Goal: Task Accomplishment & Management: Manage account settings

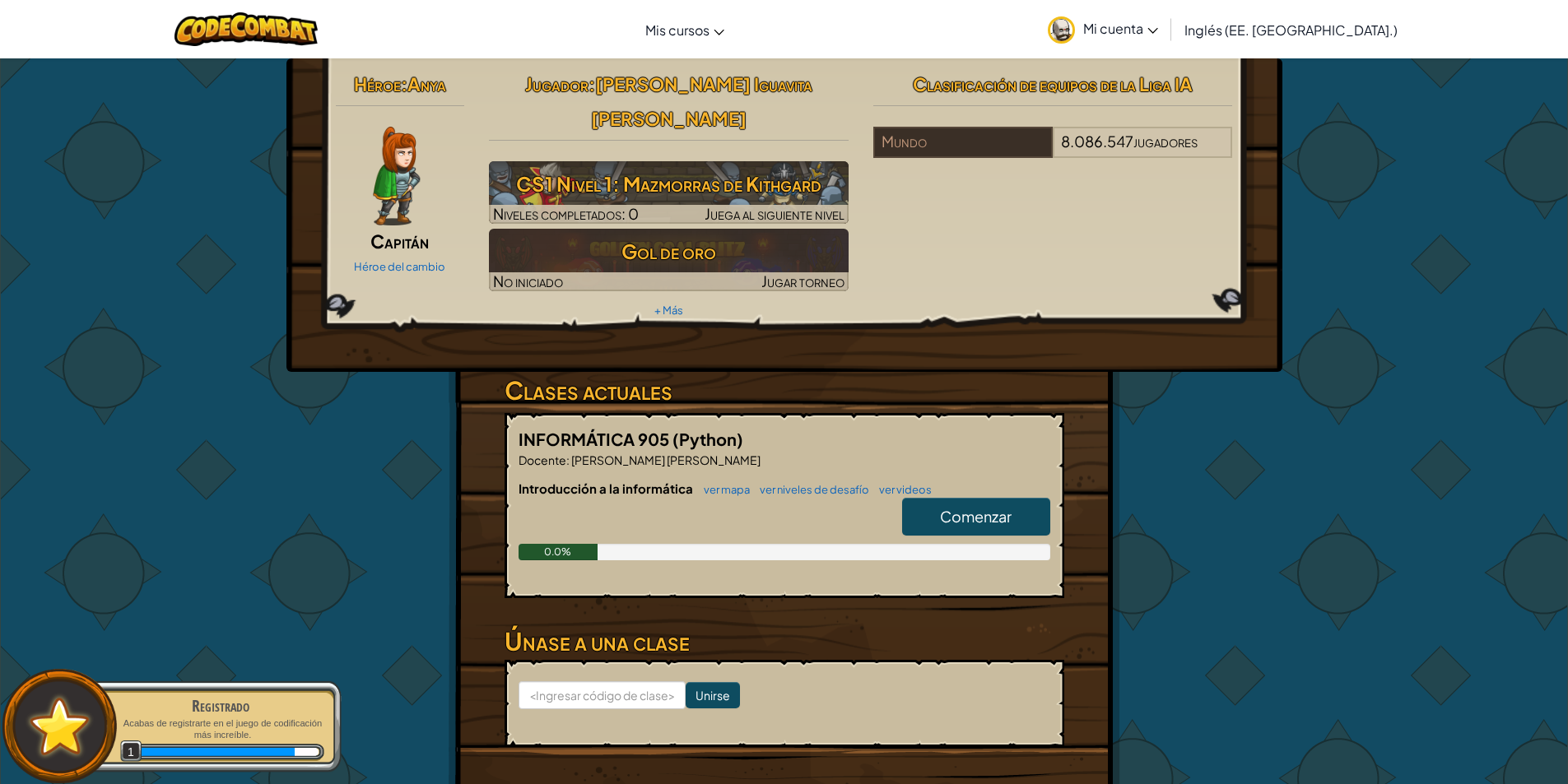
click at [448, 312] on div "Héroe : Anya Capitán [PERSON_NAME] del cambio Jugador : [PERSON_NAME] [PERSON_N…" at bounding box center [784, 215] width 996 height 313
click at [410, 82] on font "Anya" at bounding box center [427, 84] width 38 height 23
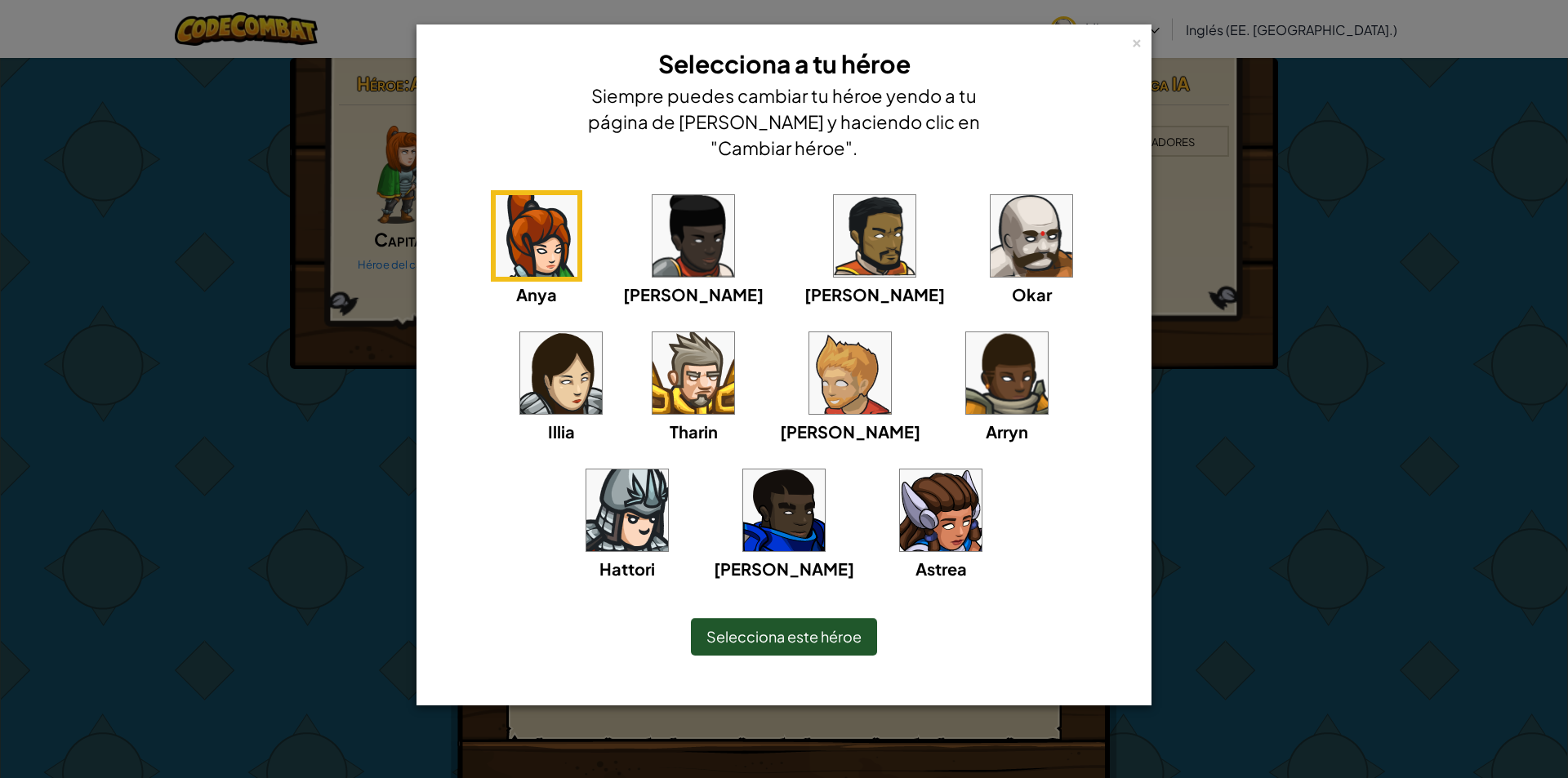
click at [834, 234] on img at bounding box center [875, 236] width 81 height 81
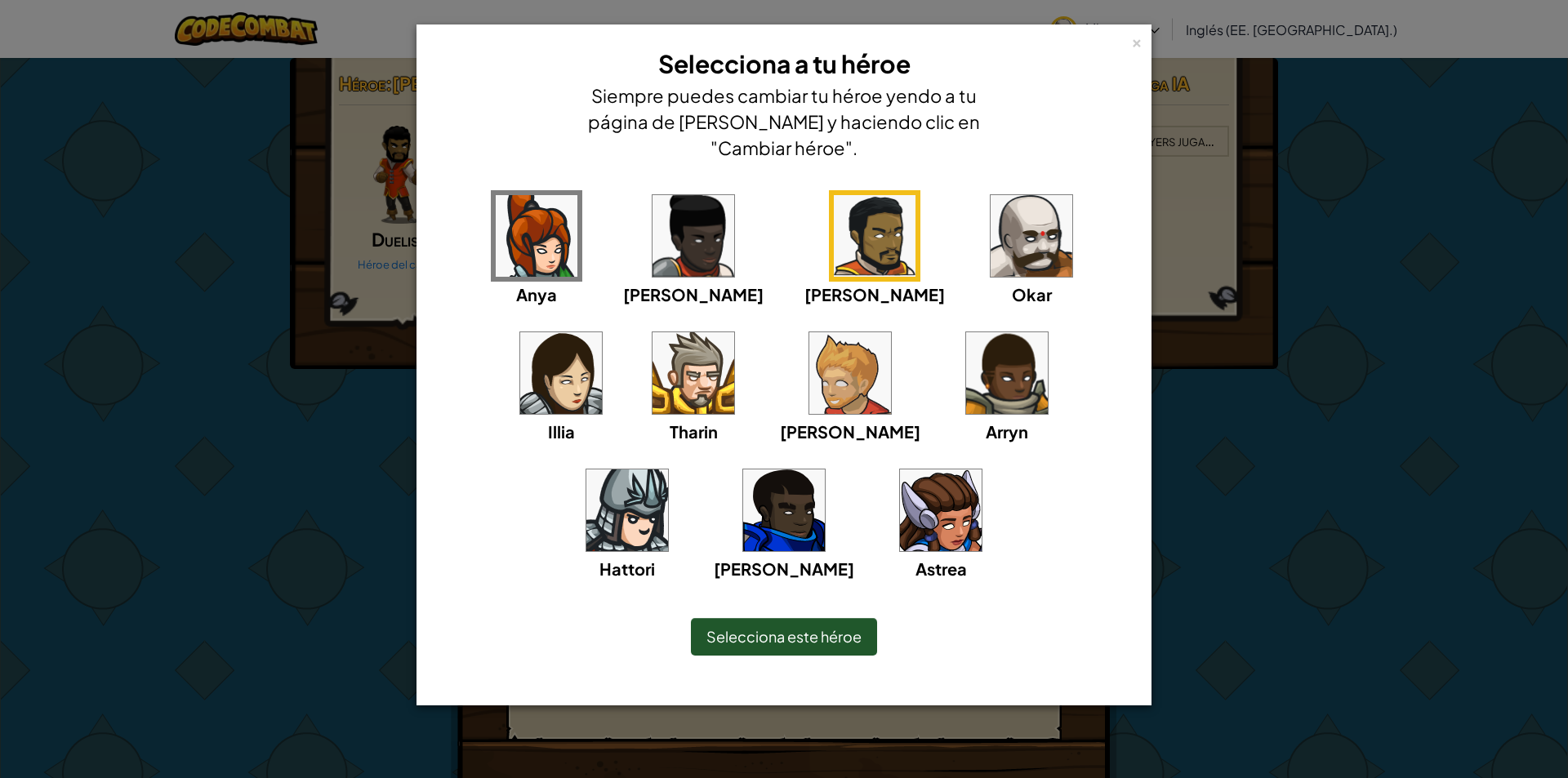
click at [653, 375] on img at bounding box center [693, 373] width 81 height 81
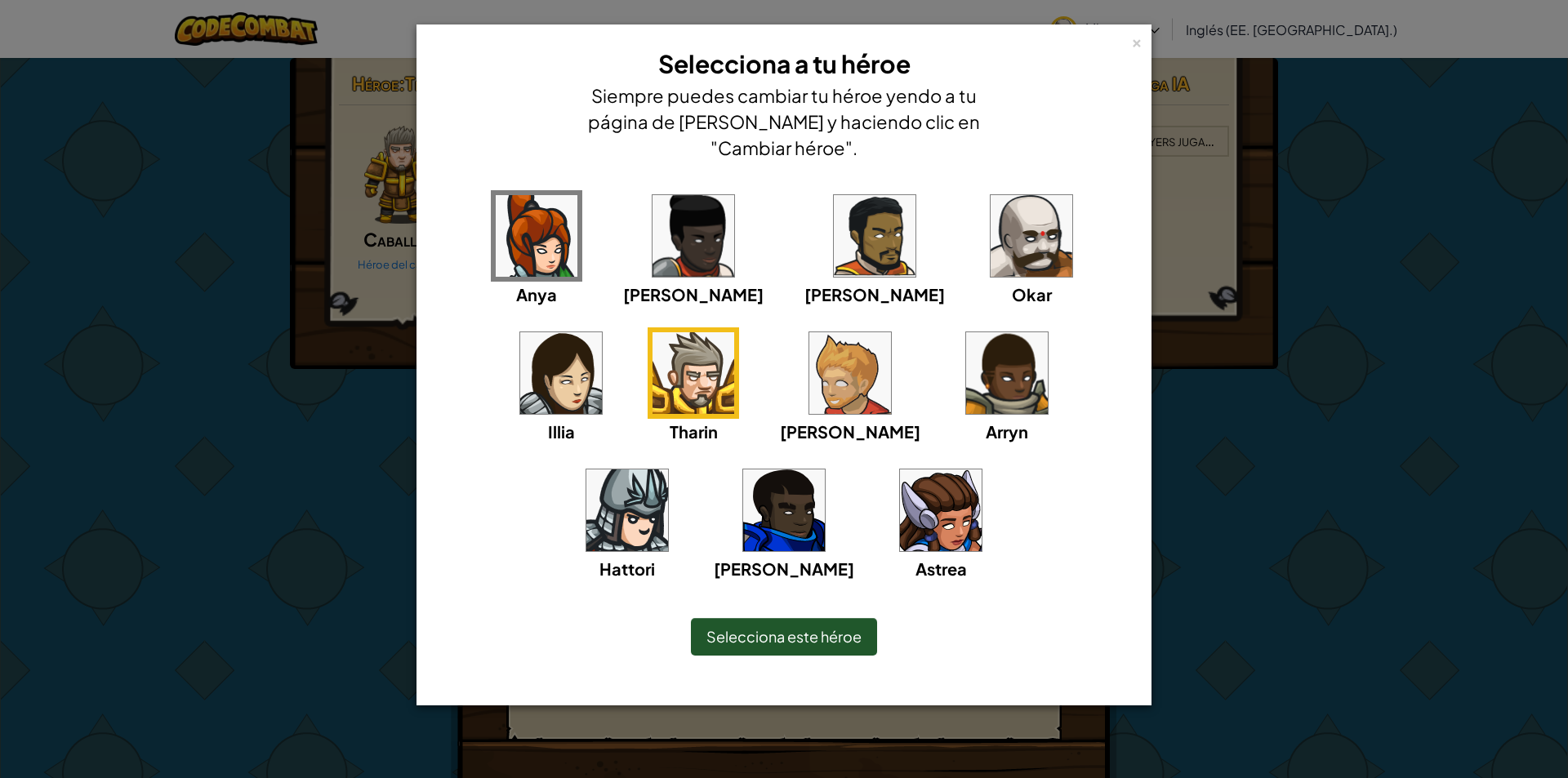
click at [735, 621] on div "Selecciona este héroe" at bounding box center [784, 637] width 186 height 38
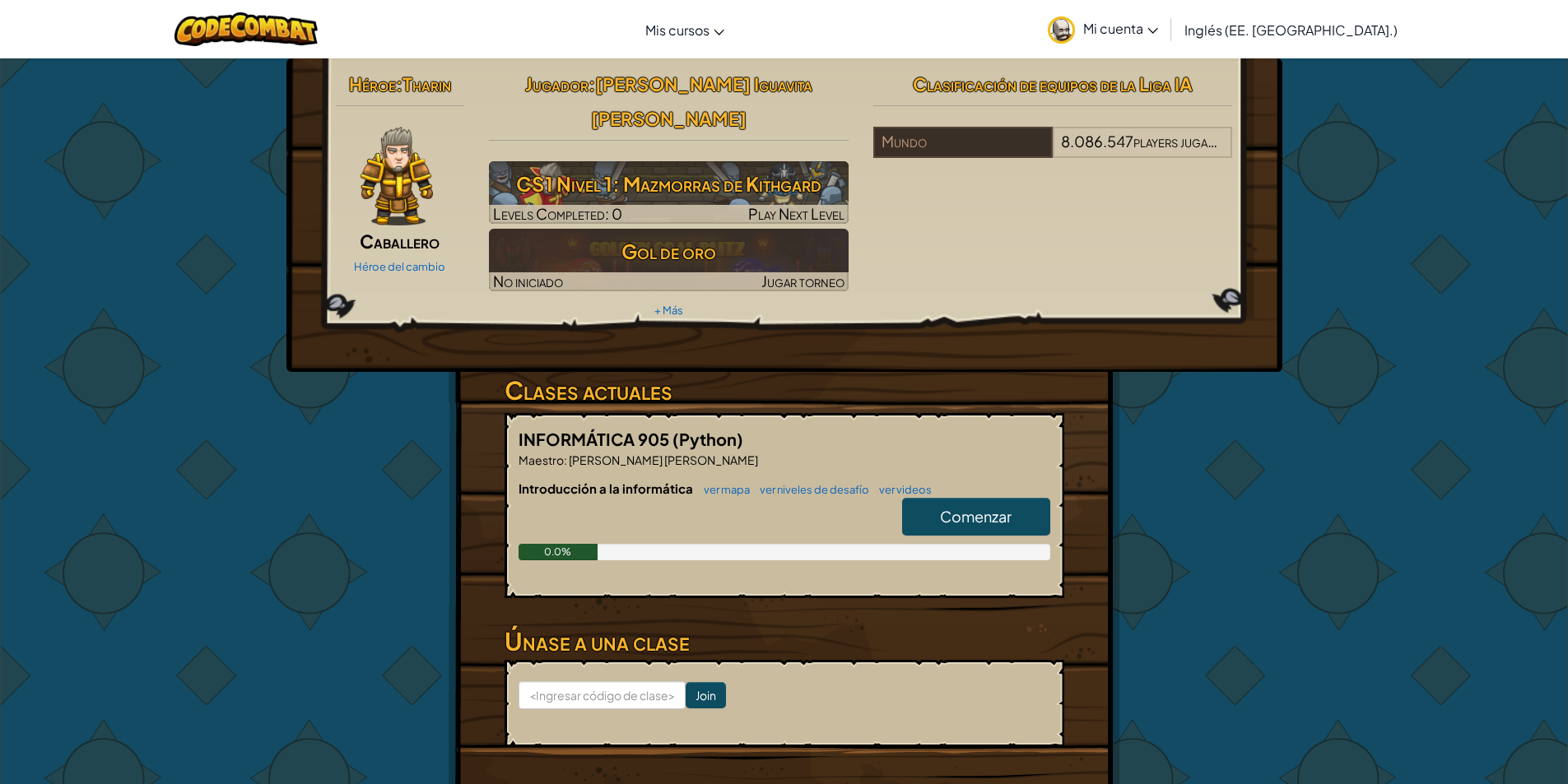
click at [377, 209] on img at bounding box center [396, 175] width 72 height 99
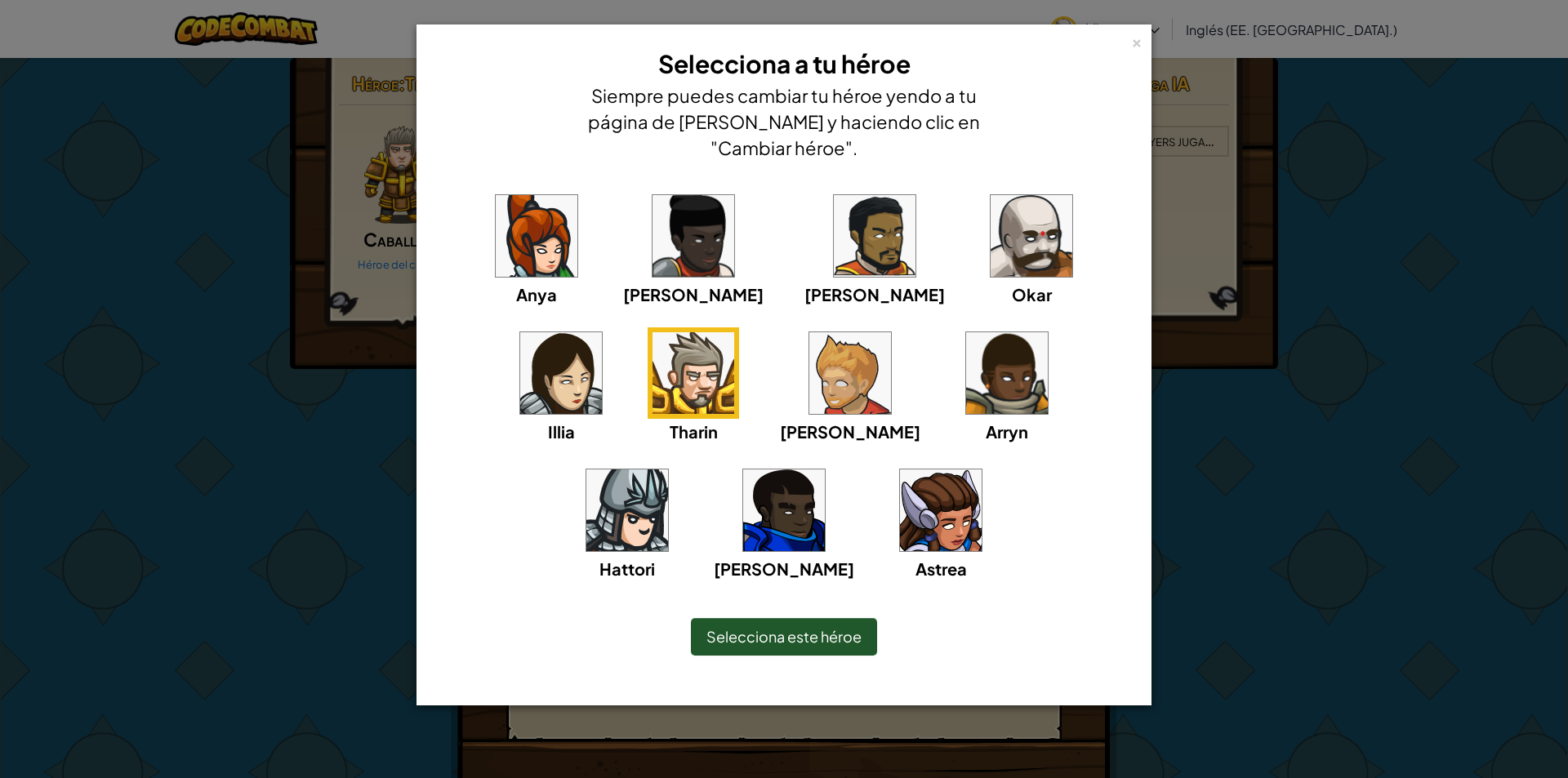
drag, startPoint x: 340, startPoint y: 190, endPoint x: 322, endPoint y: 189, distance: 18.0
click at [325, 189] on div "× Selecciona a tu héroe Siempre puedes cambiar tu héroe yendo a tu página de [P…" at bounding box center [784, 389] width 1568 height 778
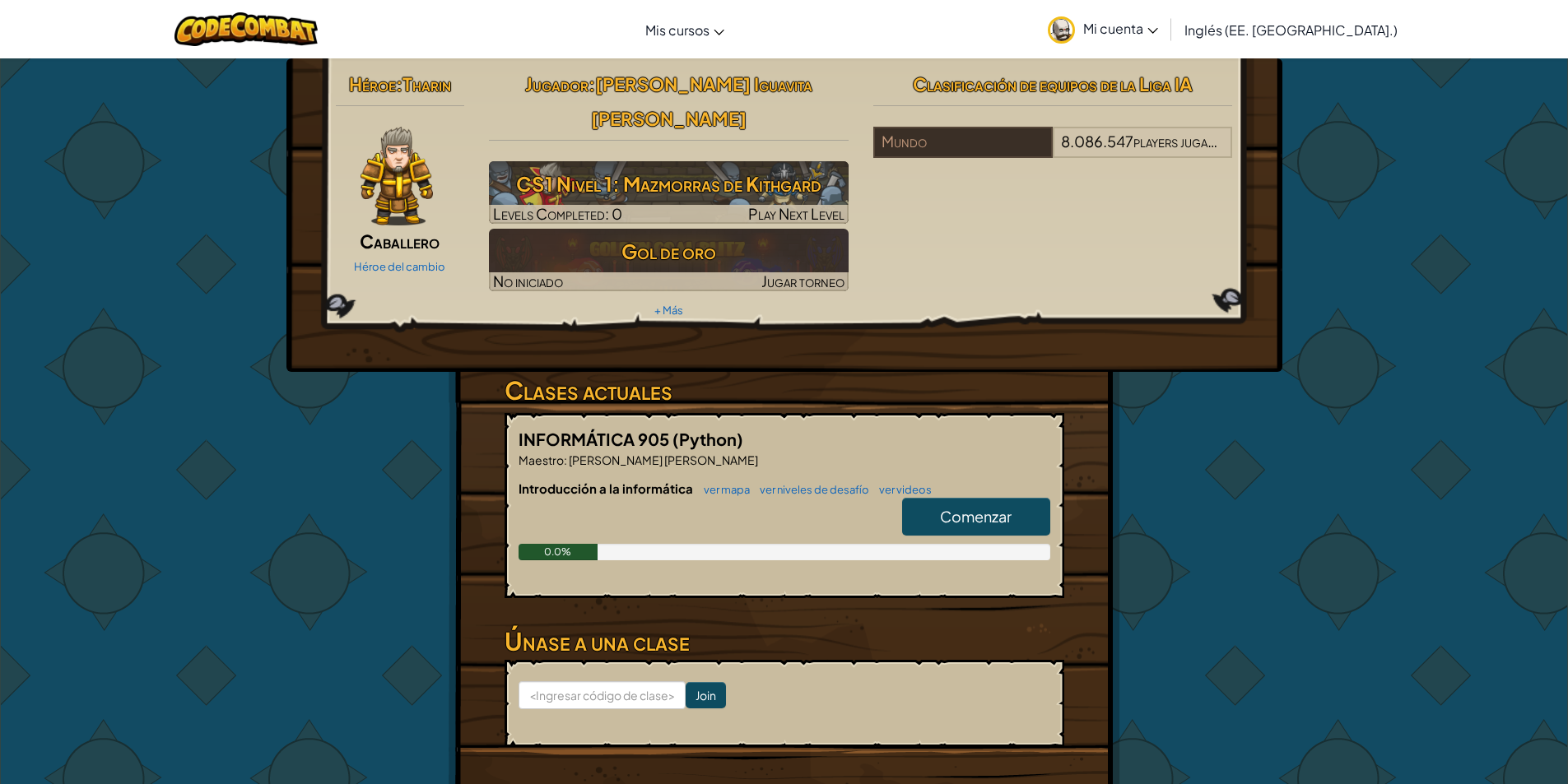
click at [397, 221] on img at bounding box center [396, 175] width 72 height 99
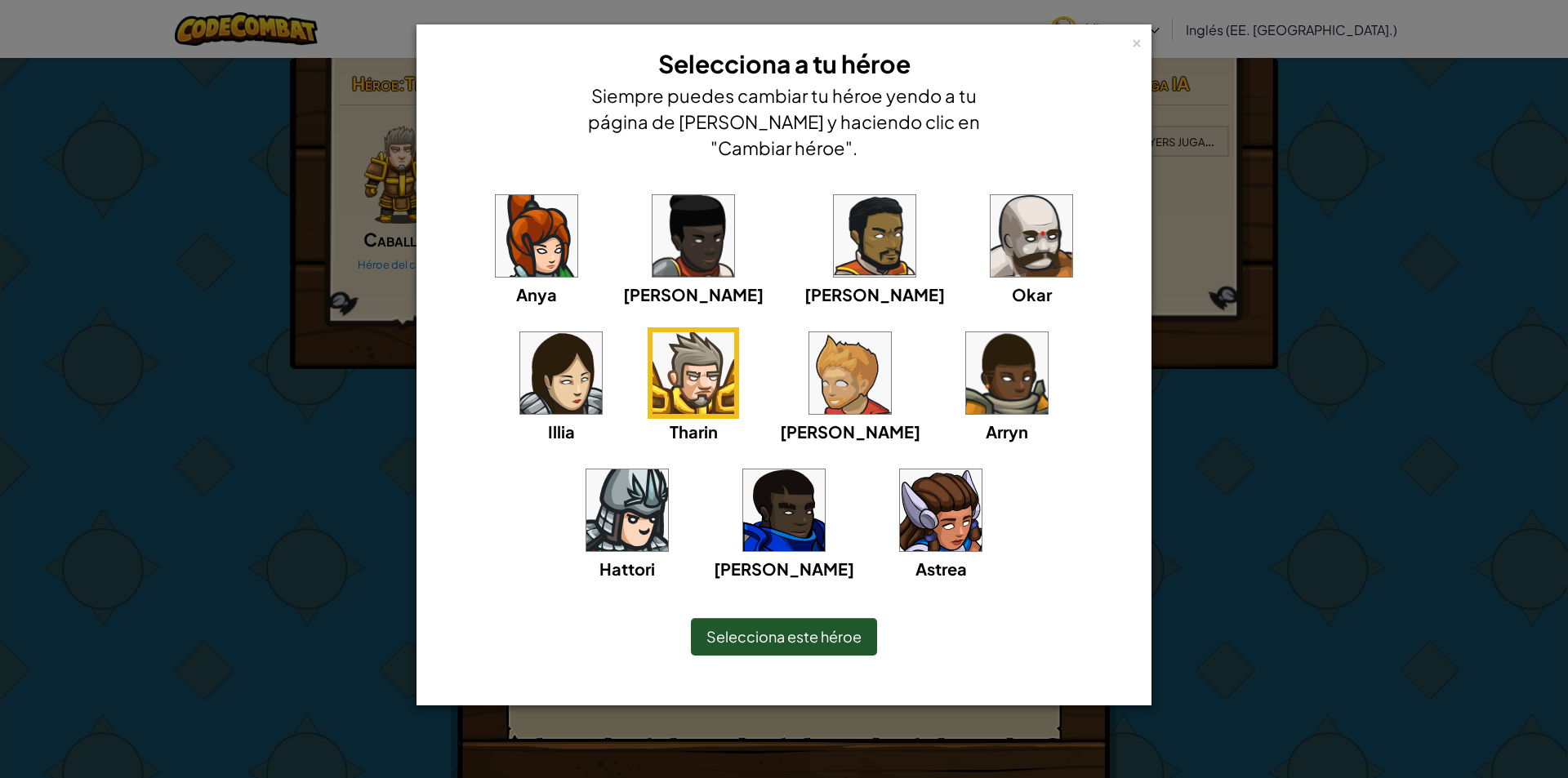
click at [668, 470] on img at bounding box center [627, 510] width 81 height 81
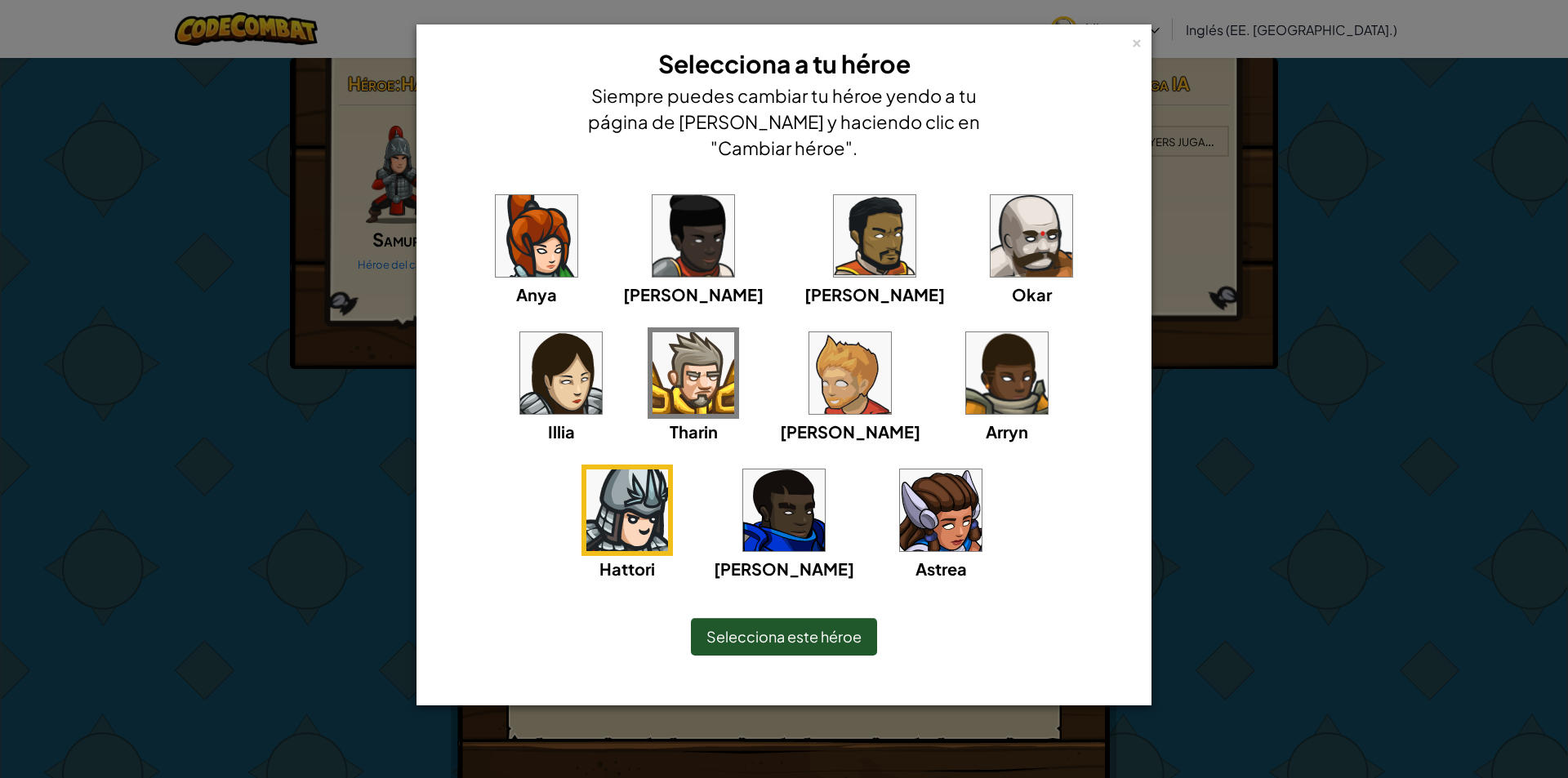
click at [825, 470] on img at bounding box center [784, 510] width 81 height 81
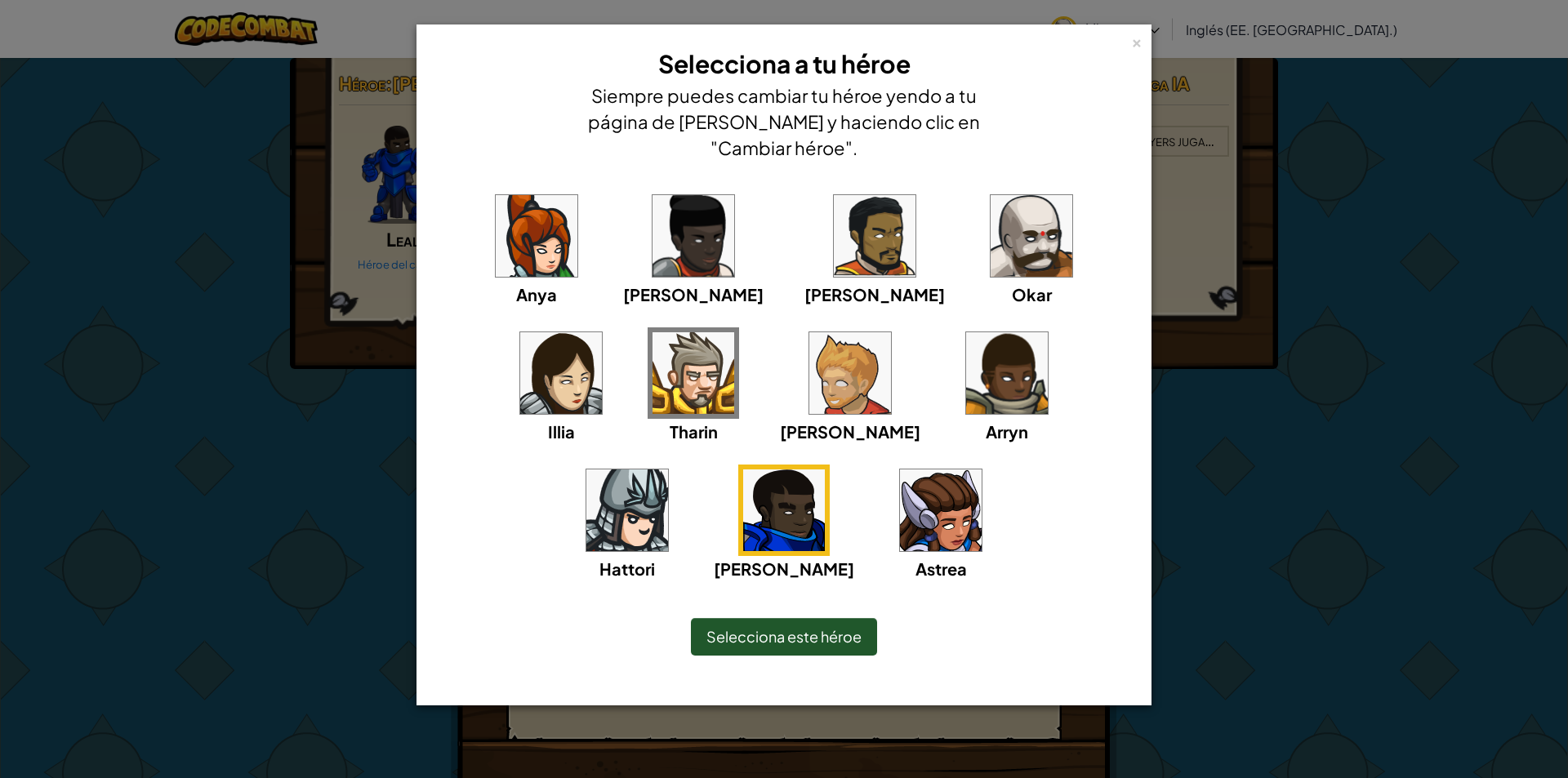
click at [990, 261] on img at bounding box center [1031, 236] width 81 height 81
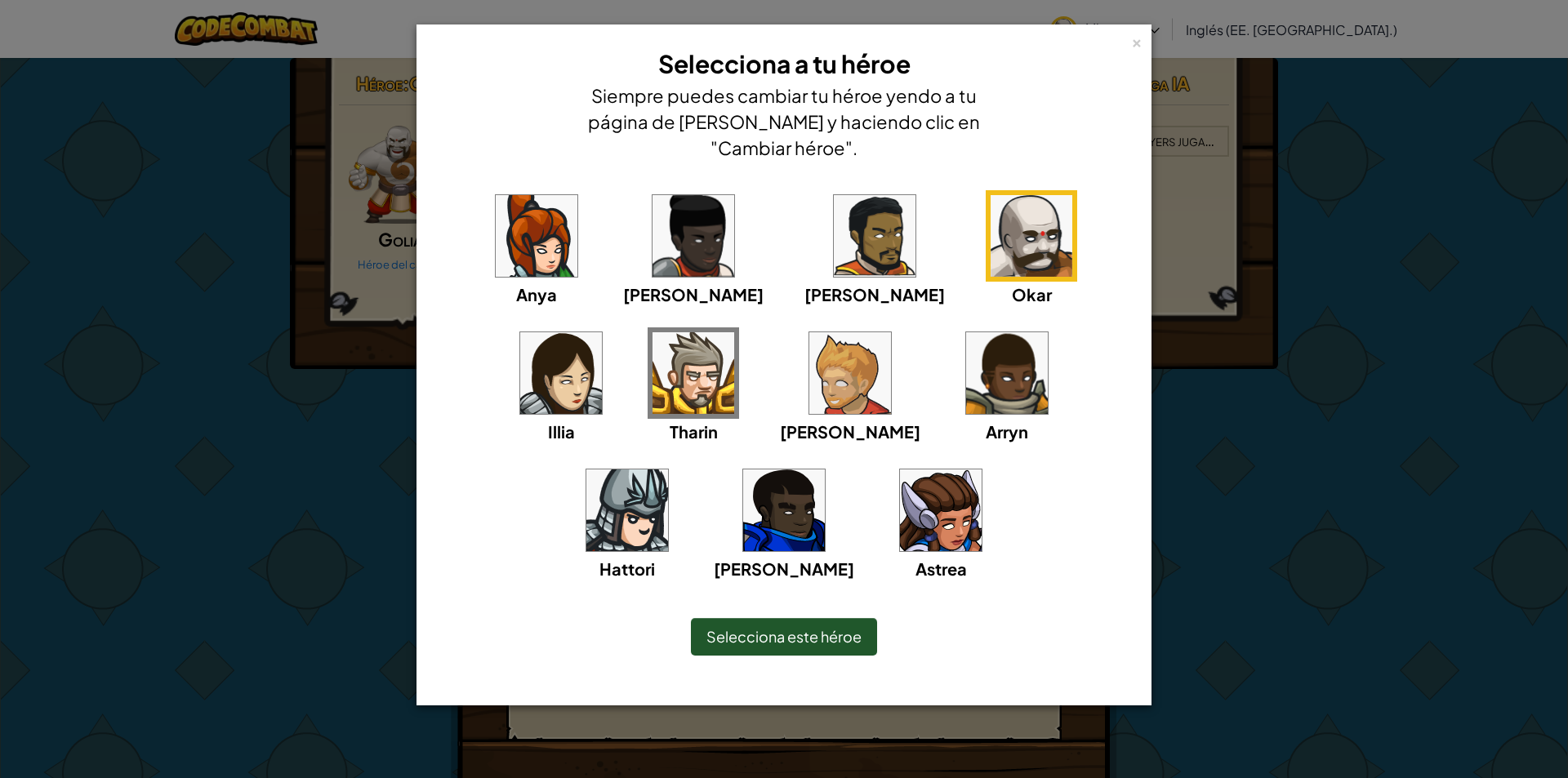
click at [811, 628] on font "Selecciona este héroe" at bounding box center [784, 636] width 155 height 19
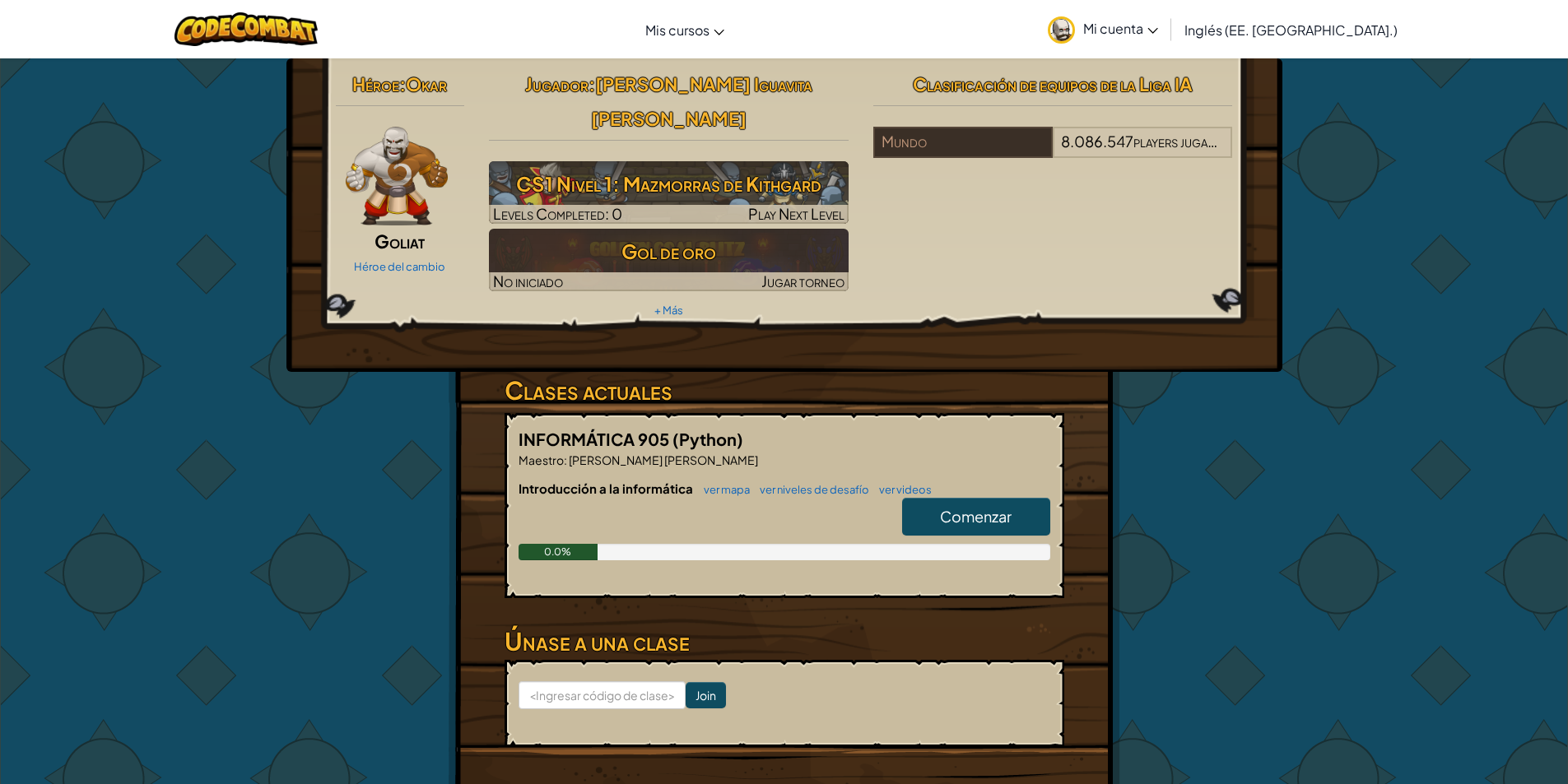
click at [952, 497] on link "Comenzar" at bounding box center [976, 516] width 148 height 38
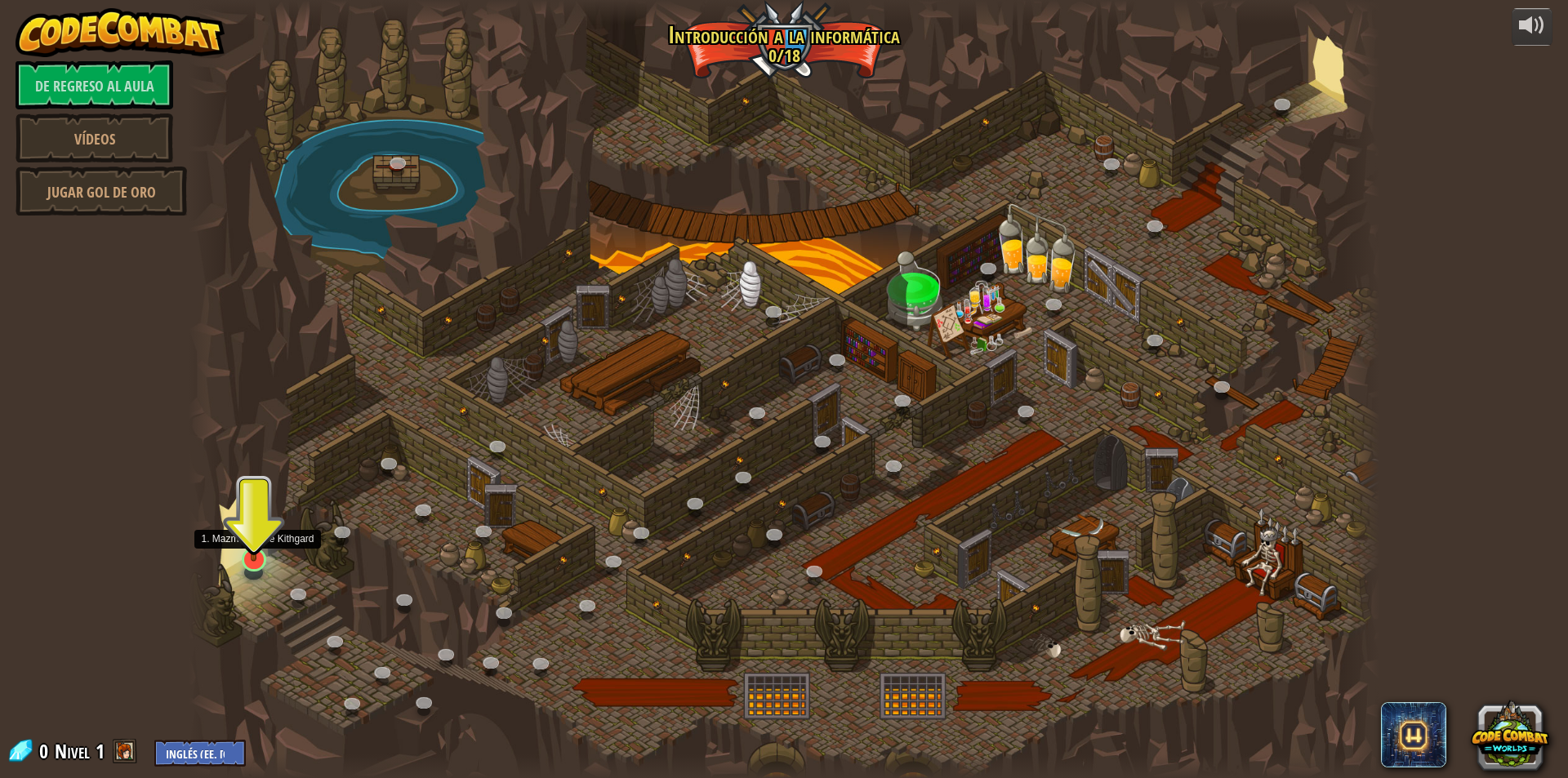
click at [249, 537] on img at bounding box center [254, 525] width 32 height 73
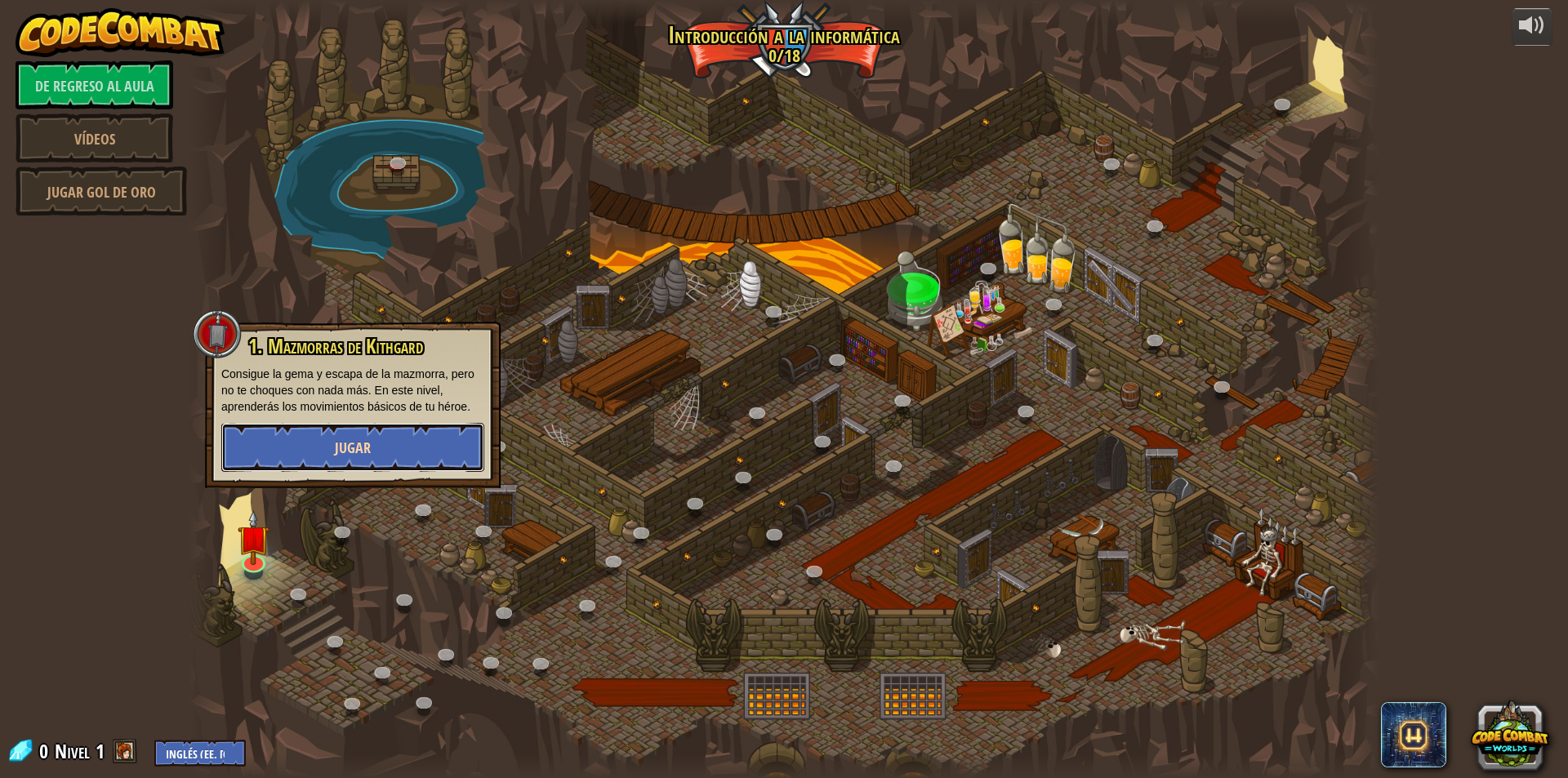
click at [276, 465] on button "Jugar" at bounding box center [353, 447] width 263 height 49
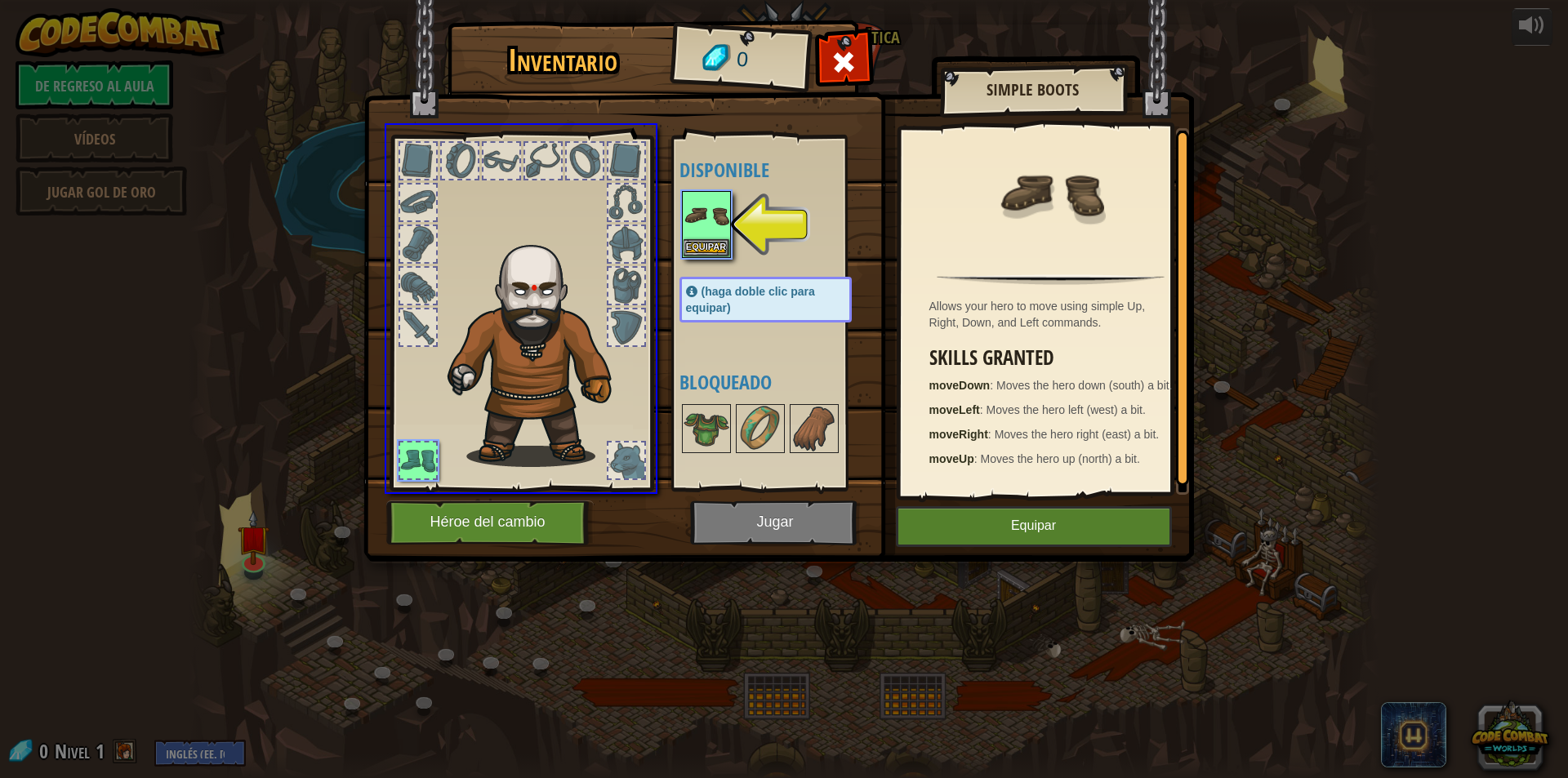
drag, startPoint x: 709, startPoint y: 217, endPoint x: 677, endPoint y: 227, distance: 33.5
click at [677, 227] on div "Inventario 0 Disponible Equipar ([PERSON_NAME] [PERSON_NAME] clic para equipar)…" at bounding box center [784, 389] width 1568 height 778
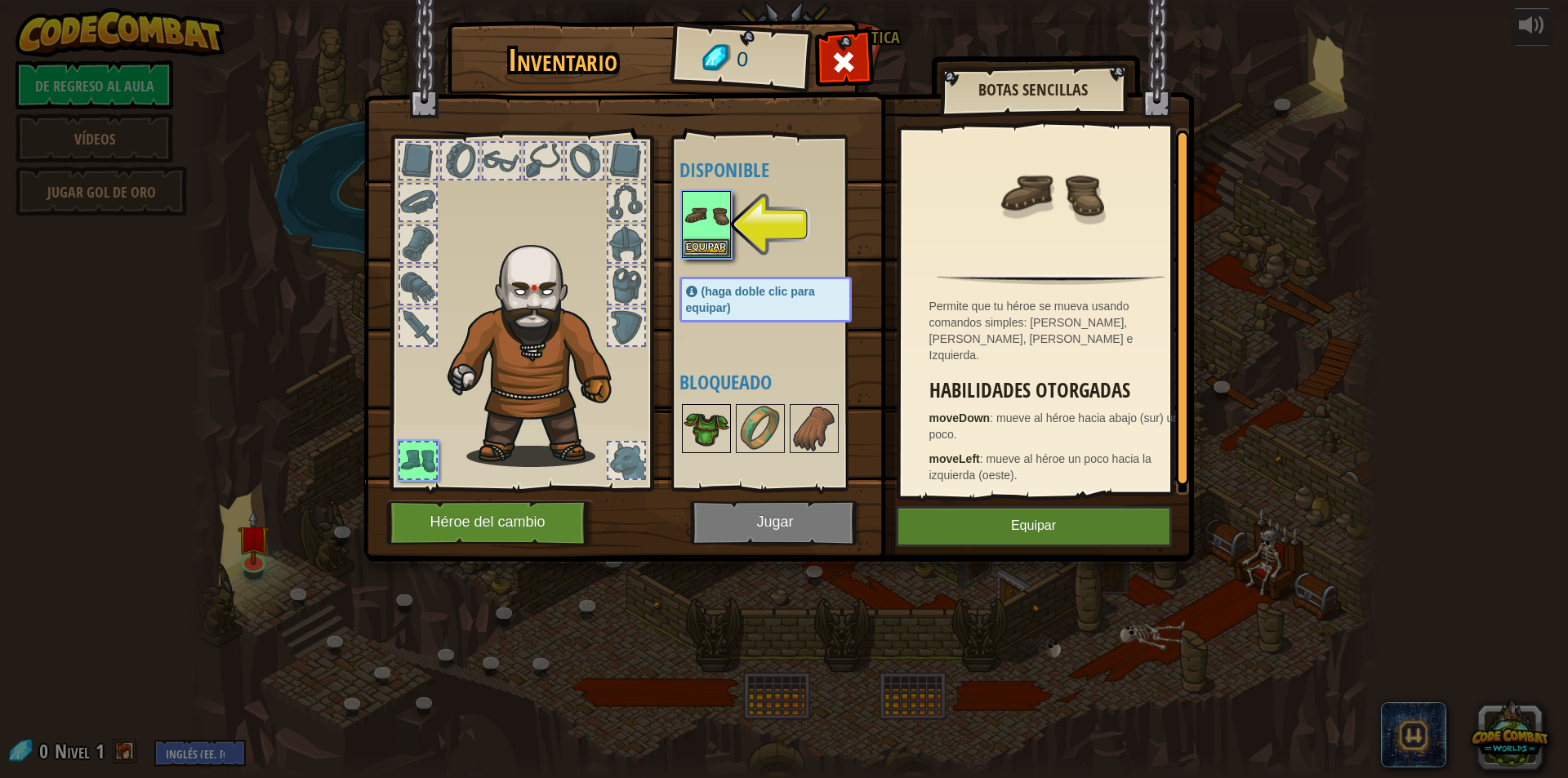
click at [709, 439] on img at bounding box center [707, 429] width 46 height 46
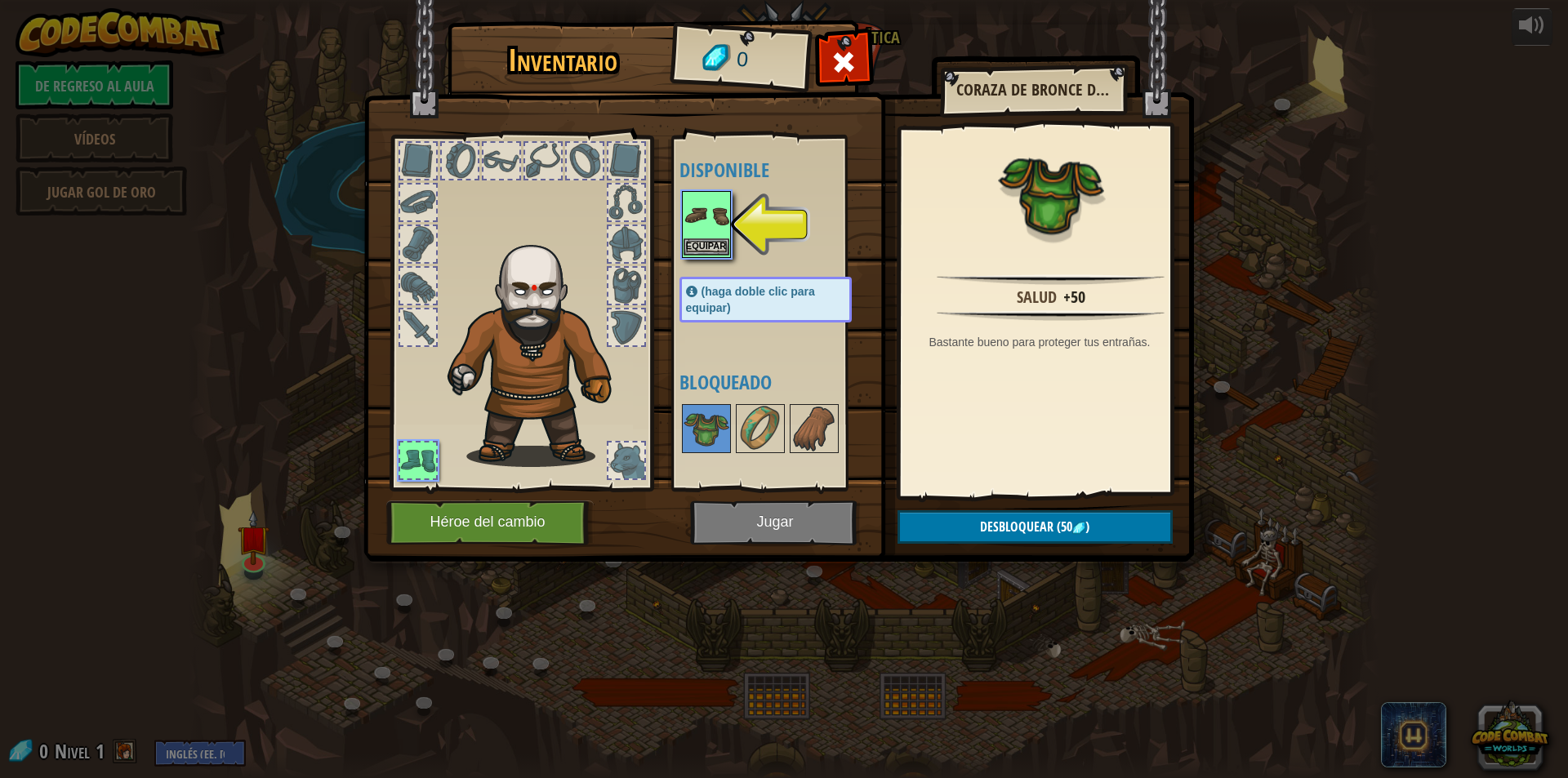
click at [719, 220] on img at bounding box center [707, 215] width 46 height 46
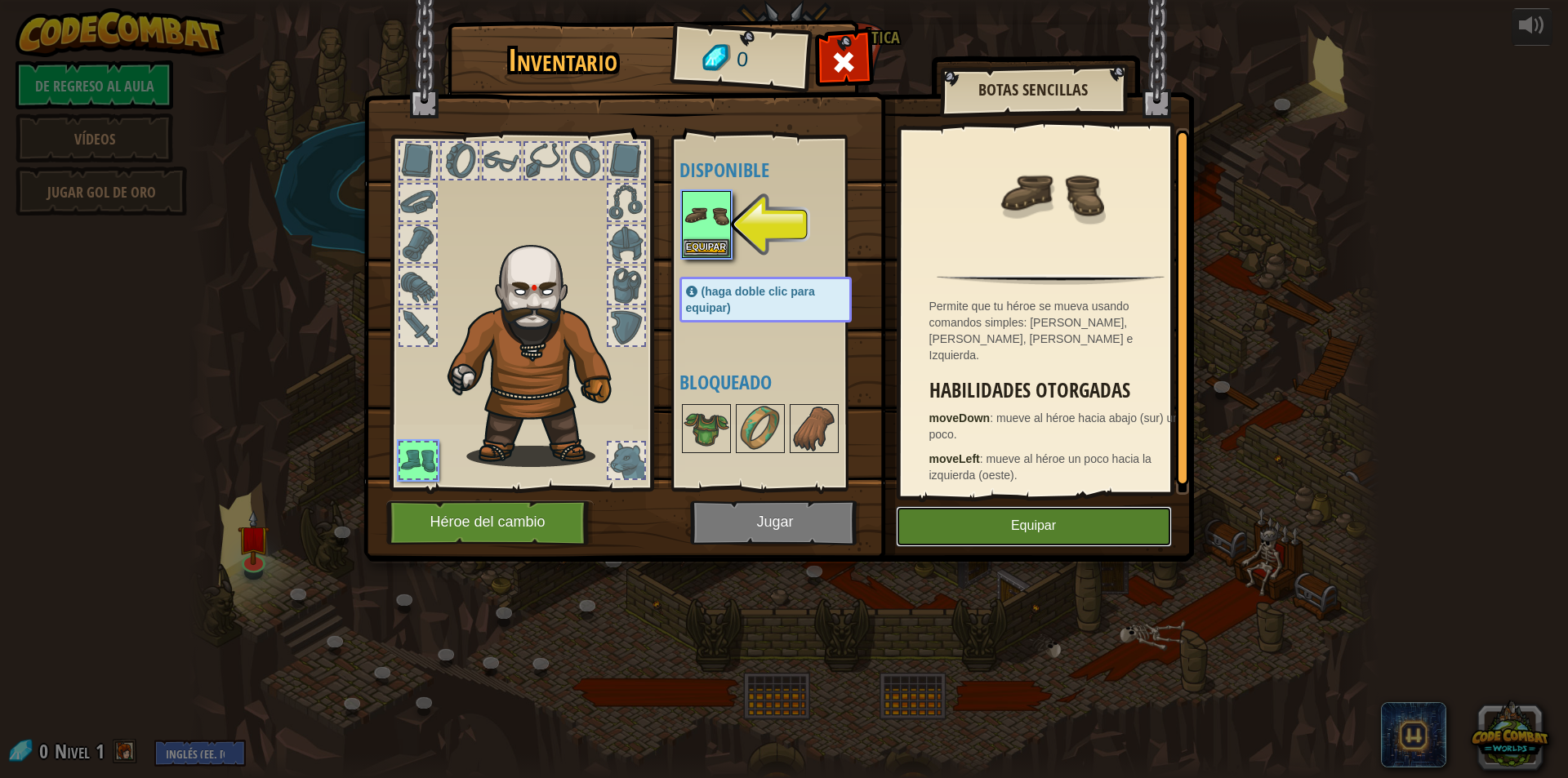
click at [973, 526] on button "Equipar" at bounding box center [1034, 526] width 276 height 41
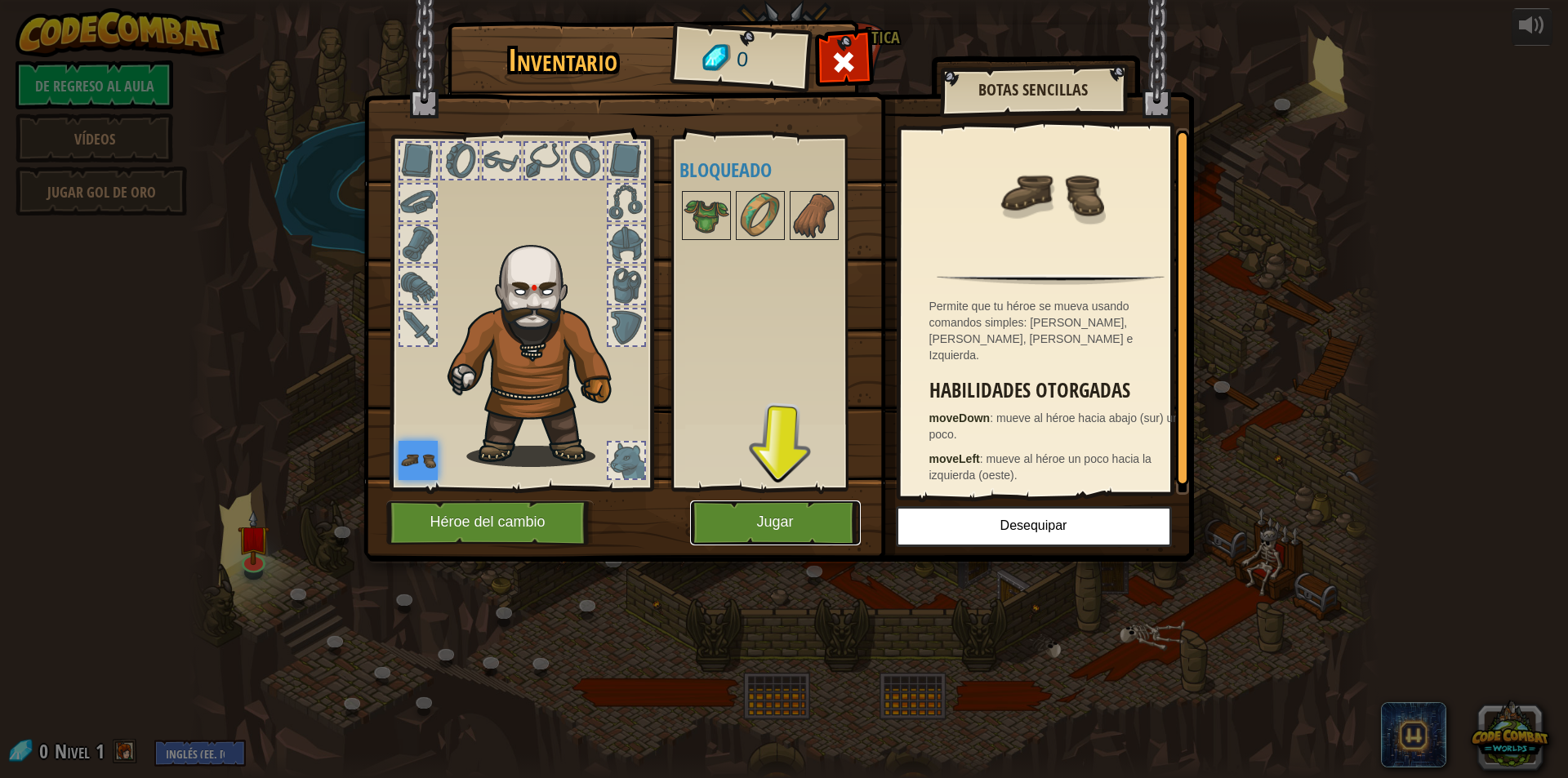
click at [730, 517] on button "Jugar" at bounding box center [775, 523] width 170 height 45
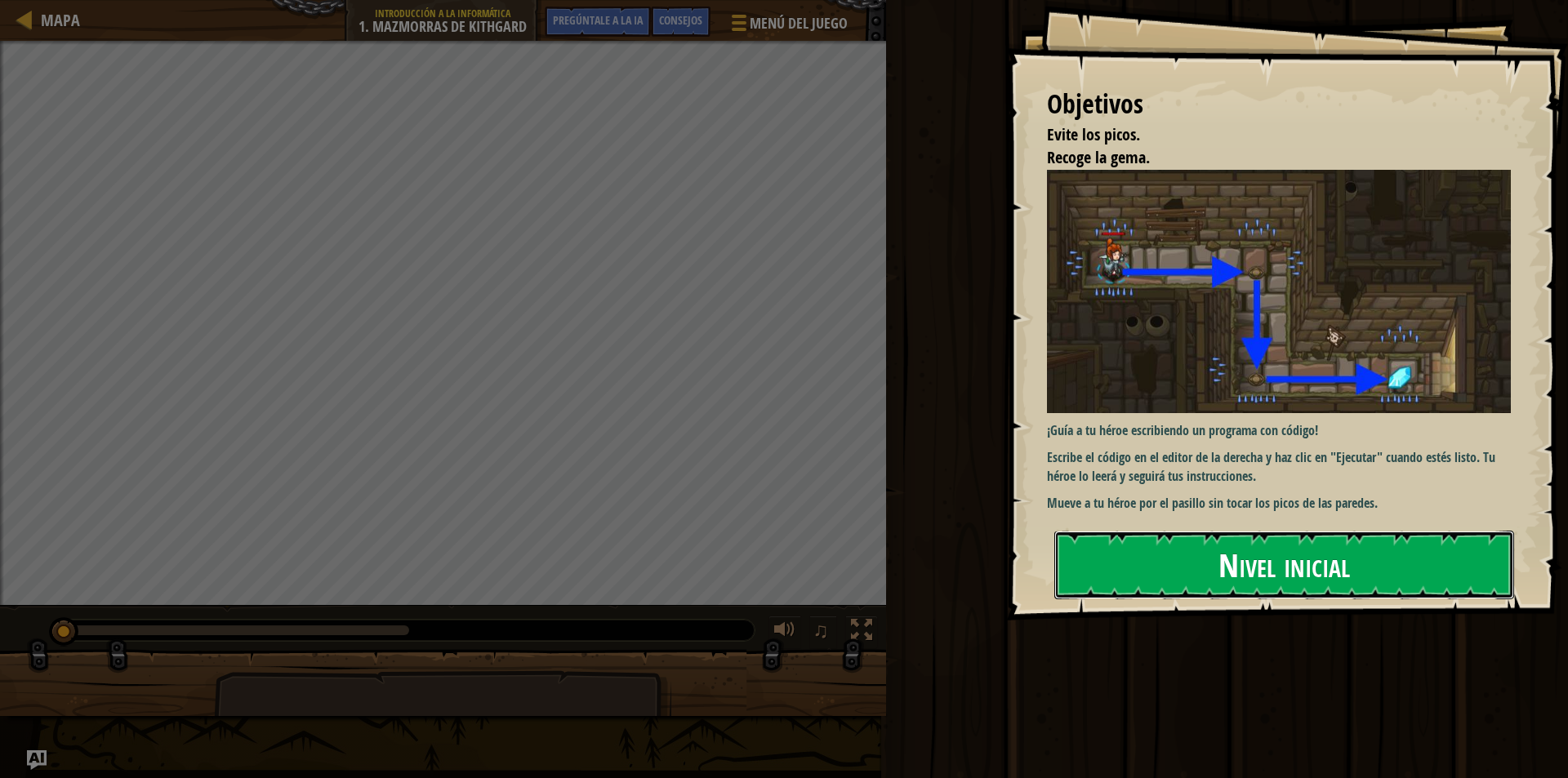
click at [1302, 551] on font "Nivel inicial" at bounding box center [1284, 564] width 132 height 44
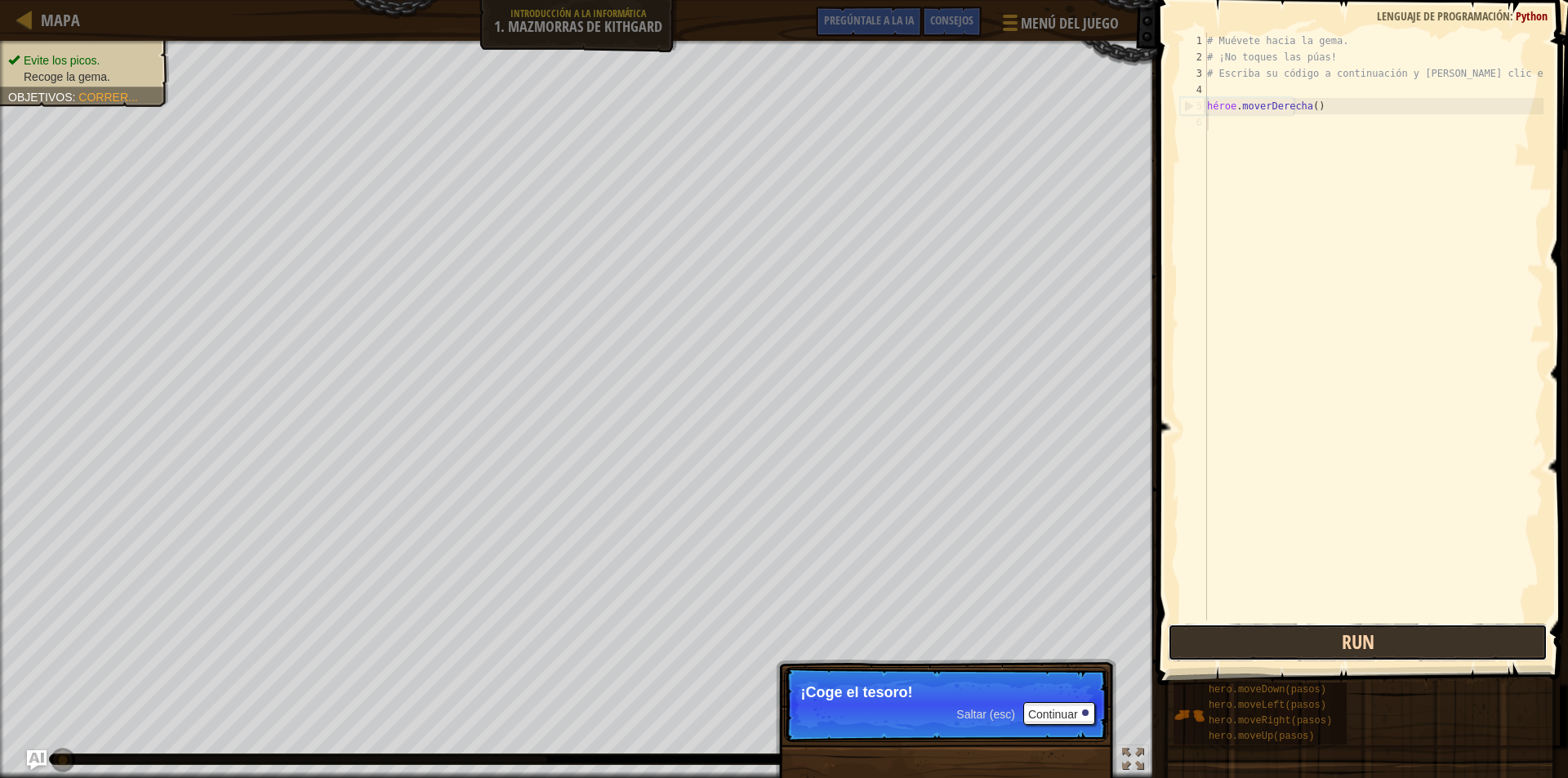
click at [1344, 630] on button "Run" at bounding box center [1358, 642] width 380 height 38
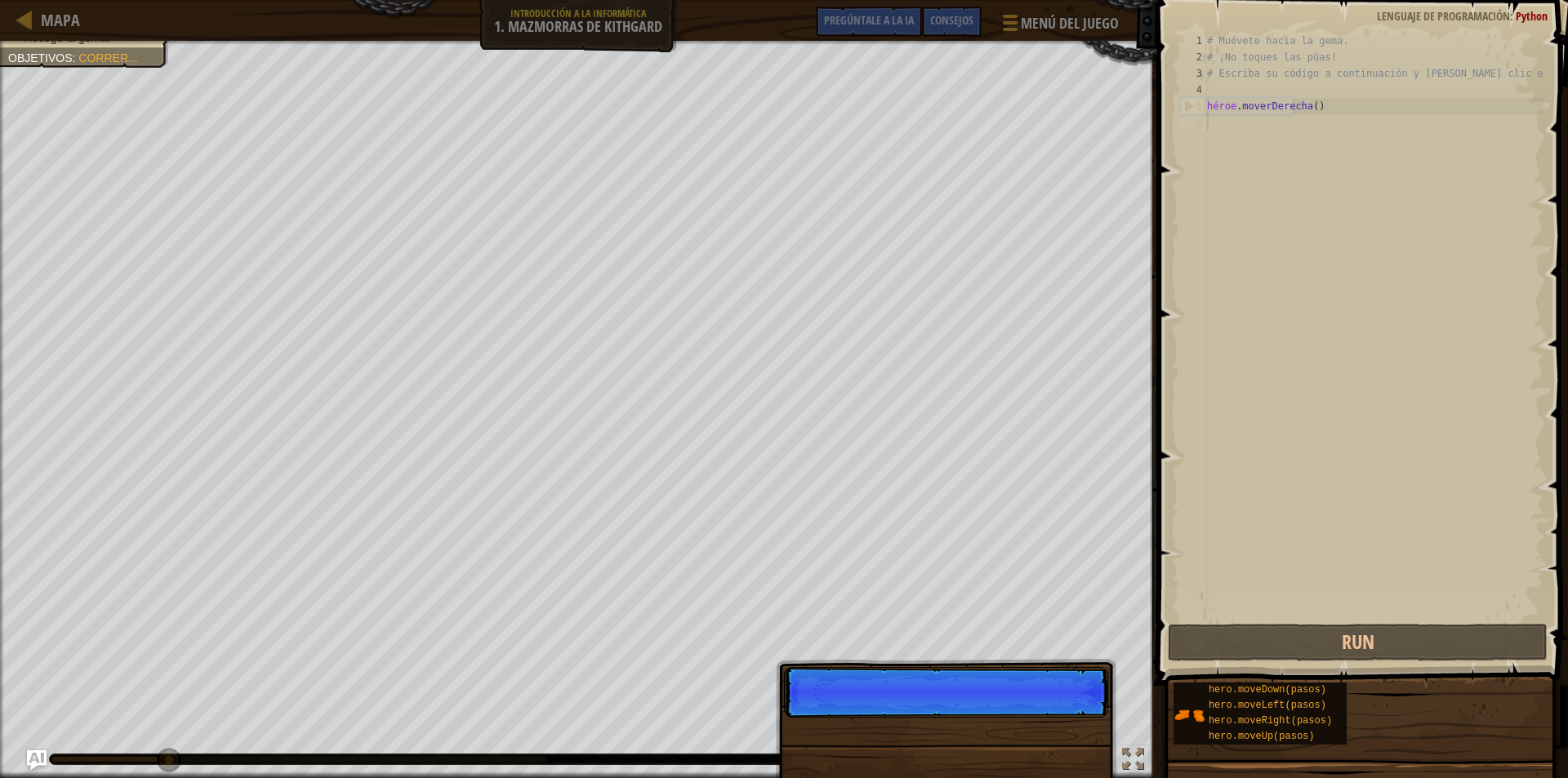
scroll to position [7, 0]
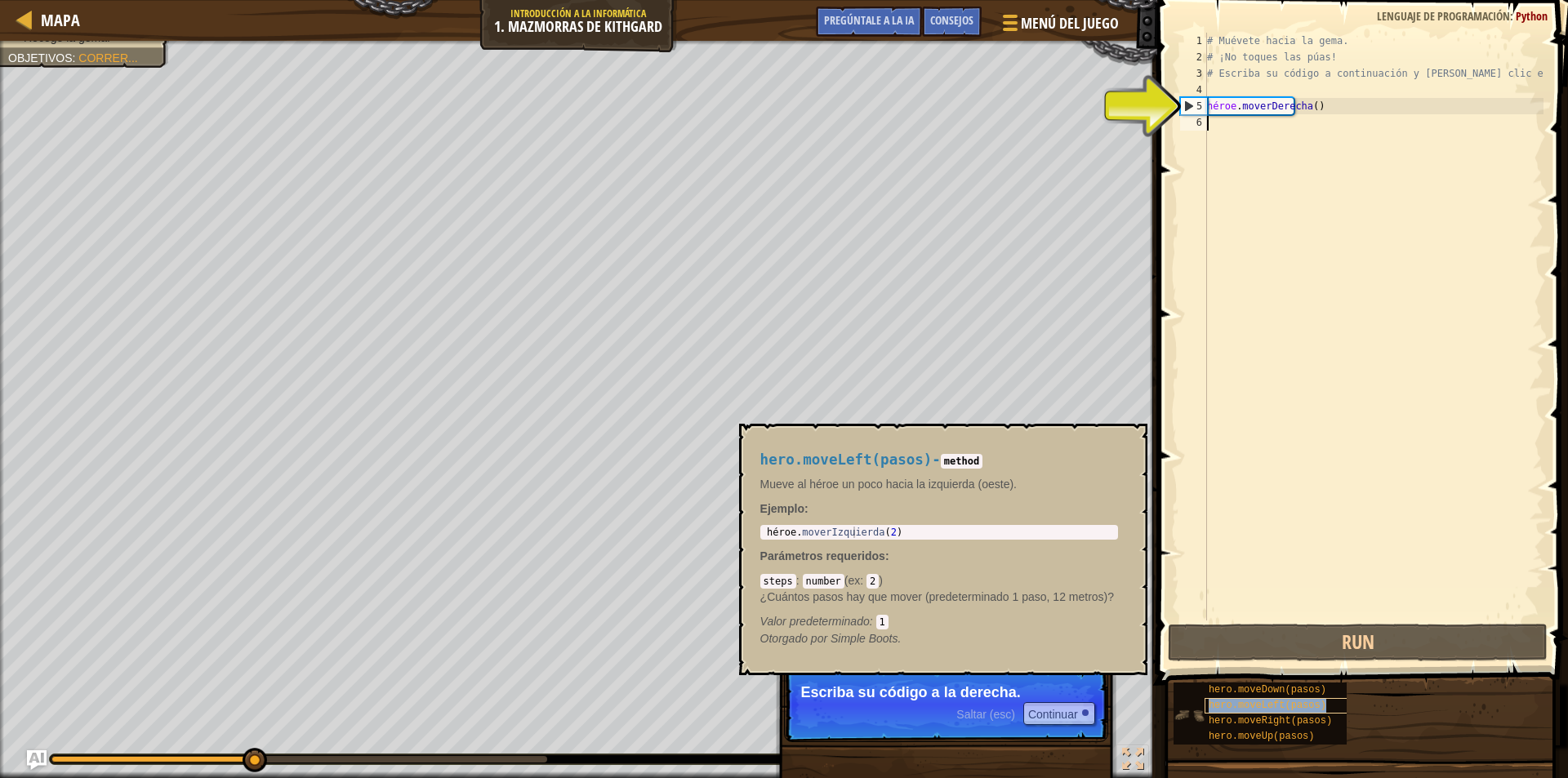
click at [1224, 699] on div "hero.moveLeft(pasos)" at bounding box center [1284, 706] width 157 height 16
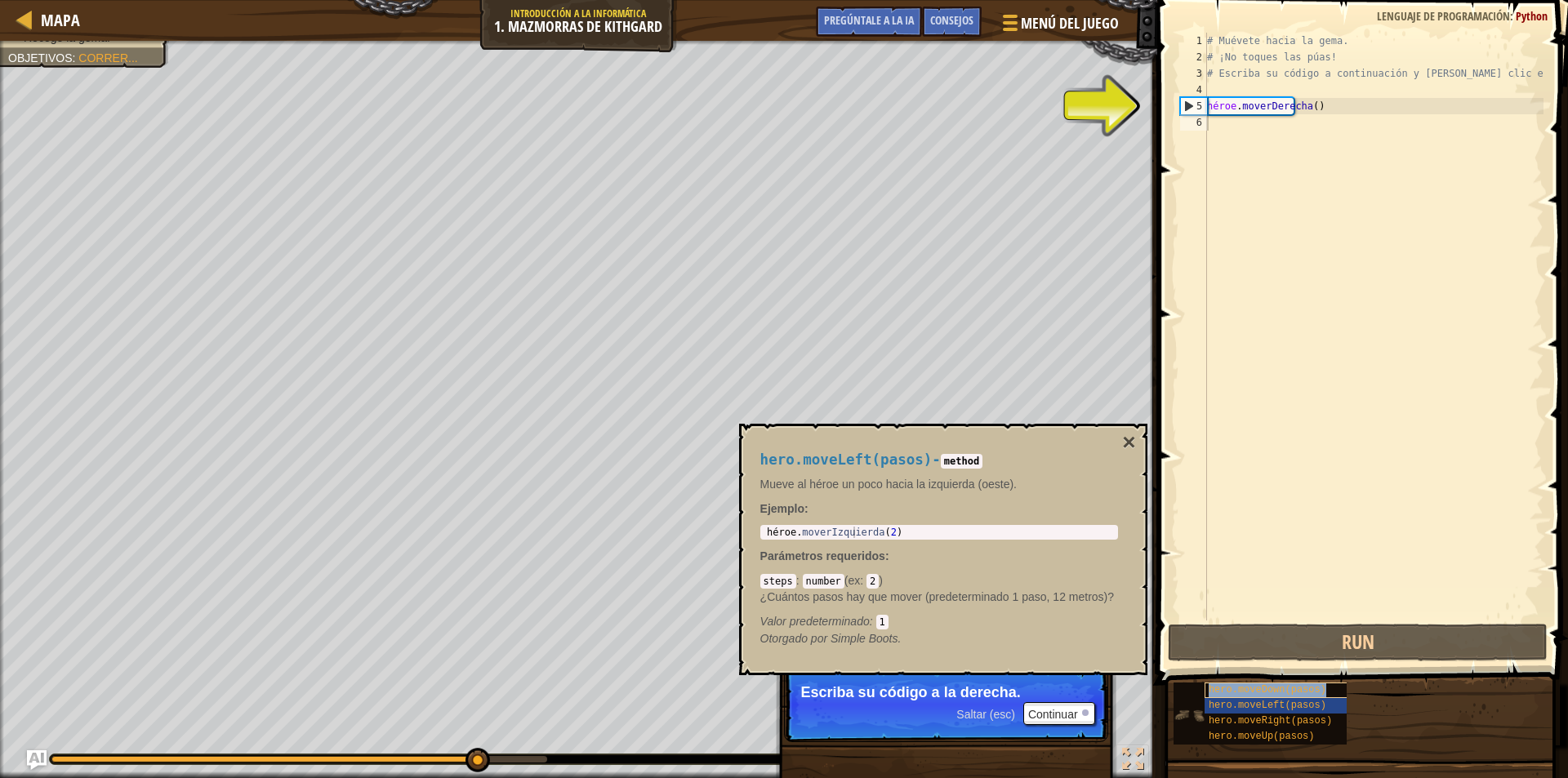
click at [1218, 690] on font "hero.moveDown(pasos)" at bounding box center [1267, 690] width 117 height 11
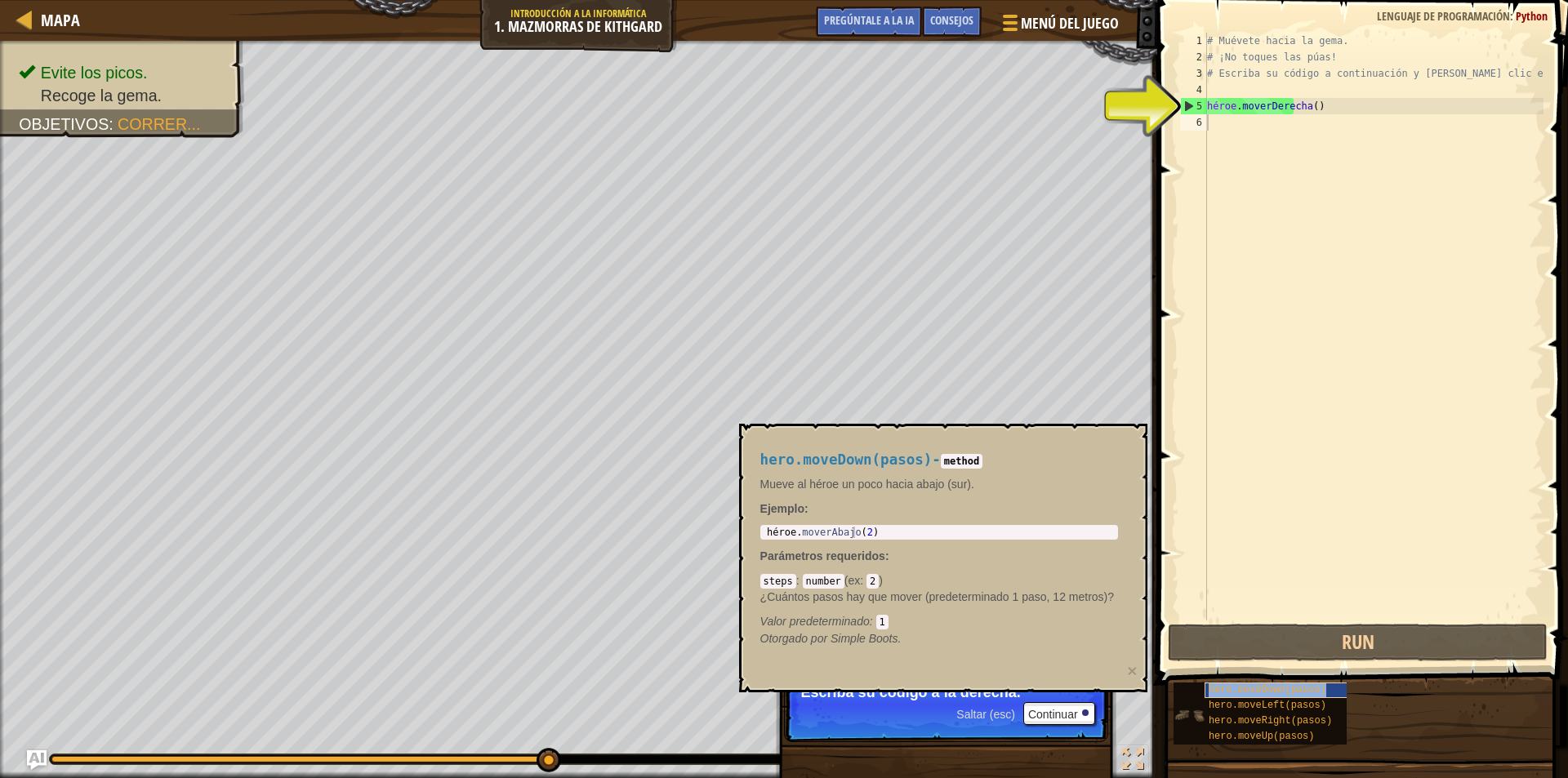
click at [1258, 694] on font "hero.moveDown(pasos)" at bounding box center [1267, 690] width 117 height 11
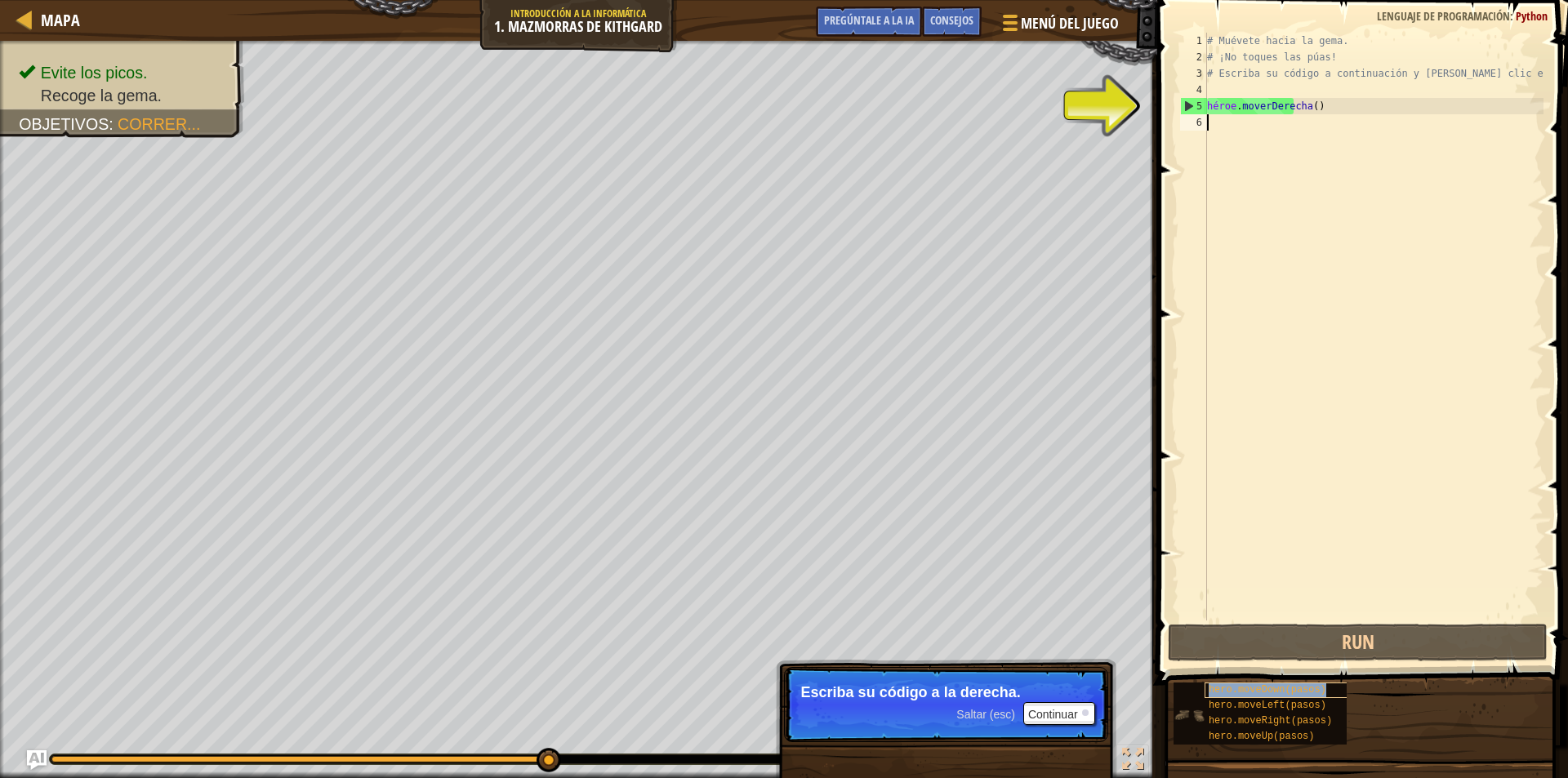
click at [1258, 694] on font "hero.moveDown(pasos)" at bounding box center [1267, 690] width 117 height 11
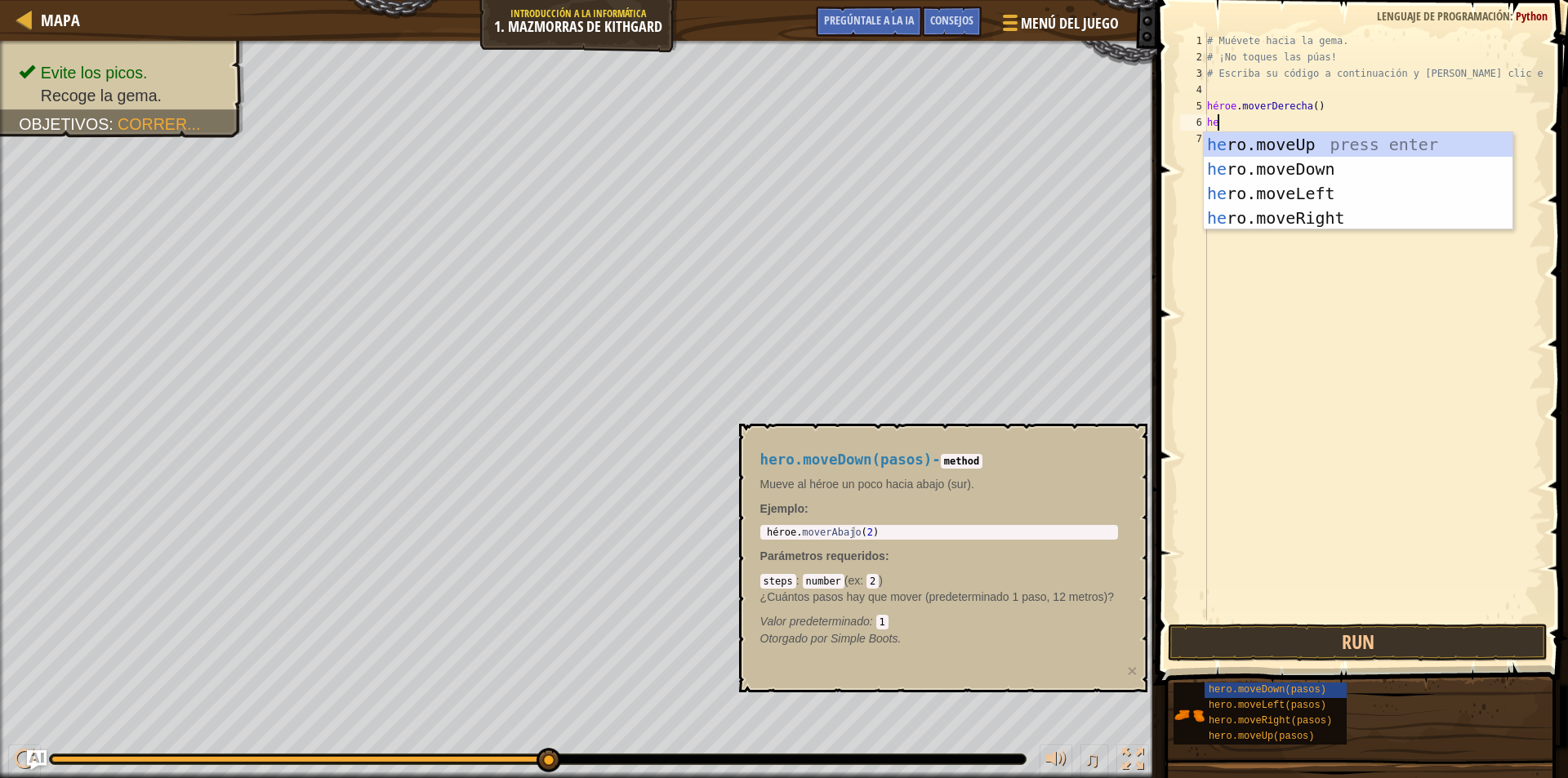
type textarea "hero"
click at [1284, 159] on div "héroe .moveUp presiona enter héroe .moveDown Presione Enter héroe .moveLeft Pre…" at bounding box center [1358, 206] width 308 height 147
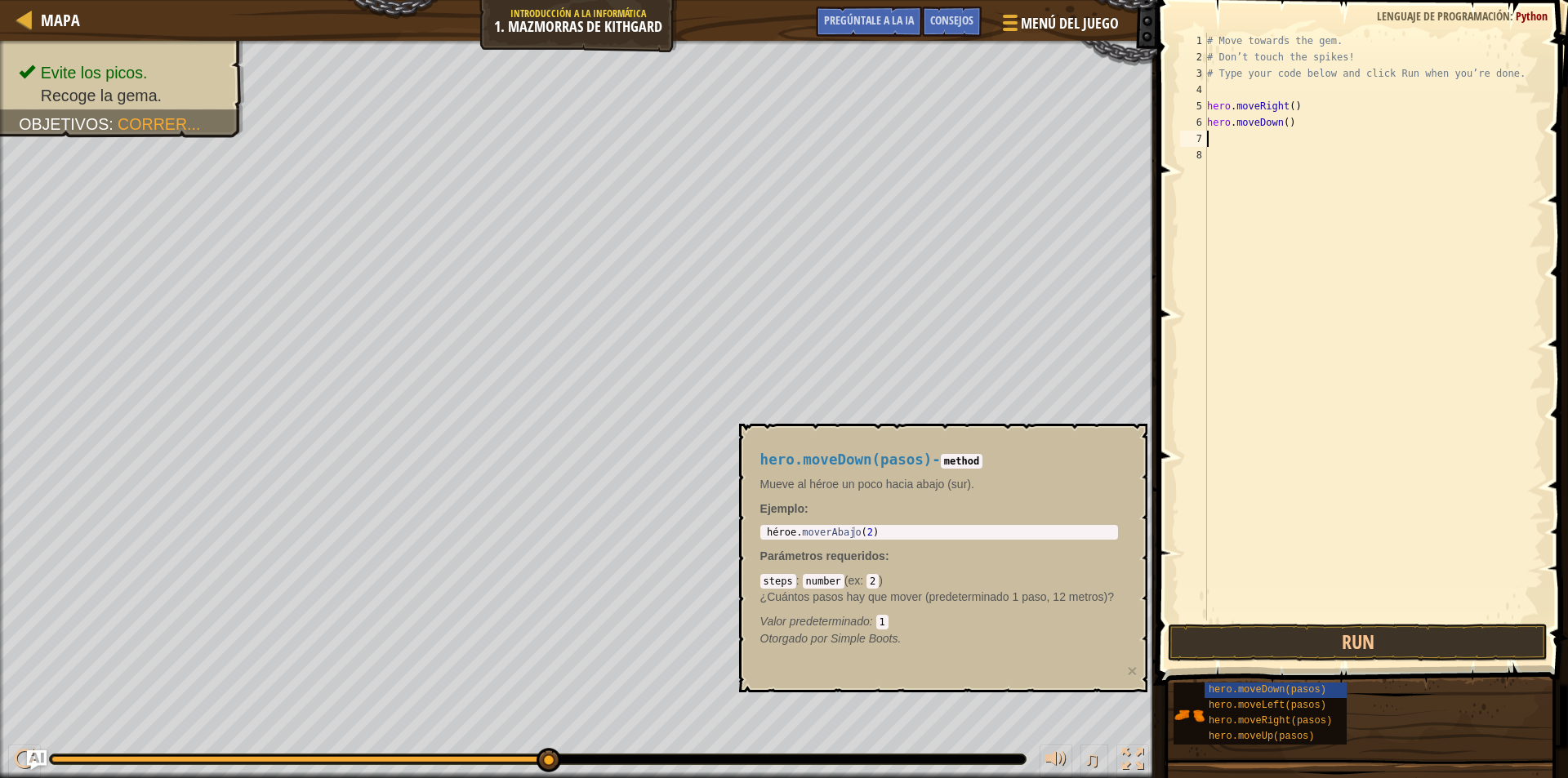
scroll to position [7, 0]
click at [1473, 650] on button "Run" at bounding box center [1358, 642] width 380 height 38
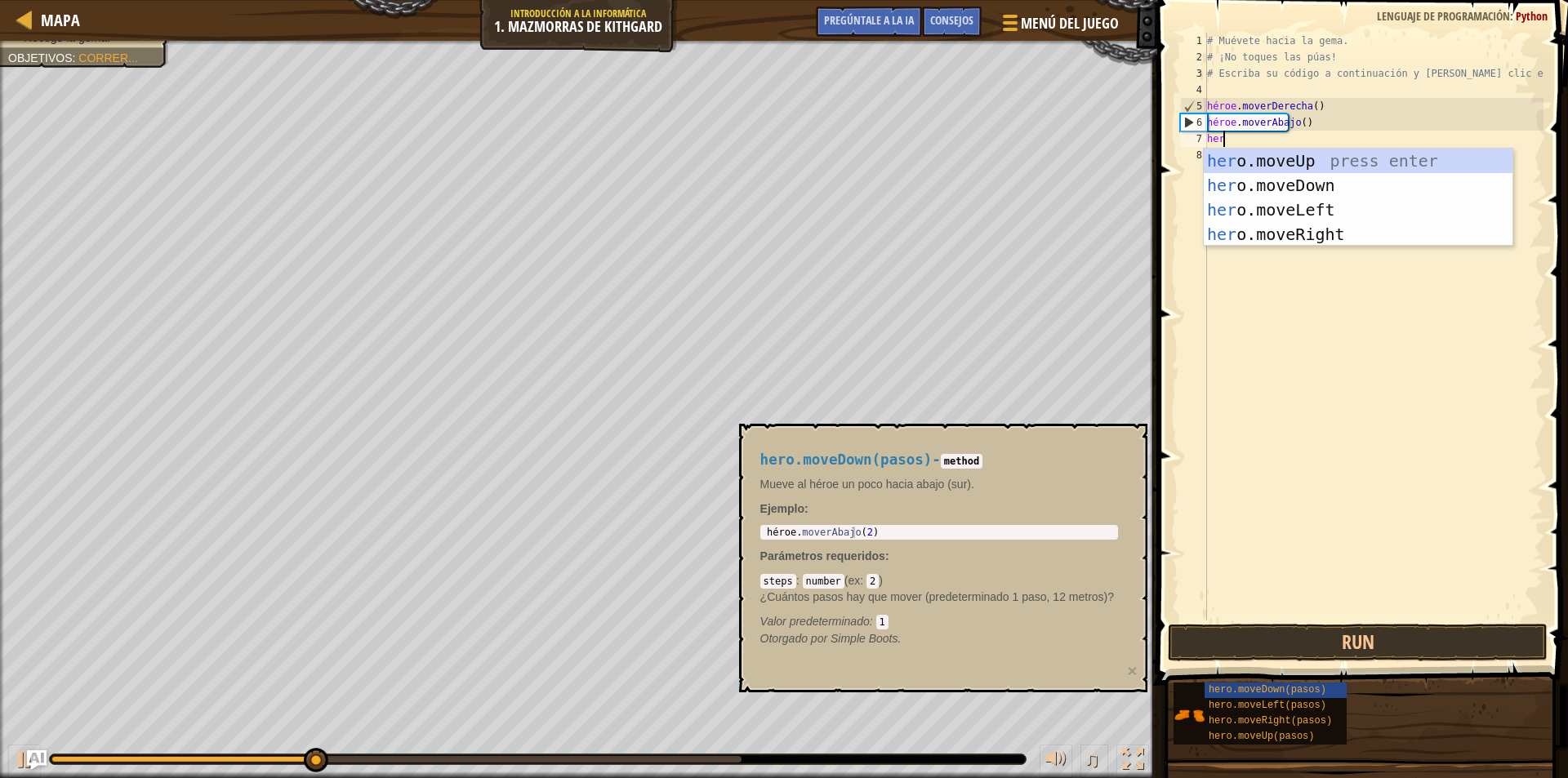
type textarea "hero"
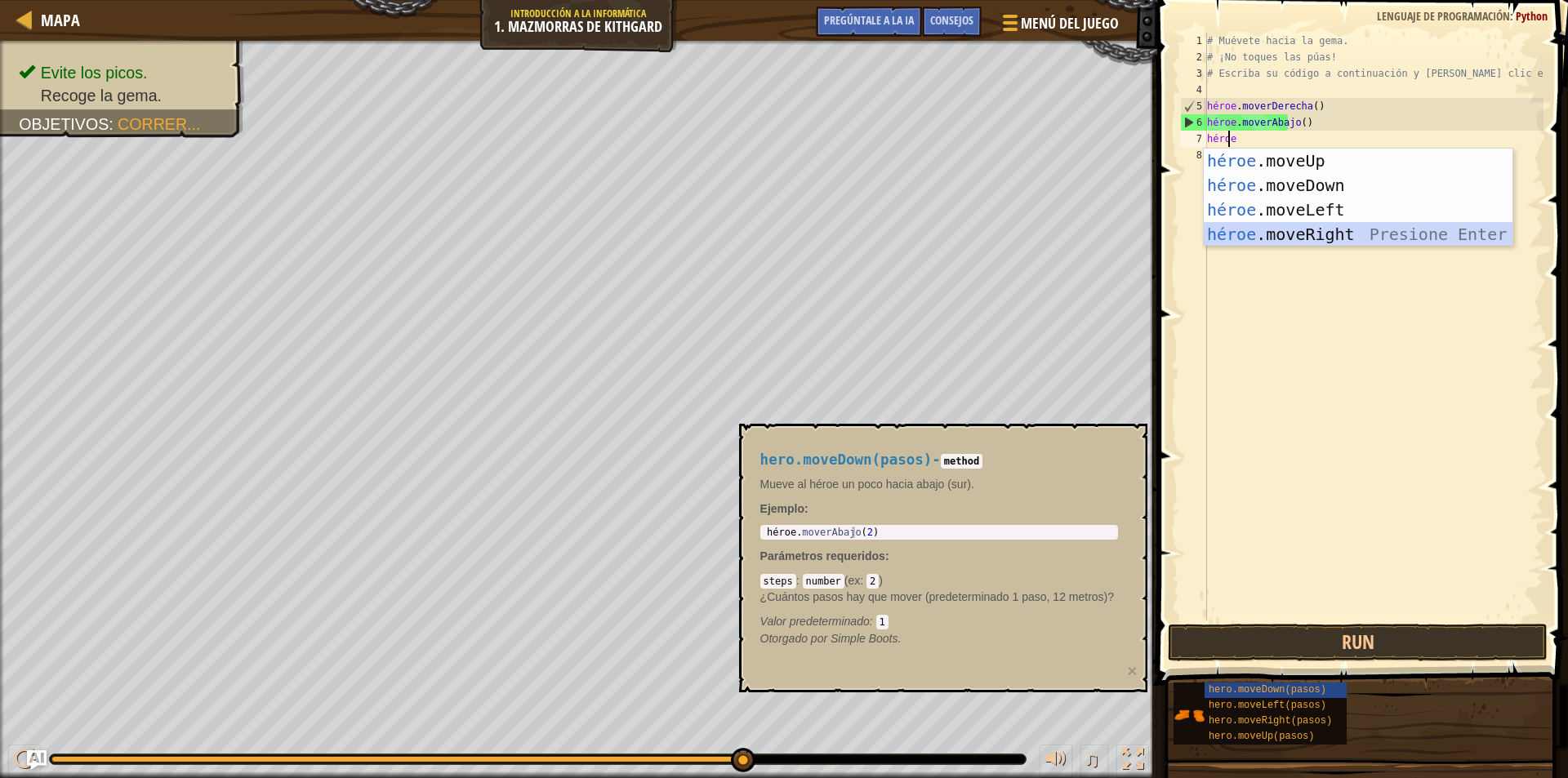
click at [1355, 232] on div "héroe .moveUp presiona enter héroe .moveDown Presione Enter héroe .moveLeft Pre…" at bounding box center [1358, 222] width 308 height 147
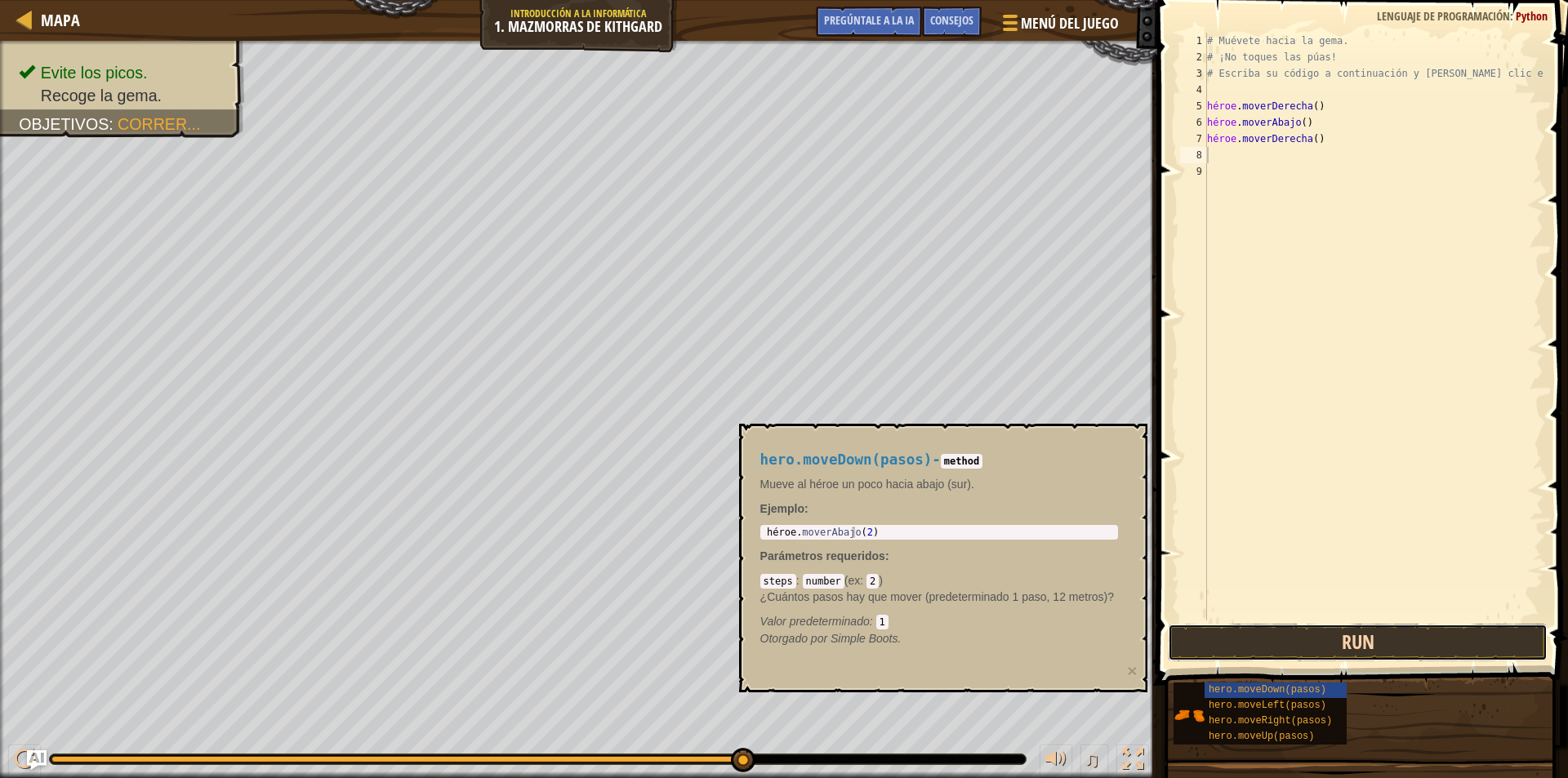
click at [1405, 653] on button "Run" at bounding box center [1358, 642] width 380 height 38
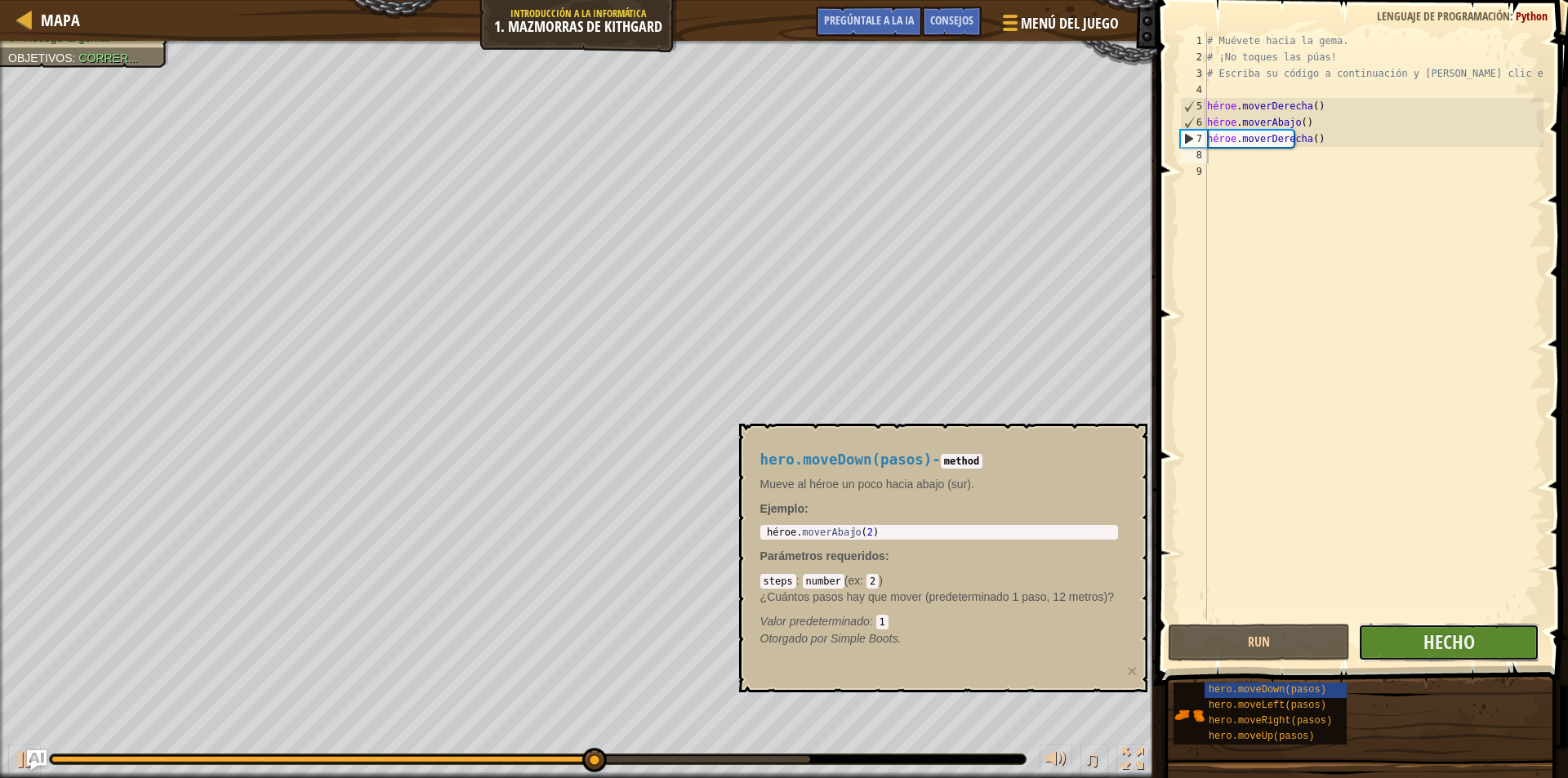
click at [1404, 641] on button "Hecho" at bounding box center [1450, 642] width 182 height 38
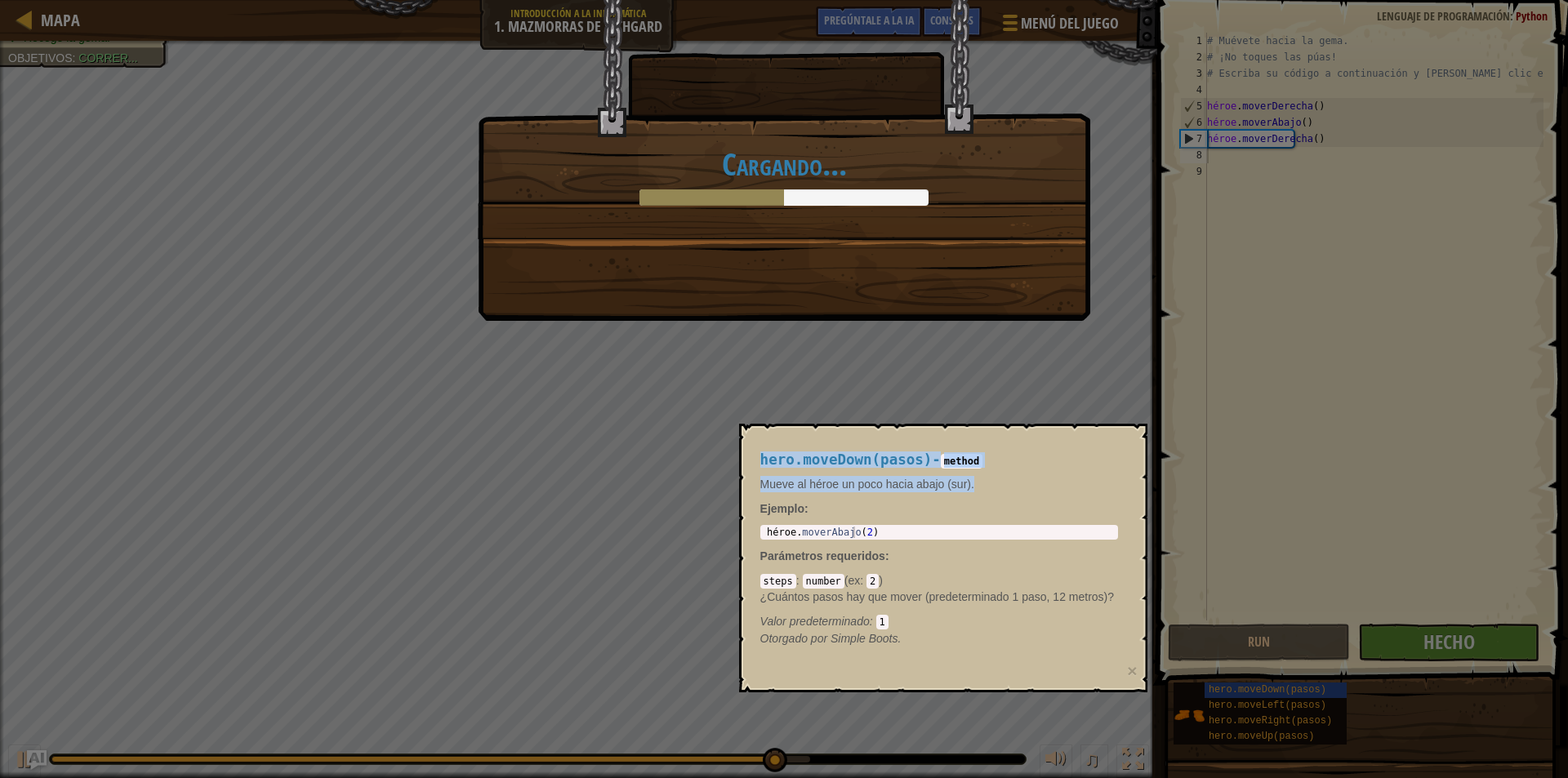
drag, startPoint x: 850, startPoint y: 421, endPoint x: 996, endPoint y: 471, distance: 154.3
click at [998, 2] on body "Mapa Introducción a la informática 1. Mazmorras de Kithgard Menú del juego Hech…" at bounding box center [784, 1] width 1568 height 2
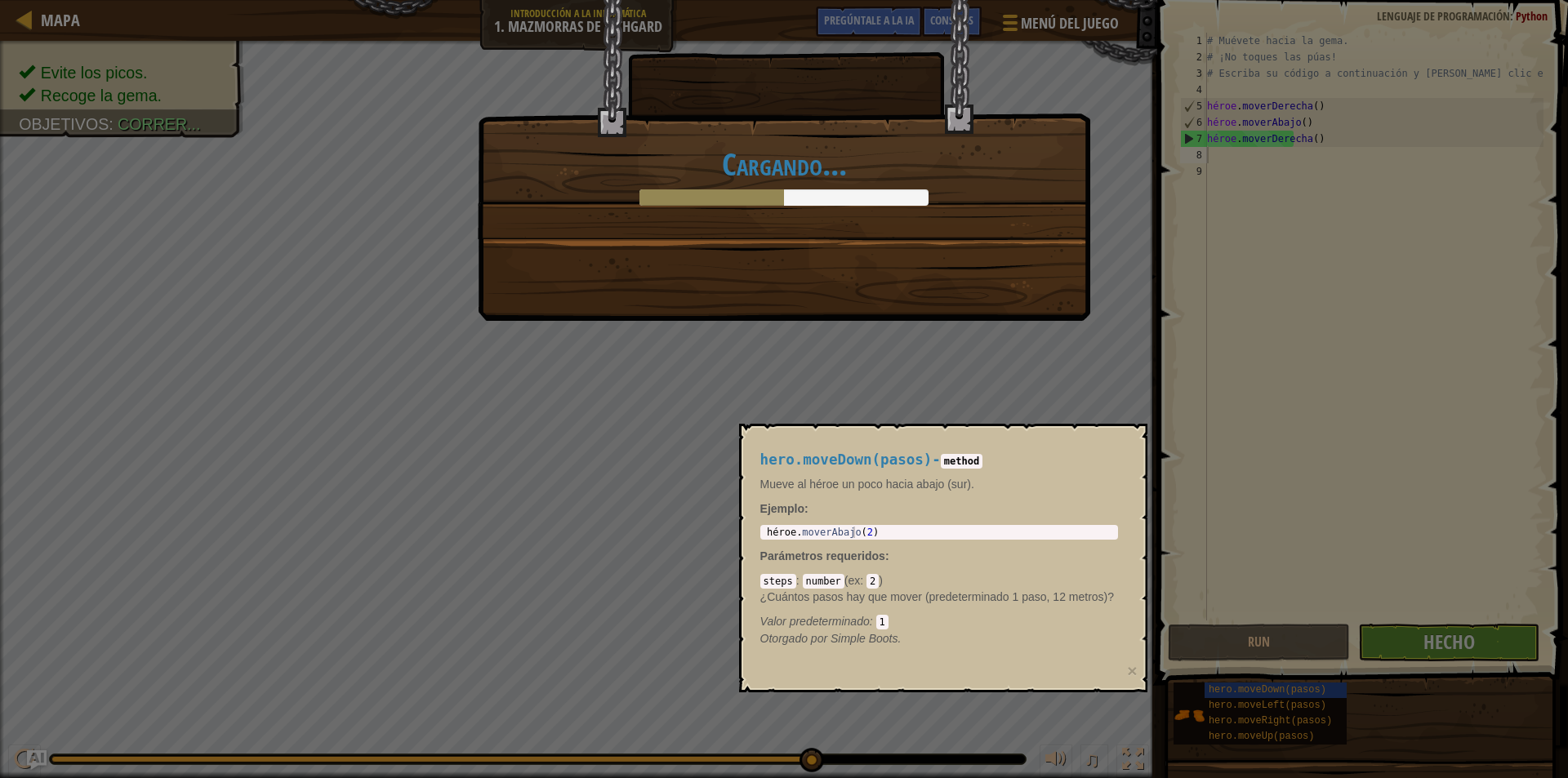
click at [807, 410] on div "Cargando..." at bounding box center [784, 389] width 1568 height 778
click at [785, 383] on div "Cargando..." at bounding box center [784, 389] width 1568 height 778
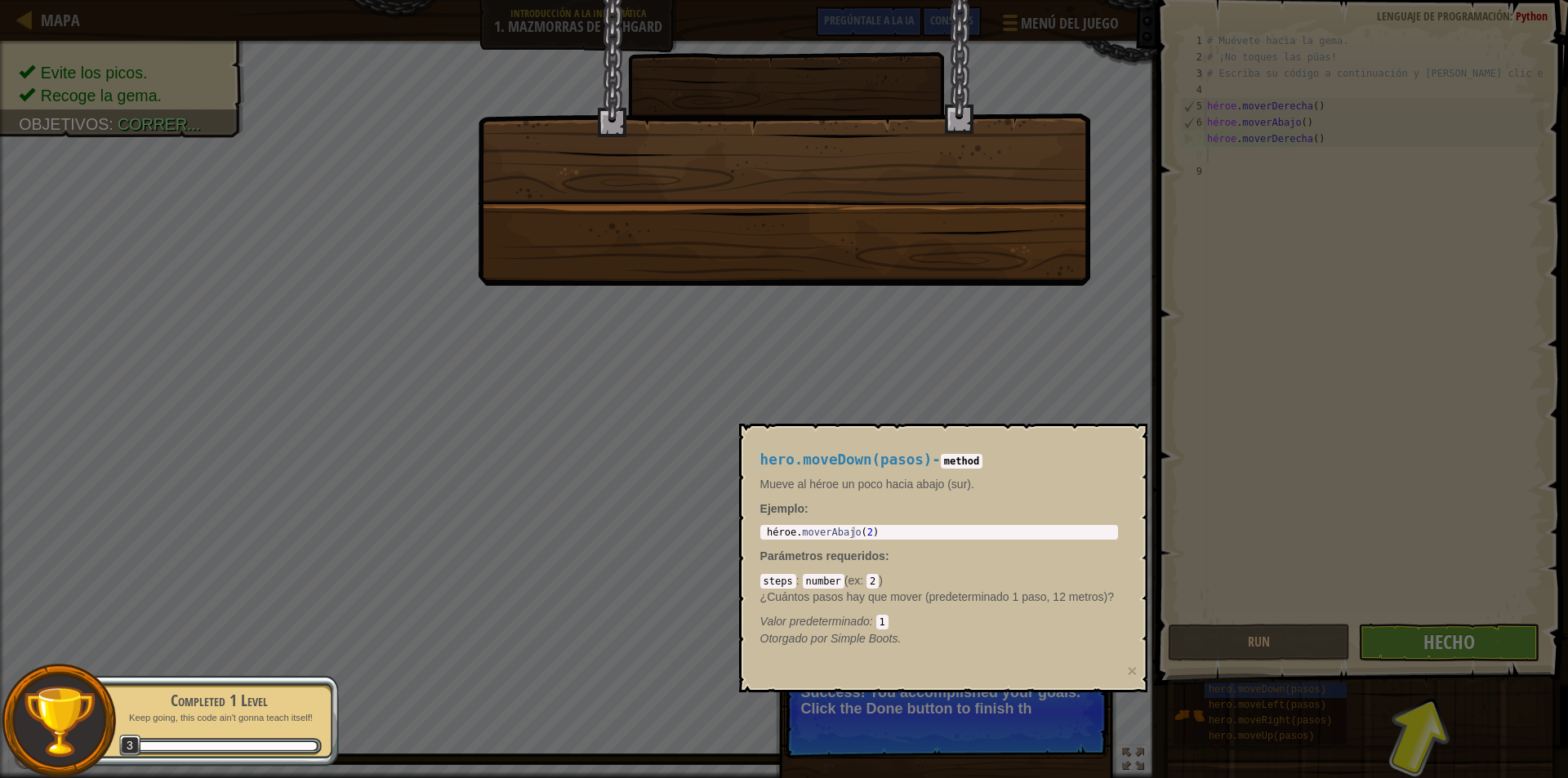
click at [1414, 646] on div at bounding box center [784, 389] width 1568 height 778
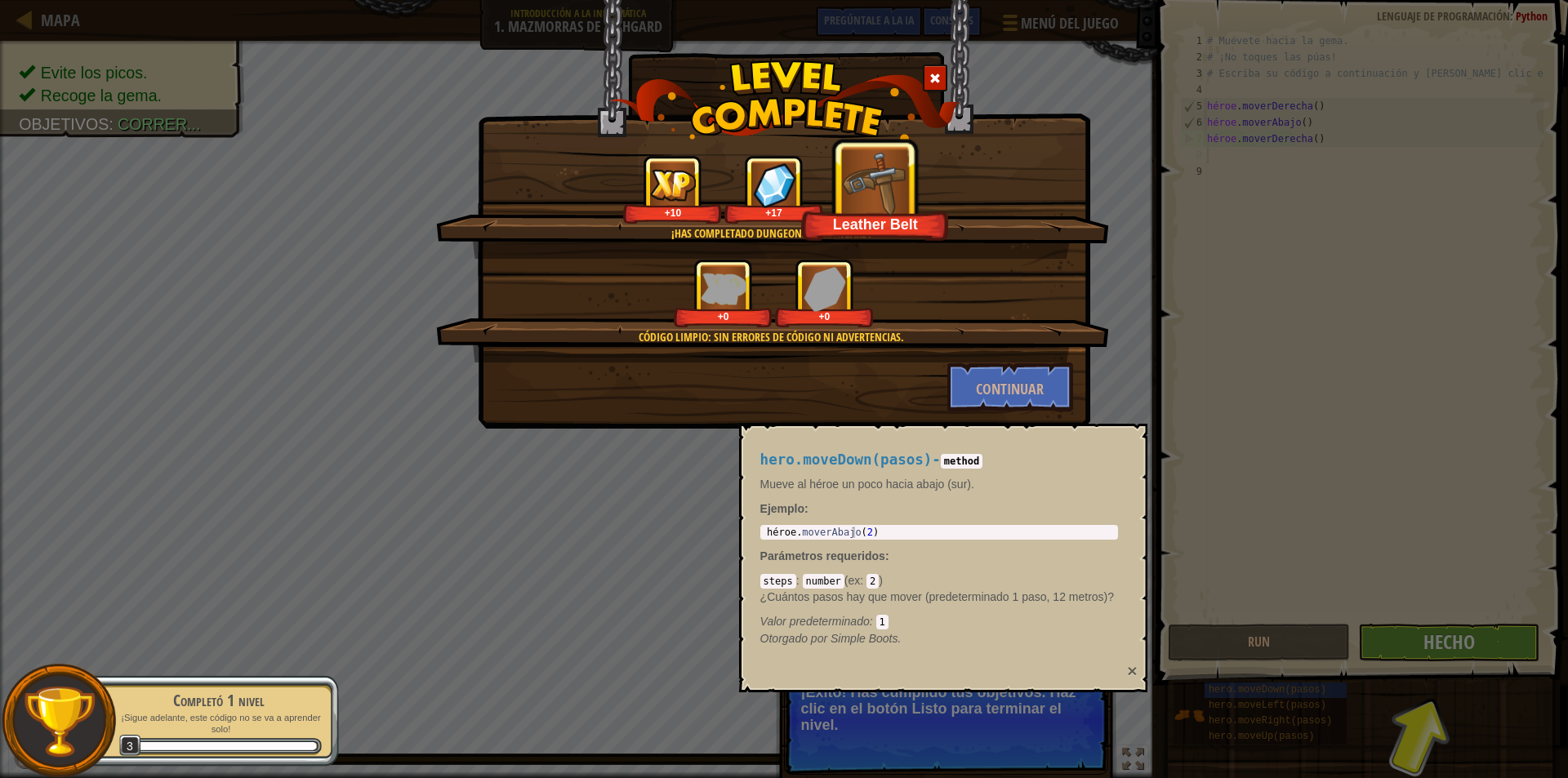
click at [1132, 667] on font "×" at bounding box center [1132, 670] width 10 height 19
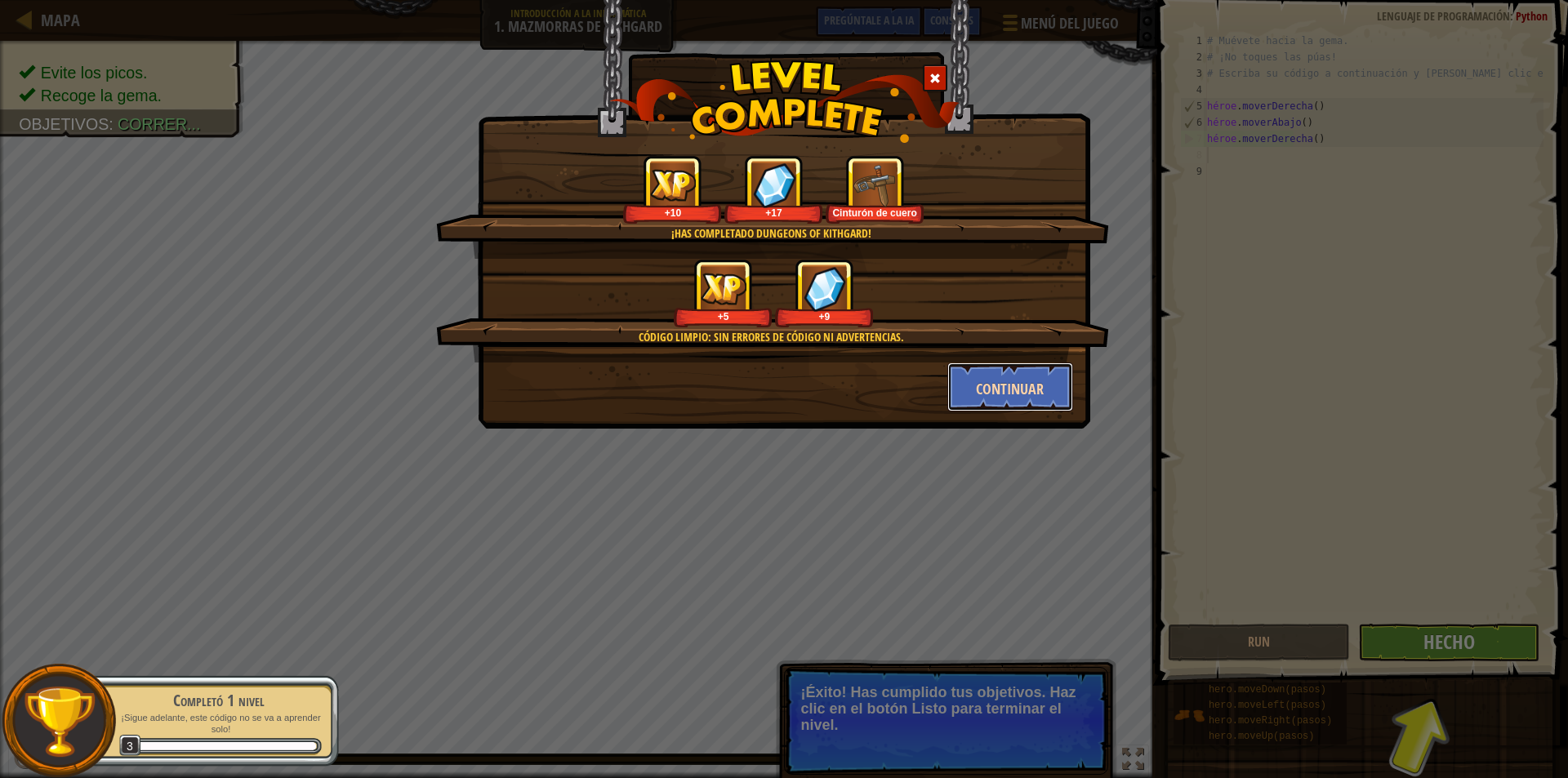
click at [1034, 379] on font "Continuar" at bounding box center [1010, 389] width 68 height 20
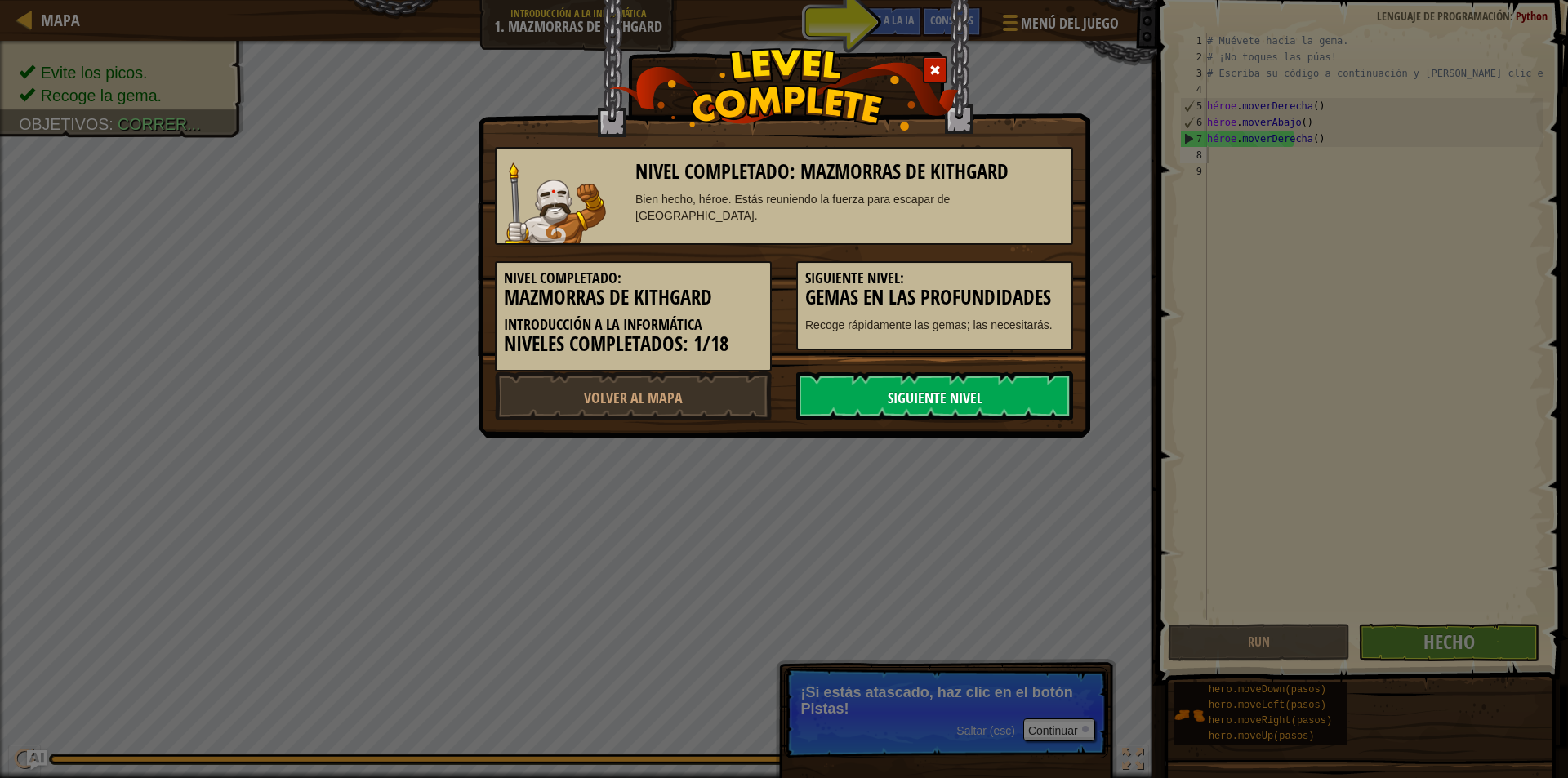
click at [969, 396] on font "Siguiente nivel" at bounding box center [935, 397] width 95 height 20
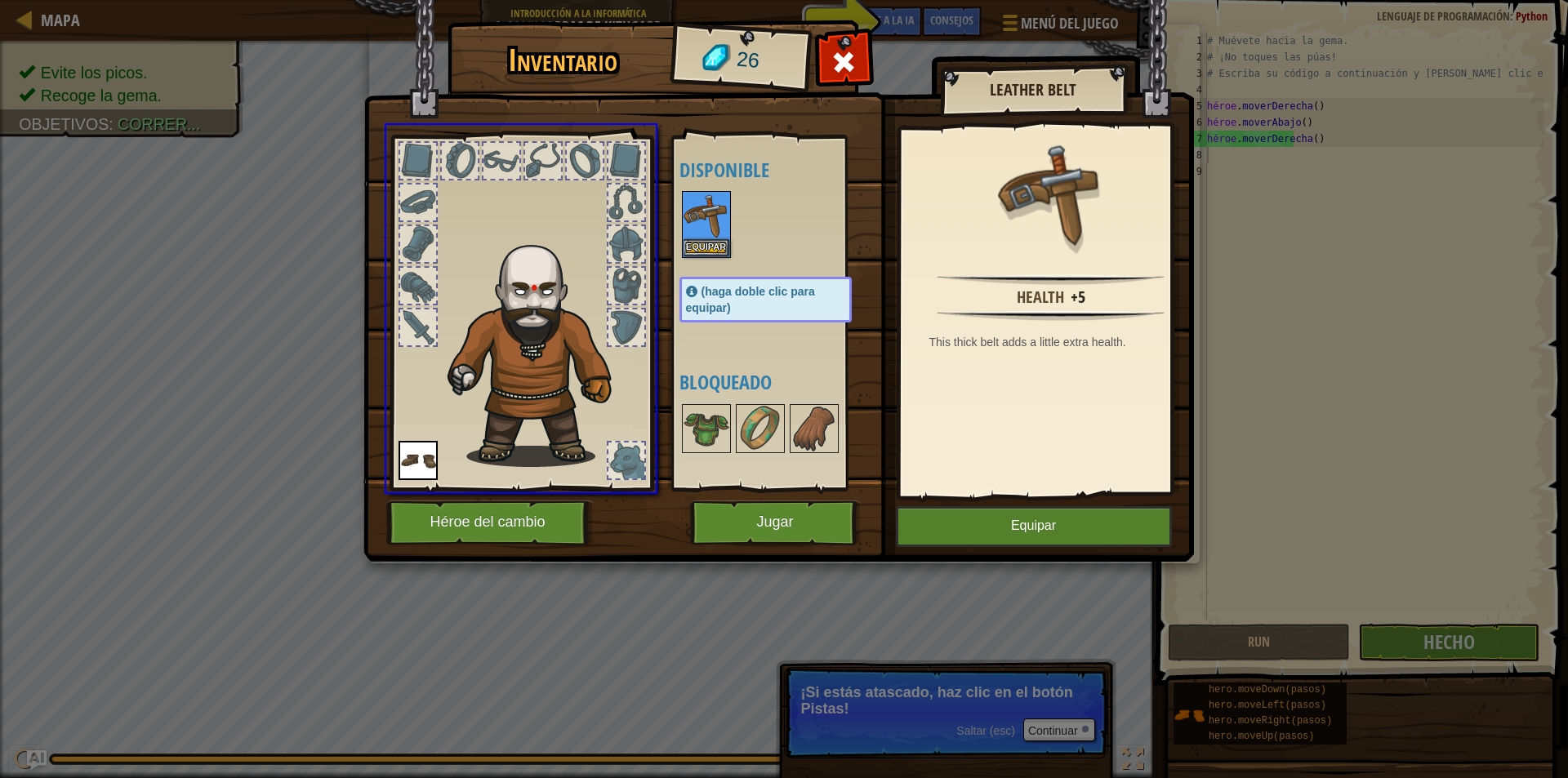
drag, startPoint x: 710, startPoint y: 231, endPoint x: 683, endPoint y: 244, distance: 30.0
click at [681, 244] on div "Inventario 26 Disponible Equipar Equipar ([PERSON_NAME] [PERSON_NAME] clic para…" at bounding box center [784, 389] width 1568 height 778
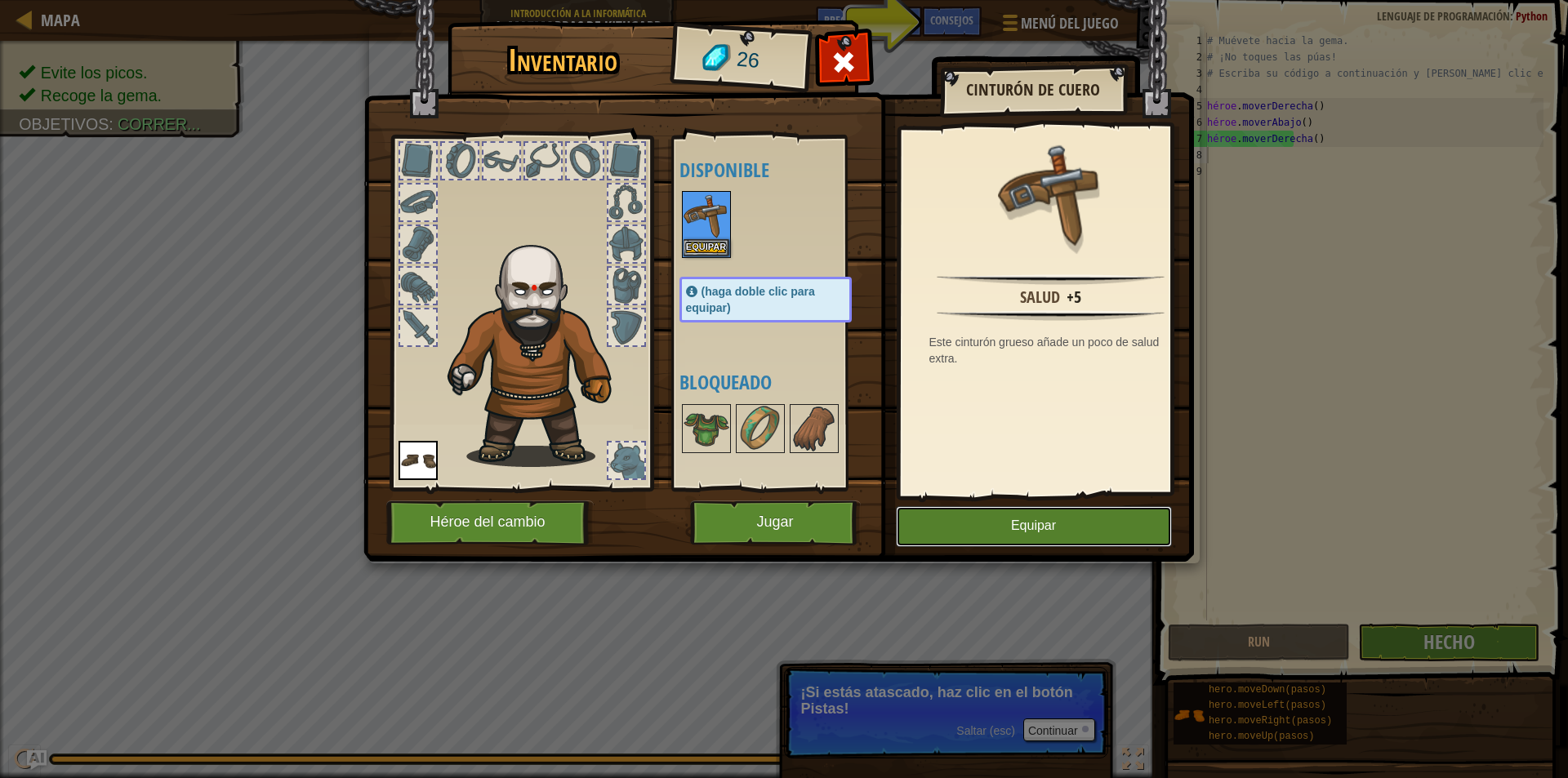
click at [936, 540] on button "Equipar" at bounding box center [1034, 526] width 276 height 41
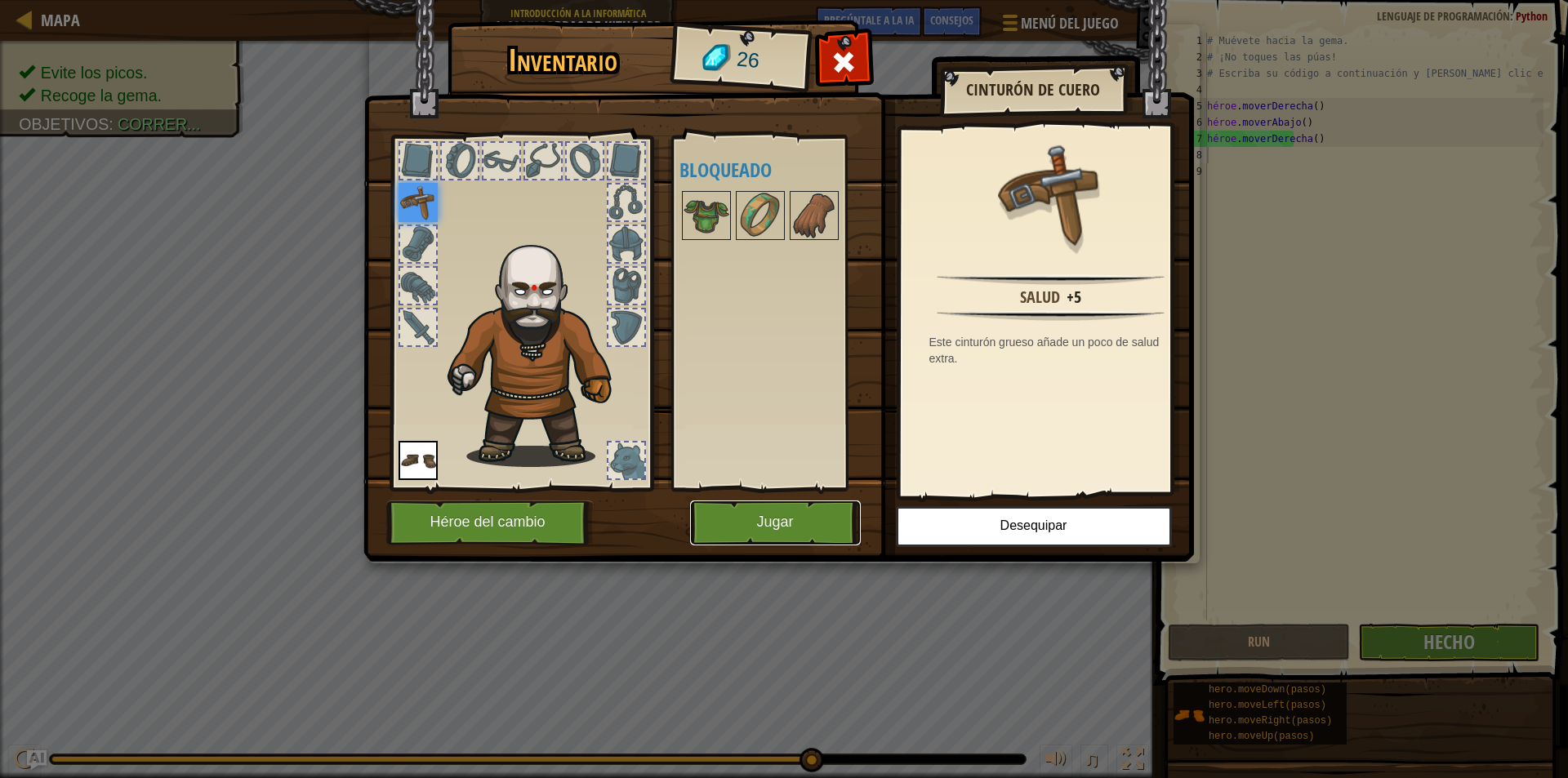
click at [742, 517] on button "Jugar" at bounding box center [775, 523] width 170 height 45
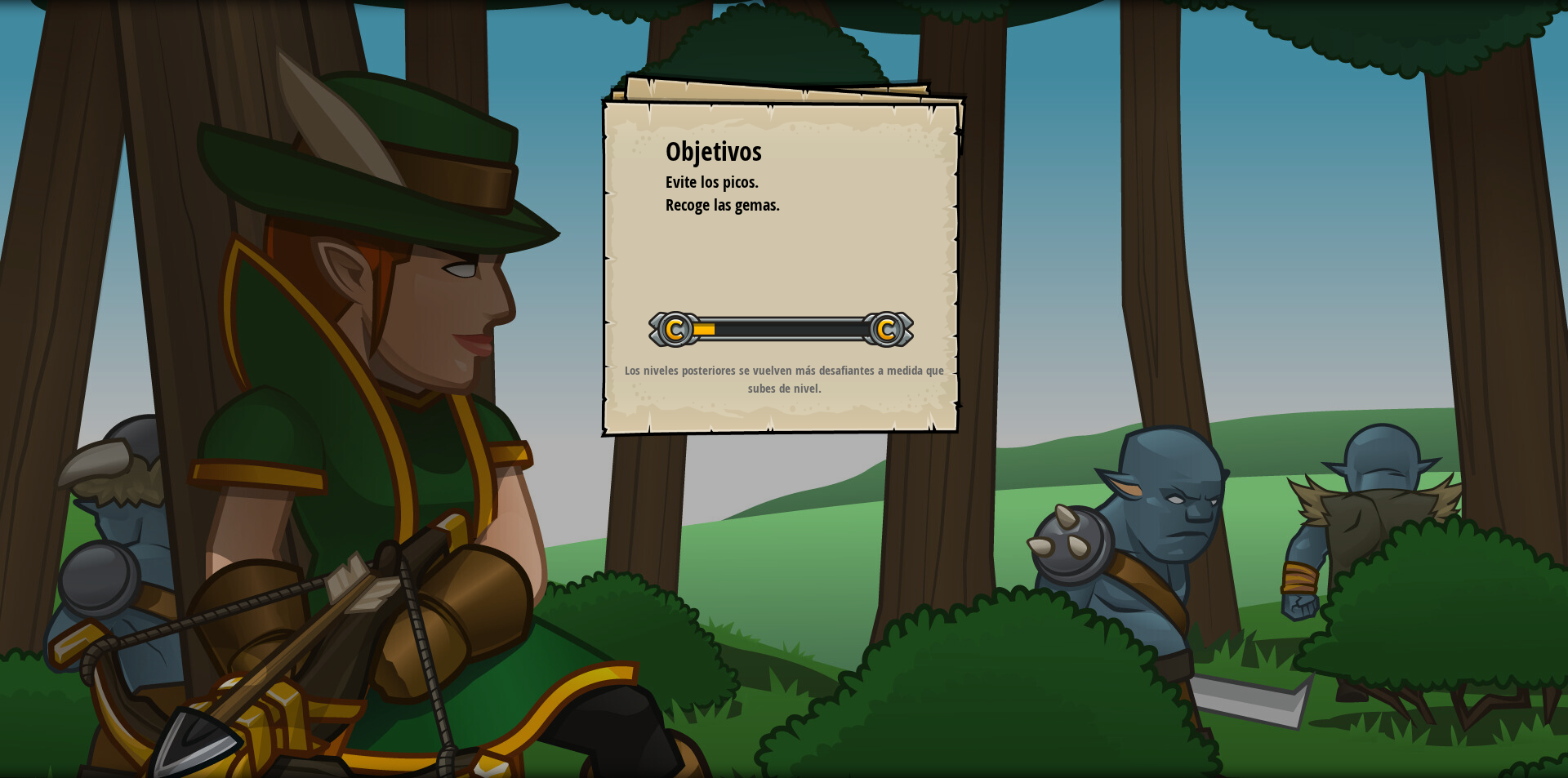
click at [691, 536] on div "Objetivos Evite los picos. Recoge las gemas. Nivel inicial Error loading from s…" at bounding box center [784, 389] width 1568 height 778
drag, startPoint x: 698, startPoint y: 537, endPoint x: 1023, endPoint y: 635, distance: 339.5
click at [1023, 635] on div "Objetivos Evite los picos. Recoge las gemas. Nivel inicial Error al cargar desd…" at bounding box center [784, 389] width 1568 height 778
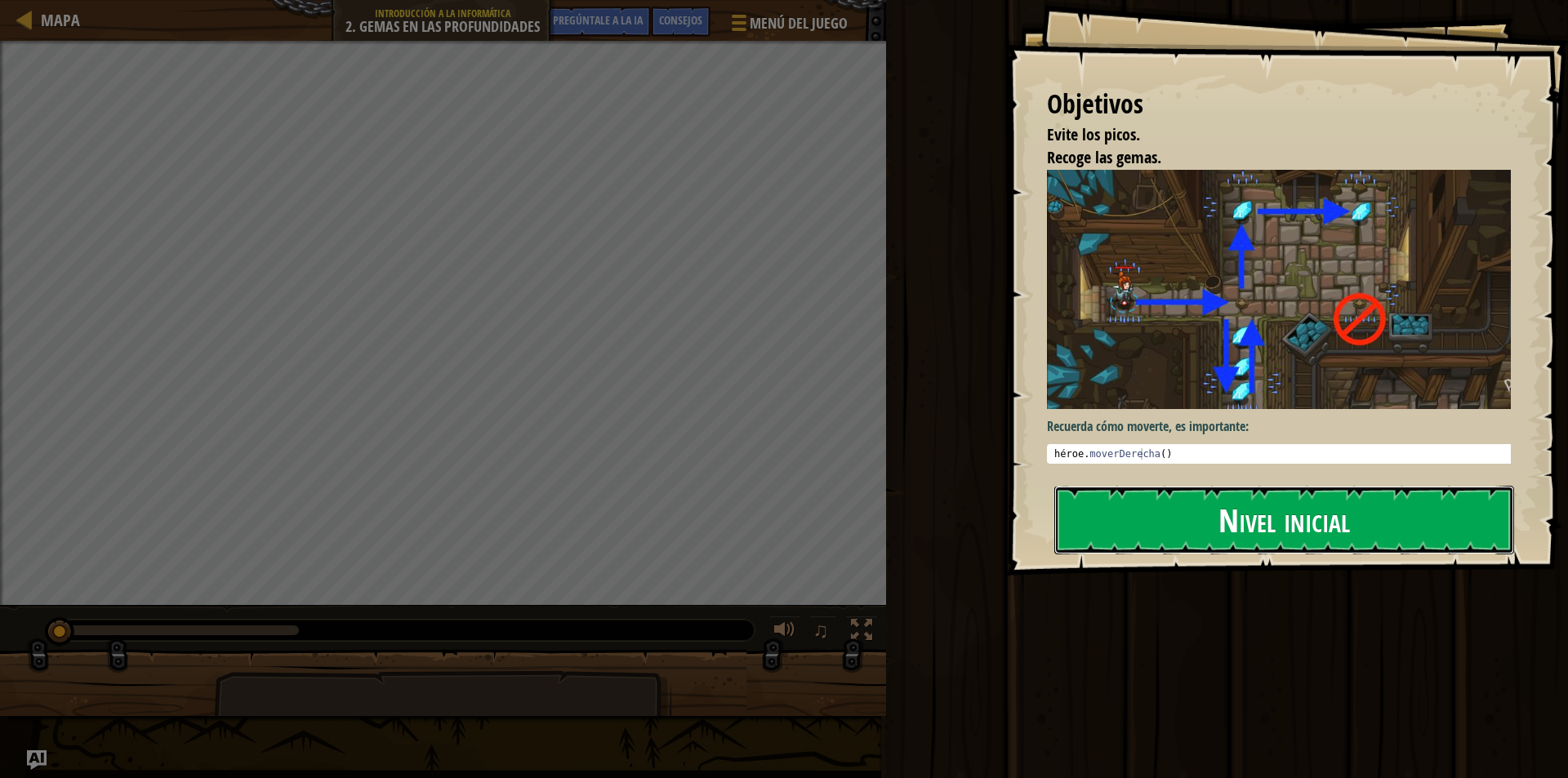
click at [1173, 514] on button "Nivel inicial" at bounding box center [1284, 520] width 460 height 69
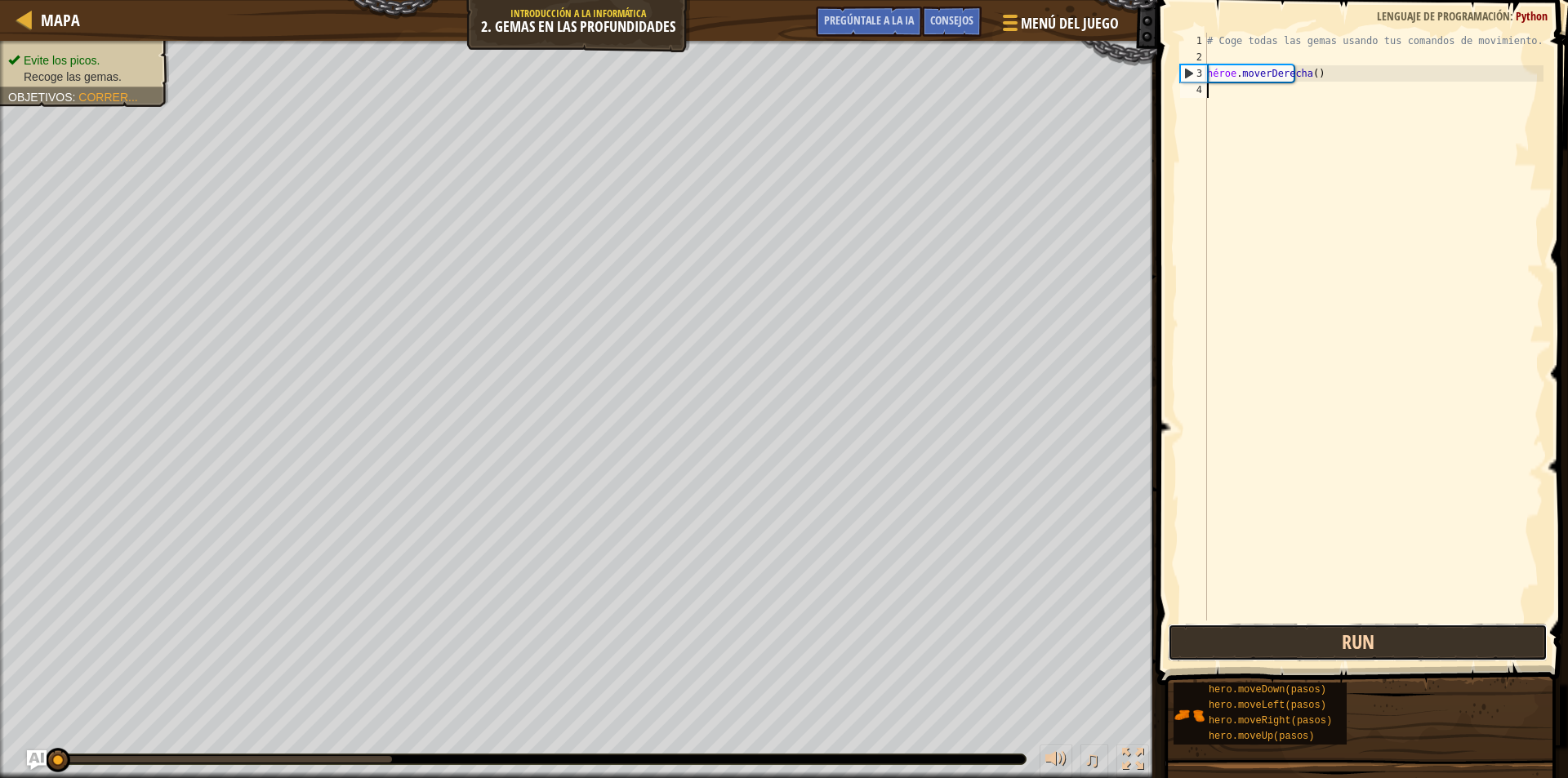
click at [1250, 648] on button "Run" at bounding box center [1358, 642] width 380 height 38
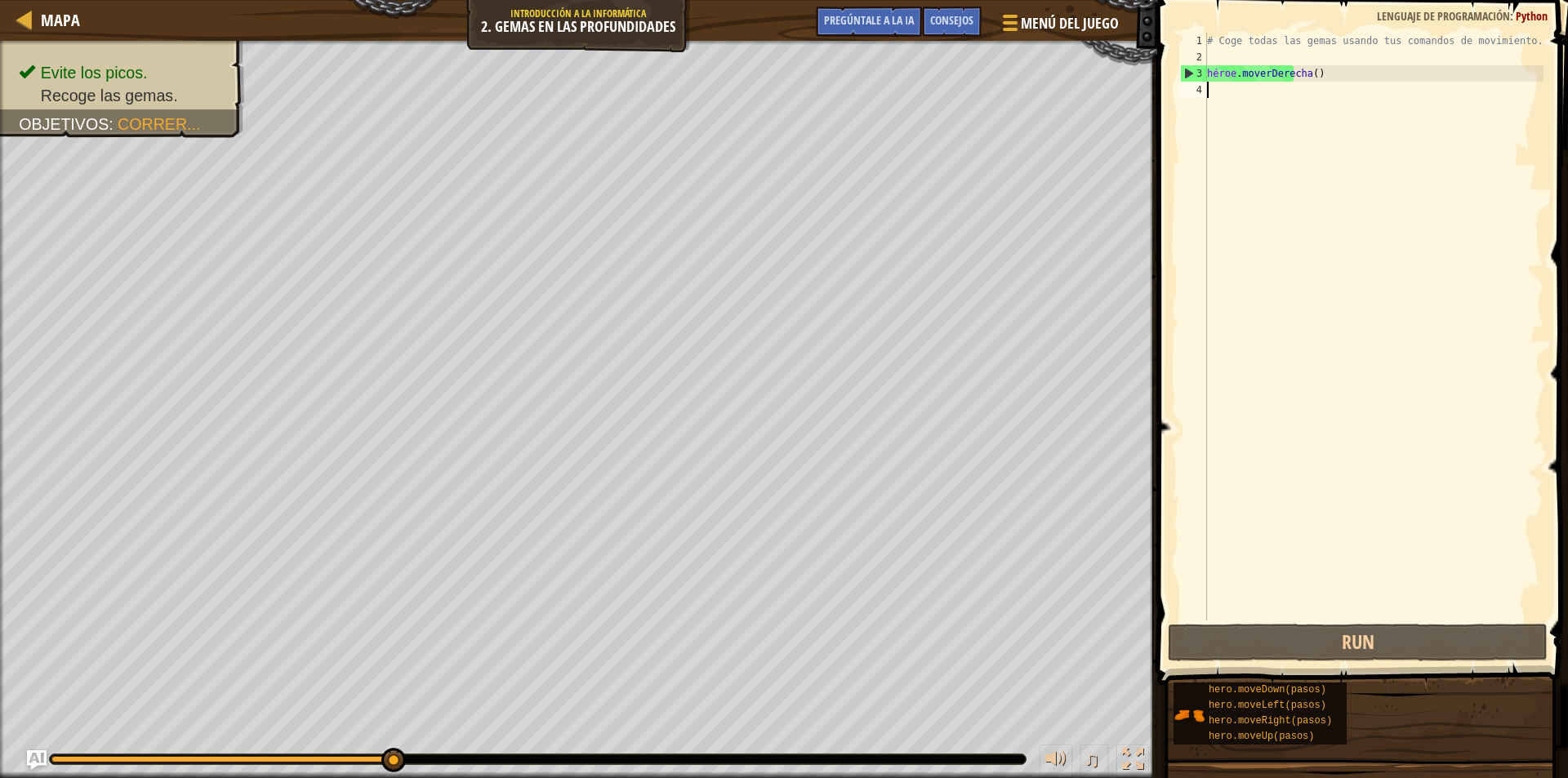
scroll to position [7, 0]
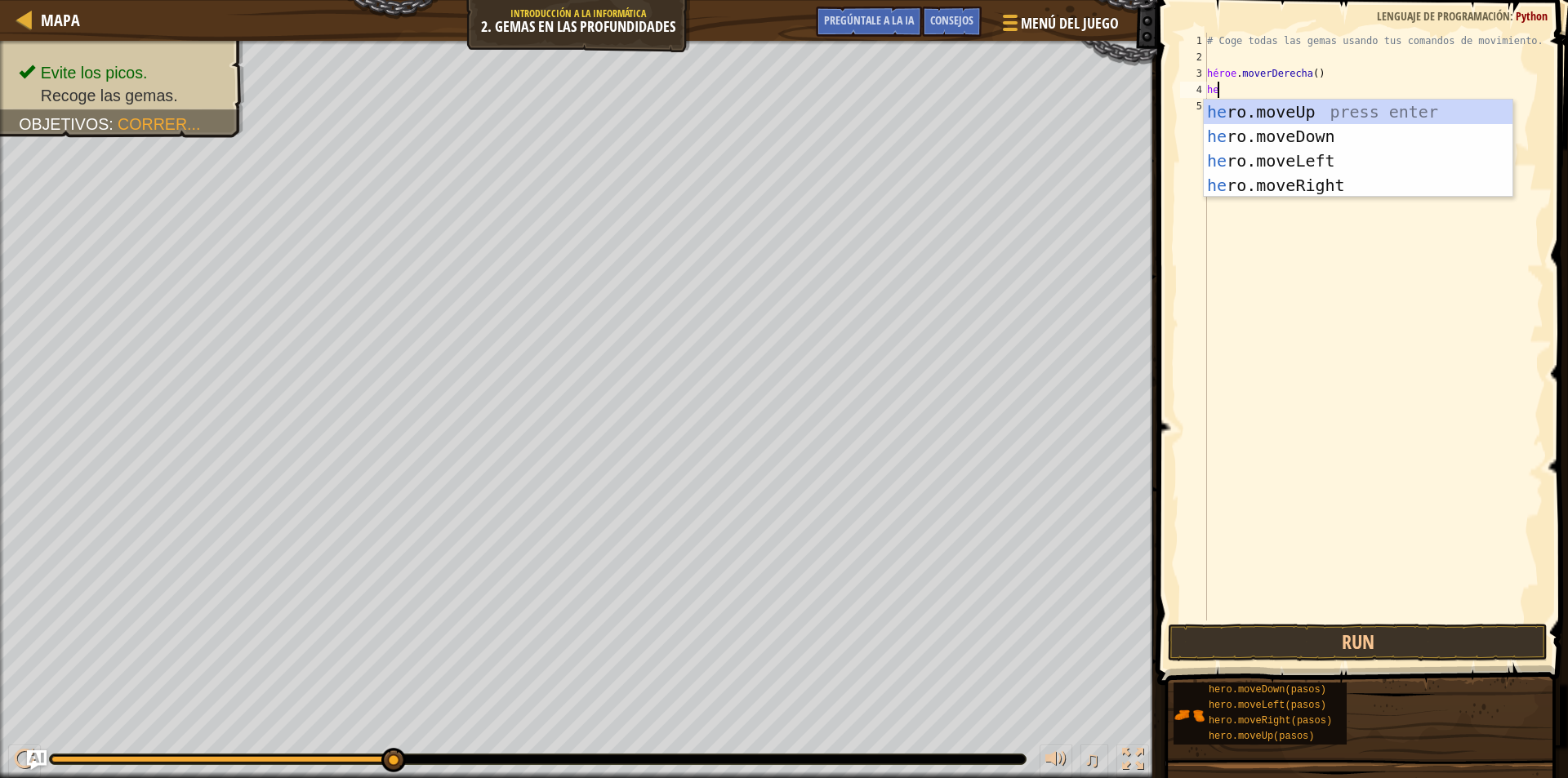
type textarea "hero"
click at [1343, 190] on div "héroe .moveUp presiona enter héroe .moveDown Presione Enter héroe .moveLeft Pre…" at bounding box center [1358, 173] width 308 height 147
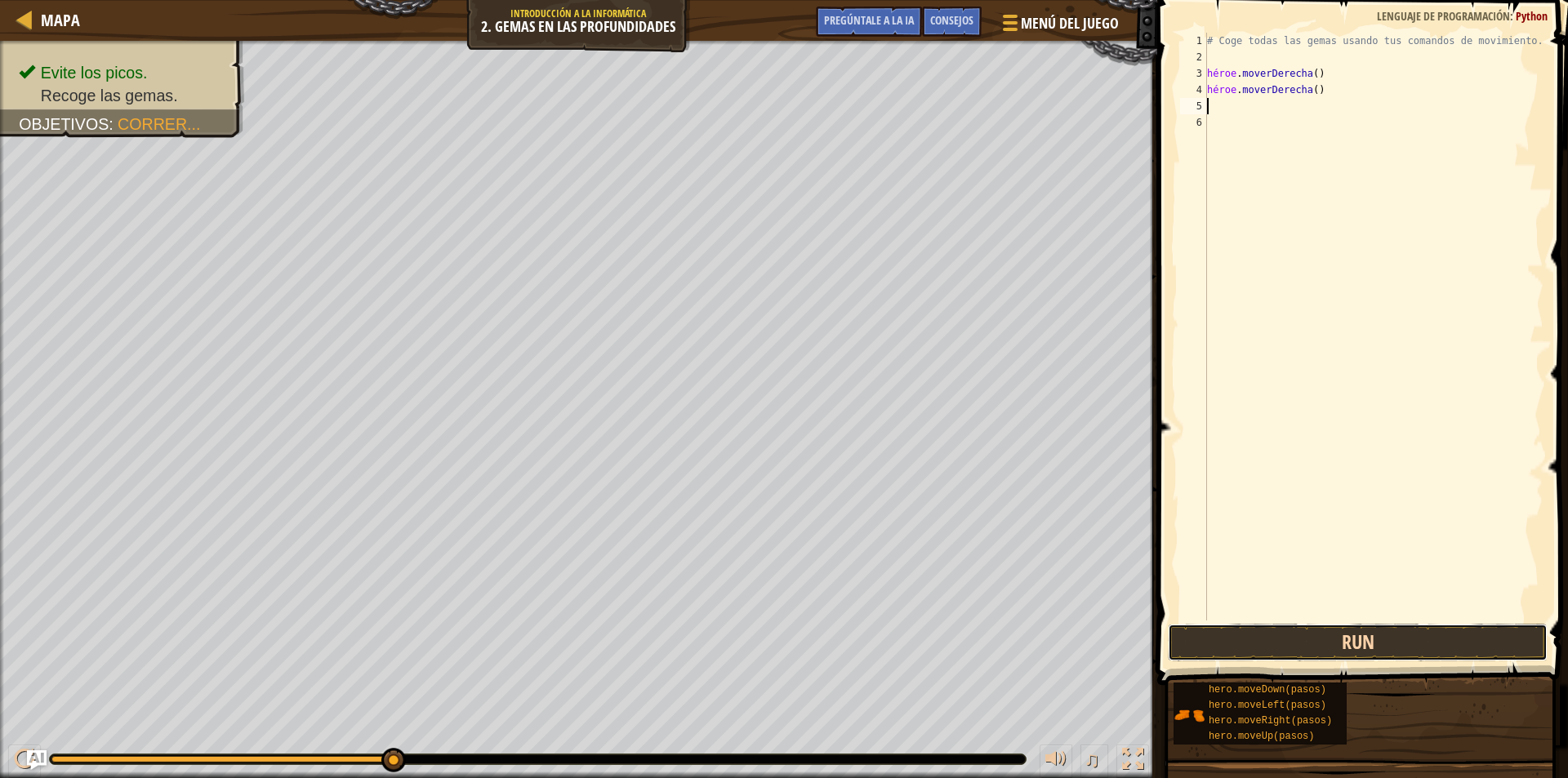
click at [1378, 633] on button "Run" at bounding box center [1358, 642] width 380 height 38
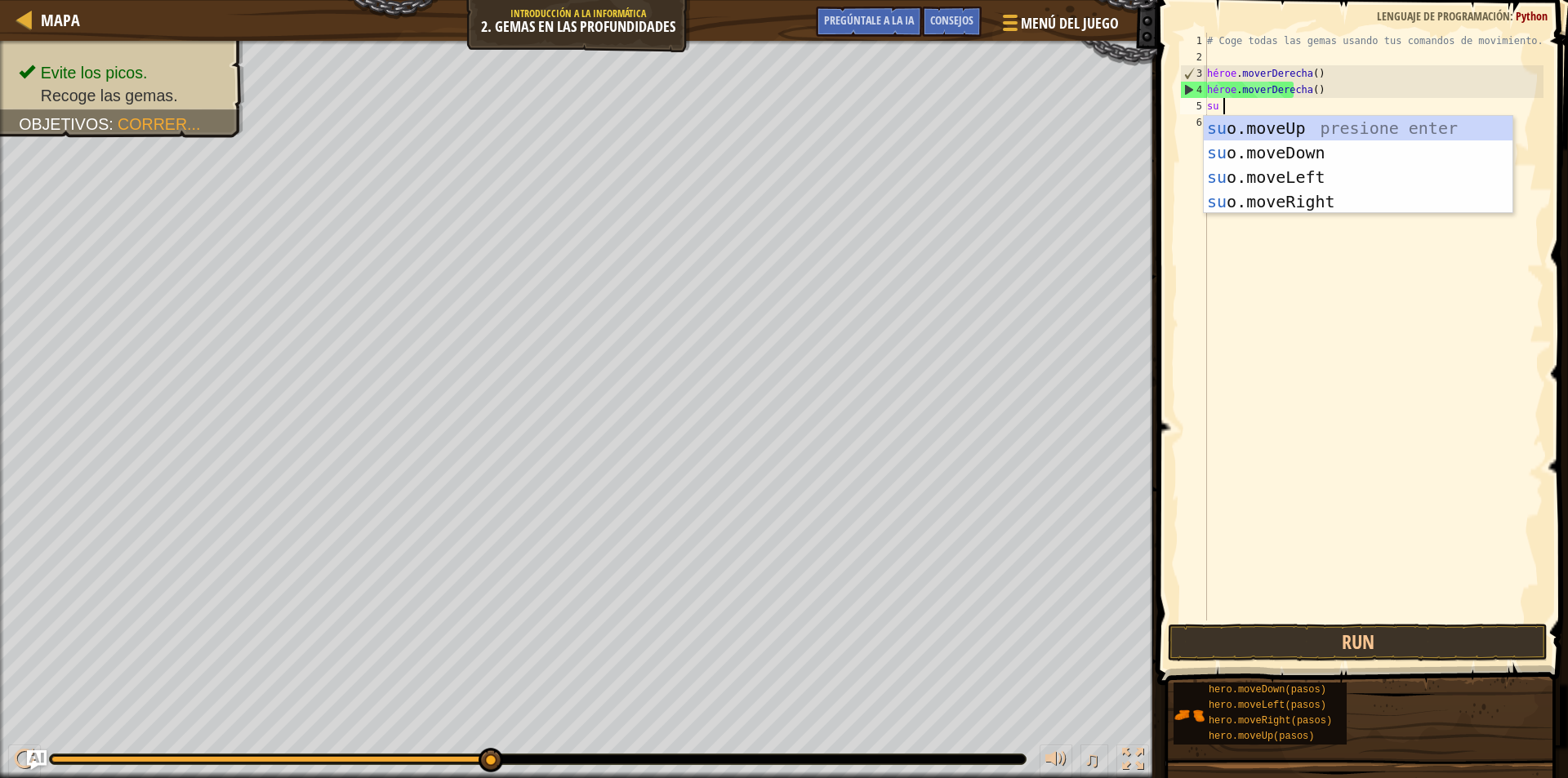
type textarea "hero"
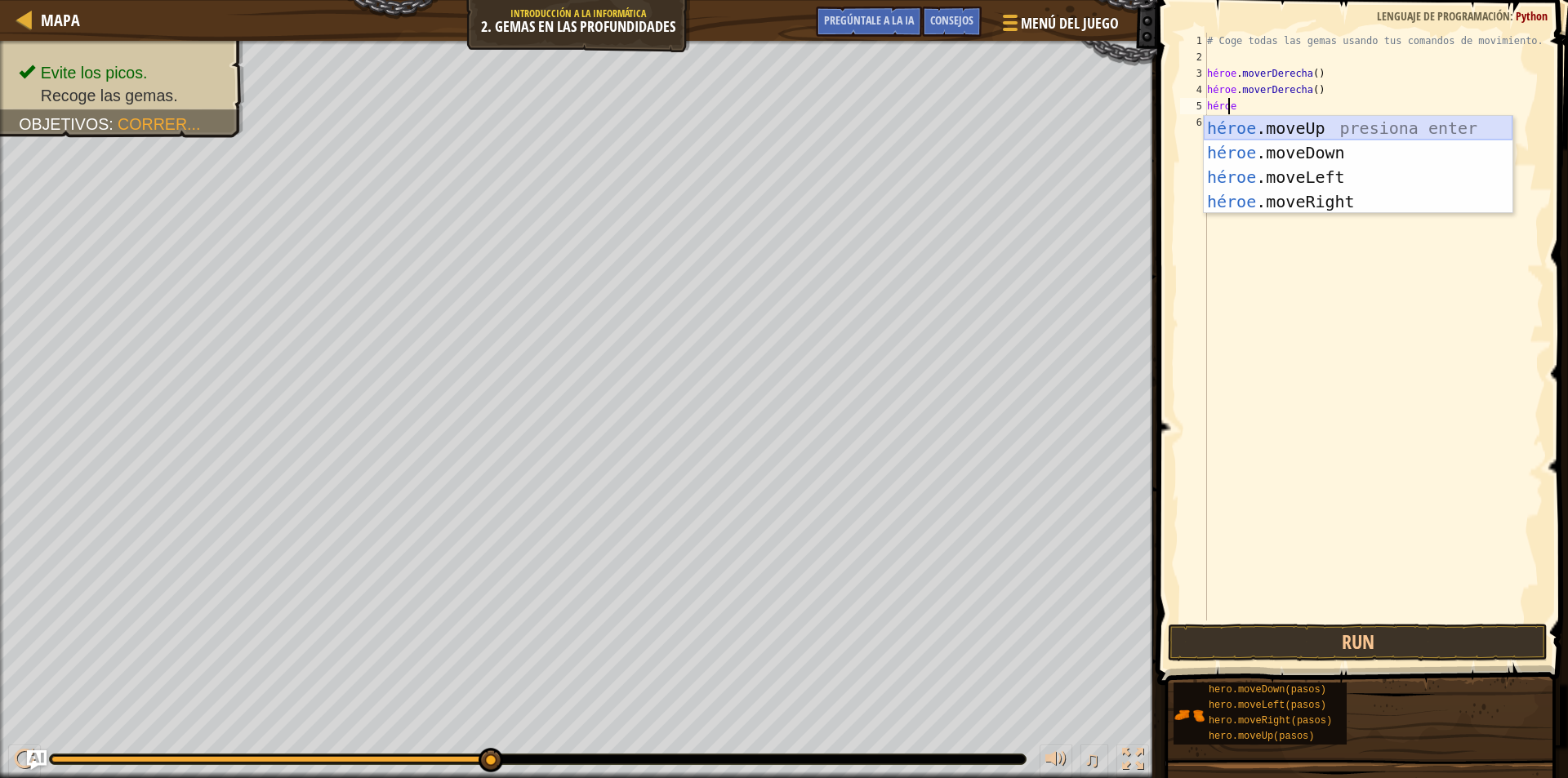
click at [1227, 127] on div "héroe .moveUp presiona enter héroe .moveDown Presione Enter héroe .moveLeft Pre…" at bounding box center [1358, 189] width 308 height 147
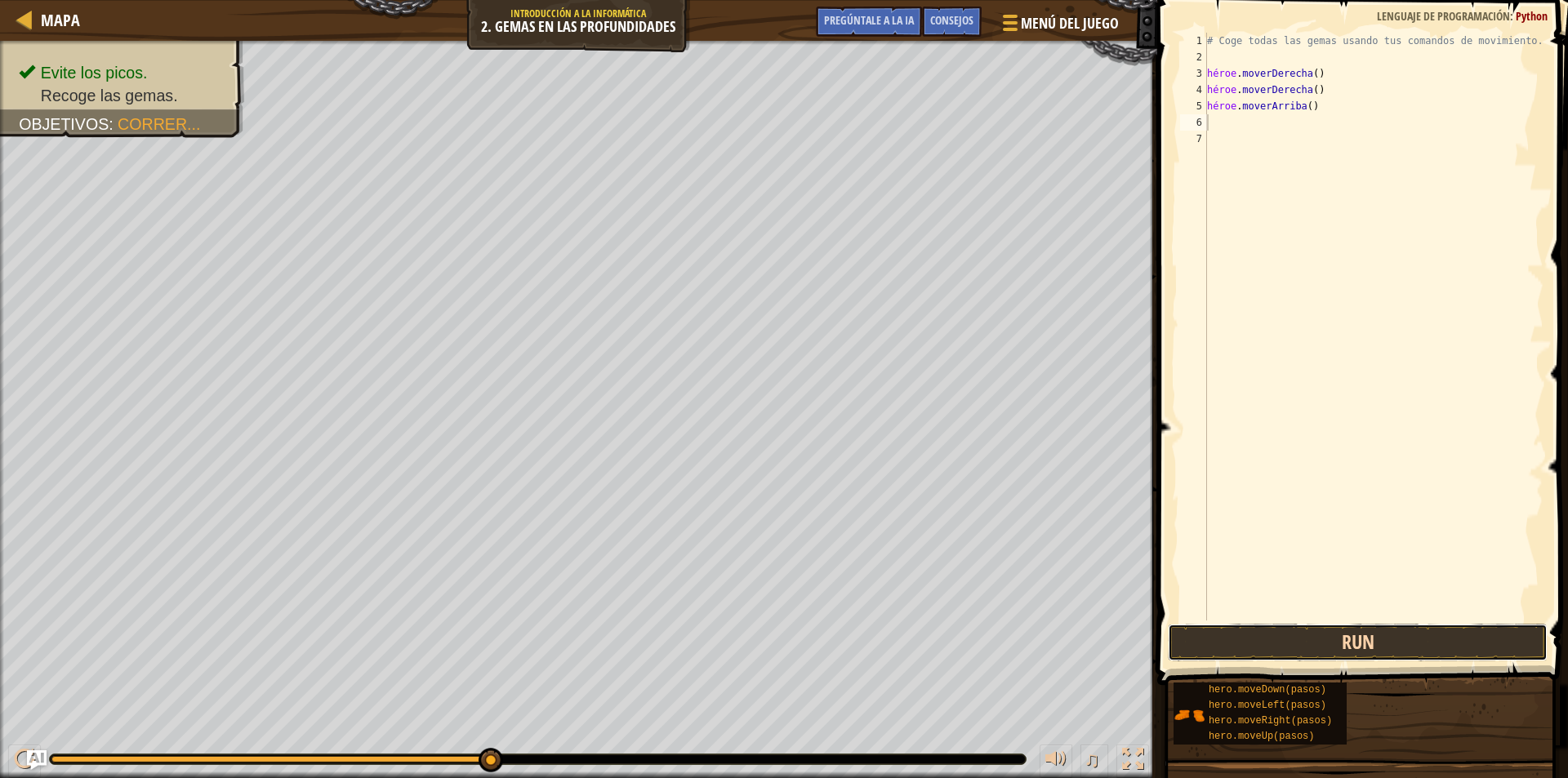
click at [1369, 640] on button "Run" at bounding box center [1358, 642] width 380 height 38
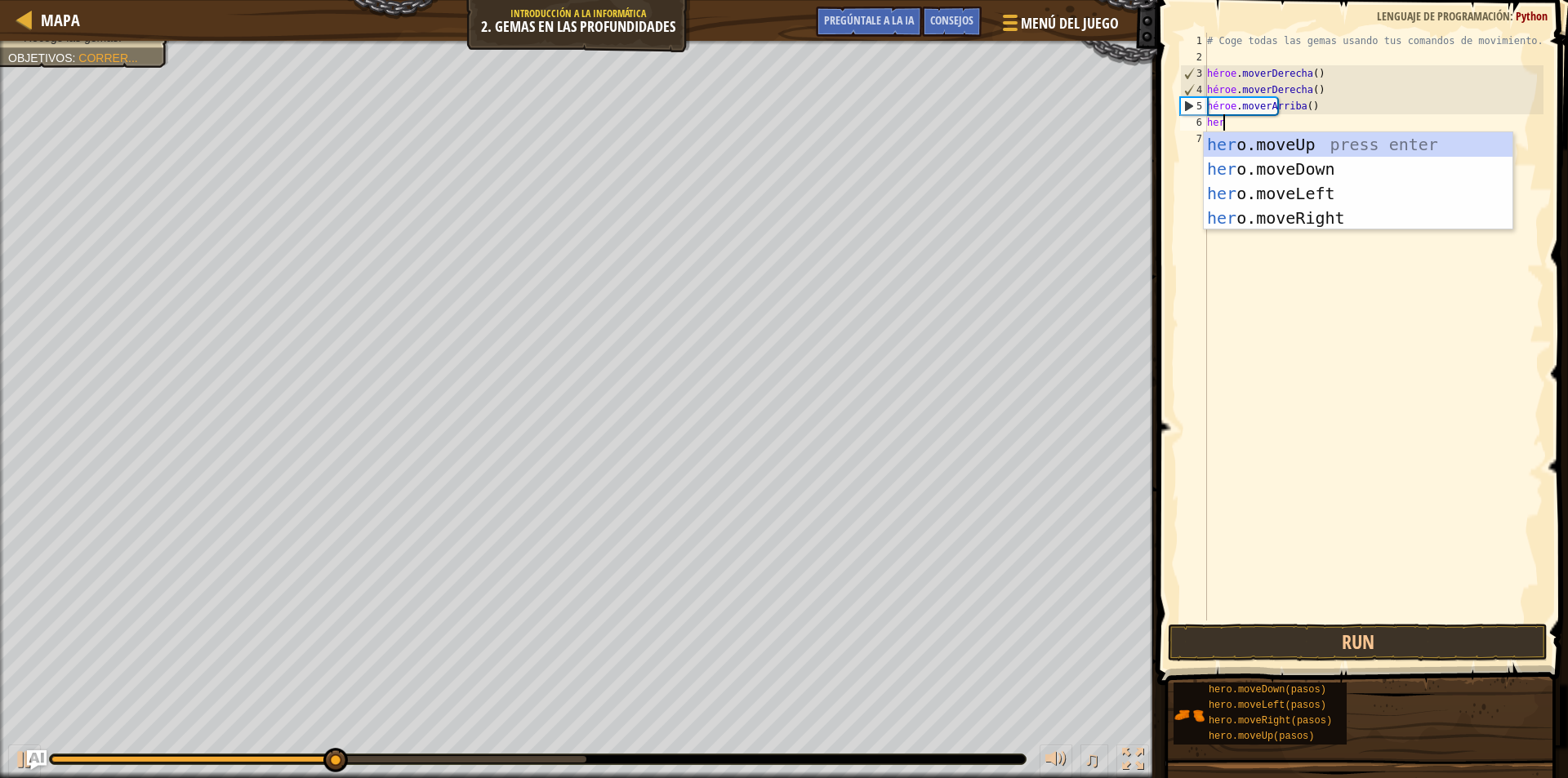
type textarea "hero"
click at [1296, 187] on div "héroe .moveUp presiona enter héroe .moveDown Presione Enter héroe .moveLeft Pre…" at bounding box center [1358, 206] width 308 height 147
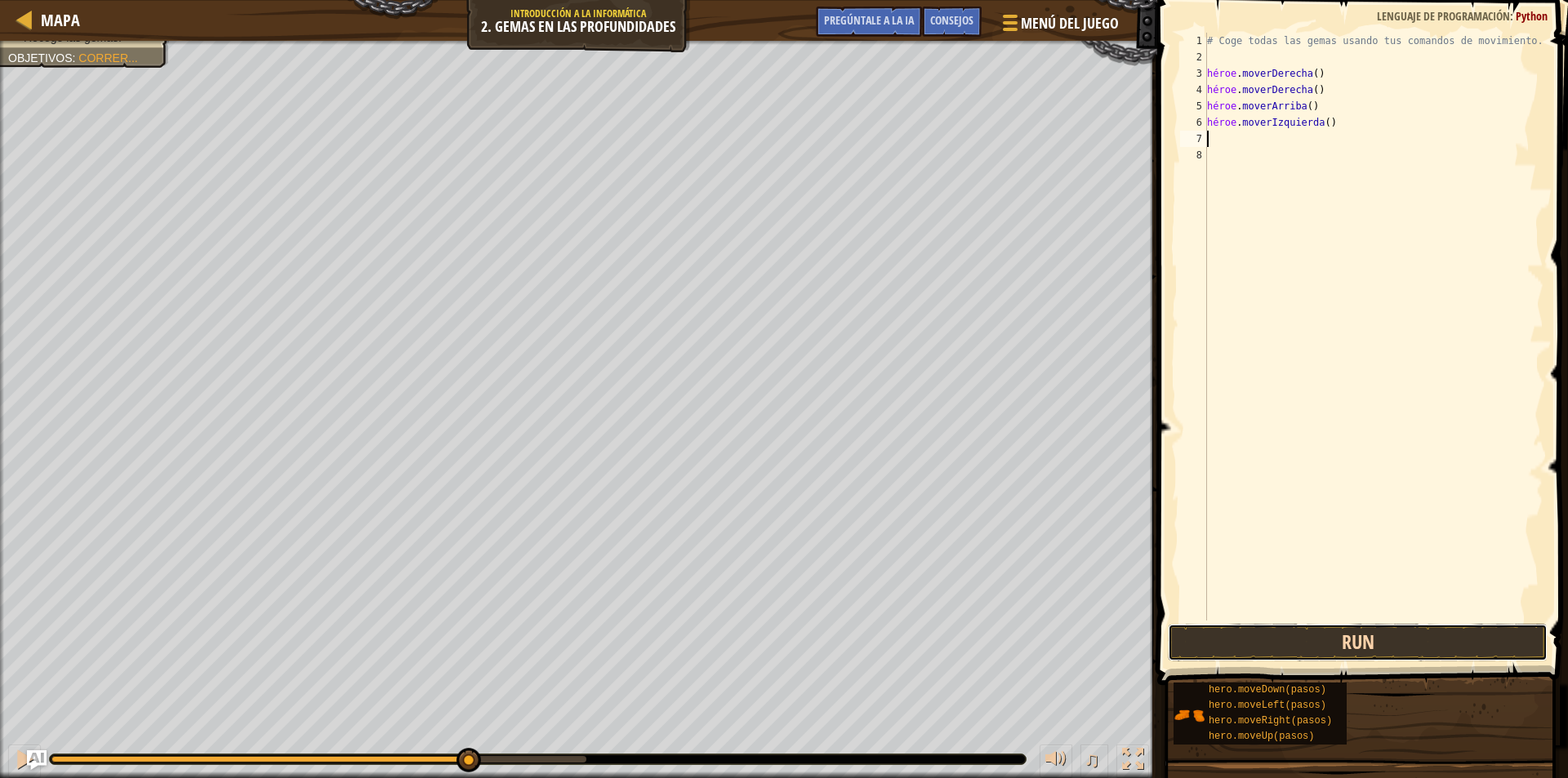
click at [1228, 642] on button "Run" at bounding box center [1358, 642] width 380 height 38
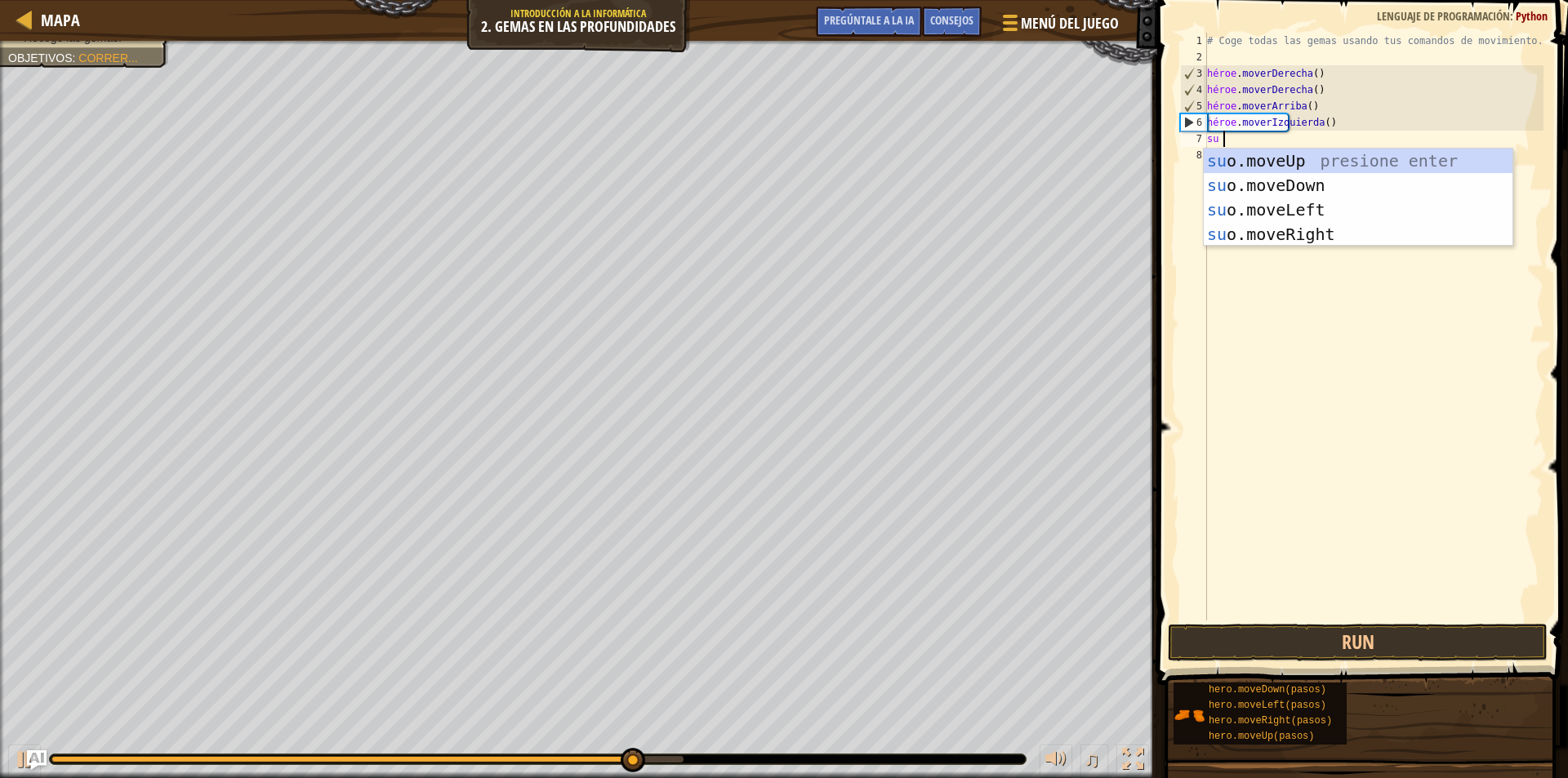
type textarea "hero"
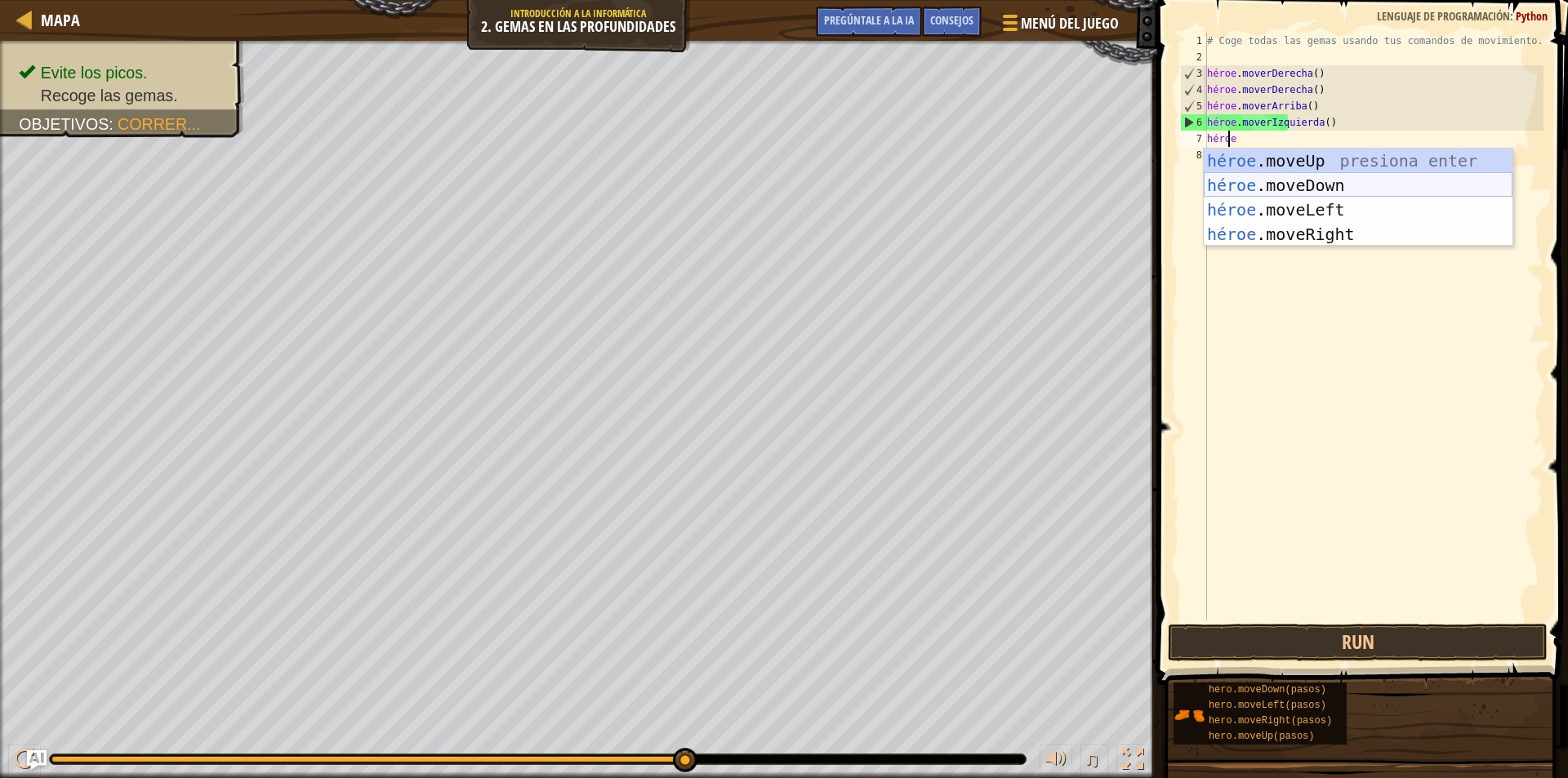
click at [1309, 180] on div "héroe .moveUp presiona enter héroe .moveDown Presione Enter héroe .moveLeft Pre…" at bounding box center [1358, 222] width 308 height 147
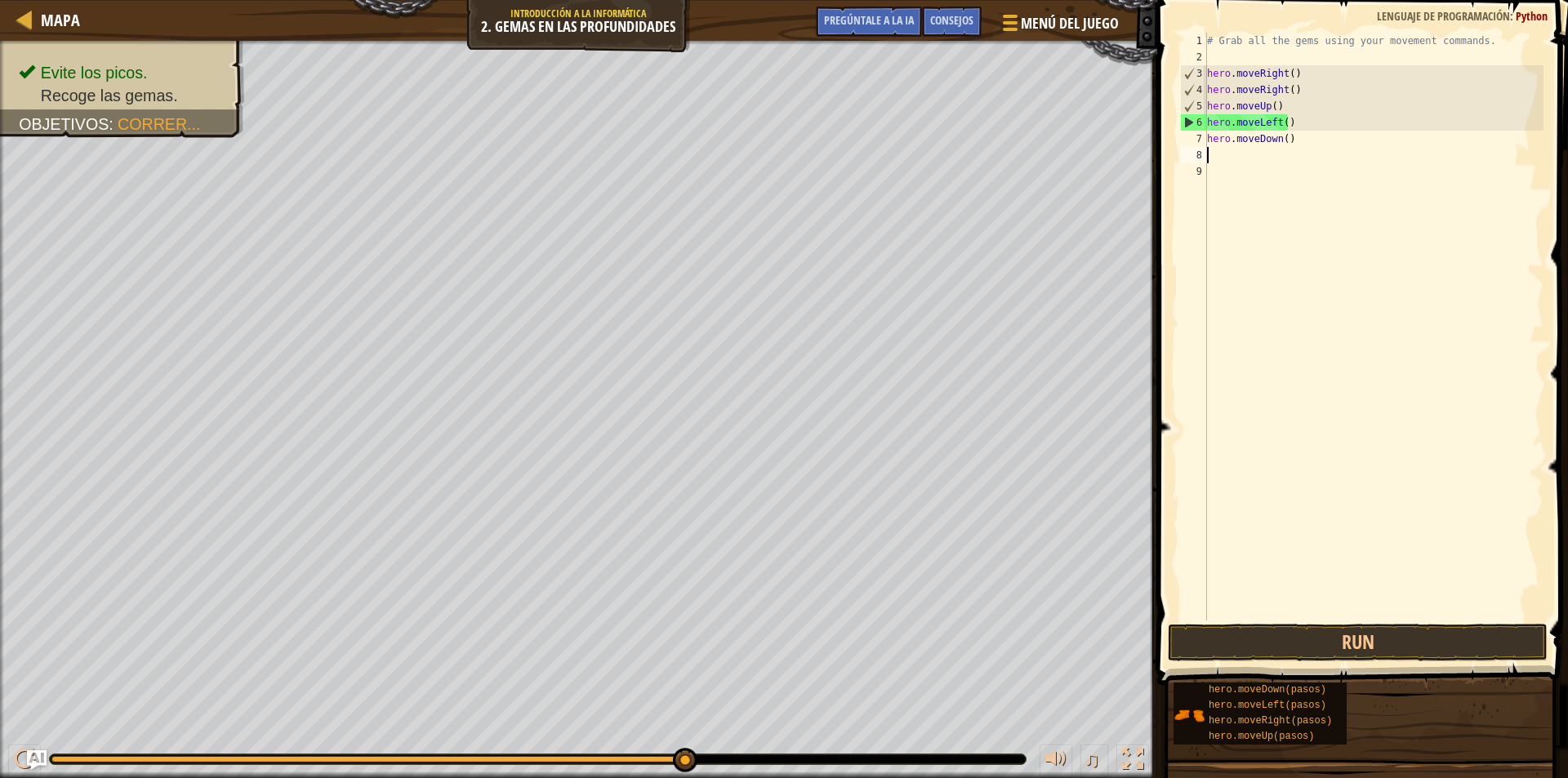
scroll to position [7, 0]
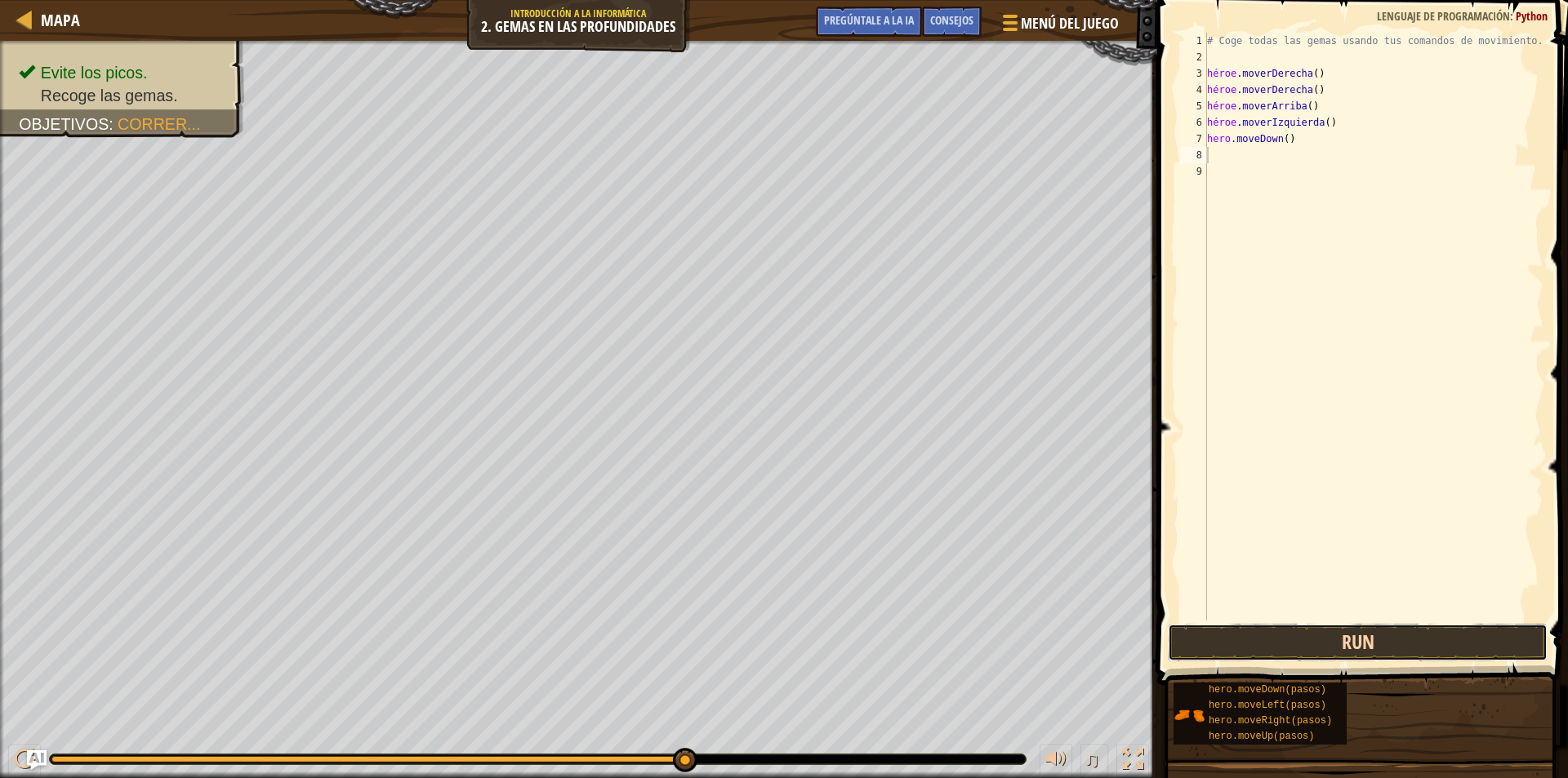
click at [1333, 647] on button "Run" at bounding box center [1358, 642] width 380 height 38
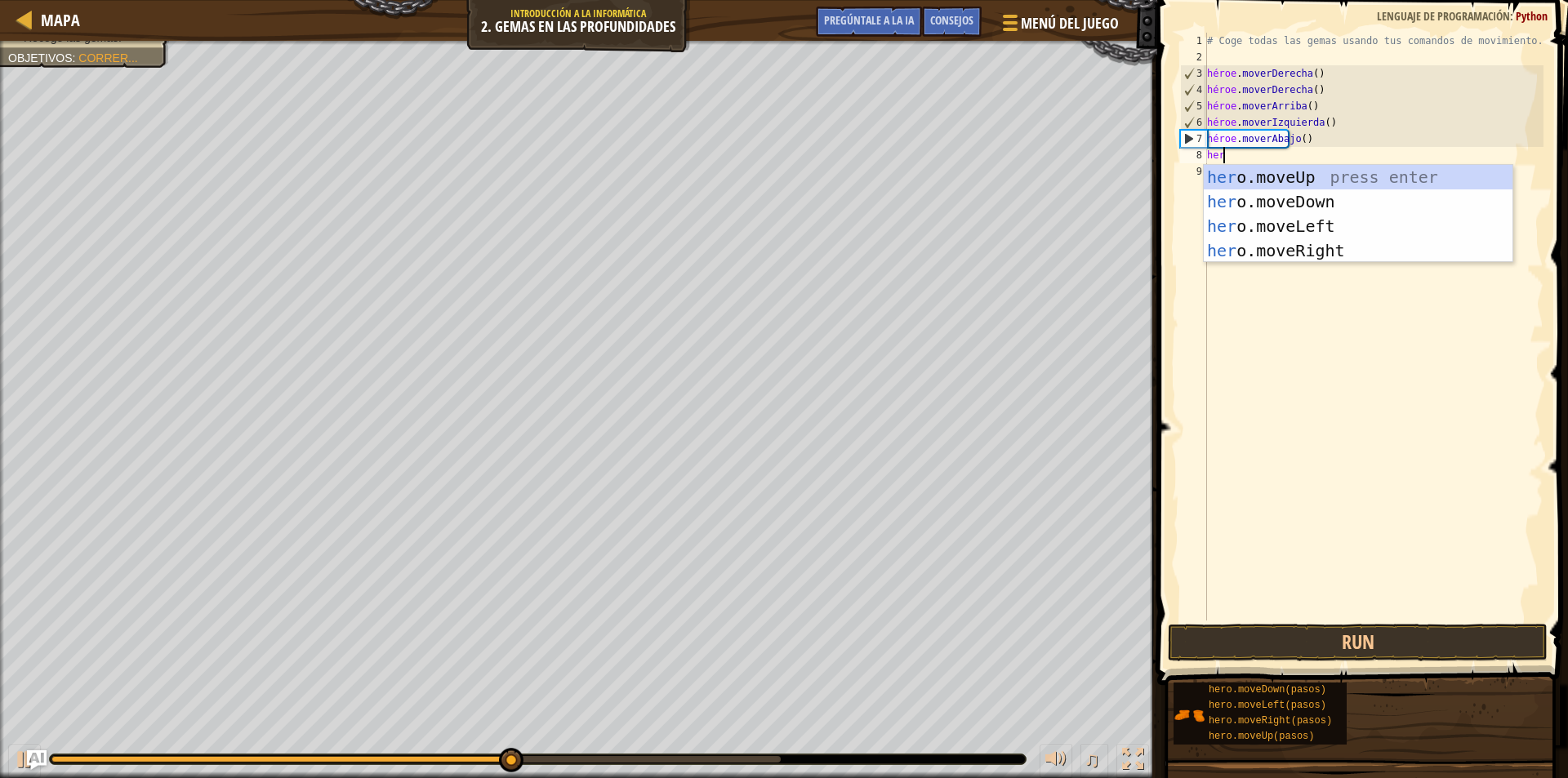
type textarea "hero"
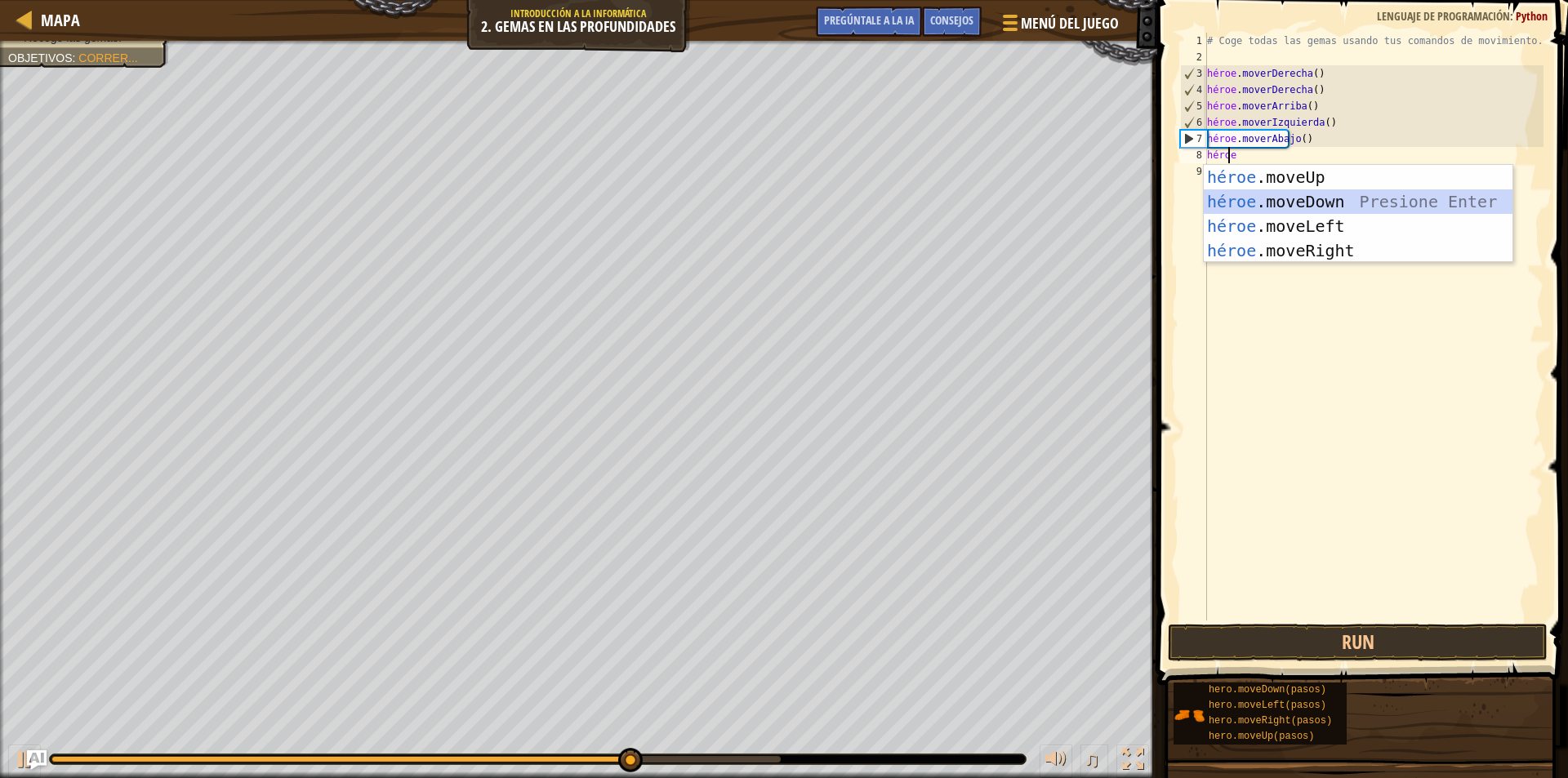
click at [1268, 202] on div "héroe .moveUp presiona enter héroe .moveDown Presione Enter héroe .moveLeft Pre…" at bounding box center [1358, 238] width 308 height 147
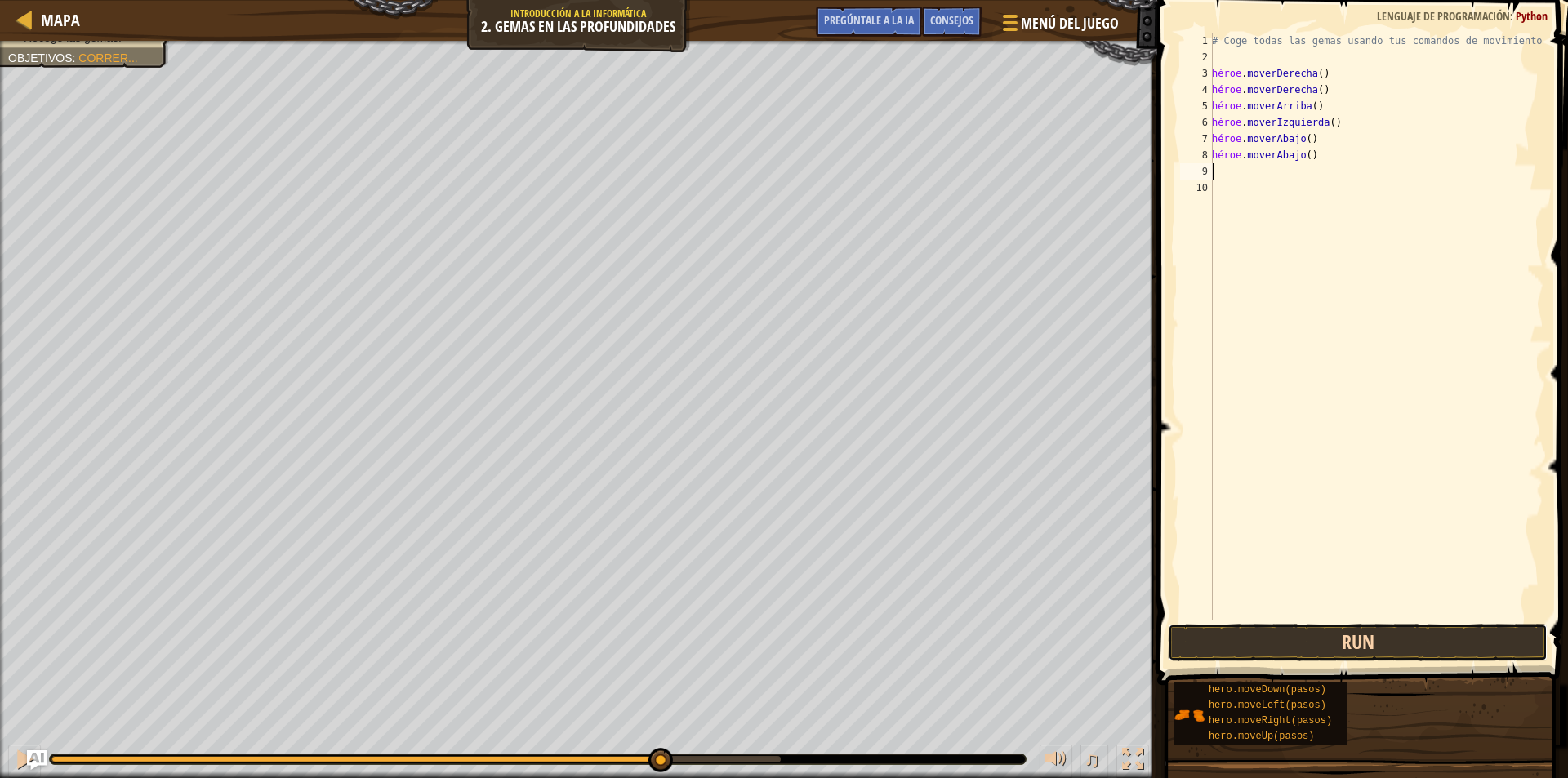
click at [1411, 644] on button "Run" at bounding box center [1358, 642] width 380 height 38
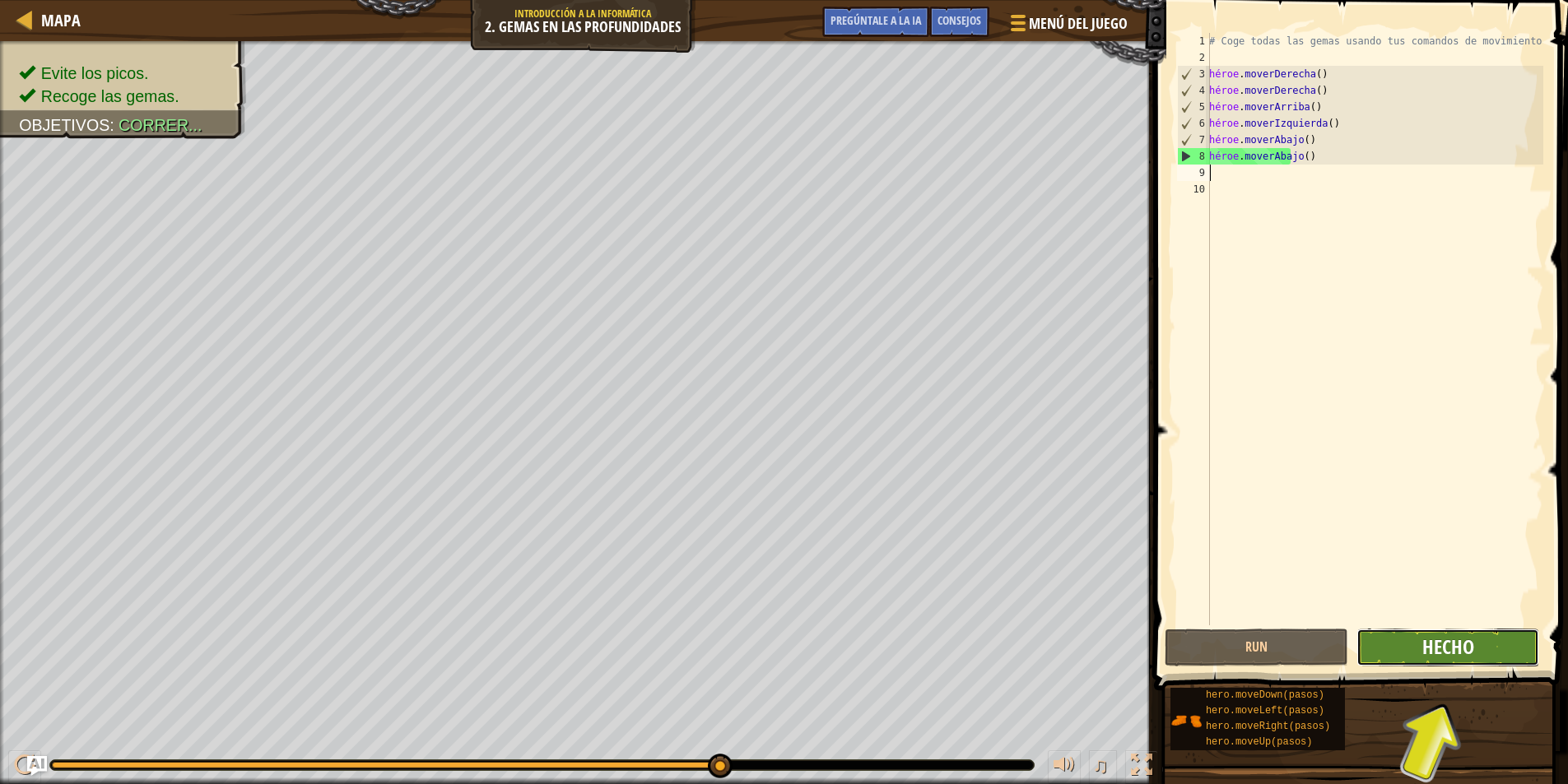
click at [1483, 641] on button "Hecho" at bounding box center [1449, 647] width 183 height 38
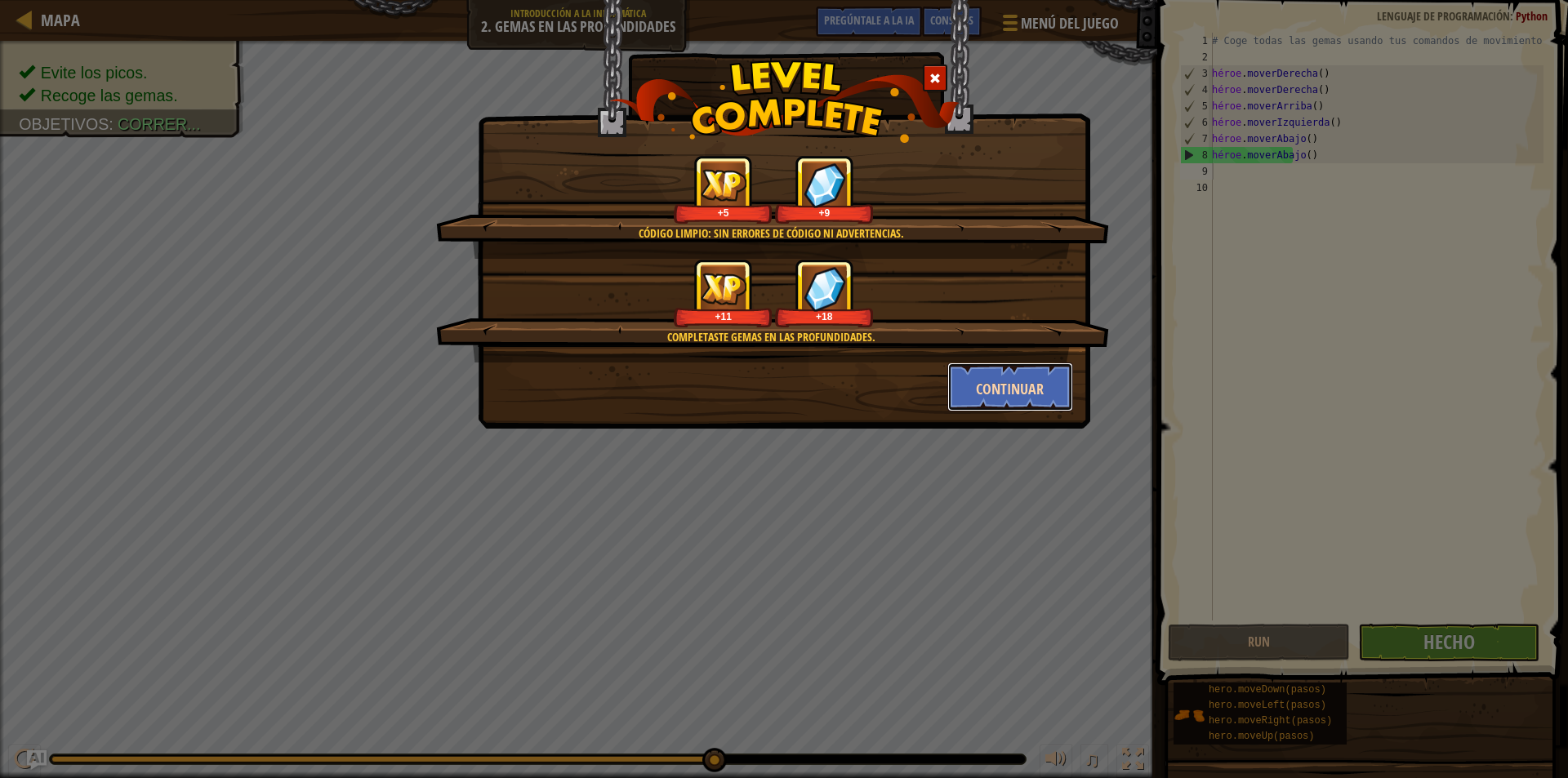
click at [1033, 395] on font "Continuar" at bounding box center [1010, 389] width 68 height 20
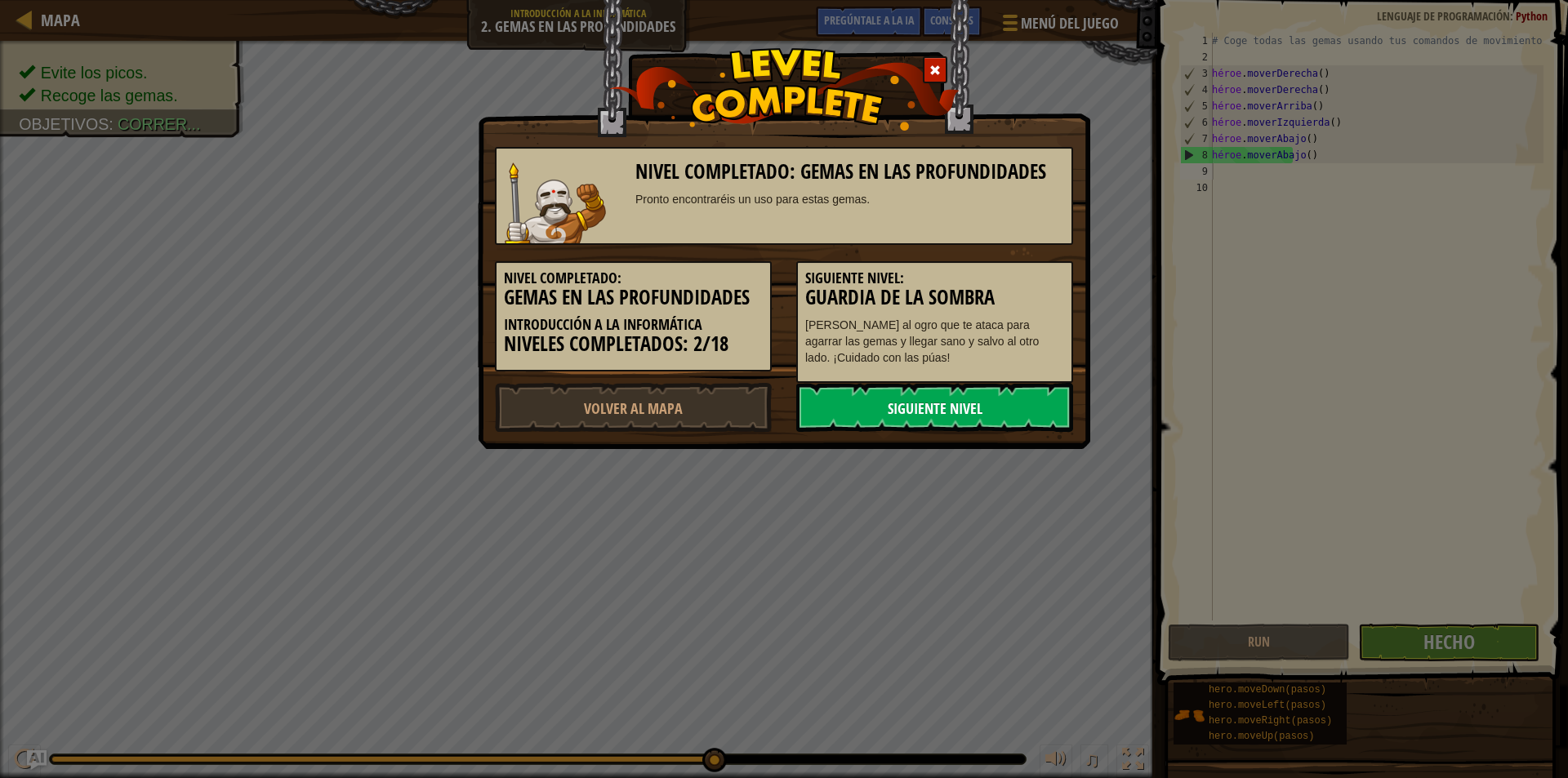
click at [1003, 399] on link "Siguiente nivel" at bounding box center [934, 407] width 276 height 49
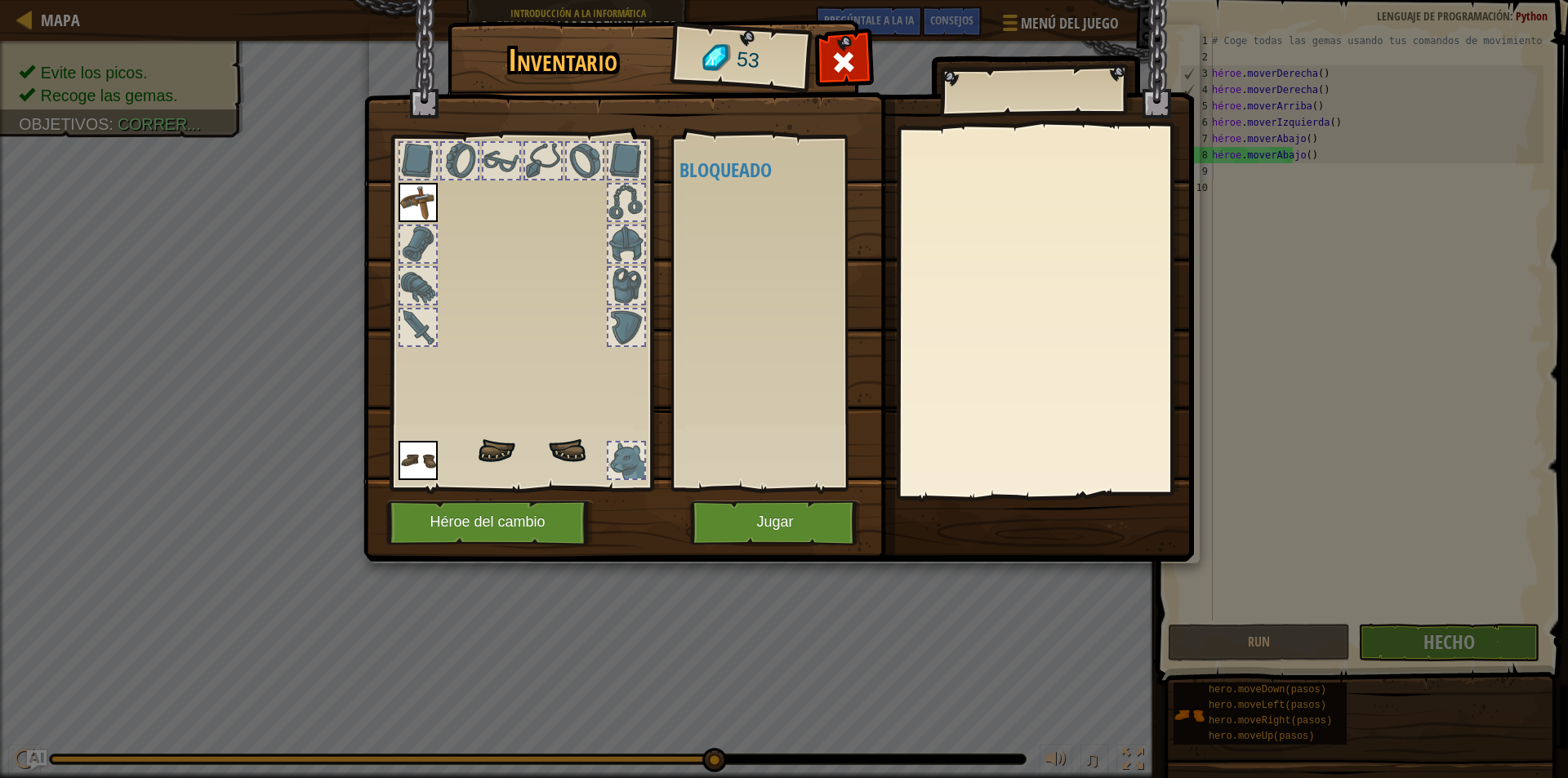
click at [640, 276] on div at bounding box center [626, 285] width 36 height 36
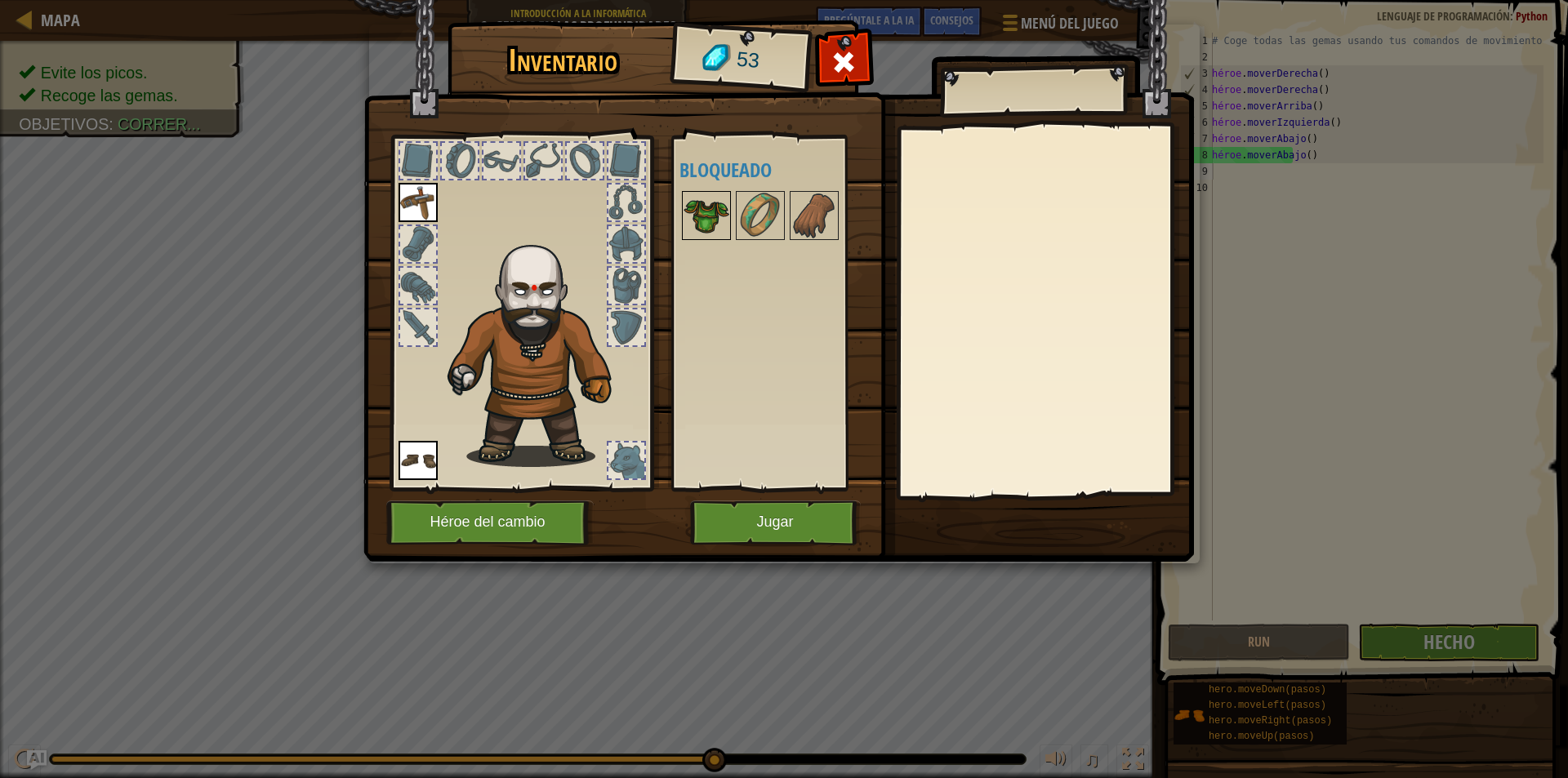
click at [703, 206] on img at bounding box center [707, 215] width 46 height 46
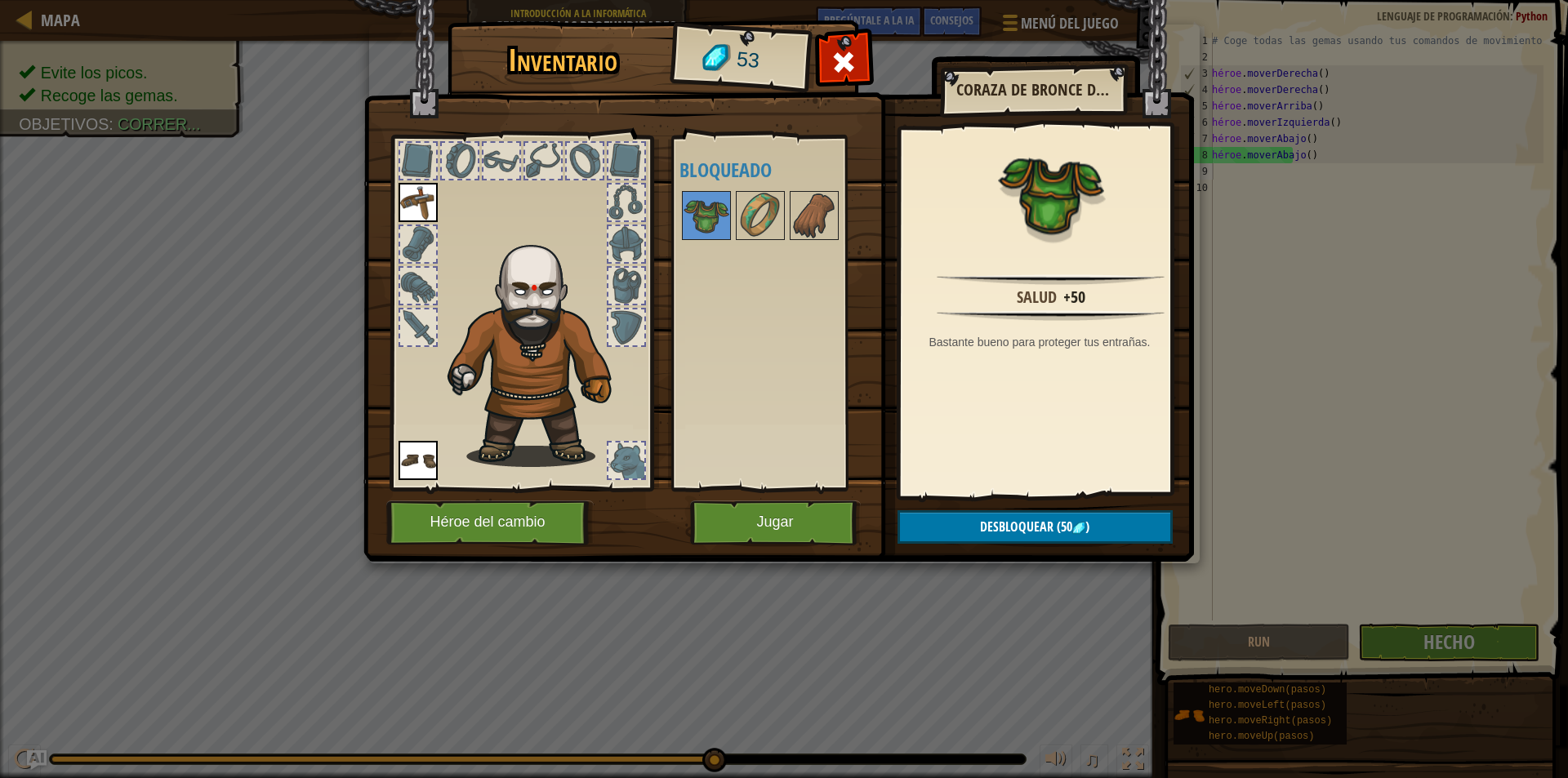
click at [1051, 211] on img at bounding box center [1051, 193] width 106 height 106
click at [969, 536] on button "Desbloquear (50 )" at bounding box center [1035, 527] width 276 height 34
click at [969, 536] on button "Confirmar" at bounding box center [1035, 527] width 276 height 34
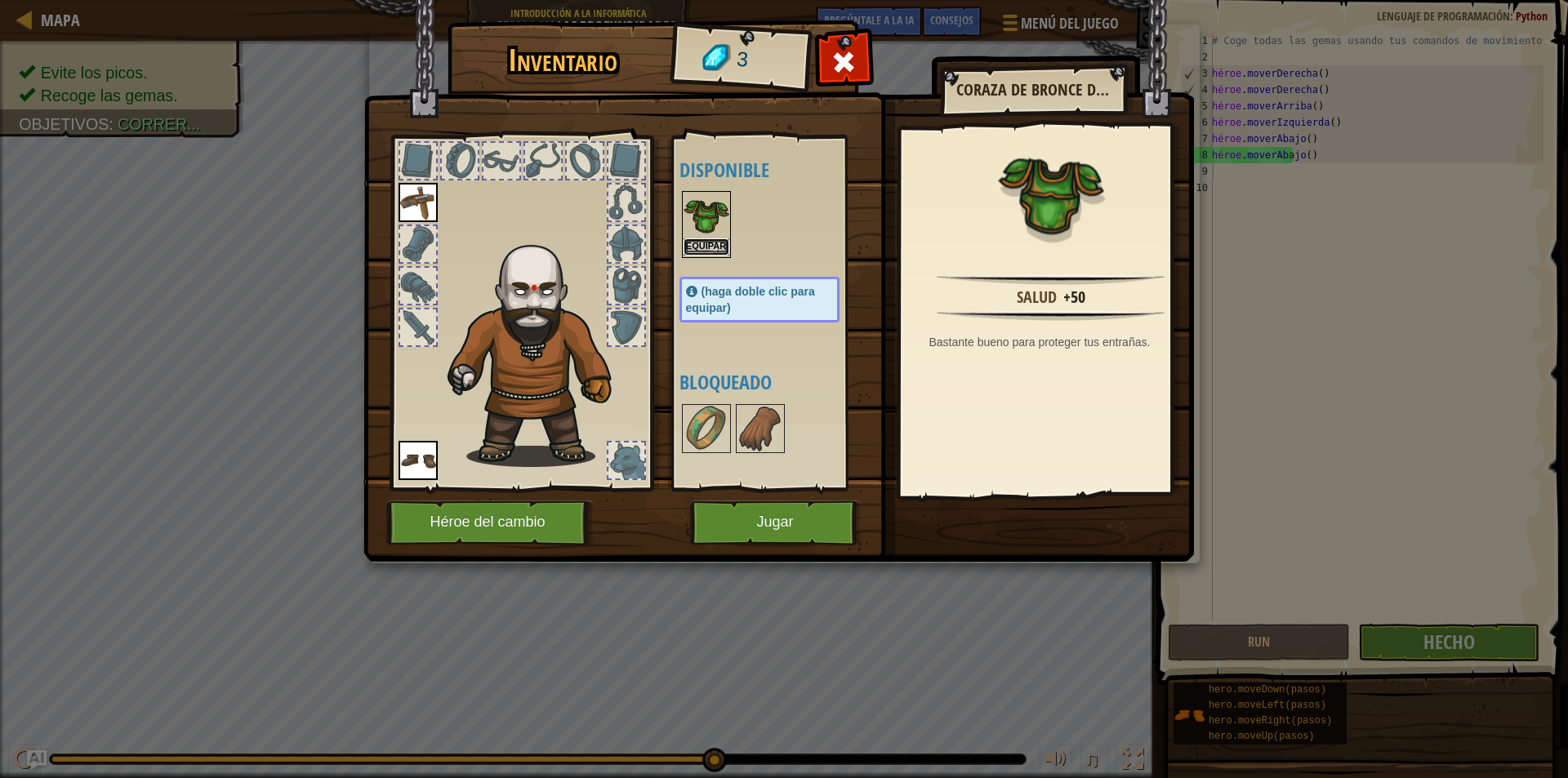
click at [712, 252] on button "Equipar" at bounding box center [707, 246] width 46 height 17
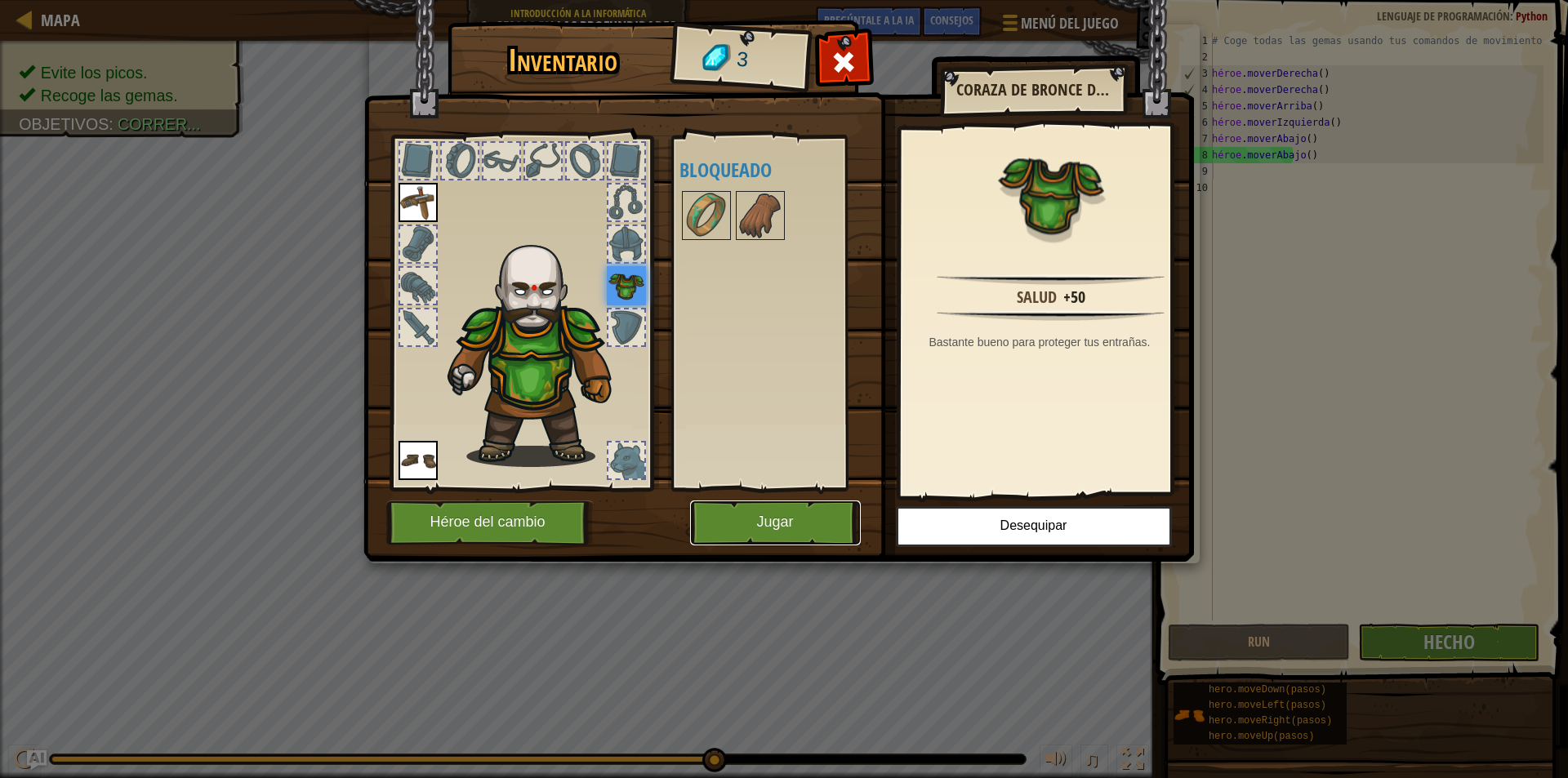
click at [801, 517] on button "Jugar" at bounding box center [775, 523] width 170 height 45
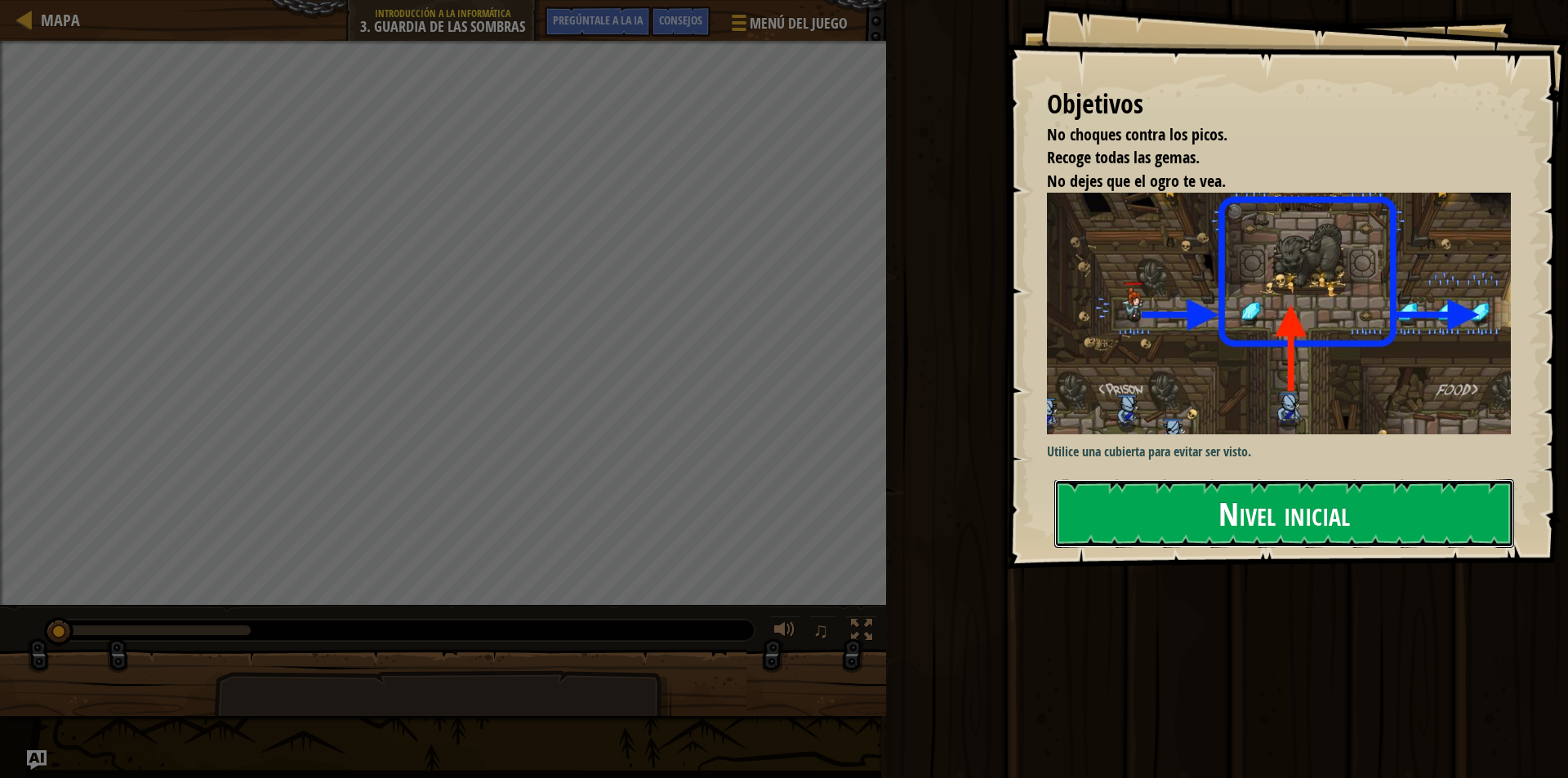
drag, startPoint x: 784, startPoint y: 568, endPoint x: 1345, endPoint y: 496, distance: 565.6
click at [1345, 496] on font "Nivel inicial" at bounding box center [1284, 513] width 132 height 44
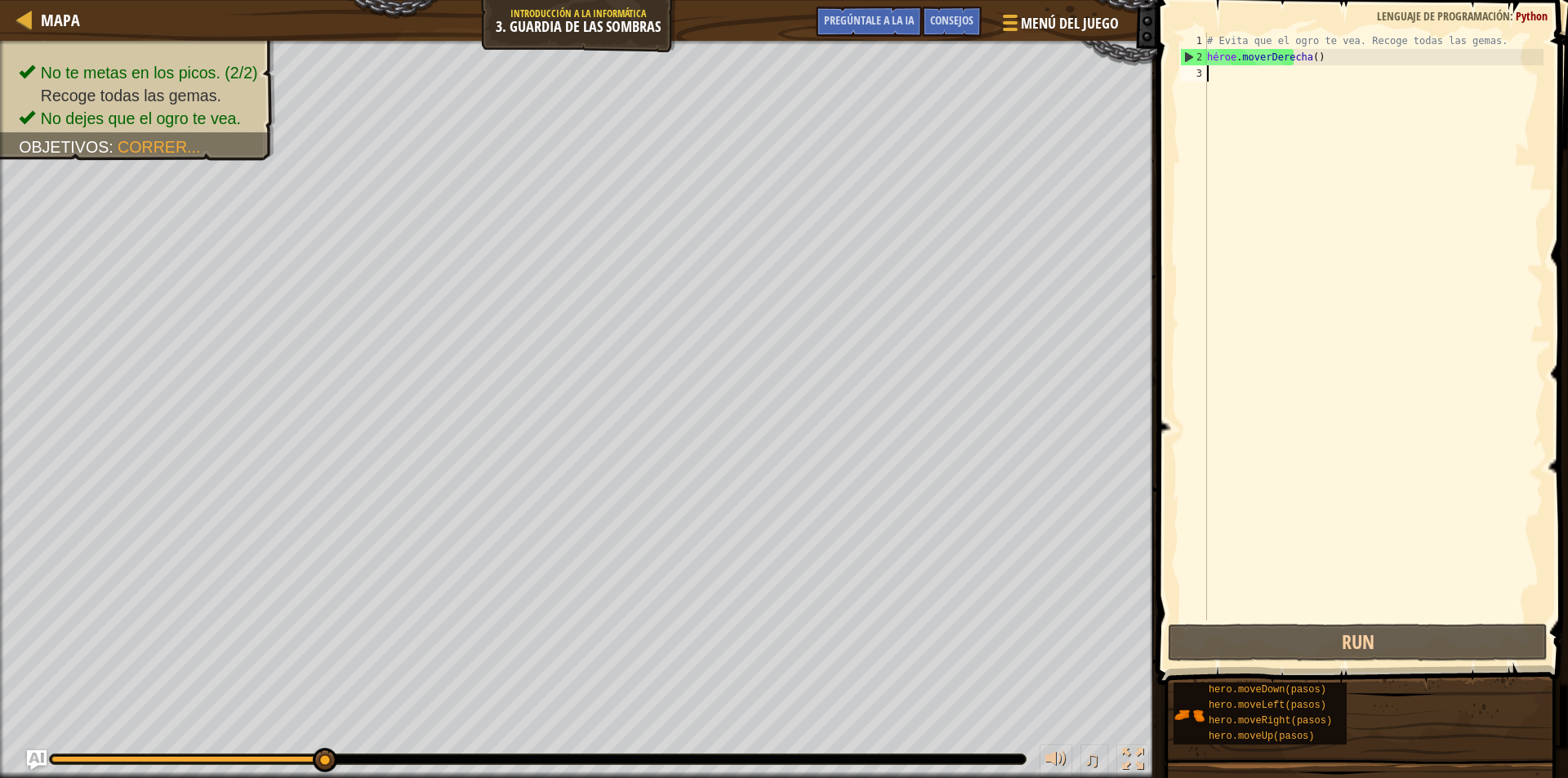
scroll to position [7, 0]
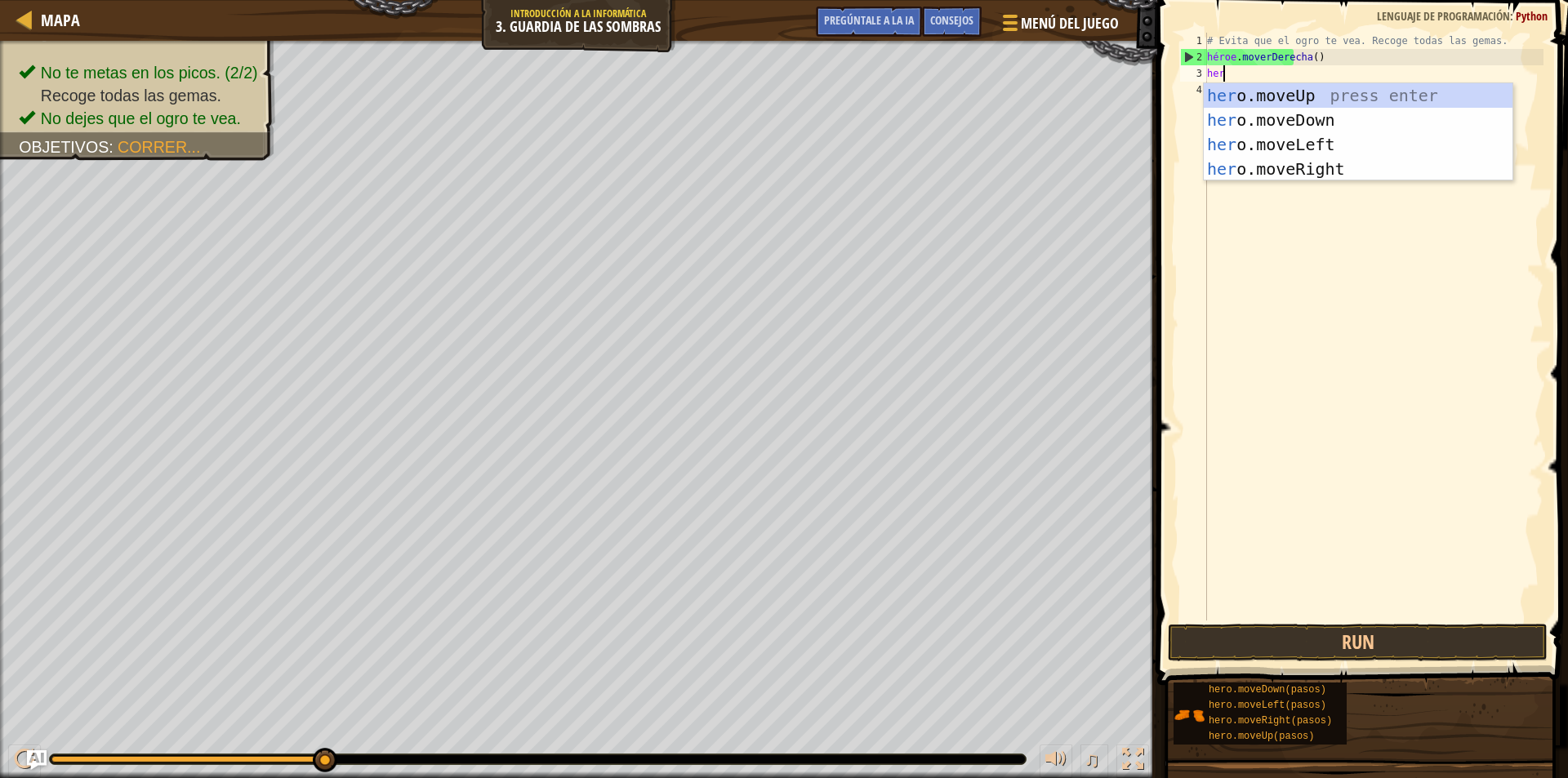
type textarea "hero"
click at [1262, 97] on div "héroe .moveUp presiona enter héroe .moveDown Presione Enter héroe .moveLeft Pre…" at bounding box center [1358, 156] width 308 height 147
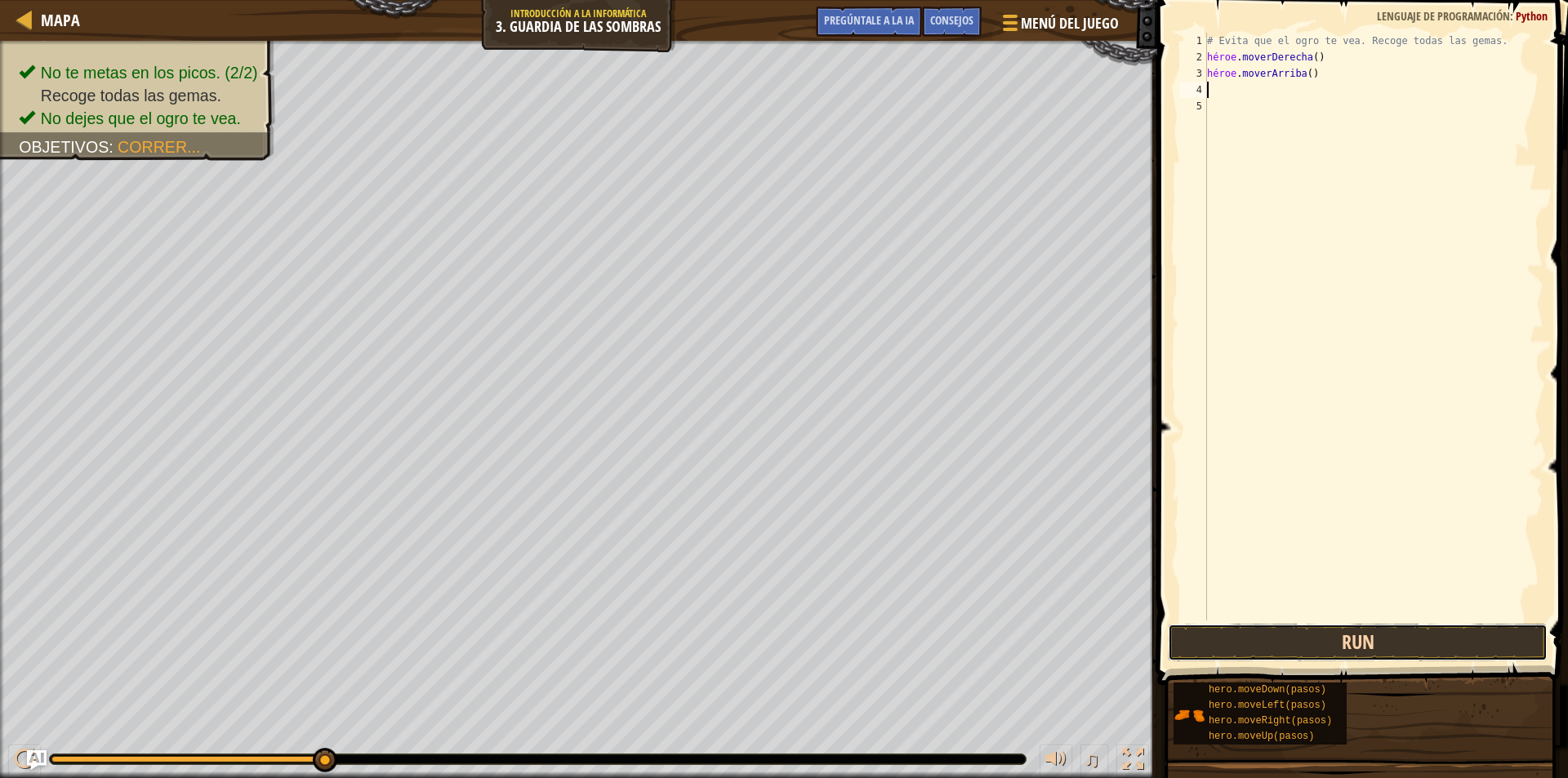
click at [1335, 628] on button "Run" at bounding box center [1358, 642] width 380 height 38
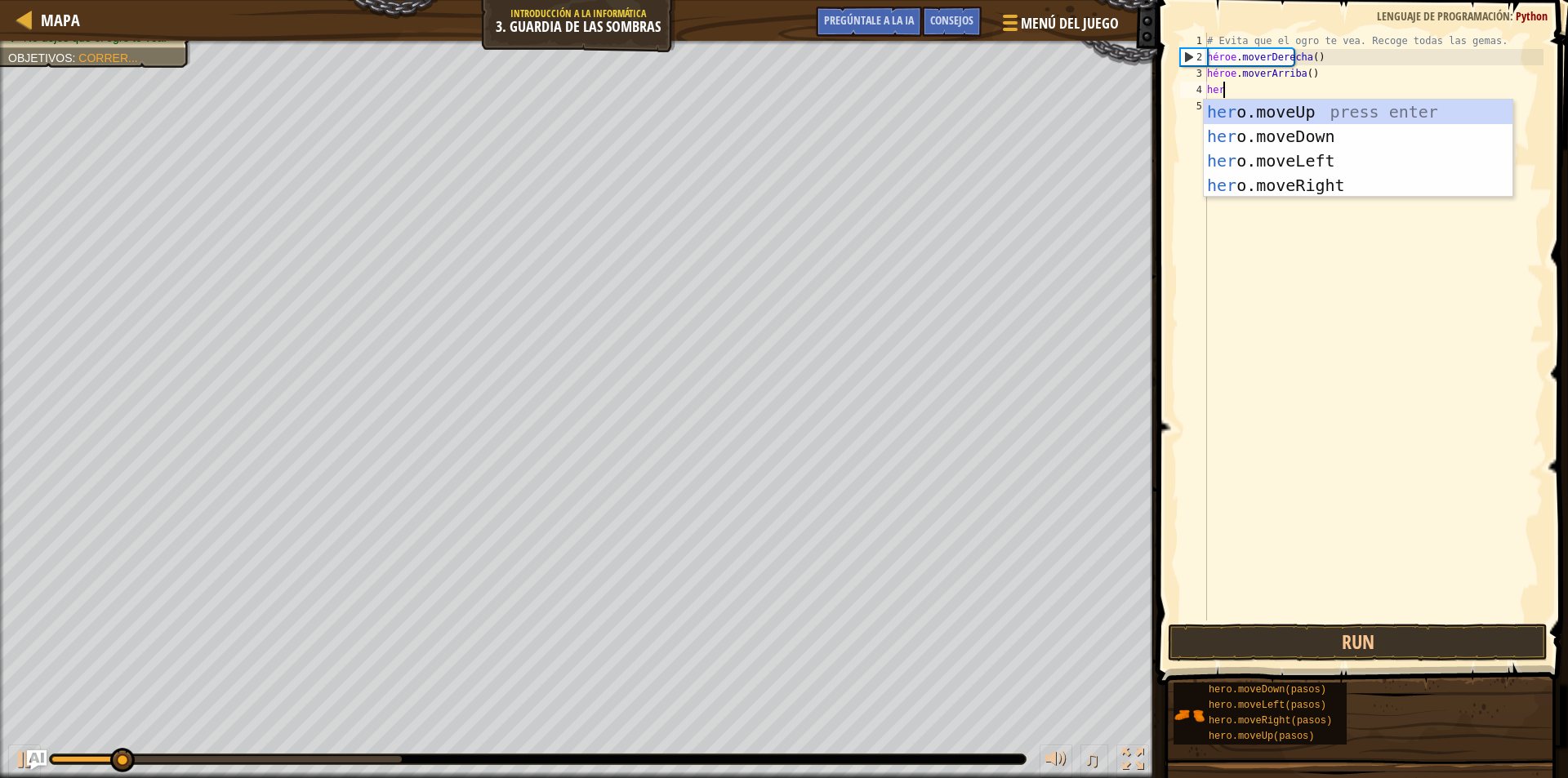
type textarea "hero"
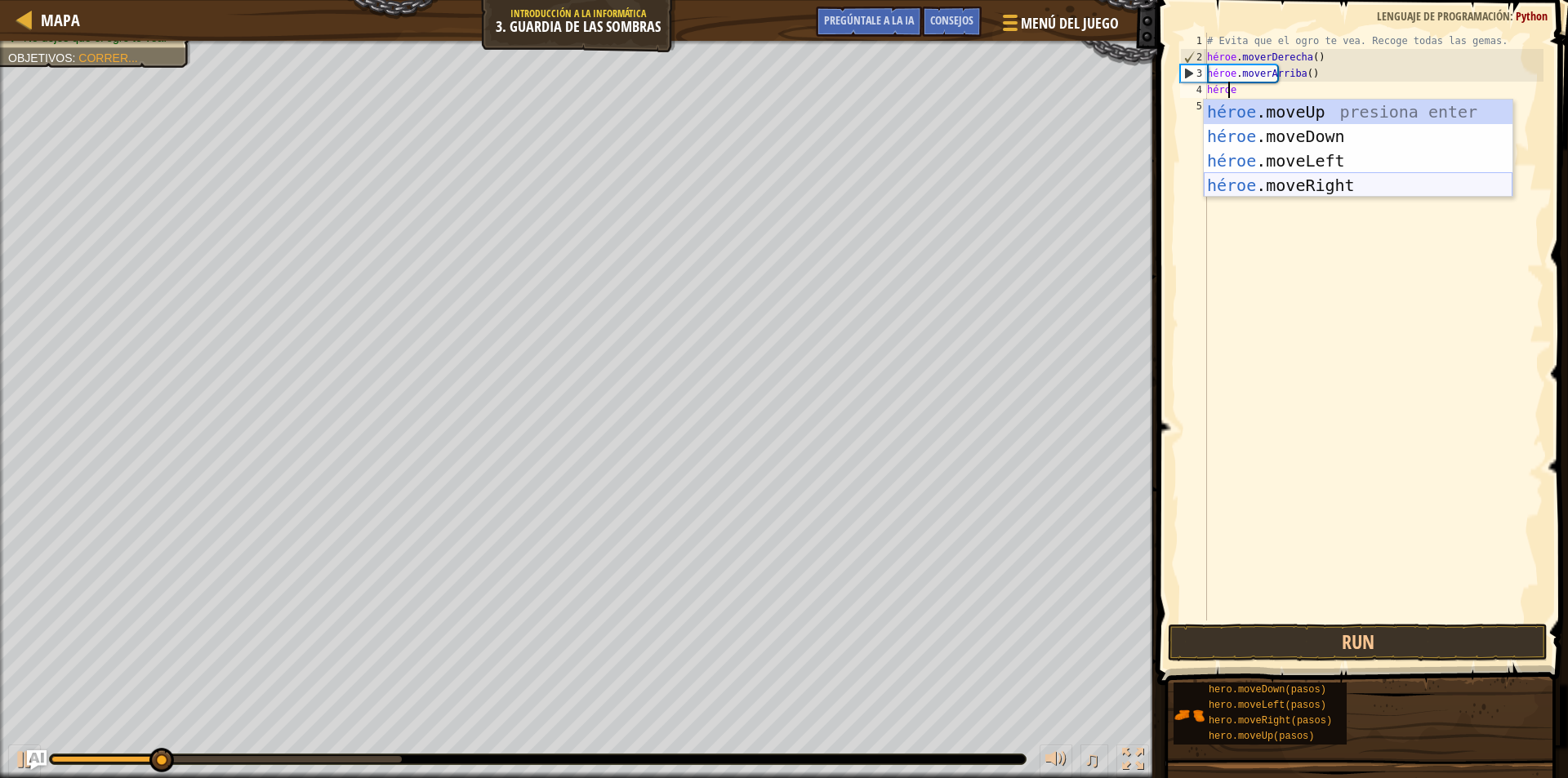
click at [1268, 189] on div "héroe .moveUp presiona enter héroe .moveDown Presione Enter héroe .moveLeft Pre…" at bounding box center [1358, 173] width 308 height 147
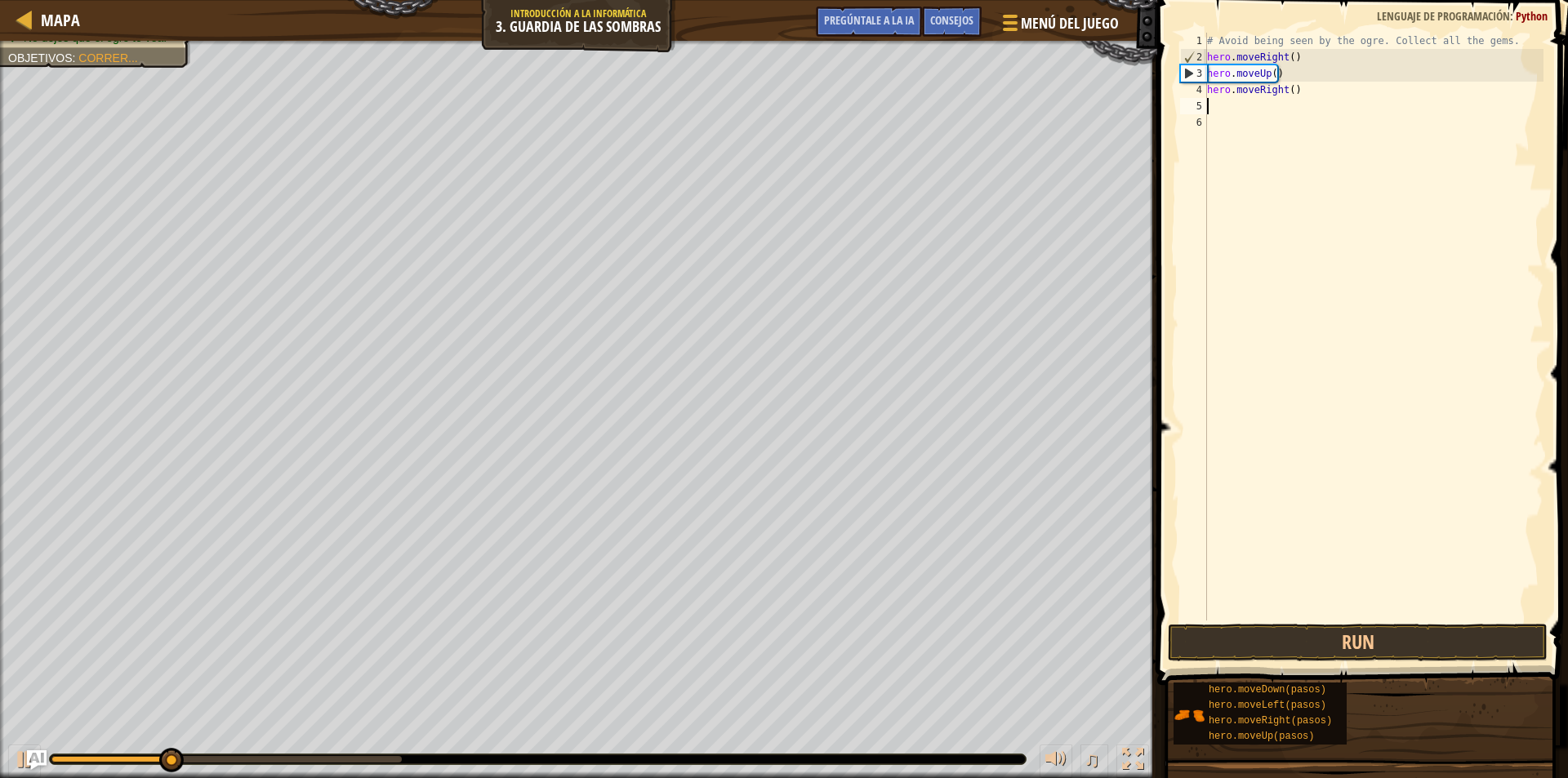
scroll to position [7, 0]
click at [1222, 104] on div "# Evita que el ogro [PERSON_NAME]. Recoge todas las gemas. héroe . moverDerecha…" at bounding box center [1374, 343] width 340 height 621
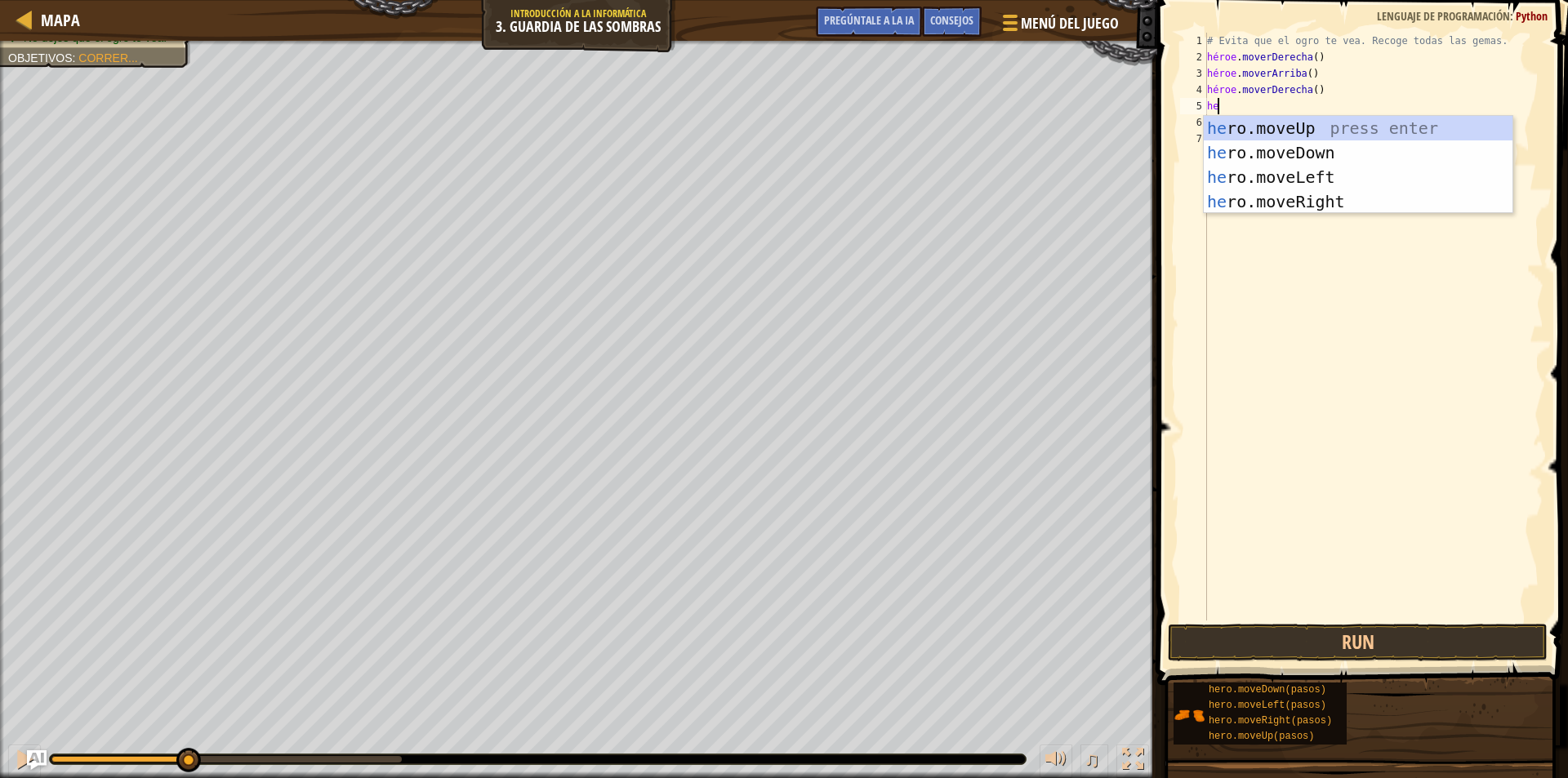
type textarea "hero"
click at [1271, 142] on div "héroe .moveUp presiona enter héroe .moveDown Presione Enter héroe .moveLeft Pre…" at bounding box center [1358, 189] width 308 height 147
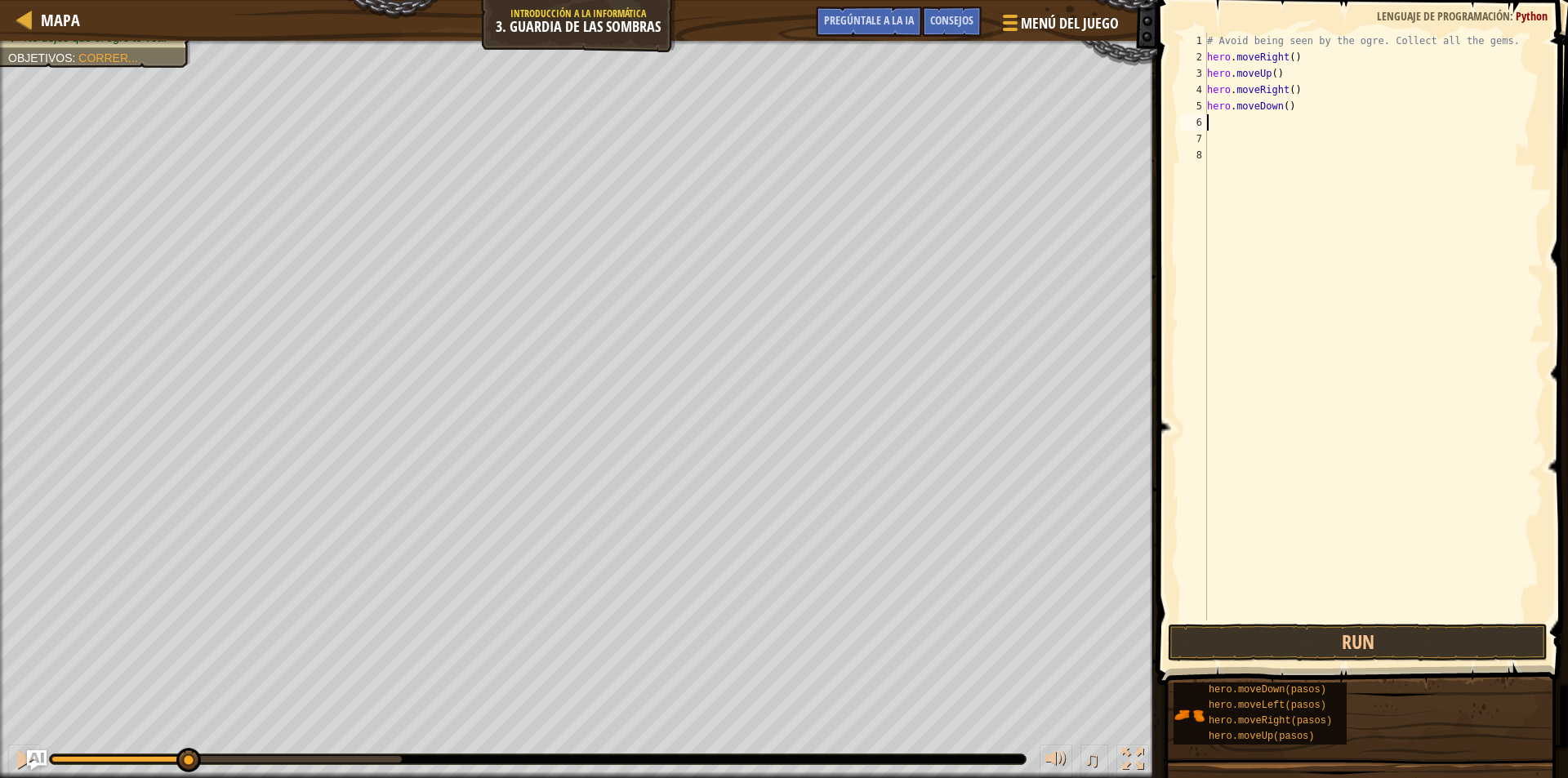
scroll to position [7, 0]
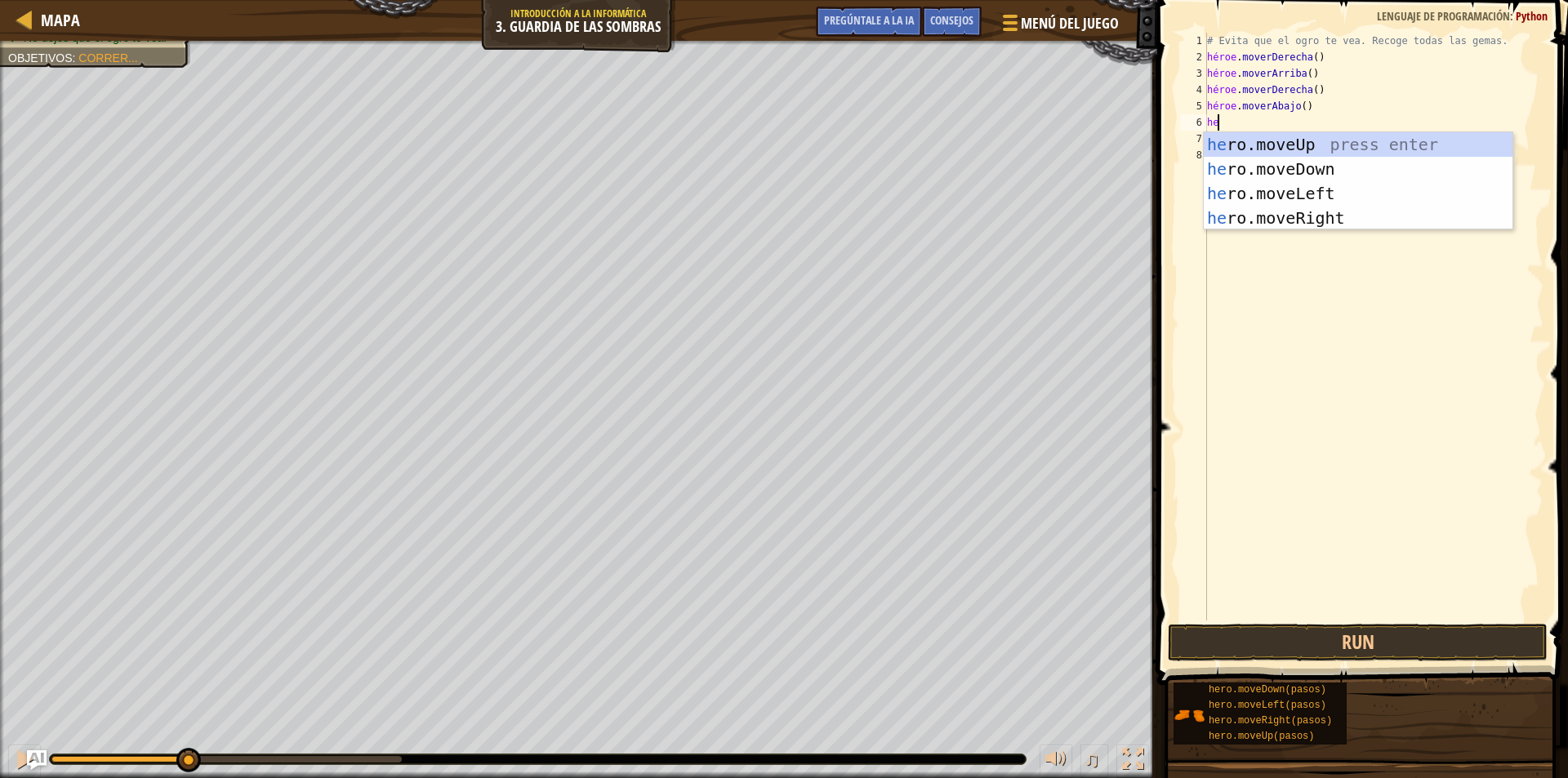
type textarea "hero"
click at [1429, 217] on div "héroe .moveUp presiona enter héroe .moveDown Presione Enter héroe .moveLeft Pre…" at bounding box center [1358, 206] width 308 height 147
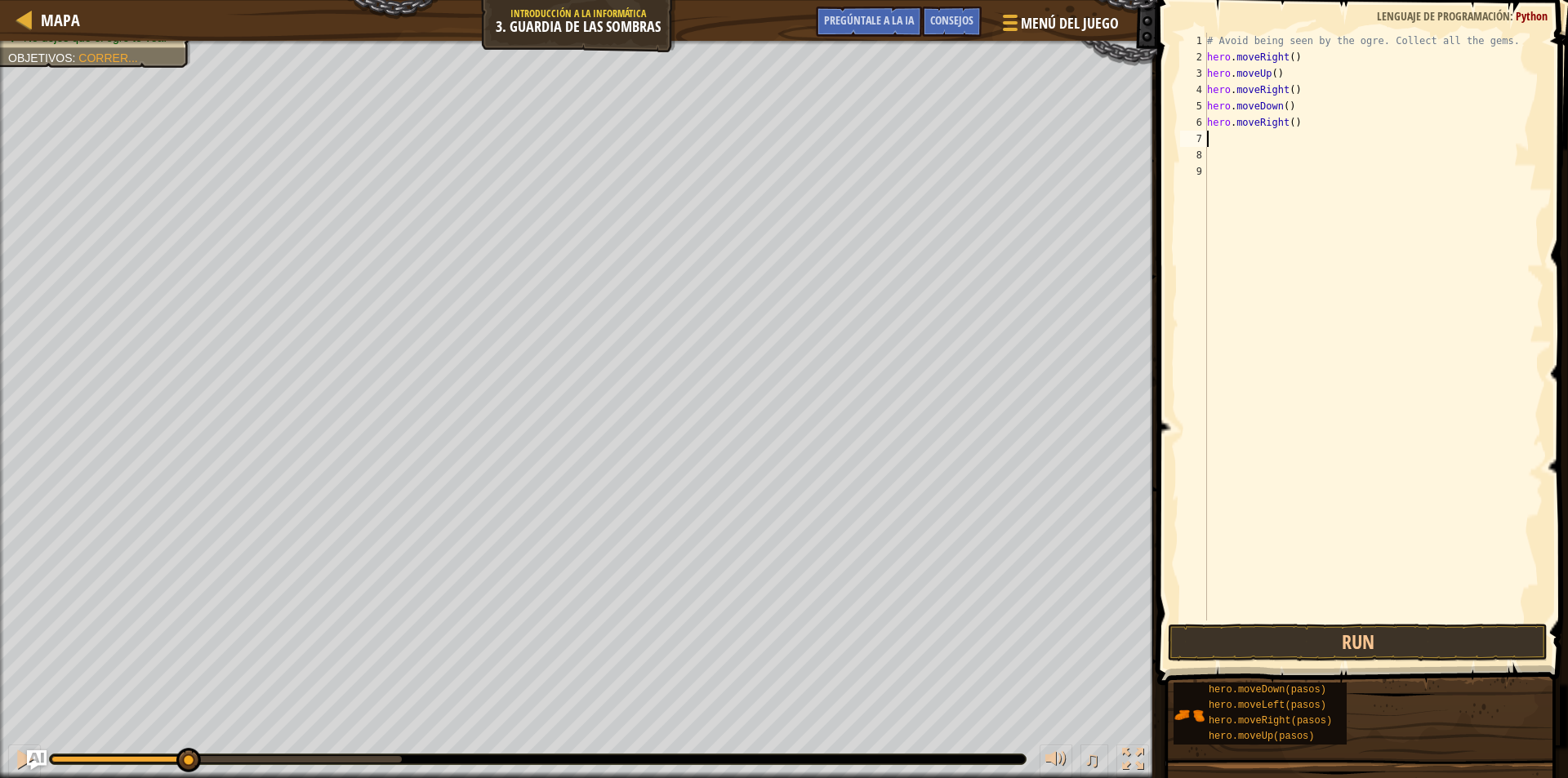
scroll to position [7, 0]
click at [1312, 636] on button "Run" at bounding box center [1358, 642] width 380 height 38
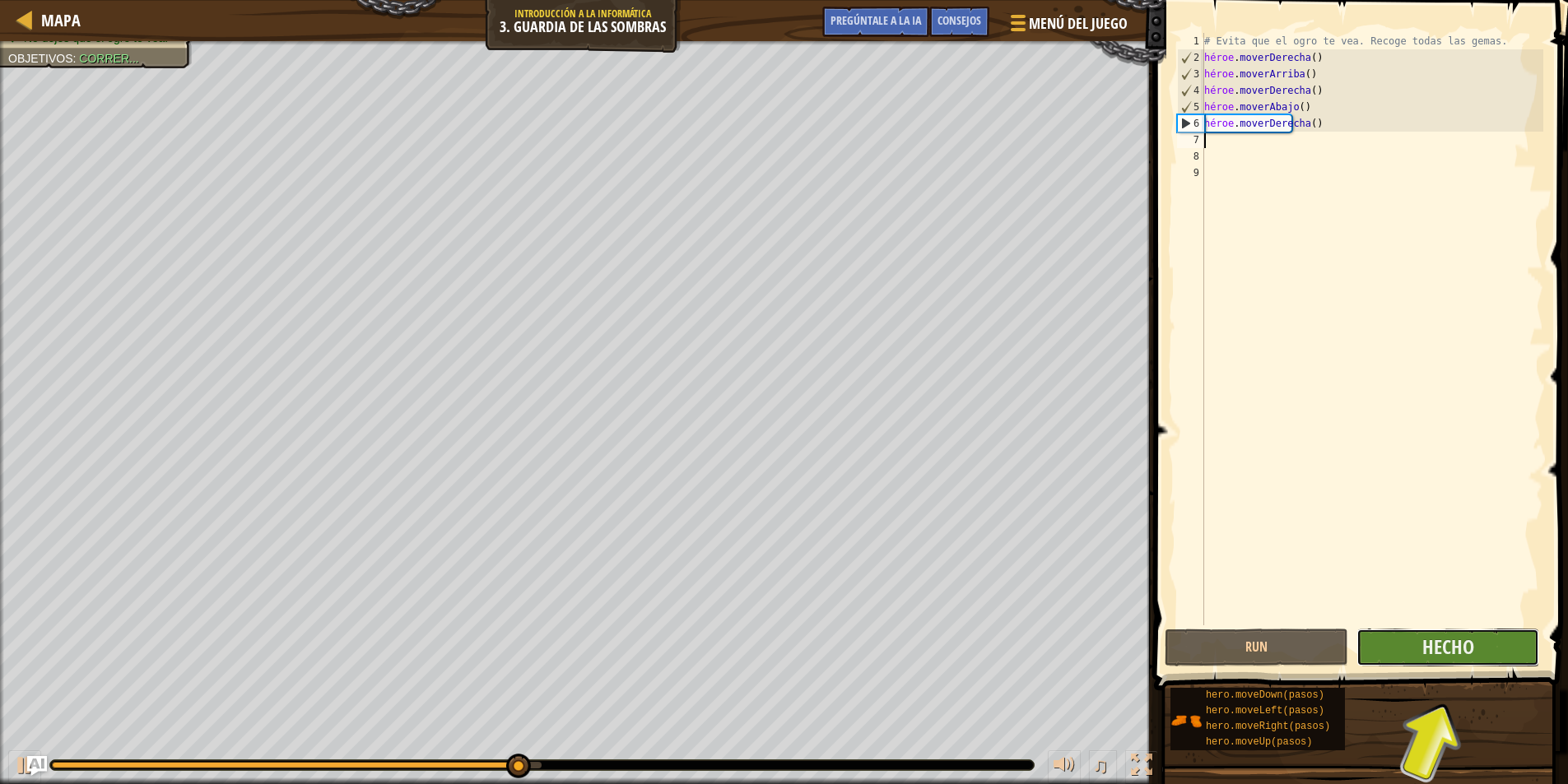
click at [1379, 651] on button "Hecho" at bounding box center [1449, 647] width 183 height 38
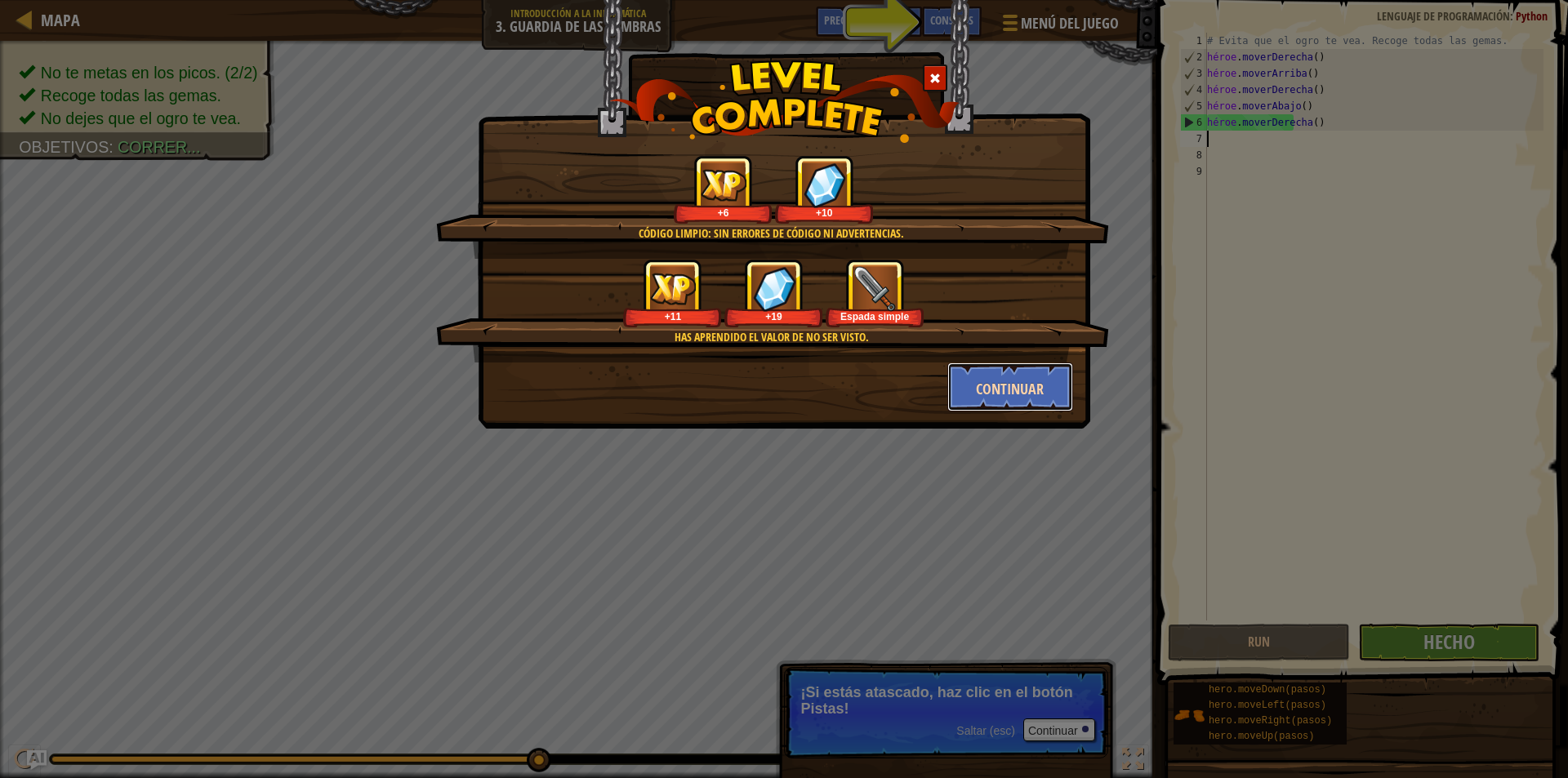
click at [1039, 369] on button "Continuar" at bounding box center [1010, 387] width 126 height 49
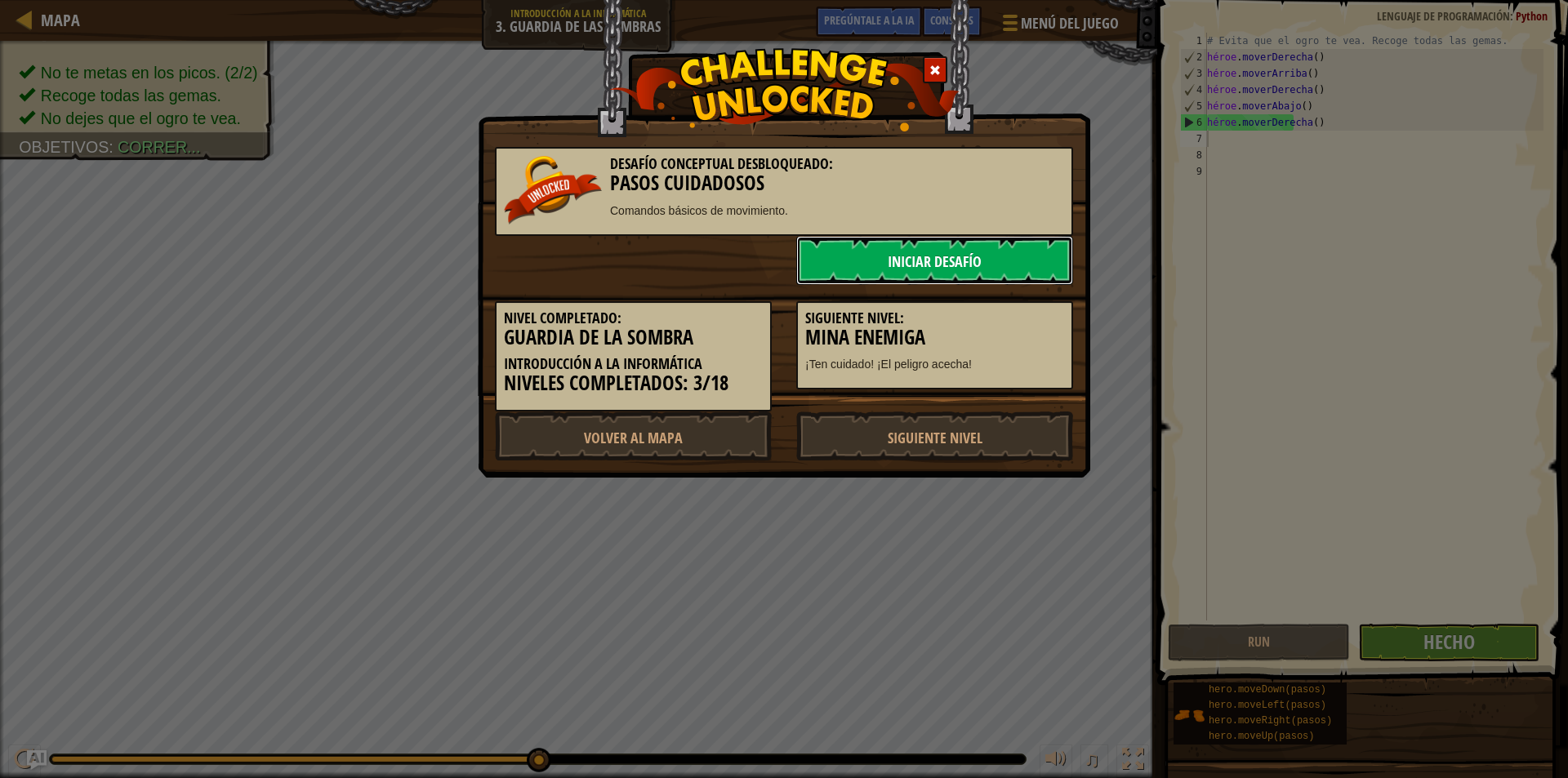
click at [937, 265] on font "Iniciar desafío" at bounding box center [935, 261] width 94 height 20
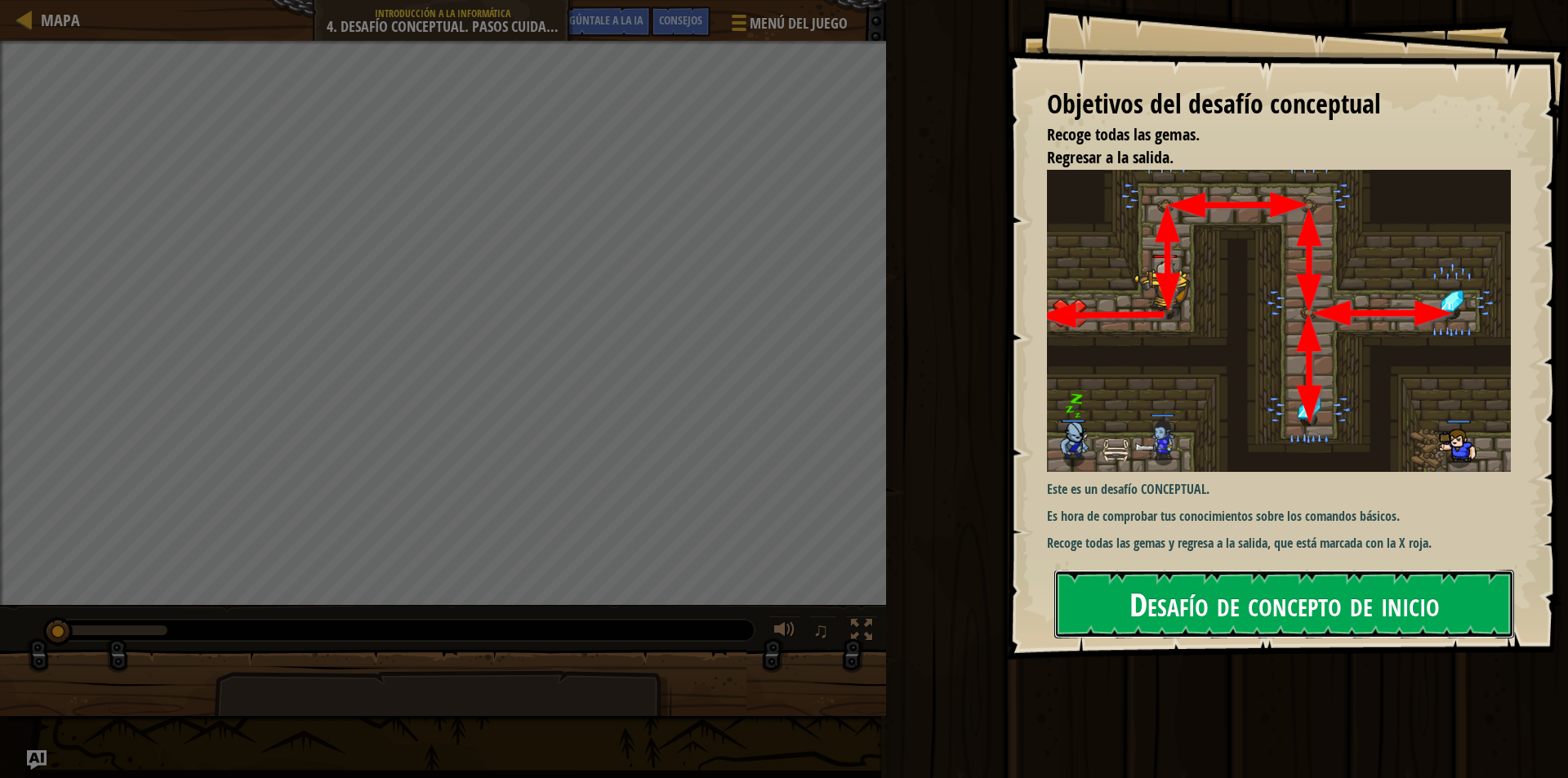
click at [1185, 618] on font "Desafío de concepto de inicio" at bounding box center [1284, 603] width 310 height 44
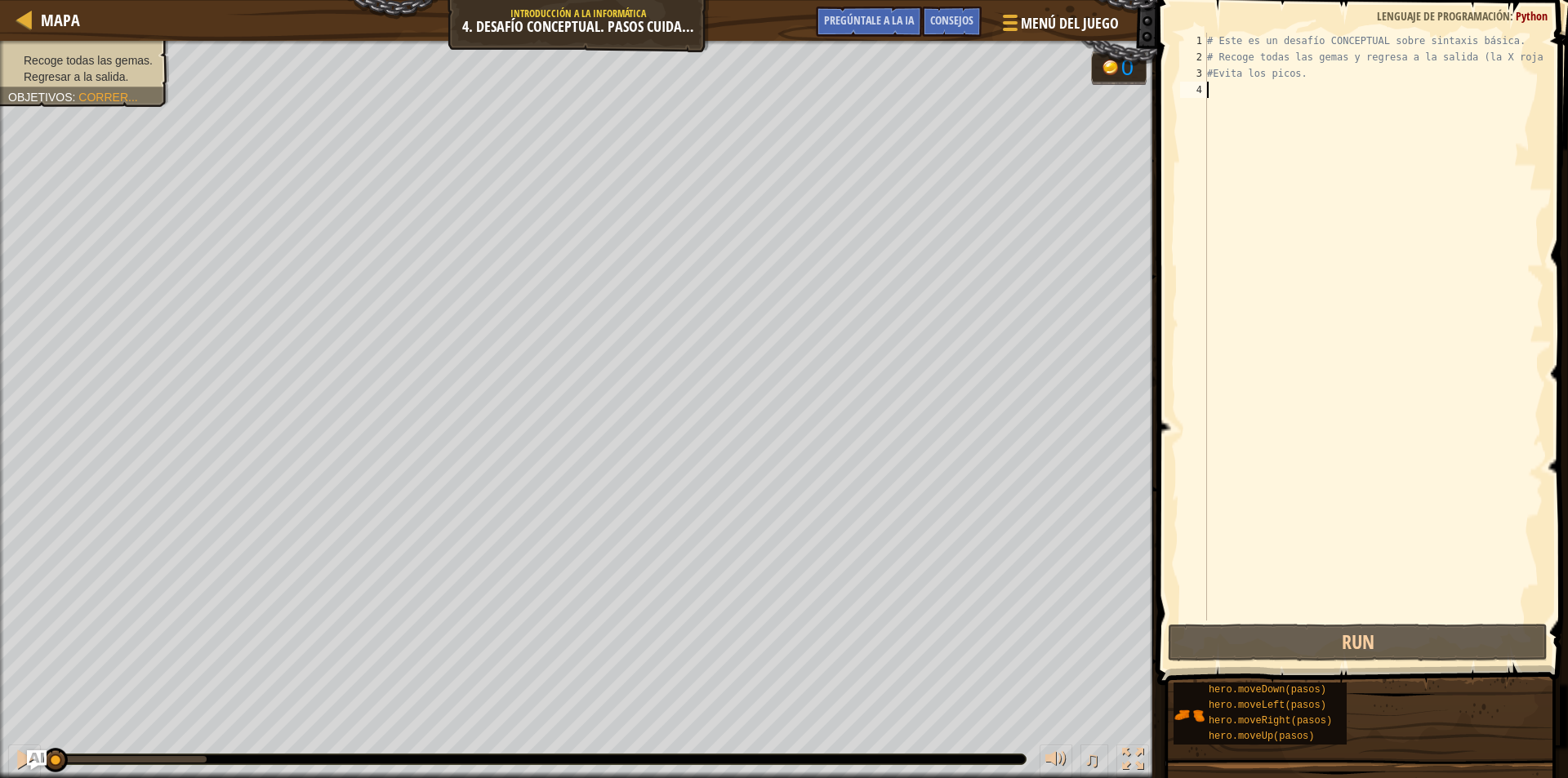
scroll to position [7, 0]
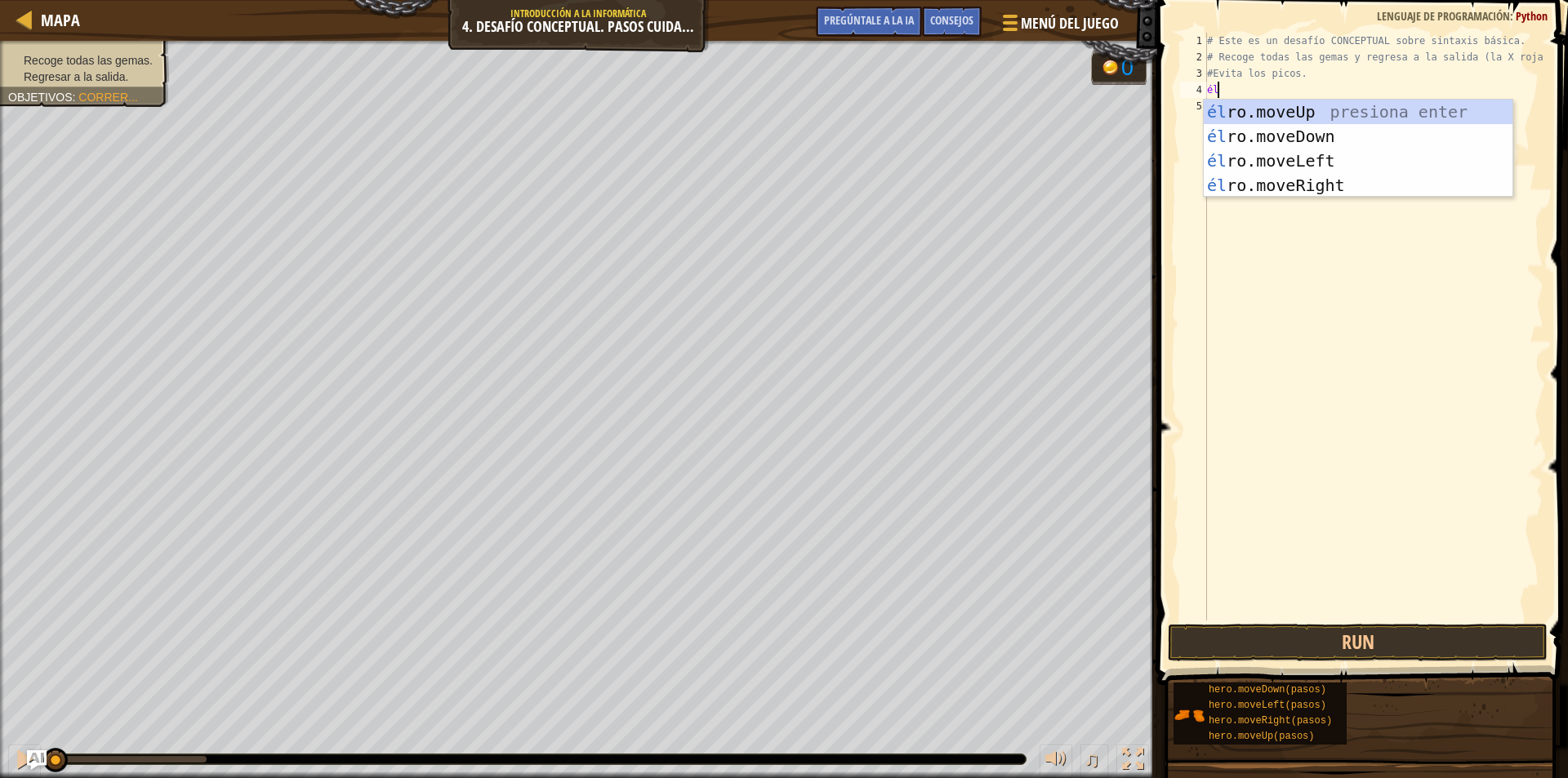
type textarea "her"
click at [1317, 116] on div "su o.moveUp presione enter su o.moveDown Presione Enter su o.moveLeft Presione …" at bounding box center [1358, 173] width 308 height 147
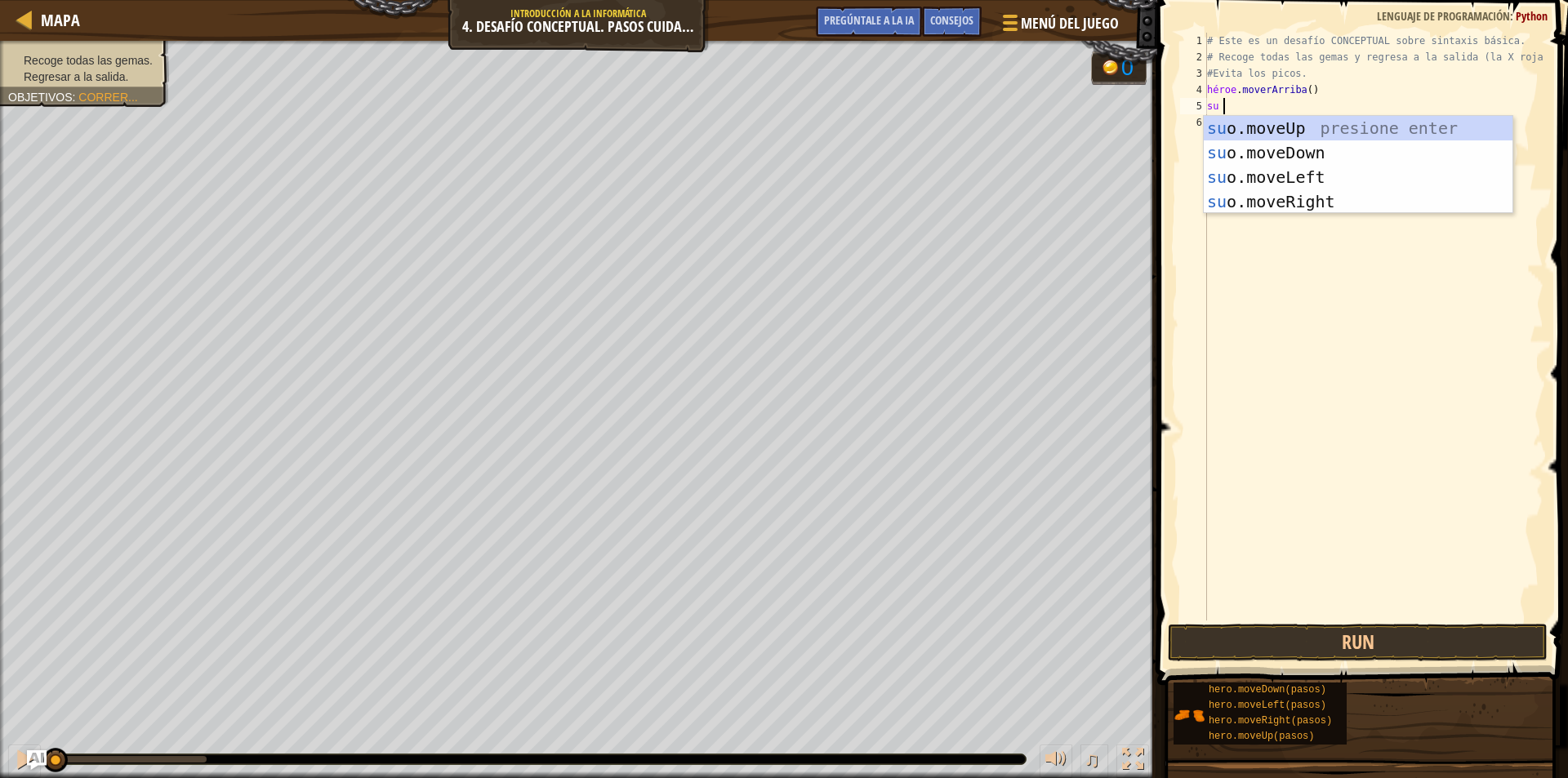
type textarea "hero"
click at [1329, 211] on div "héroe .moveUp presiona enter héroe .moveDown Presione Enter héroe .moveLeft Pre…" at bounding box center [1358, 189] width 308 height 147
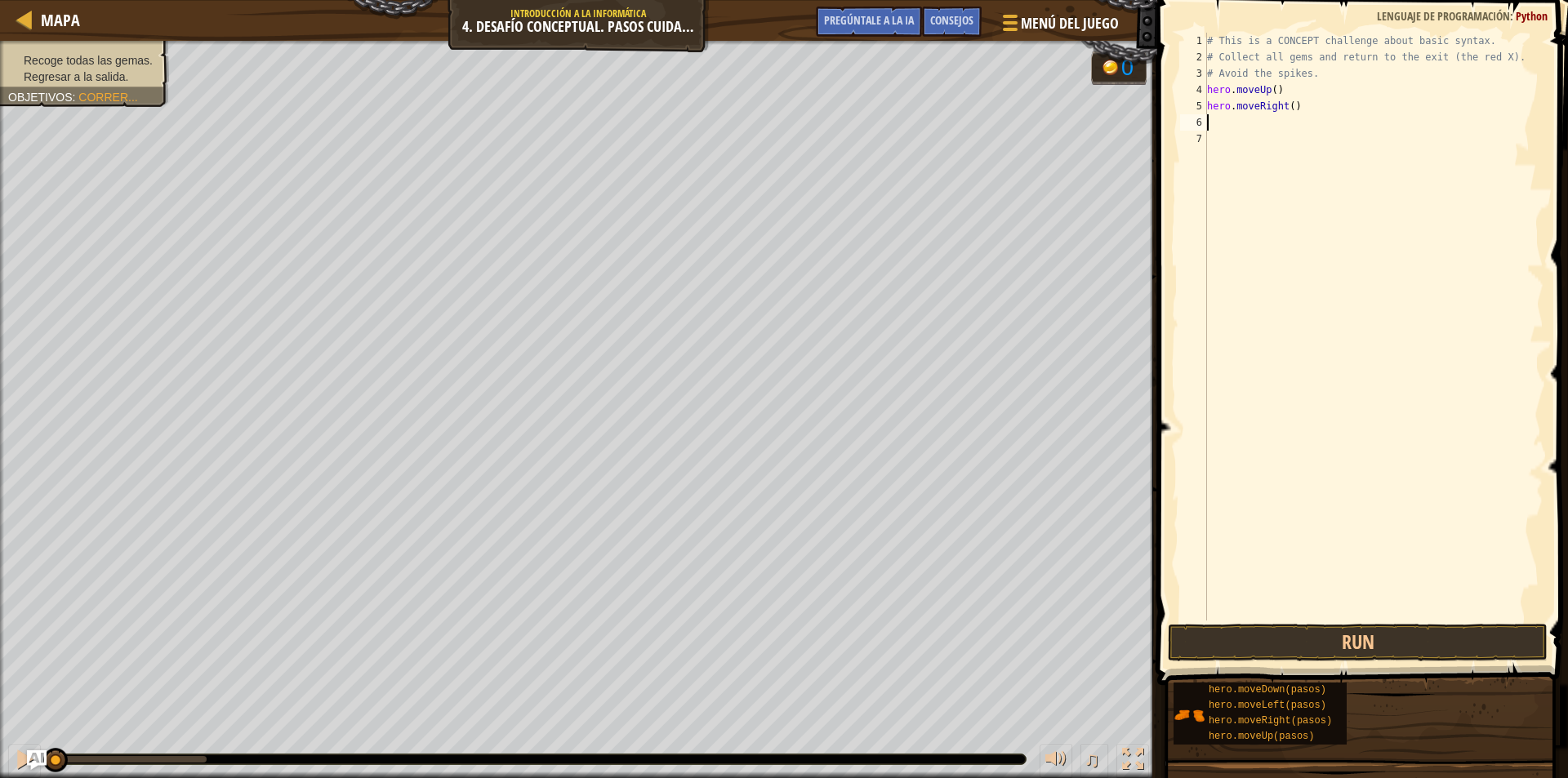
scroll to position [7, 0]
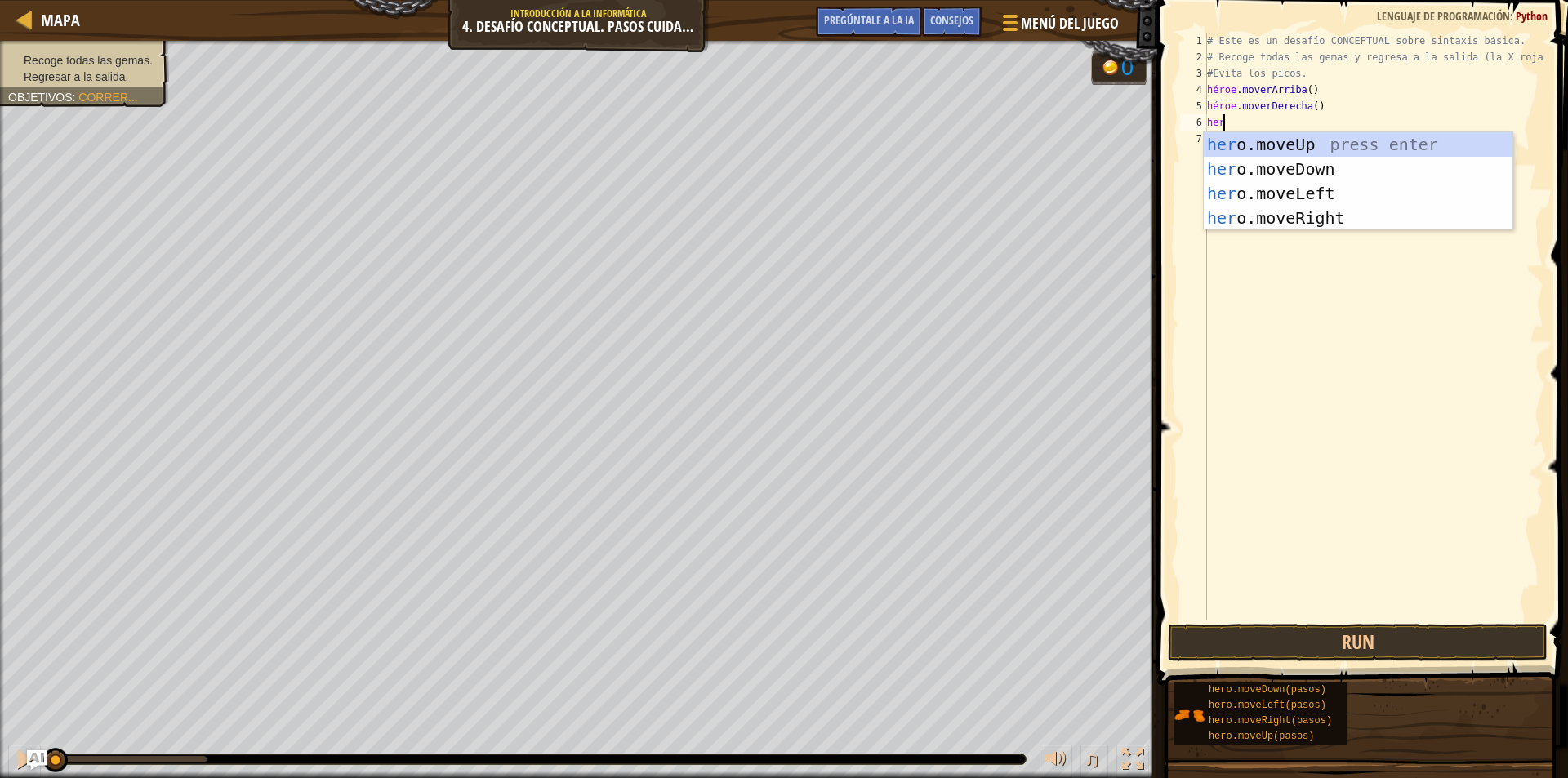
type textarea "hero"
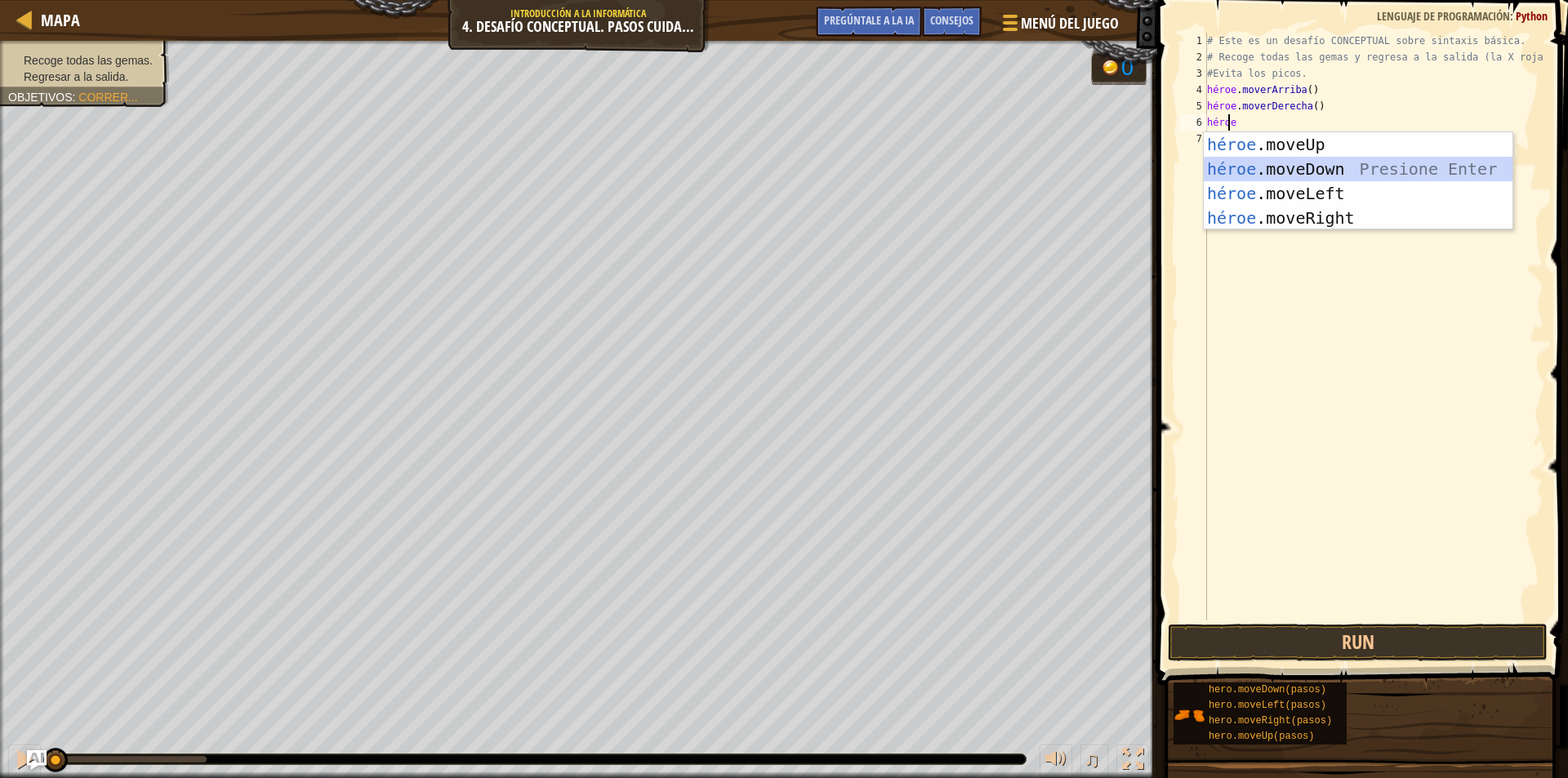
click at [1332, 178] on div "héroe .moveUp presiona enter héroe .moveDown Presione Enter héroe .moveLeft Pre…" at bounding box center [1358, 206] width 308 height 147
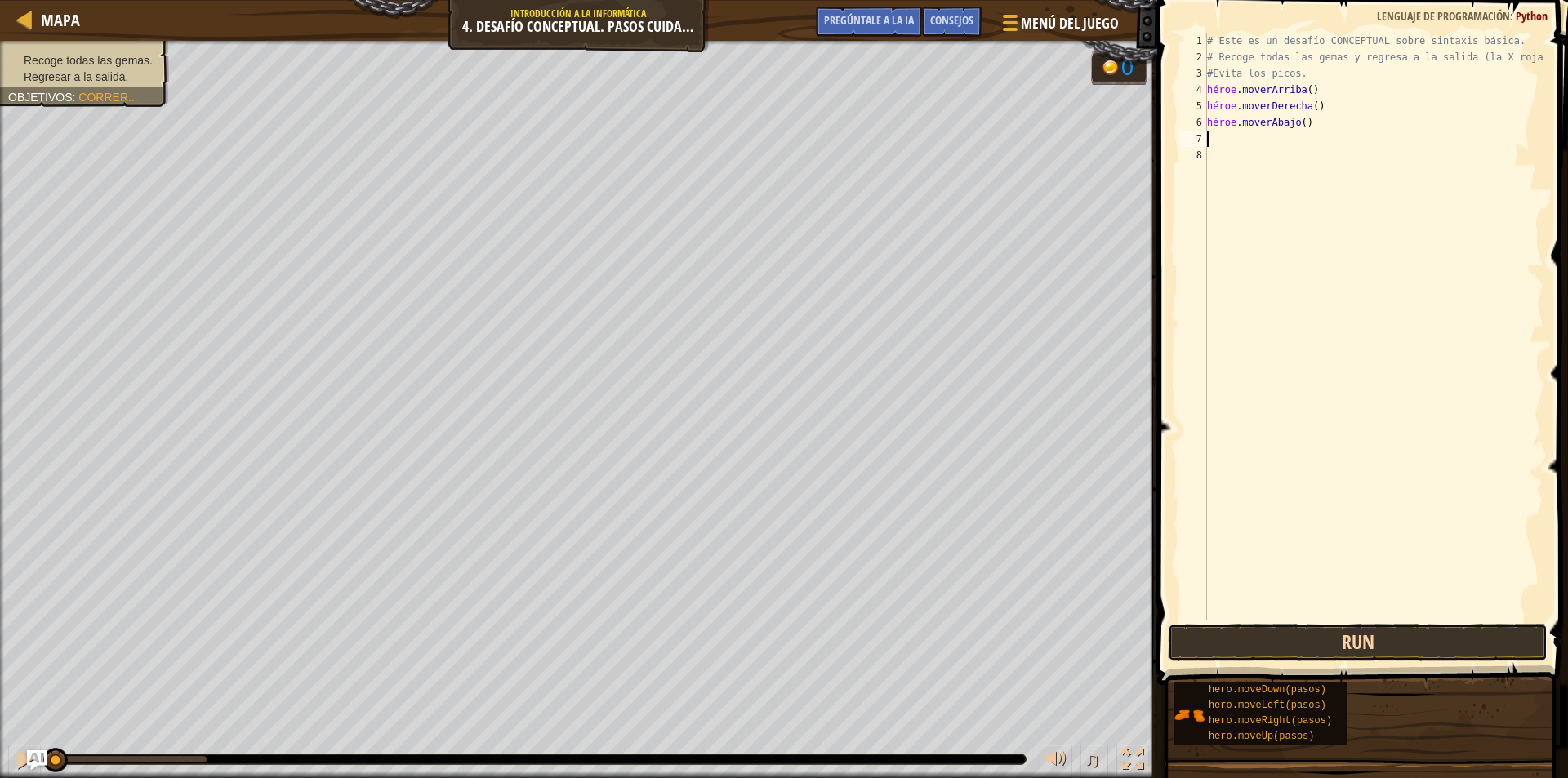
click at [1421, 638] on button "Run" at bounding box center [1358, 642] width 380 height 38
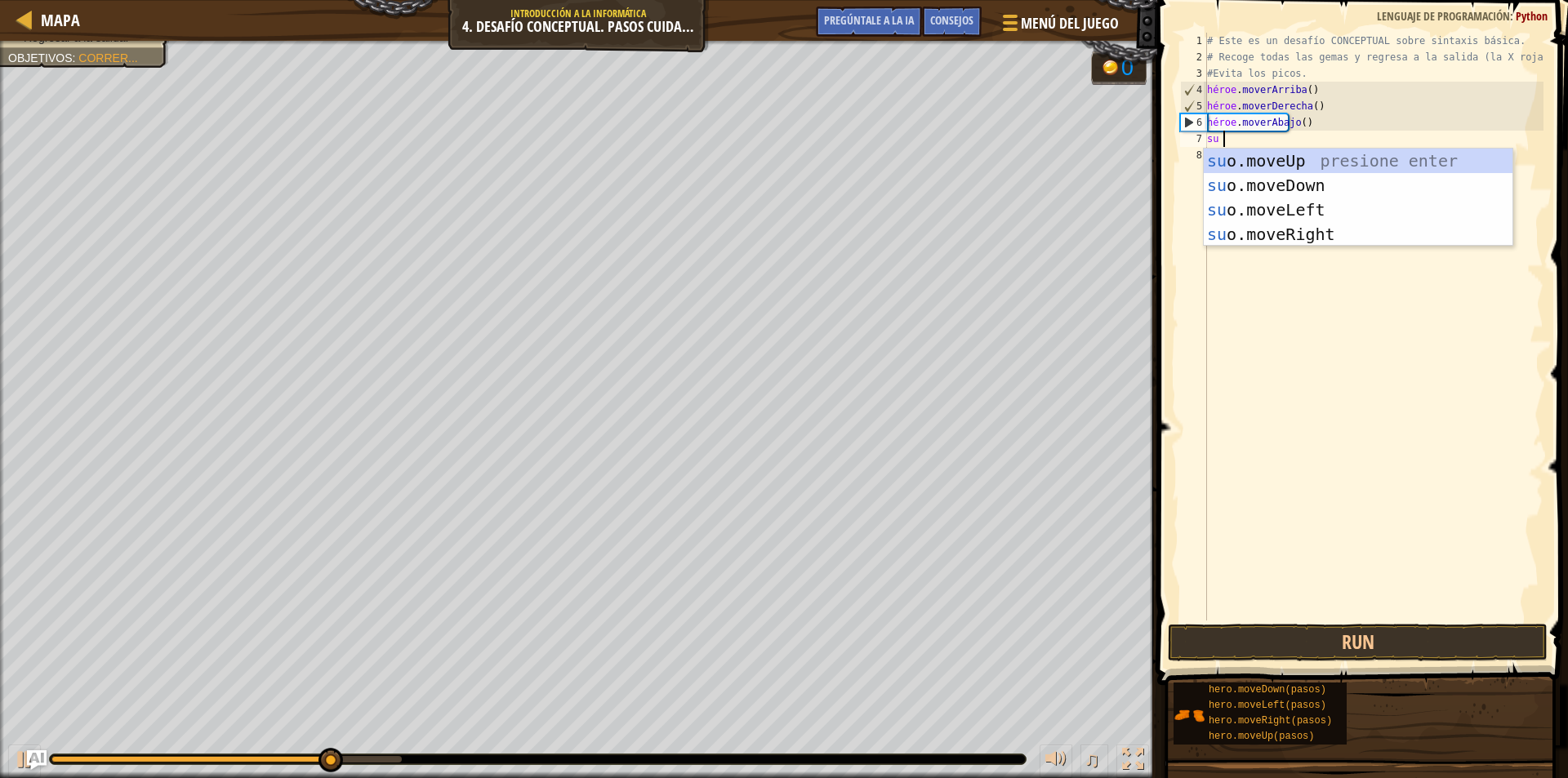
type textarea "hero"
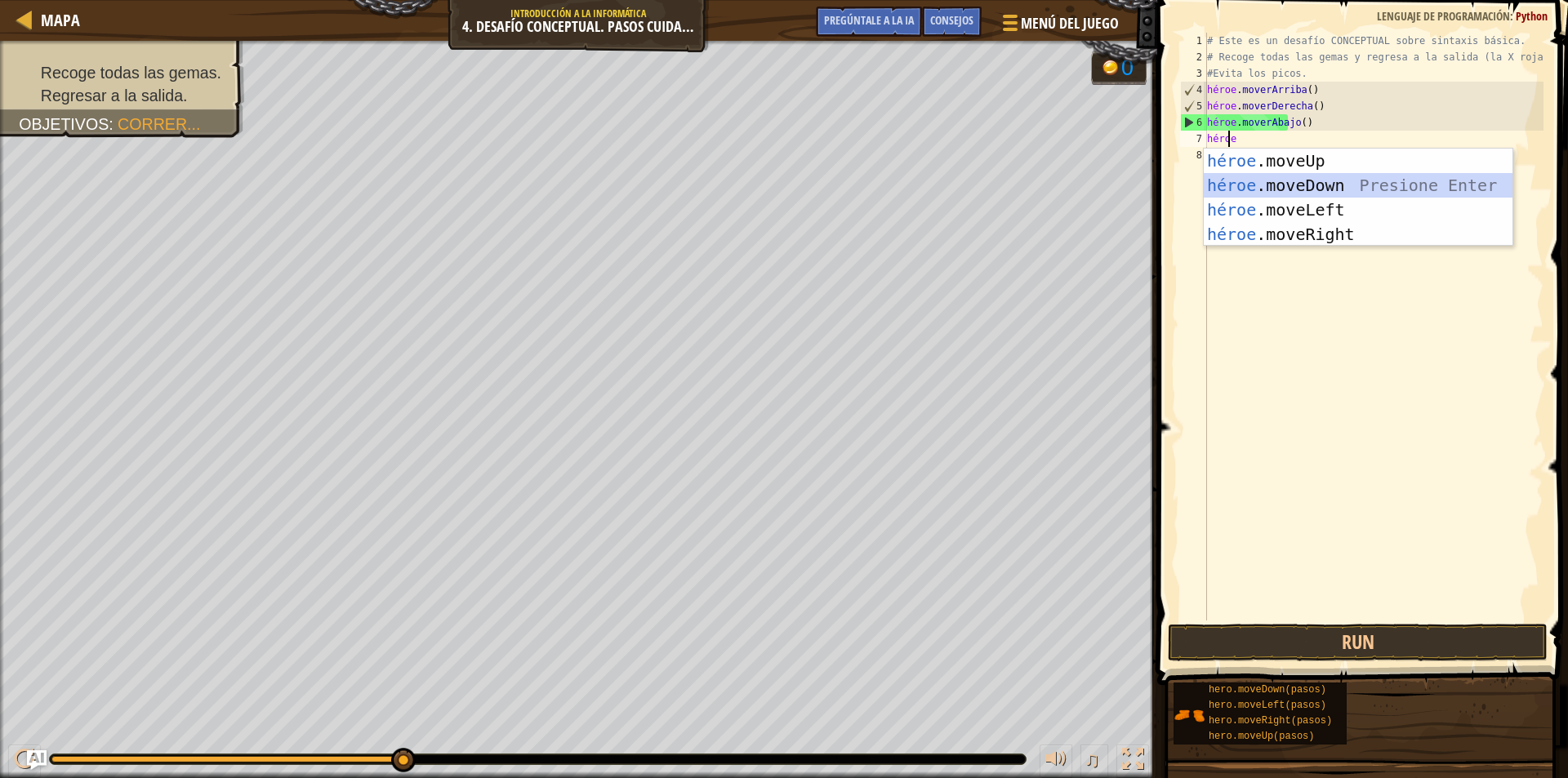
click at [1326, 188] on div "héroe .moveUp presiona enter héroe .moveDown Presione Enter héroe .moveLeft Pre…" at bounding box center [1358, 222] width 308 height 147
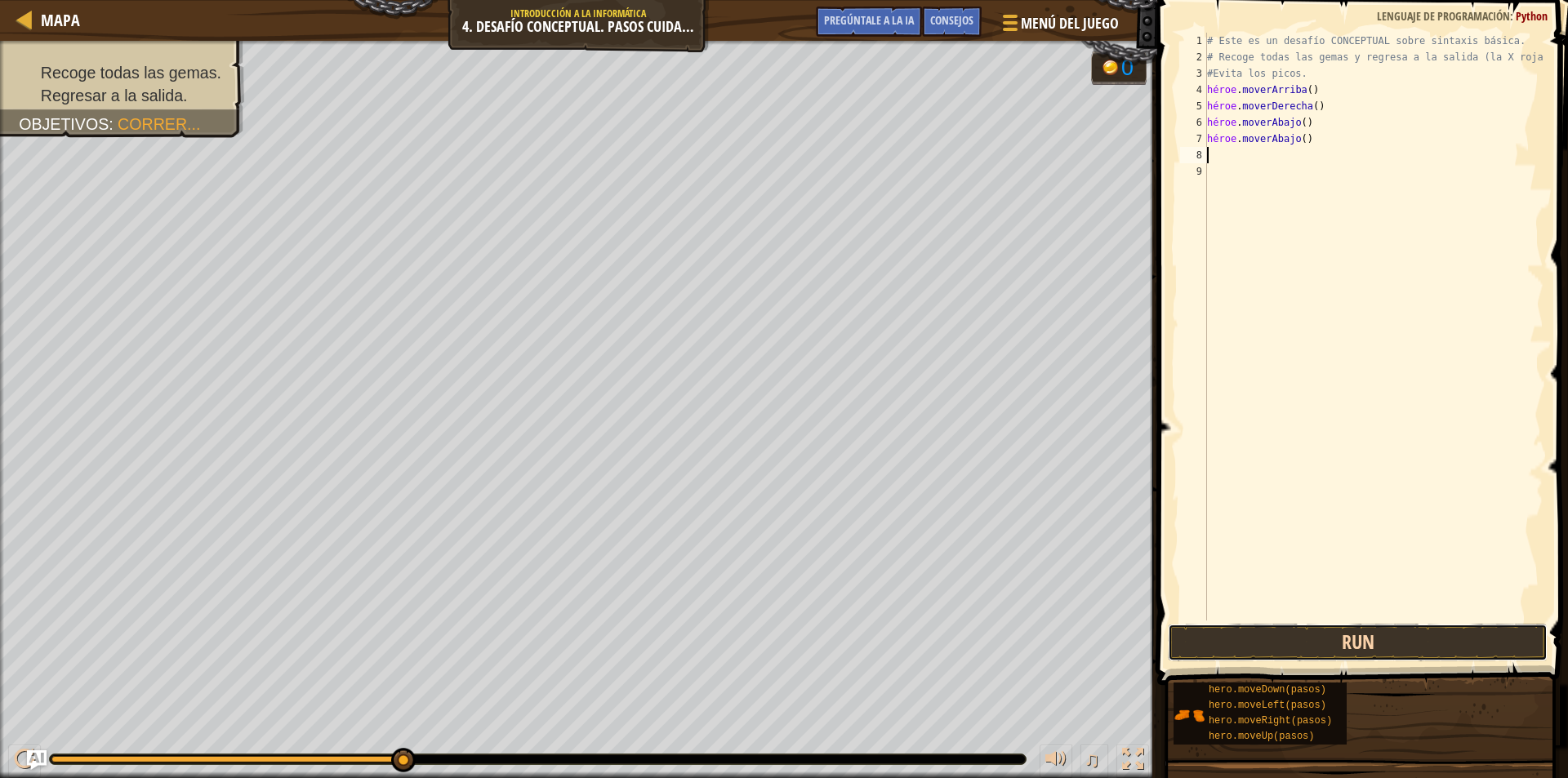
click at [1370, 650] on button "Run" at bounding box center [1358, 642] width 380 height 38
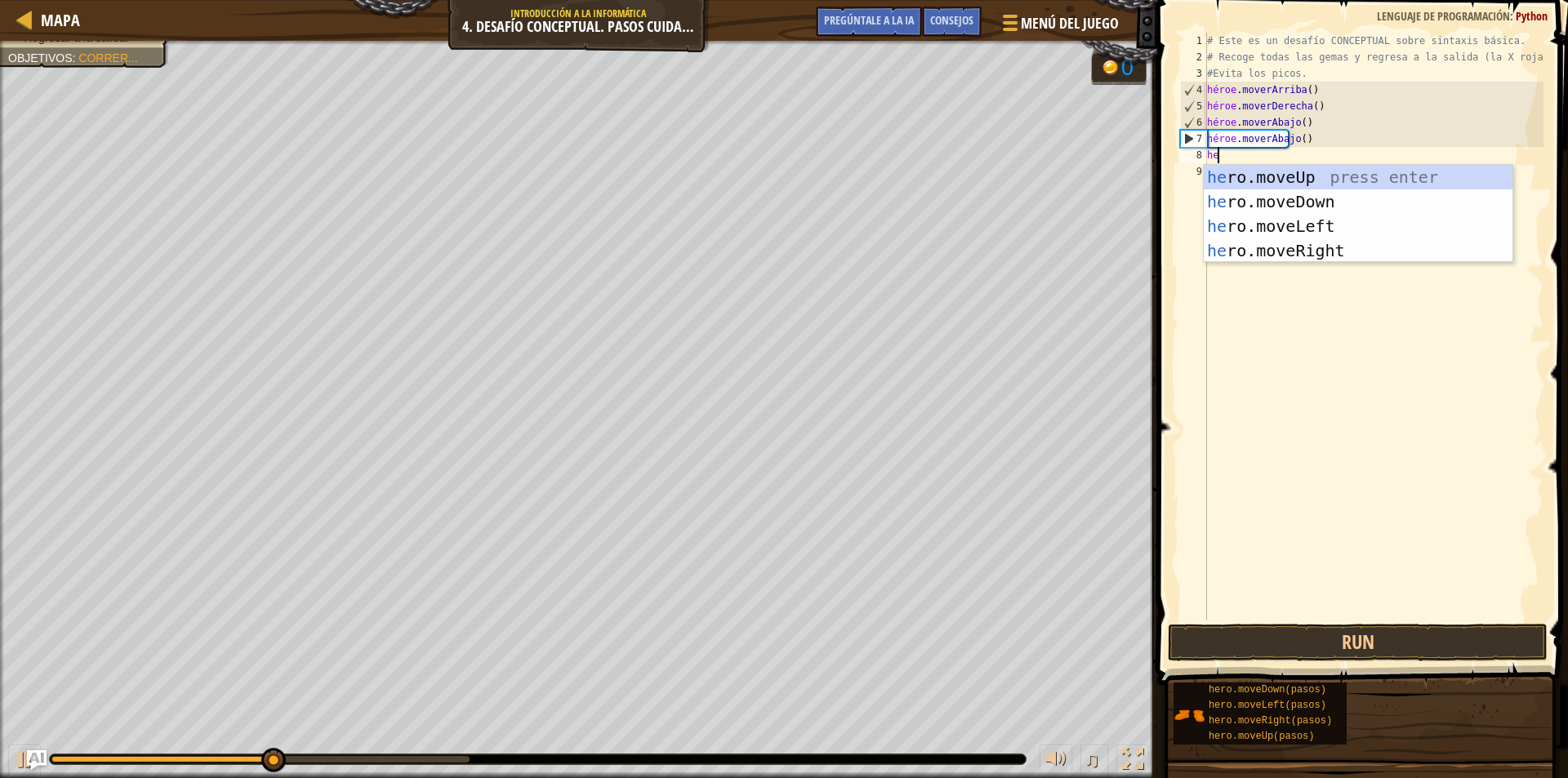
type textarea "hero"
click at [1278, 178] on div "héroe .moveUp presiona enter héroe .moveDown Presione Enter héroe .moveLeft Pre…" at bounding box center [1358, 238] width 308 height 147
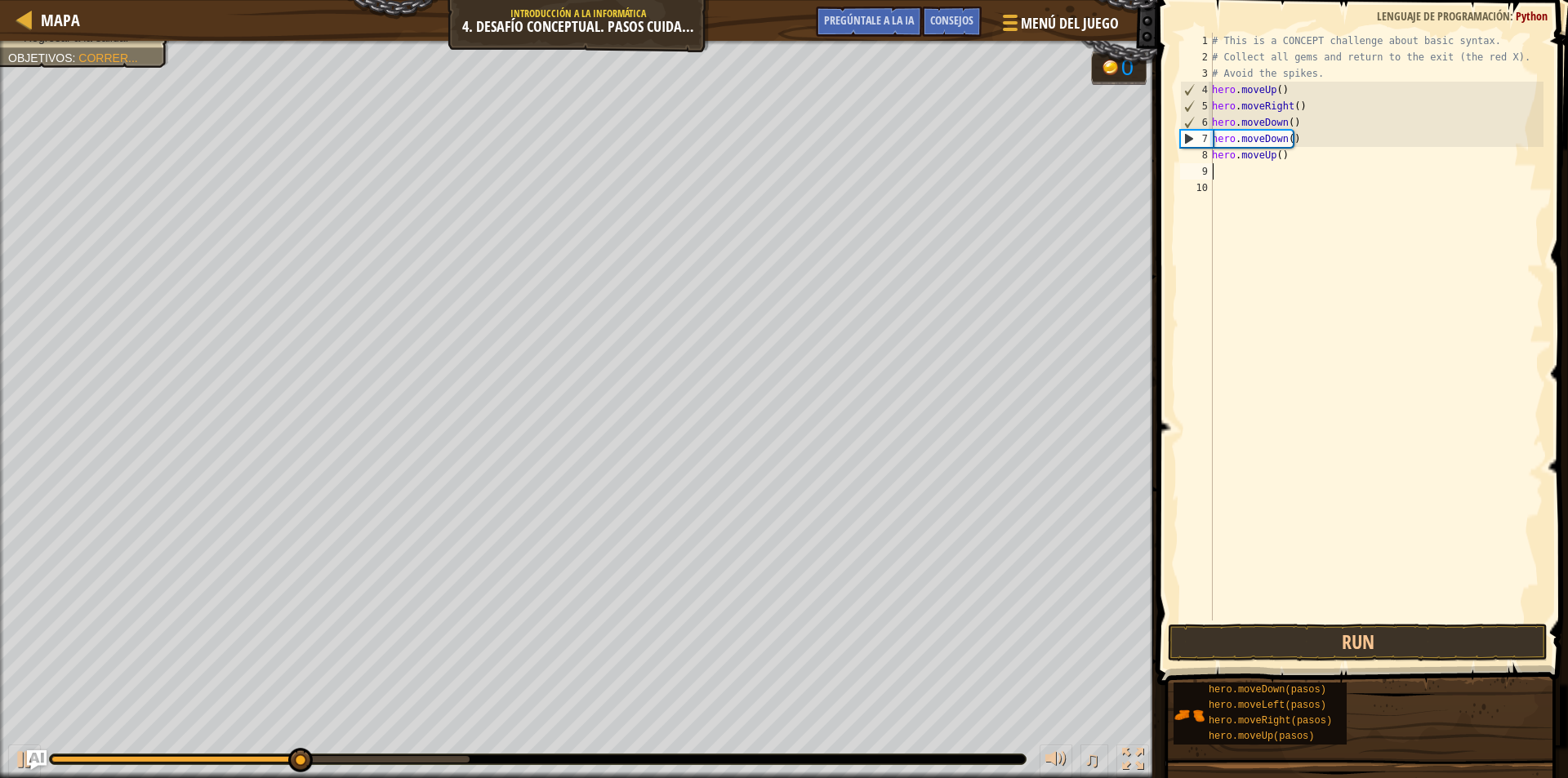
scroll to position [7, 0]
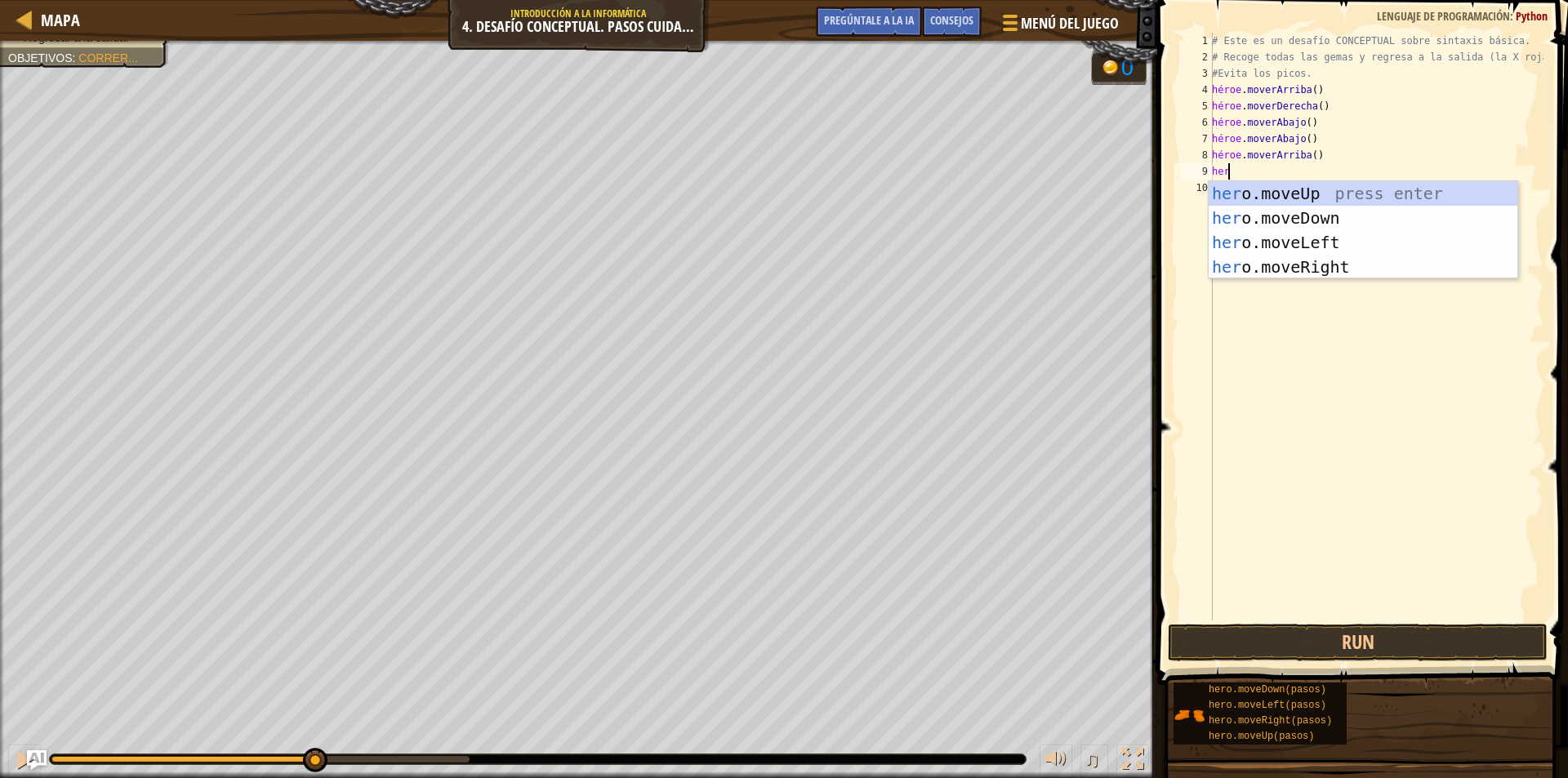
type textarea "hero"
click at [1369, 269] on div "héroe .moveUp presiona enter héroe .moveDown Presione Enter héroe .moveLeft Pre…" at bounding box center [1362, 254] width 308 height 147
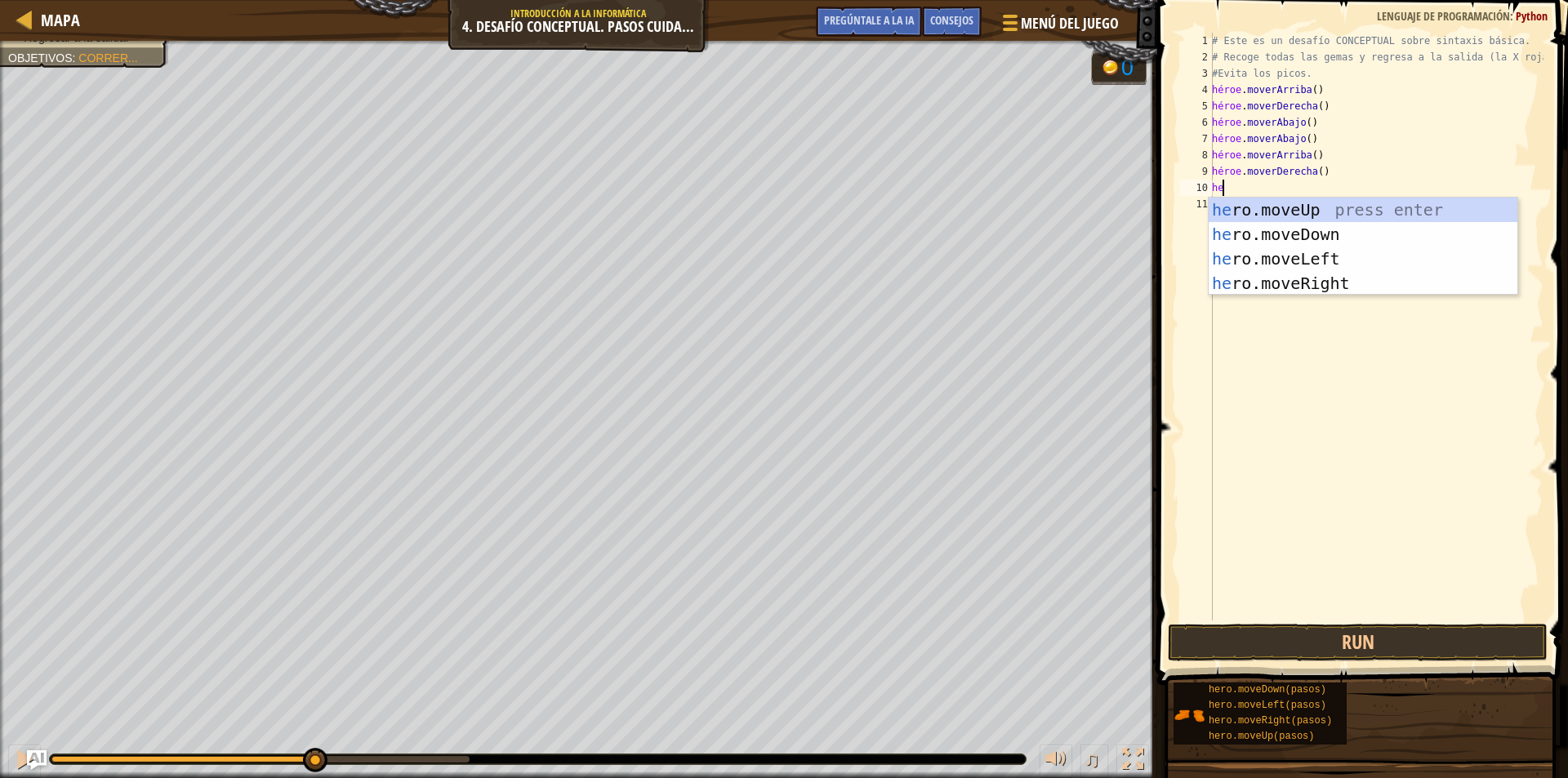
type textarea "hero"
click at [1377, 257] on div "héroe .moveUp presiona enter héroe .moveDown Presione Enter héroe .moveLeft Pre…" at bounding box center [1362, 271] width 308 height 147
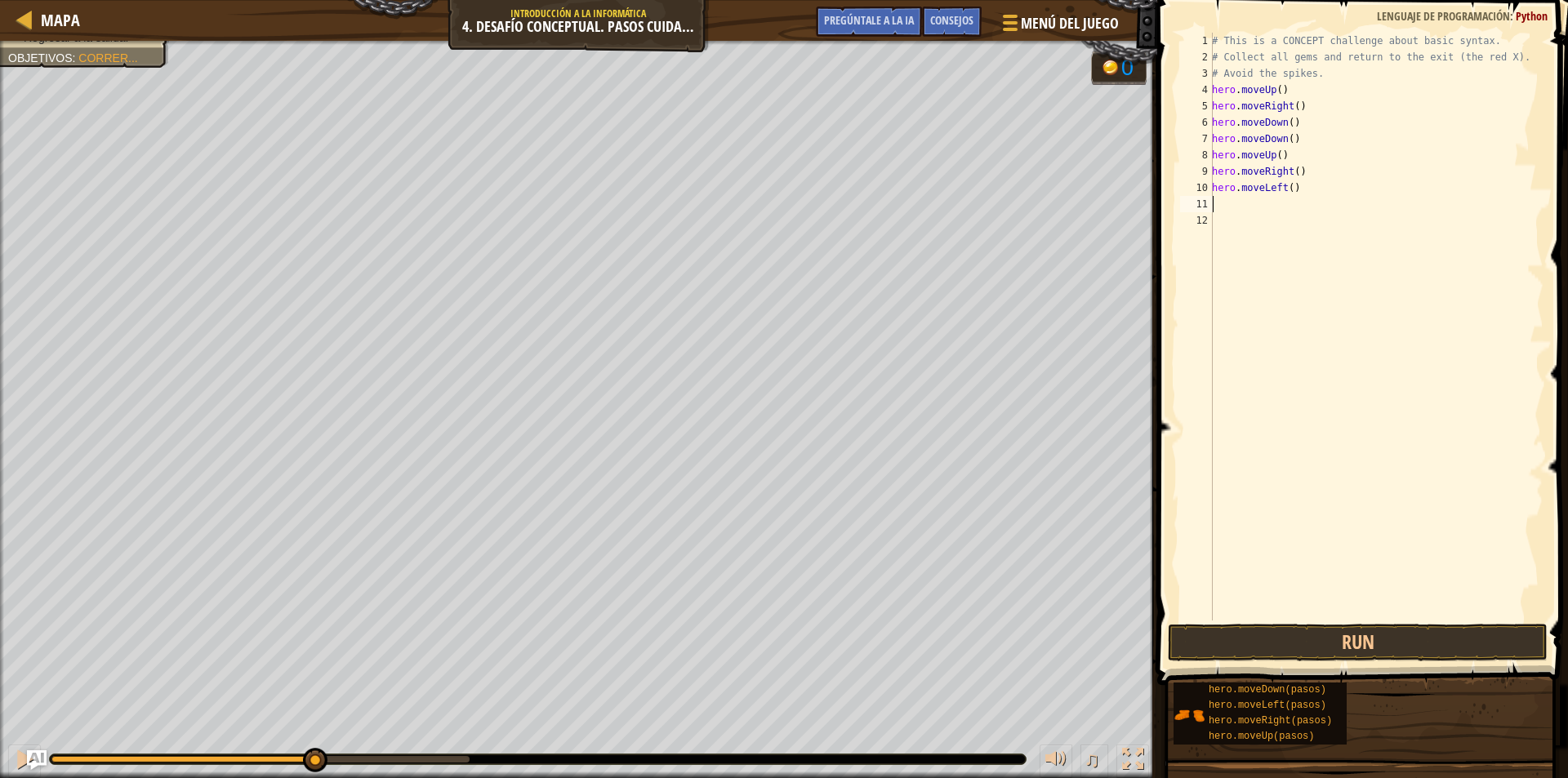
scroll to position [7, 0]
click at [1360, 637] on button "Run" at bounding box center [1358, 642] width 380 height 38
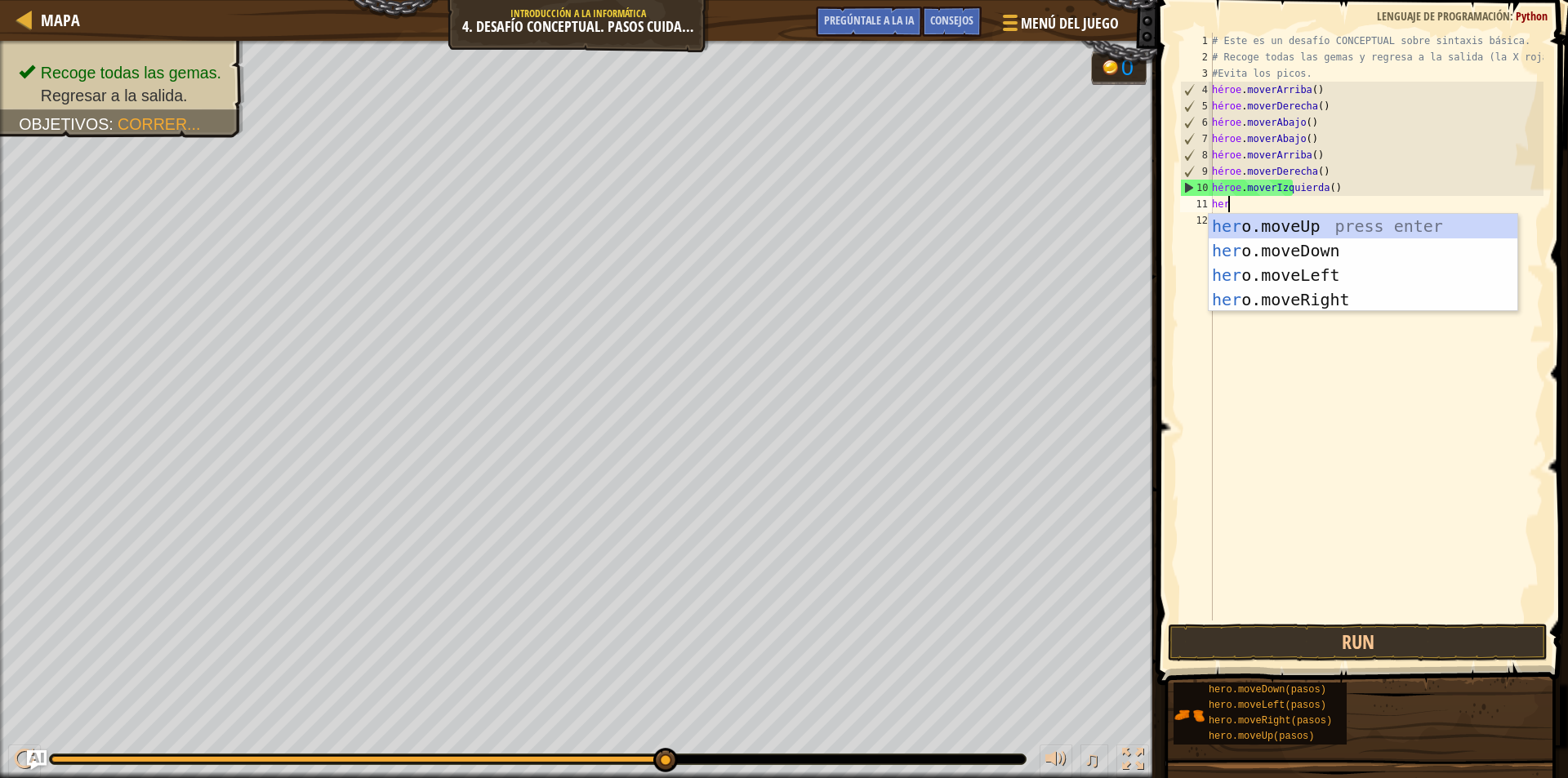
type textarea "hero"
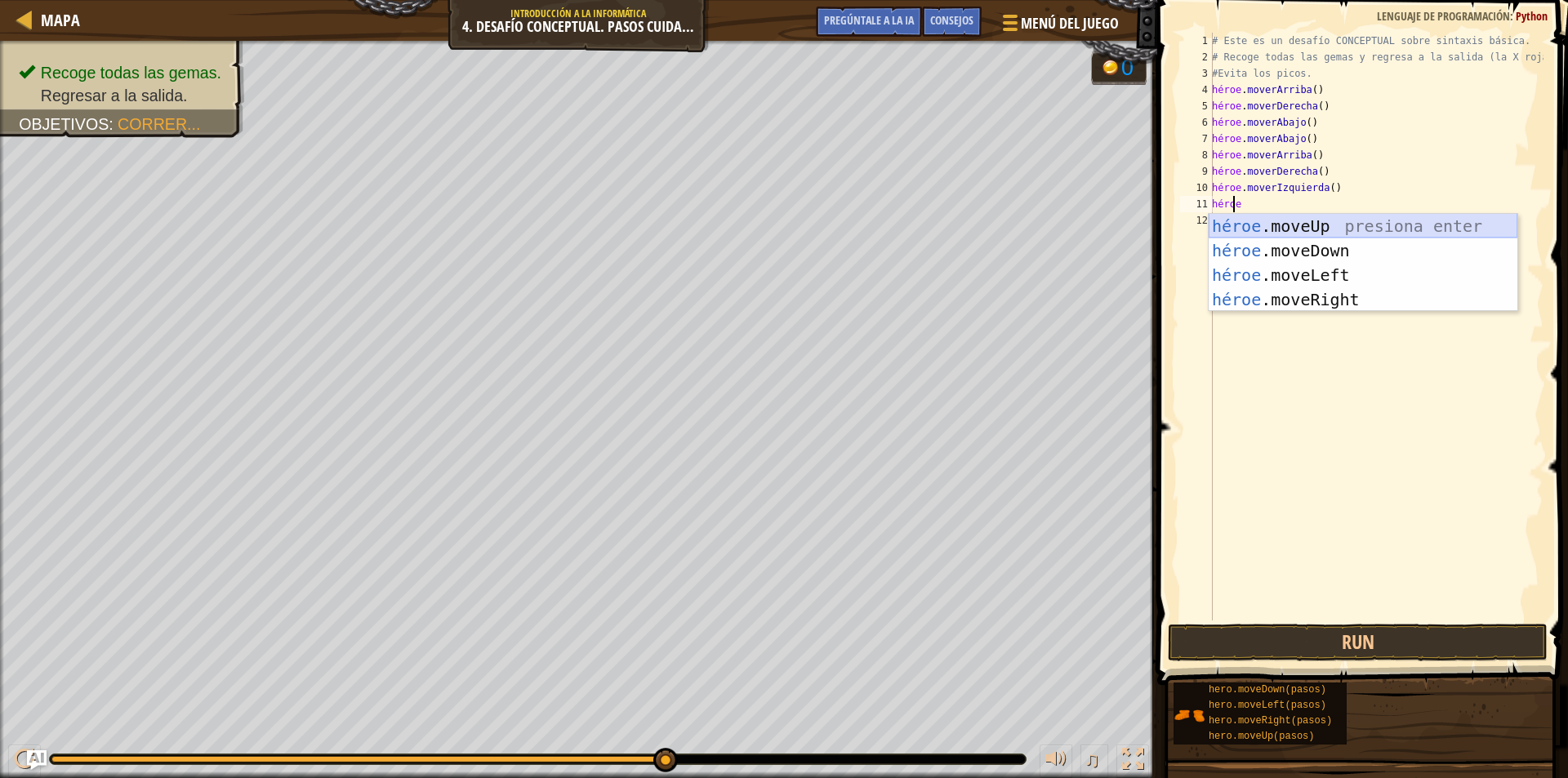
click at [1386, 216] on div "héroe .moveUp presiona enter héroe .moveDown Presione Enter héroe .moveLeft Pre…" at bounding box center [1362, 287] width 308 height 147
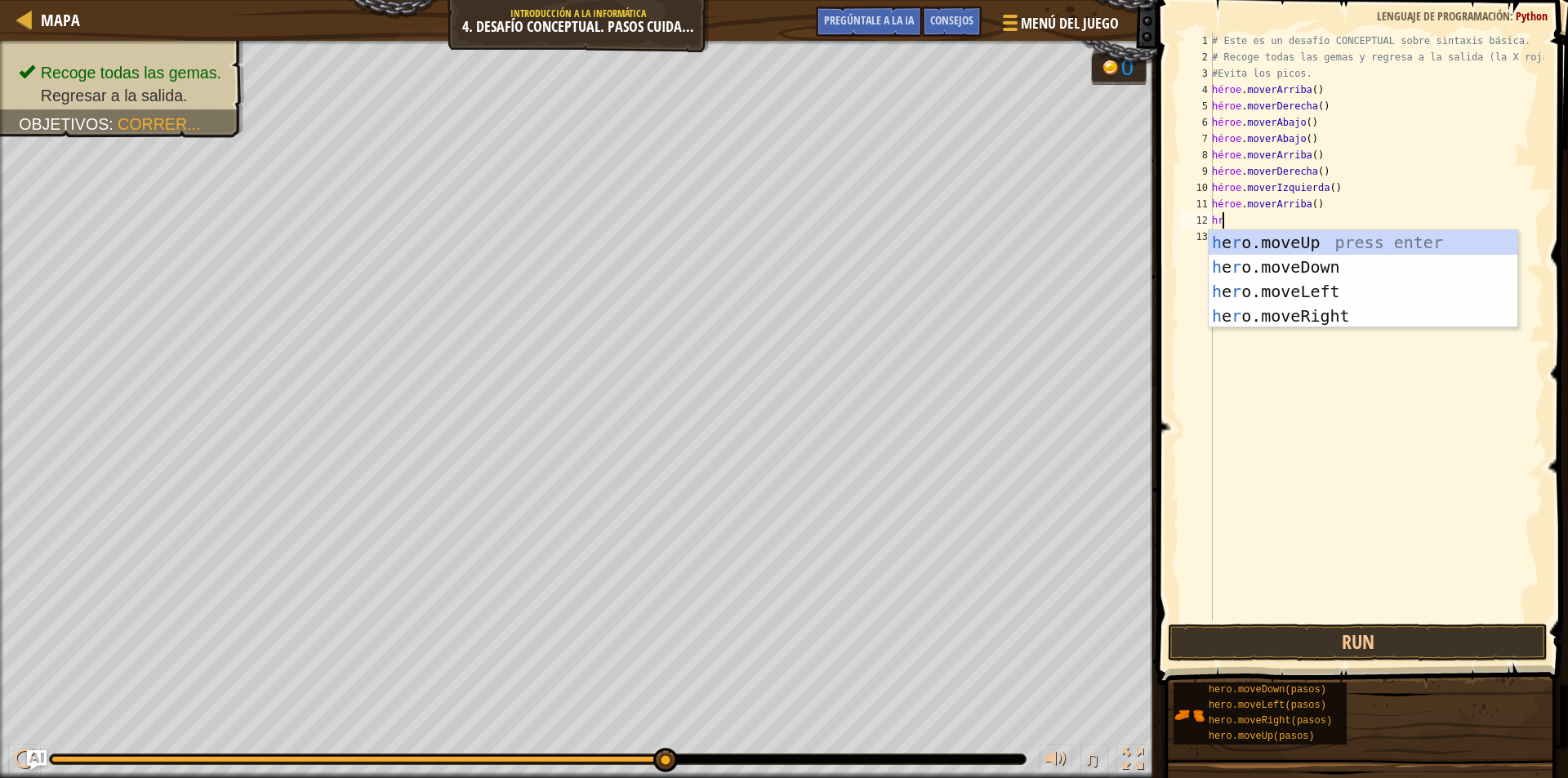
type textarea "hro"
click at [1369, 292] on div "h e ro .moveUp presiona enter héroe.moveDown ​ ​ ​ Presione Enter héroe.movimie…" at bounding box center [1362, 304] width 308 height 147
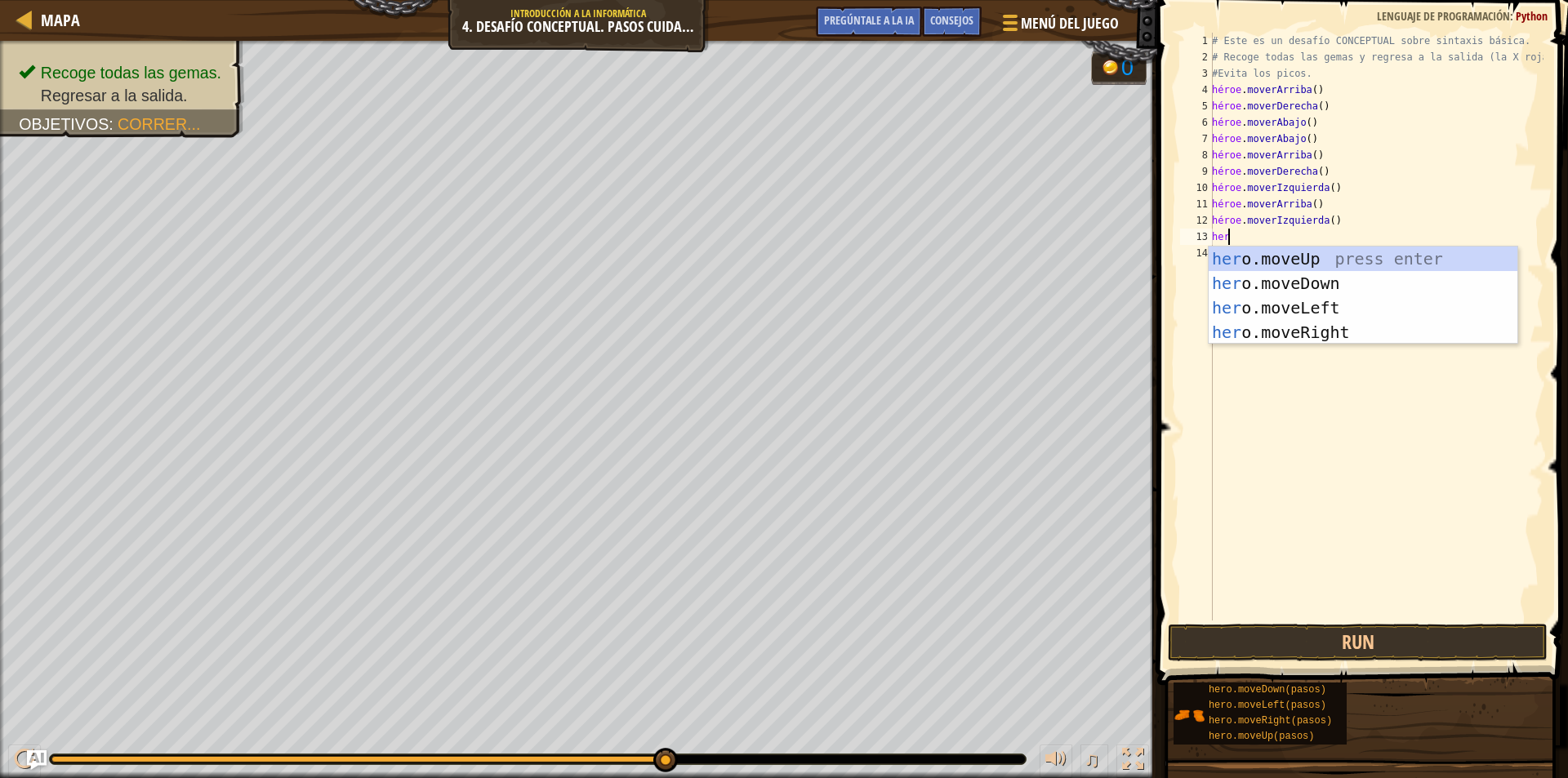
type textarea "hero"
click at [1327, 276] on div "héroe .moveUp presiona enter héroe .moveDown Presione Enter héroe .moveLeft Pre…" at bounding box center [1362, 320] width 308 height 147
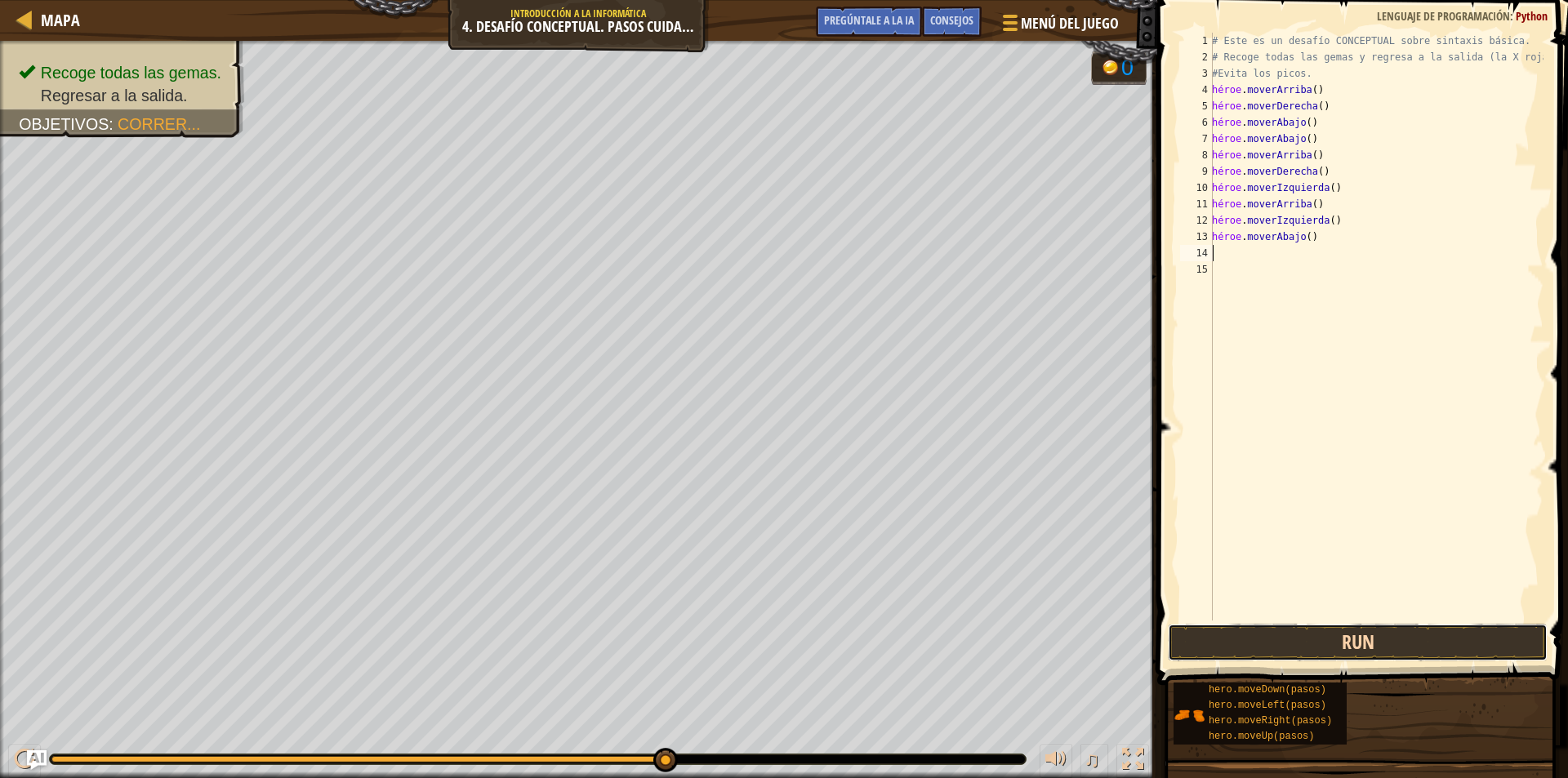
click at [1308, 638] on button "Run" at bounding box center [1358, 642] width 380 height 38
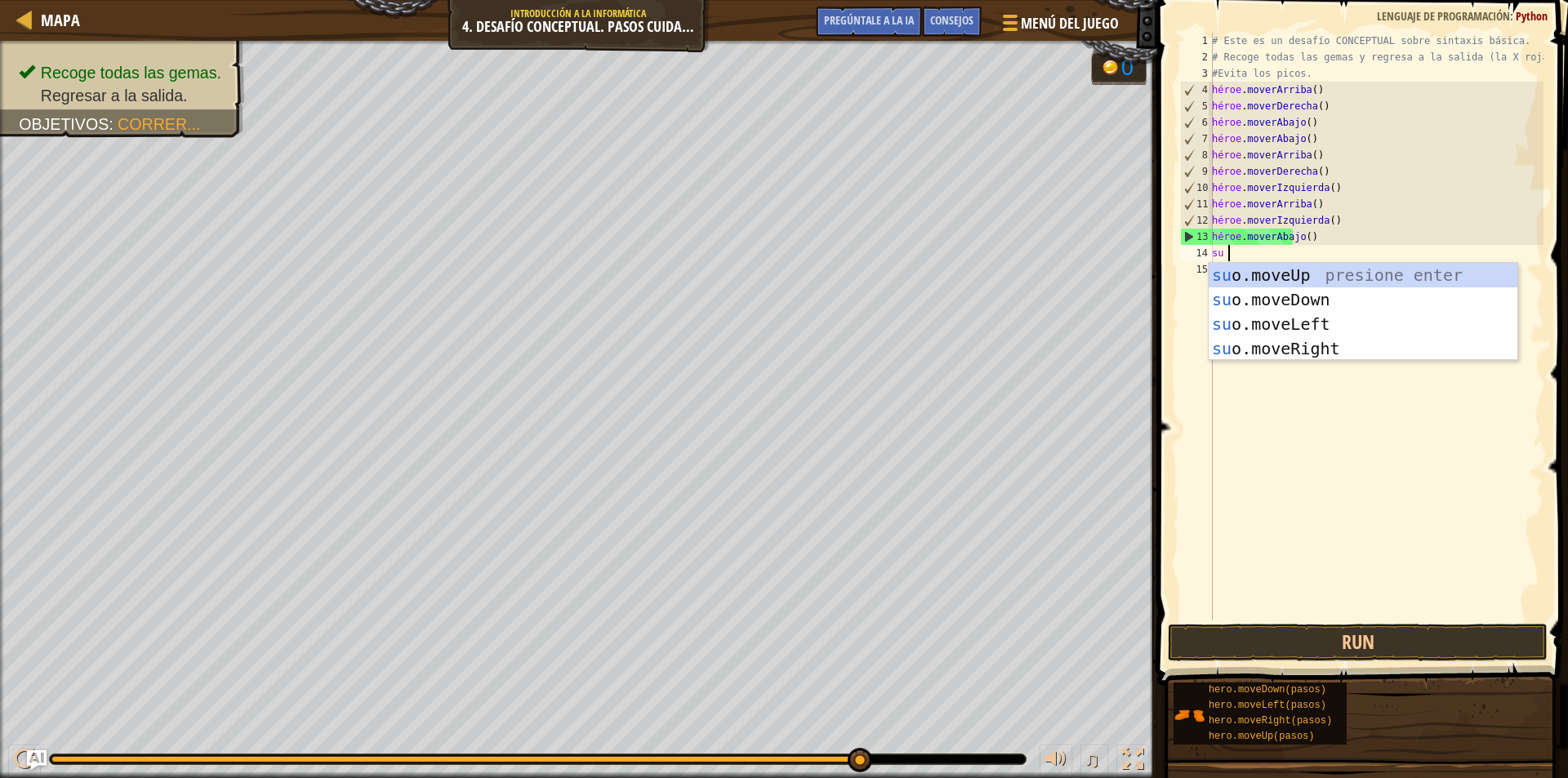
type textarea "hero"
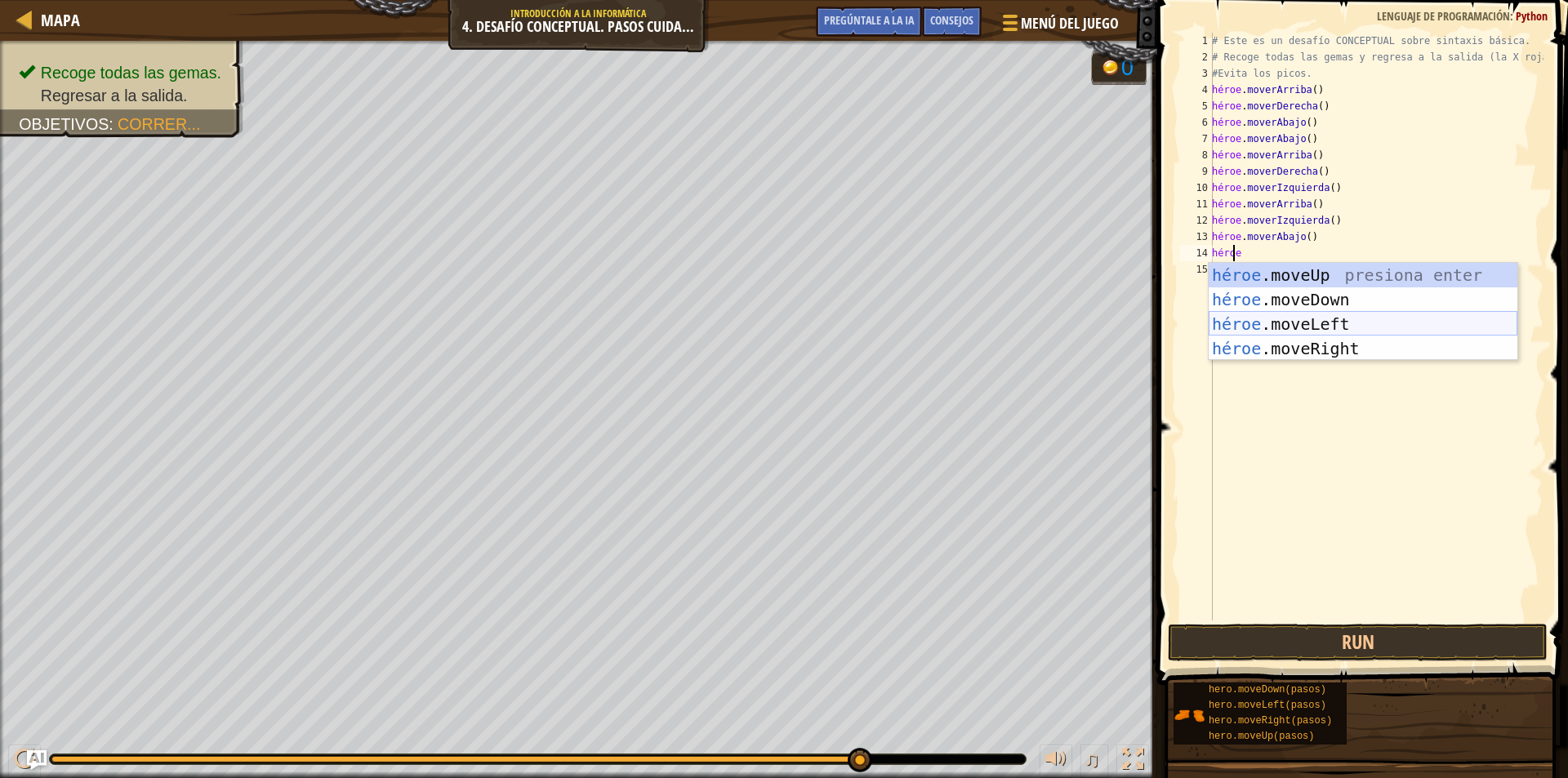
click at [1287, 325] on div "héroe .moveUp presiona enter héroe .moveDown Presione Enter héroe .moveLeft Pre…" at bounding box center [1362, 336] width 308 height 147
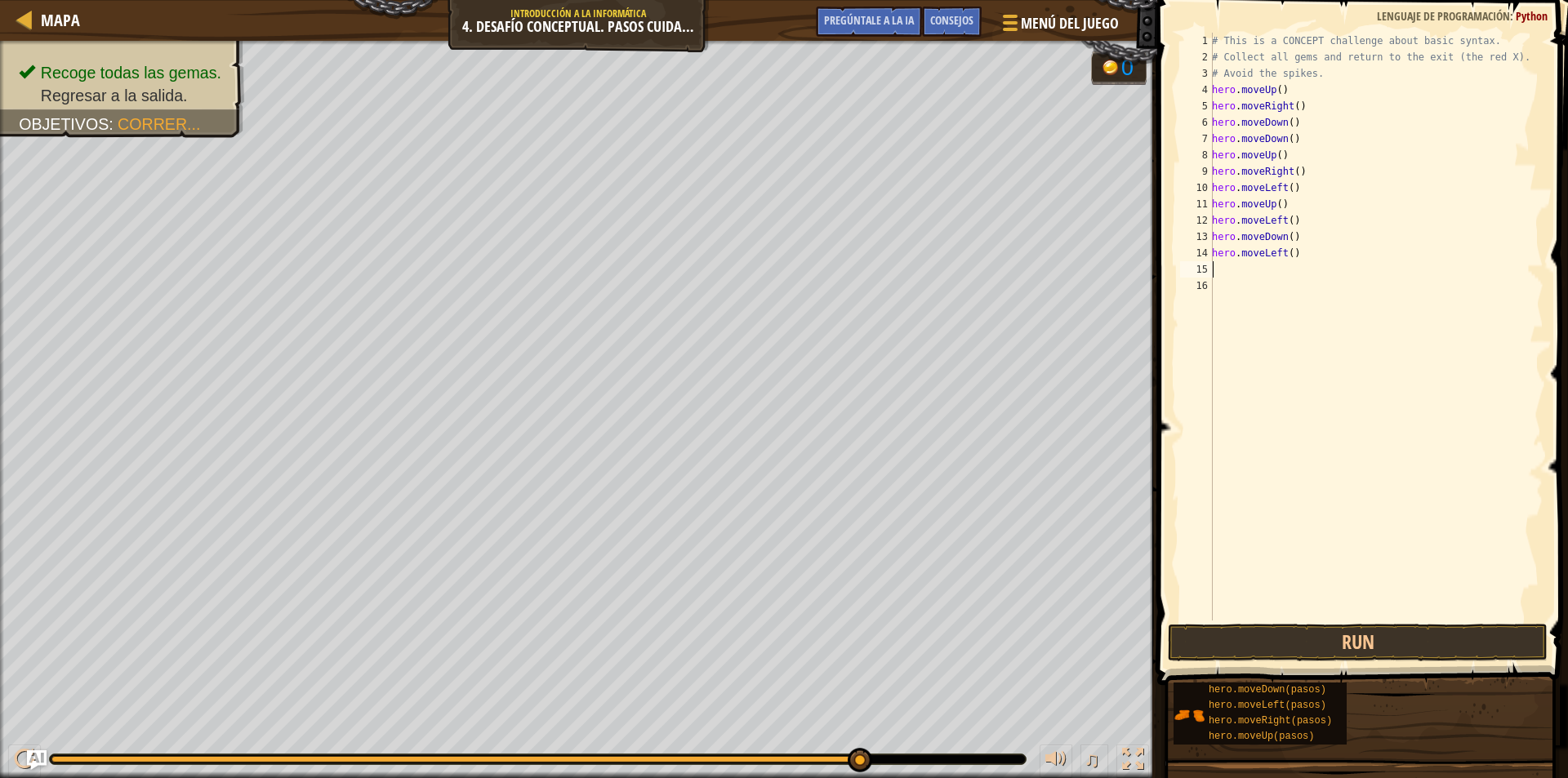
scroll to position [7, 0]
click at [1336, 644] on button "Run" at bounding box center [1358, 642] width 380 height 38
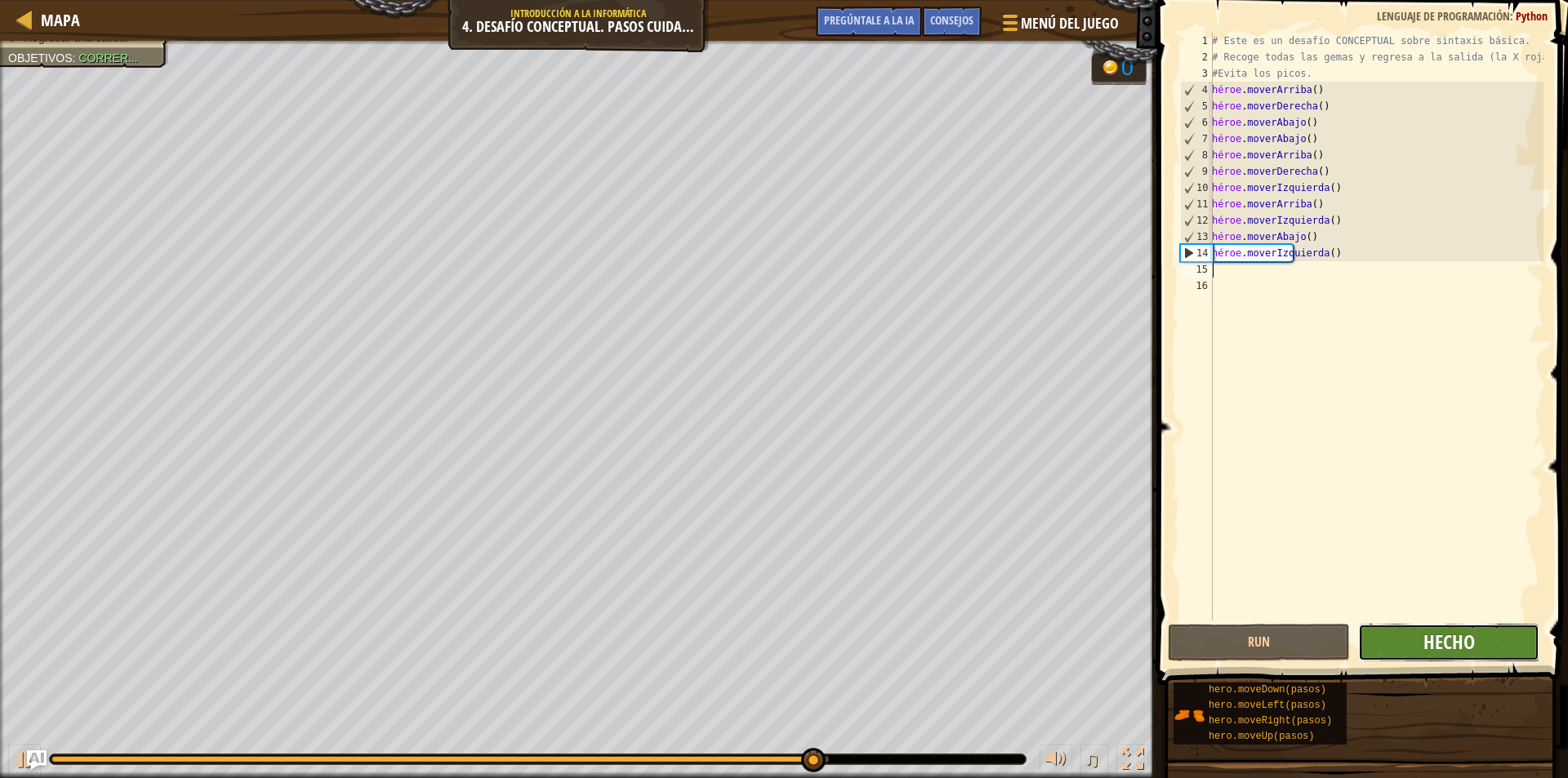
click at [1441, 646] on font "Hecho" at bounding box center [1450, 642] width 51 height 26
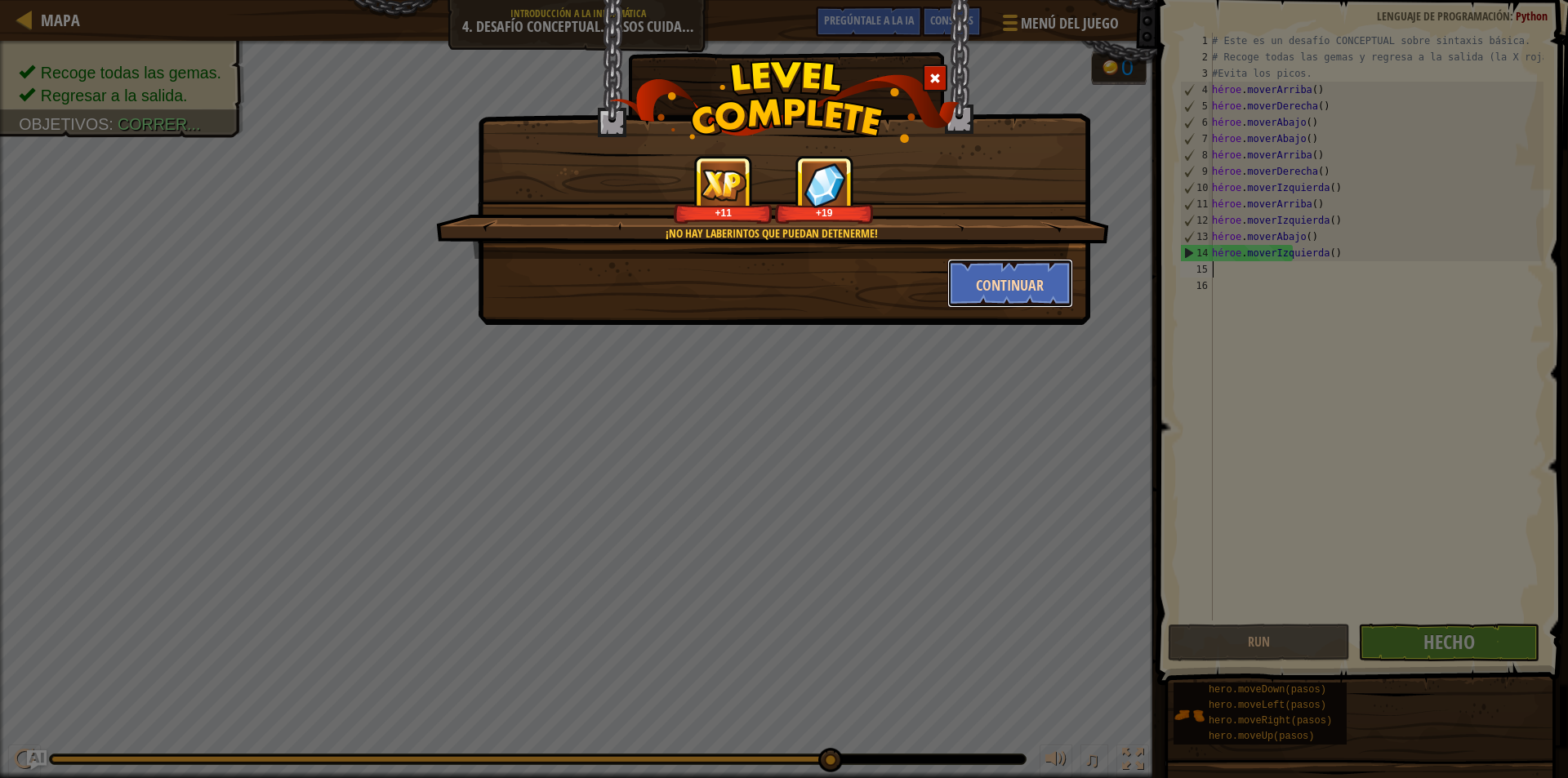
click at [1036, 276] on font "Continuar" at bounding box center [1010, 285] width 68 height 20
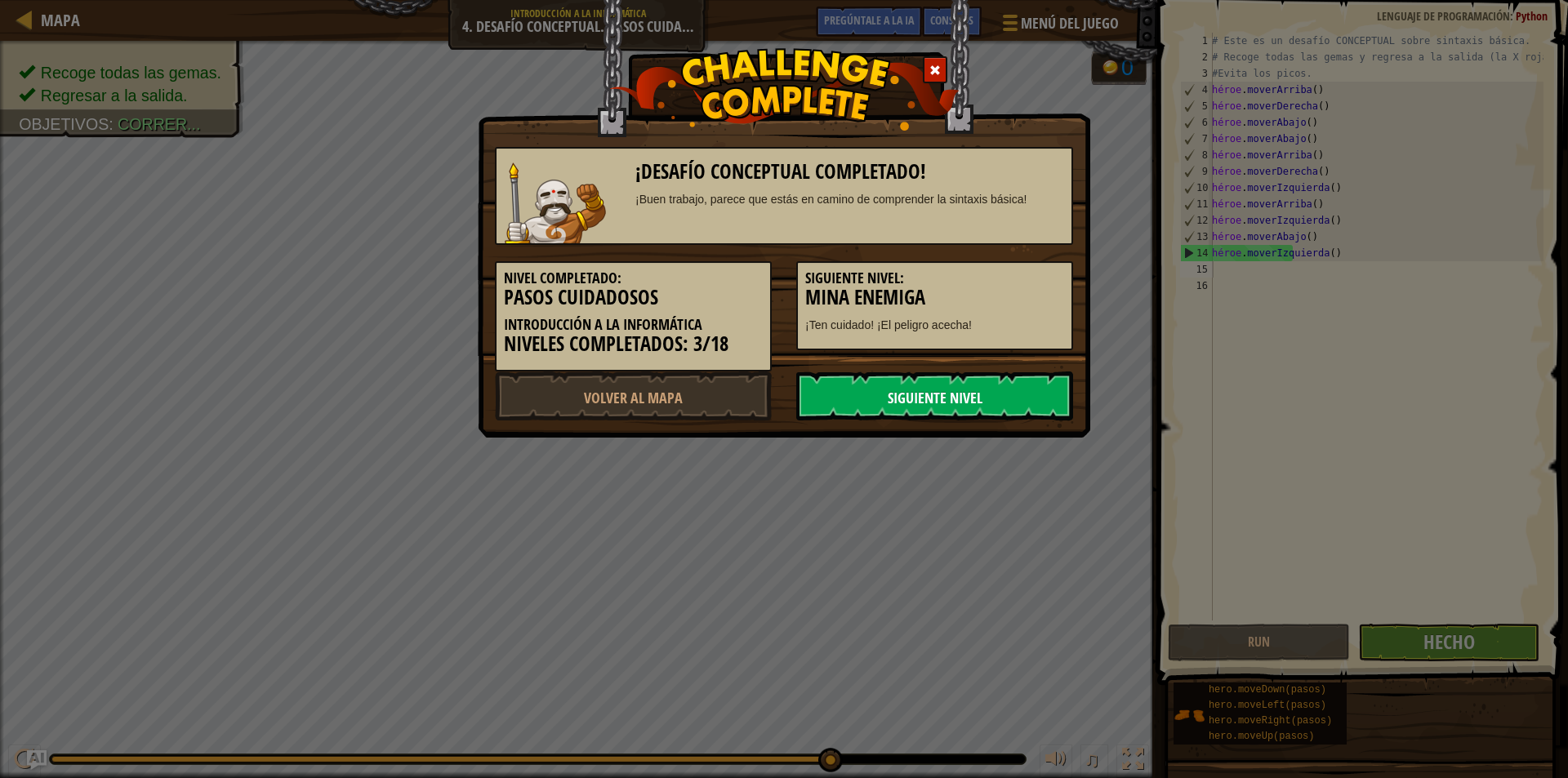
click at [968, 403] on font "Siguiente nivel" at bounding box center [935, 397] width 95 height 20
click at [957, 403] on font "Siguiente nivel" at bounding box center [935, 397] width 95 height 20
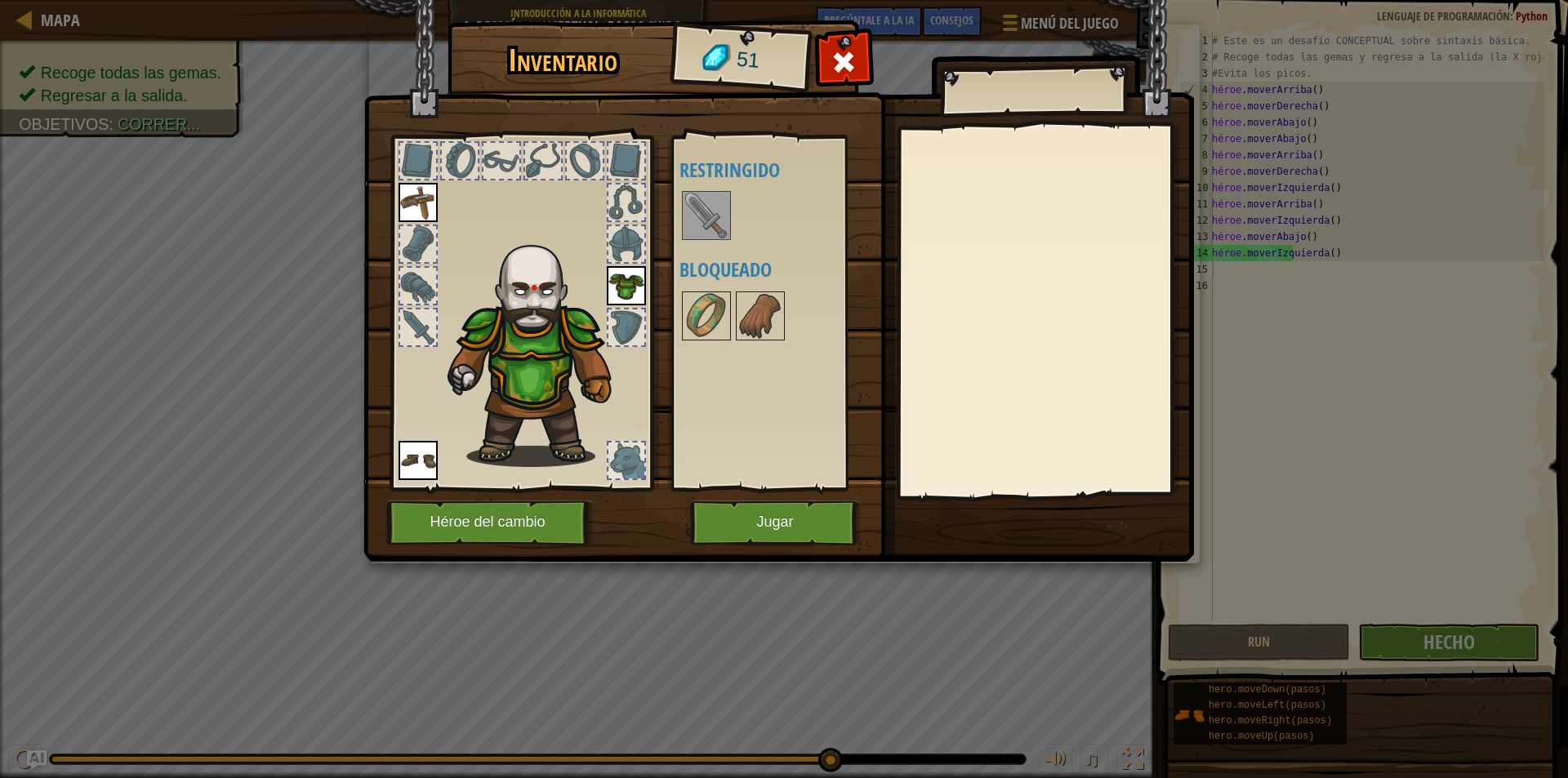
click at [706, 219] on img at bounding box center [707, 215] width 46 height 46
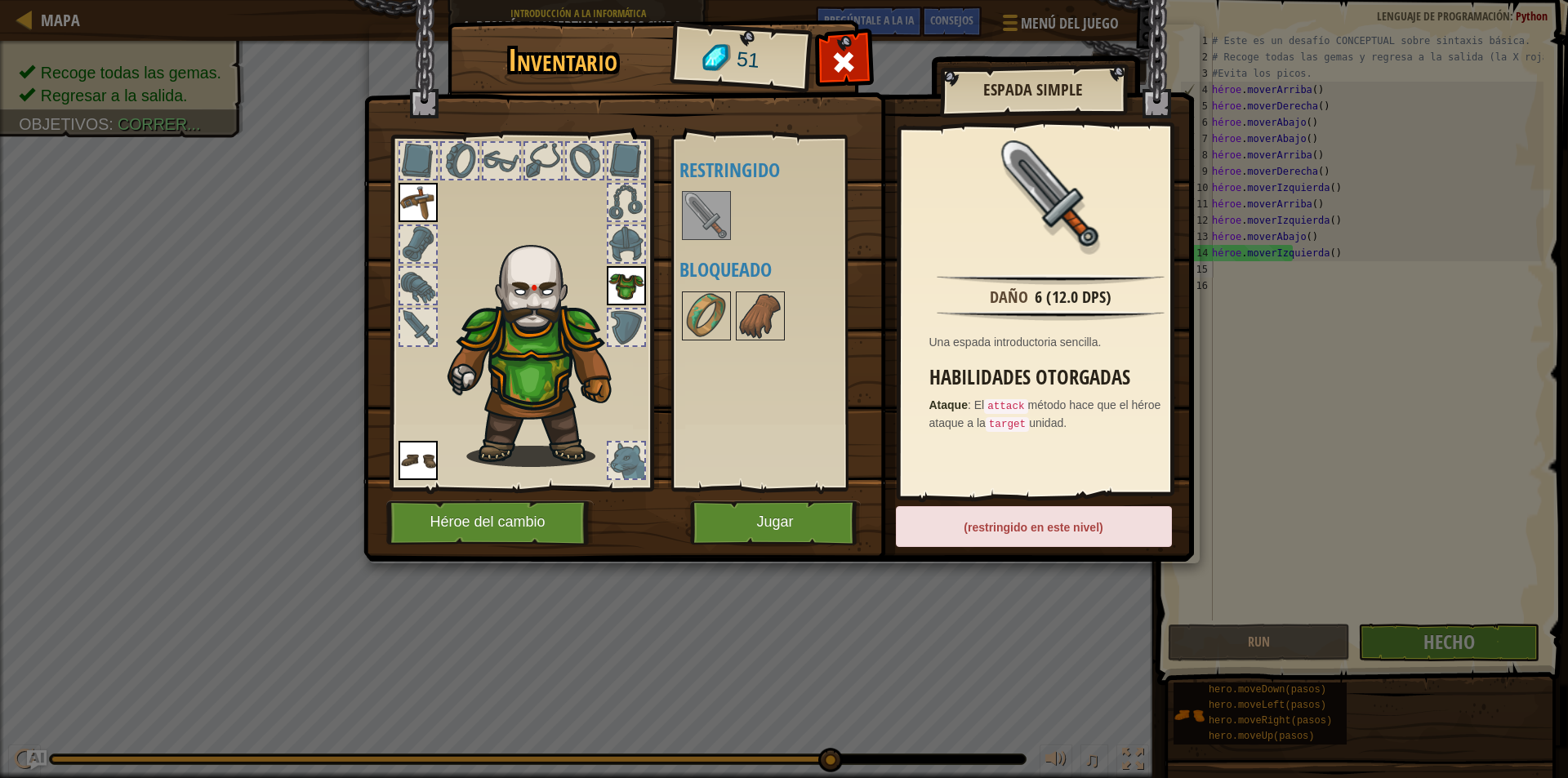
drag, startPoint x: 707, startPoint y: 219, endPoint x: 478, endPoint y: 285, distance: 238.3
click at [478, 285] on div "Inventario 51 Disponible Equipar [GEOGRAPHIC_DATA] Equipar ([PERSON_NAME] [PERS…" at bounding box center [784, 294] width 830 height 539
click at [740, 217] on div at bounding box center [782, 215] width 205 height 54
click at [739, 217] on div at bounding box center [782, 215] width 205 height 54
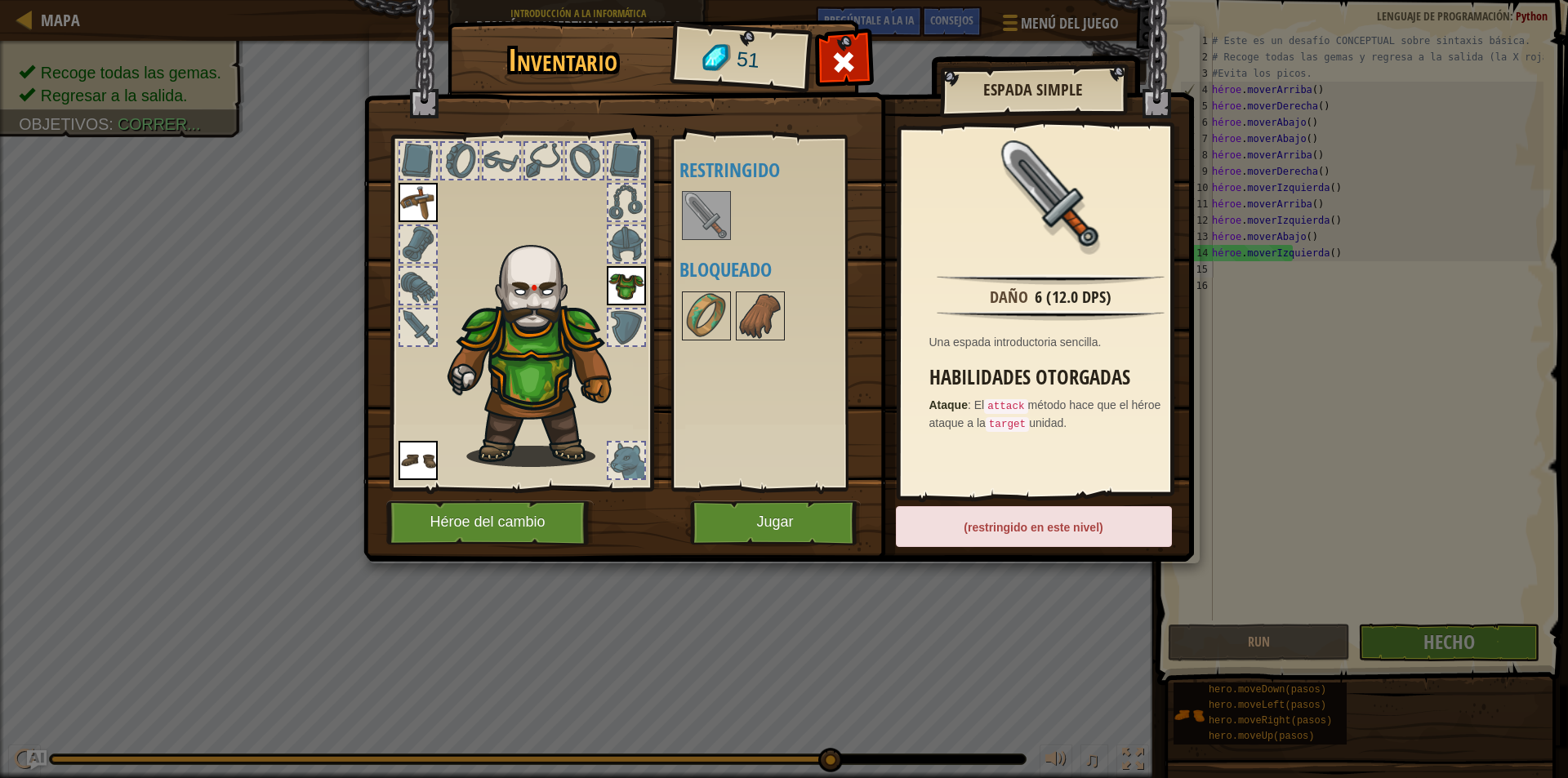
click at [739, 217] on div at bounding box center [782, 215] width 205 height 54
click at [639, 472] on div at bounding box center [626, 460] width 36 height 36
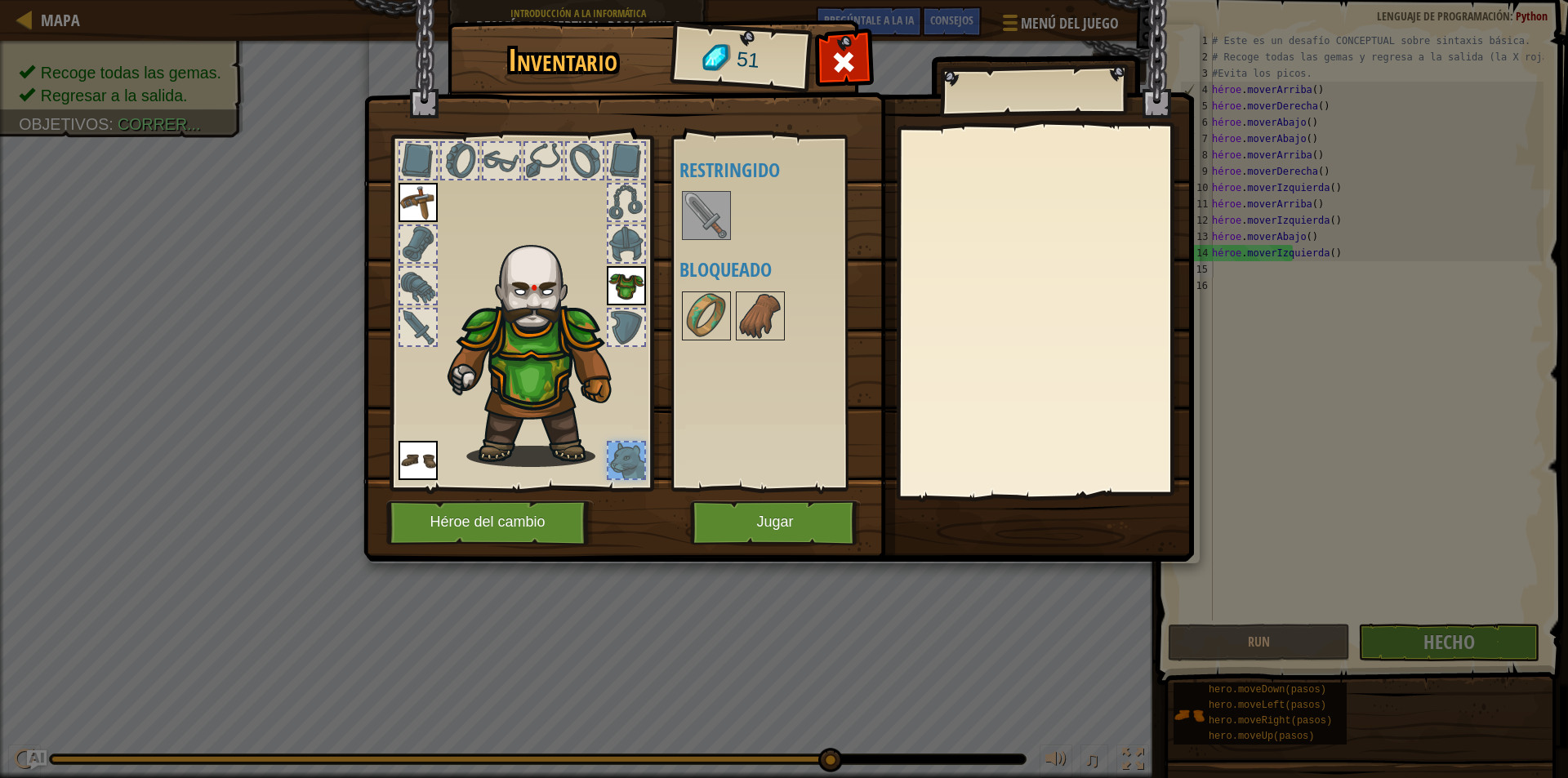
click at [706, 200] on img at bounding box center [707, 215] width 46 height 46
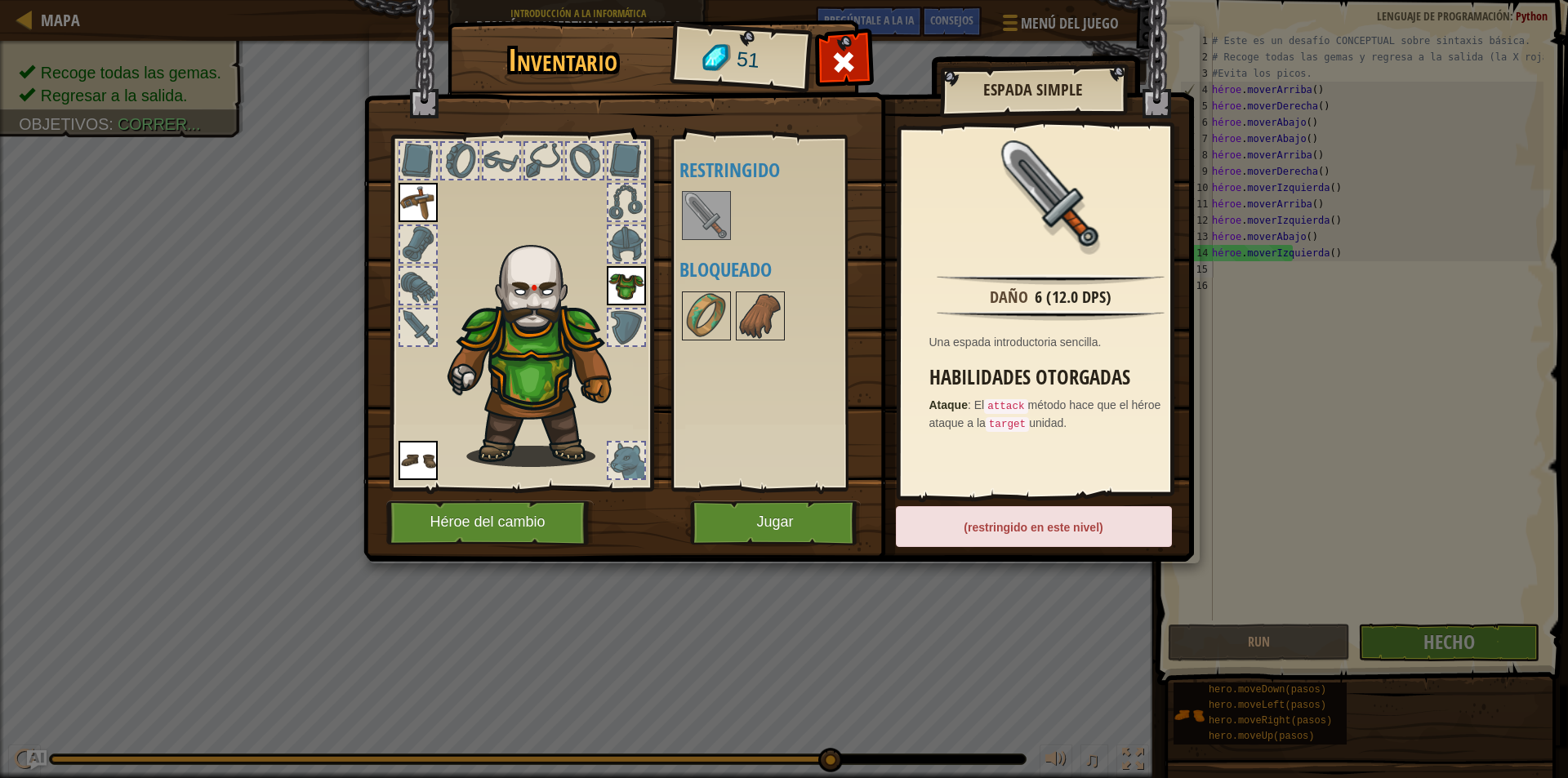
click at [623, 193] on div at bounding box center [626, 202] width 36 height 36
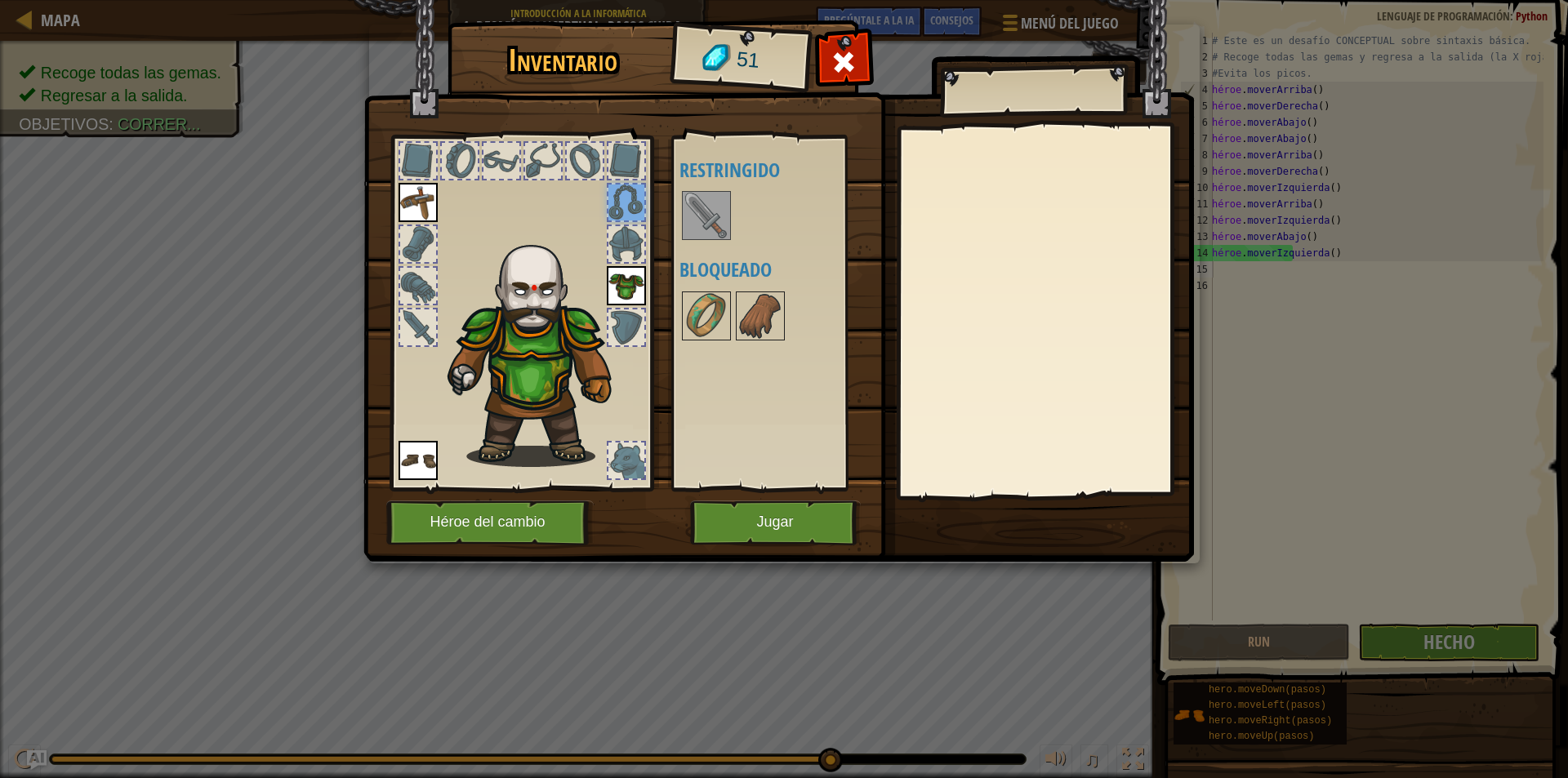
click at [610, 163] on div at bounding box center [626, 161] width 36 height 36
click at [570, 167] on div at bounding box center [585, 161] width 36 height 36
click at [542, 168] on div at bounding box center [542, 161] width 36 height 36
click at [624, 329] on div at bounding box center [626, 327] width 36 height 36
click at [709, 310] on img at bounding box center [707, 316] width 46 height 46
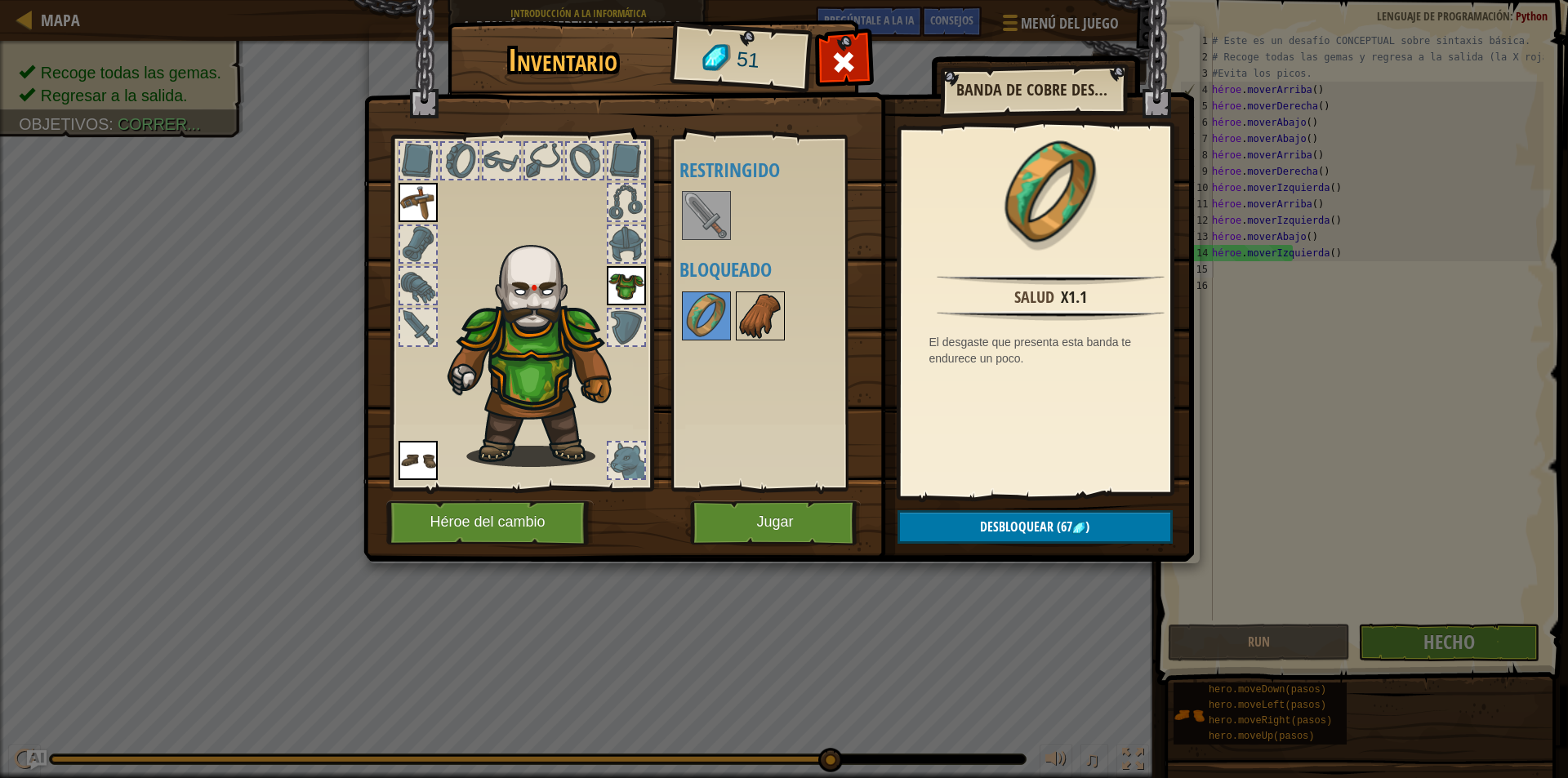
click at [763, 310] on img at bounding box center [761, 316] width 46 height 46
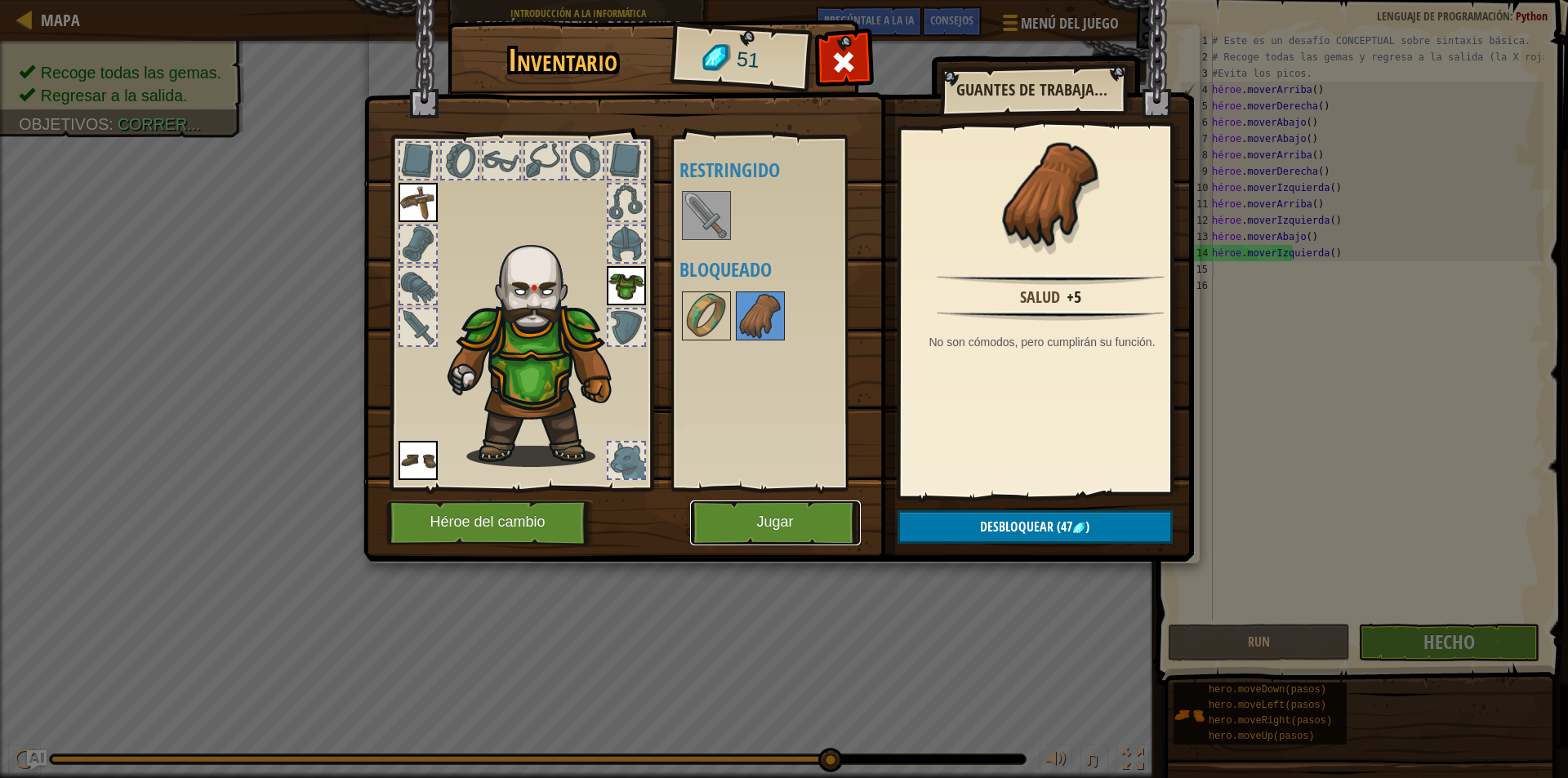
click at [748, 529] on button "Jugar" at bounding box center [775, 523] width 170 height 45
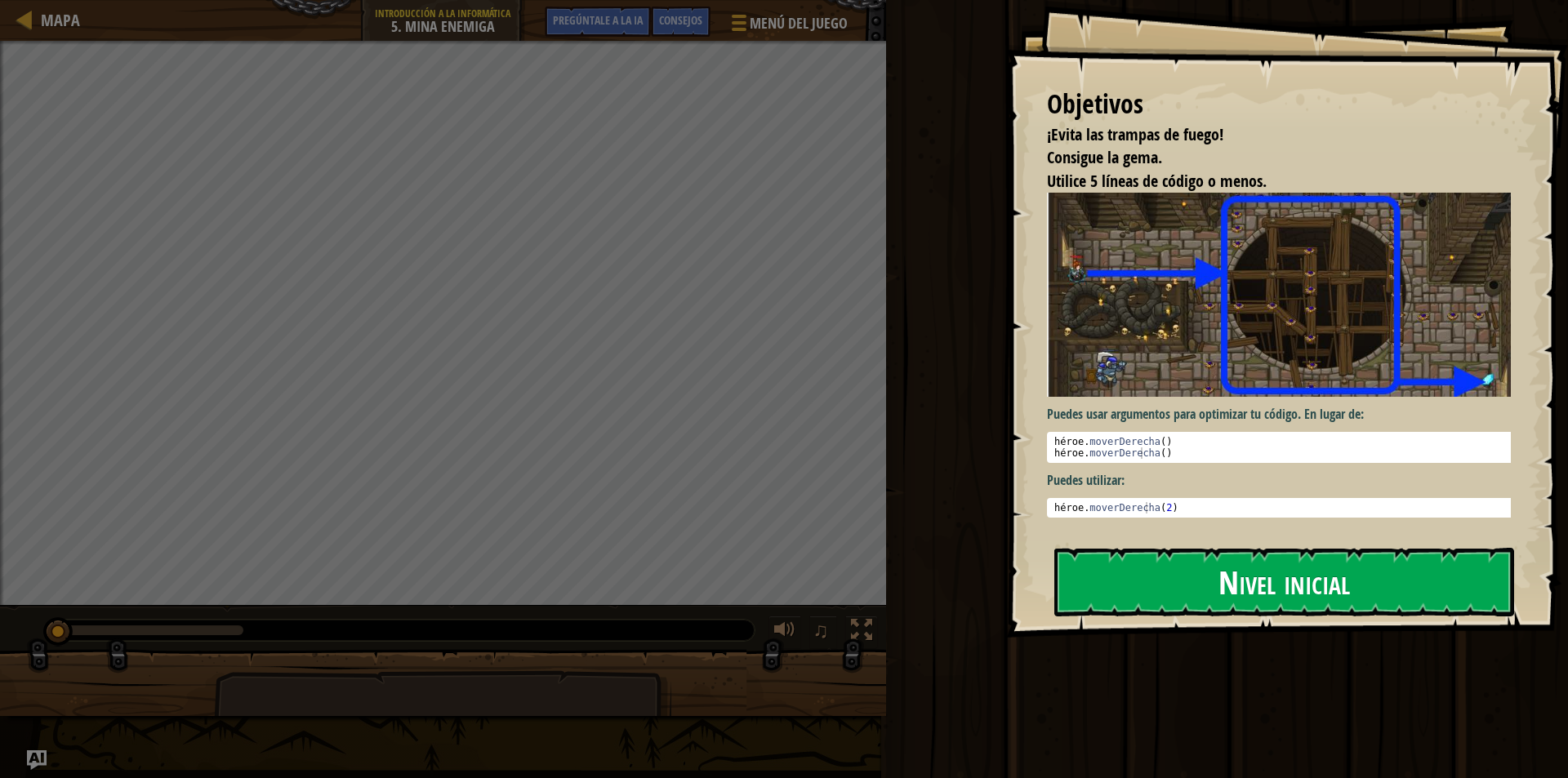
click at [1261, 571] on font "Nivel inicial" at bounding box center [1284, 581] width 132 height 44
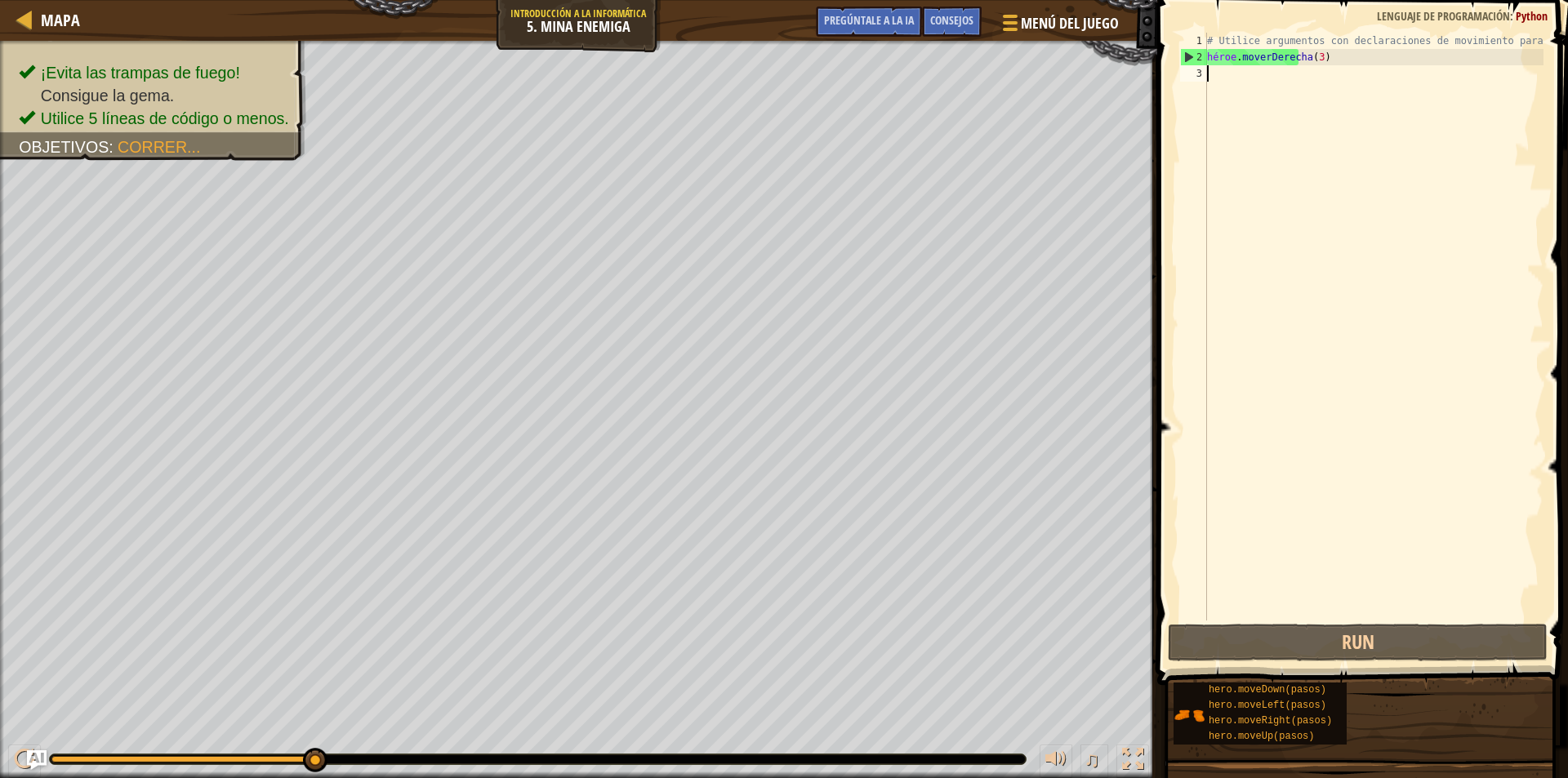
scroll to position [7, 0]
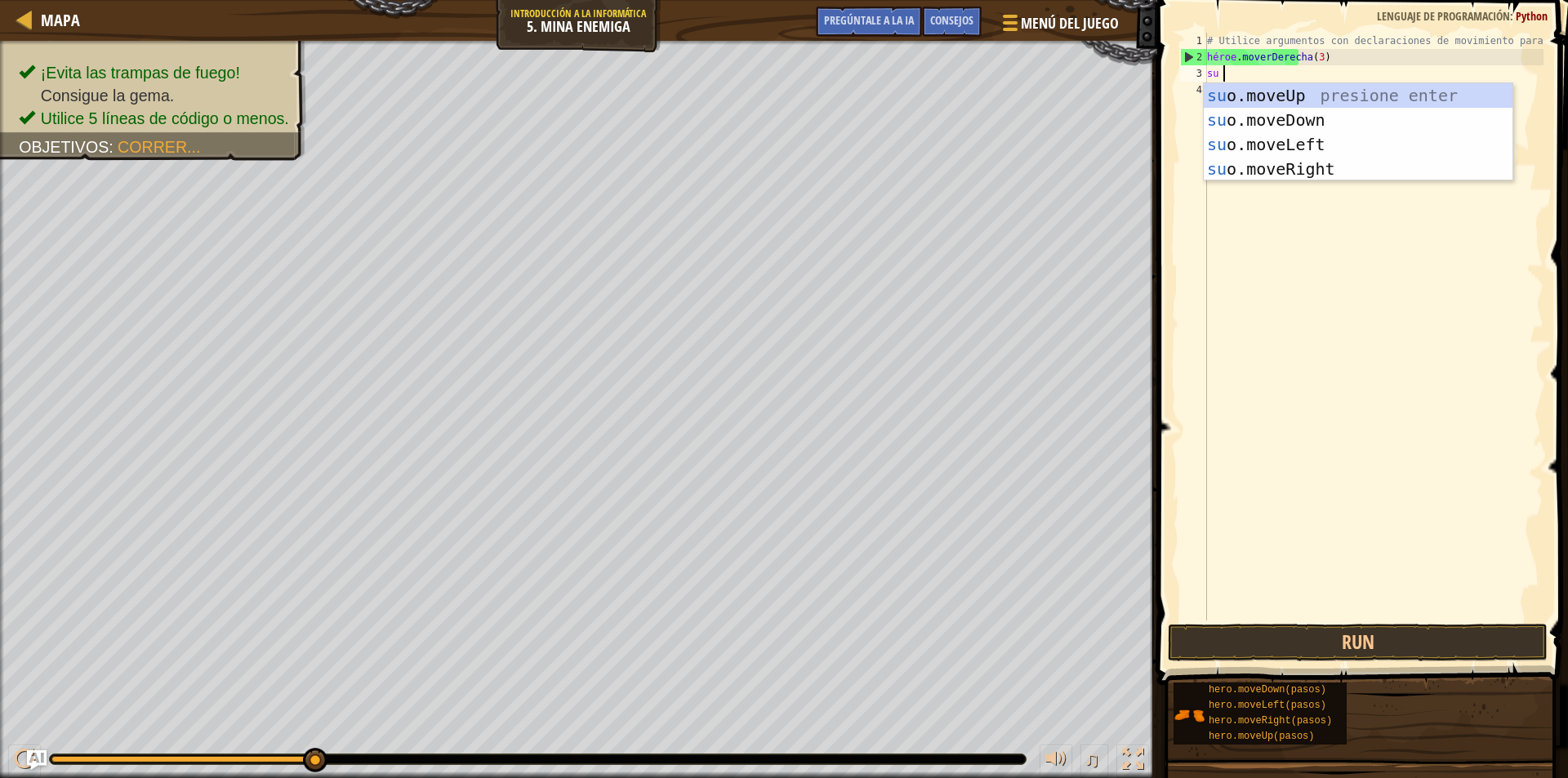
type textarea "hero"
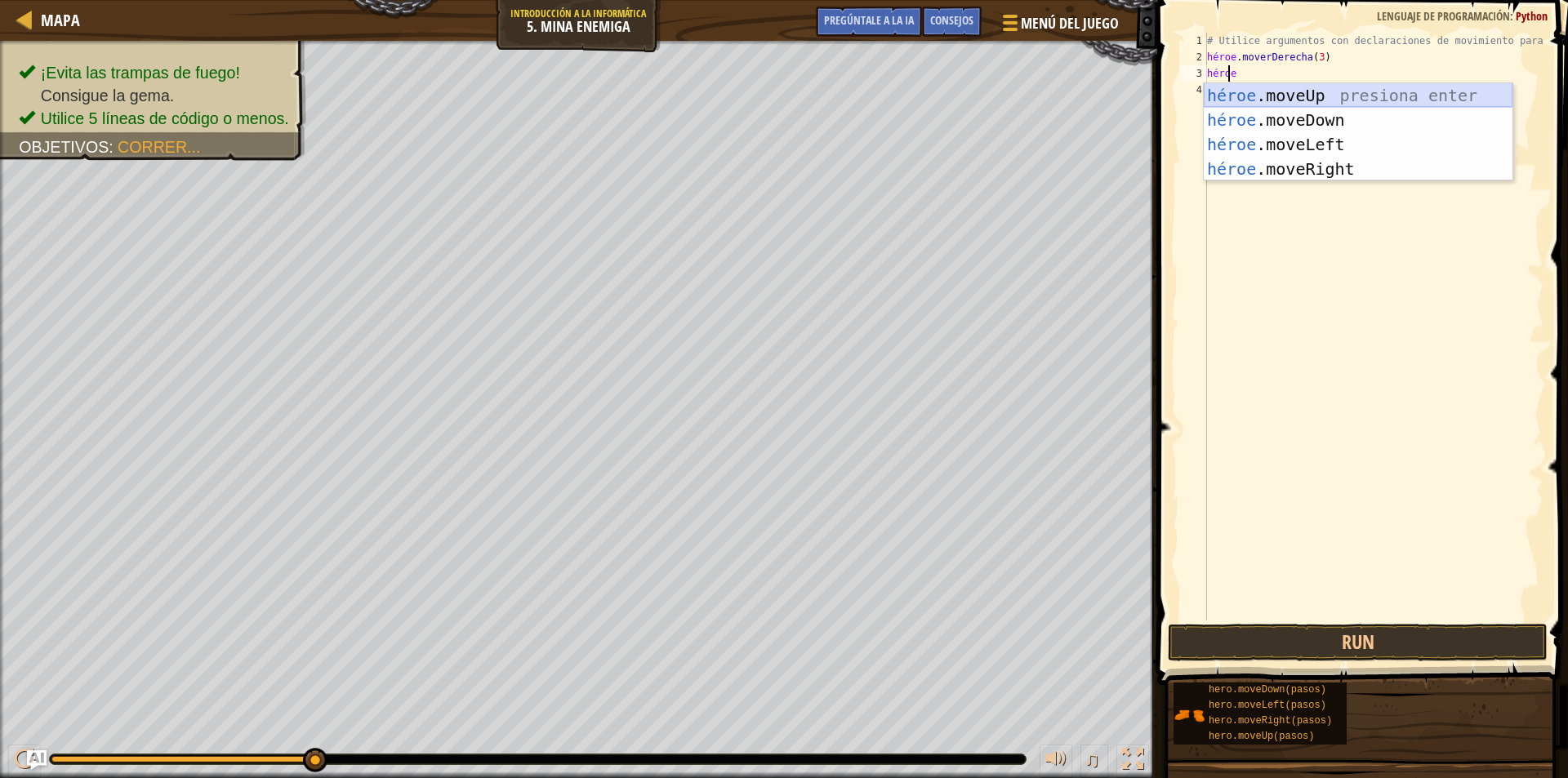
click at [1483, 91] on div "héroe .moveUp presiona enter héroe .moveDown Presione Enter héroe .moveLeft Pre…" at bounding box center [1358, 156] width 308 height 147
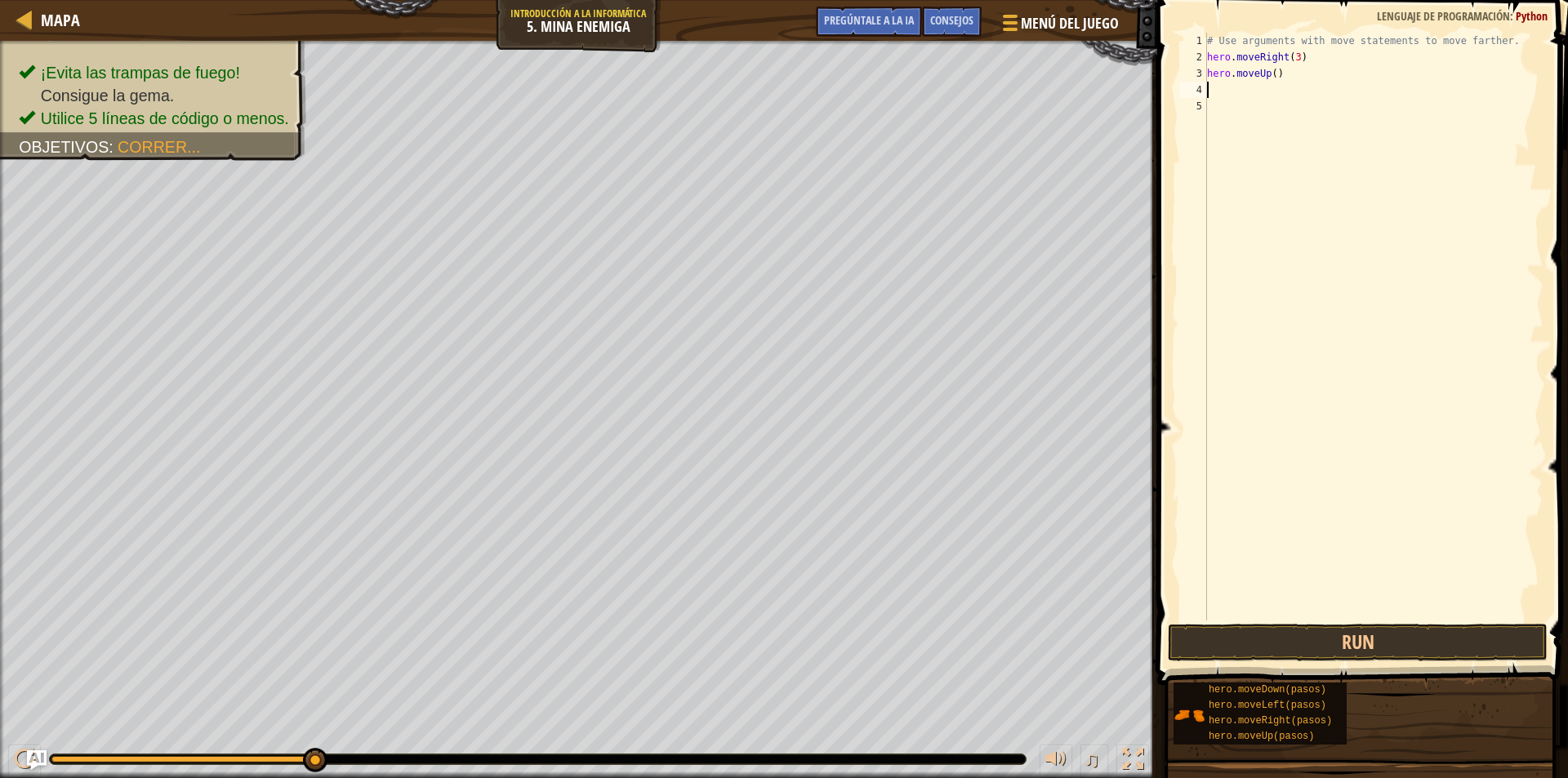
scroll to position [7, 0]
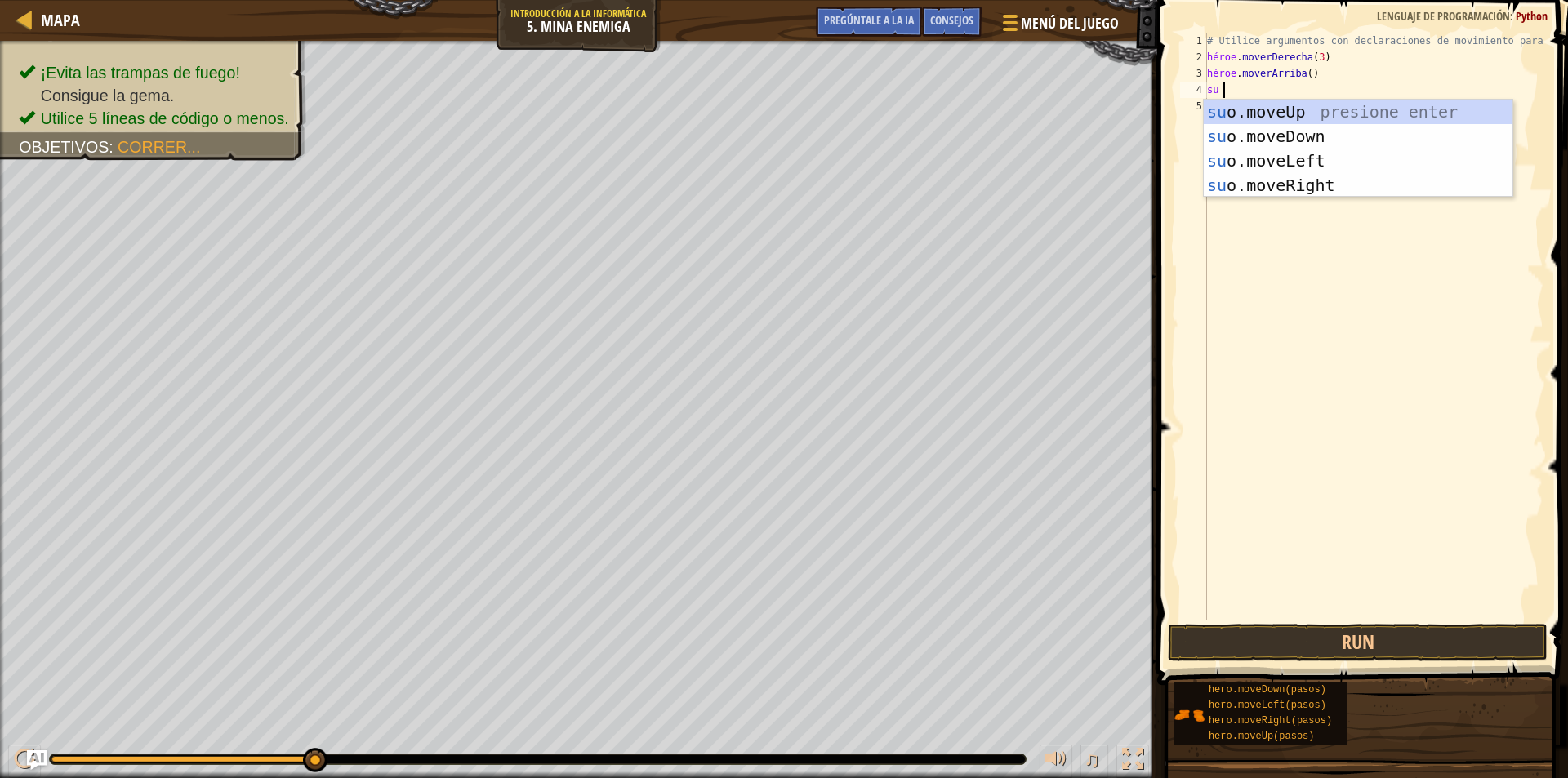
type textarea "hero"
drag, startPoint x: 1407, startPoint y: 142, endPoint x: 1382, endPoint y: 131, distance: 27.3
click at [1406, 142] on div "héroe .moveUp presiona enter héroe .moveDown Presione Enter héroe .moveLeft Pre…" at bounding box center [1358, 173] width 308 height 147
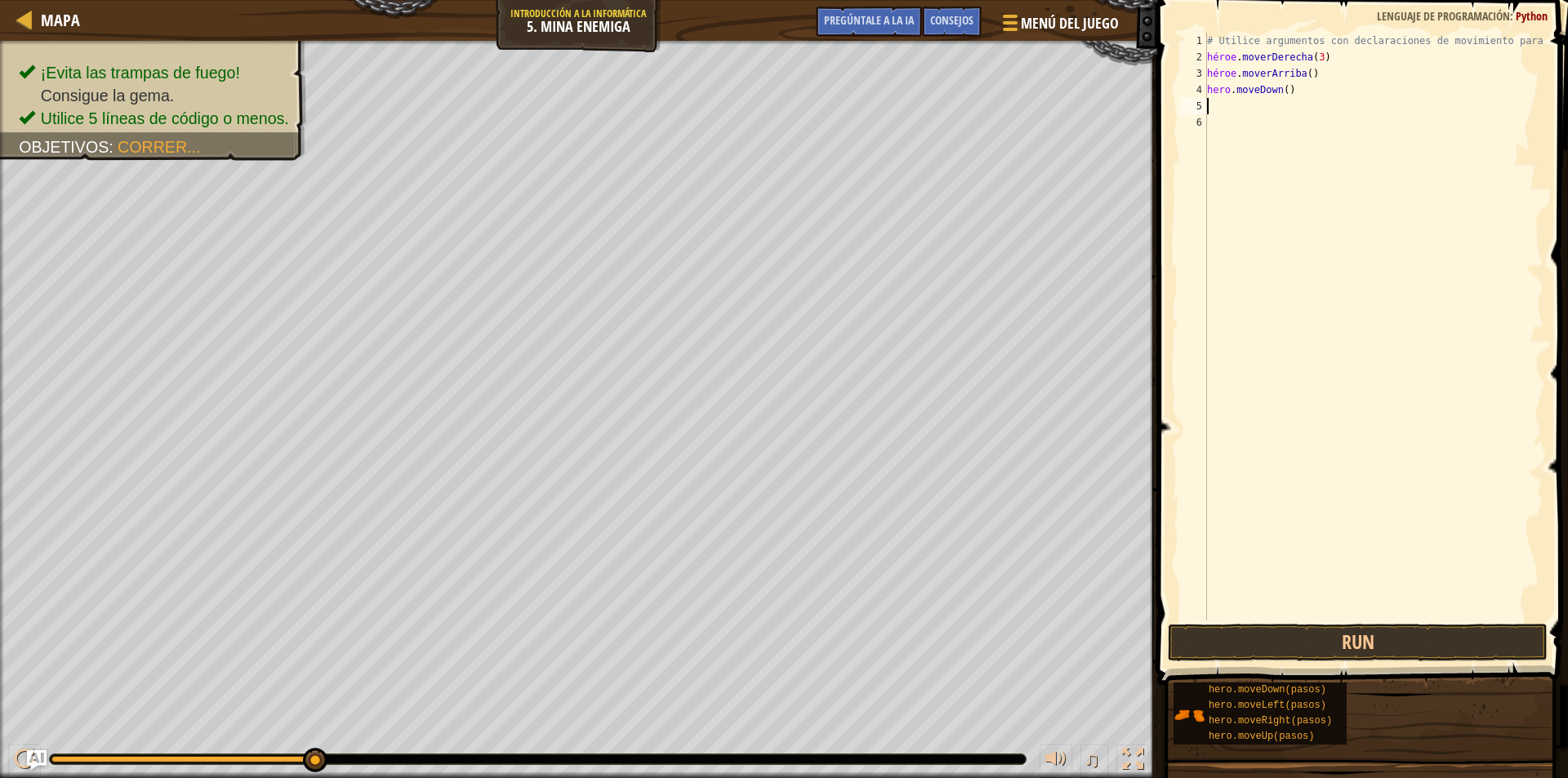
click at [1315, 91] on div "# Utilice argumentos con declaraciones de movimiento para moverse más lejos. hé…" at bounding box center [1374, 343] width 340 height 621
click at [1321, 89] on div "# Utilice argumentos con declaraciones de movimiento para moverse más lejos. hé…" at bounding box center [1374, 343] width 340 height 621
click at [1320, 89] on div "# Utilice argumentos con declaraciones de movimiento para moverse más lejos. hé…" at bounding box center [1374, 343] width 340 height 621
click at [1319, 89] on div "# Utilice argumentos con declaraciones de movimiento para moverse más lejos. hé…" at bounding box center [1374, 343] width 340 height 621
type textarea "hero.moveDown()"
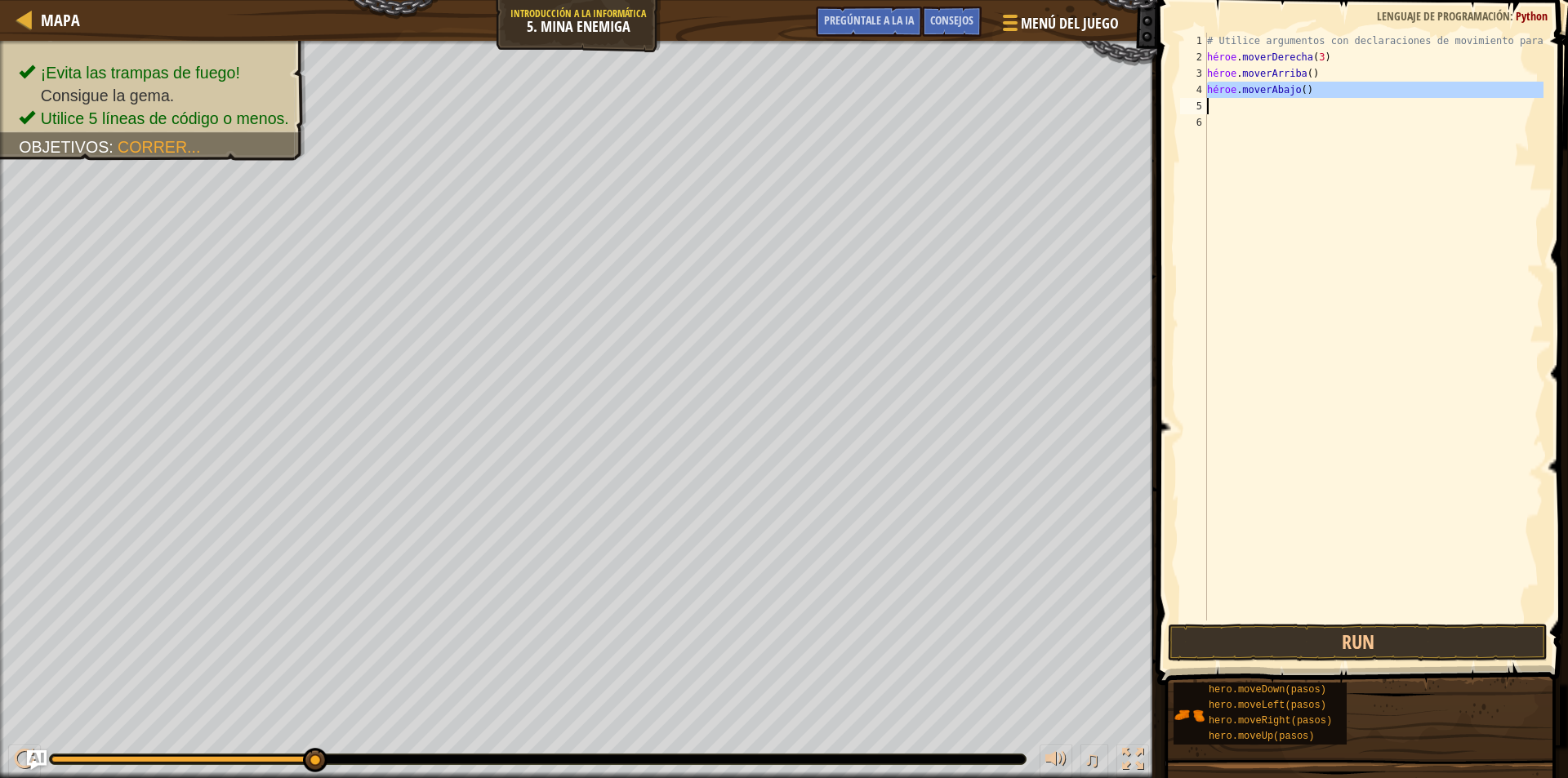
click at [1319, 89] on div "# Utilice argumentos con declaraciones de movimiento para moverse más lejos. hé…" at bounding box center [1374, 343] width 340 height 621
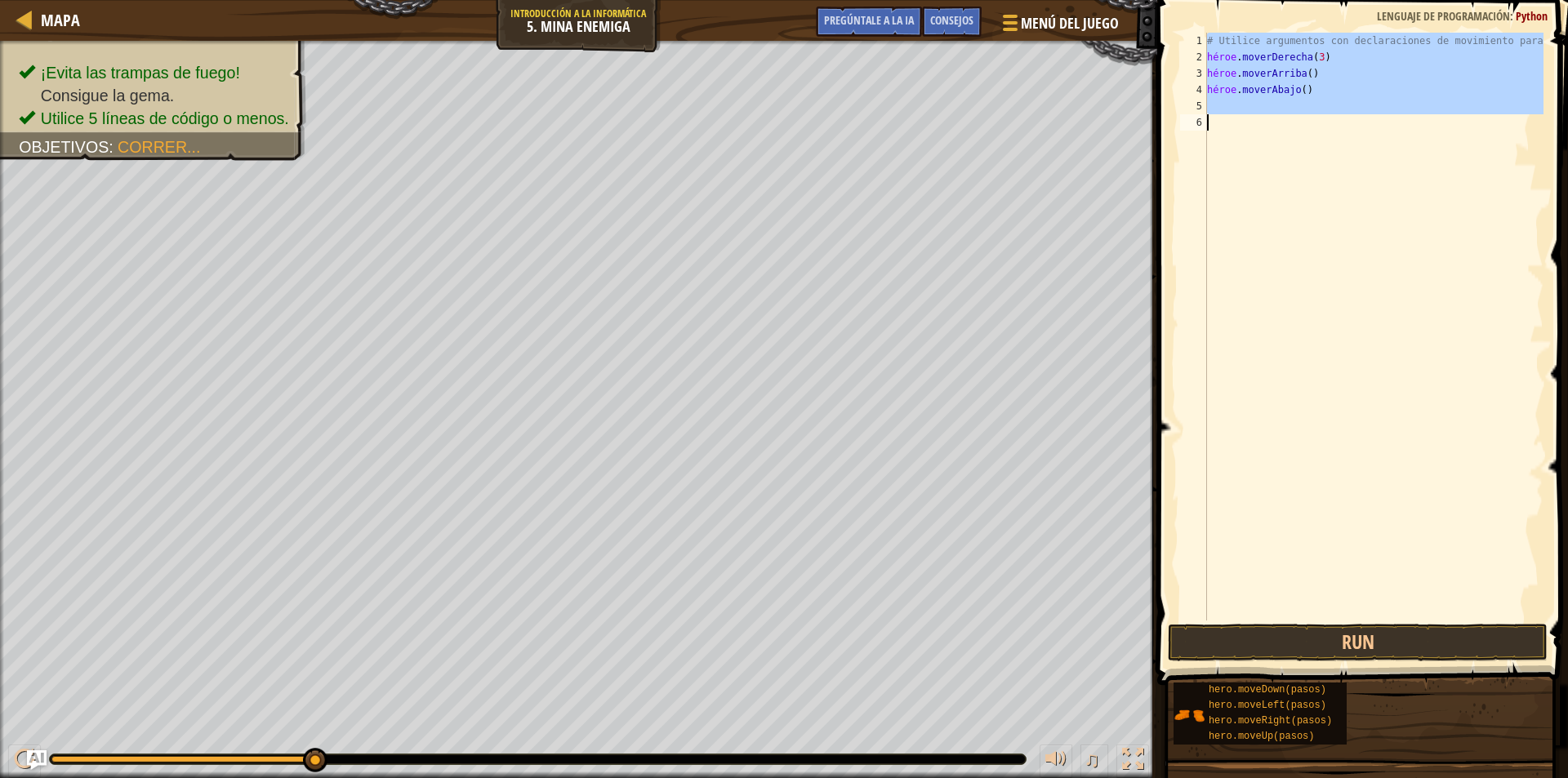
click at [1319, 89] on div "# Utilice argumentos con declaraciones de movimiento para moverse más lejos. hé…" at bounding box center [1374, 343] width 340 height 621
type textarea "hero.moveDown()"
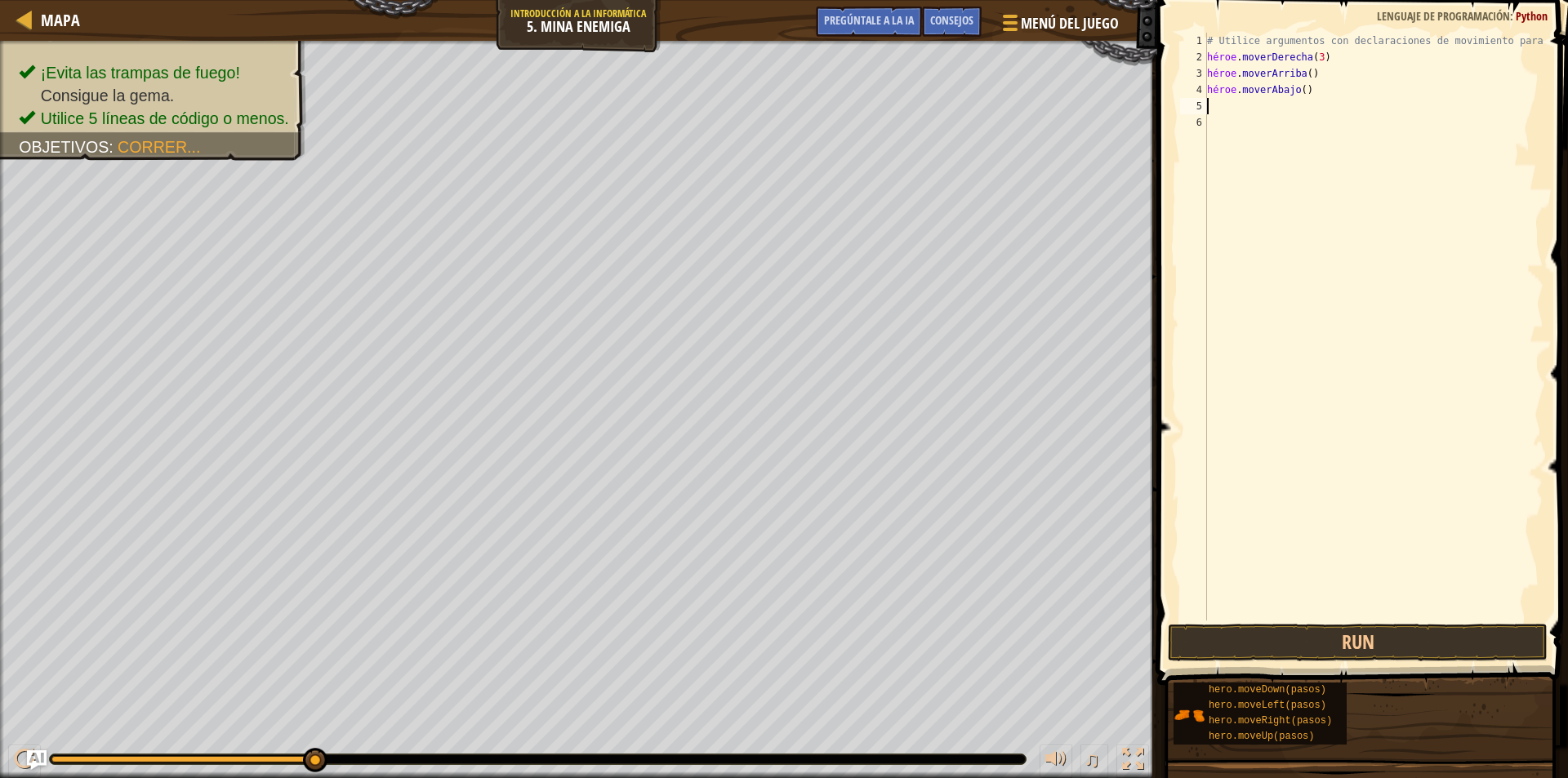
type textarea "hero.moveDown()"
click at [1295, 94] on div "# Utilice argumentos con declaraciones de movimiento para moverse más lejos. hé…" at bounding box center [1374, 343] width 340 height 621
drag, startPoint x: 1307, startPoint y: 92, endPoint x: 1290, endPoint y: 96, distance: 17.5
click at [1290, 96] on div "# Utilice argumentos con declaraciones de movimiento para moverse más lejos. hé…" at bounding box center [1374, 343] width 340 height 621
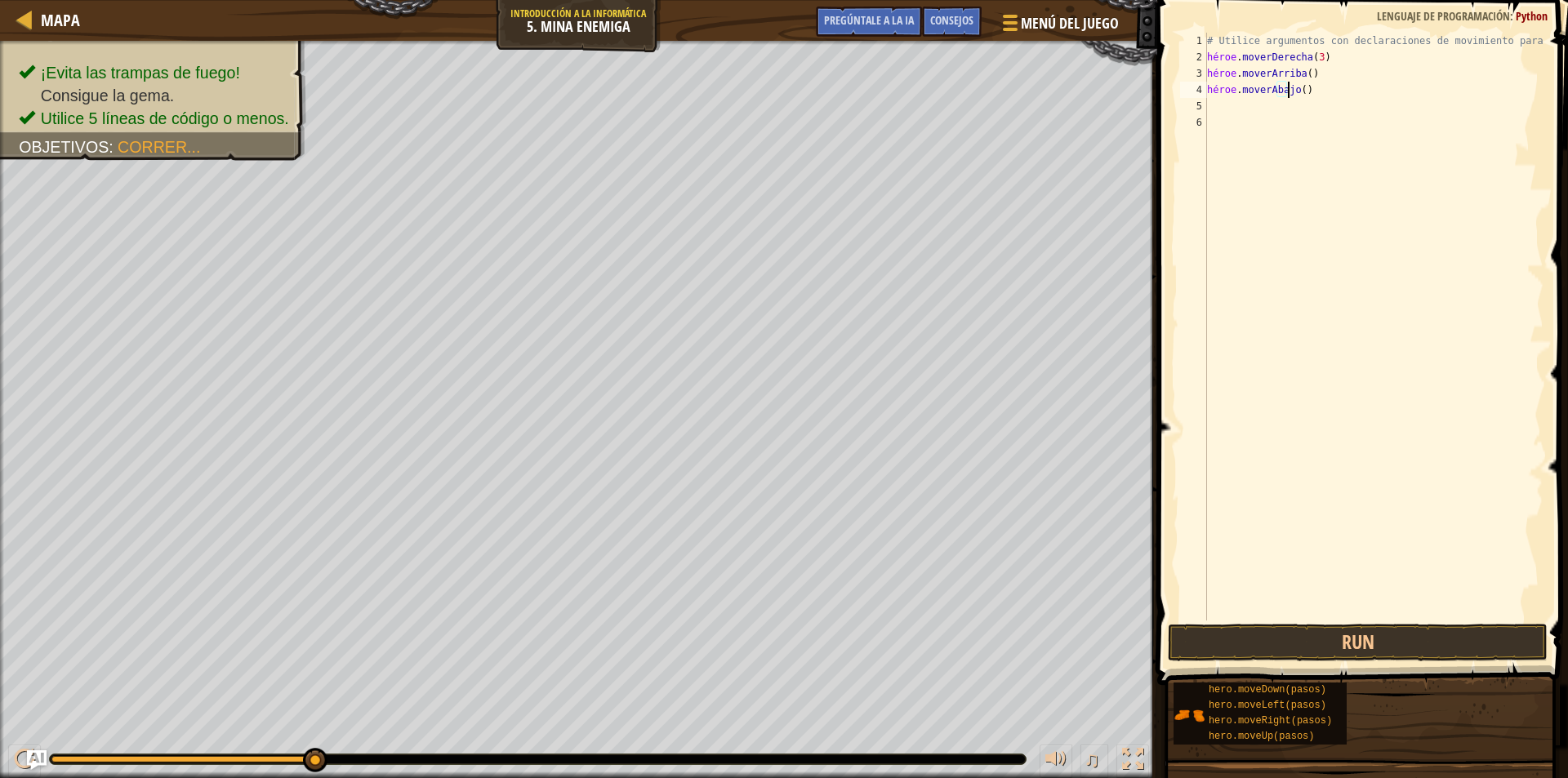
click at [1310, 92] on div "# Utilice argumentos con declaraciones de movimiento para moverse más lejos. hé…" at bounding box center [1374, 343] width 340 height 621
type textarea "hero.moveDown()"
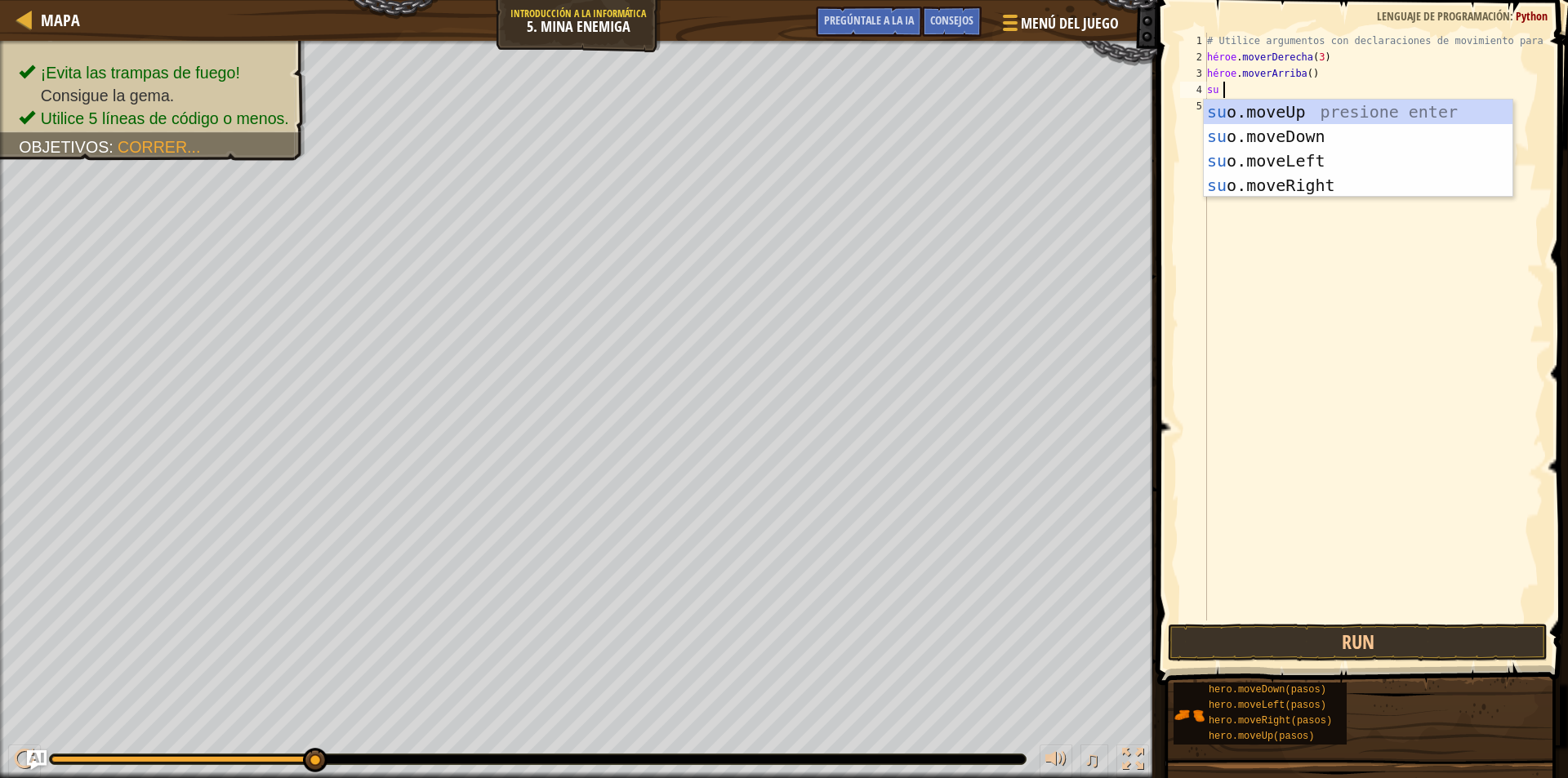
type textarea "hero"
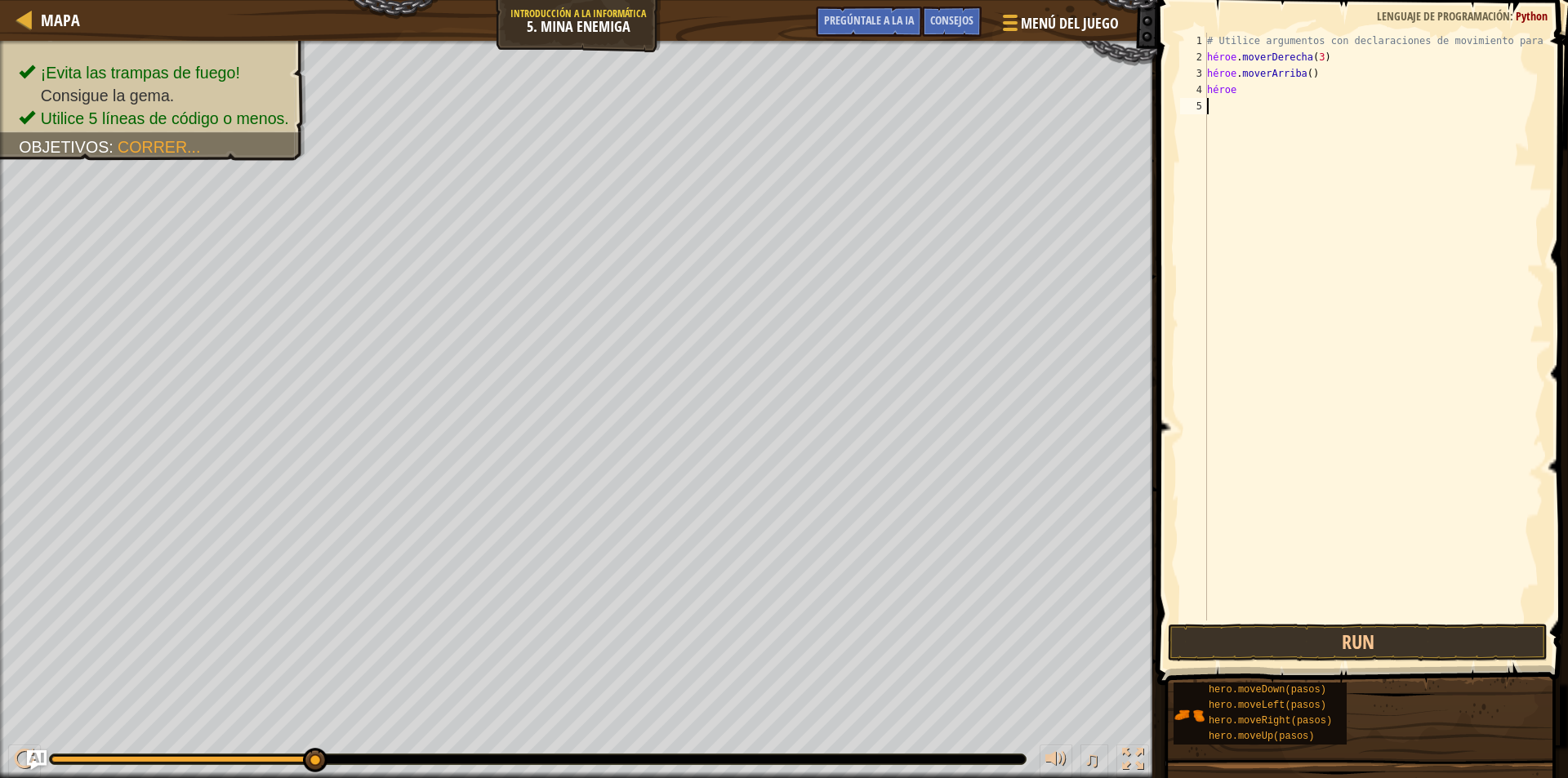
type textarea "hero"
click at [1237, 100] on div "# Utilice argumentos con declaraciones de movimiento para moverse más lejos. hé…" at bounding box center [1374, 343] width 340 height 621
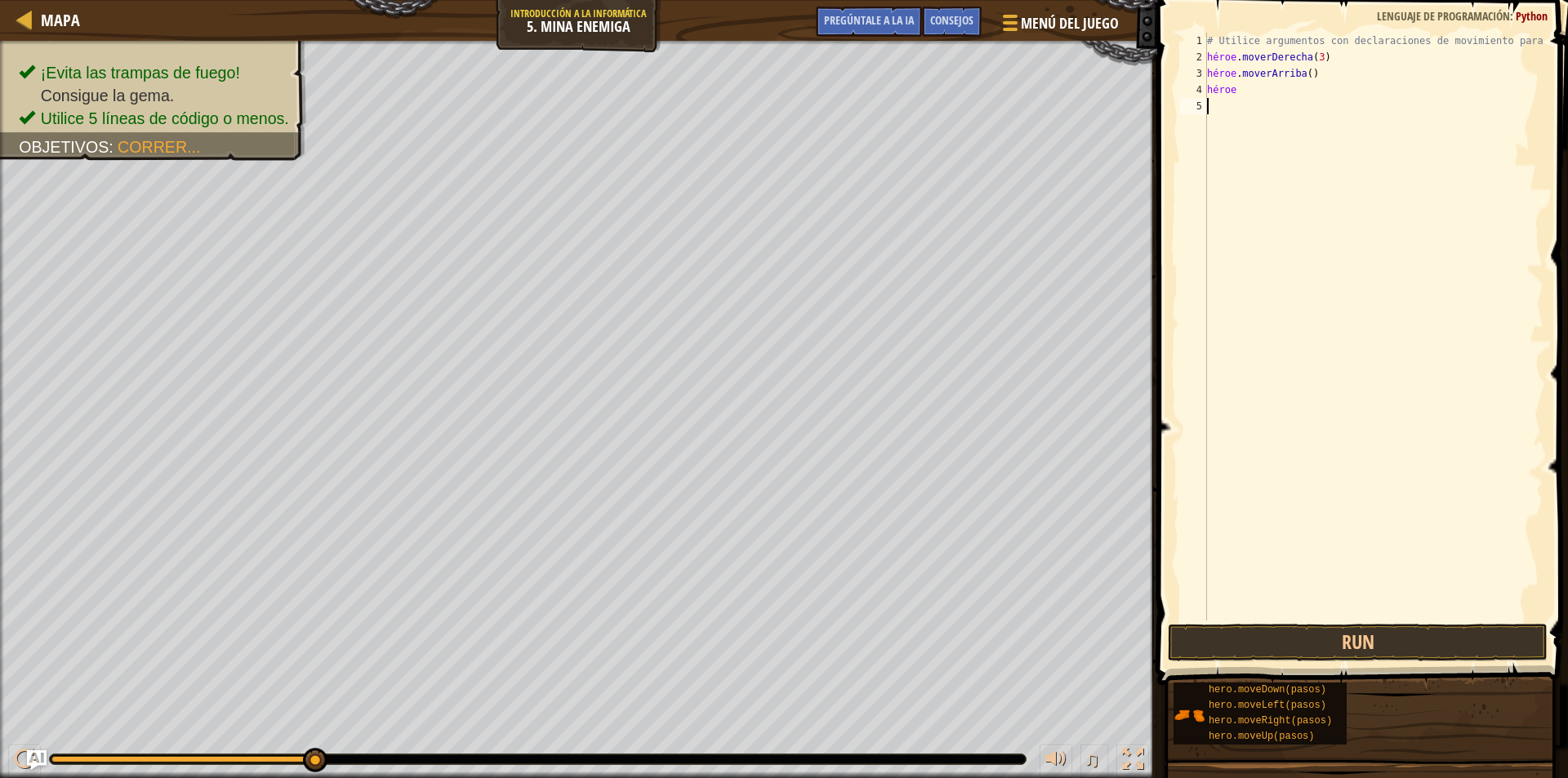
click at [1245, 97] on div "# Utilice argumentos con declaraciones de movimiento para moverse más lejos. hé…" at bounding box center [1374, 343] width 340 height 621
type textarea "h"
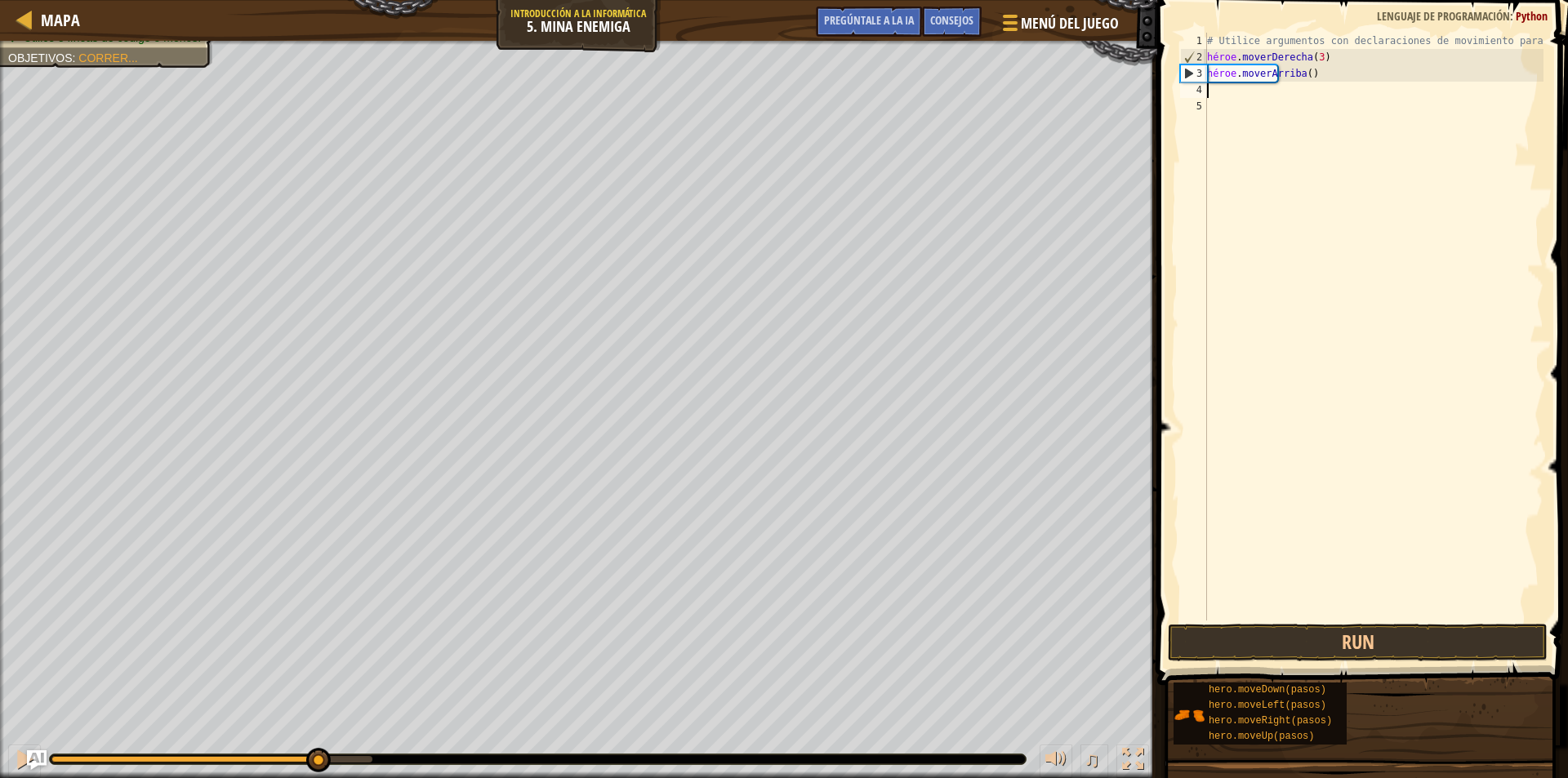
click at [1264, 94] on div "# Utilice argumentos con declaraciones de movimiento para moverse más lejos. hé…" at bounding box center [1374, 343] width 340 height 621
click at [1254, 94] on div "# Utilice argumentos con declaraciones de movimiento para moverse más lejos. hé…" at bounding box center [1374, 343] width 340 height 621
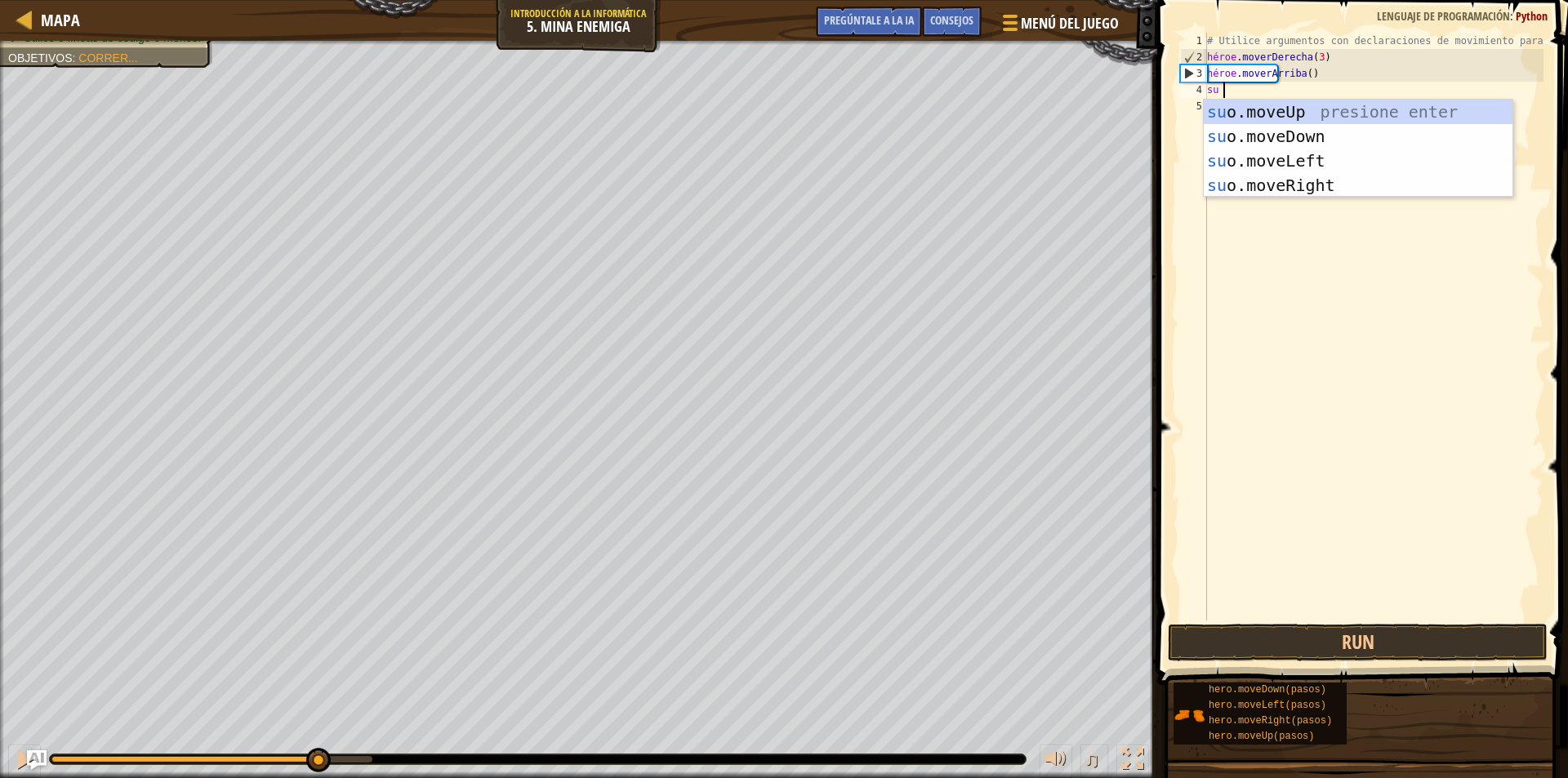
type textarea "hero"
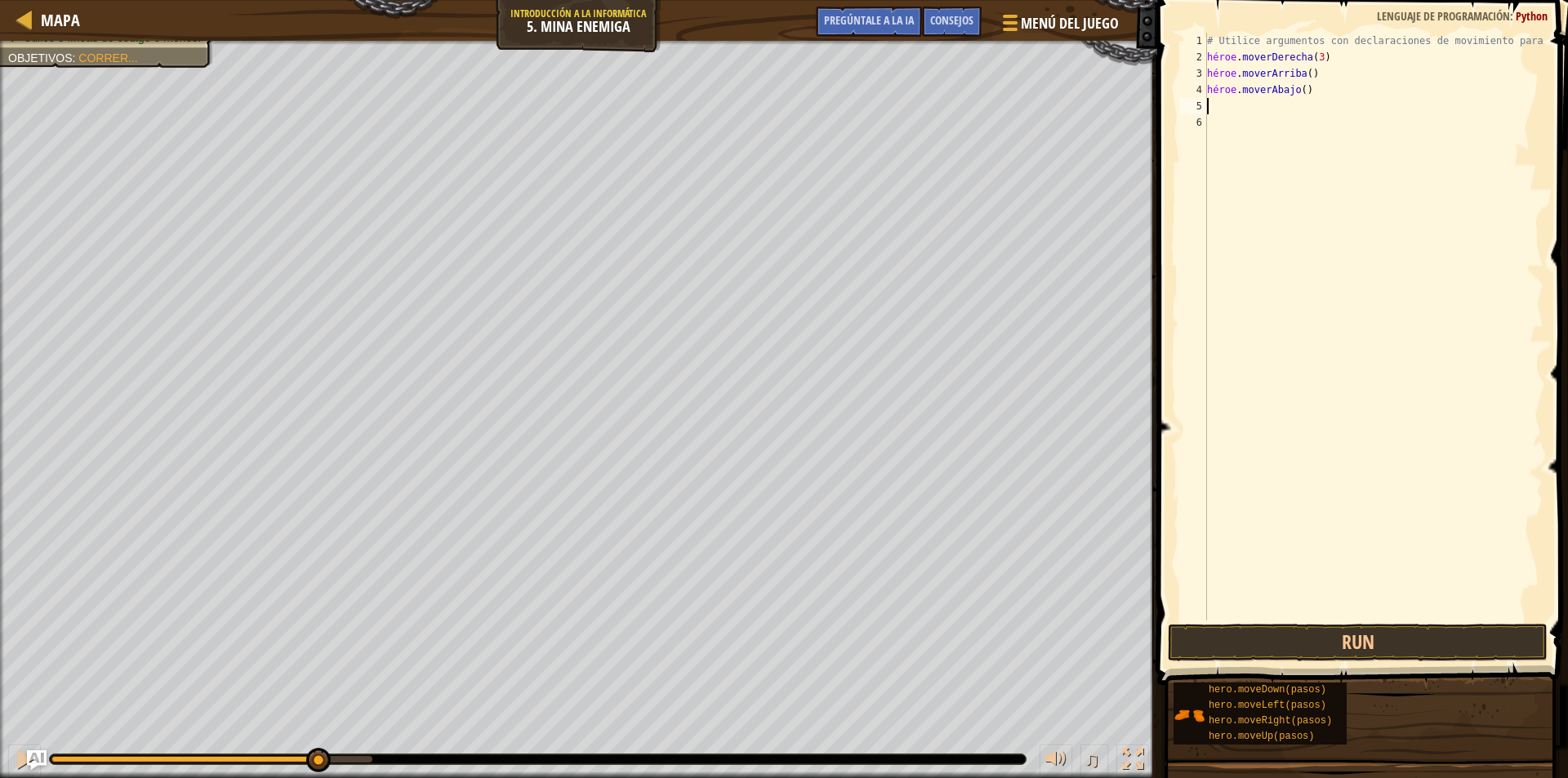
click at [1321, 87] on div "# Utilice argumentos con declaraciones de movimiento para moverse más lejos. hé…" at bounding box center [1374, 343] width 340 height 621
click at [1321, 87] on div "# Utilice argumentos con declaraciones de movimiento para moverse más lejos. hé…" at bounding box center [1374, 327] width 340 height 588
click at [1337, 88] on div "# Utilice argumentos con declaraciones de movimiento para moverse más lejos. hé…" at bounding box center [1374, 343] width 340 height 621
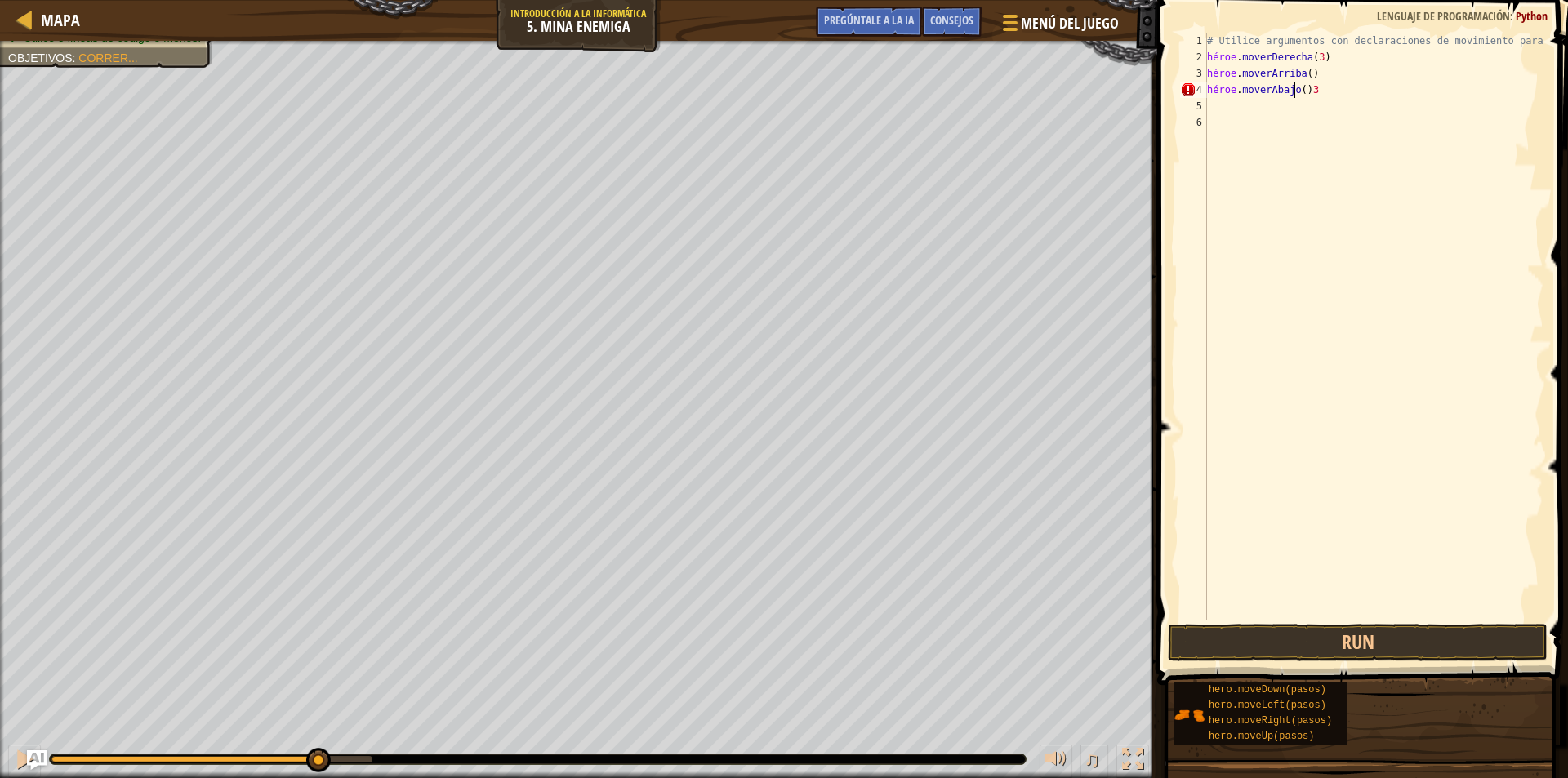
click at [1336, 88] on div "# Utilice argumentos con declaraciones de movimiento para moverse más lejos. hé…" at bounding box center [1374, 343] width 340 height 621
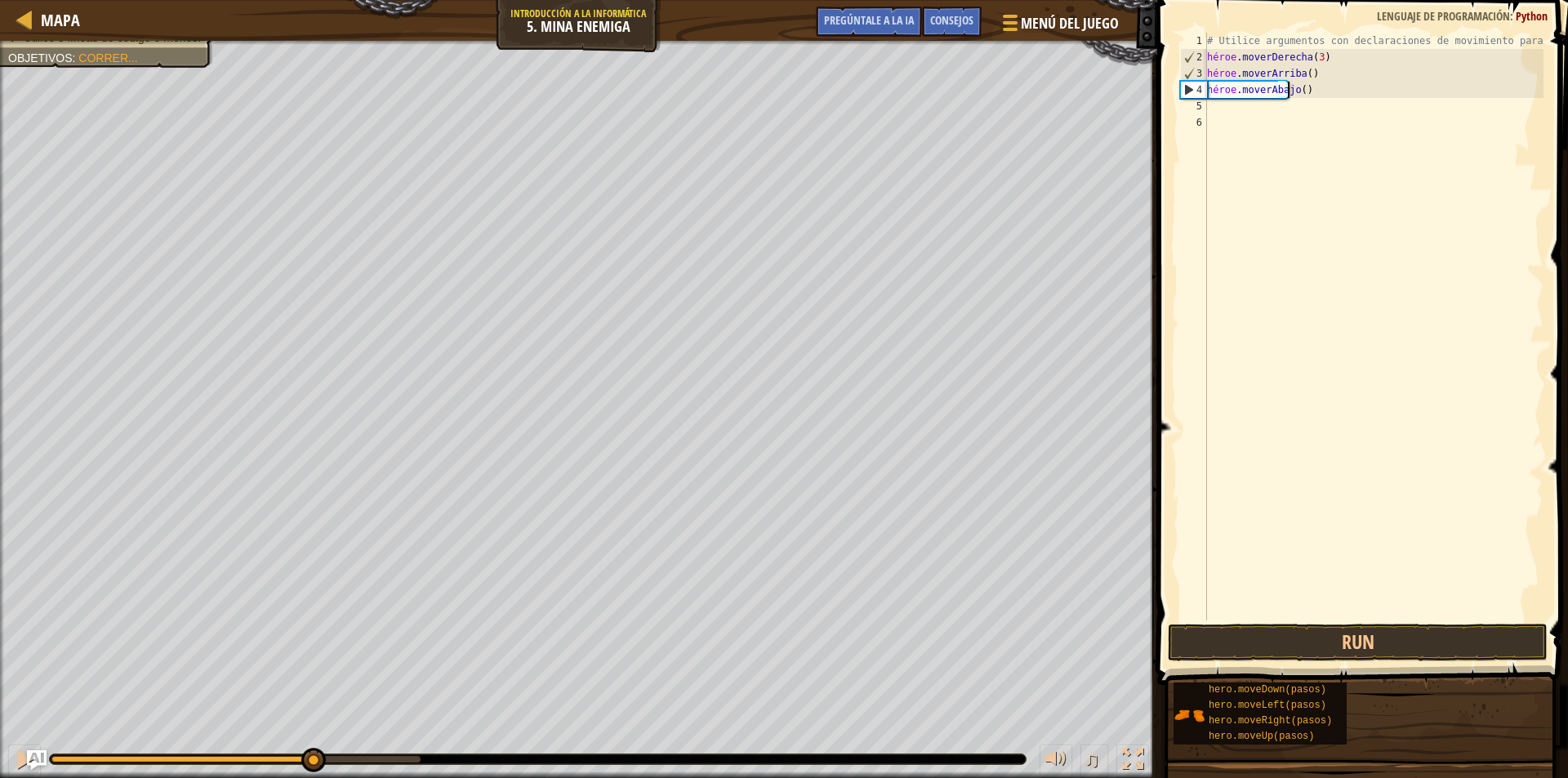
click at [1279, 87] on div "# Utilice argumentos con declaraciones de movimiento para moverse más lejos. hé…" at bounding box center [1374, 343] width 340 height 621
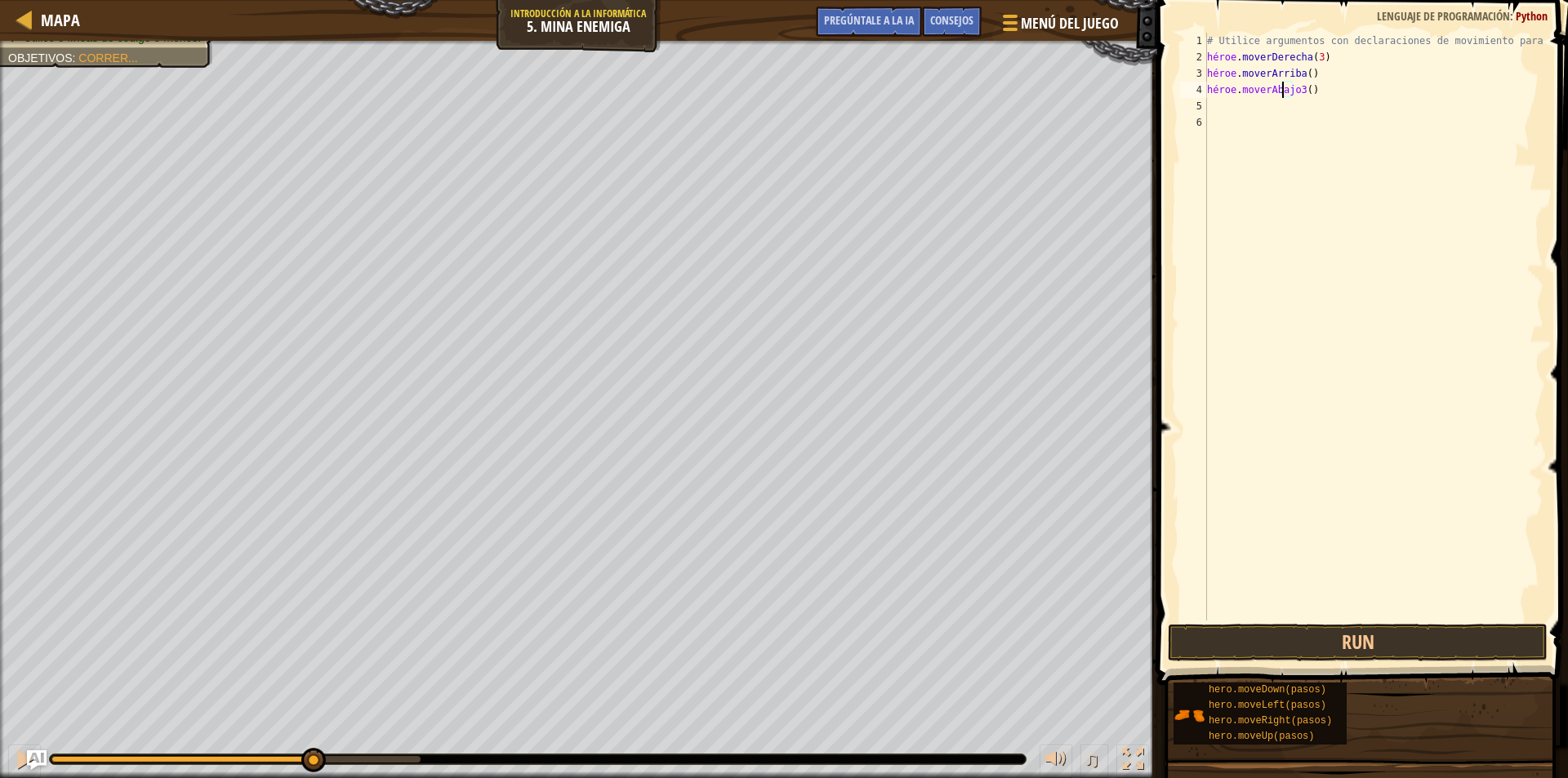
click at [1314, 89] on div "# Utilice argumentos con declaraciones de movimiento para moverse más lejos. hé…" at bounding box center [1374, 343] width 340 height 621
type textarea "hero.moveDown3("
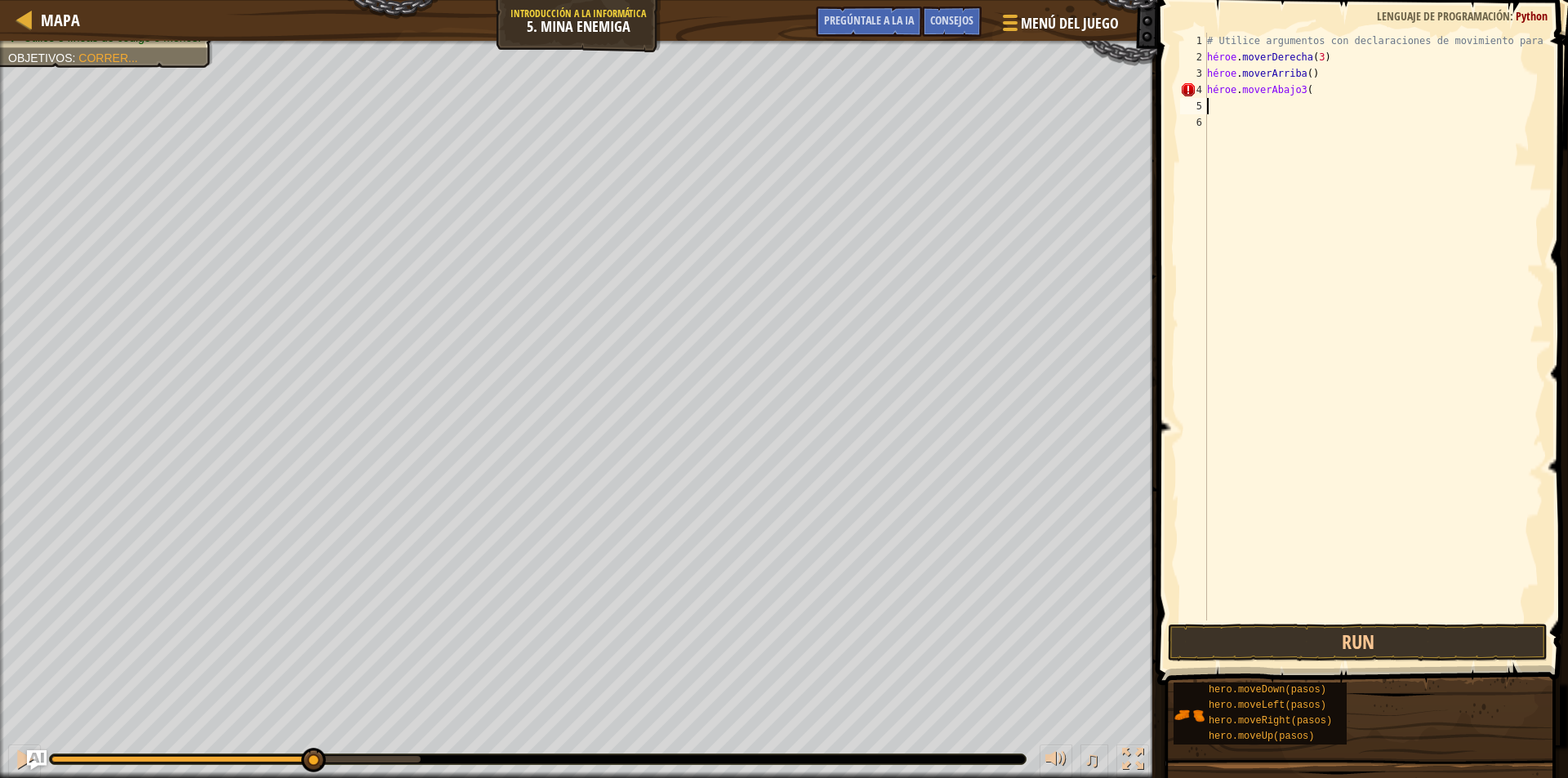
click at [1307, 90] on div "# Utilice argumentos con declaraciones de movimiento para moverse más lejos. hé…" at bounding box center [1374, 343] width 340 height 621
type textarea "h"
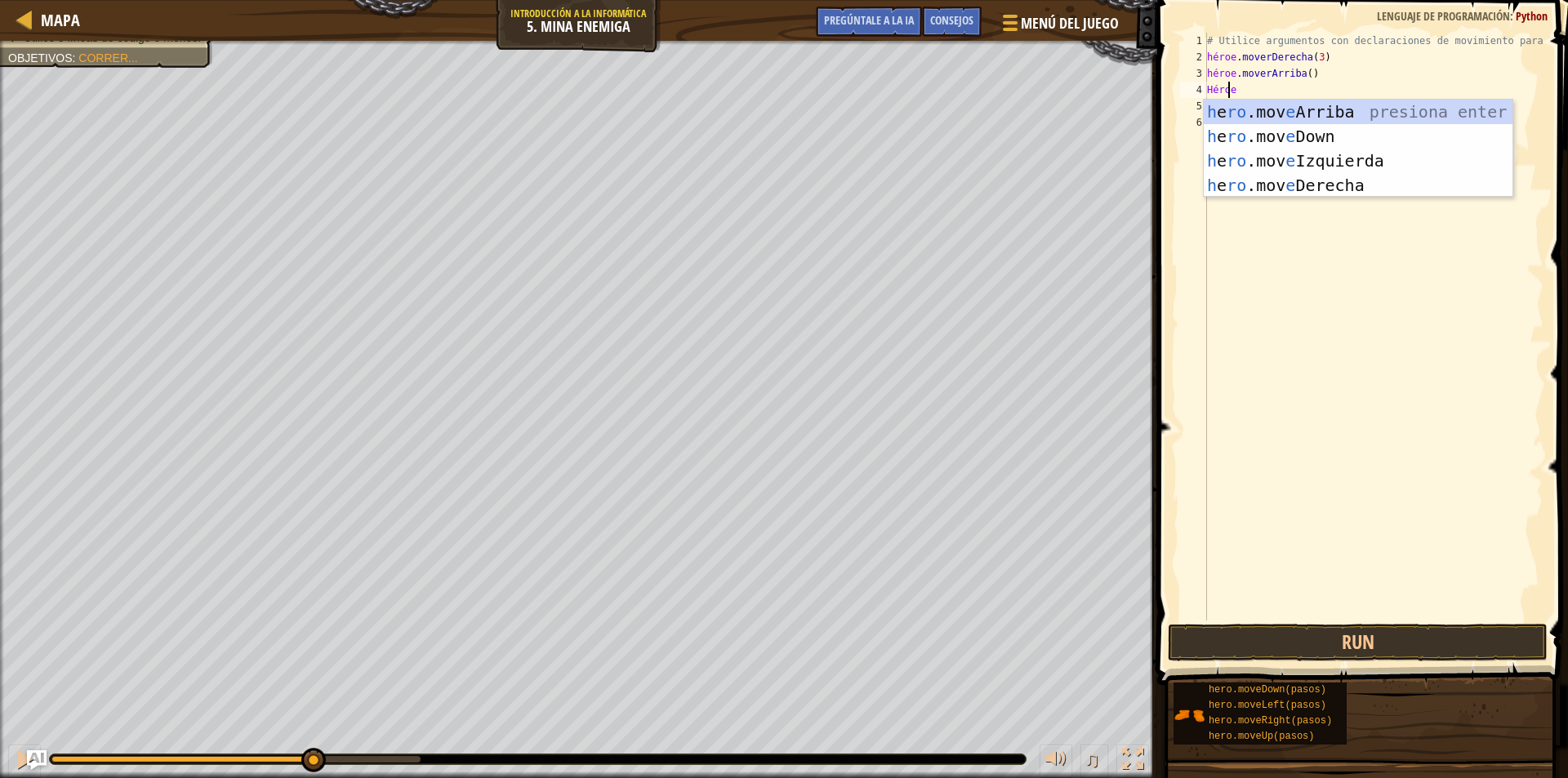
type textarea "hro"
click at [1349, 126] on div "h e ro .moveUp presiona enter héroe.moveDown ​ ​ ​ Presione Enter héroe.movimie…" at bounding box center [1358, 173] width 308 height 147
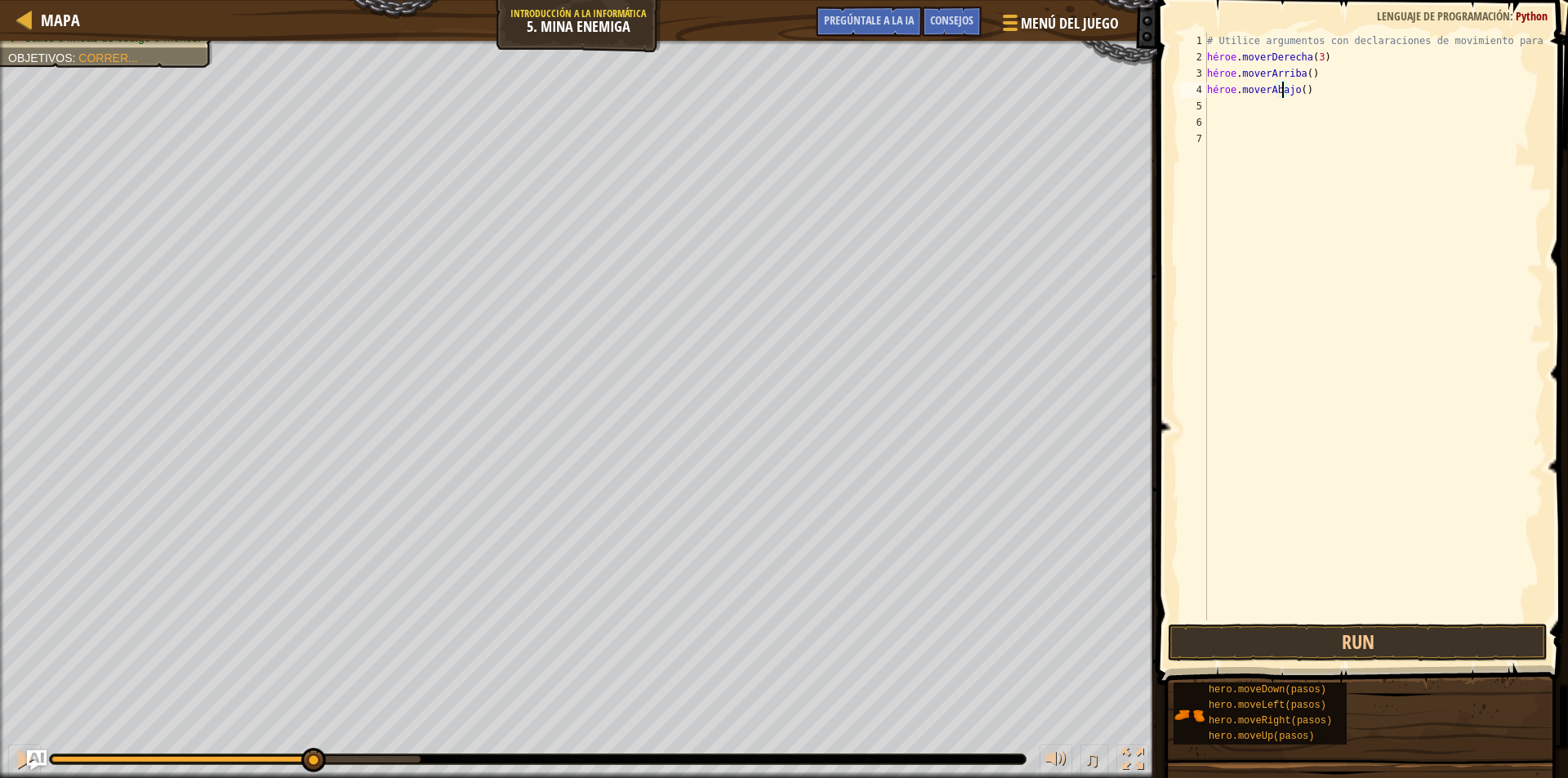
type textarea "hero.moveDown(3)"
click at [1223, 100] on div "# Utilice argumentos con declaraciones de movimiento para moverse más lejos. hé…" at bounding box center [1374, 343] width 340 height 621
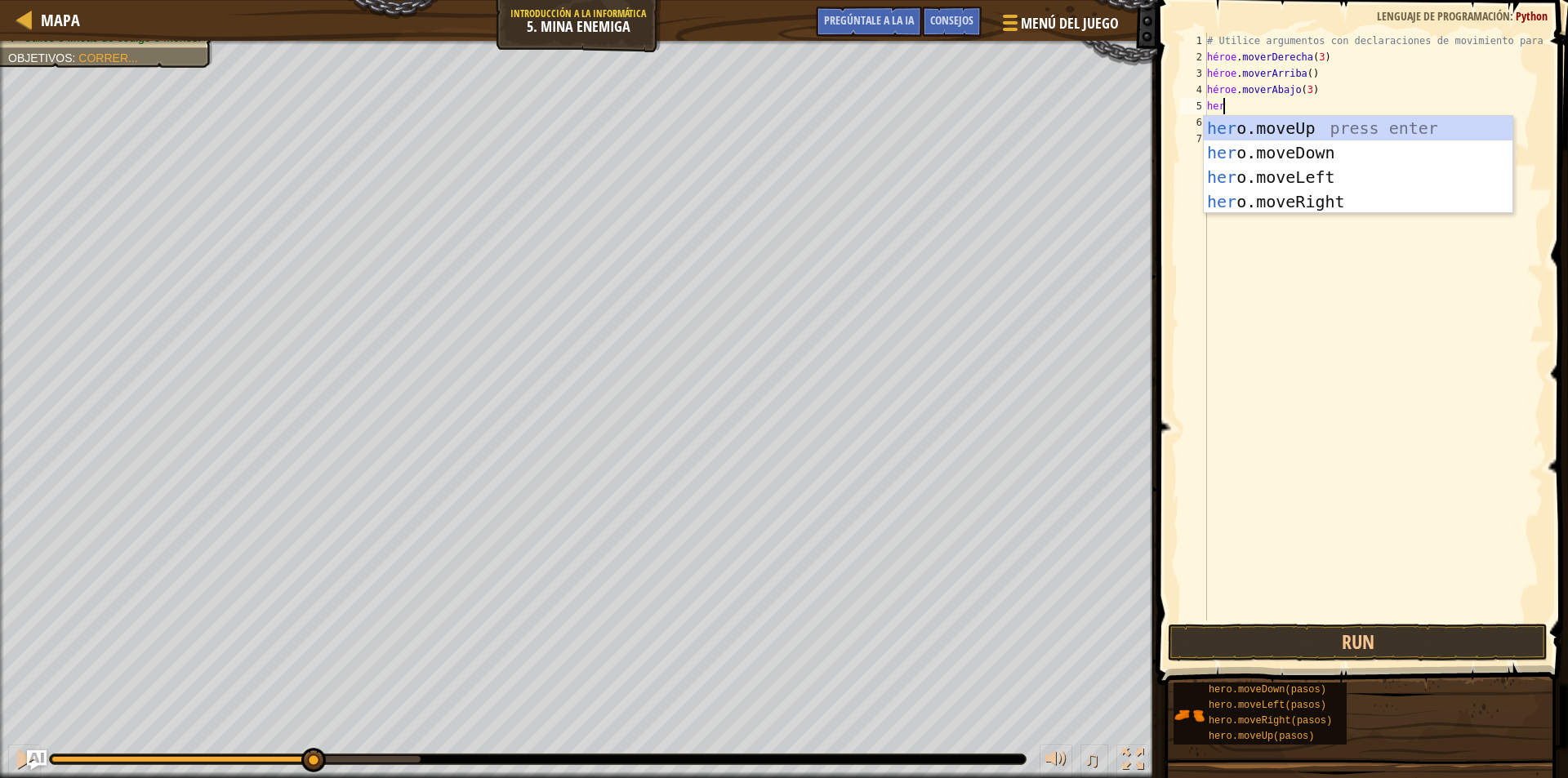
type textarea "hero"
click at [1359, 193] on div "héroe .moveUp presiona enter héroe .moveDown Presione Enter héroe .moveLeft Pre…" at bounding box center [1358, 189] width 308 height 147
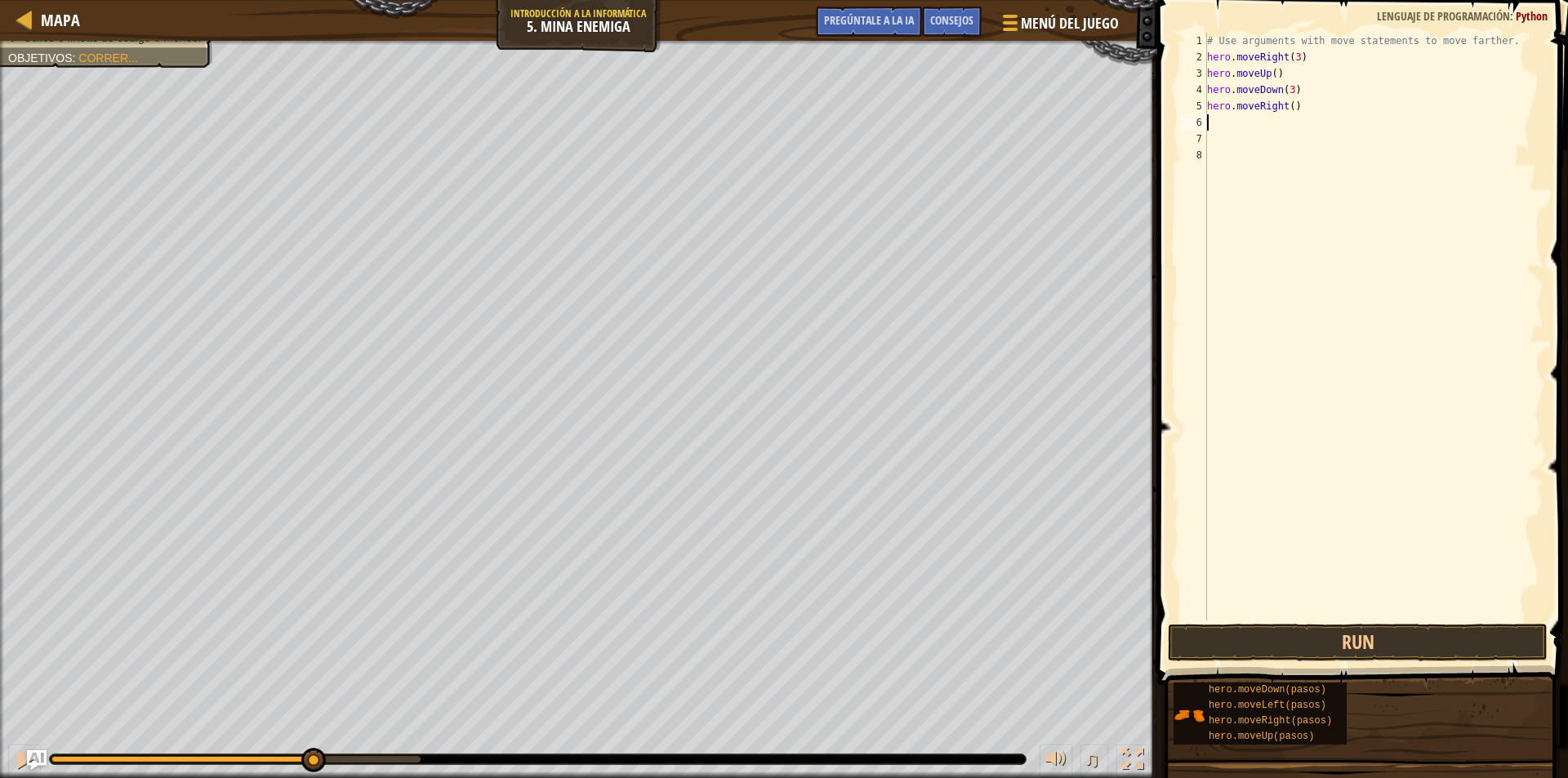
scroll to position [7, 0]
click at [1284, 106] on div "# Utilice argumentos con declaraciones de movimiento para moverse más lejos. hé…" at bounding box center [1374, 343] width 340 height 621
click at [1495, 650] on button "Run" at bounding box center [1358, 642] width 380 height 38
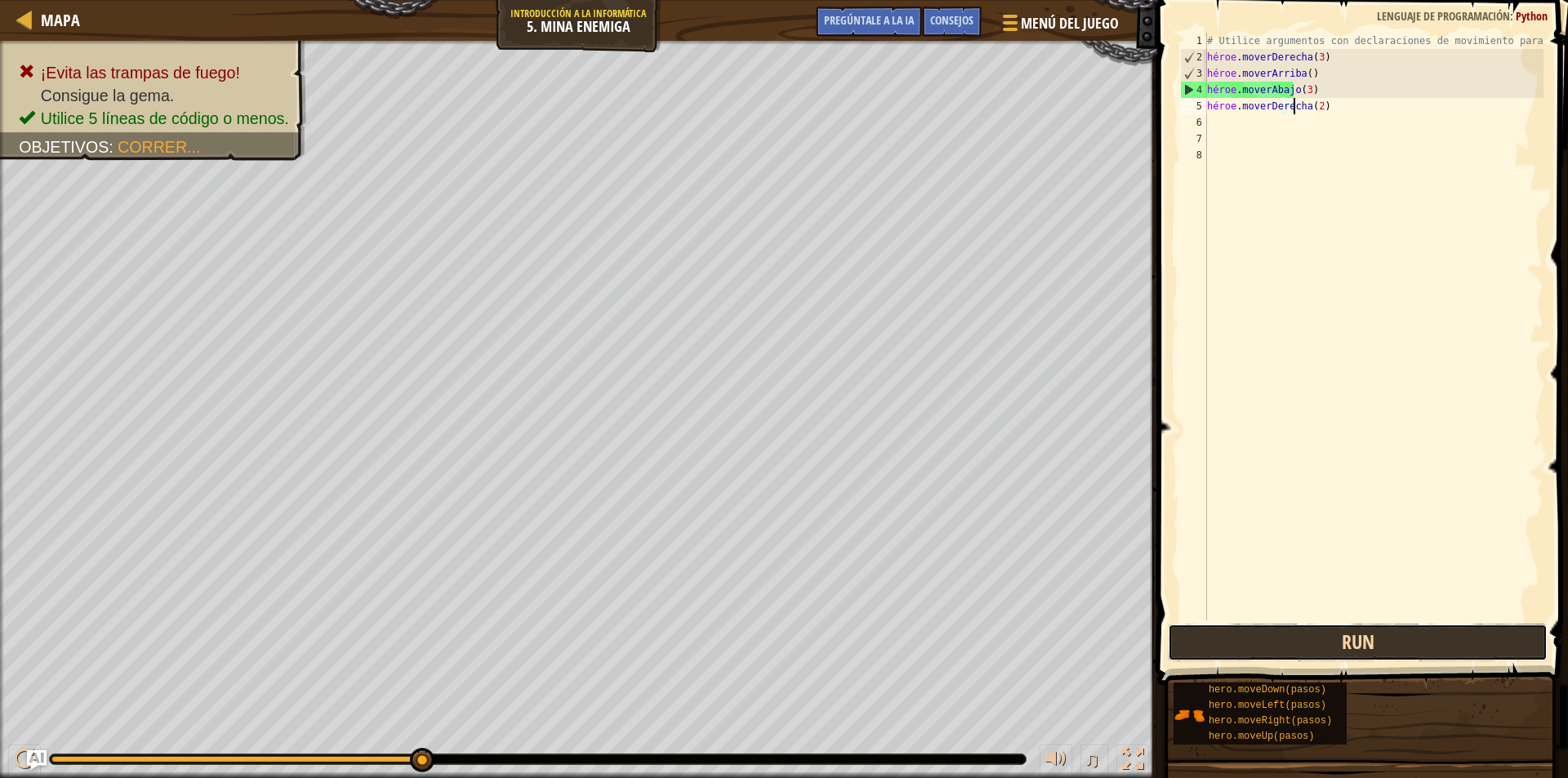
click at [1496, 653] on button "Run" at bounding box center [1358, 642] width 380 height 38
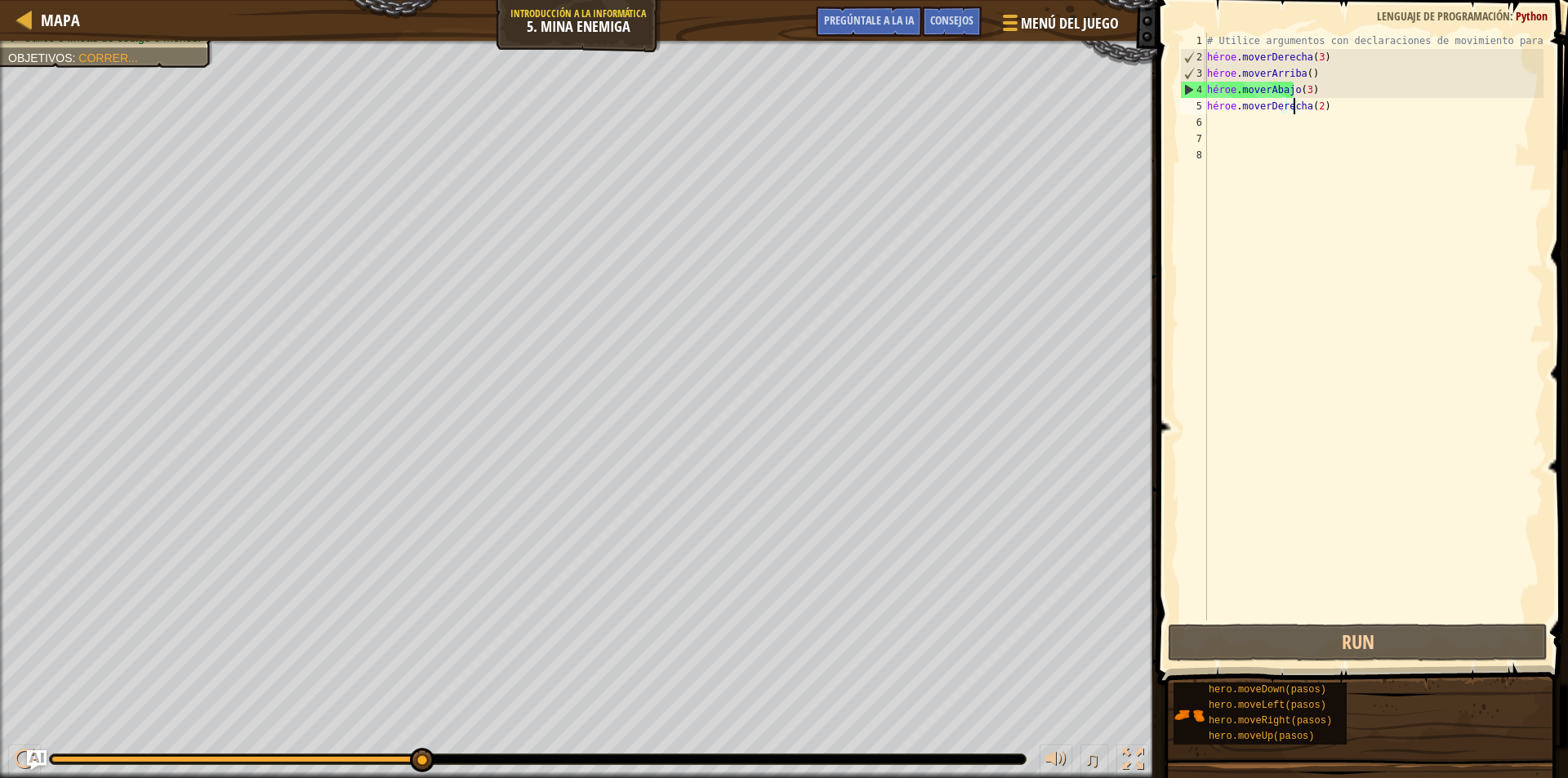
click at [1307, 86] on div "# Utilice argumentos con declaraciones de movimiento para moverse más lejos. hé…" at bounding box center [1374, 343] width 340 height 621
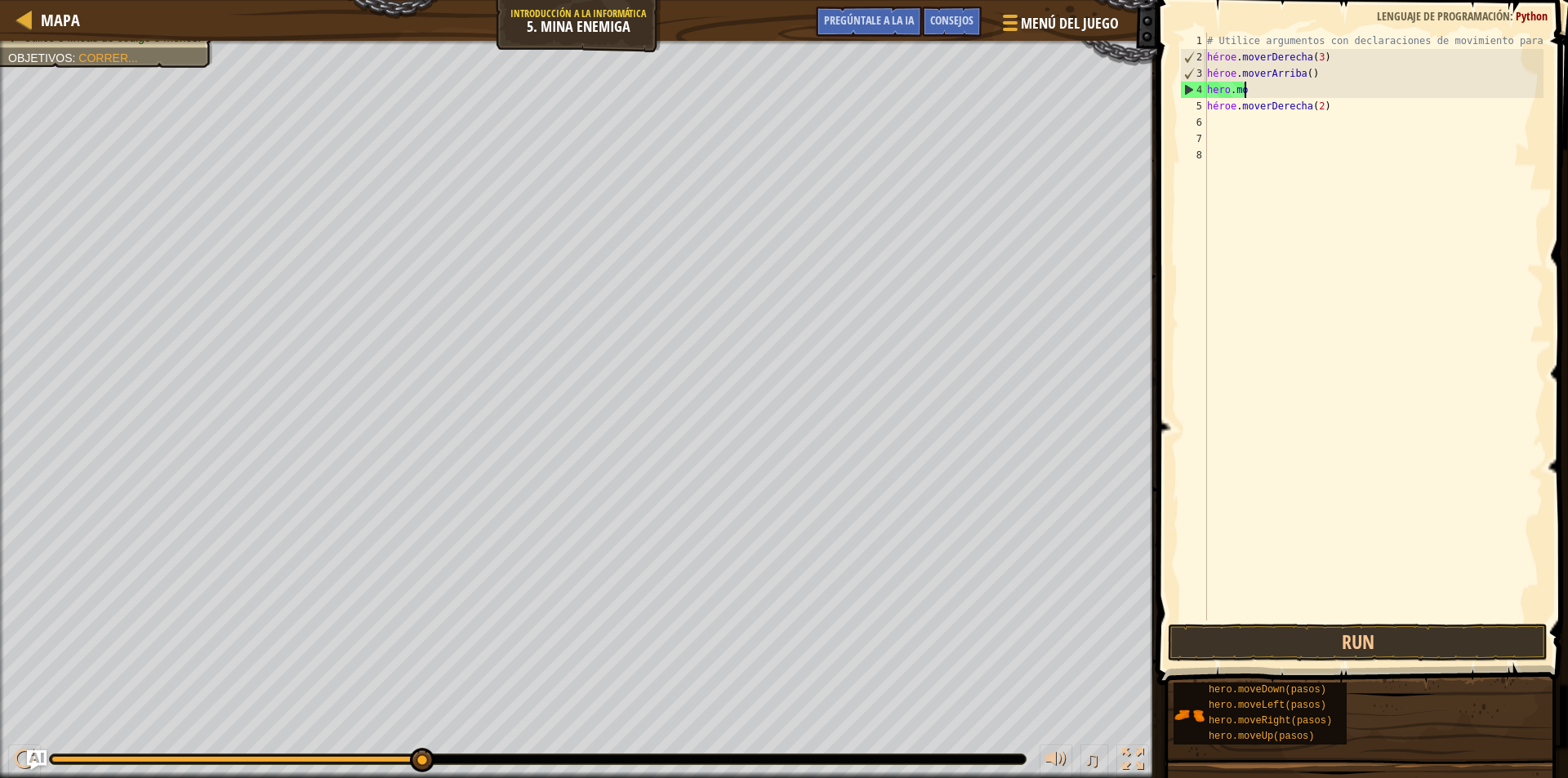
scroll to position [7, 1]
type textarea "h"
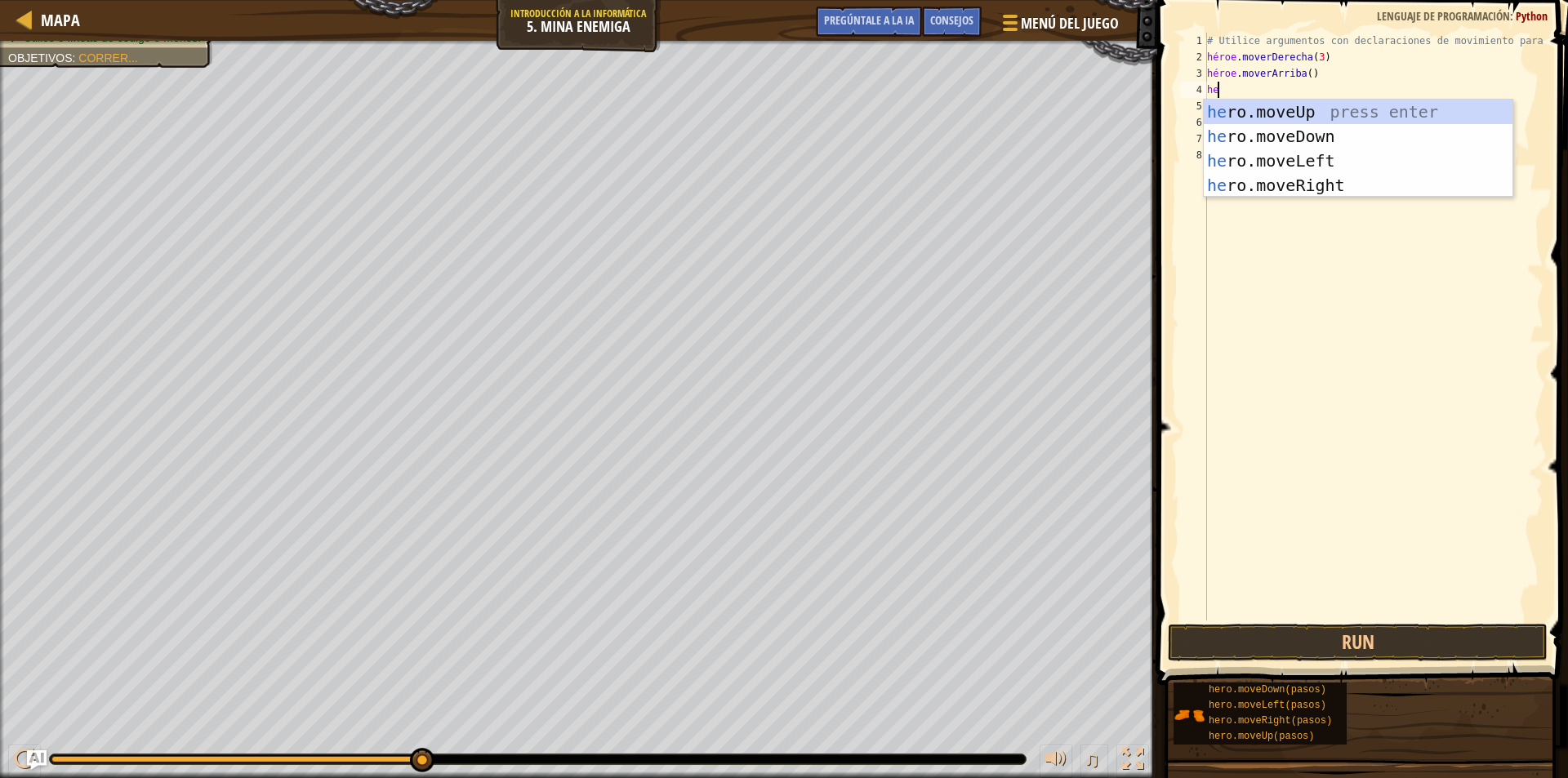
type textarea "hero"
click at [1287, 184] on div "héroe .moveUp presiona enter héroe .moveDown Presione Enter héroe .moveLeft Pre…" at bounding box center [1358, 173] width 308 height 147
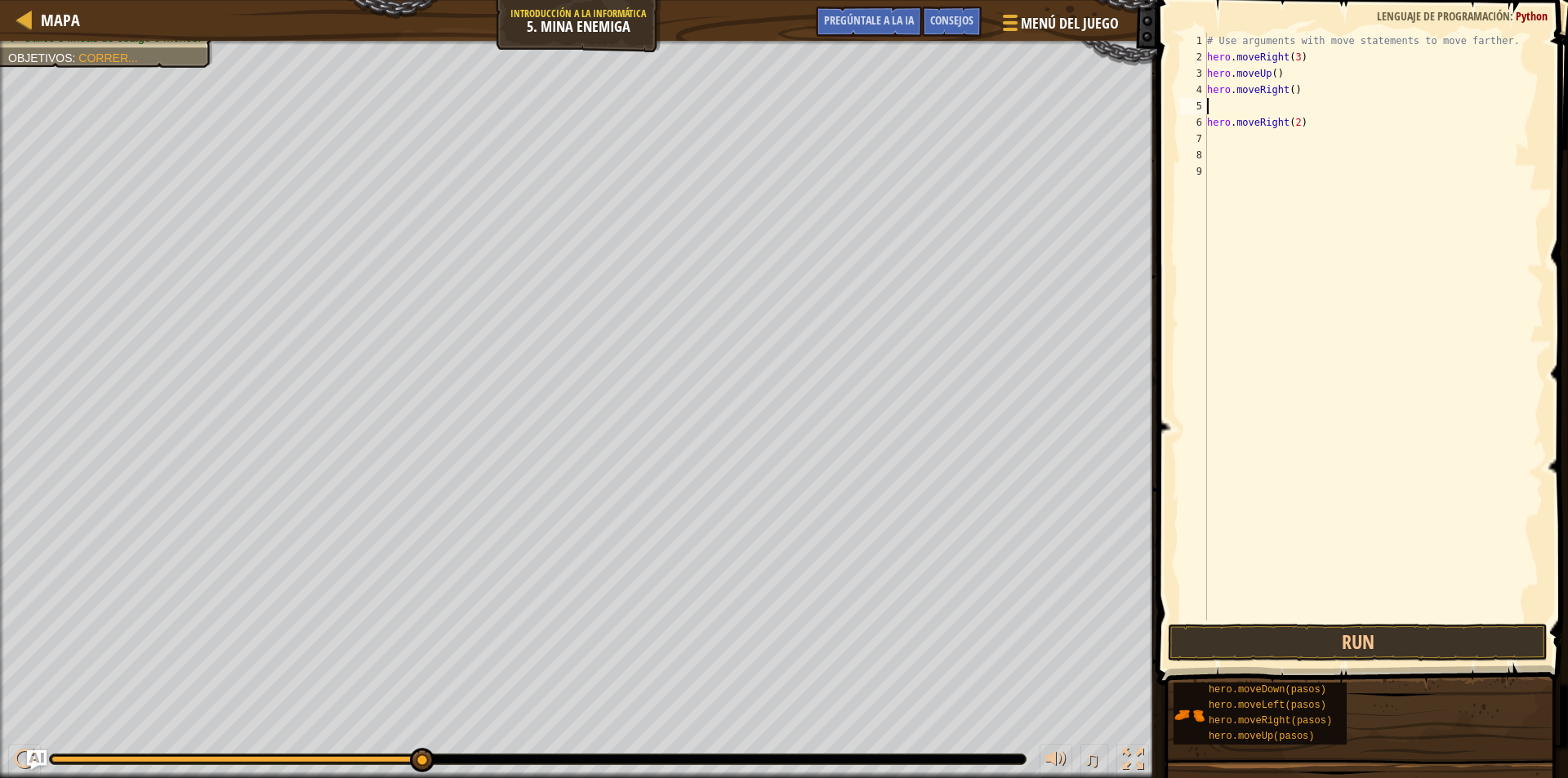
scroll to position [7, 0]
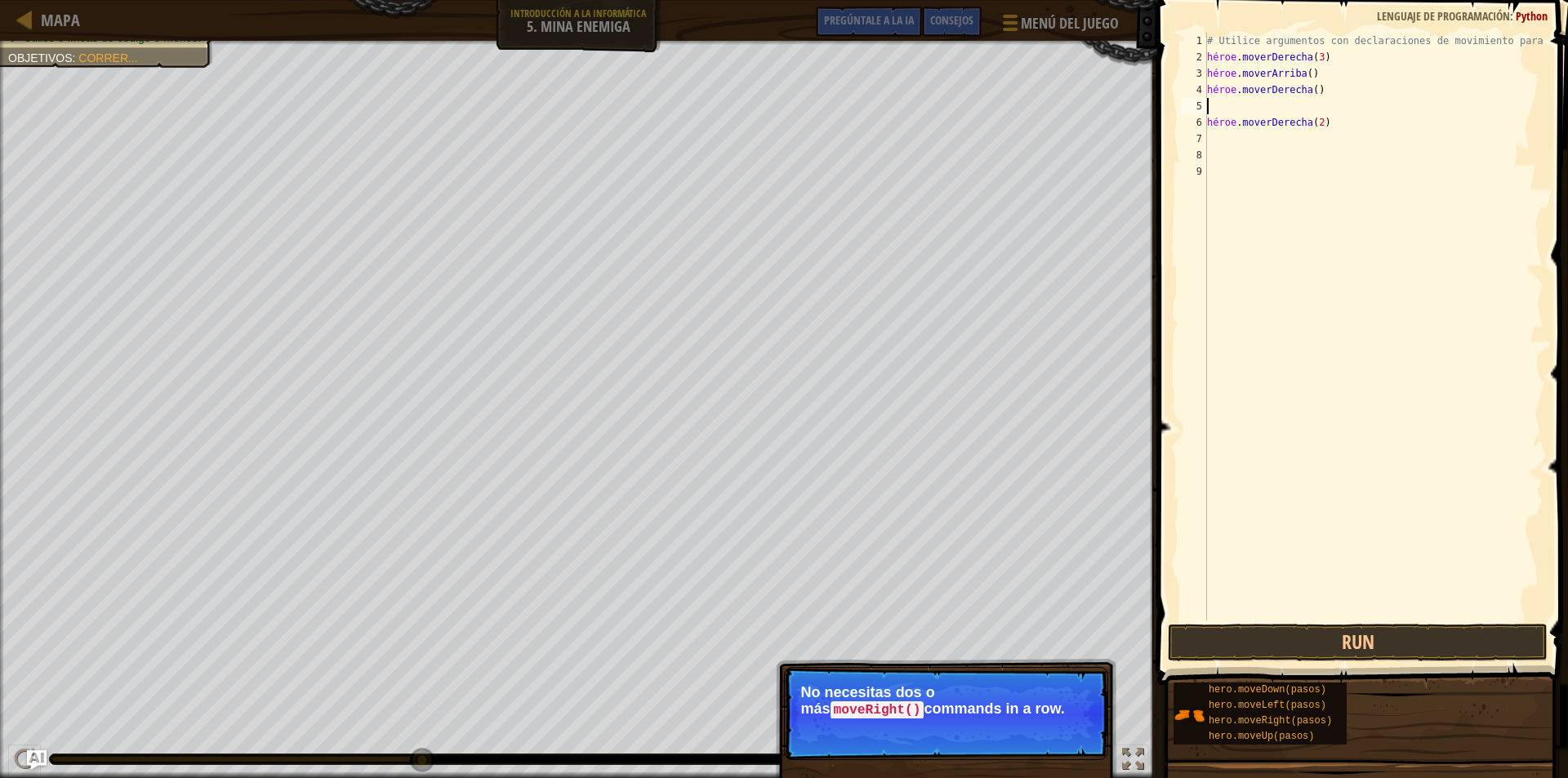
click at [1286, 108] on div "# Utilice argumentos con declaraciones de movimiento para moverse más lejos. hé…" at bounding box center [1374, 343] width 340 height 621
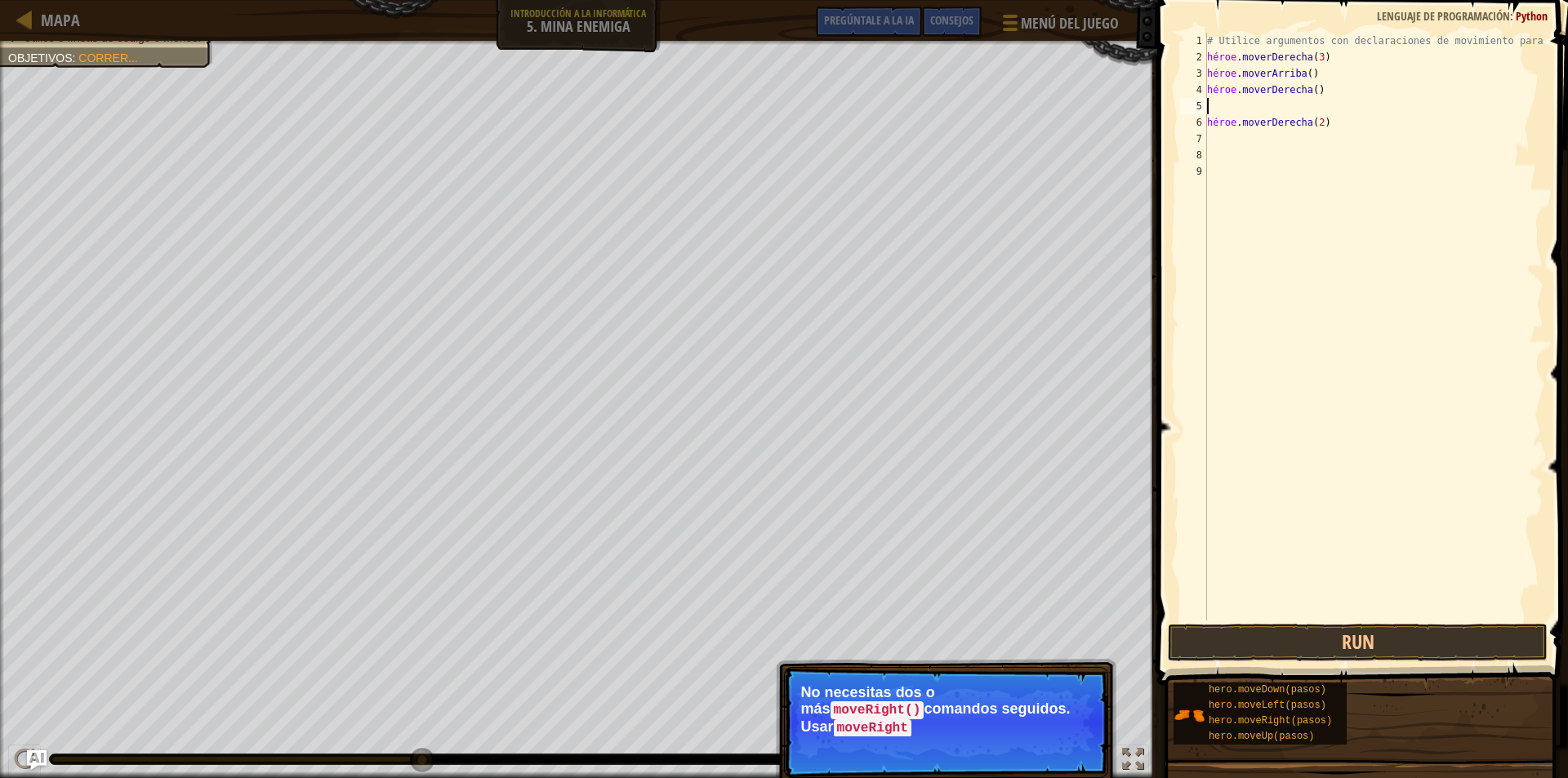
click at [1296, 112] on div "# Utilice argumentos con declaraciones de movimiento para moverse más lejos. hé…" at bounding box center [1374, 343] width 340 height 621
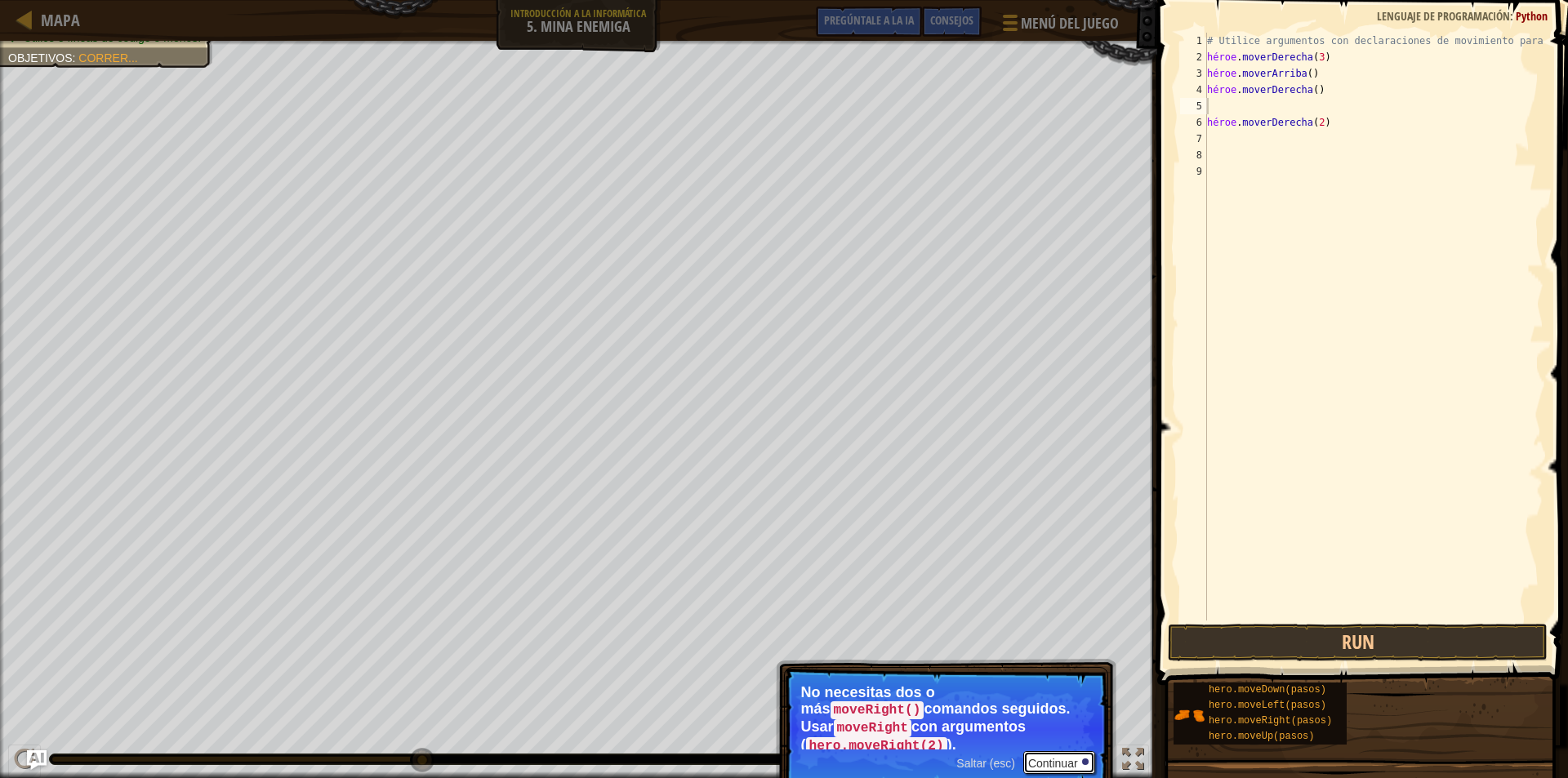
click at [1044, 757] on font "Continuar" at bounding box center [1053, 763] width 49 height 13
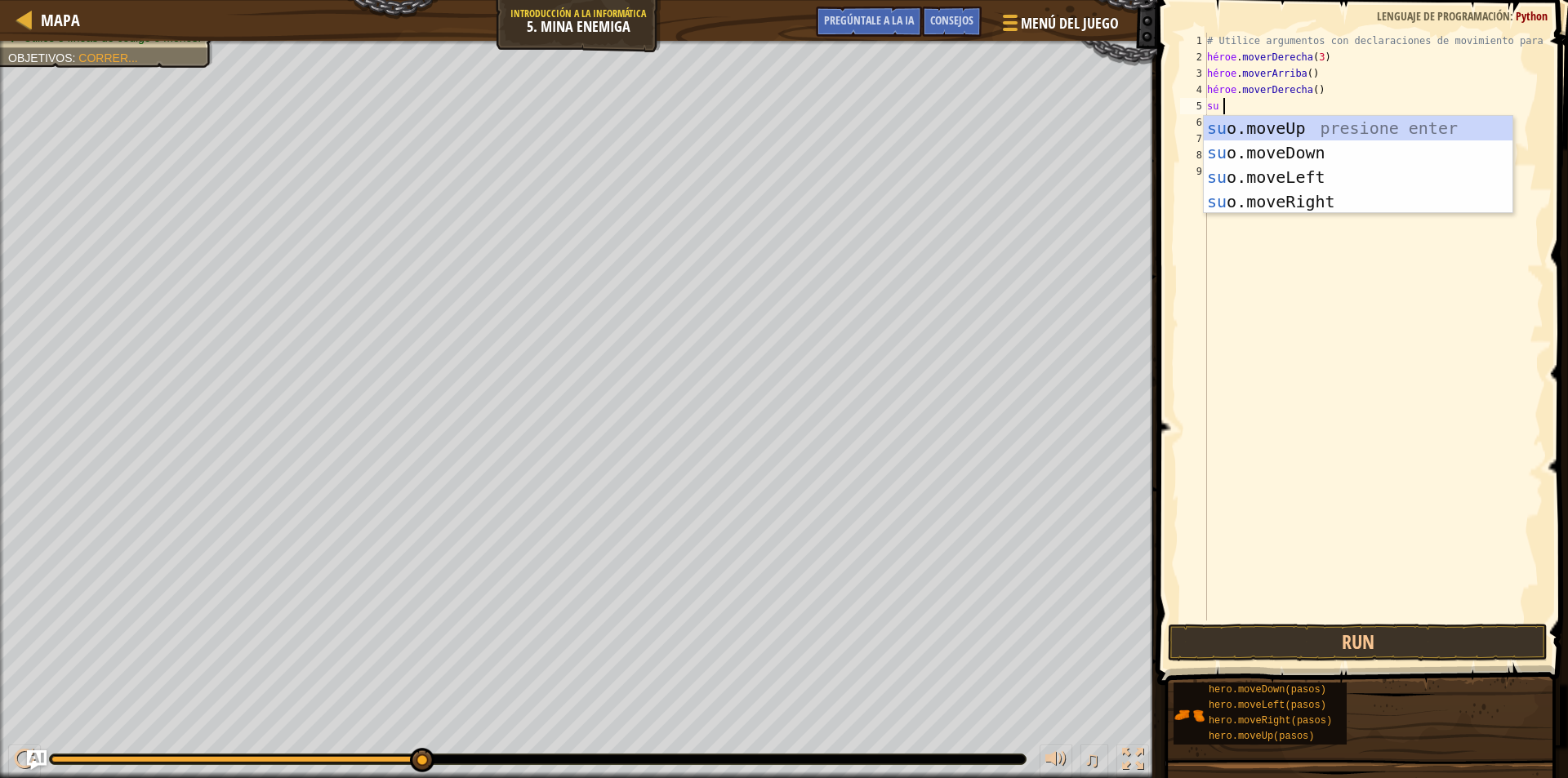
type textarea "hero"
click at [1293, 153] on div "héroe .moveUp presiona enter héroe .moveDown Presione Enter héroe .moveLeft Pre…" at bounding box center [1358, 189] width 308 height 147
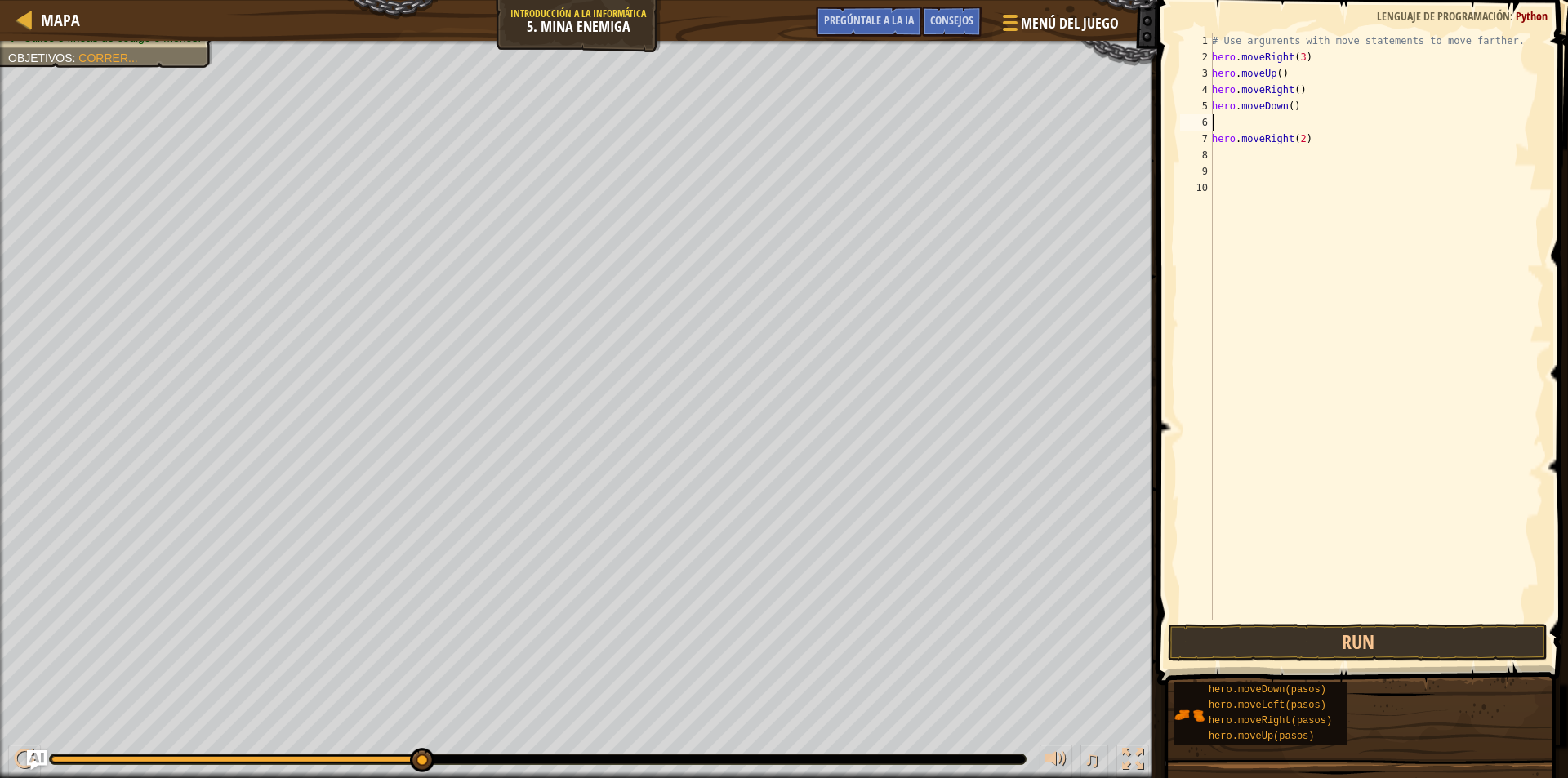
scroll to position [7, 0]
click at [1292, 102] on div "# Utilice argumentos con declaraciones de movimiento para moverse más lejos. hé…" at bounding box center [1375, 343] width 335 height 621
click at [1340, 141] on div "# Utilice argumentos con declaraciones de movimiento para moverse más lejos. hé…" at bounding box center [1375, 343] width 335 height 621
click at [1355, 138] on div "# Utilice argumentos con declaraciones de movimiento para moverse más lejos. hé…" at bounding box center [1375, 343] width 335 height 621
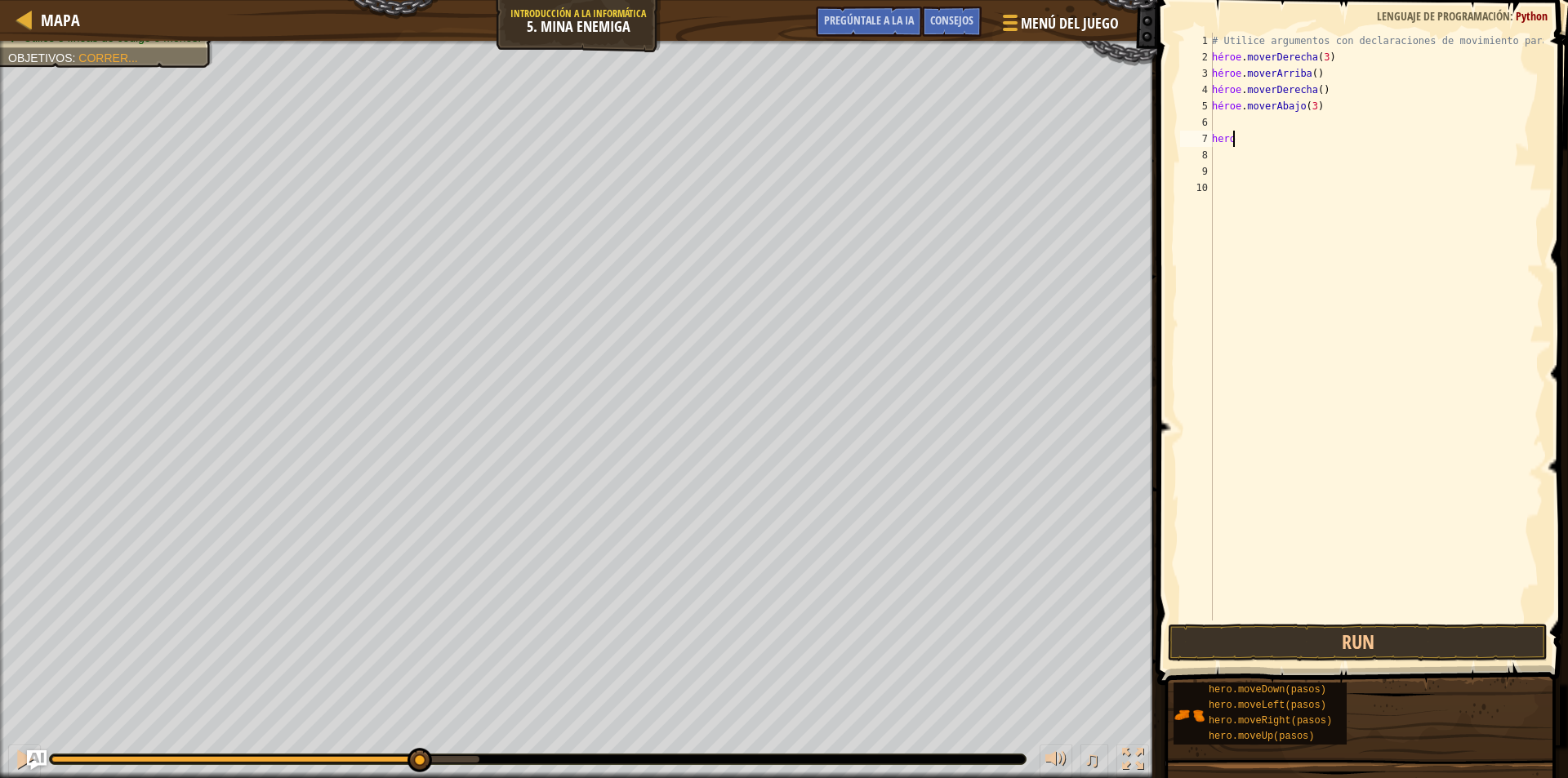
scroll to position [7, 0]
type textarea "h"
click at [1371, 632] on button "Run" at bounding box center [1358, 642] width 380 height 38
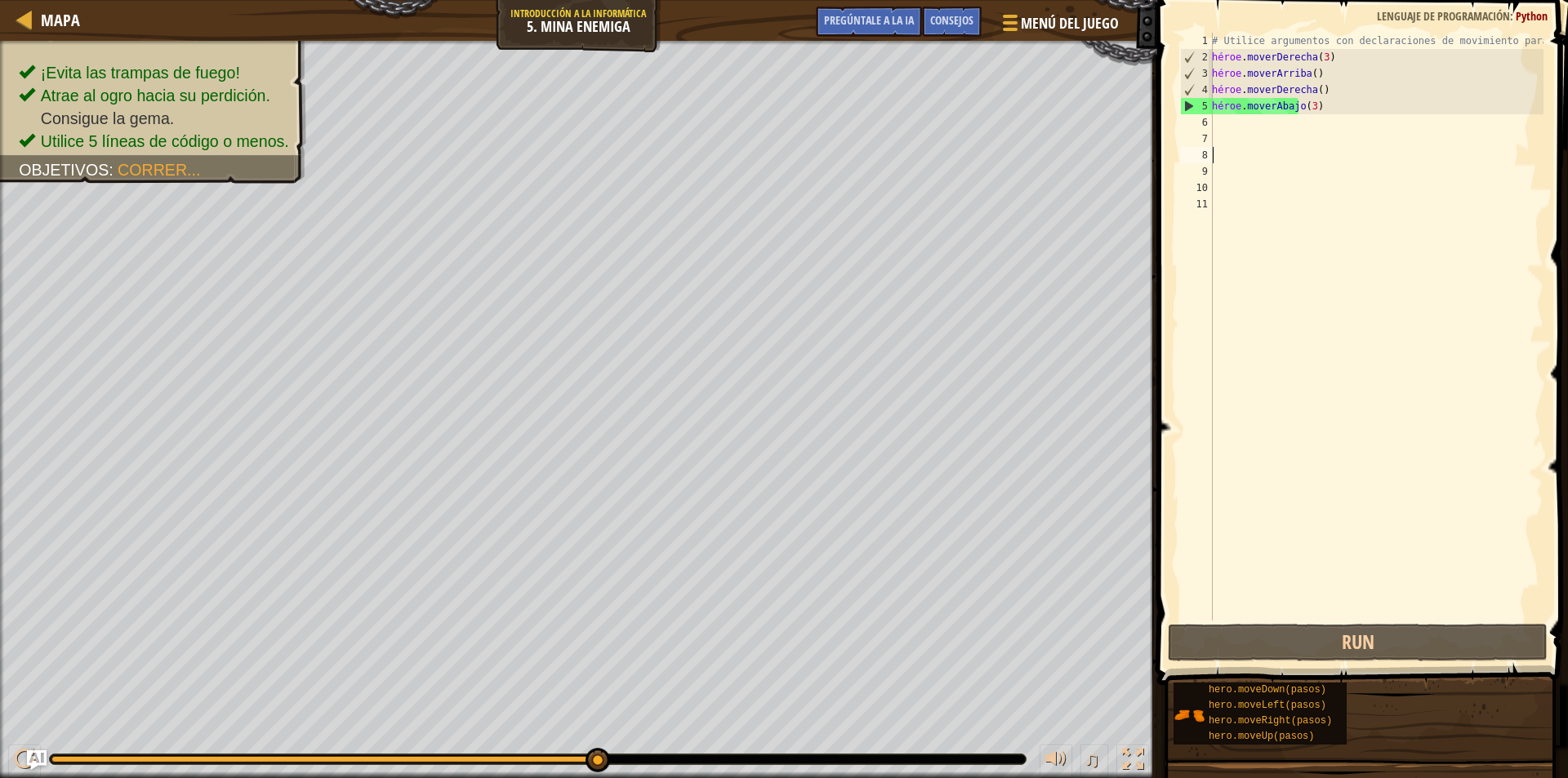
click at [1215, 129] on div "# Utilice argumentos con declaraciones de movimiento para moverse más lejos. hé…" at bounding box center [1375, 343] width 335 height 621
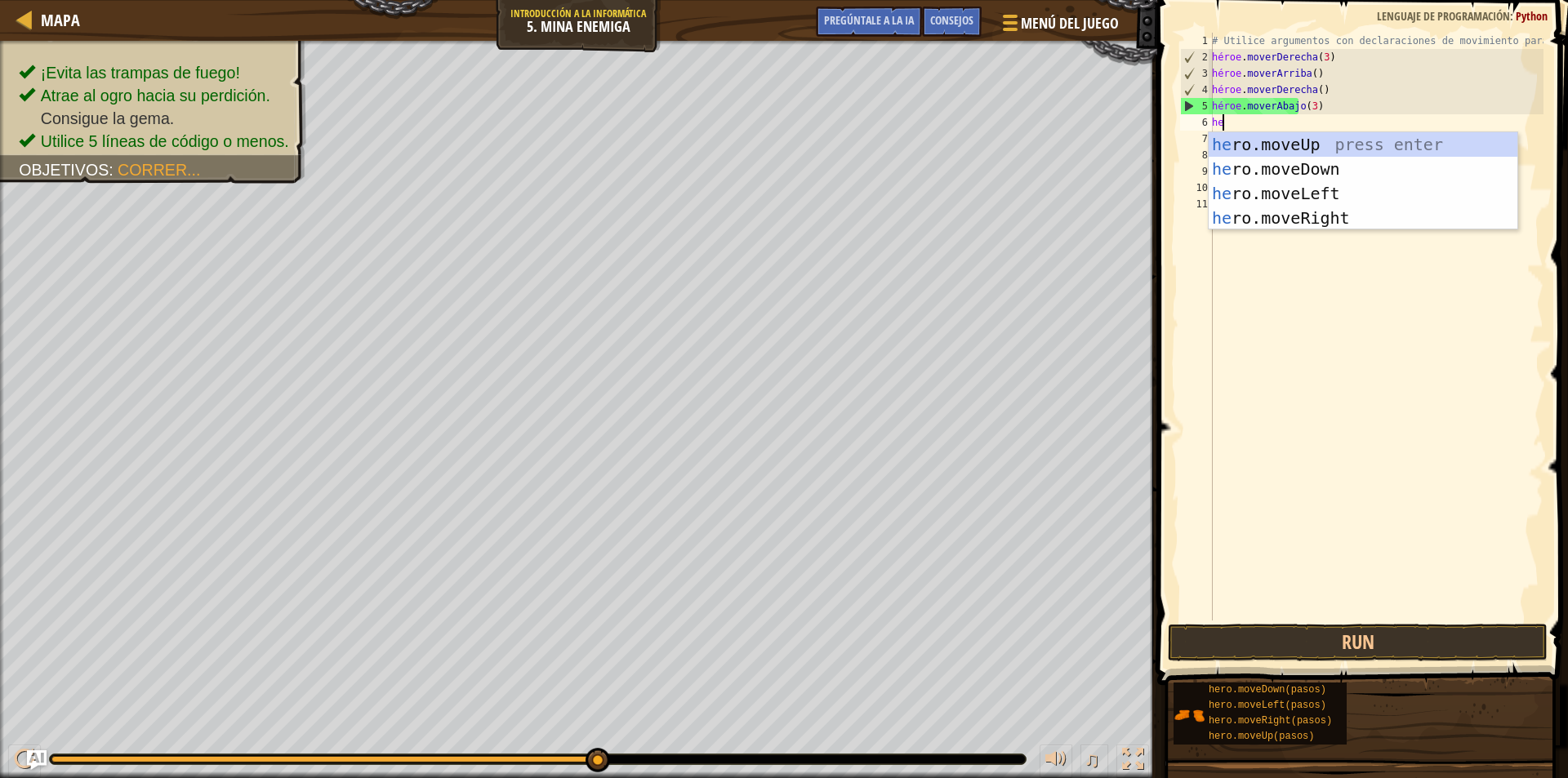
type textarea "her"
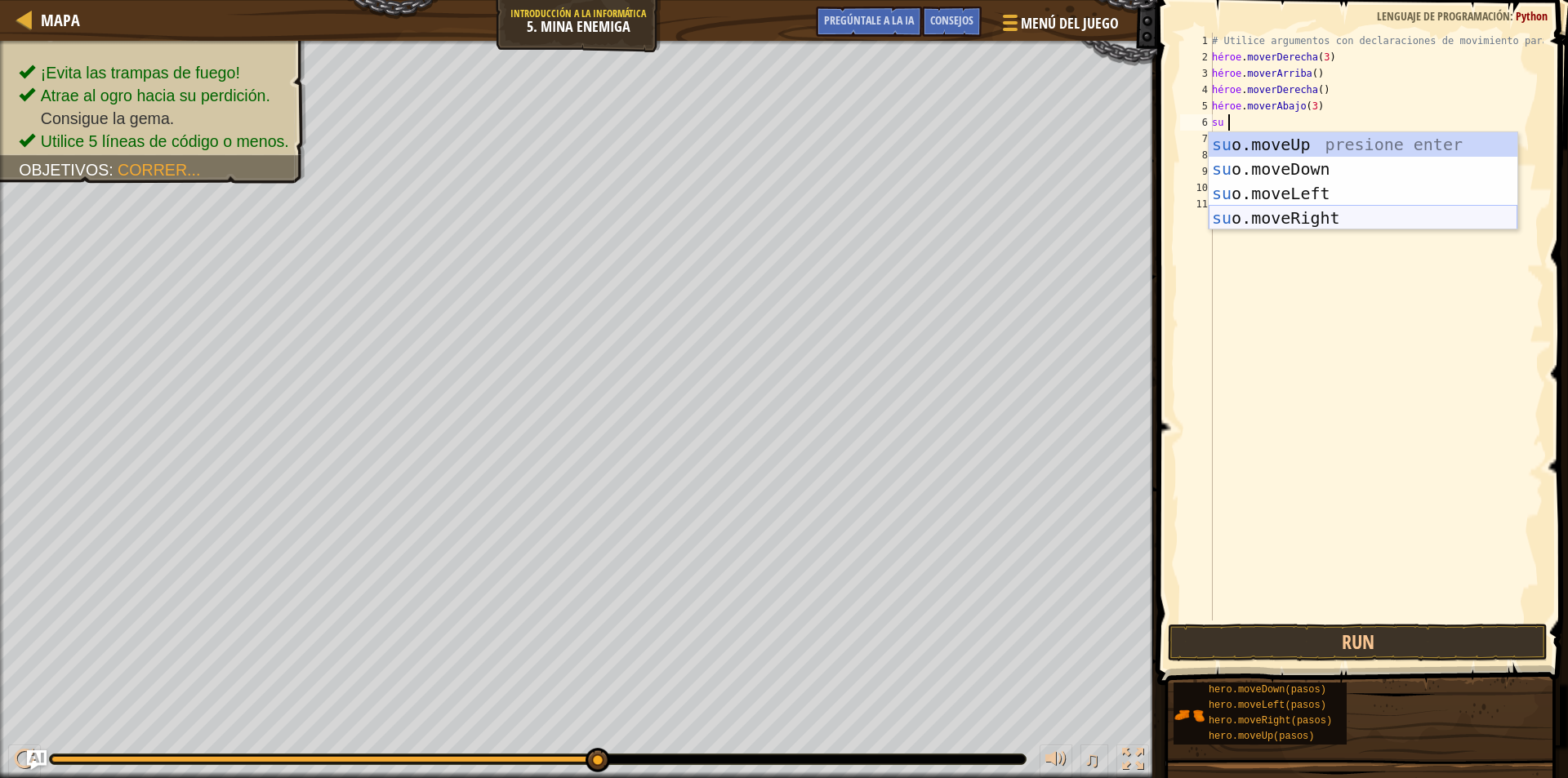
click at [1272, 212] on div "su o.moveUp presione enter su o.moveDown Presione Enter su o.moveLeft Presione …" at bounding box center [1362, 206] width 308 height 147
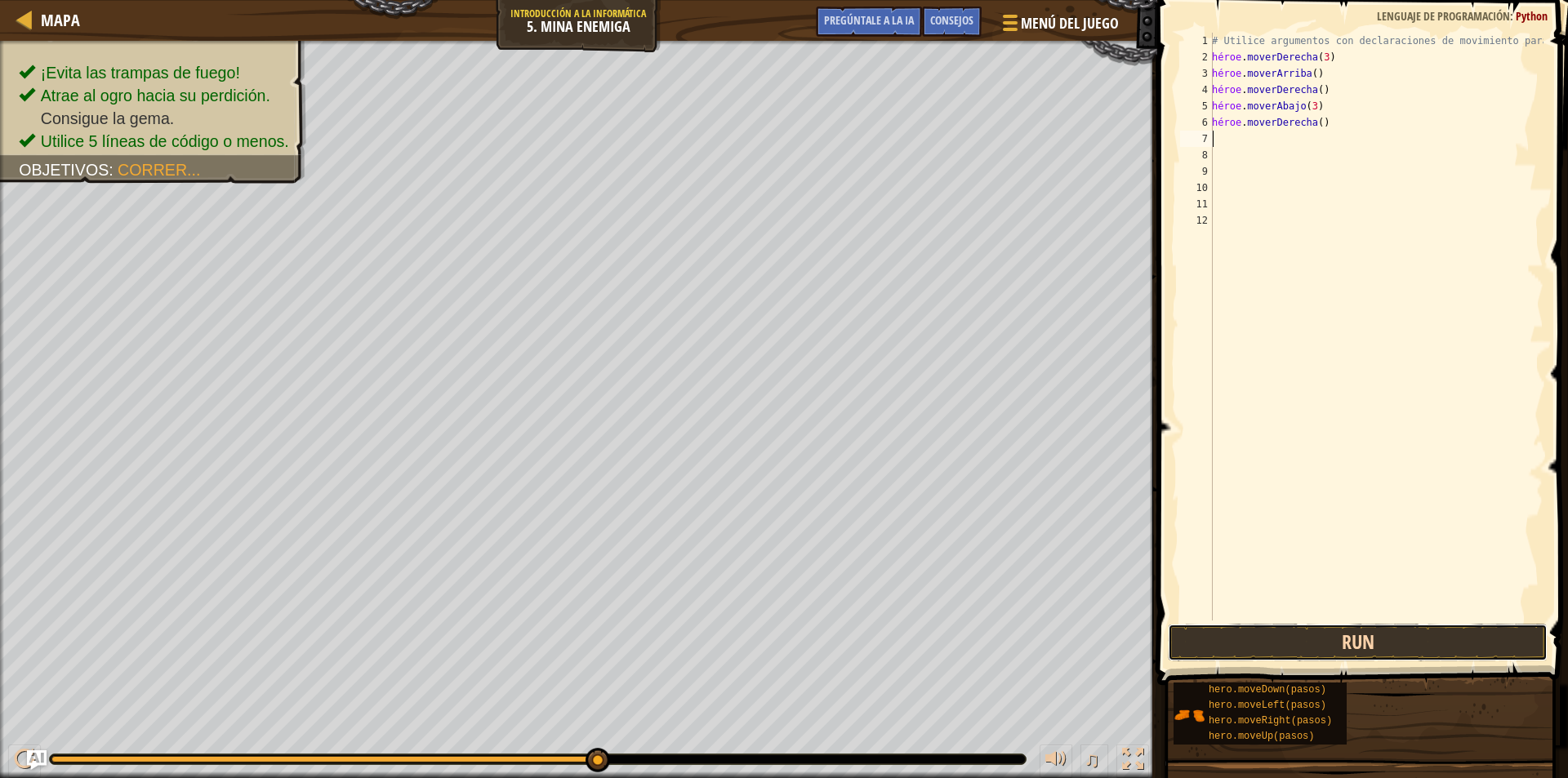
click at [1359, 647] on button "Run" at bounding box center [1358, 642] width 380 height 38
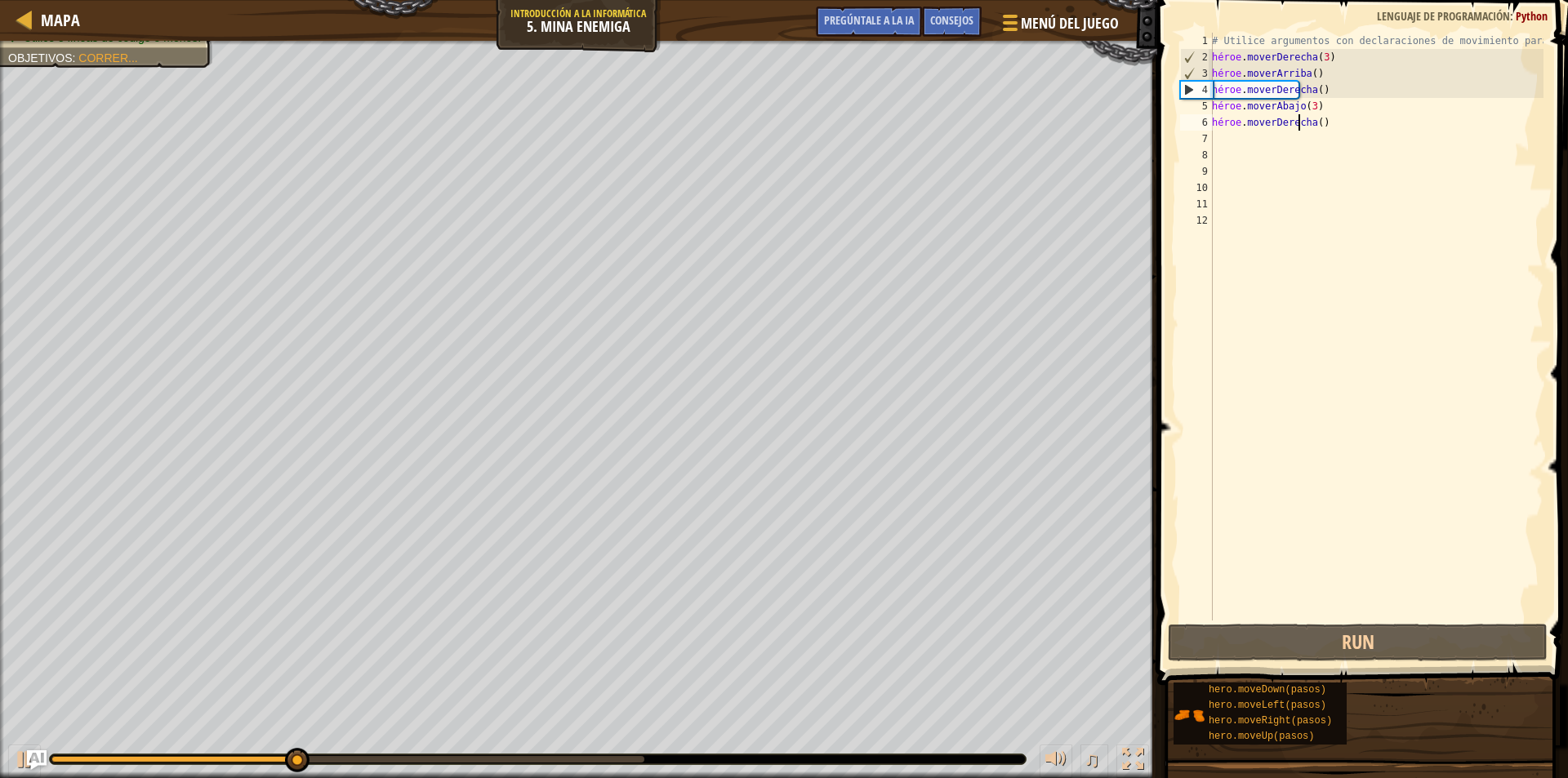
click at [1337, 117] on div "# Utilice argumentos con declaraciones de movimiento para moverse más lejos. hé…" at bounding box center [1375, 343] width 335 height 621
click at [1337, 117] on div "# Utilice argumentos con declaraciones de movimiento para moverse más lejos. hé…" at bounding box center [1375, 343] width 335 height 621
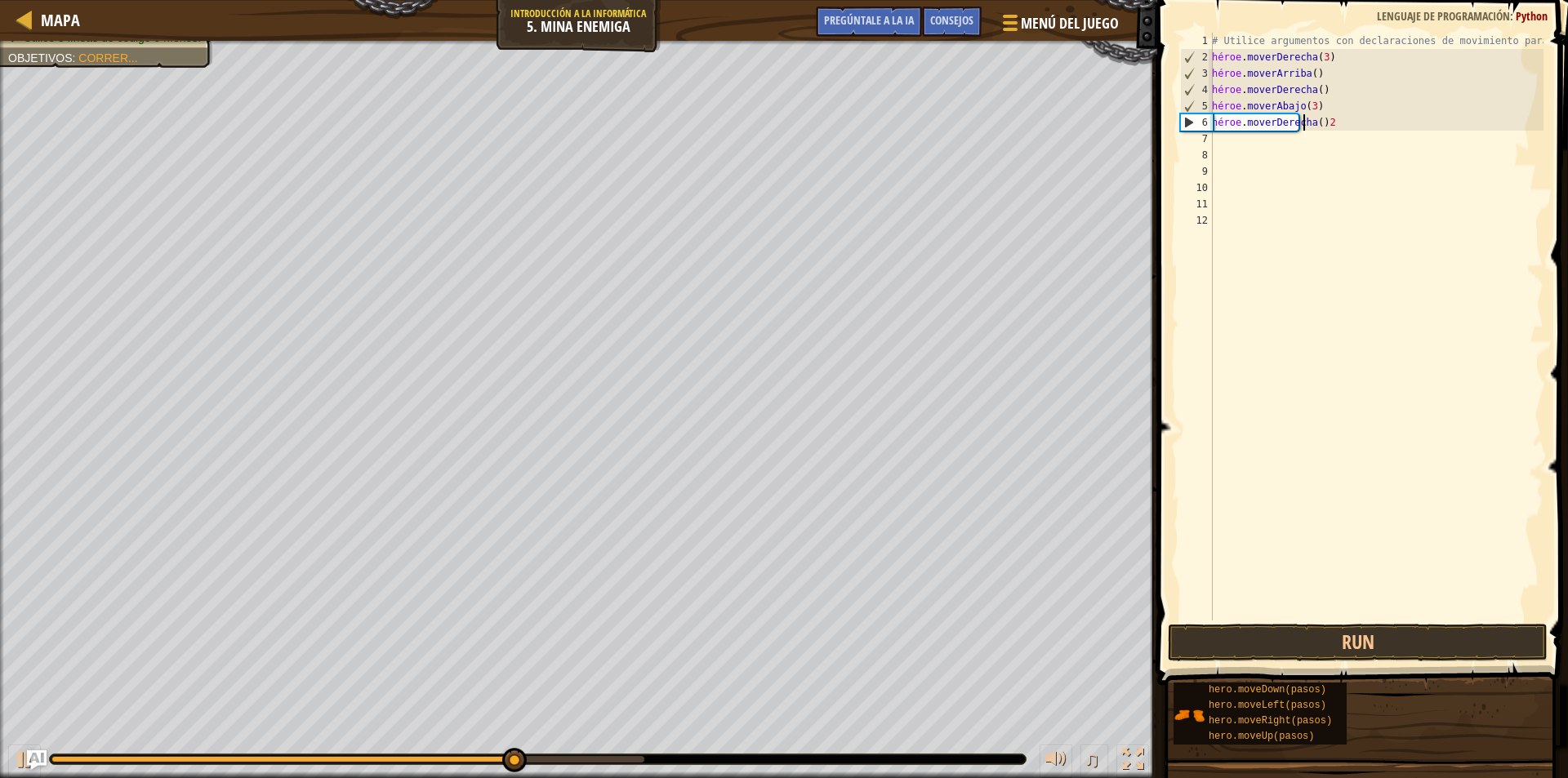
scroll to position [7, 6]
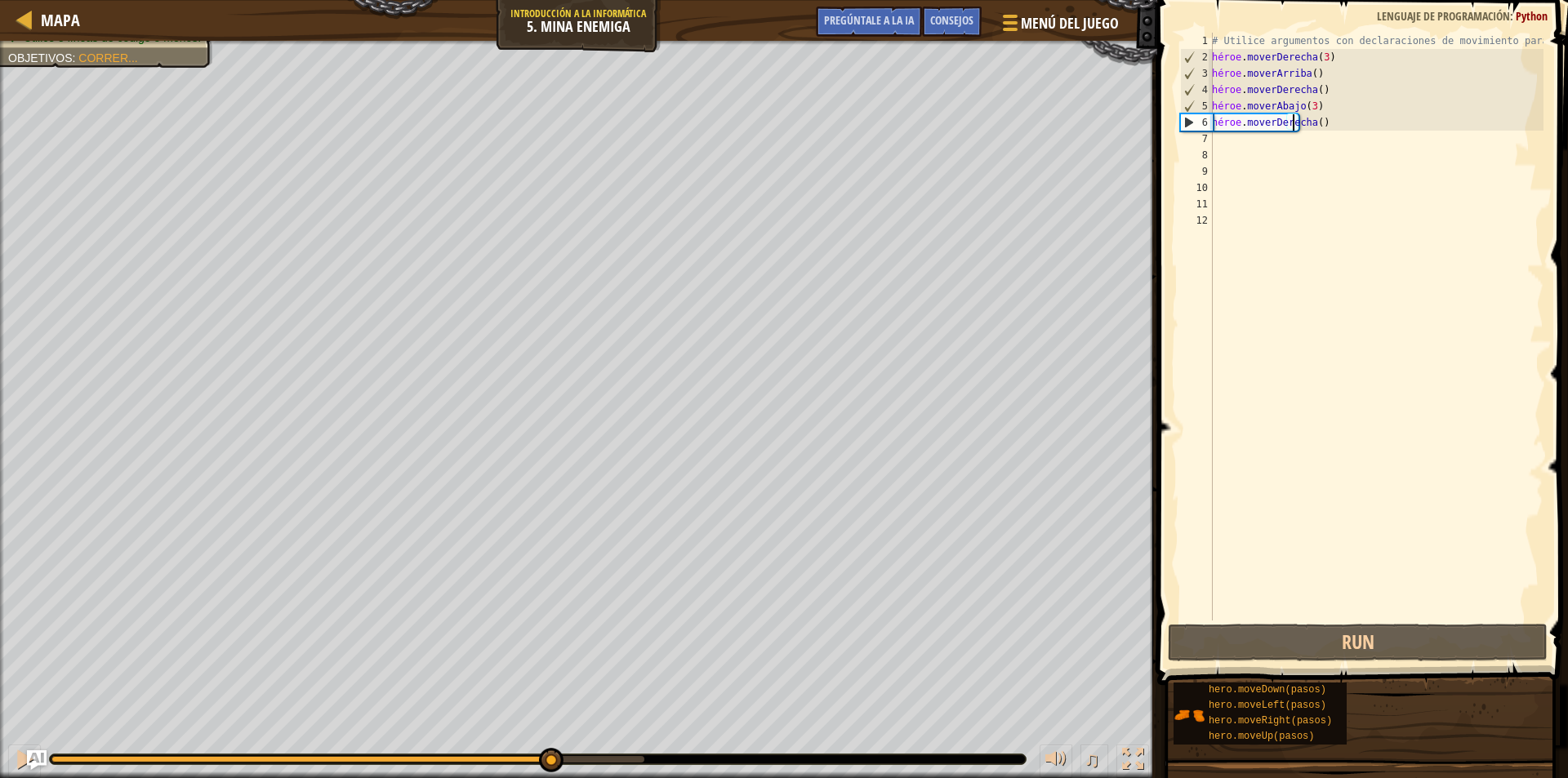
type textarea "hero.moveRight(2)"
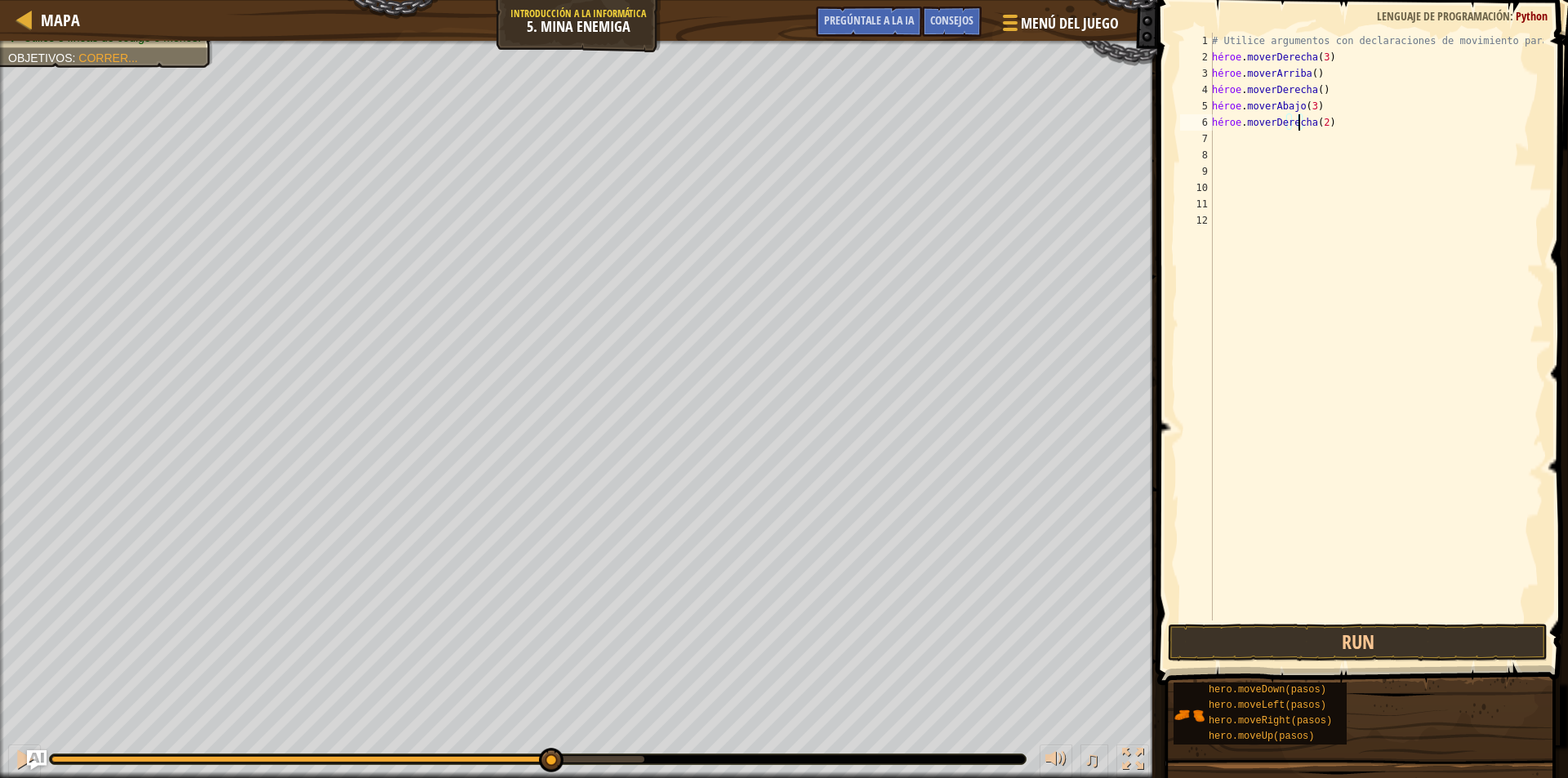
scroll to position [7, 0]
click at [1218, 649] on button "Run" at bounding box center [1358, 642] width 380 height 38
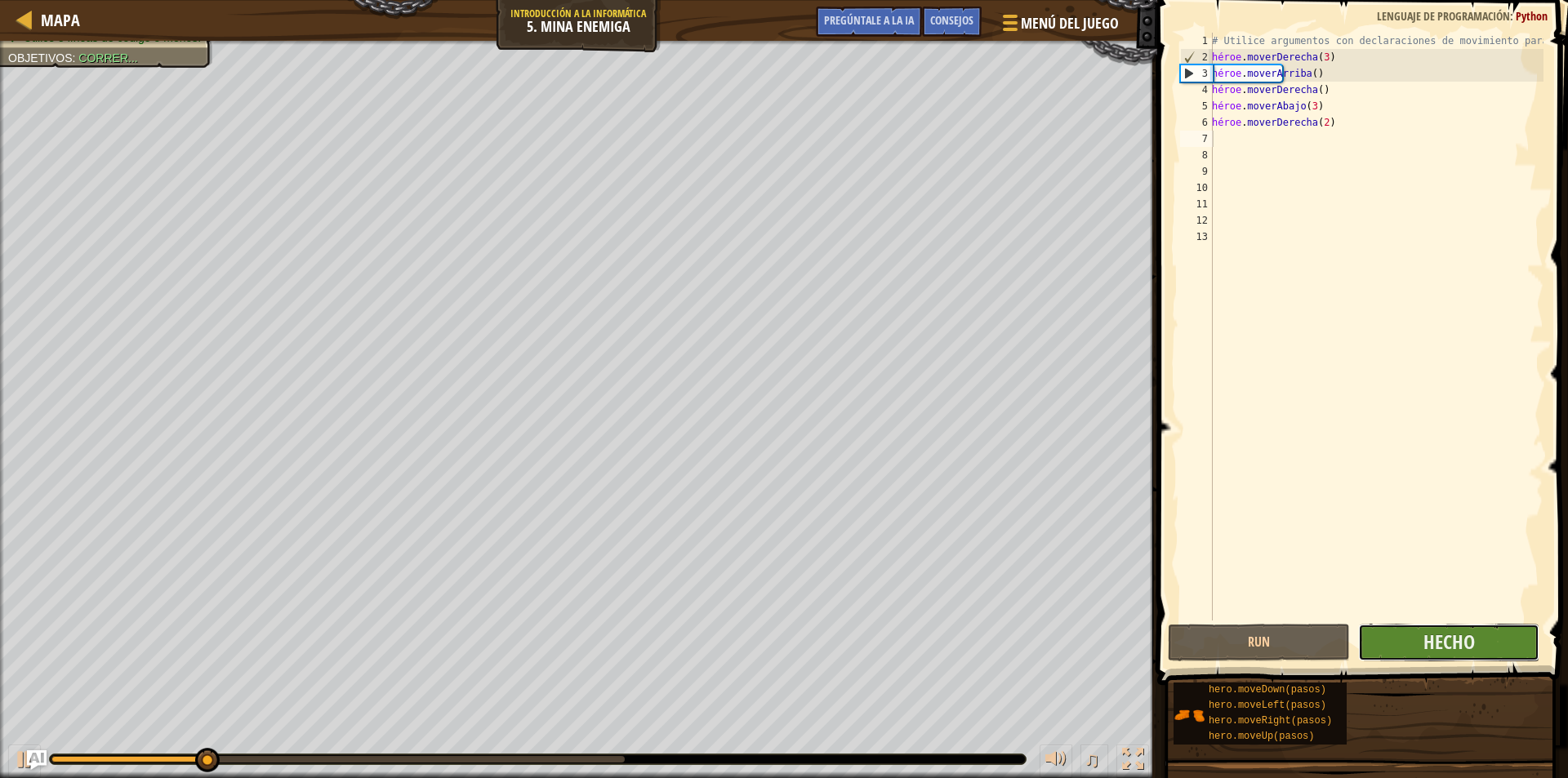
click at [1393, 640] on button "Hecho" at bounding box center [1450, 642] width 182 height 38
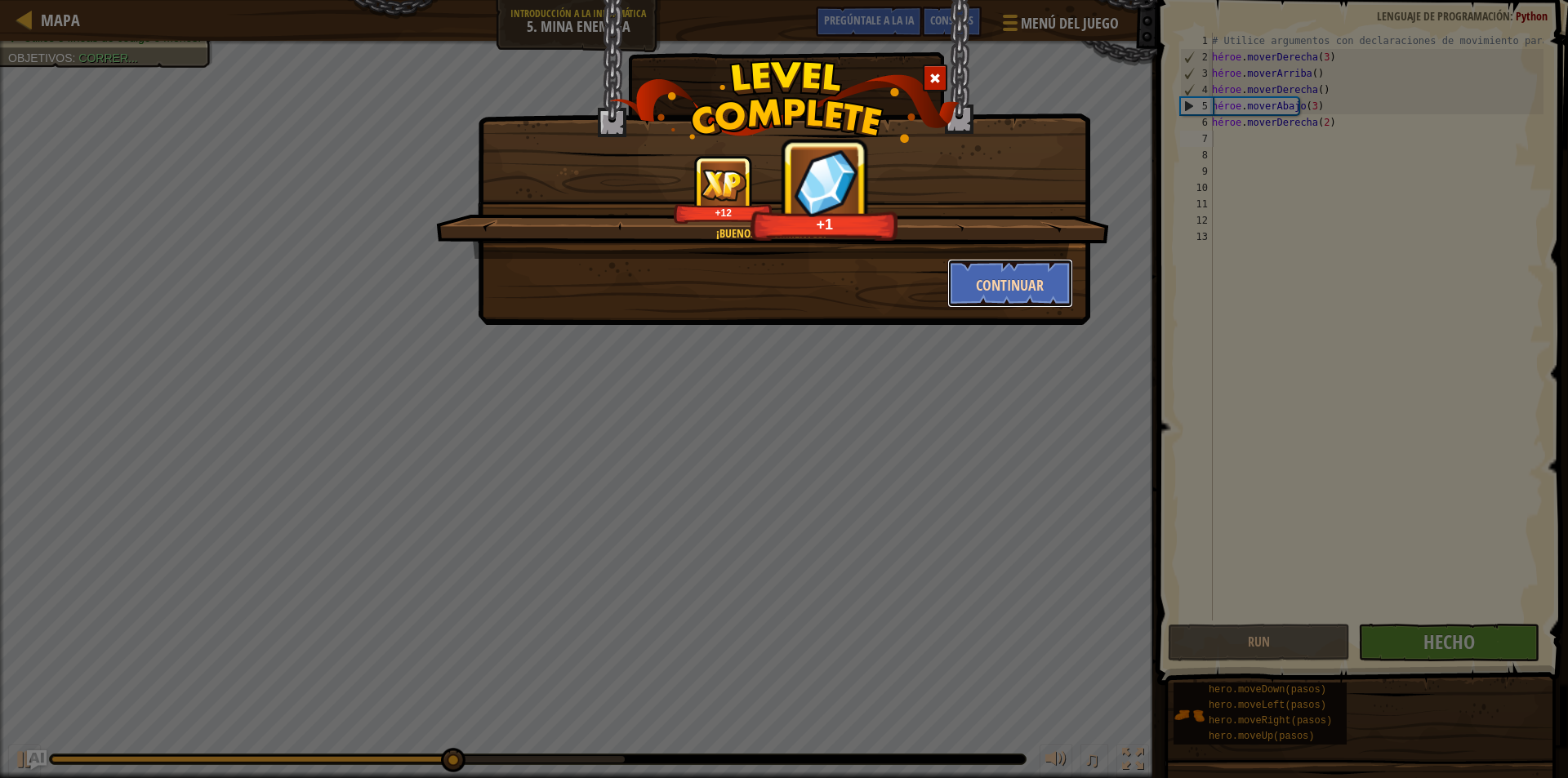
click at [1056, 276] on button "Continuar" at bounding box center [1010, 283] width 126 height 49
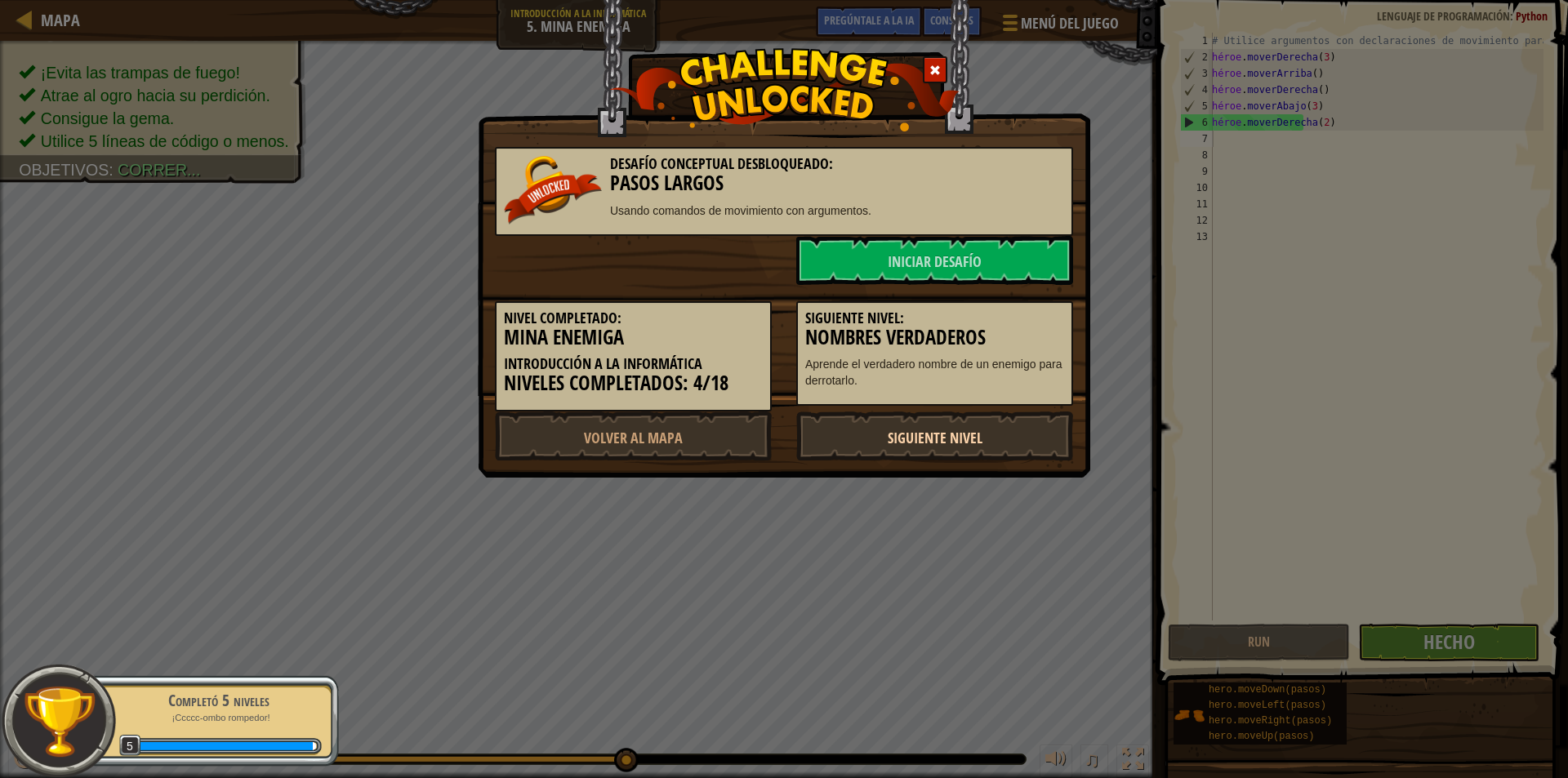
click at [907, 425] on link "Siguiente nivel" at bounding box center [934, 435] width 276 height 49
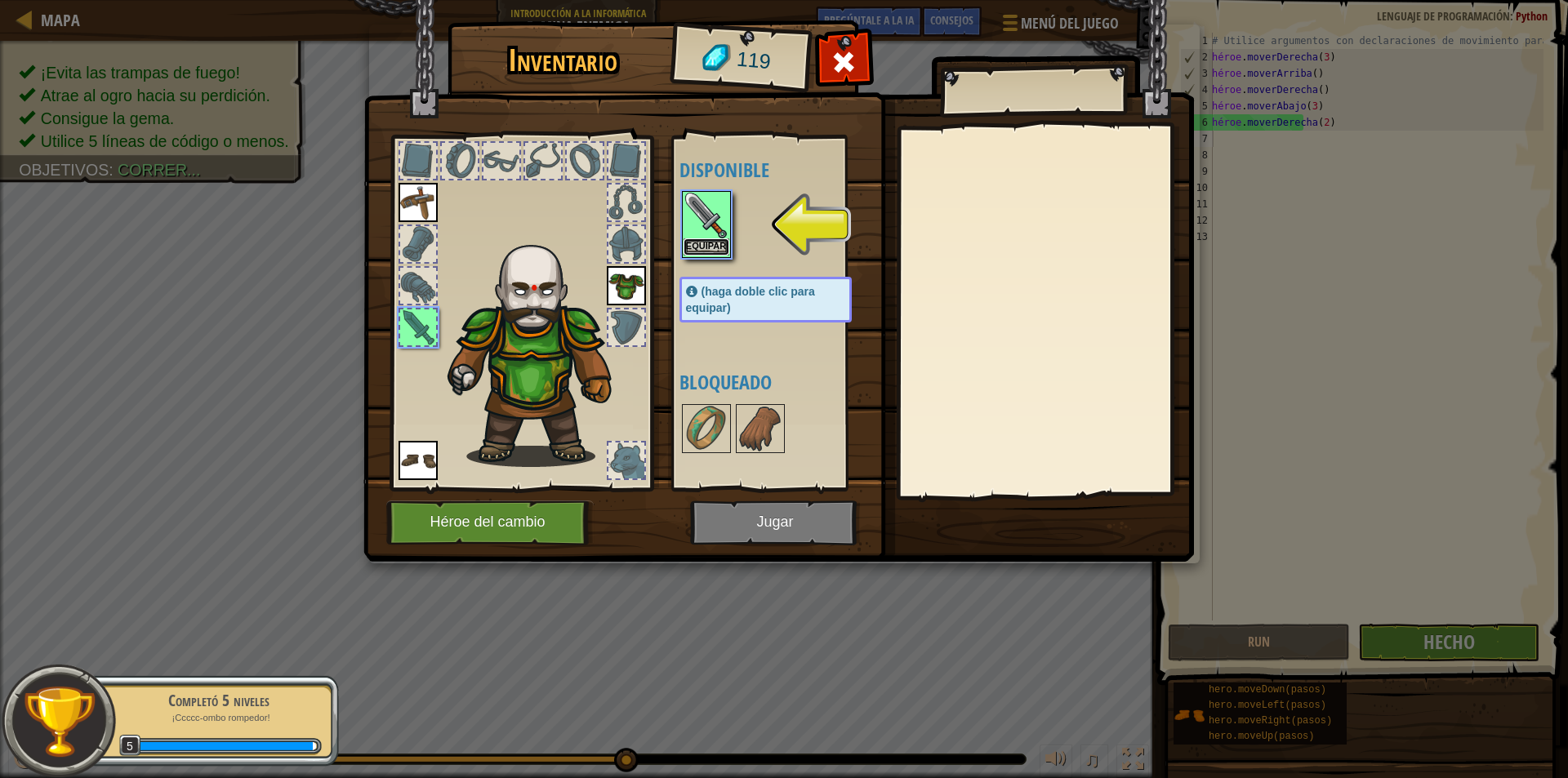
click at [684, 244] on button "Equipar" at bounding box center [707, 246] width 46 height 17
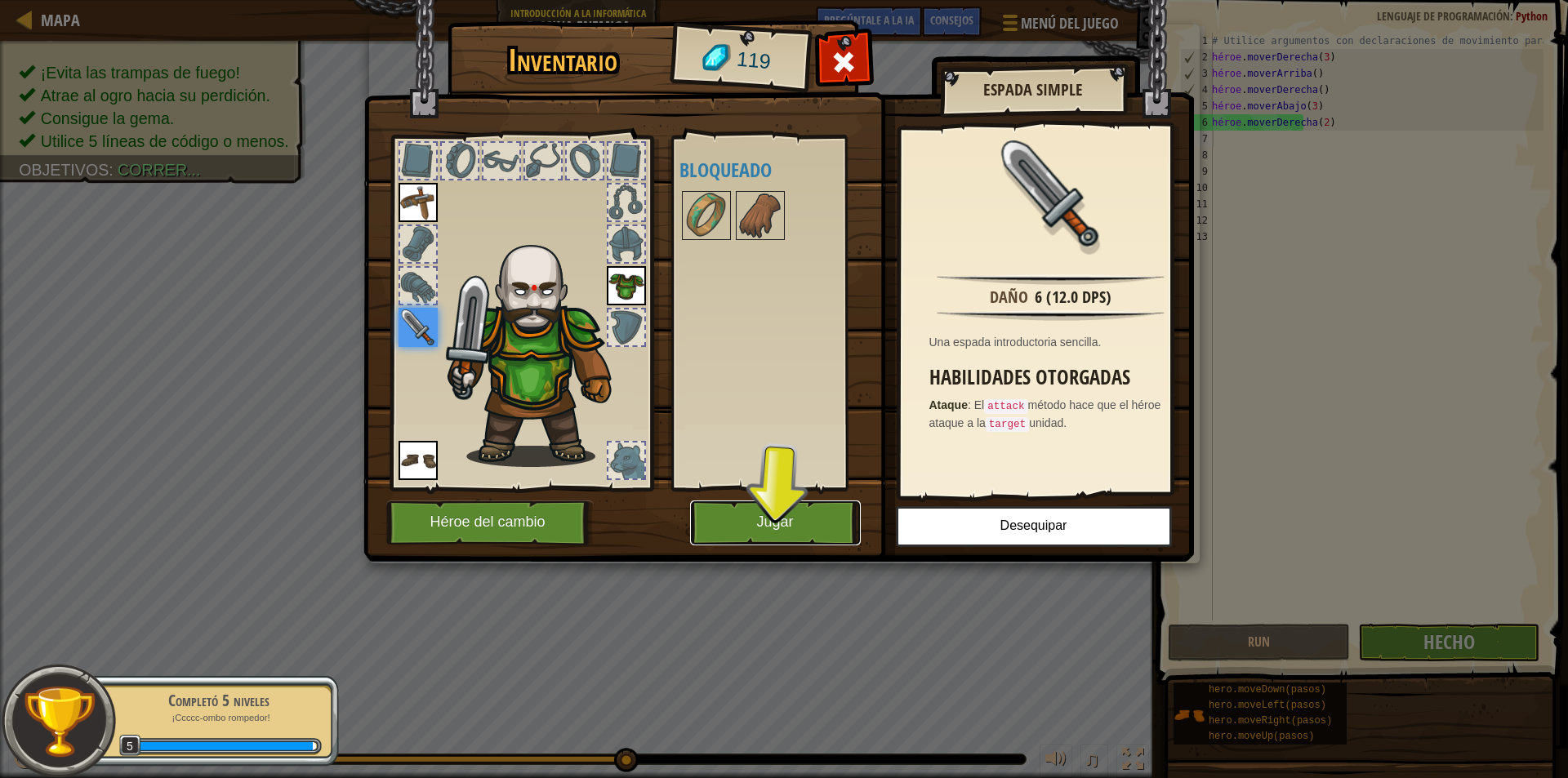
click at [734, 525] on button "Jugar" at bounding box center [775, 523] width 170 height 45
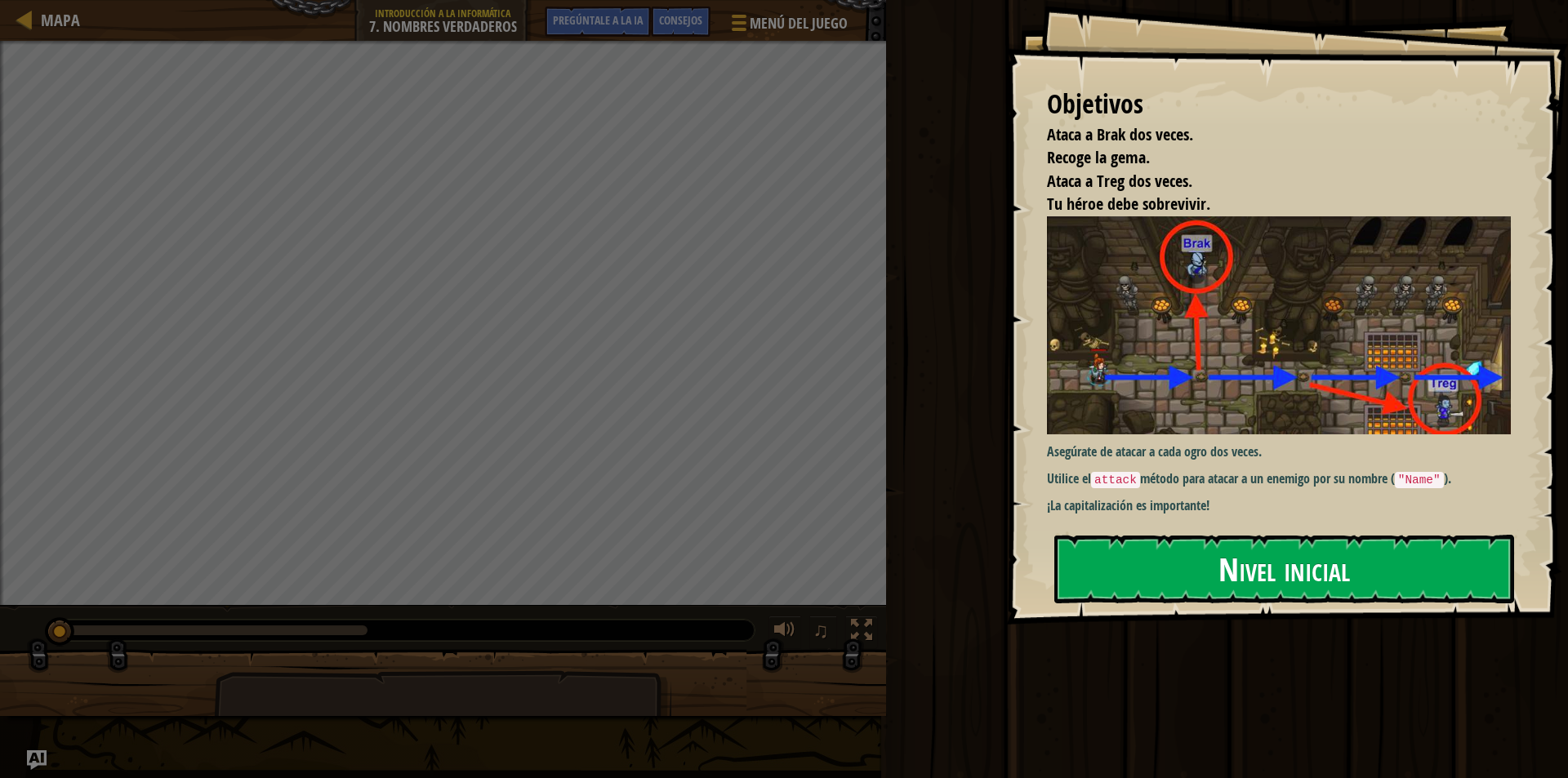
click at [1142, 566] on button "Nivel inicial" at bounding box center [1284, 570] width 460 height 69
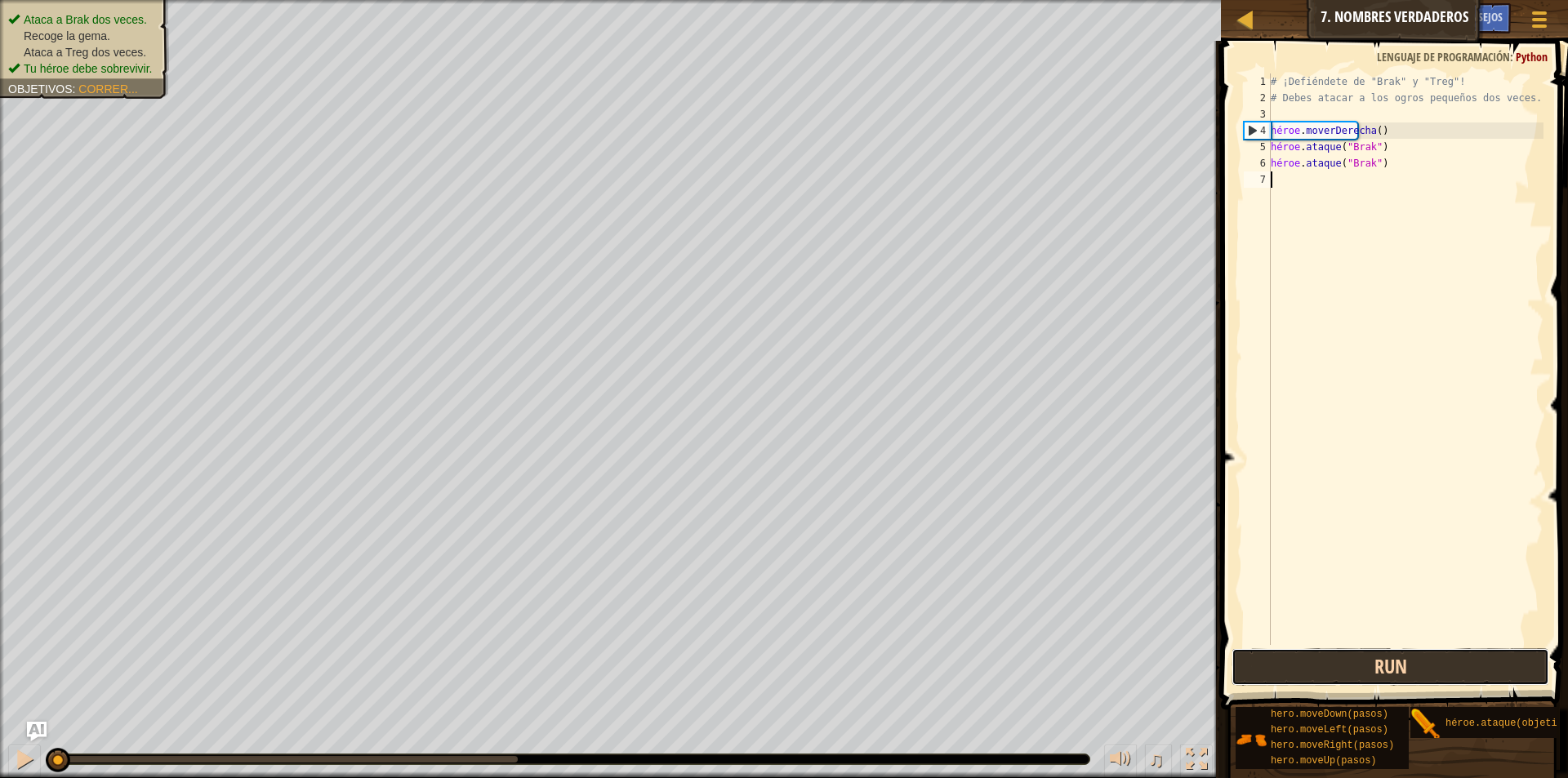
click at [1313, 655] on button "Run" at bounding box center [1390, 667] width 318 height 38
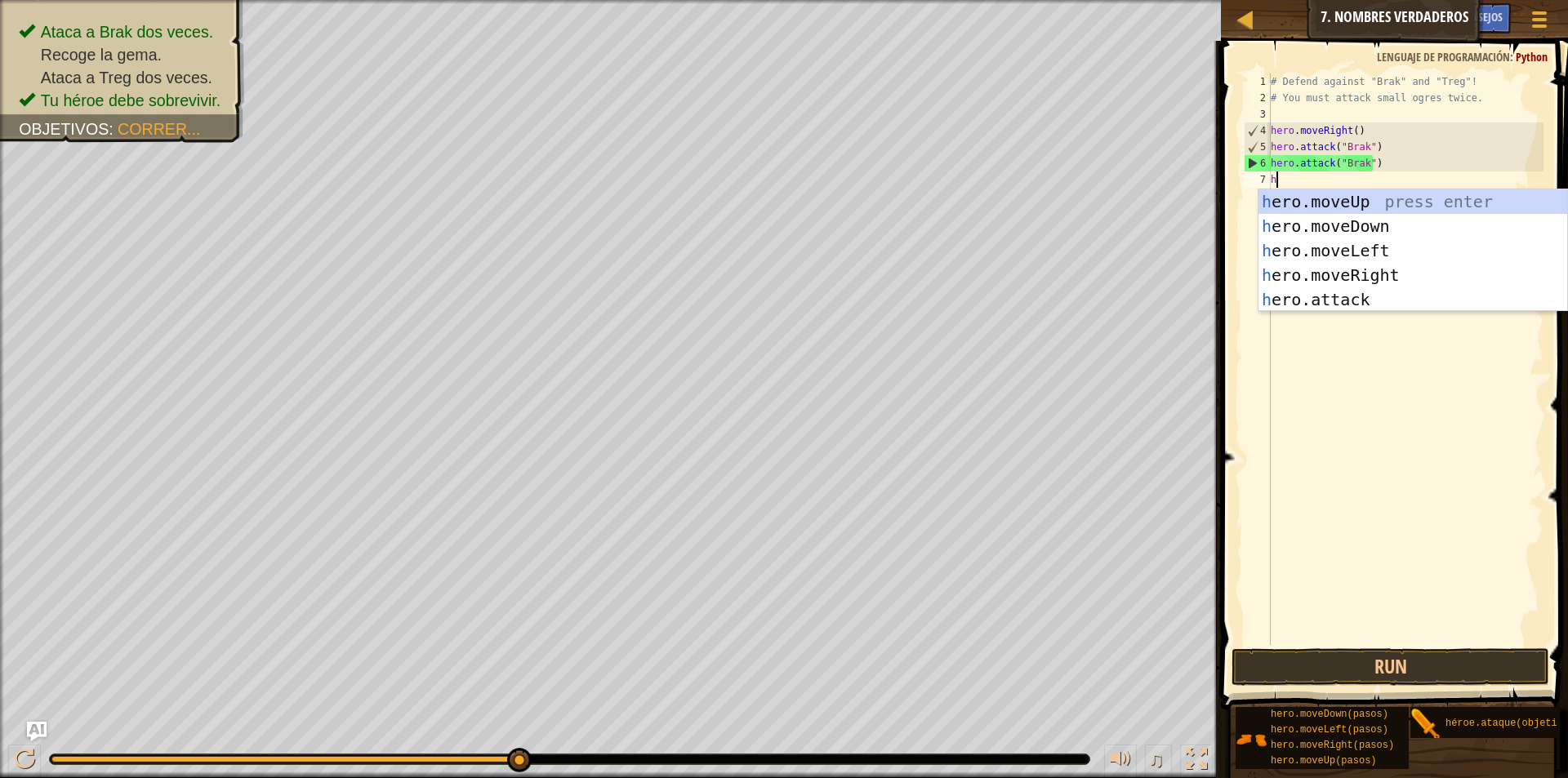
scroll to position [7, 1]
type textarea "hero"
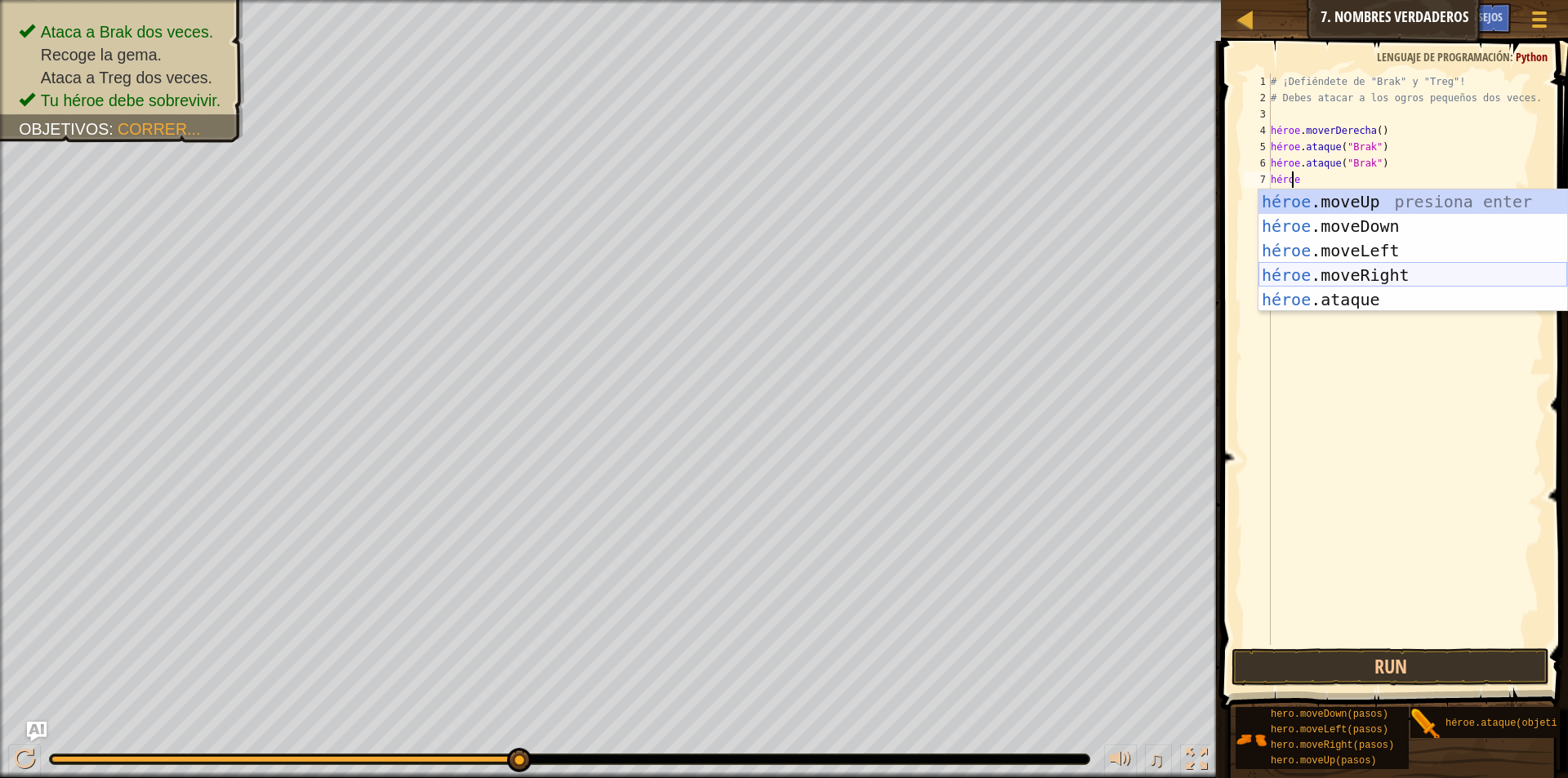
drag, startPoint x: 1308, startPoint y: 276, endPoint x: 1263, endPoint y: 306, distance: 54.1
click at [1306, 277] on div "héroe .moveUp presiona enter héroe .moveDown Presione Enter héroe .moveLeft Pre…" at bounding box center [1413, 275] width 308 height 171
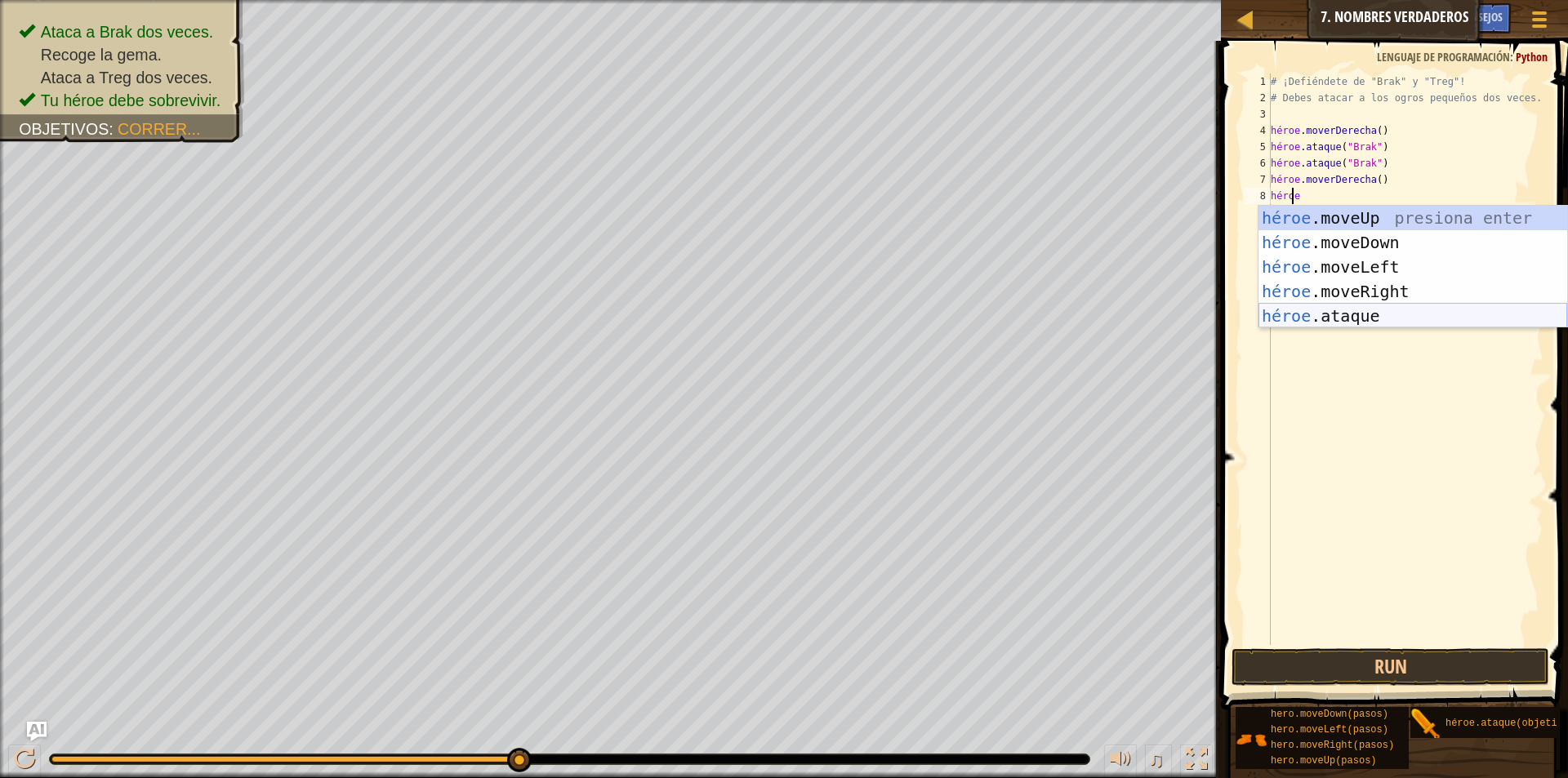
click at [1382, 313] on div "héroe .moveUp presiona enter héroe .moveDown Presione Enter héroe .moveLeft Pre…" at bounding box center [1413, 291] width 308 height 171
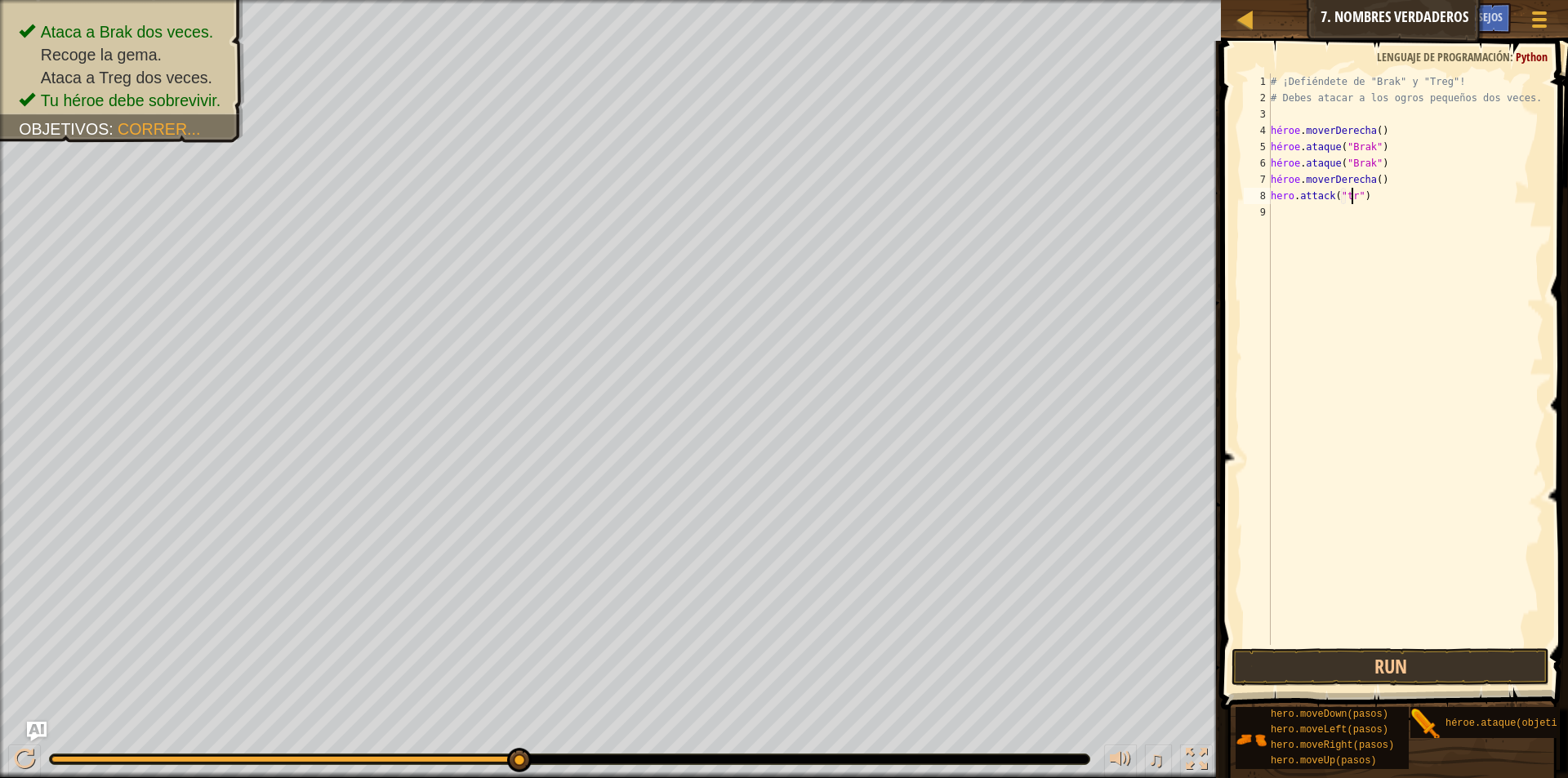
scroll to position [7, 7]
type textarea "hero.attack("treg")"
click at [1284, 658] on button "Run" at bounding box center [1390, 667] width 318 height 38
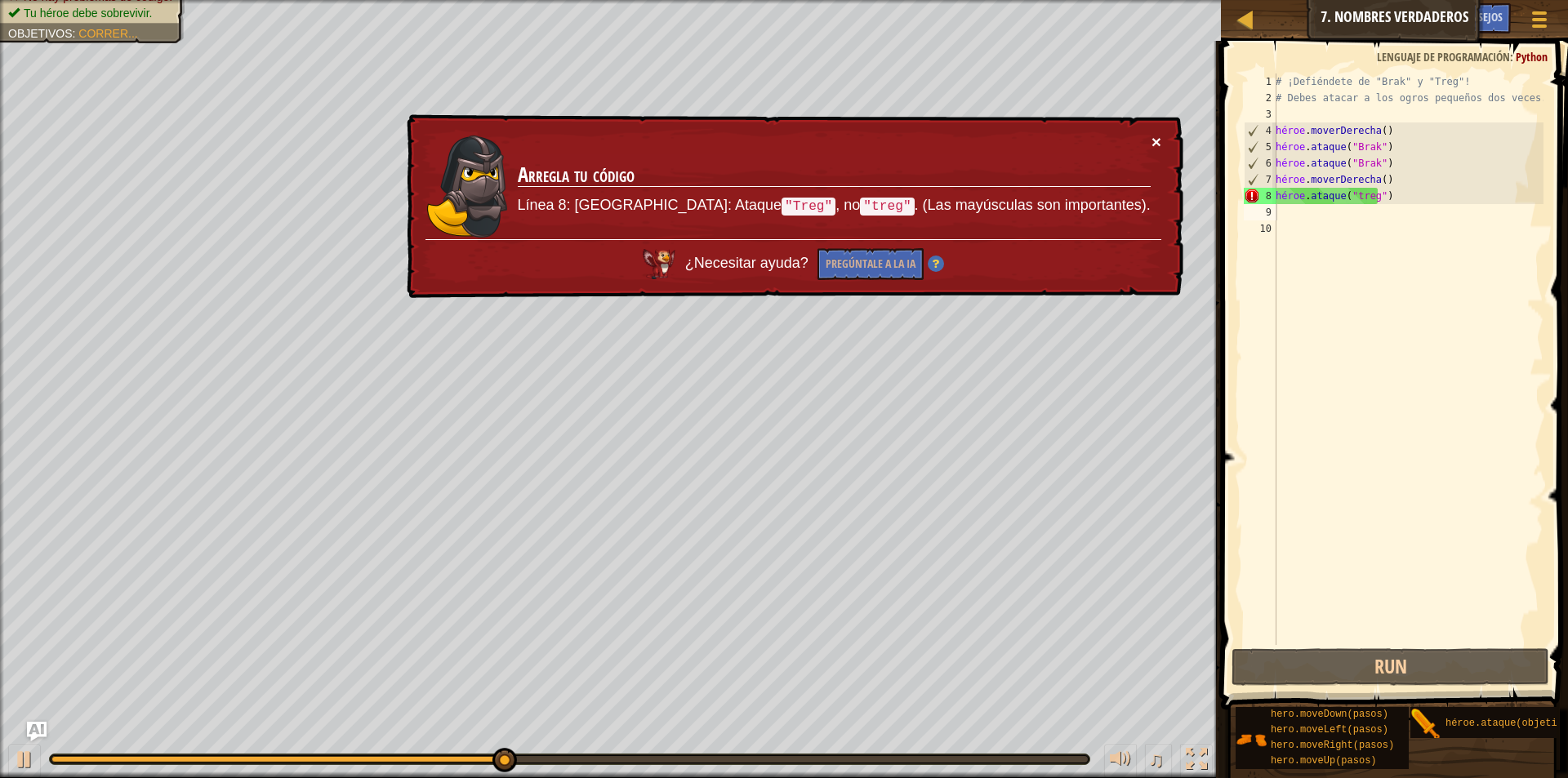
click at [1160, 137] on font "×" at bounding box center [1156, 141] width 10 height 19
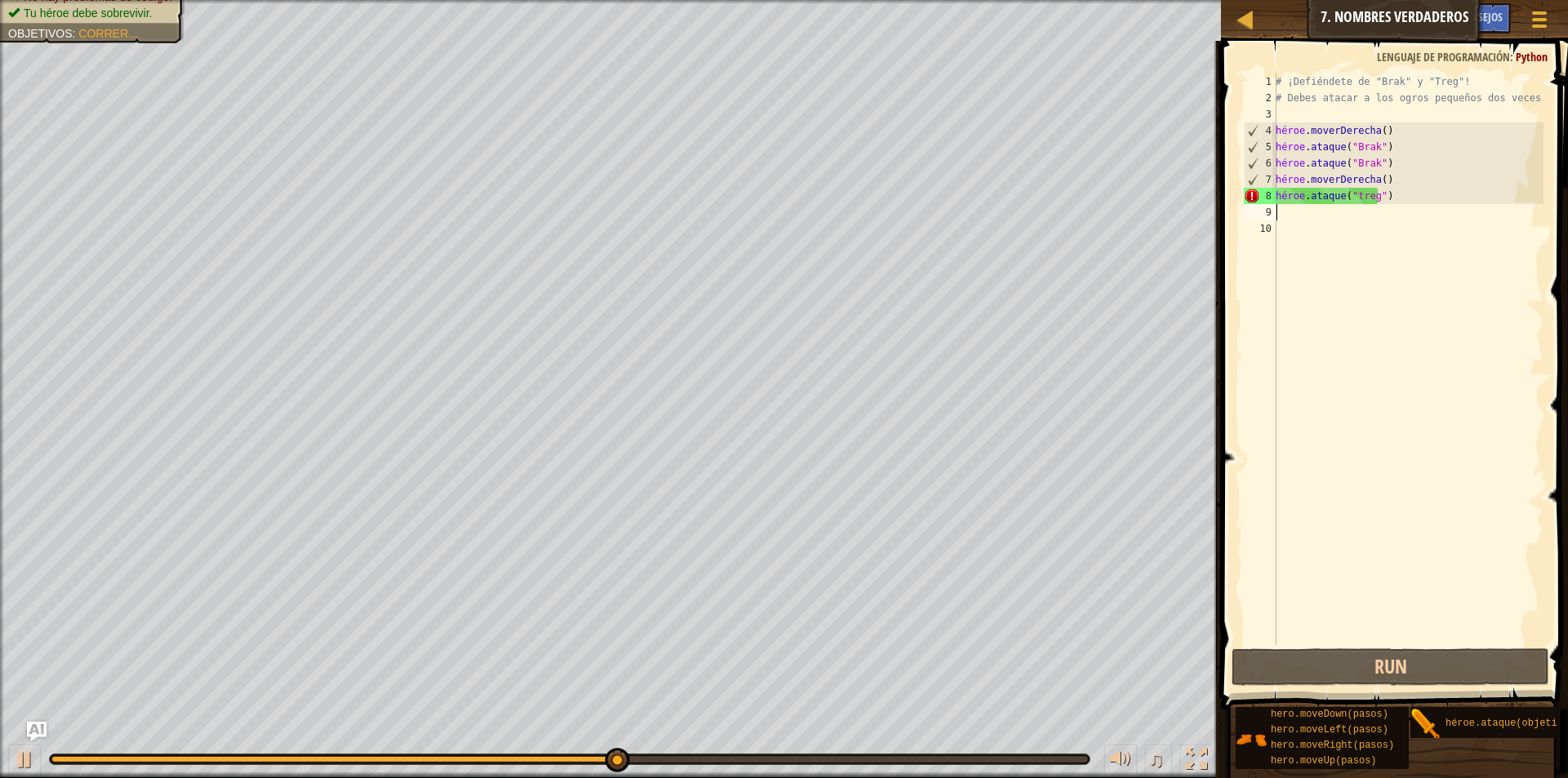
click at [1375, 196] on div "# ¡Defiéndete de "Brak" y "Treg"! # [PERSON_NAME] atacar a los ogros pequeños d…" at bounding box center [1407, 375] width 271 height 604
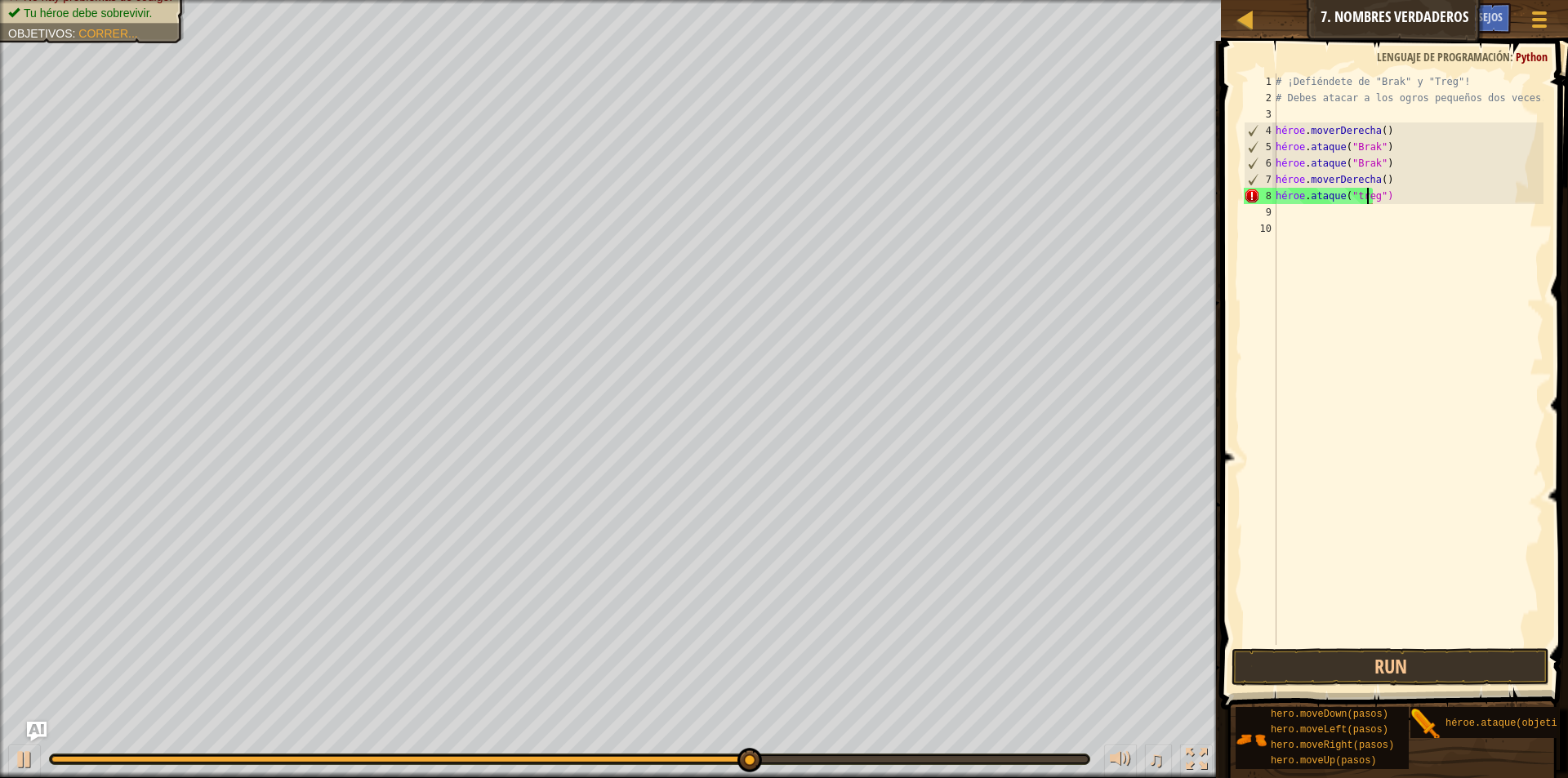
type textarea "hero.attack("tregT)"
click at [1389, 199] on div "# ¡Defiéndete de "Brak" y "Treg"! # [PERSON_NAME] atacar a los ogros pequeños d…" at bounding box center [1407, 375] width 271 height 604
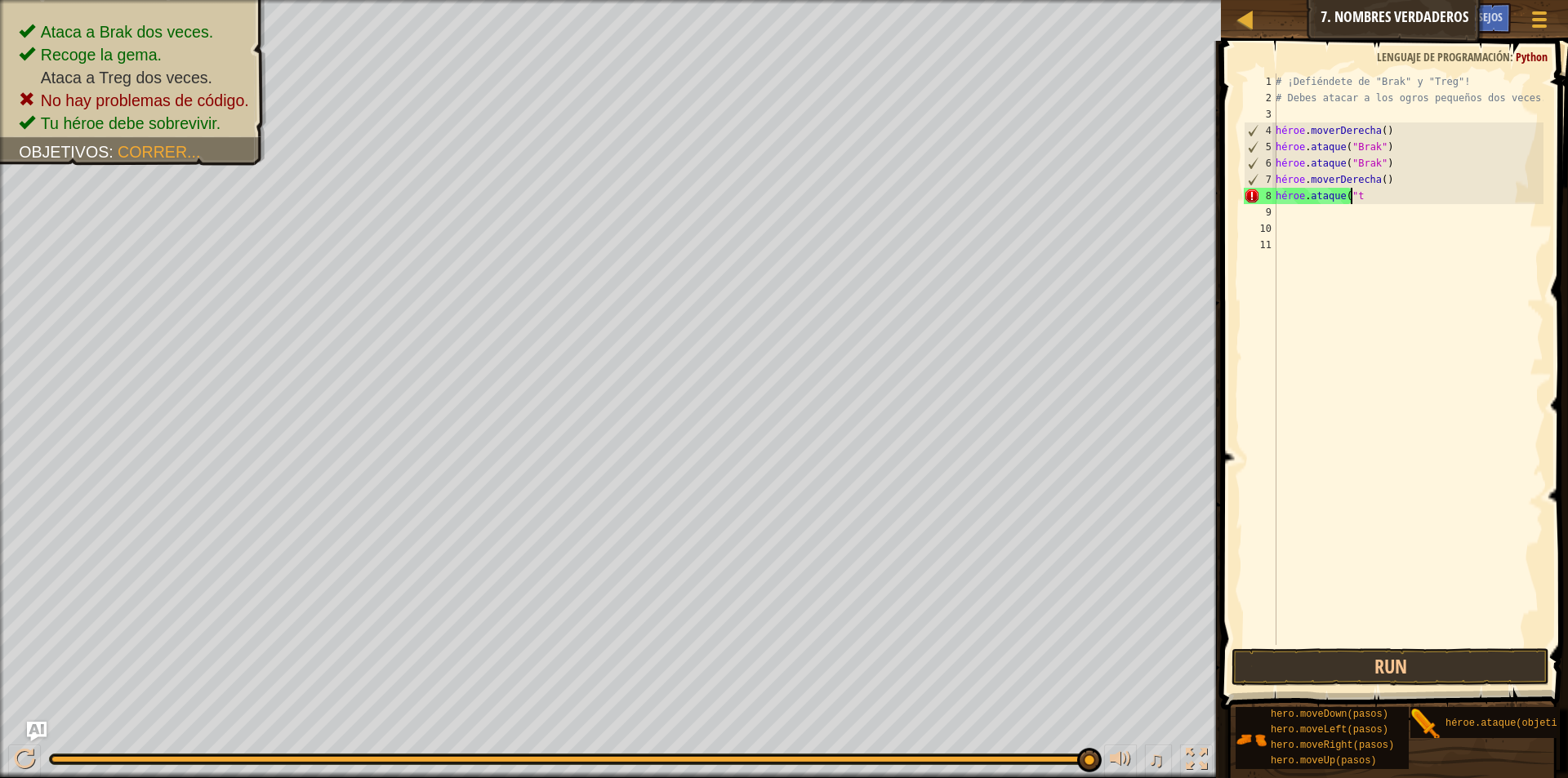
type textarea "hero.attack(""
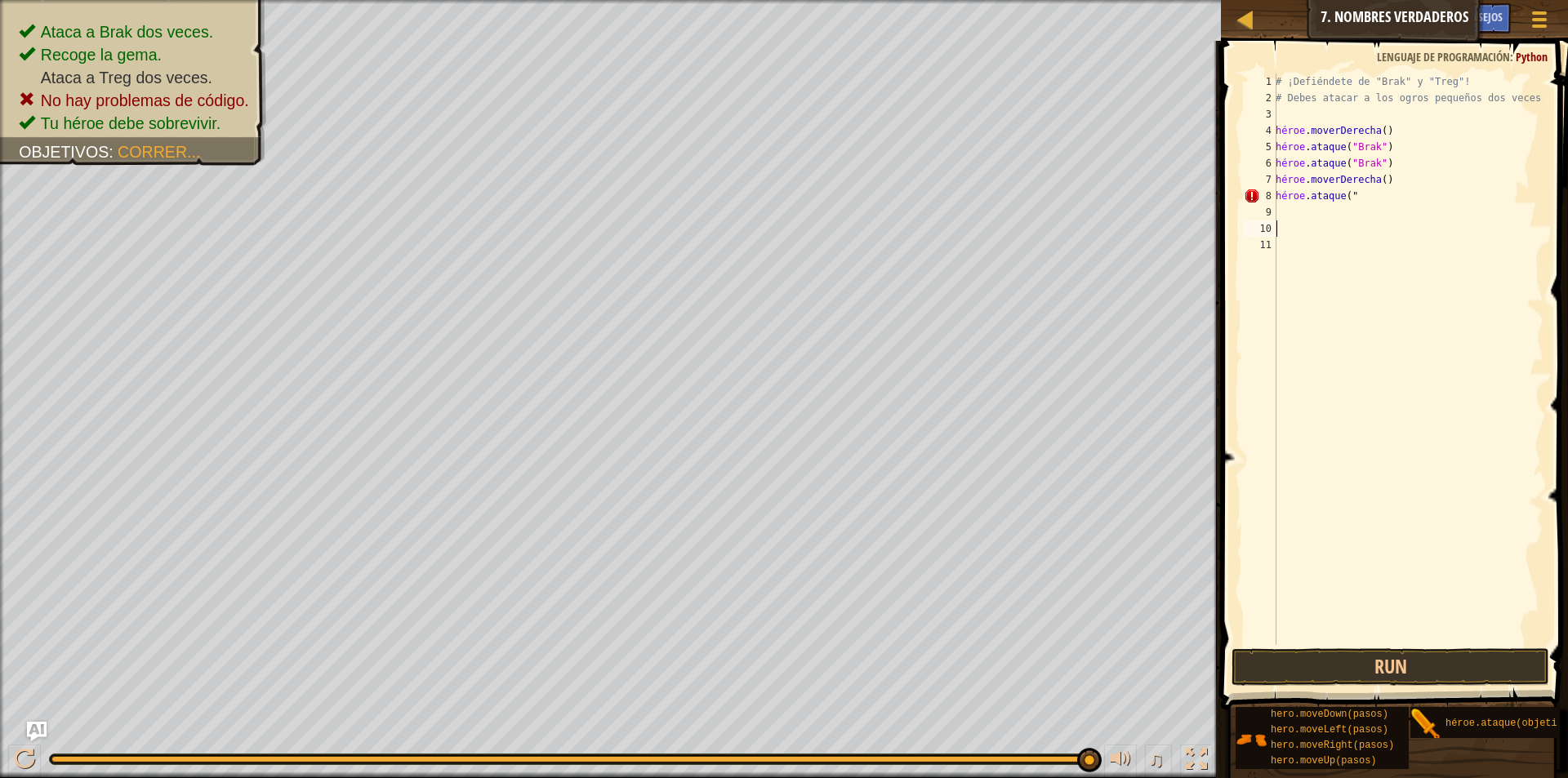
click at [1377, 189] on div "# ¡Defiéndete de "Brak" y "Treg"! # [PERSON_NAME] atacar a los ogros pequeños d…" at bounding box center [1407, 375] width 271 height 604
type textarea "hero.attack("Treg"
drag, startPoint x: 1408, startPoint y: 257, endPoint x: 1249, endPoint y: 266, distance: 159.3
click at [1249, 266] on div "hero.attack("Treg 1 2 3 4 5 6 7 8 9 10 11 # ¡Defiéndete de "Brak" y "Treg"! # […" at bounding box center [1391, 359] width 303 height 571
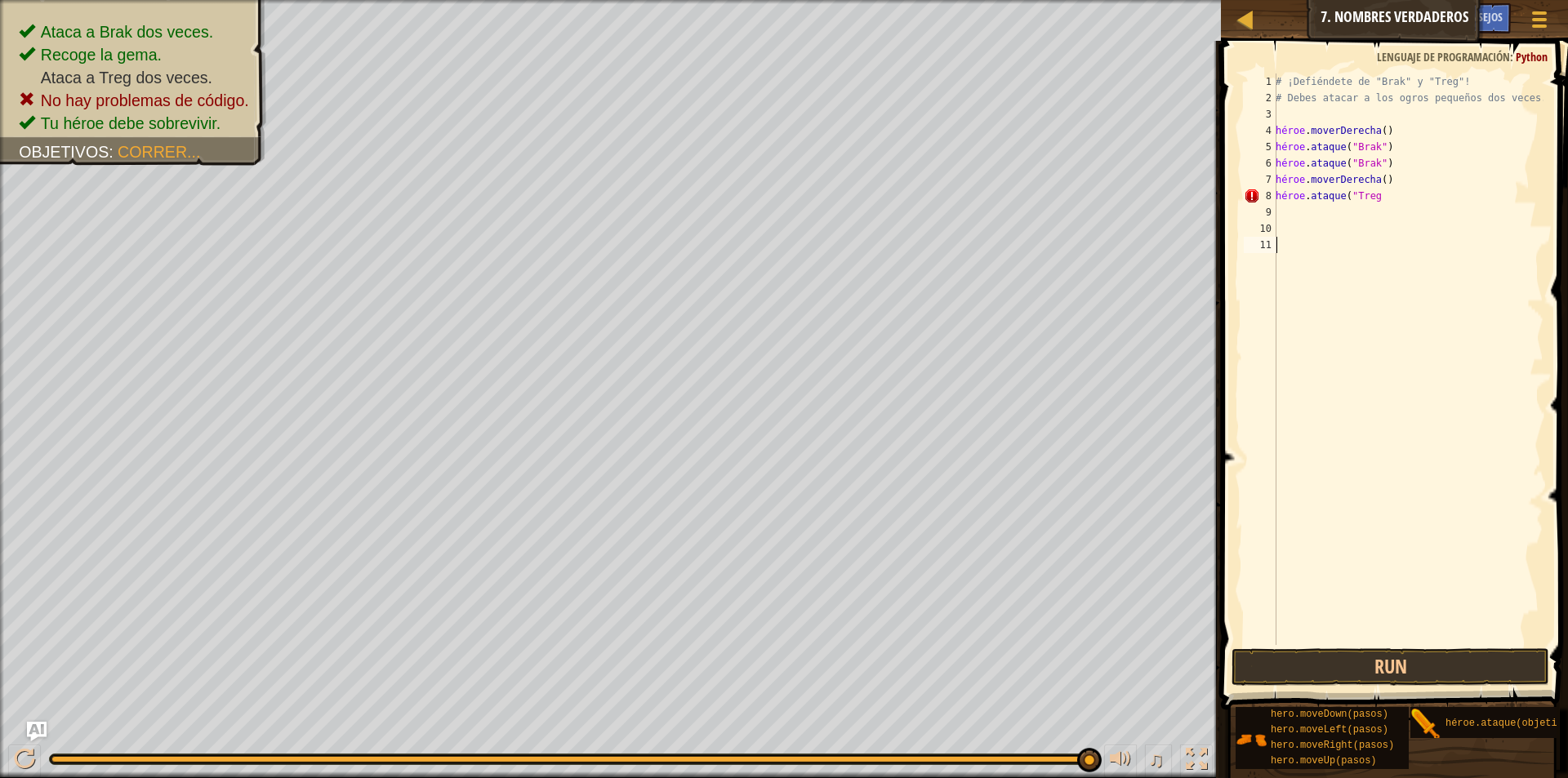
scroll to position [7, 0]
click at [1445, 165] on div "# ¡Defiéndete de "Brak" y "Treg"! # [PERSON_NAME] atacar a los ogros pequeños d…" at bounding box center [1407, 375] width 271 height 604
click at [1455, 194] on div "# ¡Defiéndete de "Brak" y "Treg"! # [PERSON_NAME] atacar a los ogros pequeños d…" at bounding box center [1407, 375] width 271 height 604
type textarea "h"
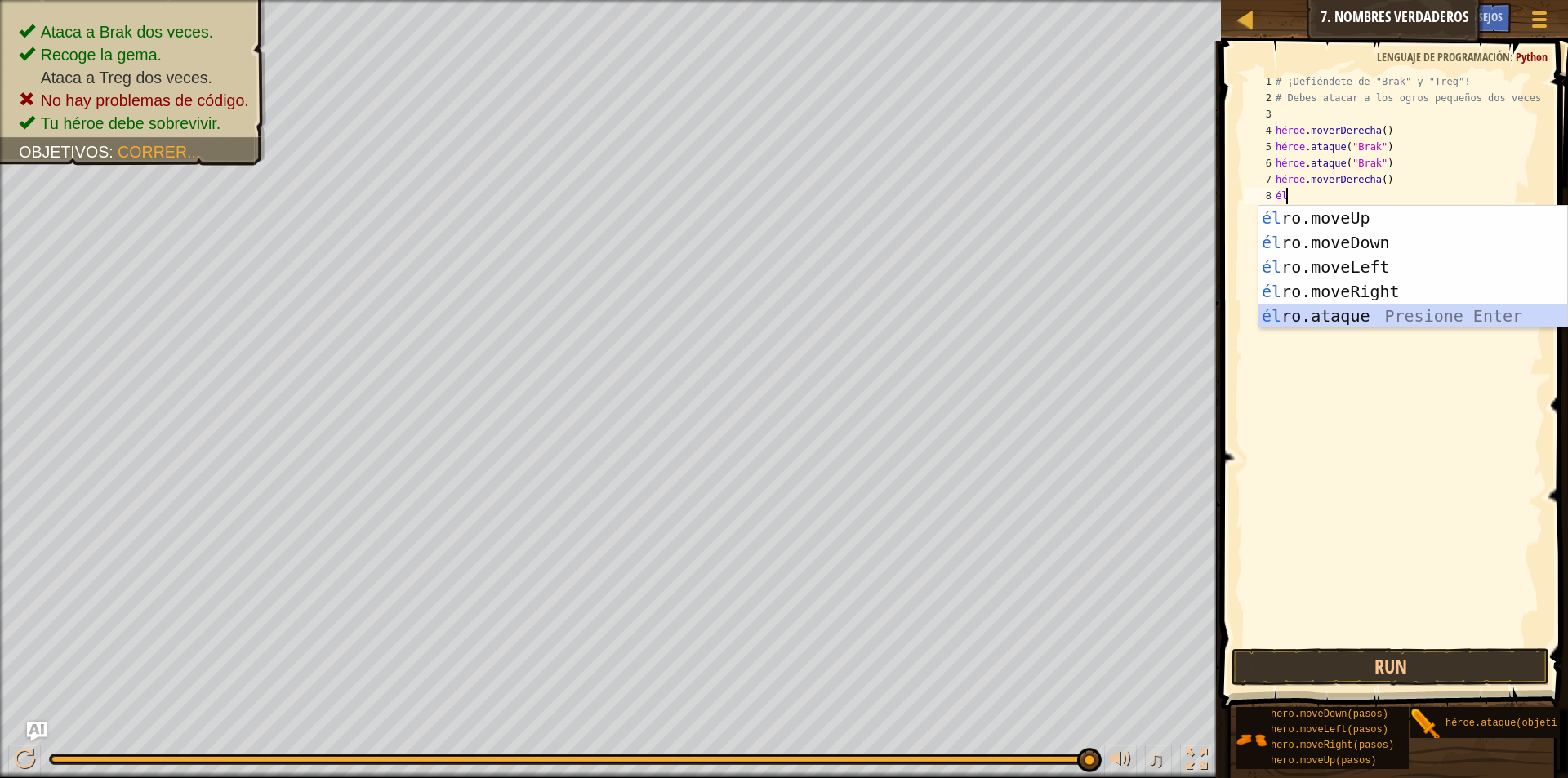
type textarea "h"
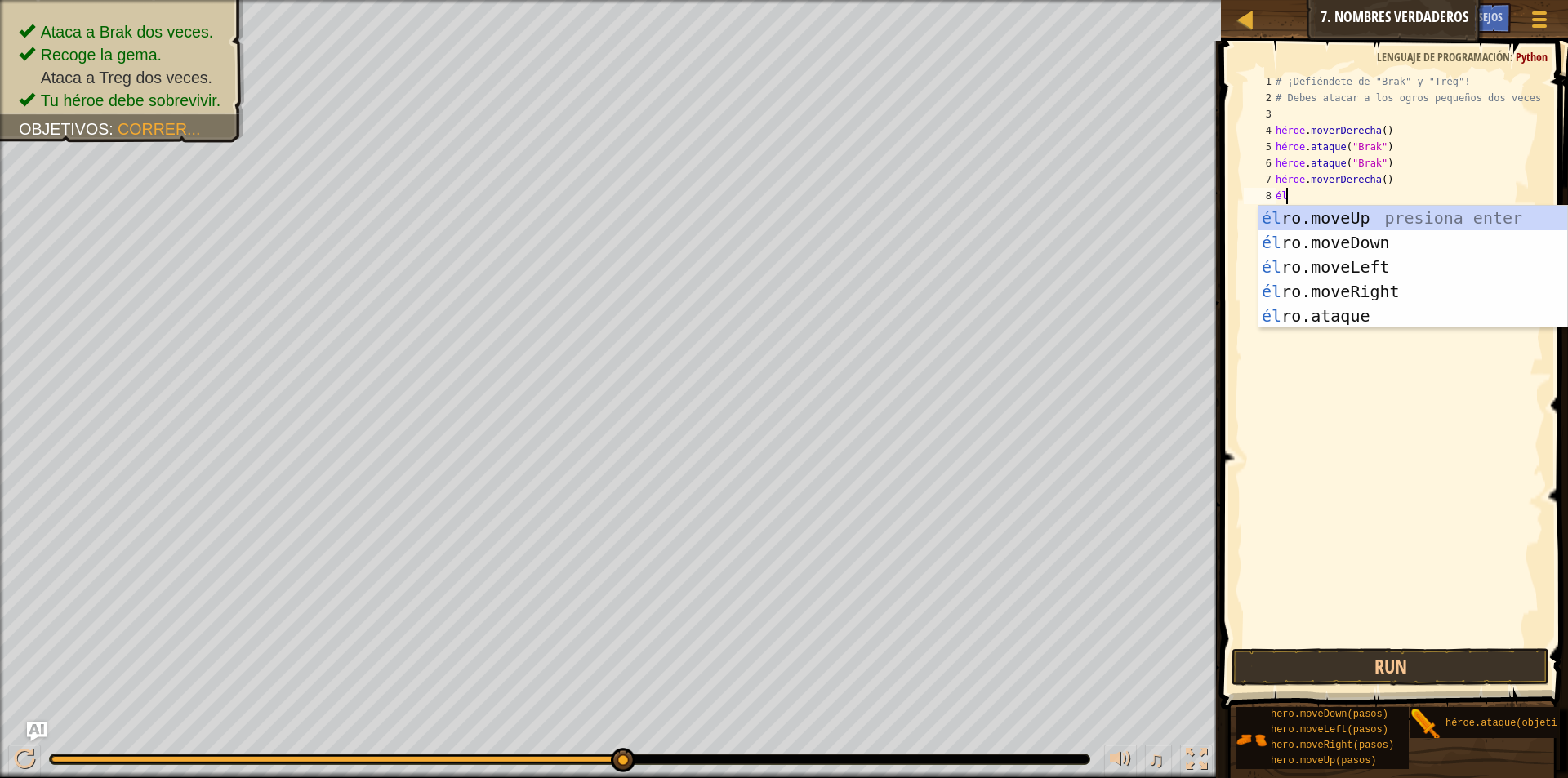
type textarea "h"
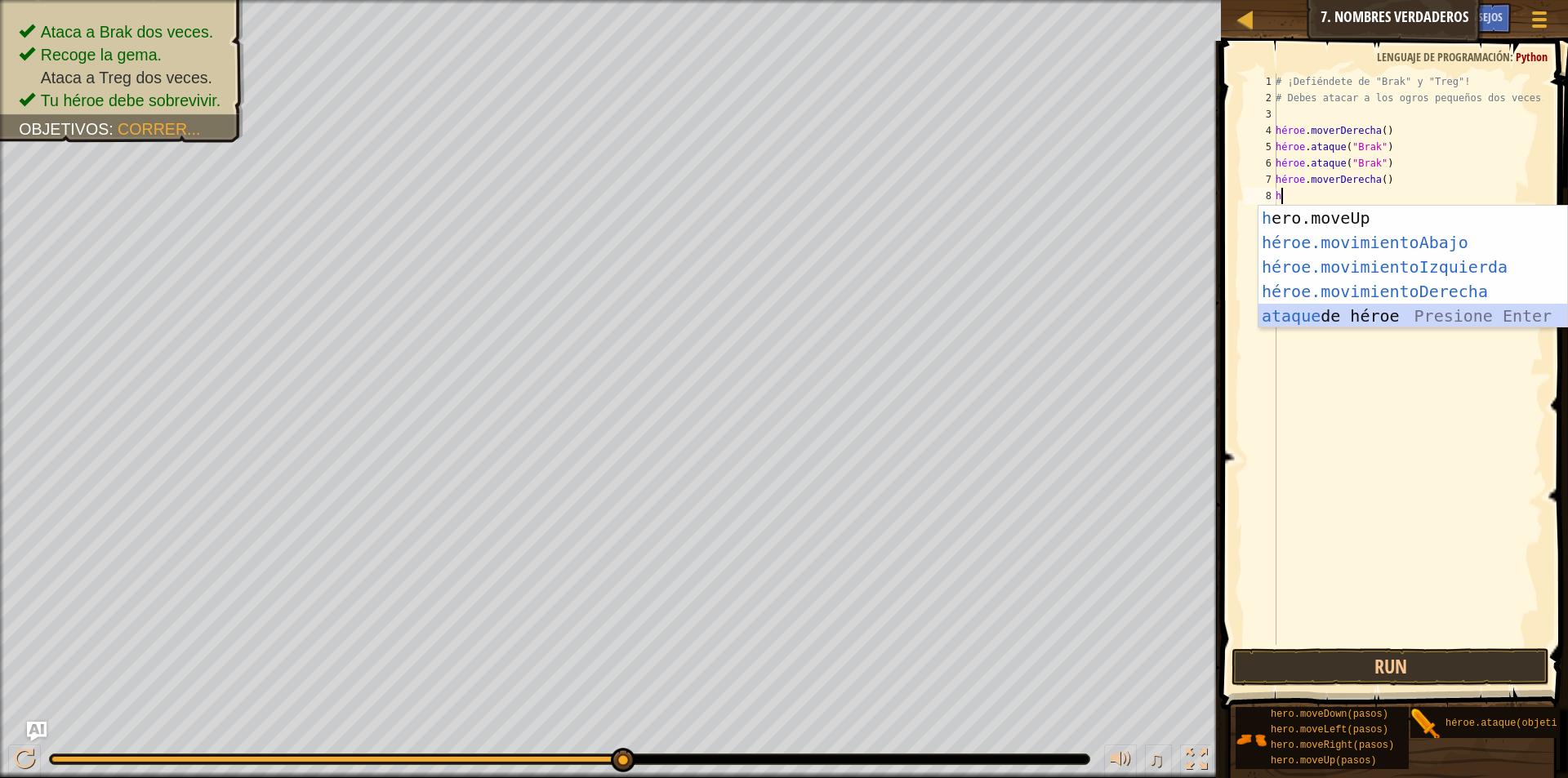
click at [1391, 324] on div "h ero.moveUp presiona enter héroe.movimientoAbajo ​ Presione Enter héroe.movimi…" at bounding box center [1413, 291] width 308 height 171
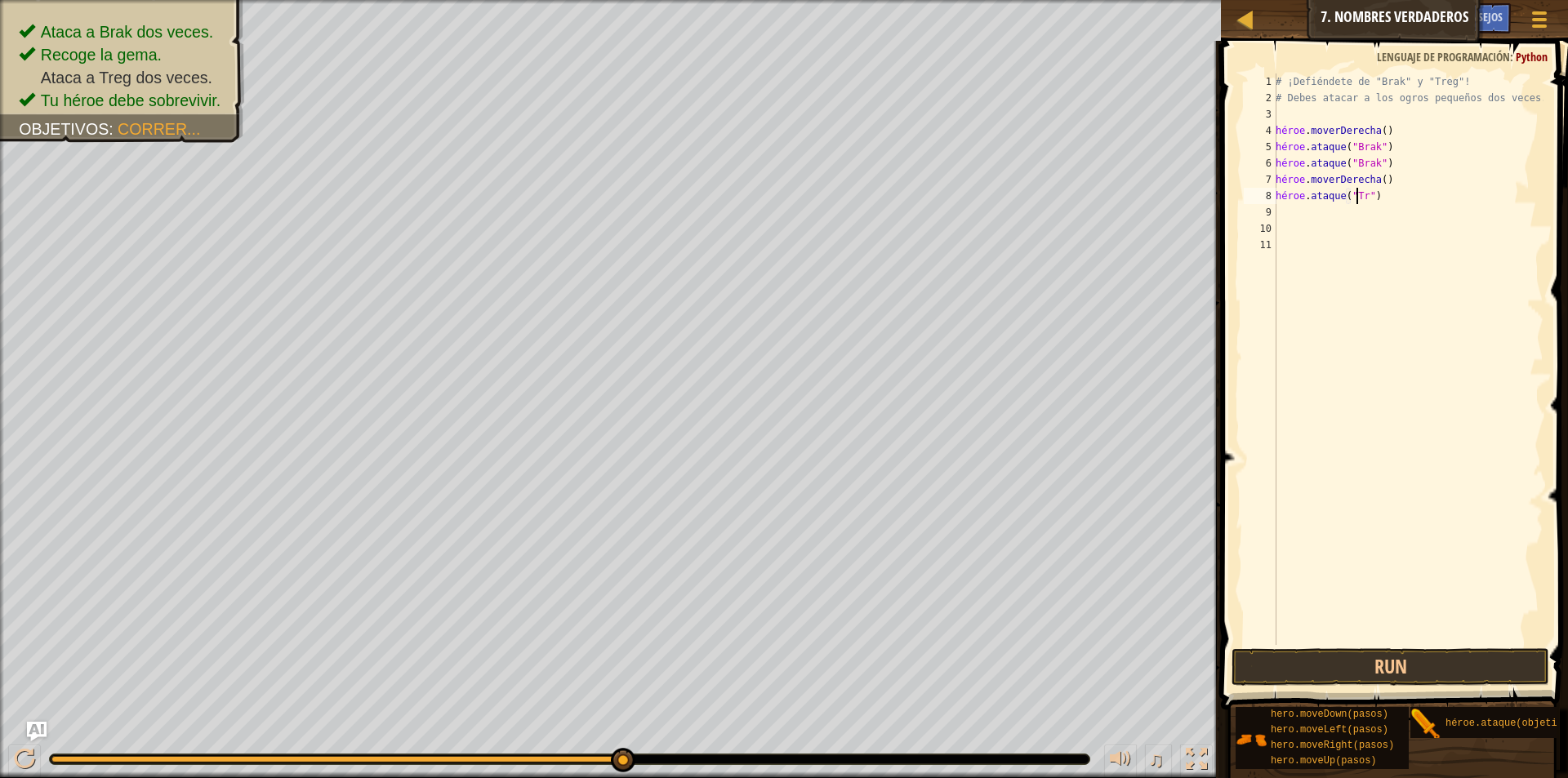
scroll to position [7, 7]
type textarea "hero.attack("Treg")"
click at [1432, 648] on button "Run" at bounding box center [1390, 667] width 318 height 38
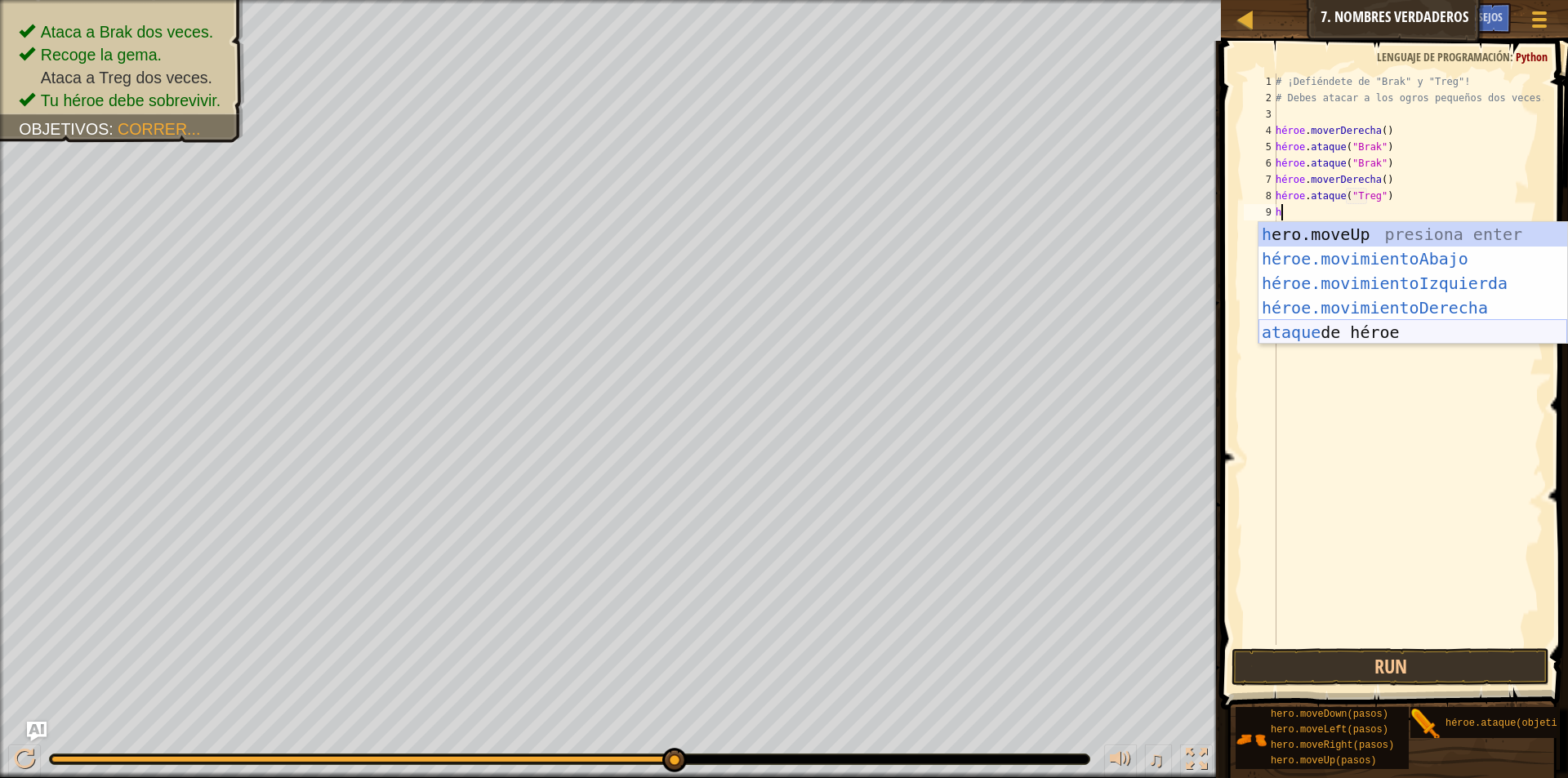
click at [1311, 341] on div "h ero.moveUp presiona enter héroe.movimientoAbajo ​ Presione Enter héroe.movimi…" at bounding box center [1413, 307] width 308 height 171
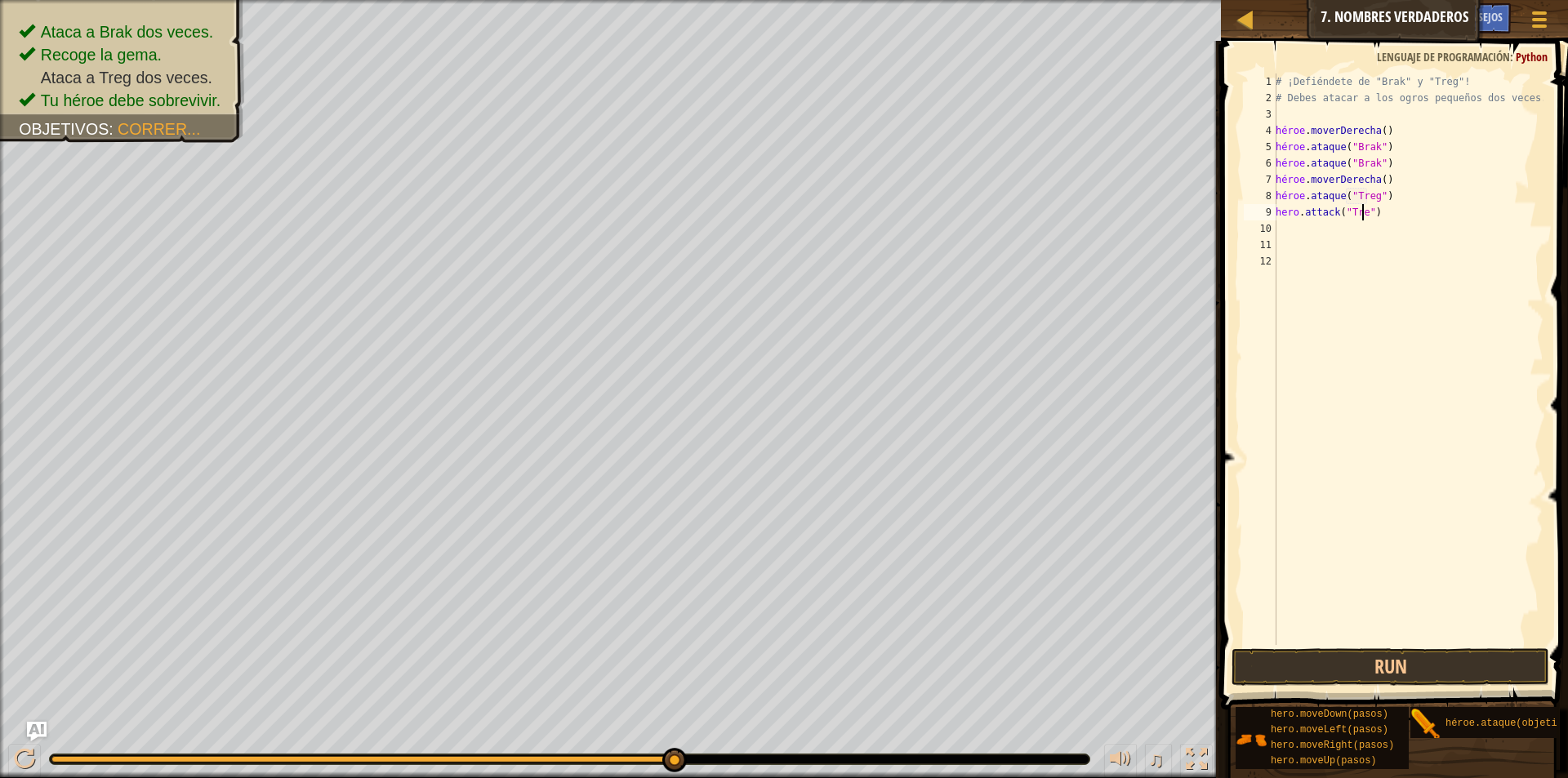
scroll to position [7, 7]
type textarea "hero.attack("Treg")"
click at [1479, 653] on button "Run" at bounding box center [1390, 667] width 318 height 38
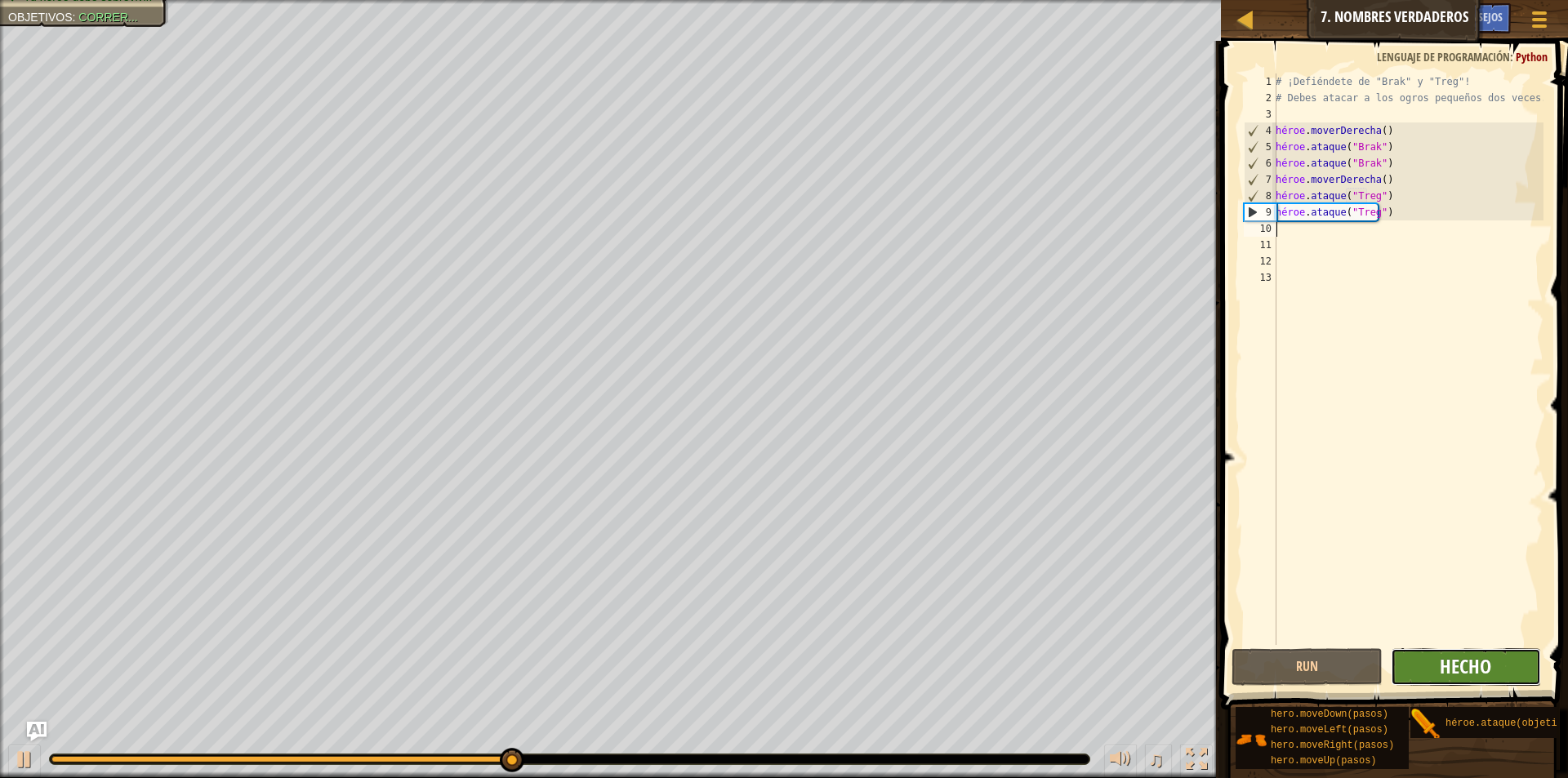
click at [1457, 675] on font "Hecho" at bounding box center [1466, 667] width 51 height 26
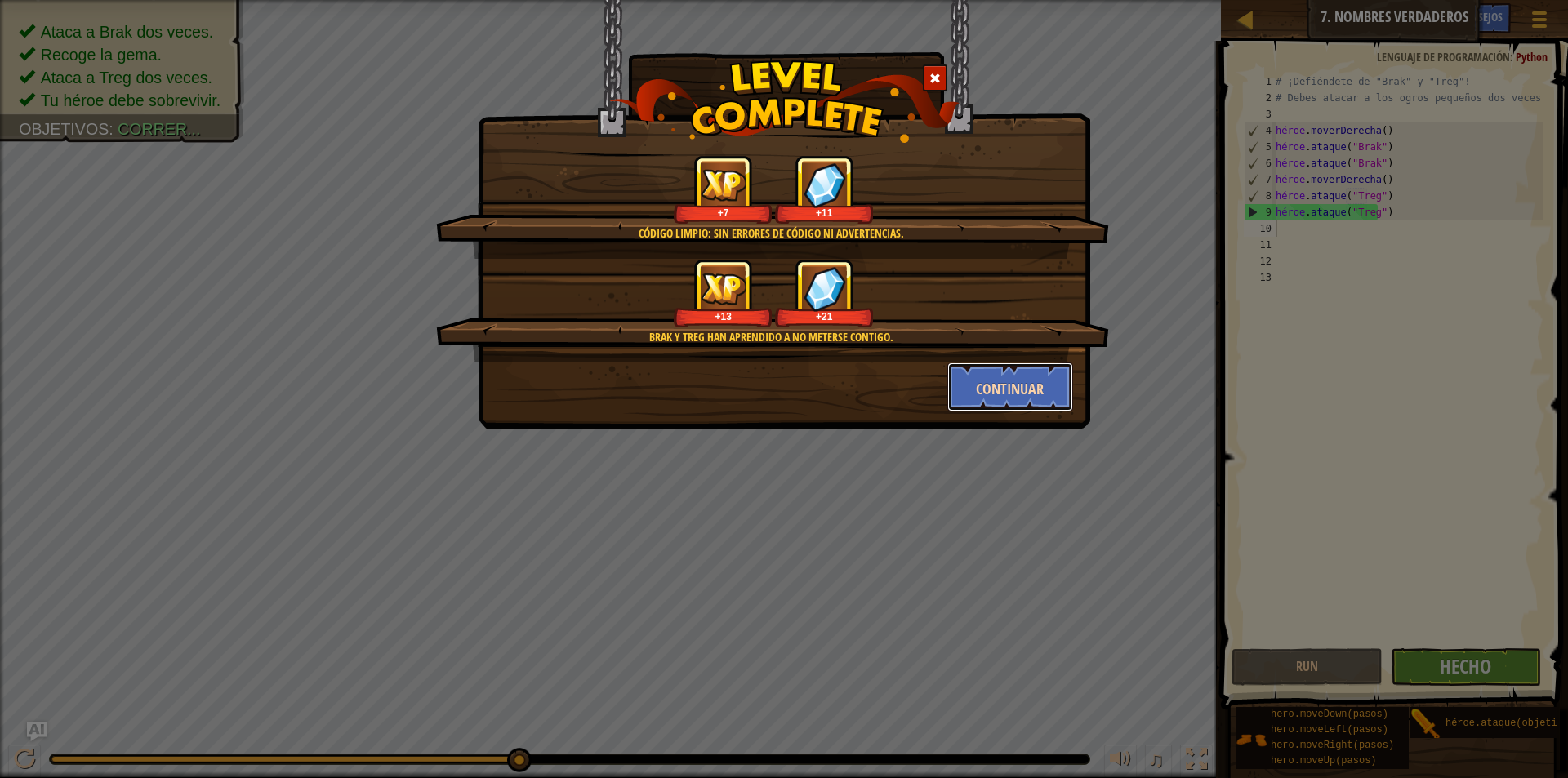
click at [994, 390] on font "Continuar" at bounding box center [1010, 389] width 68 height 20
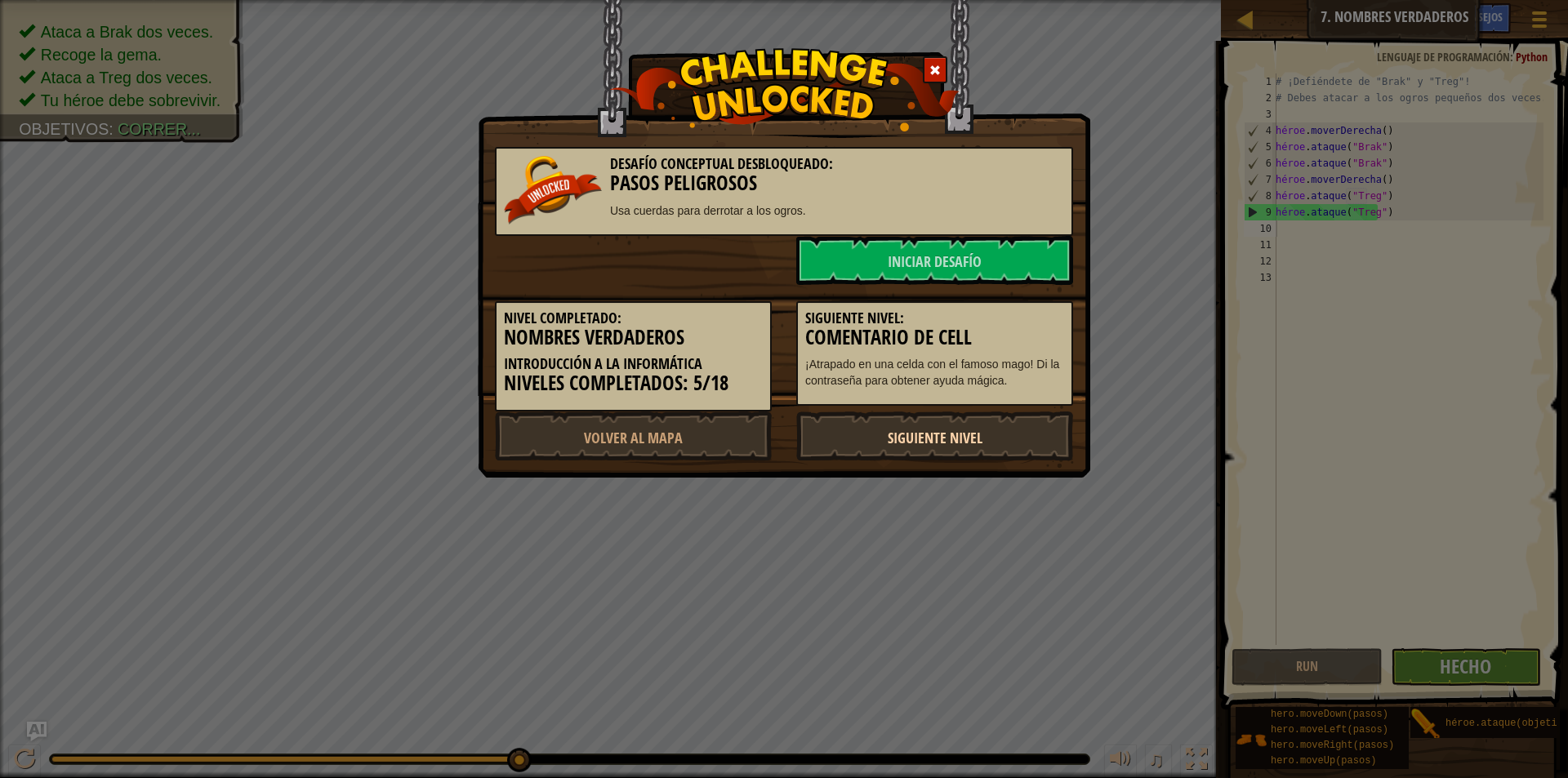
click at [1013, 434] on link "Siguiente nivel" at bounding box center [934, 435] width 276 height 49
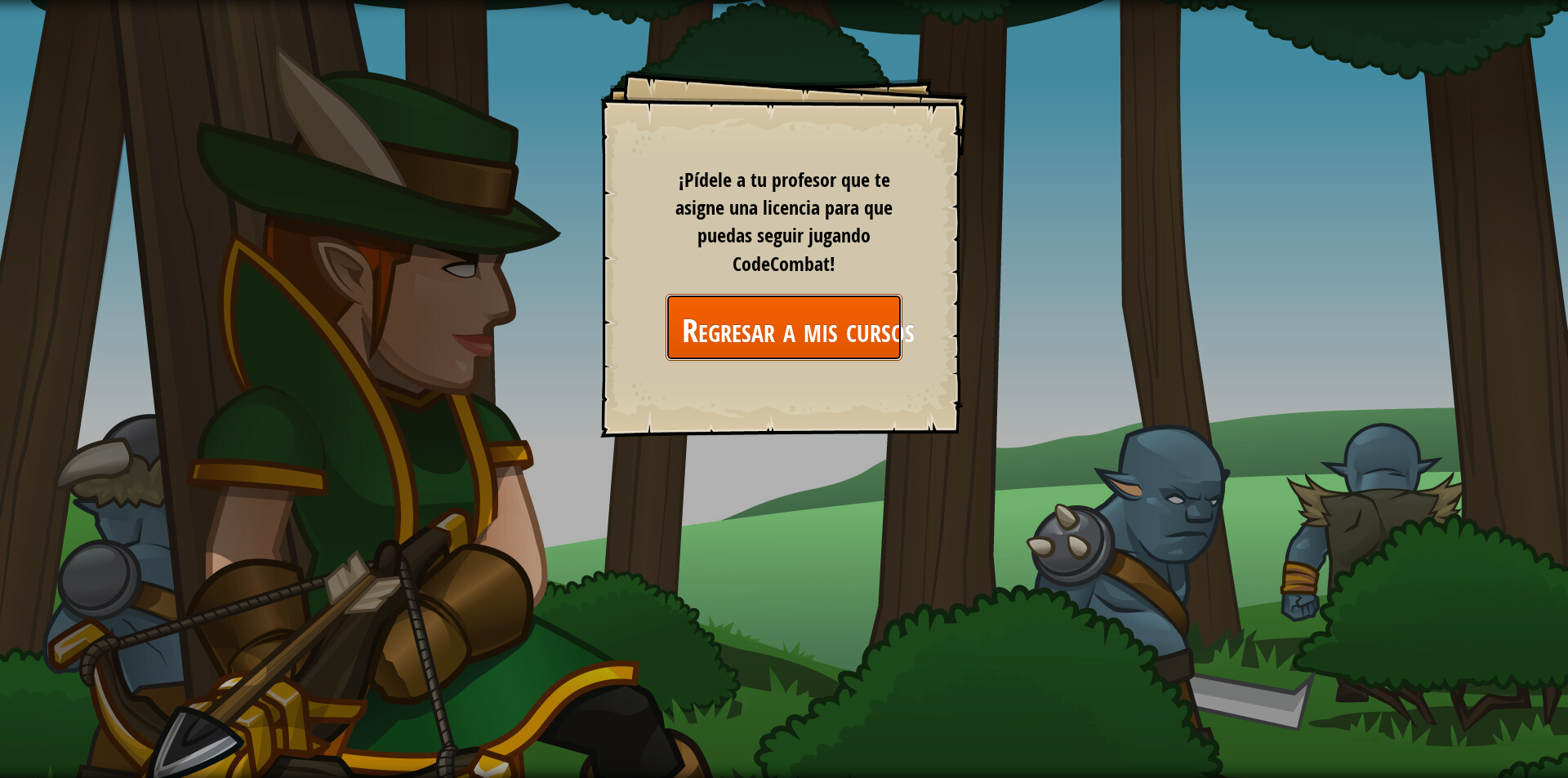
click at [786, 322] on font "Regresar a mis cursos" at bounding box center [799, 329] width 233 height 44
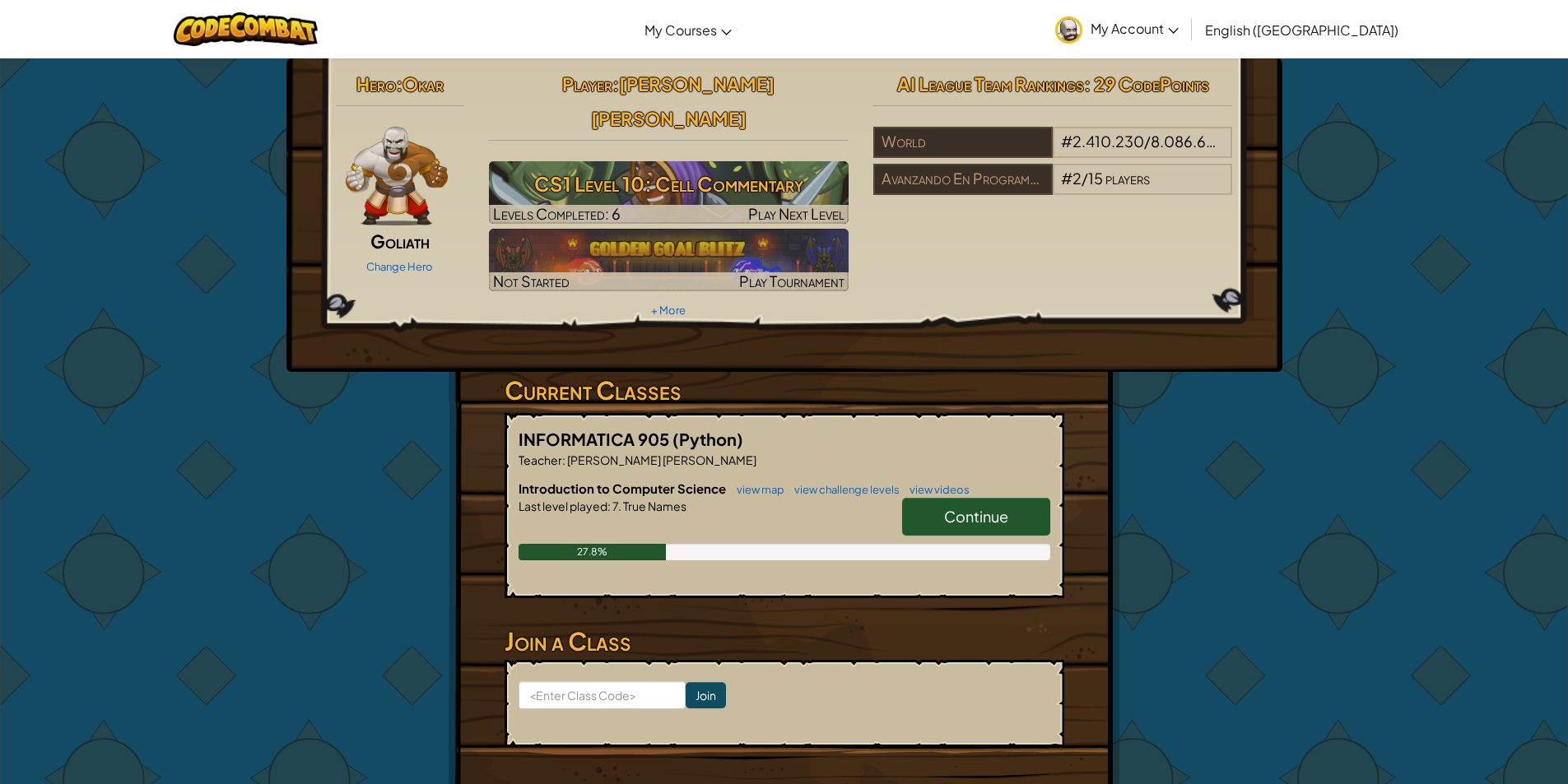
click at [963, 507] on span "Continue" at bounding box center [976, 516] width 64 height 19
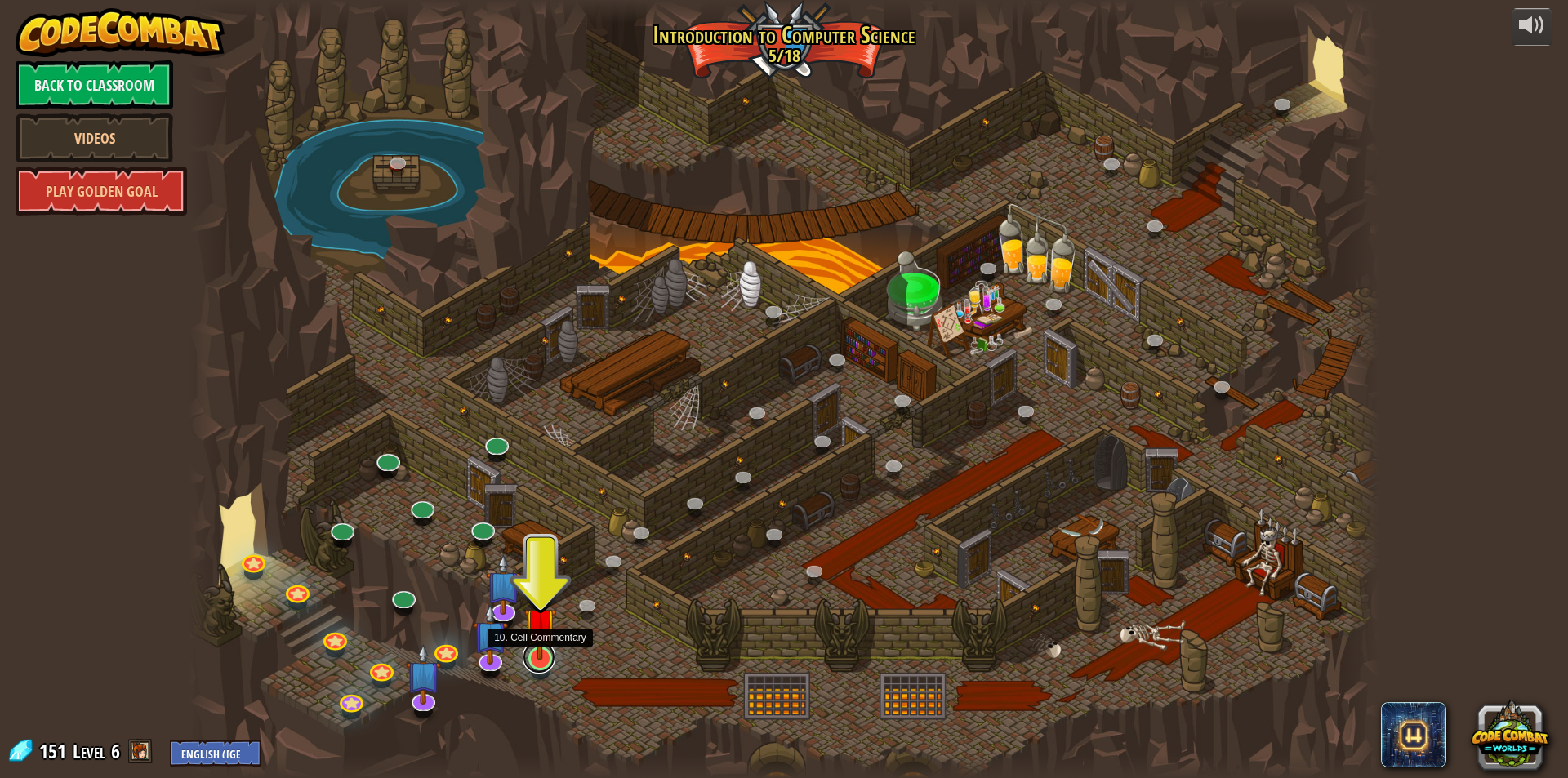
click at [542, 661] on link at bounding box center [539, 657] width 33 height 33
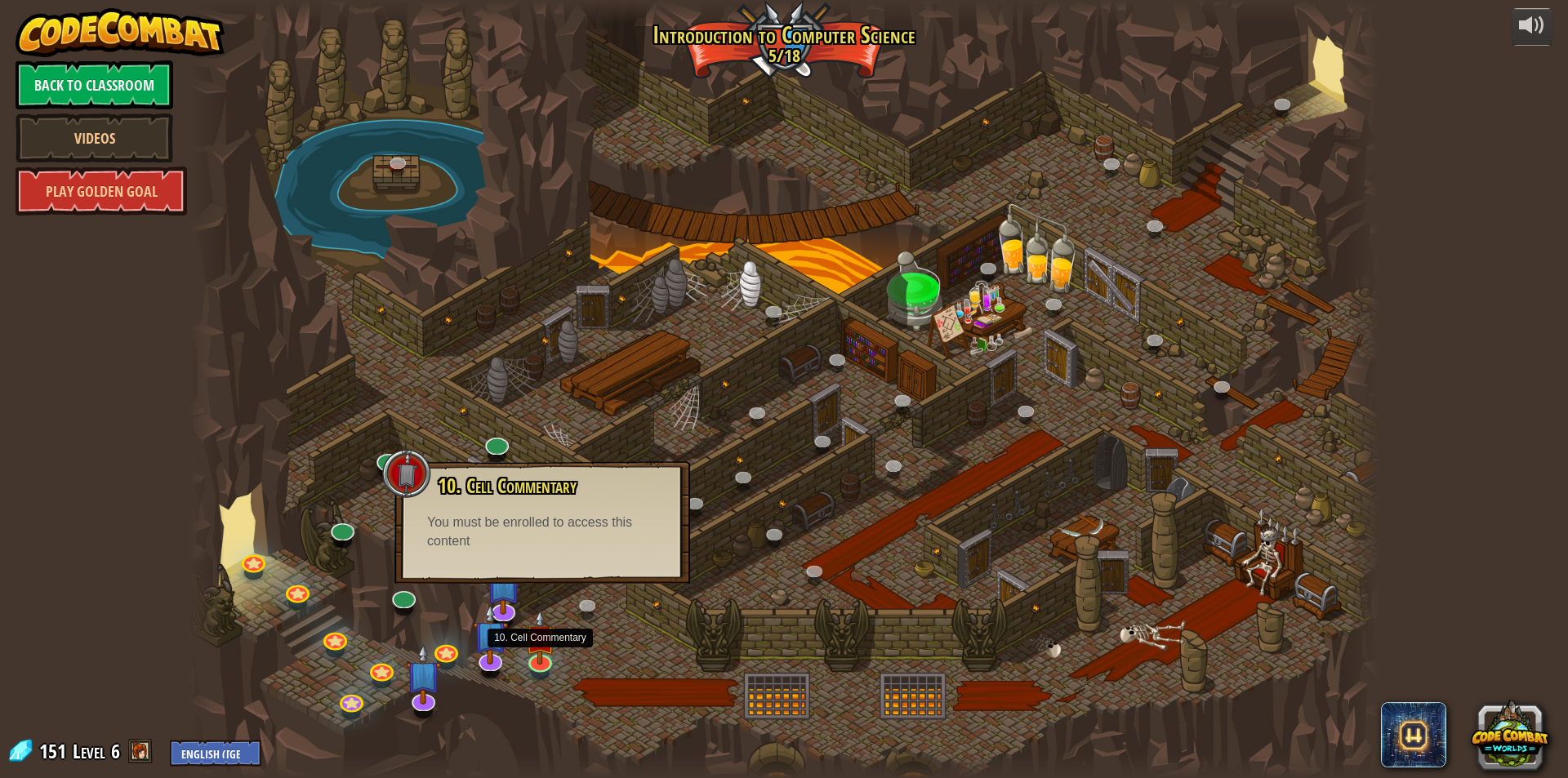
click at [668, 579] on div "10. Cell Commentary Trapped in a prison cell with the famous wizard! Say the pa…" at bounding box center [542, 522] width 296 height 123
click at [823, 575] on link at bounding box center [815, 572] width 33 height 33
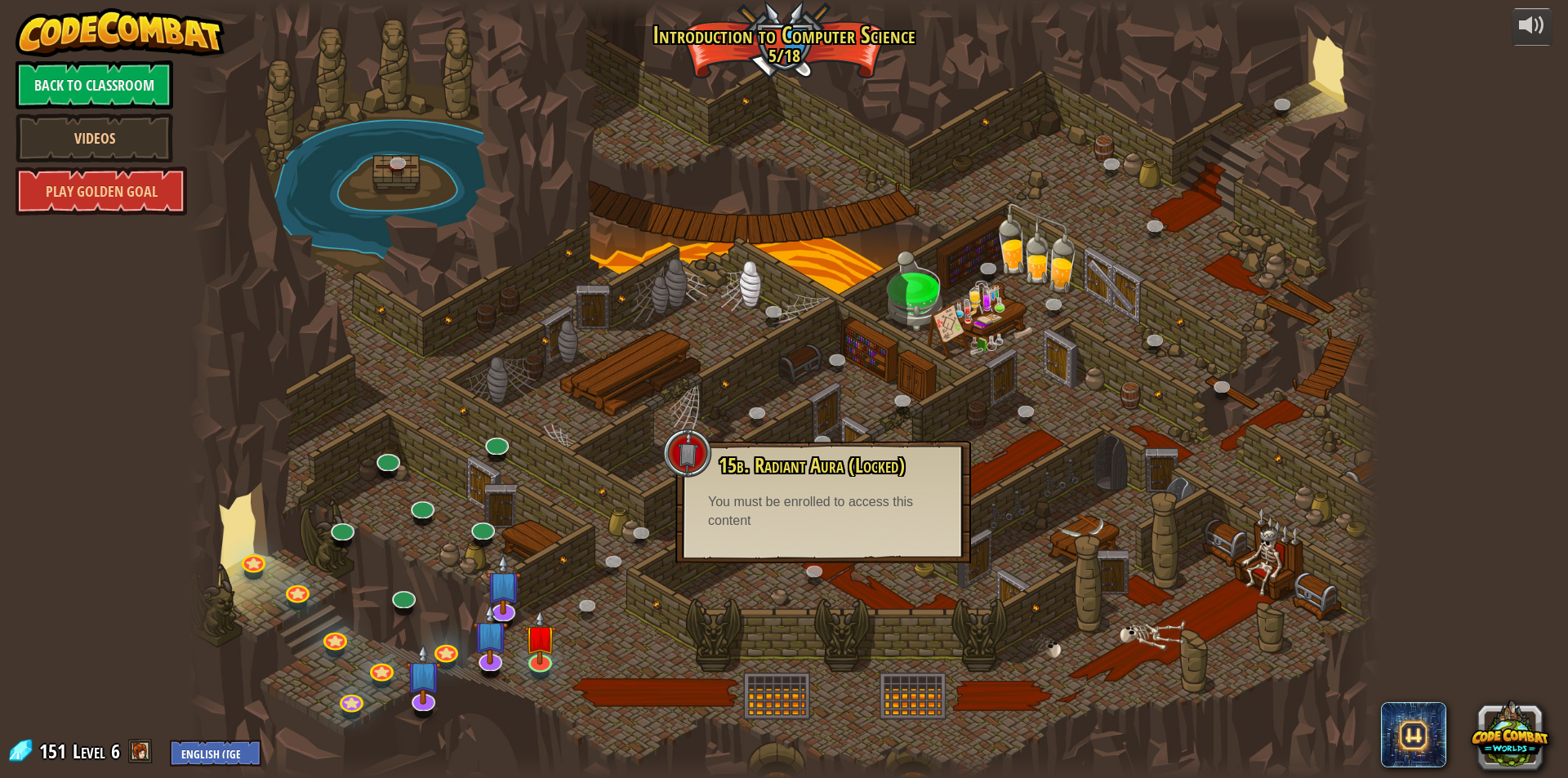
click at [728, 354] on div at bounding box center [784, 389] width 1191 height 778
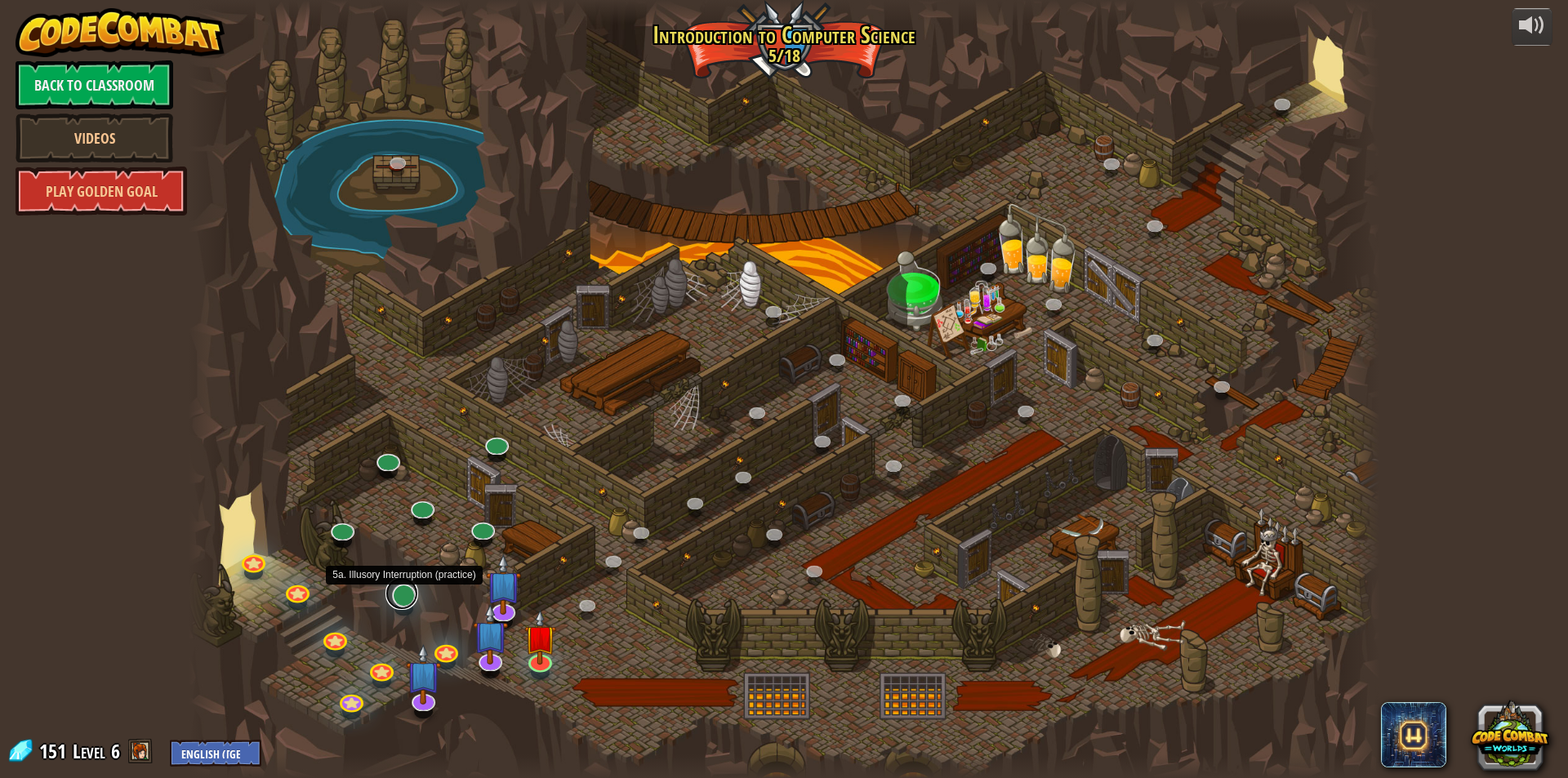
click at [398, 600] on link at bounding box center [401, 593] width 33 height 33
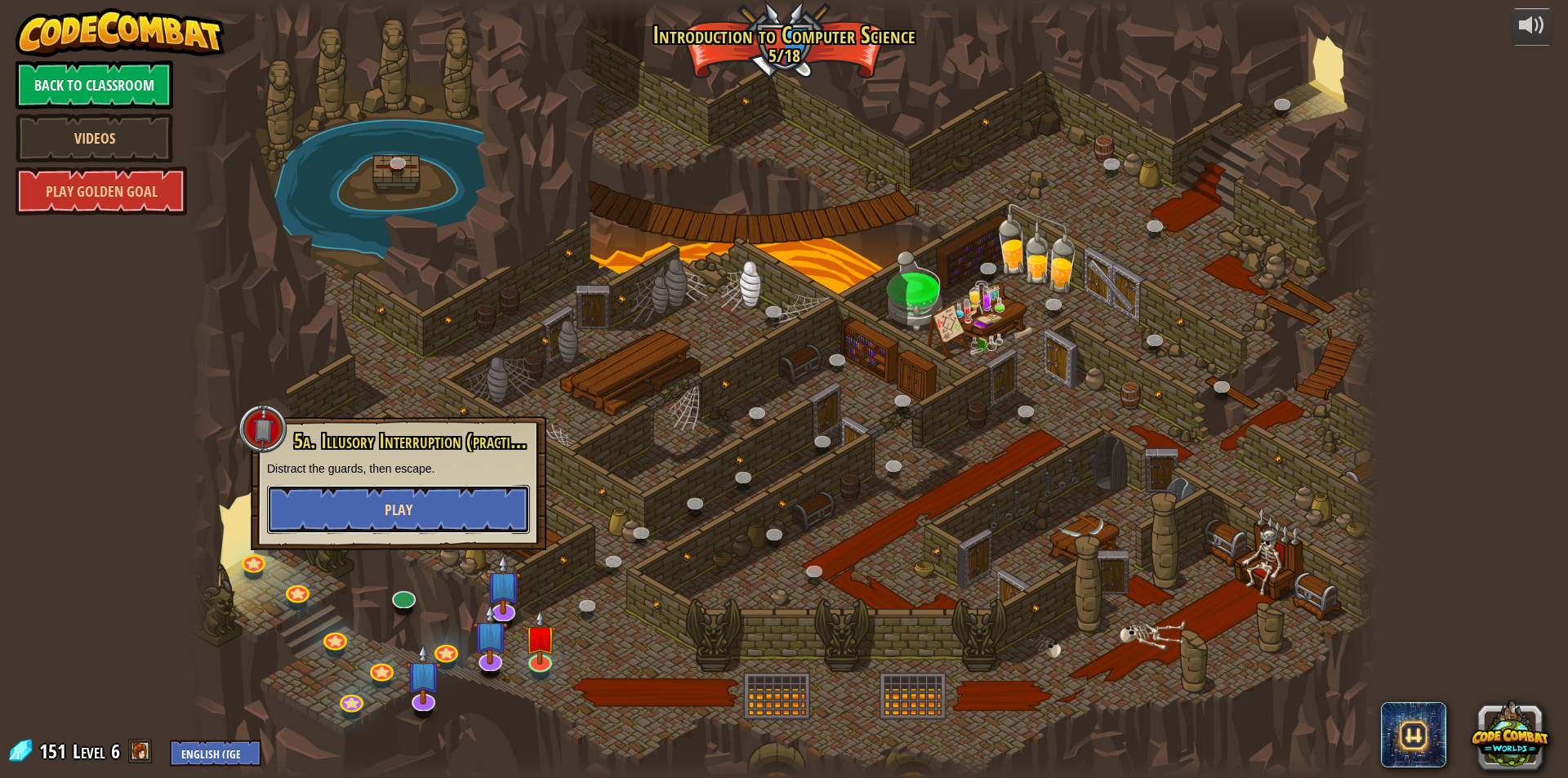
click at [433, 506] on button "Play" at bounding box center [398, 509] width 263 height 49
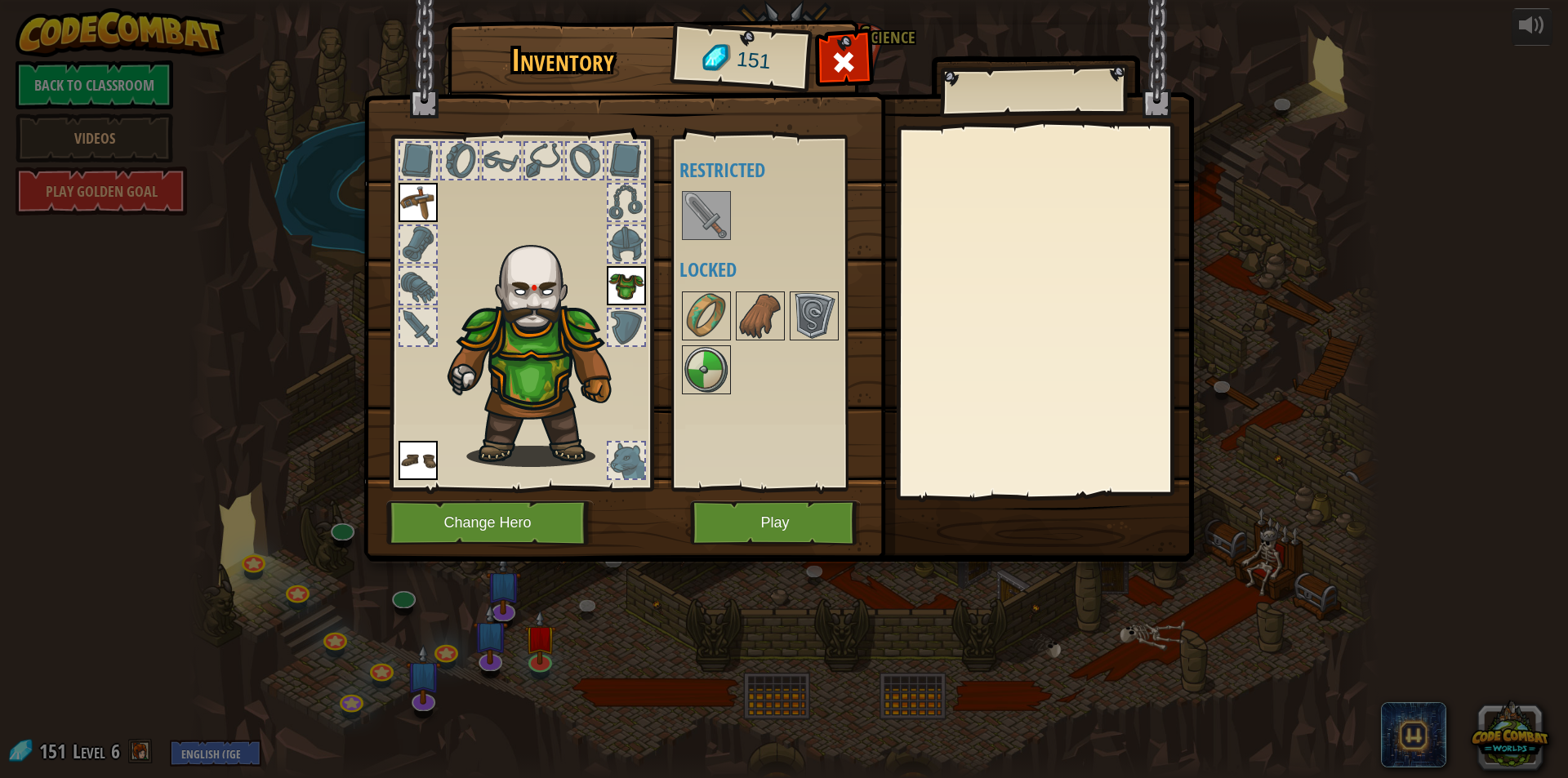
click at [715, 218] on img at bounding box center [707, 215] width 46 height 46
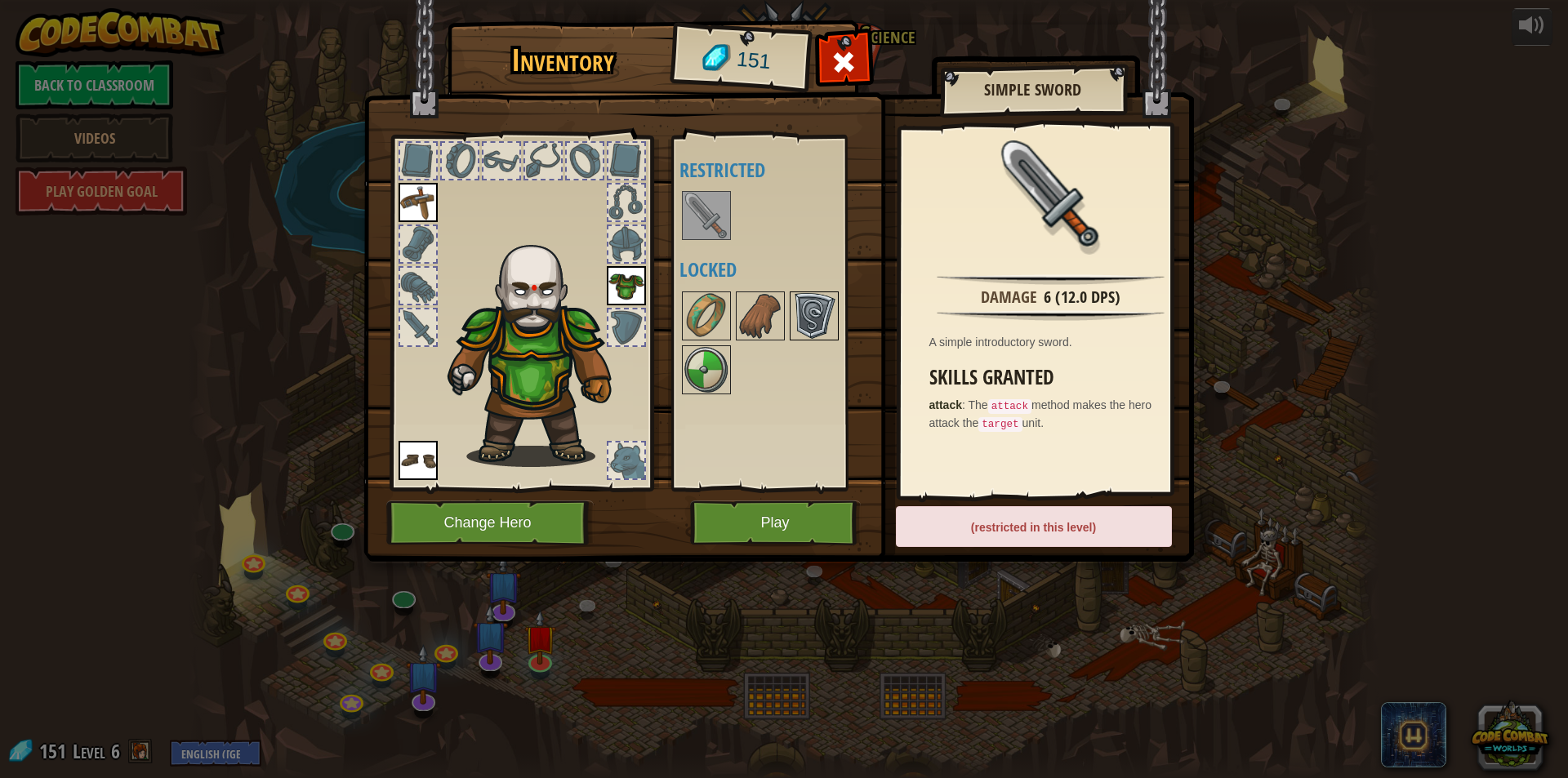
click at [817, 308] on img at bounding box center [814, 316] width 46 height 46
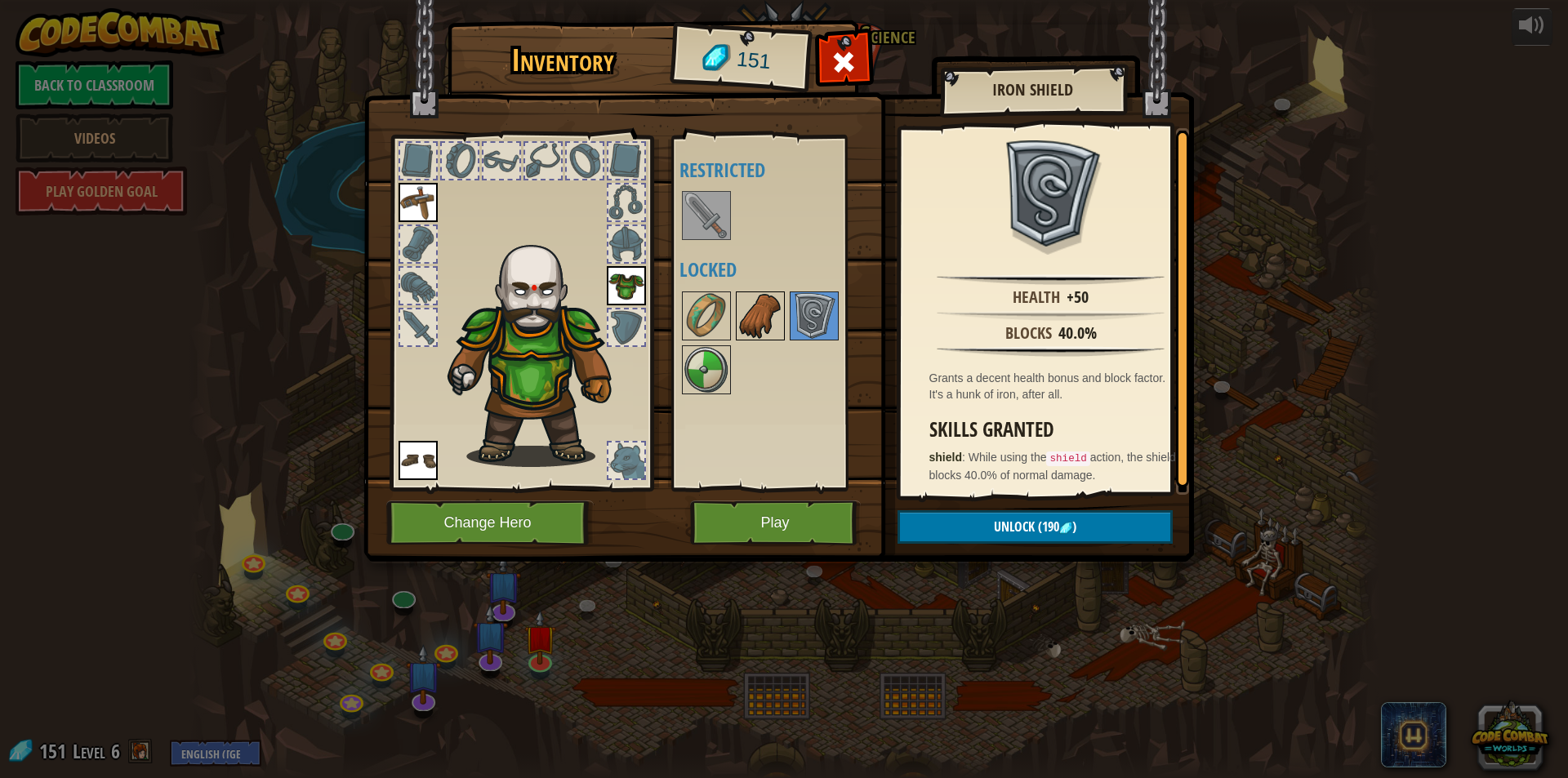
click at [761, 311] on img at bounding box center [761, 316] width 46 height 46
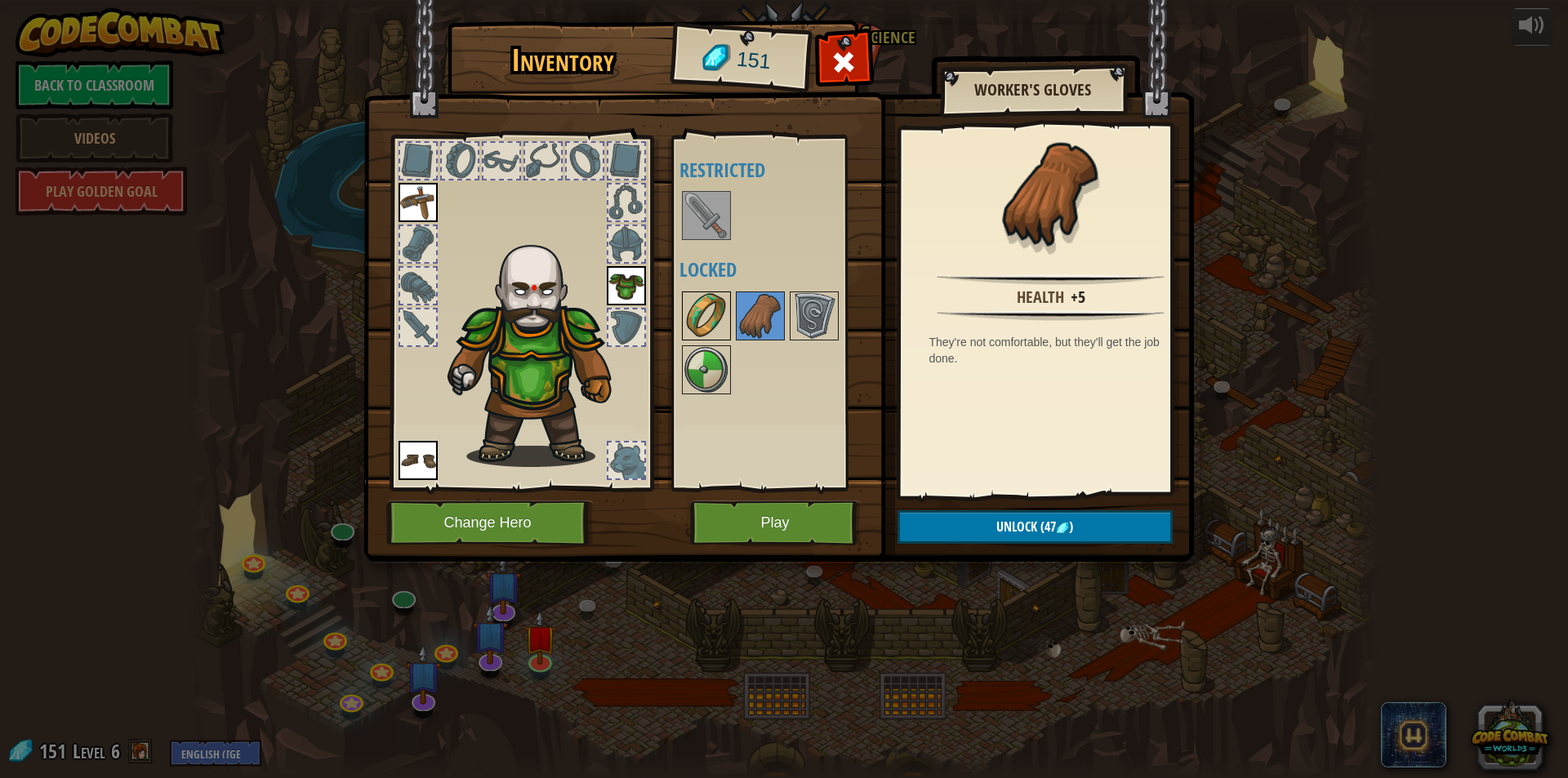
click at [715, 313] on img at bounding box center [707, 316] width 46 height 46
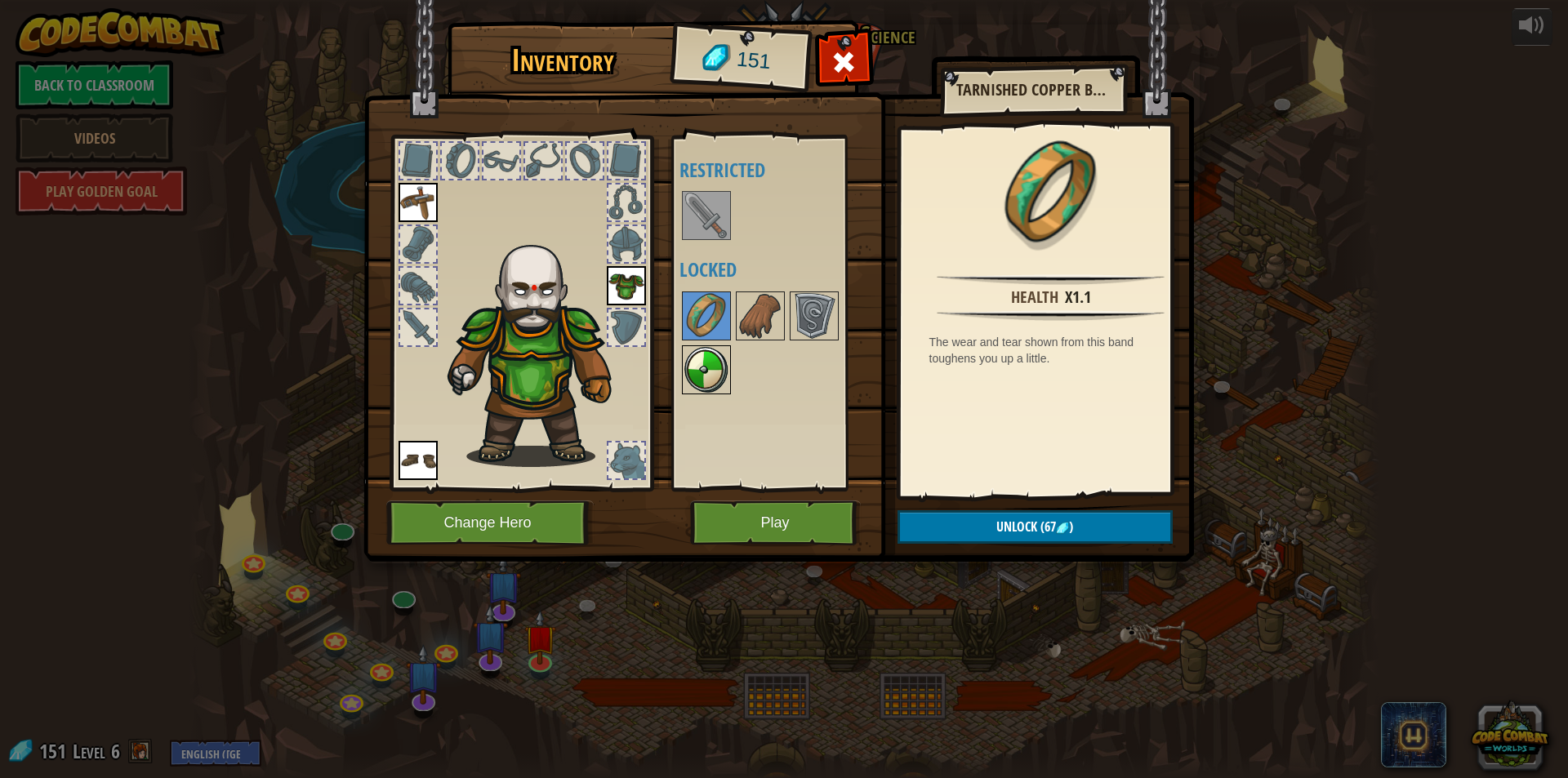
click at [690, 378] on img at bounding box center [707, 370] width 46 height 46
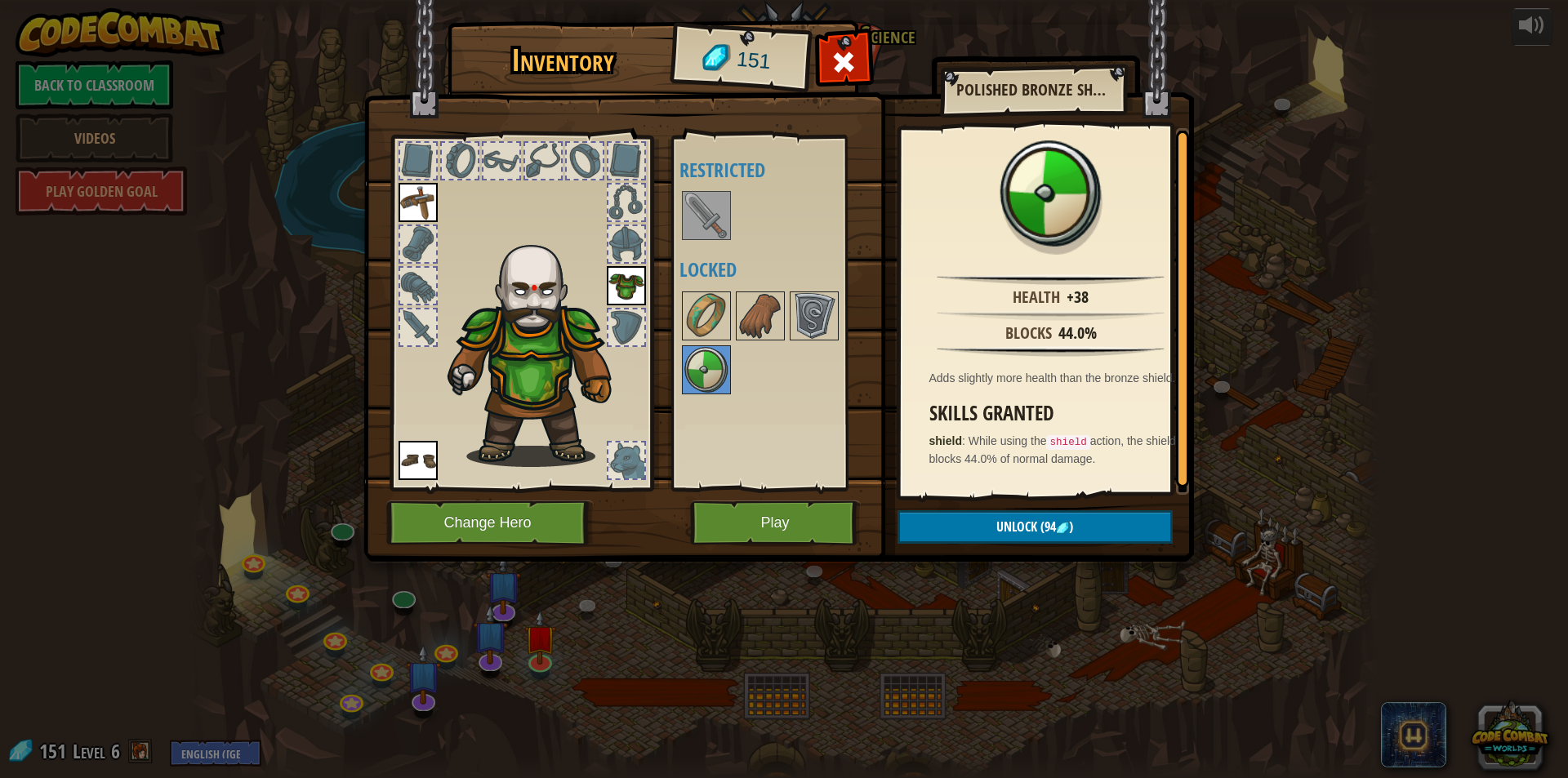
click at [702, 191] on div at bounding box center [706, 215] width 49 height 49
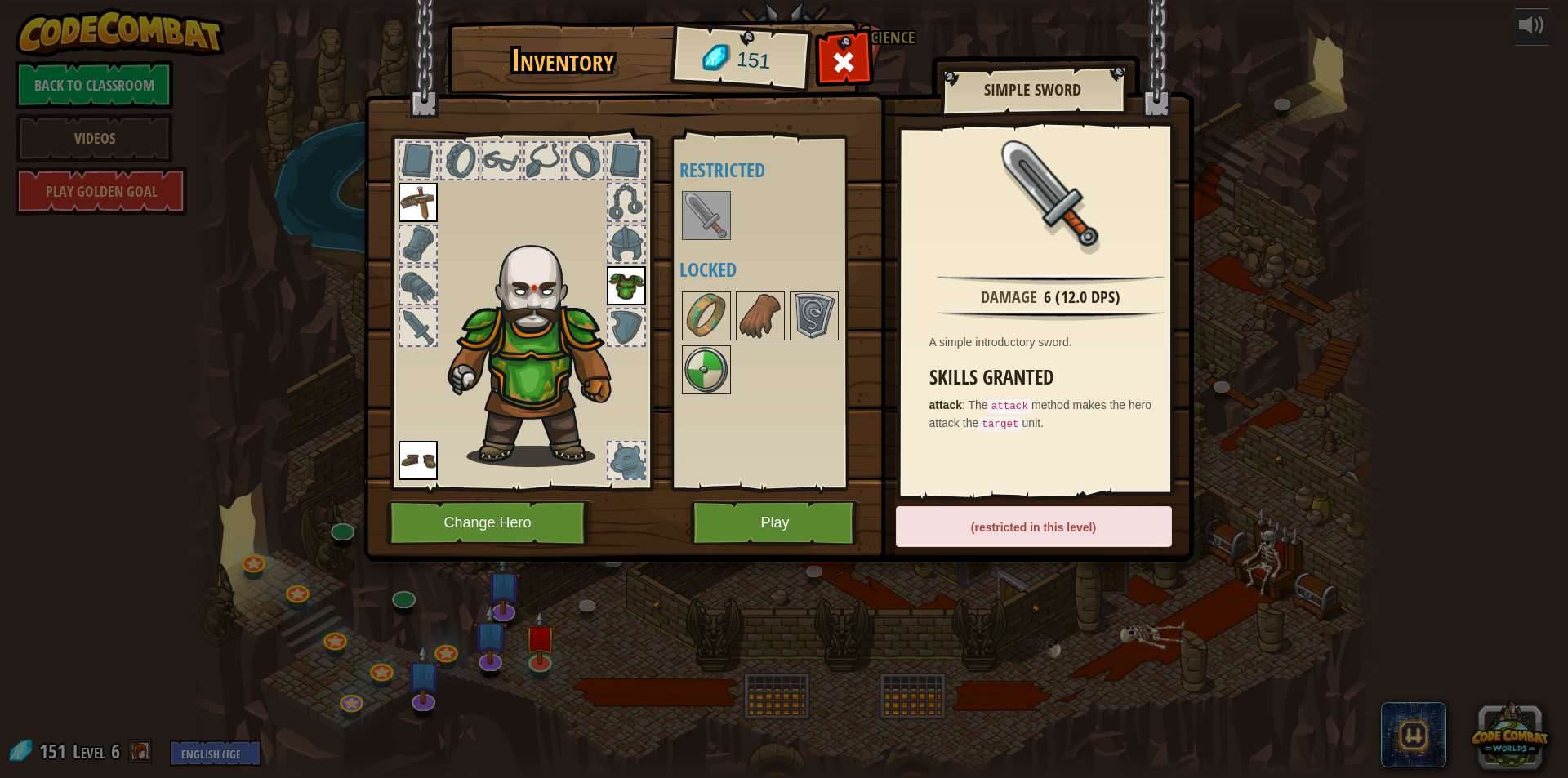
click at [704, 209] on img at bounding box center [707, 215] width 46 height 46
drag, startPoint x: 390, startPoint y: 279, endPoint x: 405, endPoint y: 277, distance: 15.1
click at [391, 278] on div at bounding box center [520, 308] width 269 height 367
click at [405, 277] on div at bounding box center [418, 285] width 36 height 36
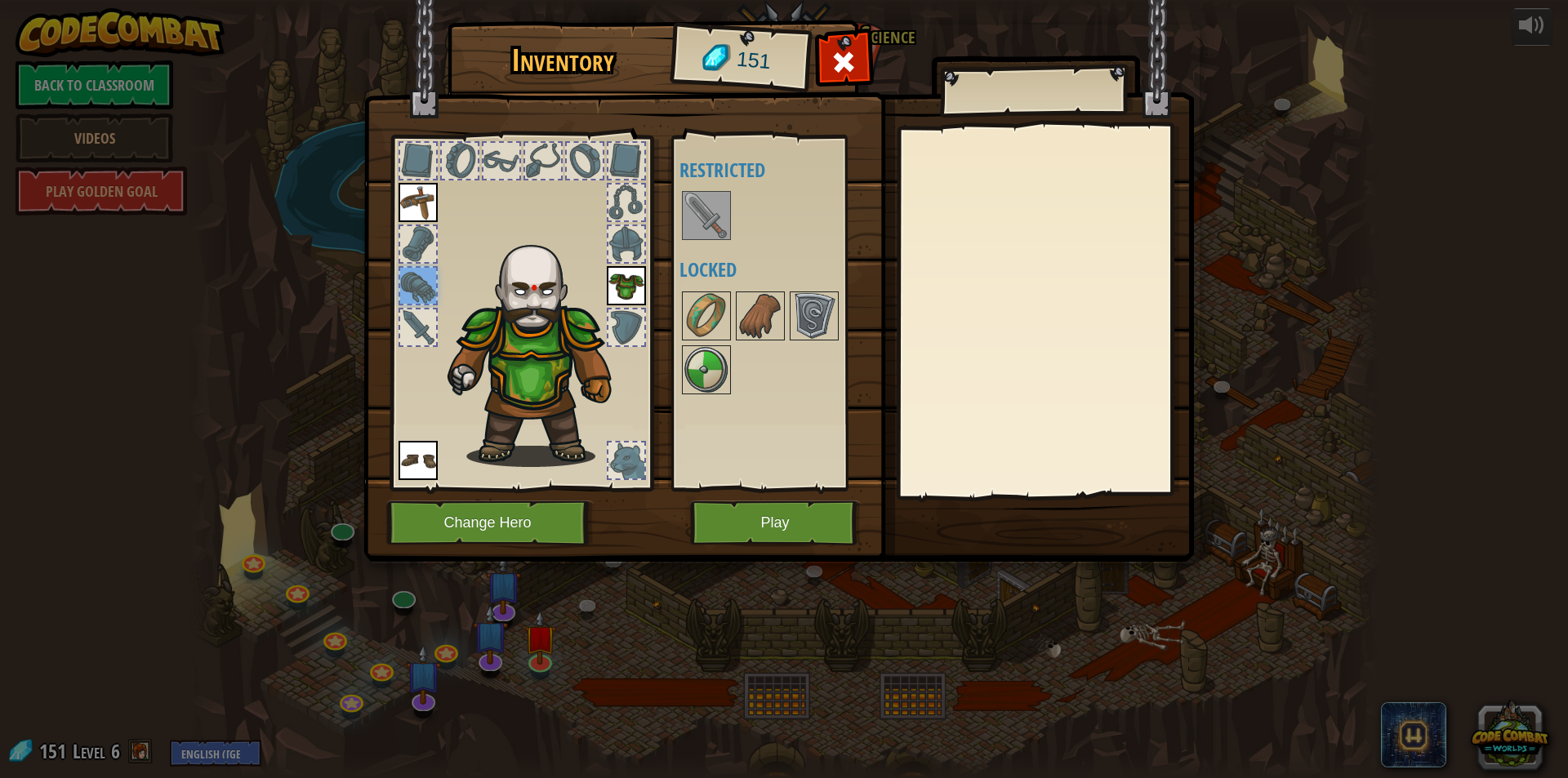
click at [419, 238] on div at bounding box center [418, 244] width 36 height 36
click at [415, 162] on div at bounding box center [418, 161] width 36 height 36
click at [466, 154] on div at bounding box center [459, 161] width 36 height 36
click at [515, 156] on div at bounding box center [501, 161] width 36 height 36
click at [559, 167] on div at bounding box center [542, 161] width 36 height 36
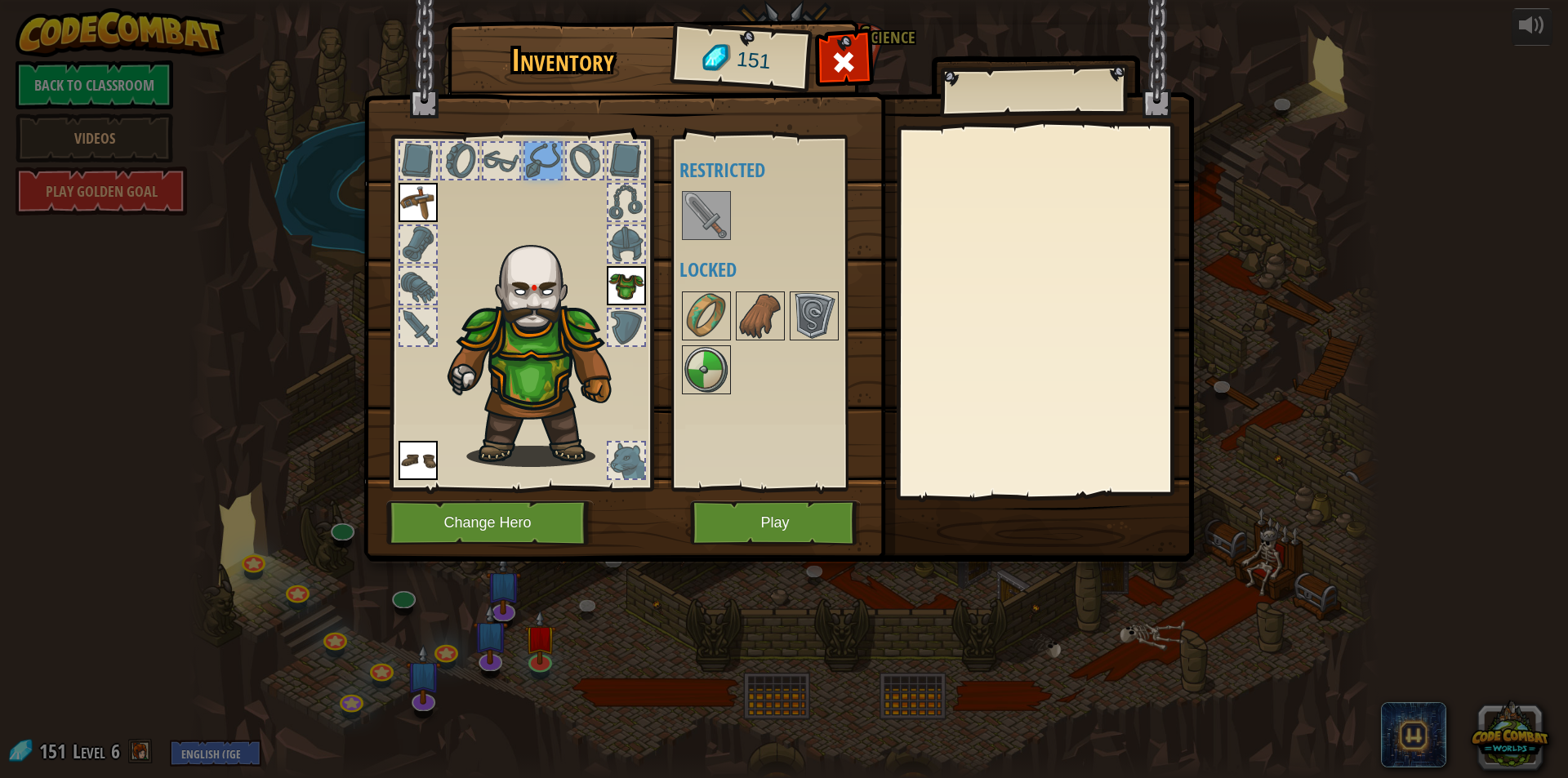
click at [581, 156] on div at bounding box center [585, 161] width 36 height 36
drag, startPoint x: 608, startPoint y: 156, endPoint x: 616, endPoint y: 157, distance: 8.1
click at [610, 156] on div at bounding box center [626, 161] width 36 height 36
click at [648, 216] on div at bounding box center [520, 308] width 269 height 367
click at [633, 211] on div at bounding box center [626, 202] width 36 height 36
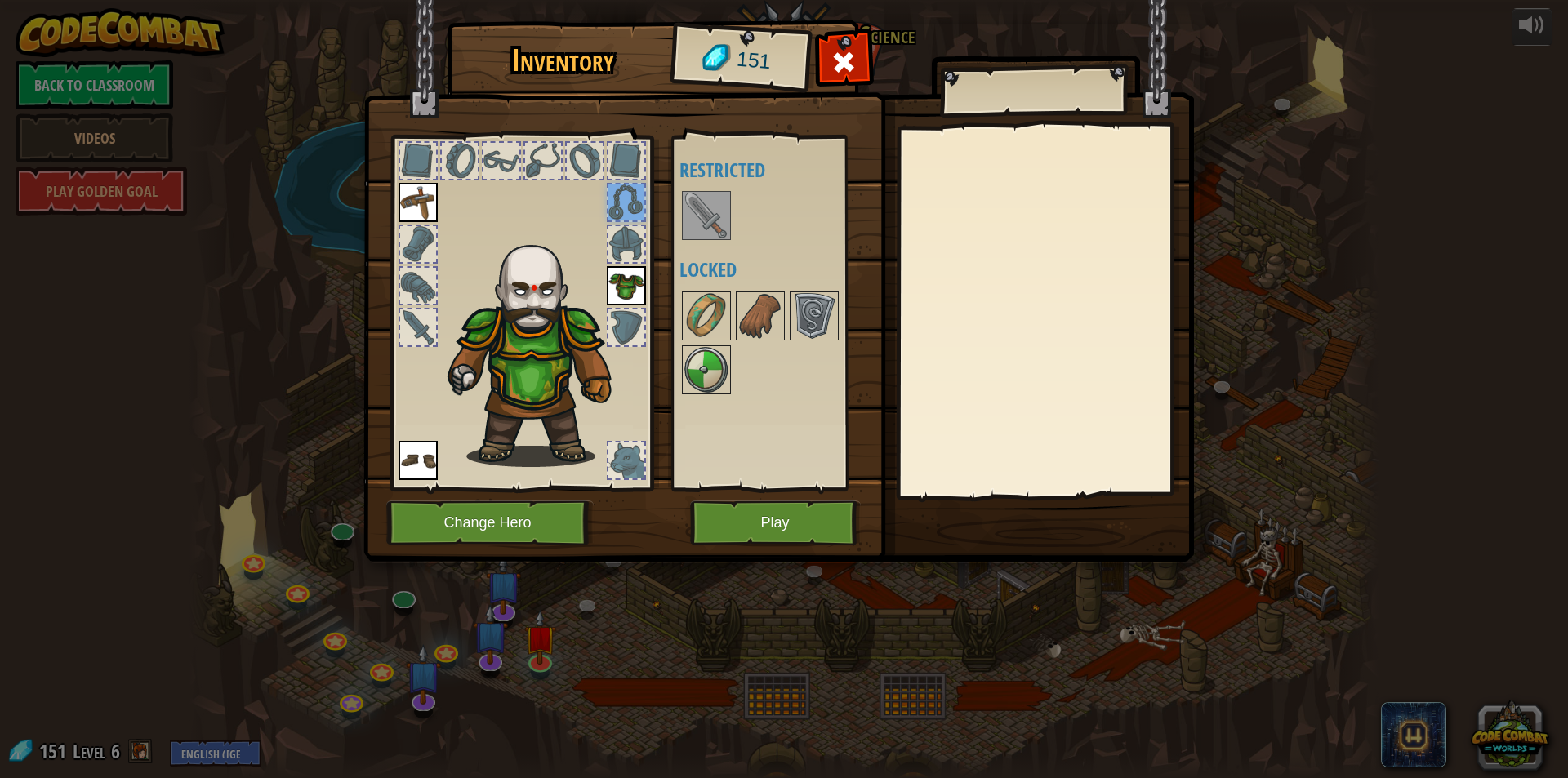
click at [631, 241] on div at bounding box center [626, 244] width 36 height 36
click at [611, 332] on div at bounding box center [626, 327] width 36 height 36
click at [609, 469] on div at bounding box center [626, 460] width 36 height 36
click at [619, 466] on div at bounding box center [626, 460] width 36 height 36
click at [419, 316] on div at bounding box center [418, 327] width 36 height 36
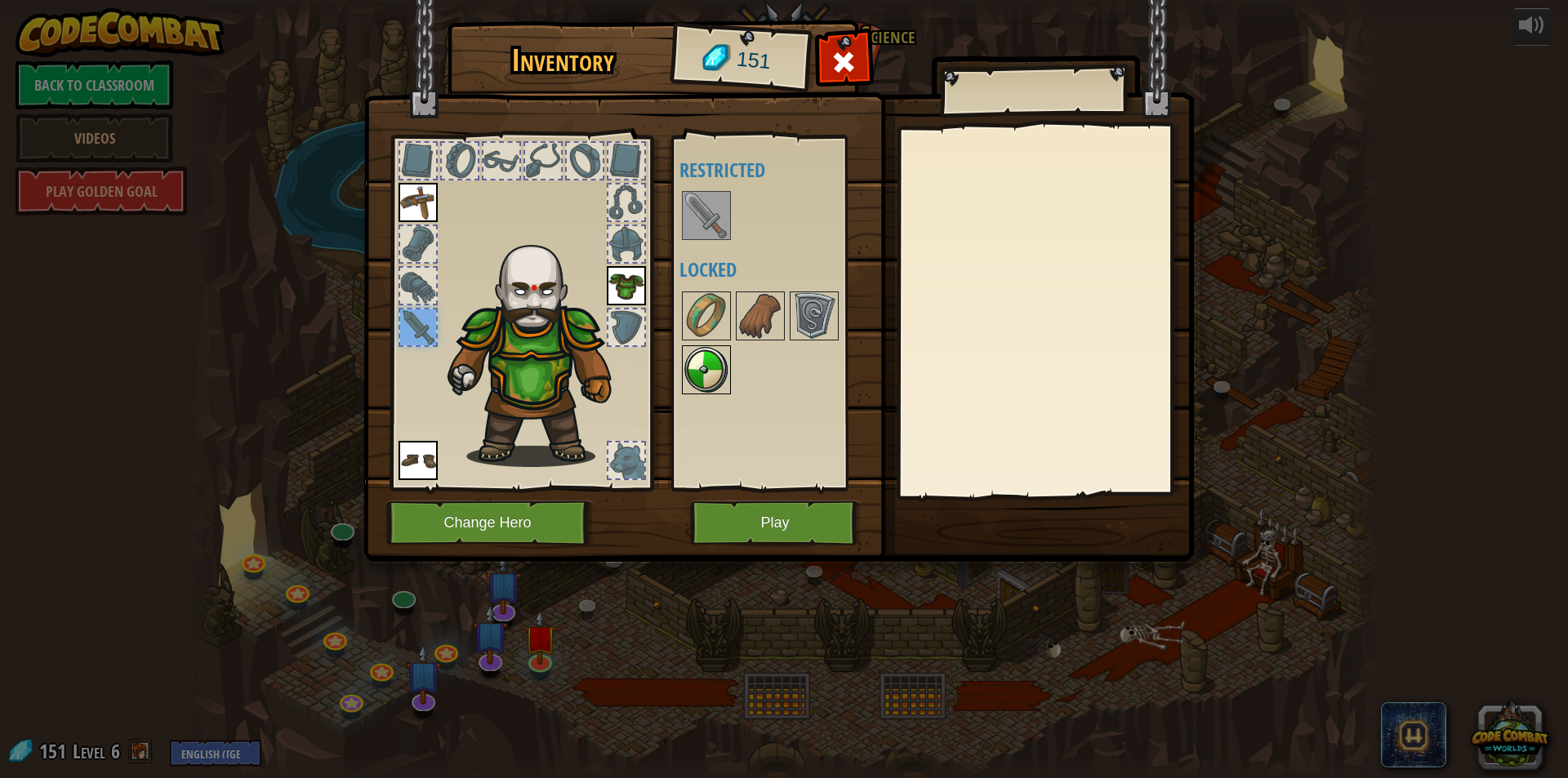
click at [693, 347] on img at bounding box center [707, 370] width 46 height 46
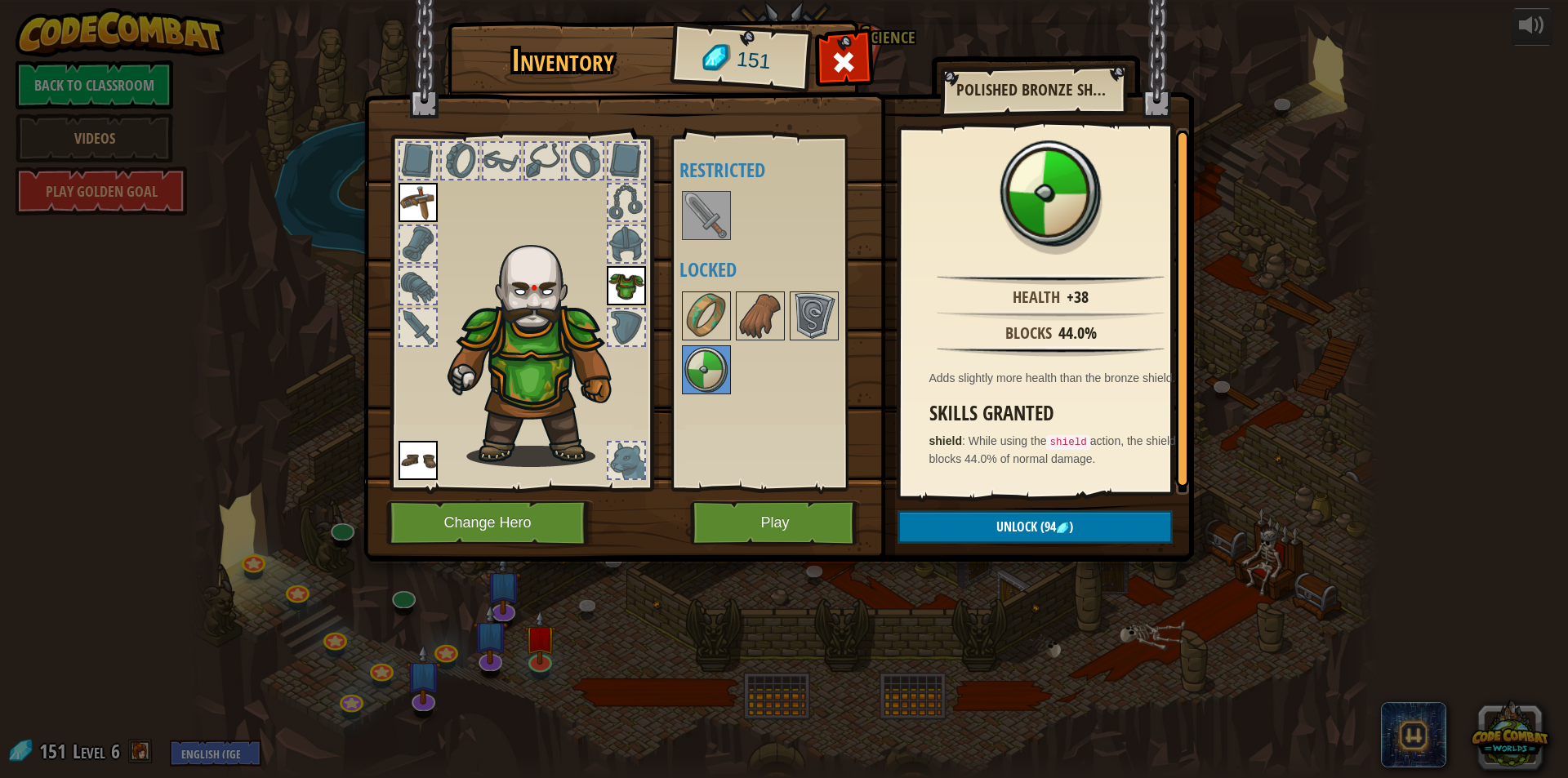
click at [702, 224] on img at bounding box center [707, 215] width 46 height 46
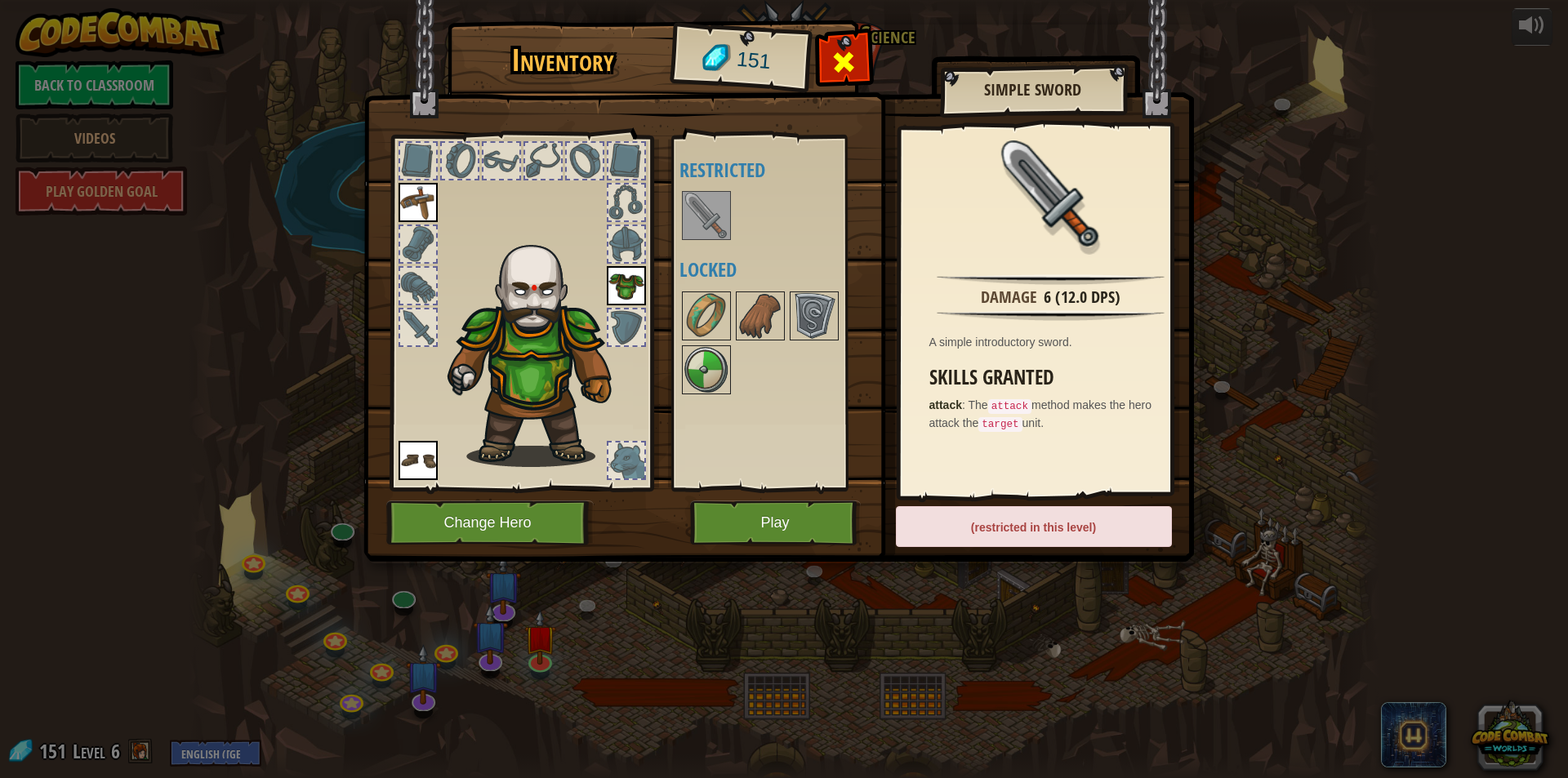
click at [837, 52] on span at bounding box center [844, 62] width 27 height 26
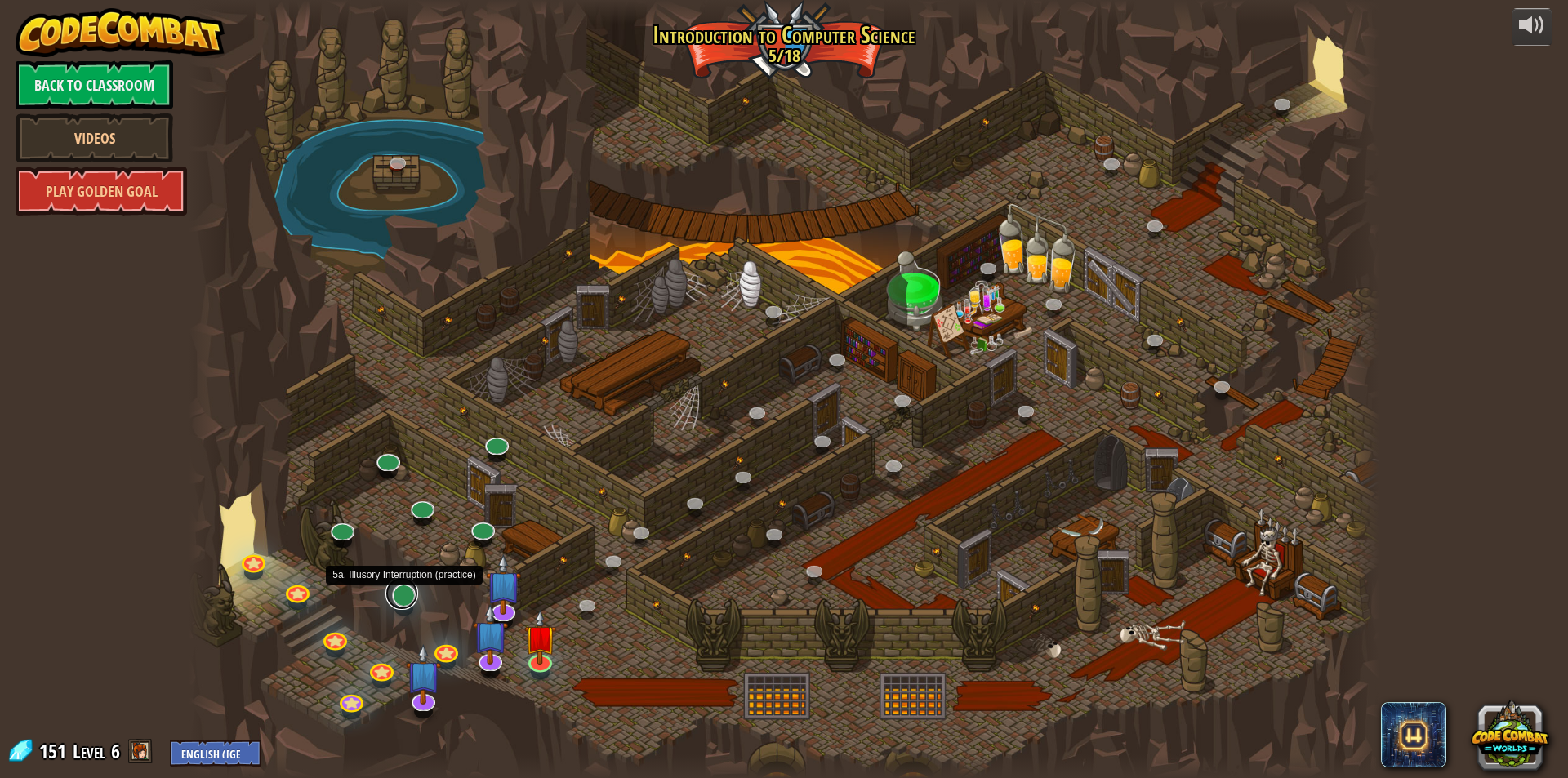
click at [405, 599] on link at bounding box center [401, 593] width 33 height 33
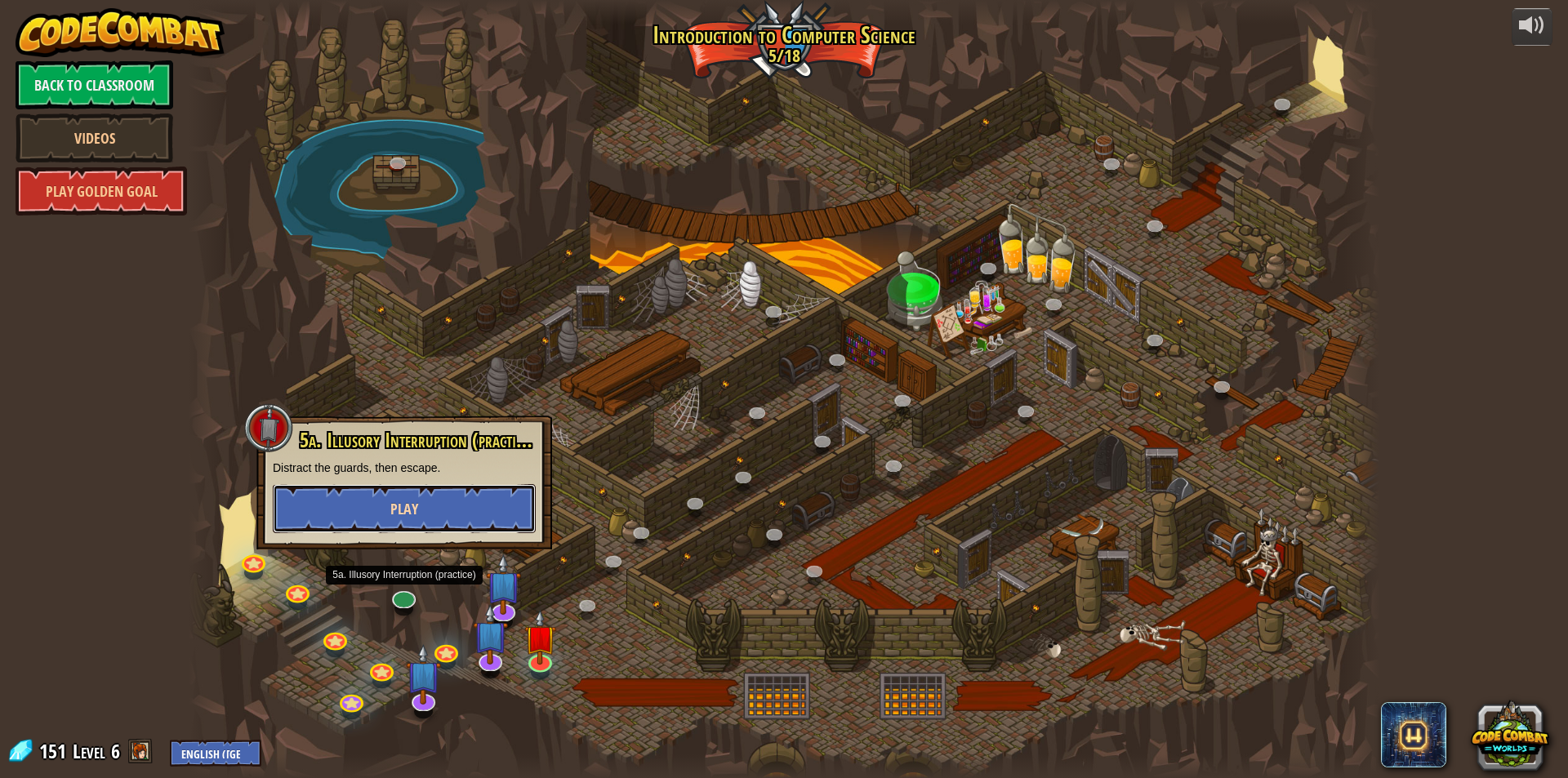
click at [434, 513] on button "Play" at bounding box center [405, 508] width 263 height 49
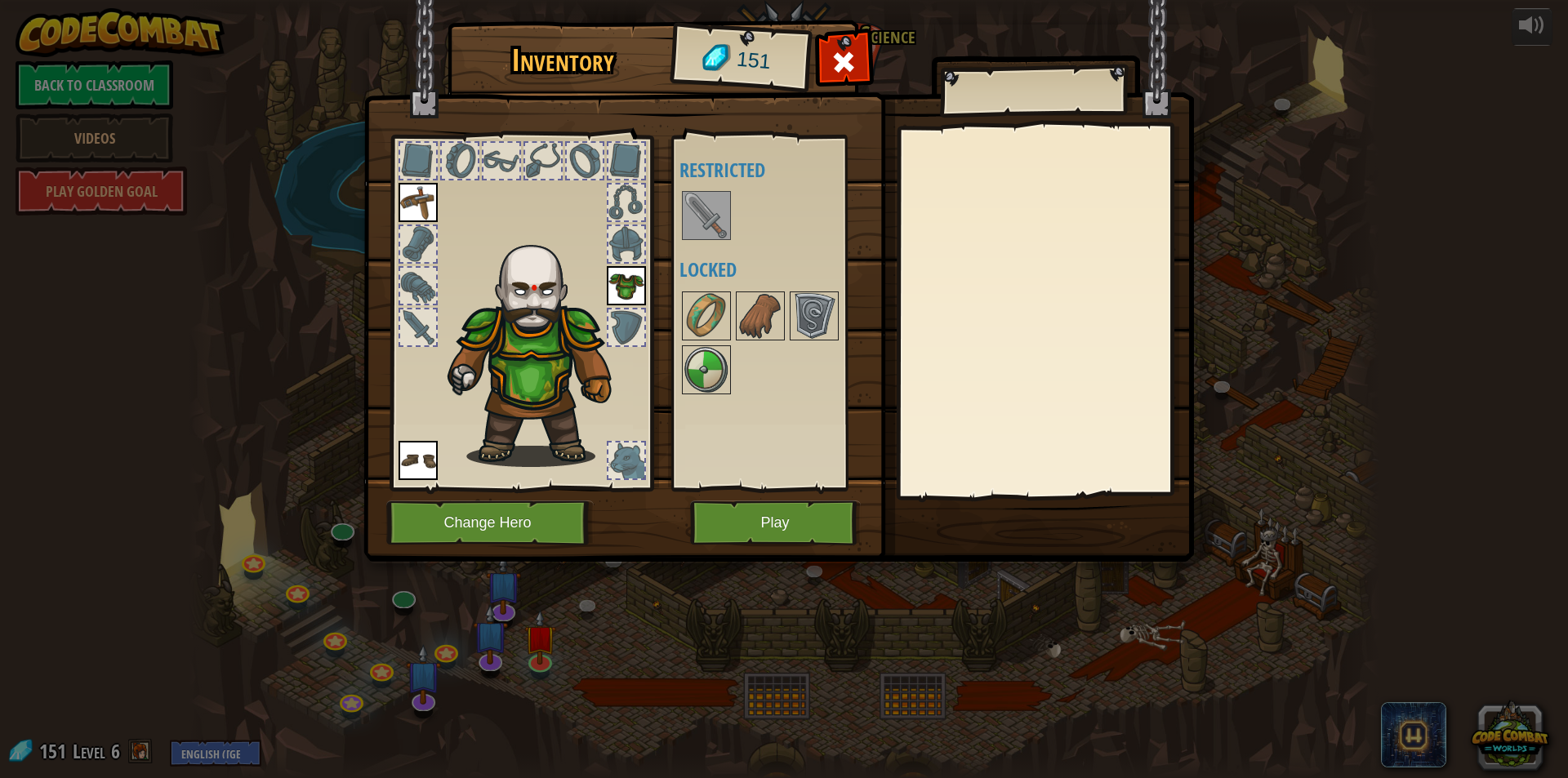
click at [711, 236] on img at bounding box center [707, 215] width 46 height 46
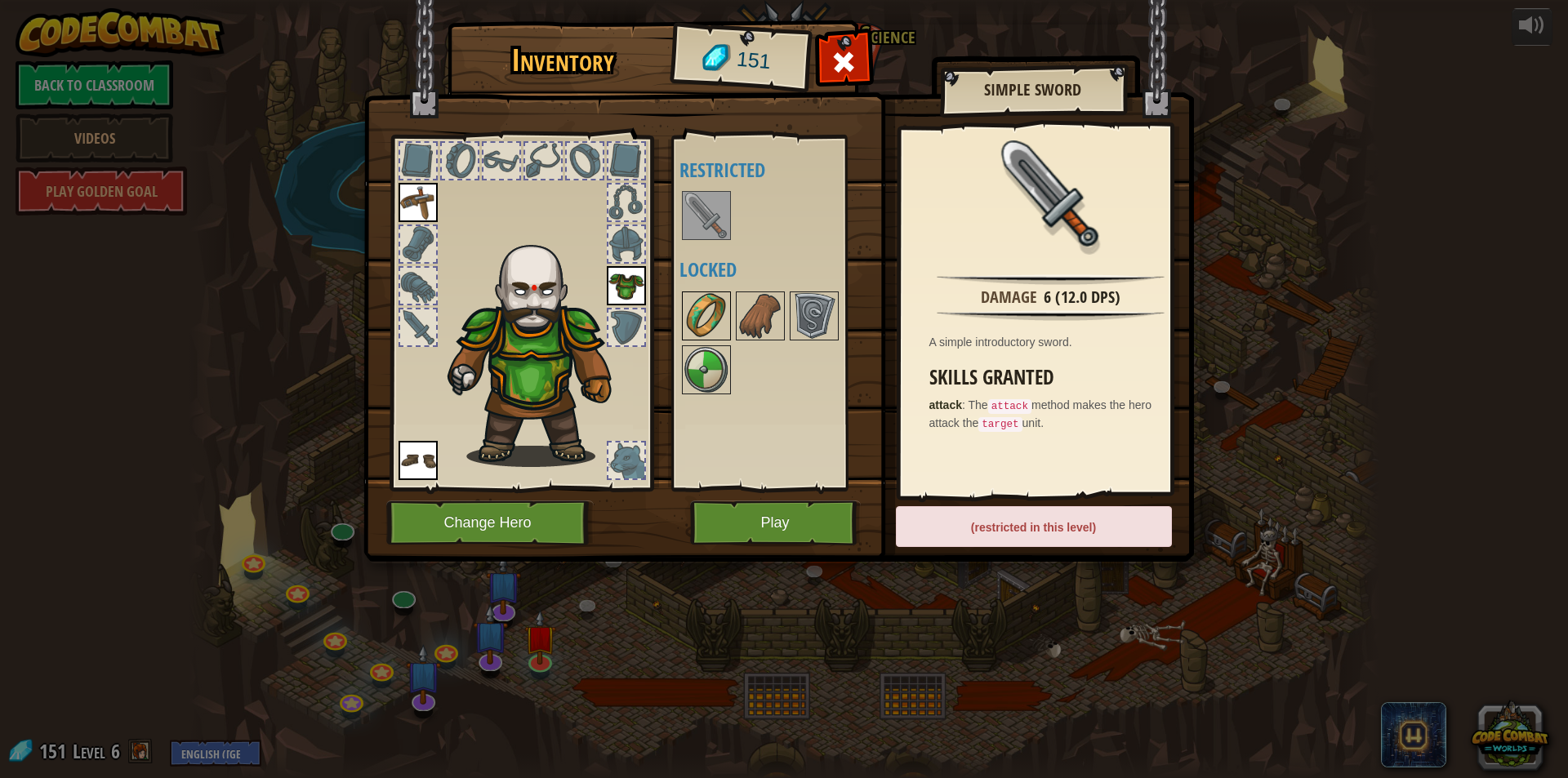
click at [692, 318] on img at bounding box center [707, 316] width 46 height 46
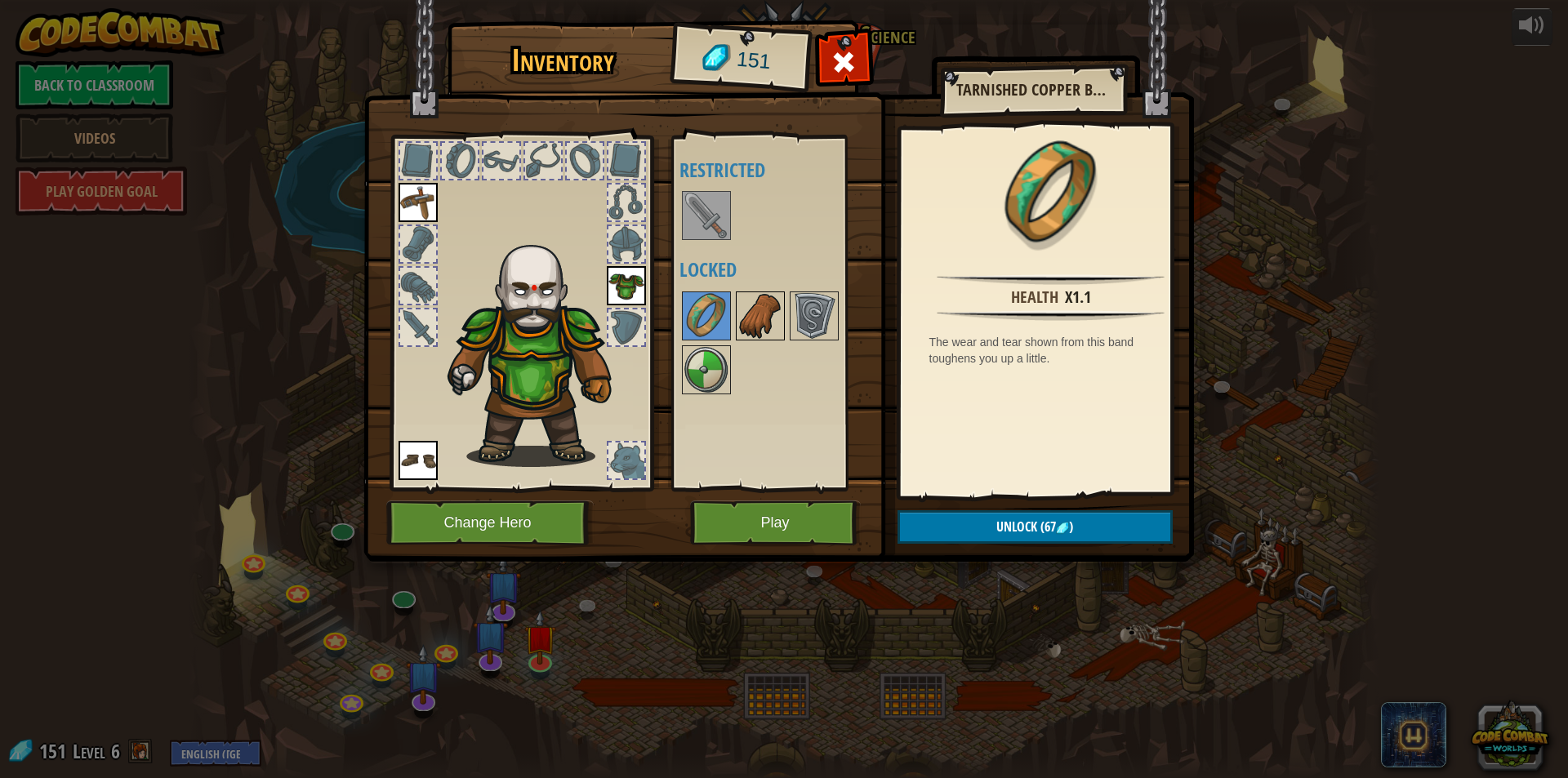
click at [755, 313] on img at bounding box center [761, 316] width 46 height 46
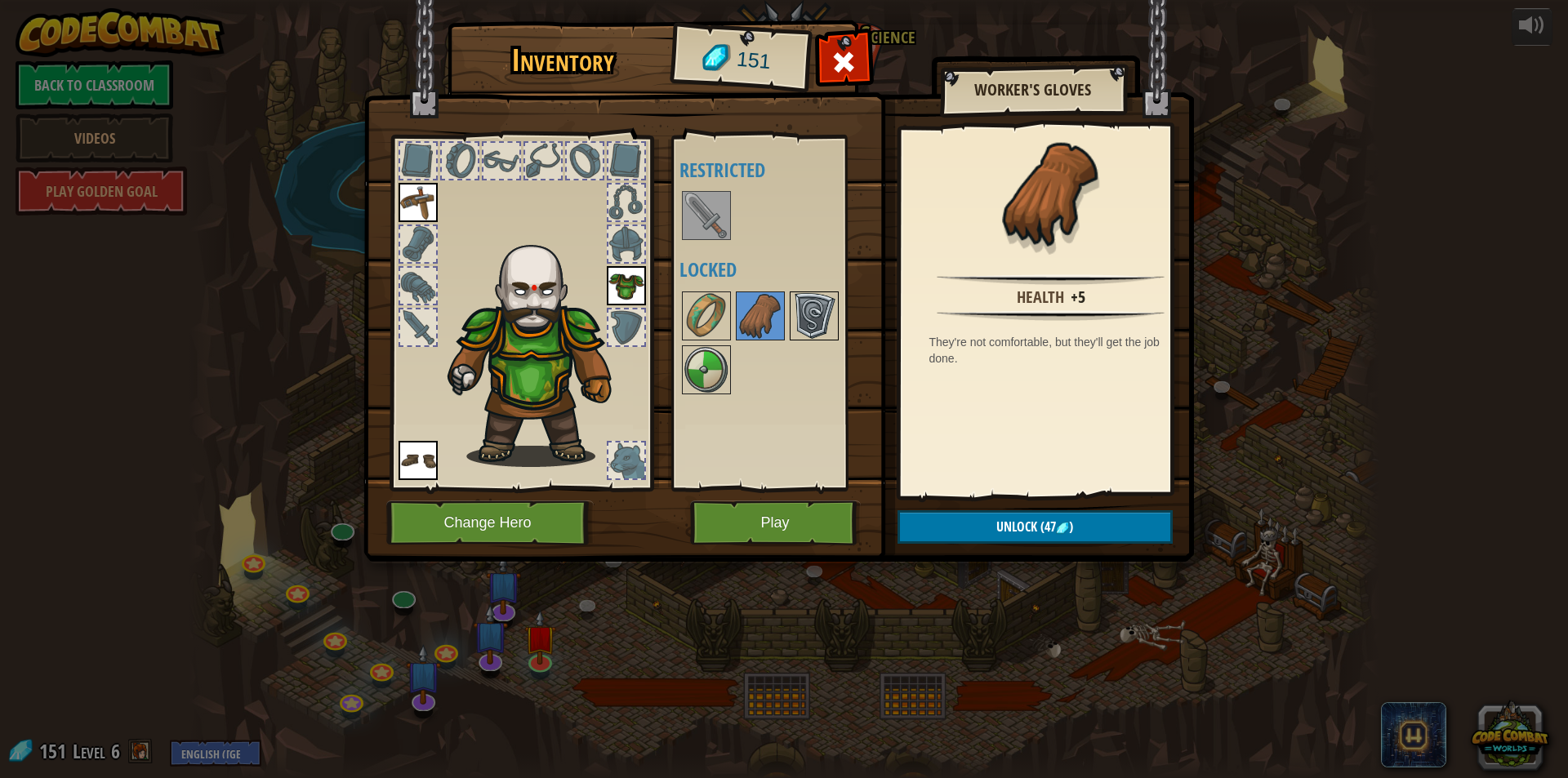
click at [803, 314] on img at bounding box center [814, 316] width 46 height 46
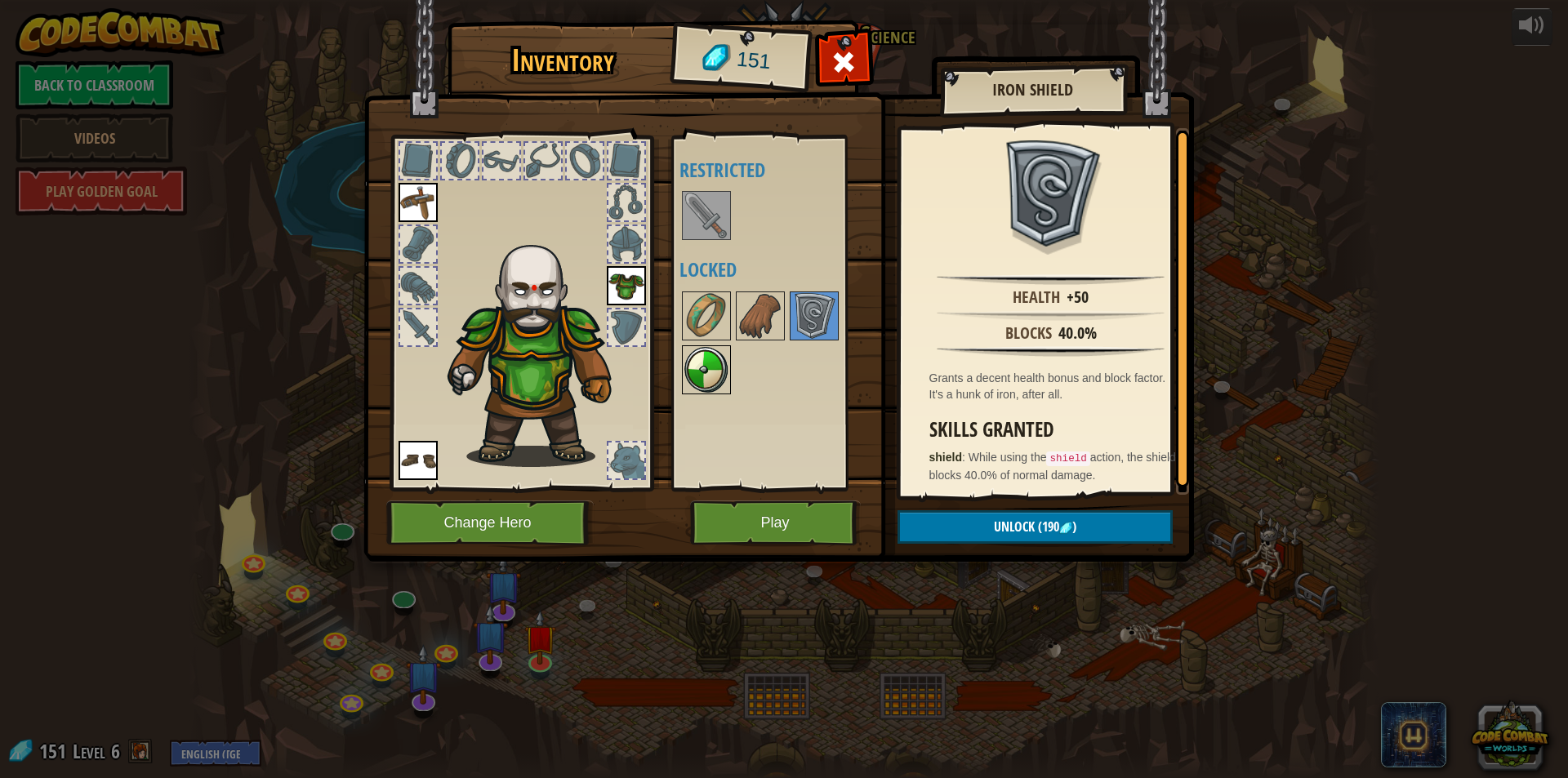
click at [691, 366] on img at bounding box center [707, 370] width 46 height 46
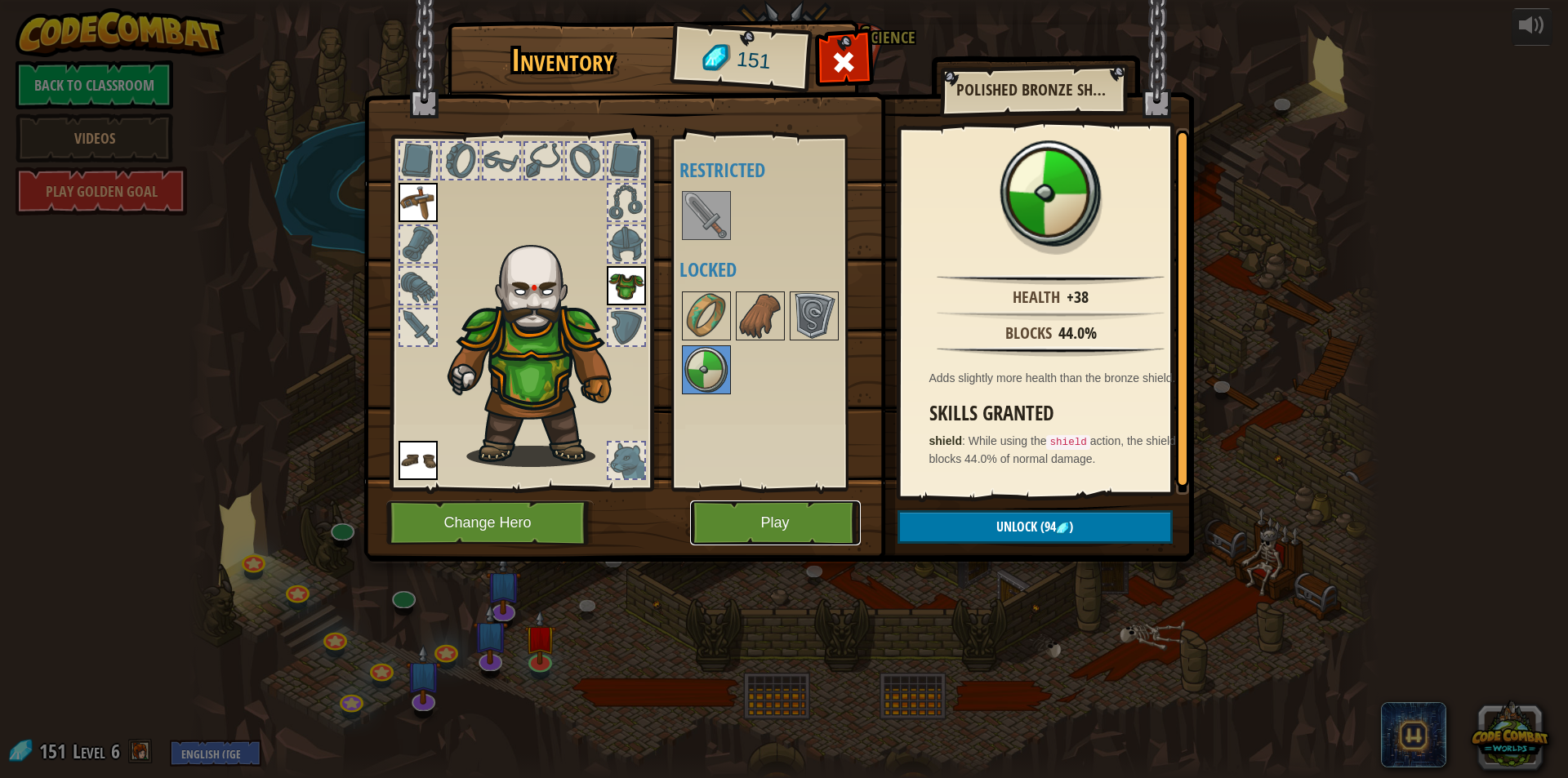
click at [732, 504] on button "Play" at bounding box center [775, 523] width 170 height 45
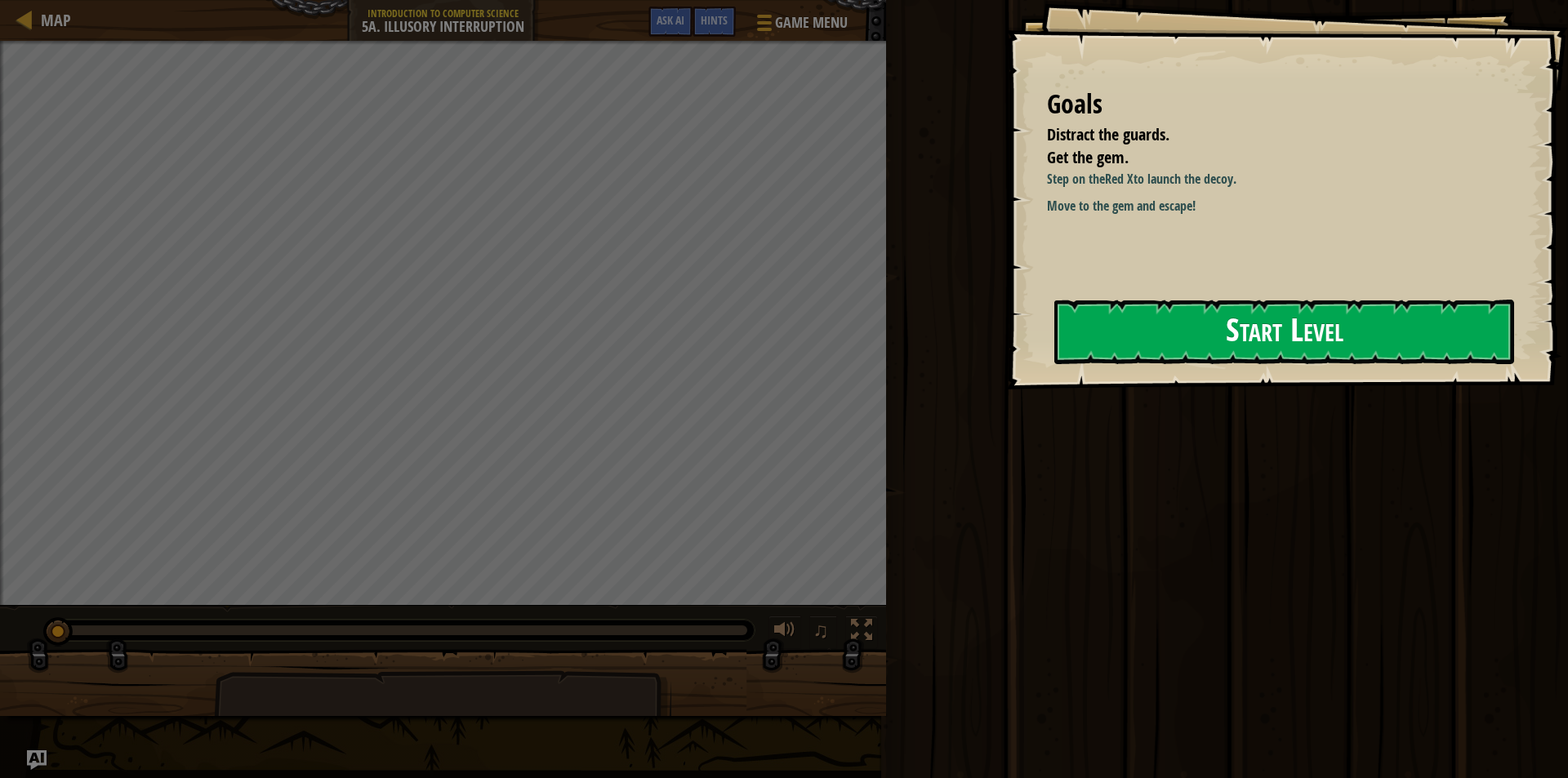
click at [1195, 342] on button "Start Level" at bounding box center [1284, 331] width 460 height 64
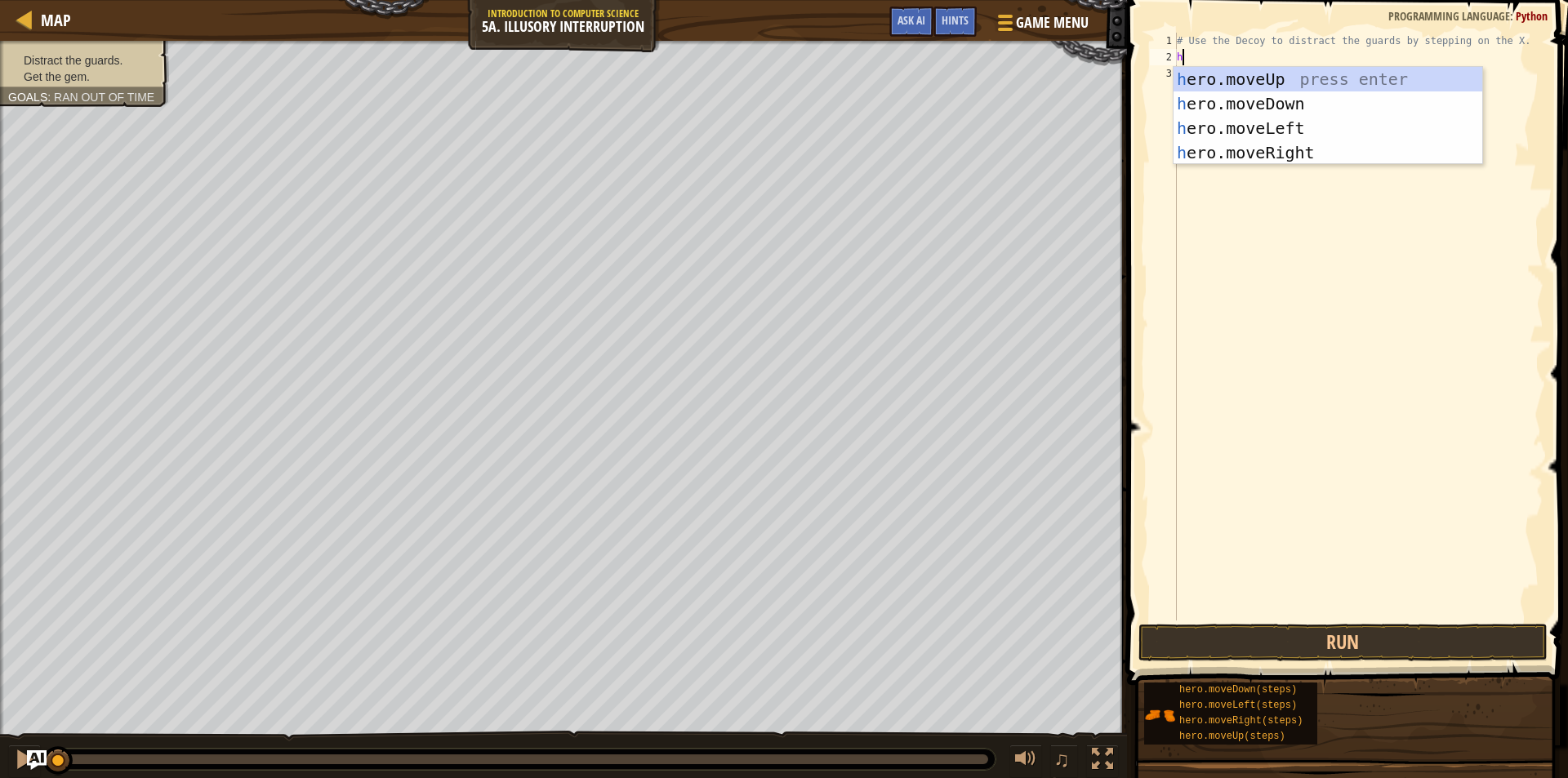
scroll to position [7, 0]
type textarea "her"
click at [1293, 143] on div "her o.moveUp press enter her o.moveDown press enter her o.moveLeft press enter …" at bounding box center [1328, 140] width 308 height 147
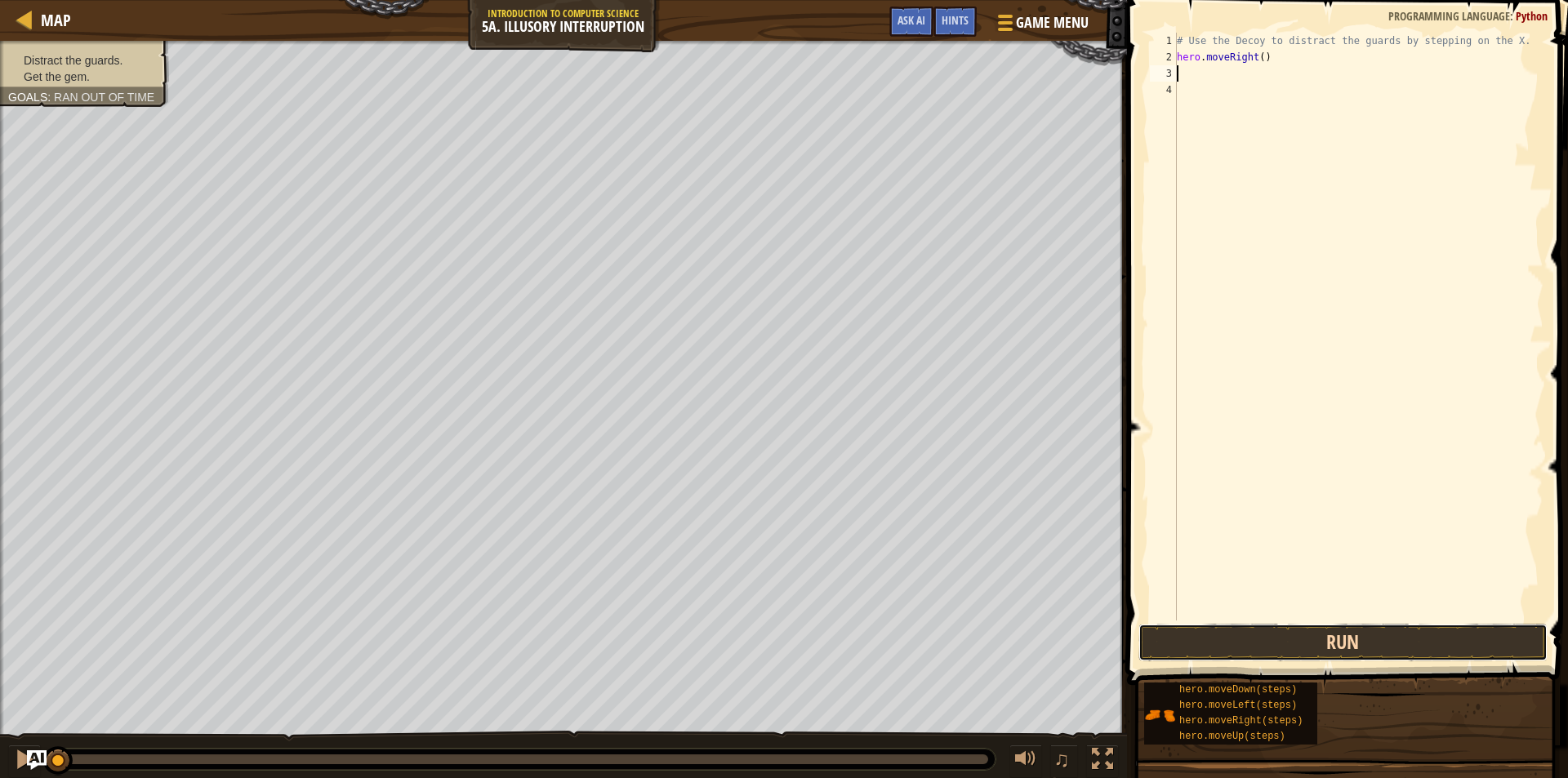
click at [1361, 642] on button "Run" at bounding box center [1343, 642] width 409 height 38
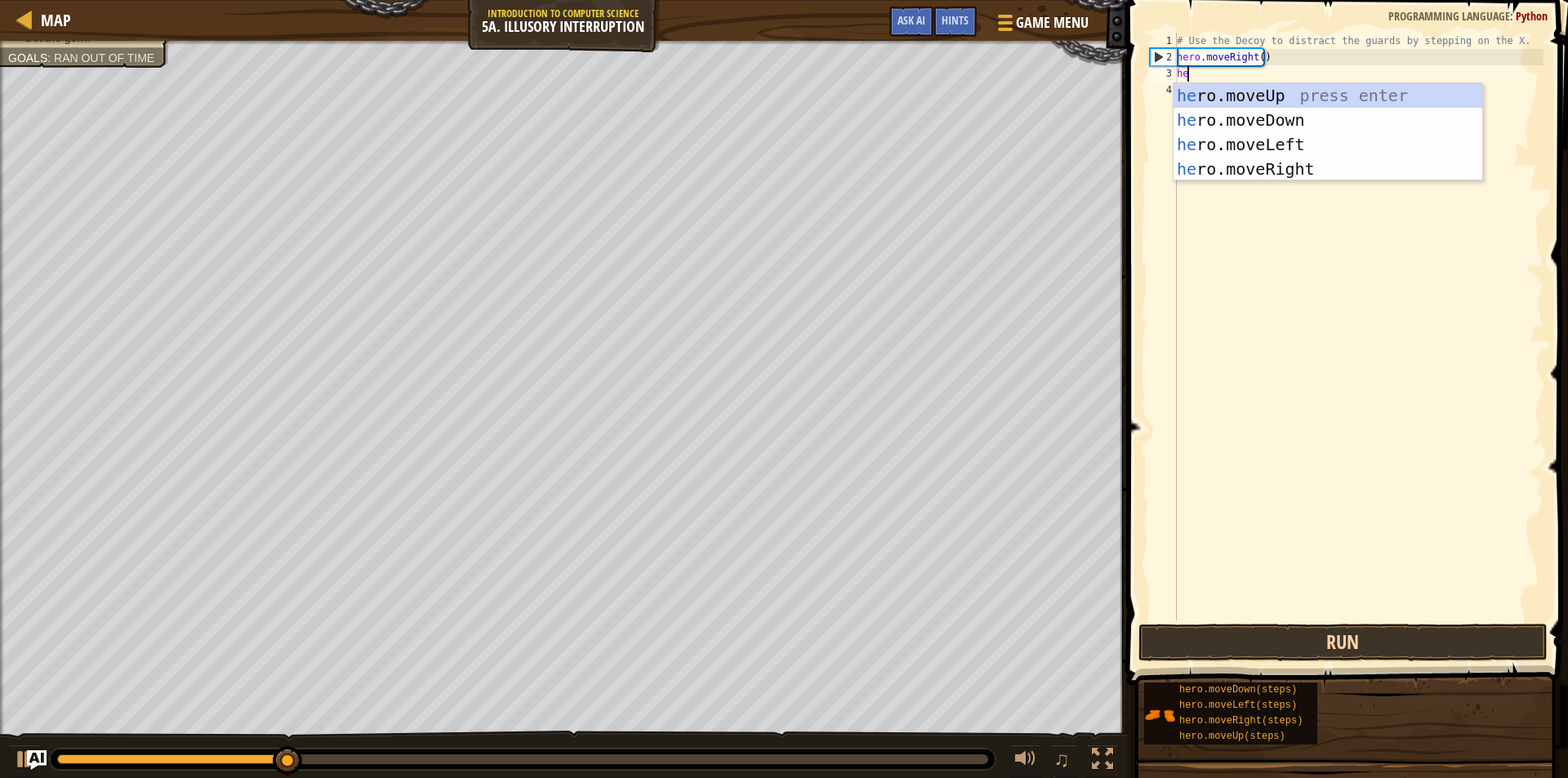
type textarea "hero"
click at [1306, 121] on div "hero .moveUp press enter hero .moveDown press enter hero .moveLeft press enter …" at bounding box center [1328, 156] width 308 height 147
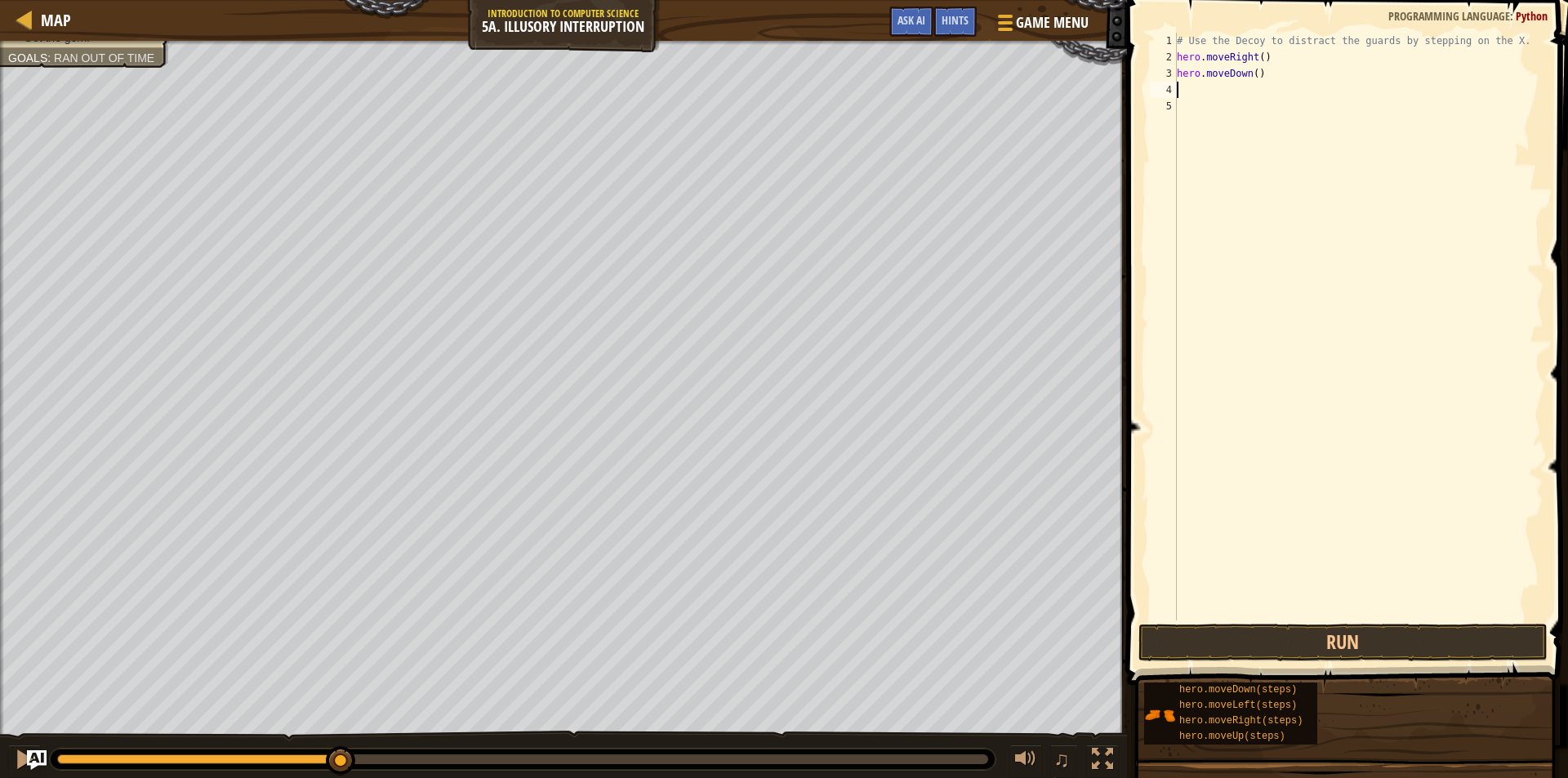
click at [1234, 73] on div "# Use the Decoy to distract the guards by stepping on the X. hero . moveRight (…" at bounding box center [1359, 343] width 370 height 621
click at [1227, 74] on div "# Use the Decoy to distract the guards by stepping on the X. hero . moveRight (…" at bounding box center [1359, 343] width 370 height 621
click at [1236, 73] on div "# Use the Decoy to distract the guards by stepping on the X. hero . moveRight (…" at bounding box center [1359, 343] width 370 height 621
click at [1230, 74] on div "# Use the Decoy to distract the guards by stepping on the X. hero . moveRight (…" at bounding box center [1359, 343] width 370 height 621
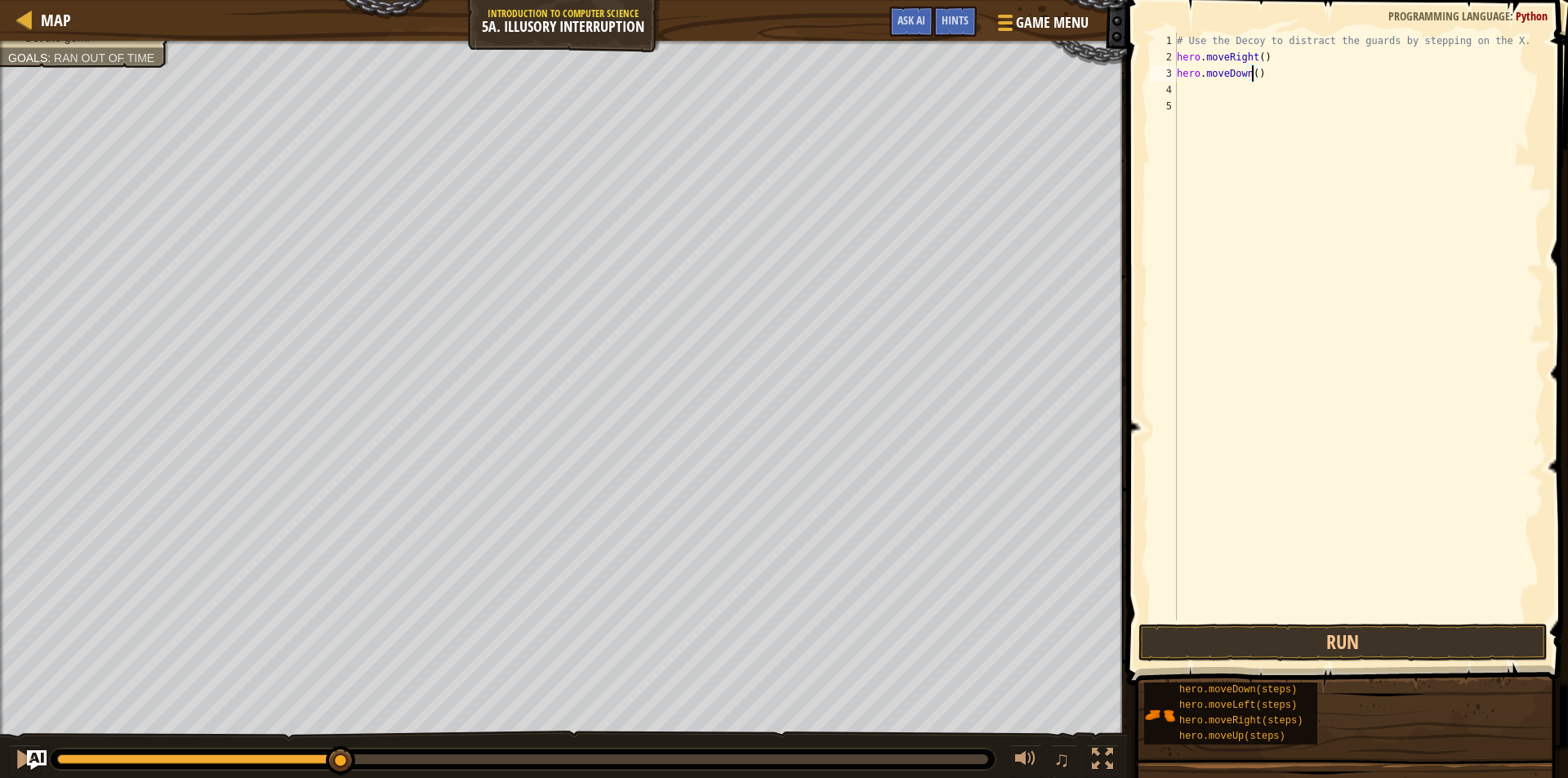
type textarea "hero.moveDown(2)"
click at [1214, 643] on button "Run" at bounding box center [1343, 642] width 409 height 38
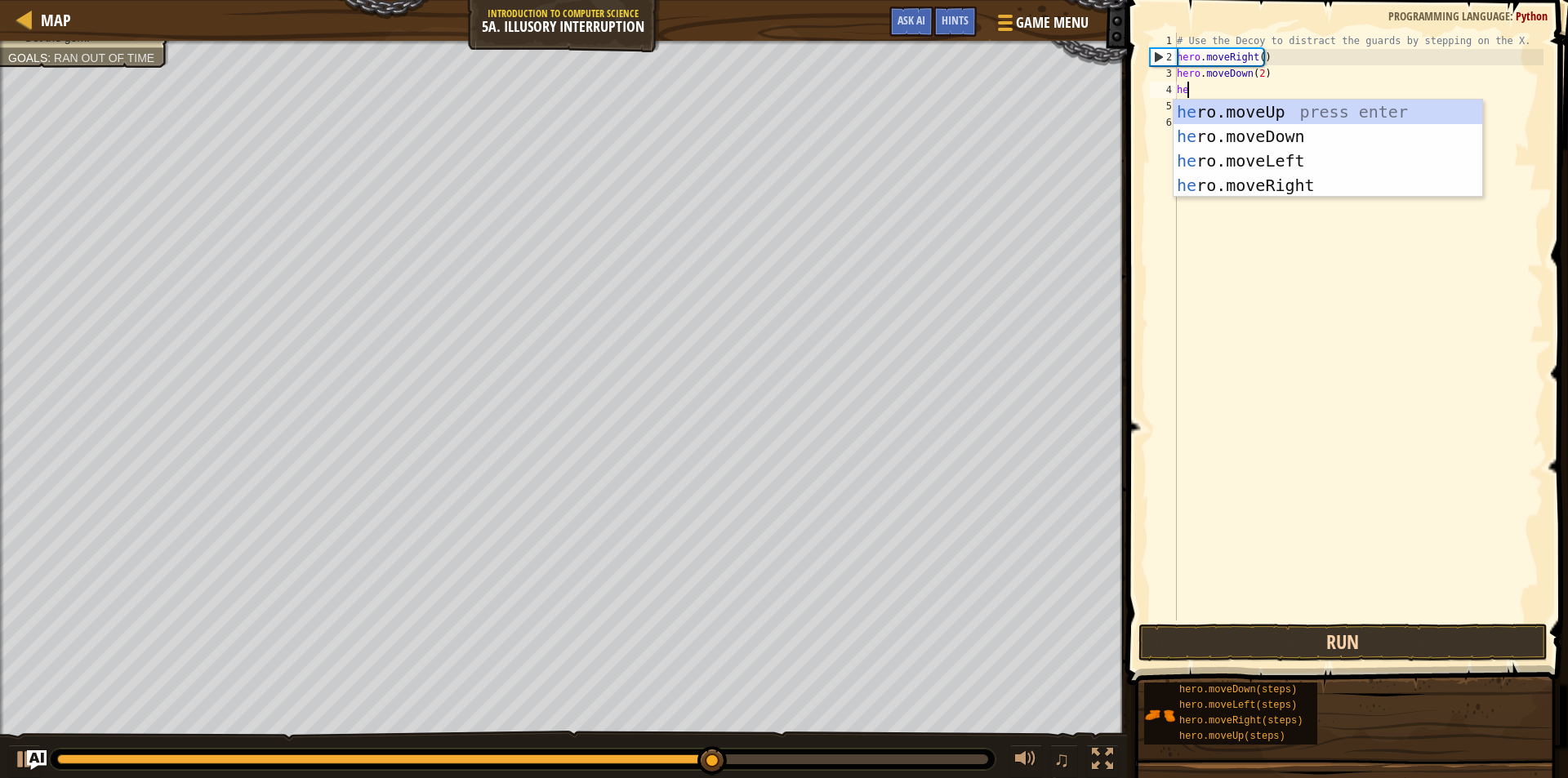
type textarea "her"
click at [1307, 107] on div "her o.moveUp press enter her o.moveDown press enter her o.moveLeft press enter …" at bounding box center [1328, 173] width 308 height 147
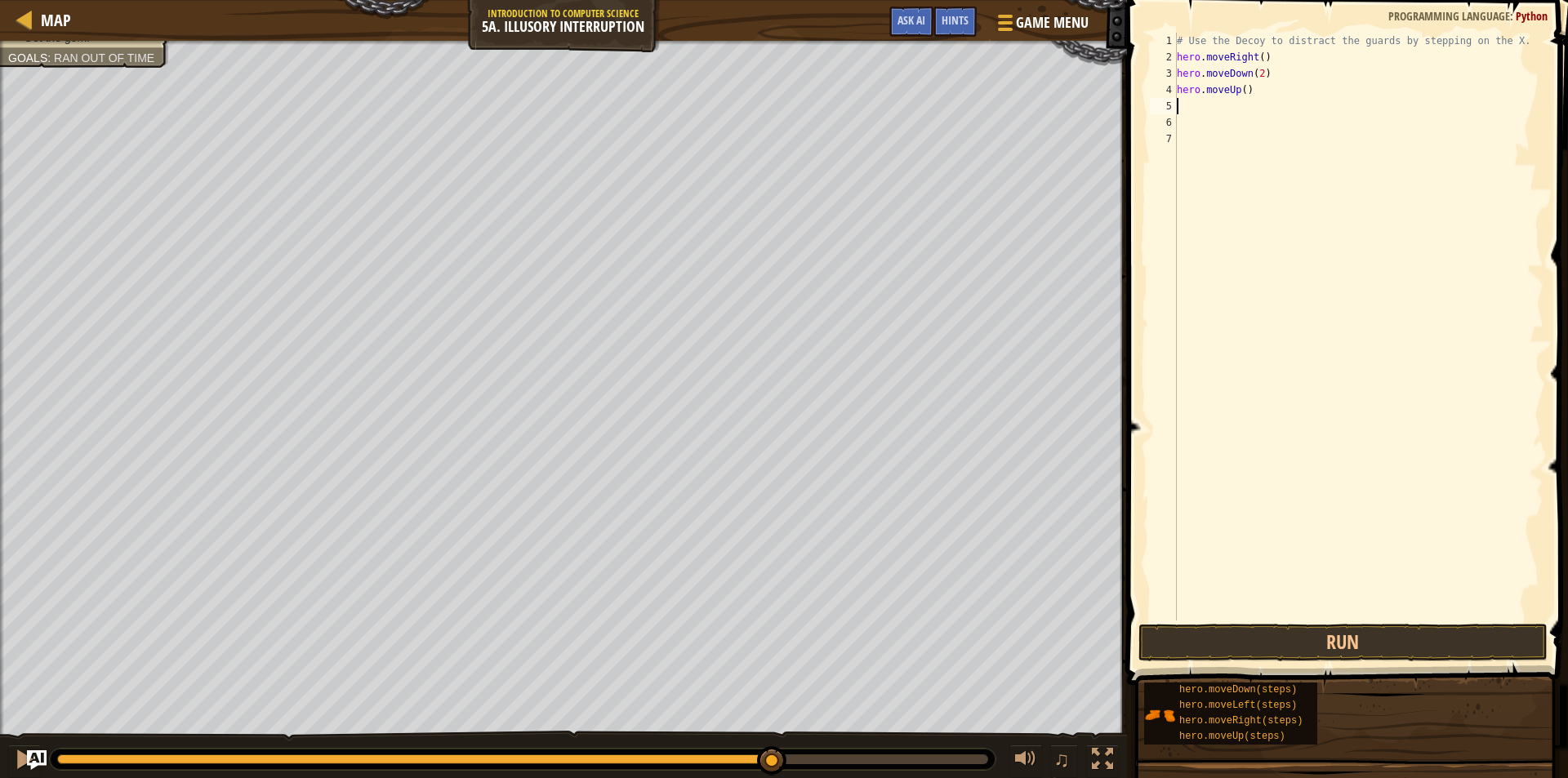
click at [1239, 87] on div "# Use the Decoy to distract the guards by stepping on the X. hero . moveRight (…" at bounding box center [1359, 343] width 370 height 621
type textarea "hero.moveUp(2)"
click at [1195, 108] on div "# Use the Decoy to distract the guards by stepping on the X. hero . moveRight (…" at bounding box center [1359, 343] width 370 height 621
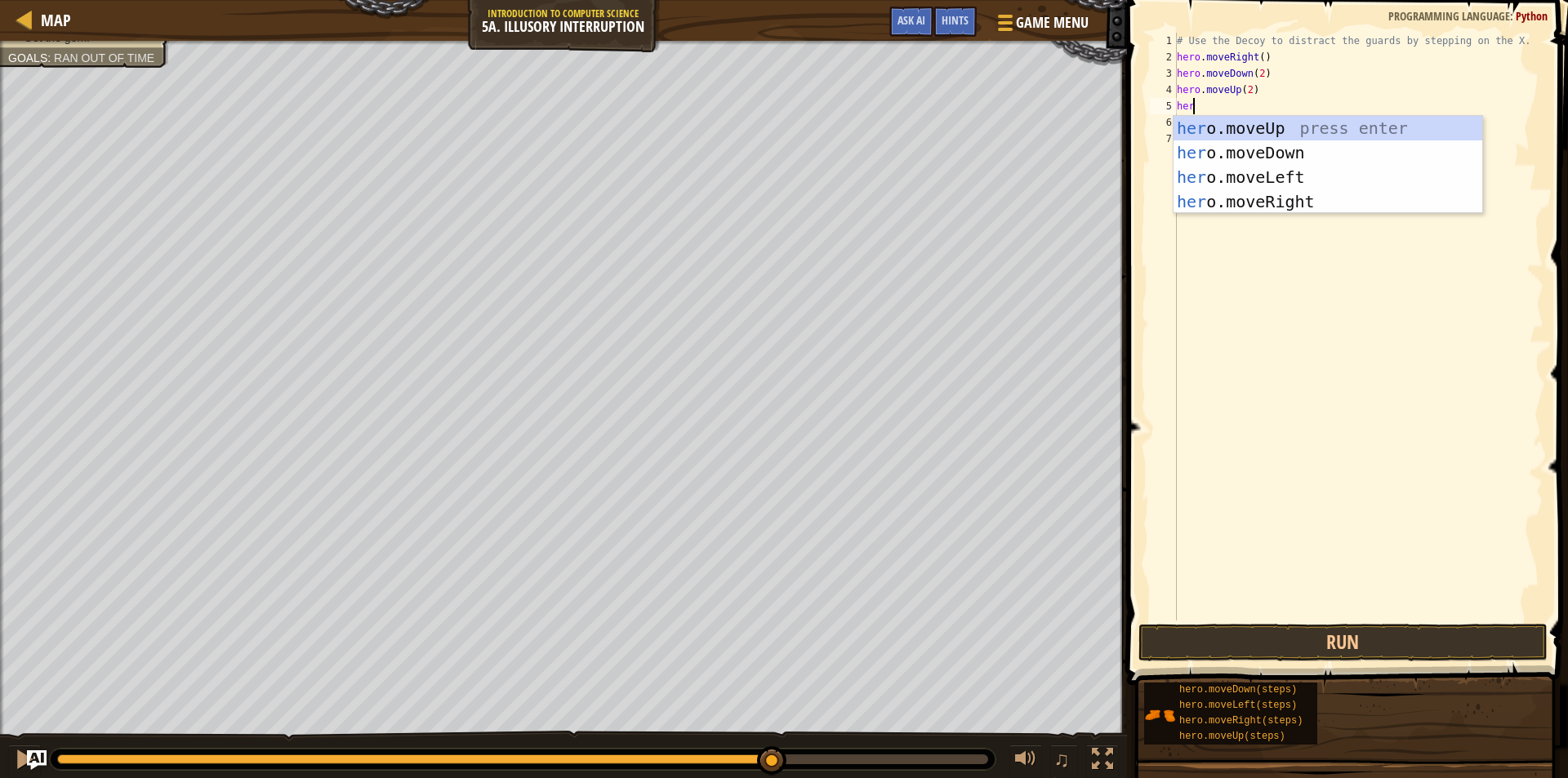
type textarea "hero"
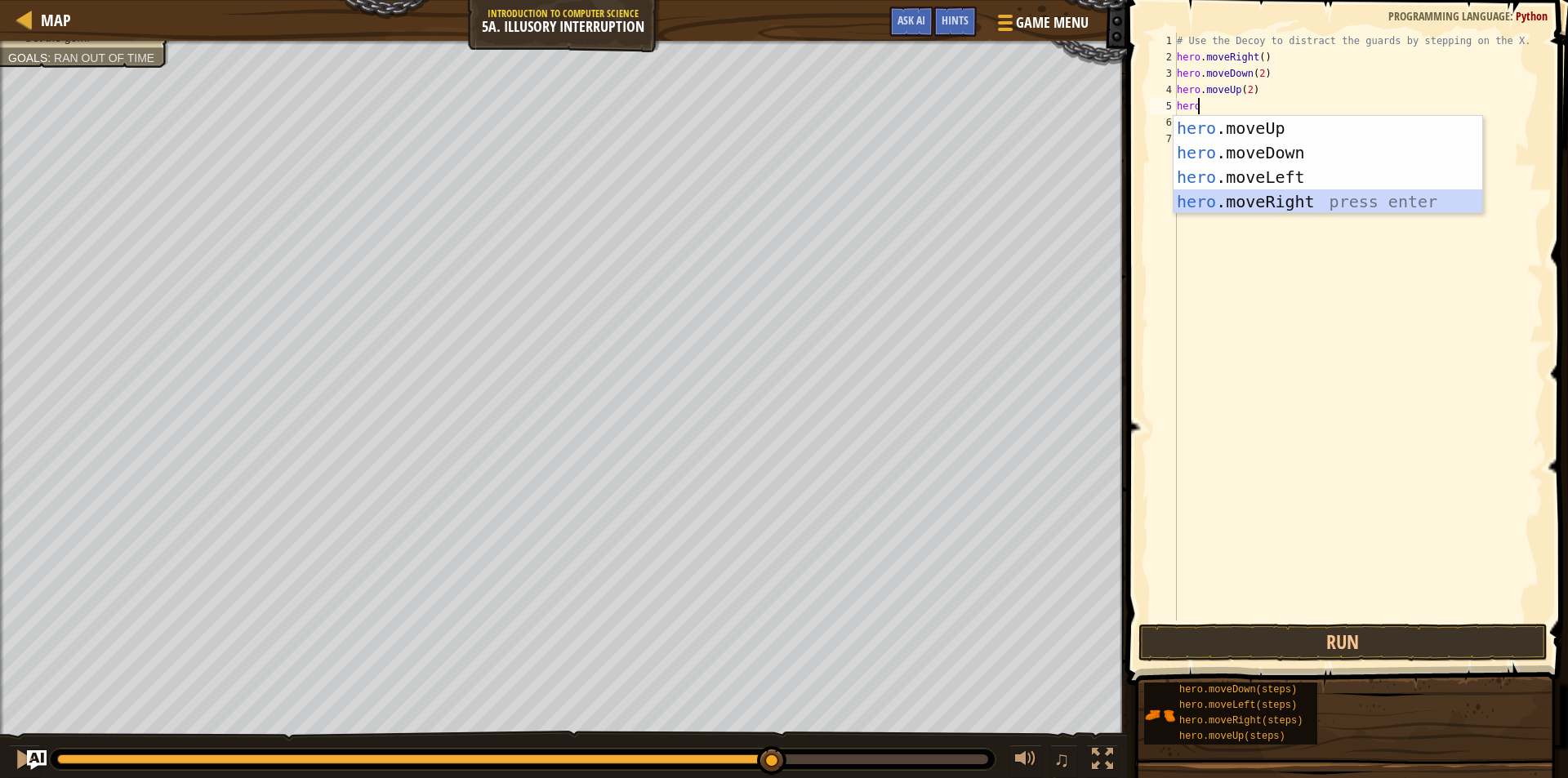
click at [1326, 206] on div "hero .moveUp press enter hero .moveDown press enter hero .moveLeft press enter …" at bounding box center [1328, 189] width 308 height 147
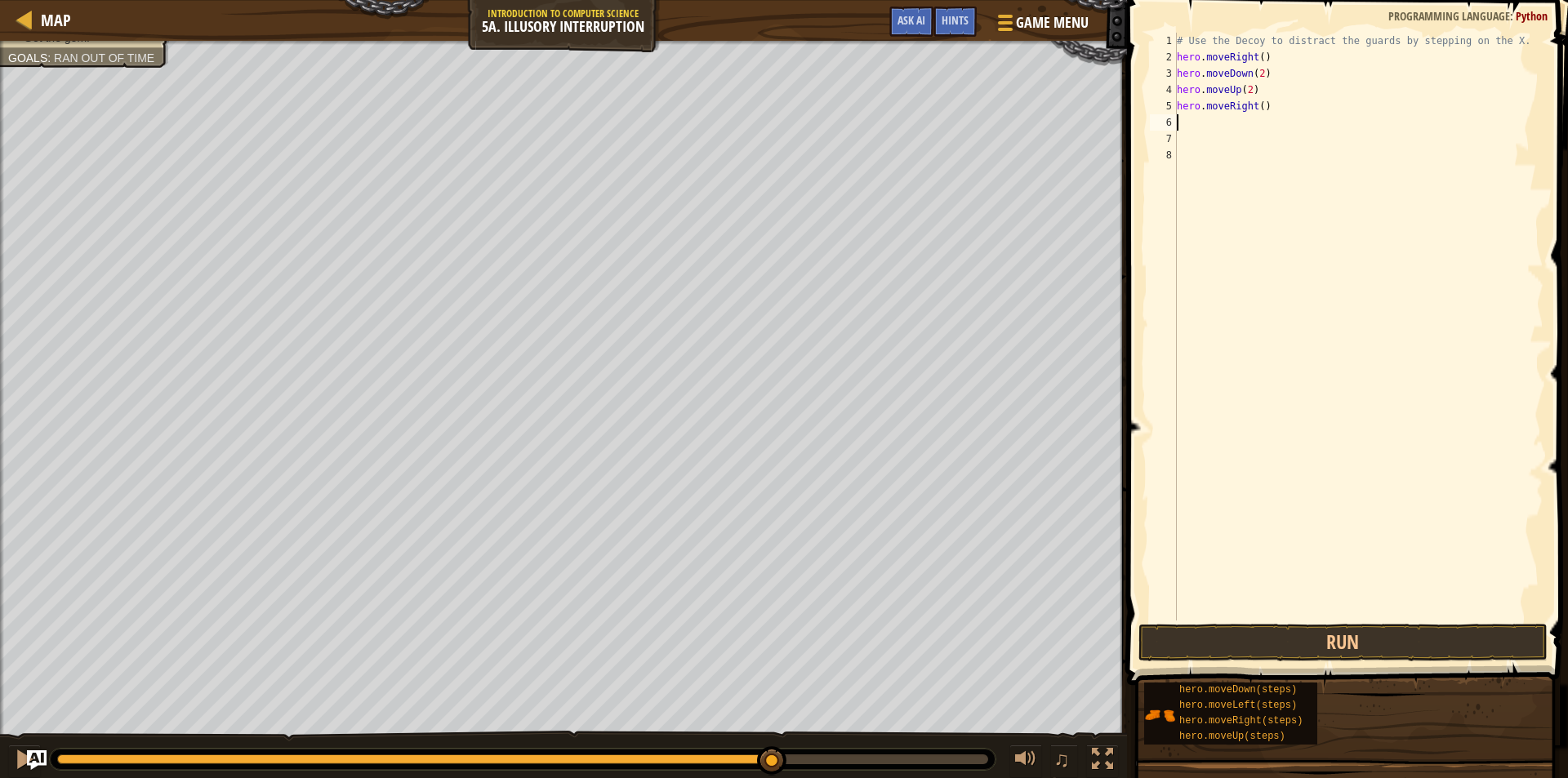
click at [1259, 104] on div "# Use the Decoy to distract the guards by stepping on the X. hero . moveRight (…" at bounding box center [1359, 343] width 370 height 621
type textarea "hero.moveRight(3)"
click at [1413, 661] on button "Run" at bounding box center [1343, 642] width 409 height 38
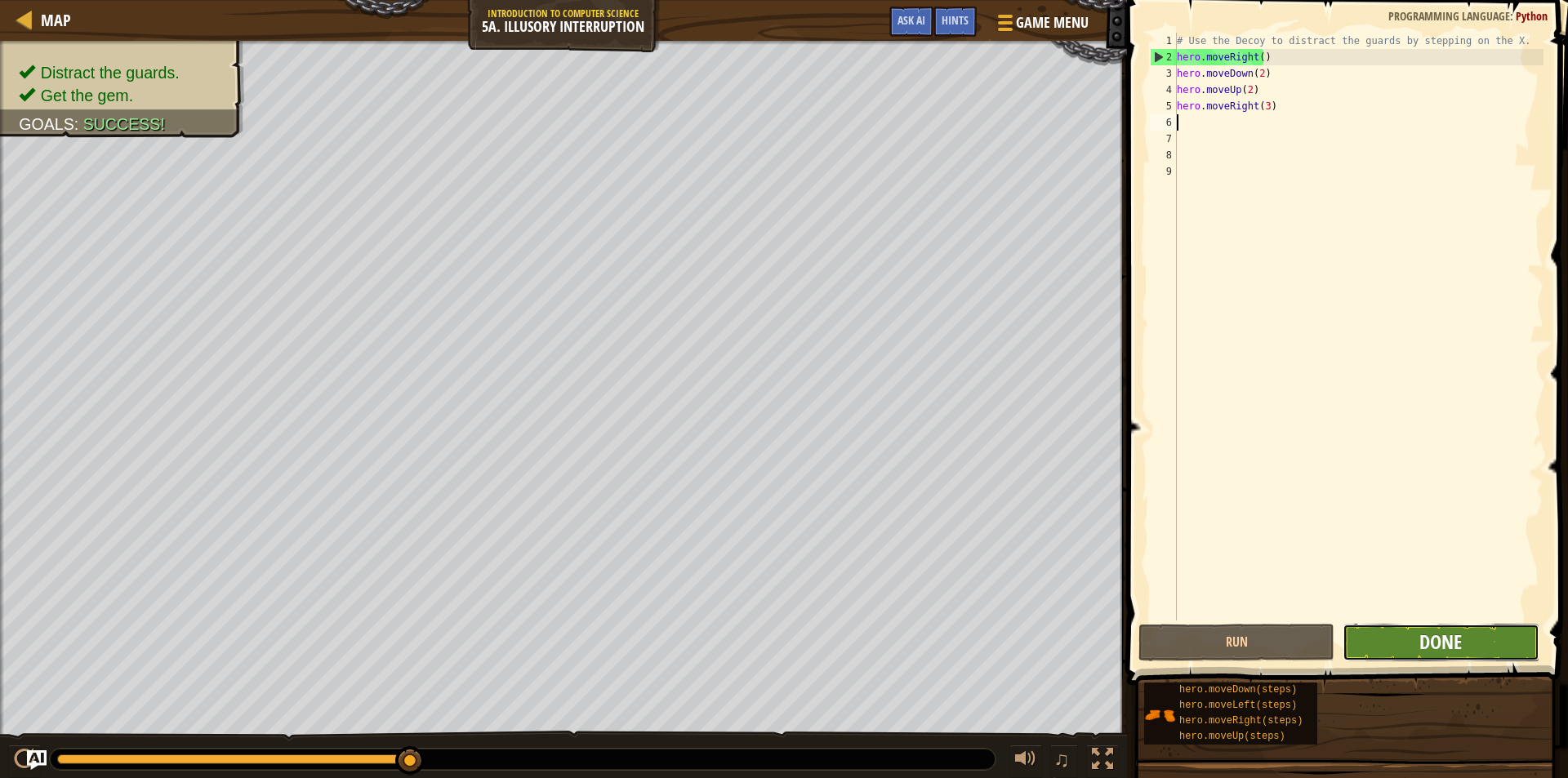
click at [1453, 638] on span "Done" at bounding box center [1441, 642] width 42 height 26
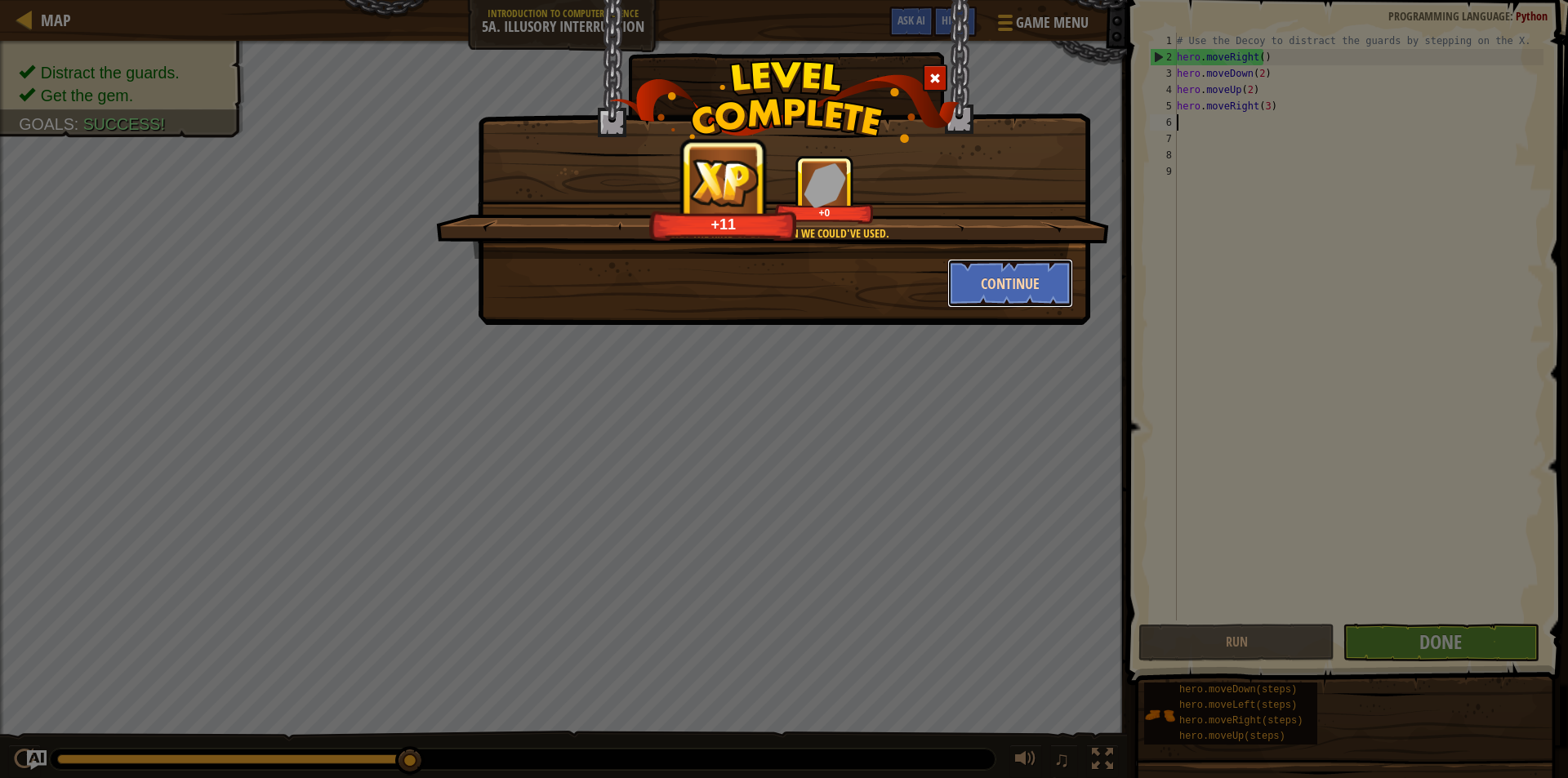
click at [1053, 284] on button "Continue" at bounding box center [1010, 283] width 126 height 49
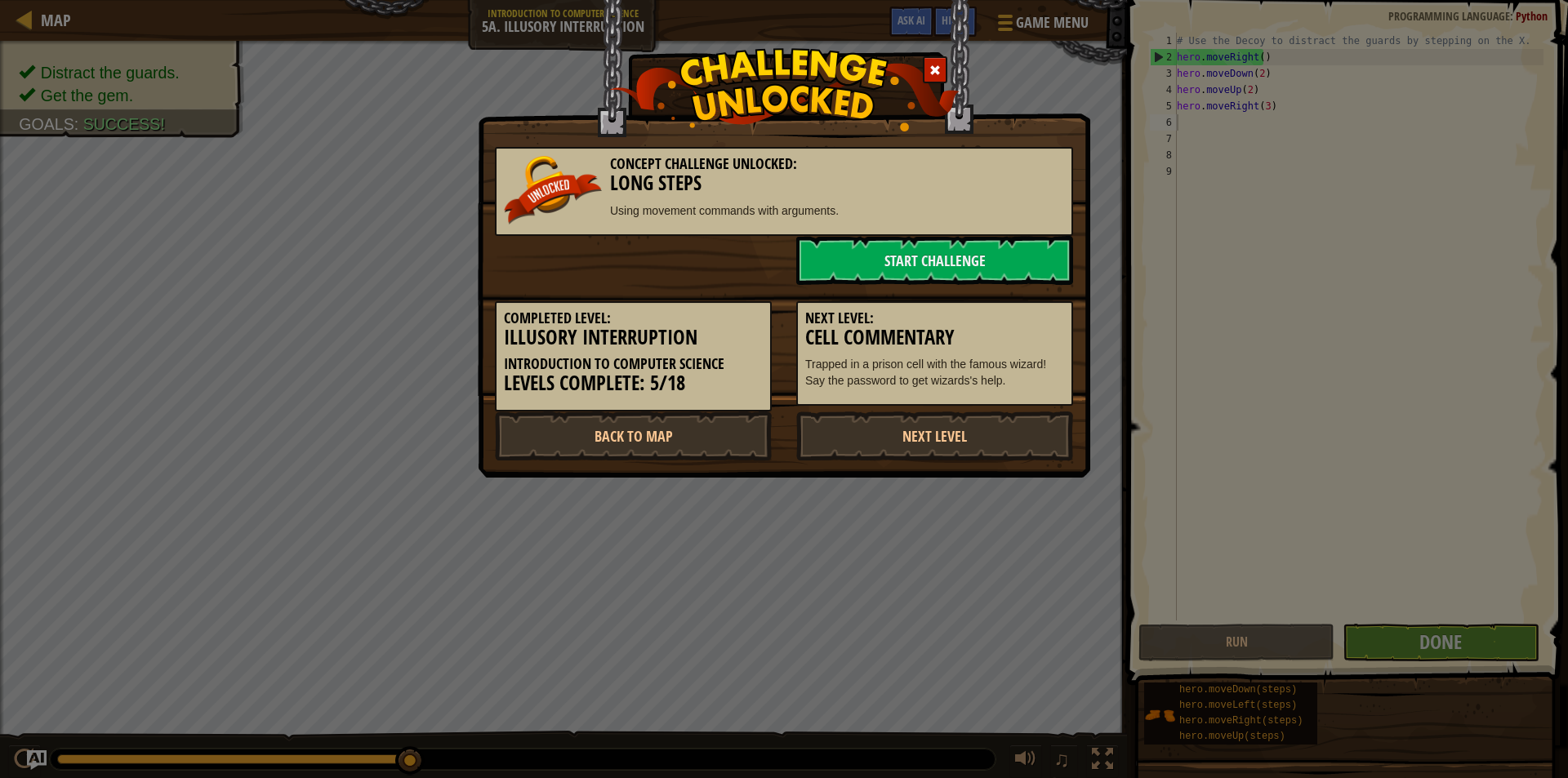
drag, startPoint x: 1053, startPoint y: 284, endPoint x: 935, endPoint y: 387, distance: 156.6
click at [935, 387] on p "Trapped in a prison cell with the famous wizard! Say the password to get wizard…" at bounding box center [935, 372] width 259 height 33
click at [904, 251] on link "Start Challenge" at bounding box center [934, 260] width 276 height 49
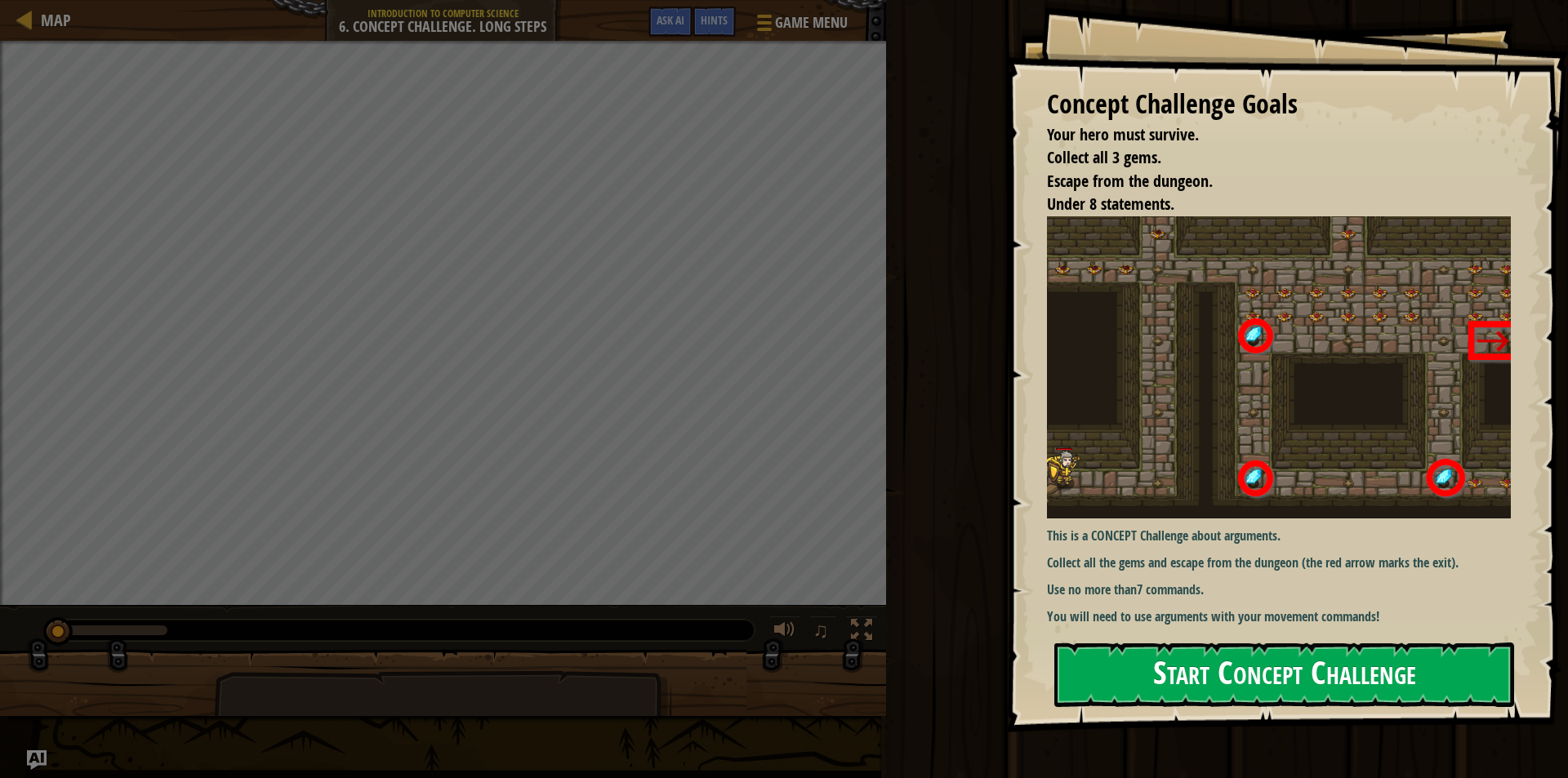
click at [1169, 663] on button "Start Concept Challenge" at bounding box center [1284, 675] width 460 height 64
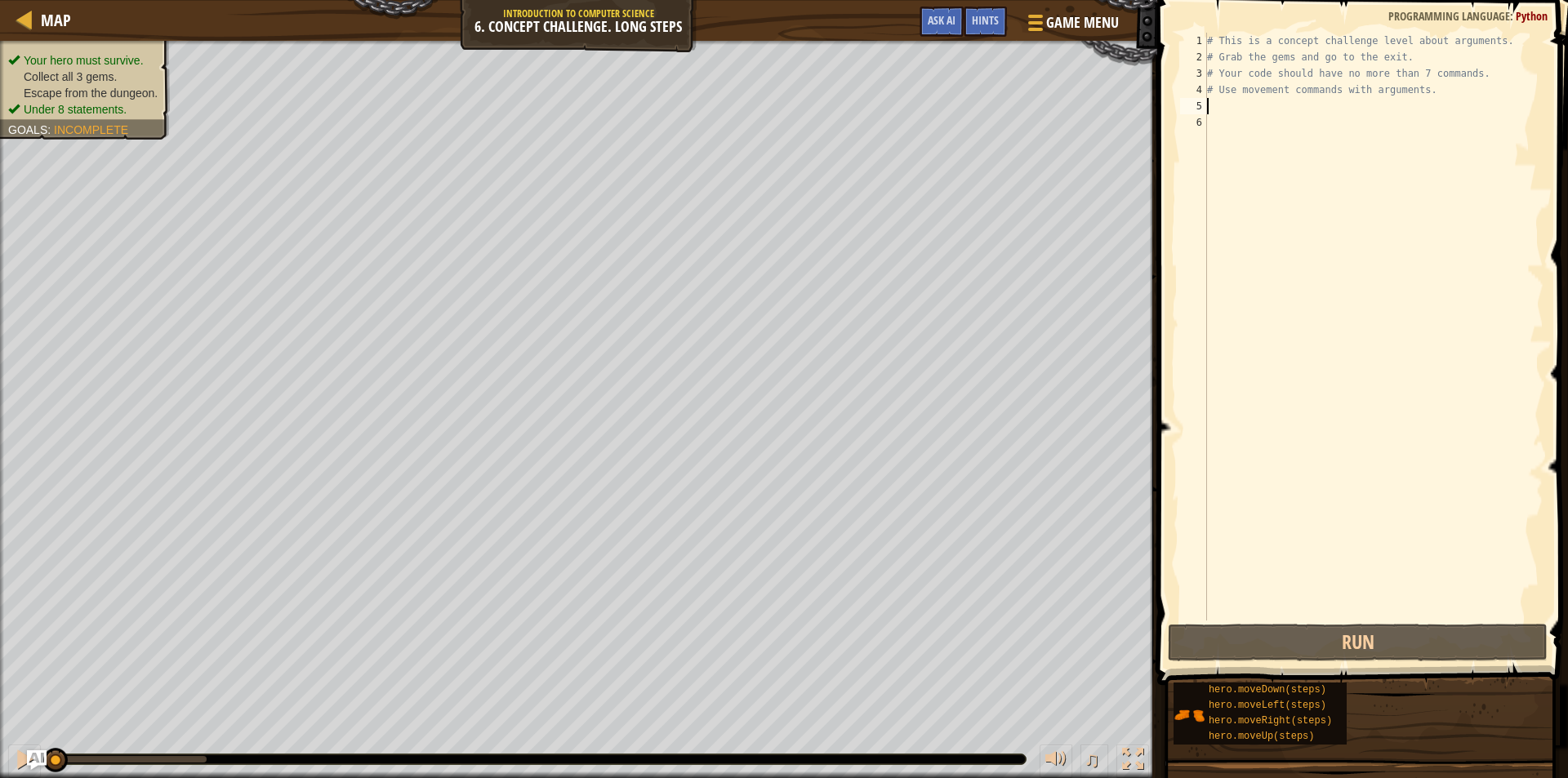
drag, startPoint x: 1256, startPoint y: 105, endPoint x: 1238, endPoint y: 105, distance: 18.0
click at [1253, 106] on div "# This is a concept challenge level about arguments. # Grab the gems and go to …" at bounding box center [1374, 343] width 340 height 621
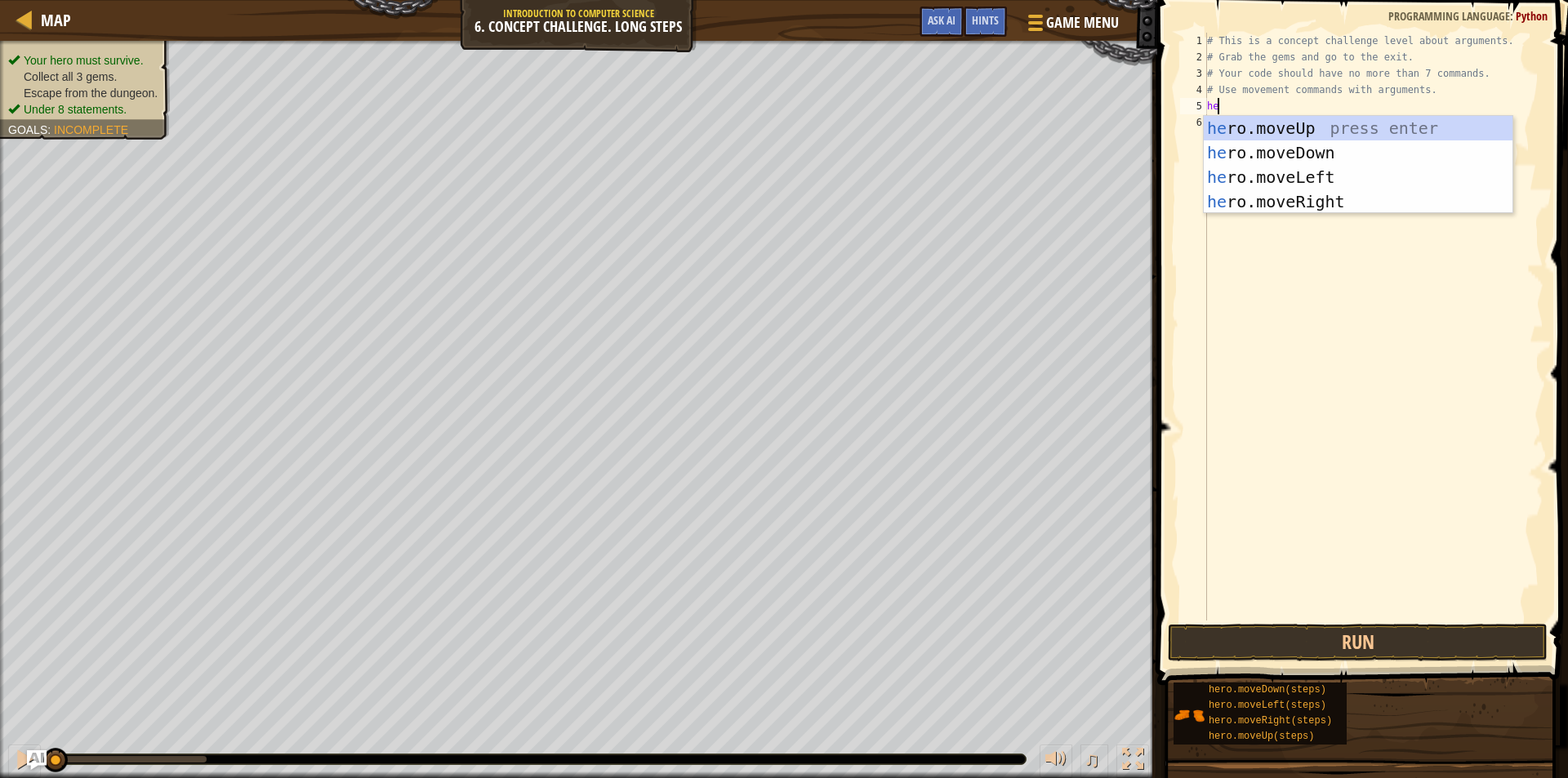
scroll to position [7, 0]
type textarea "hero"
click at [1435, 191] on div "hero .moveUp press enter hero .moveDown press enter hero .moveLeft press enter …" at bounding box center [1358, 189] width 308 height 147
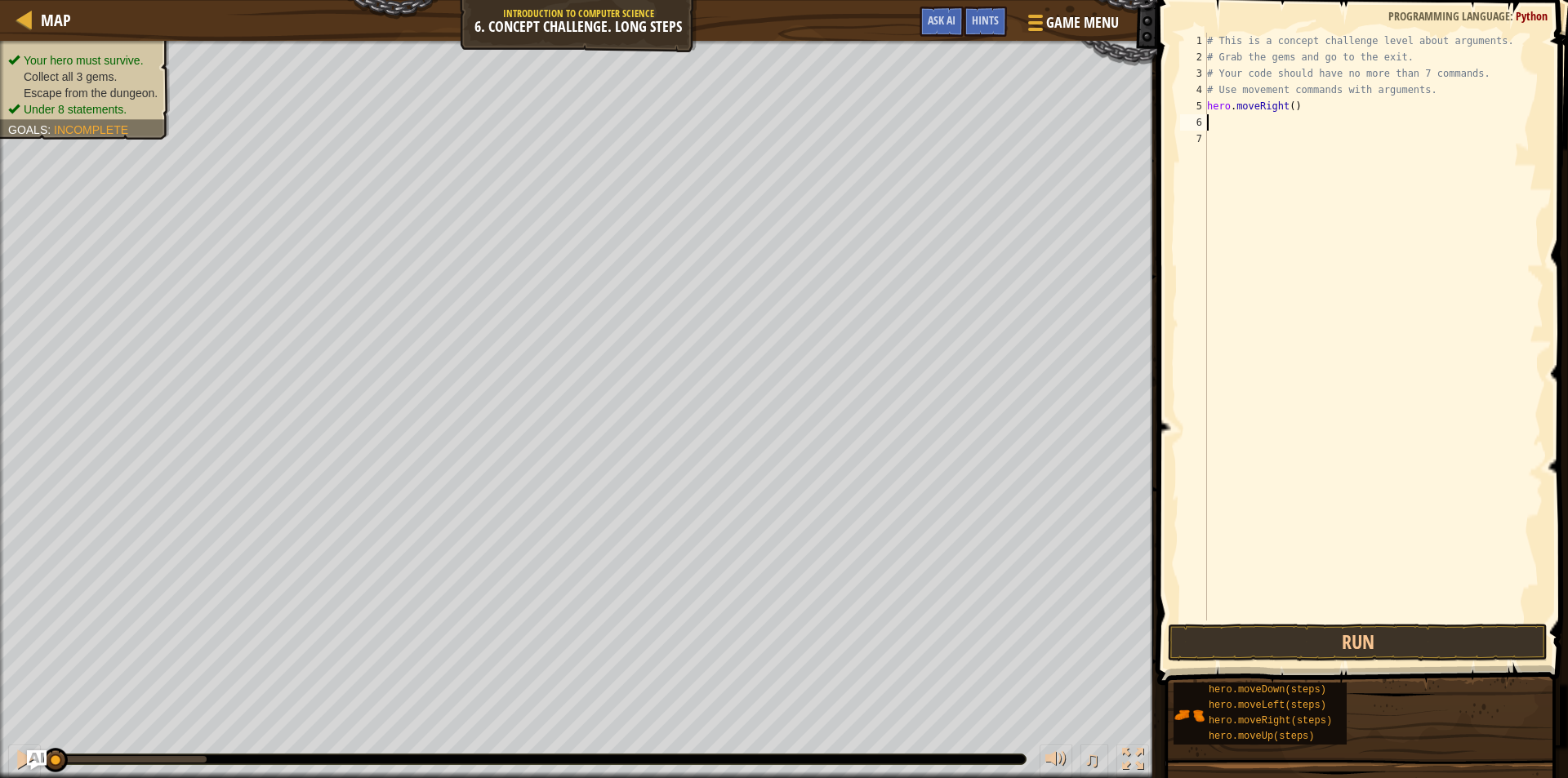
scroll to position [7, 0]
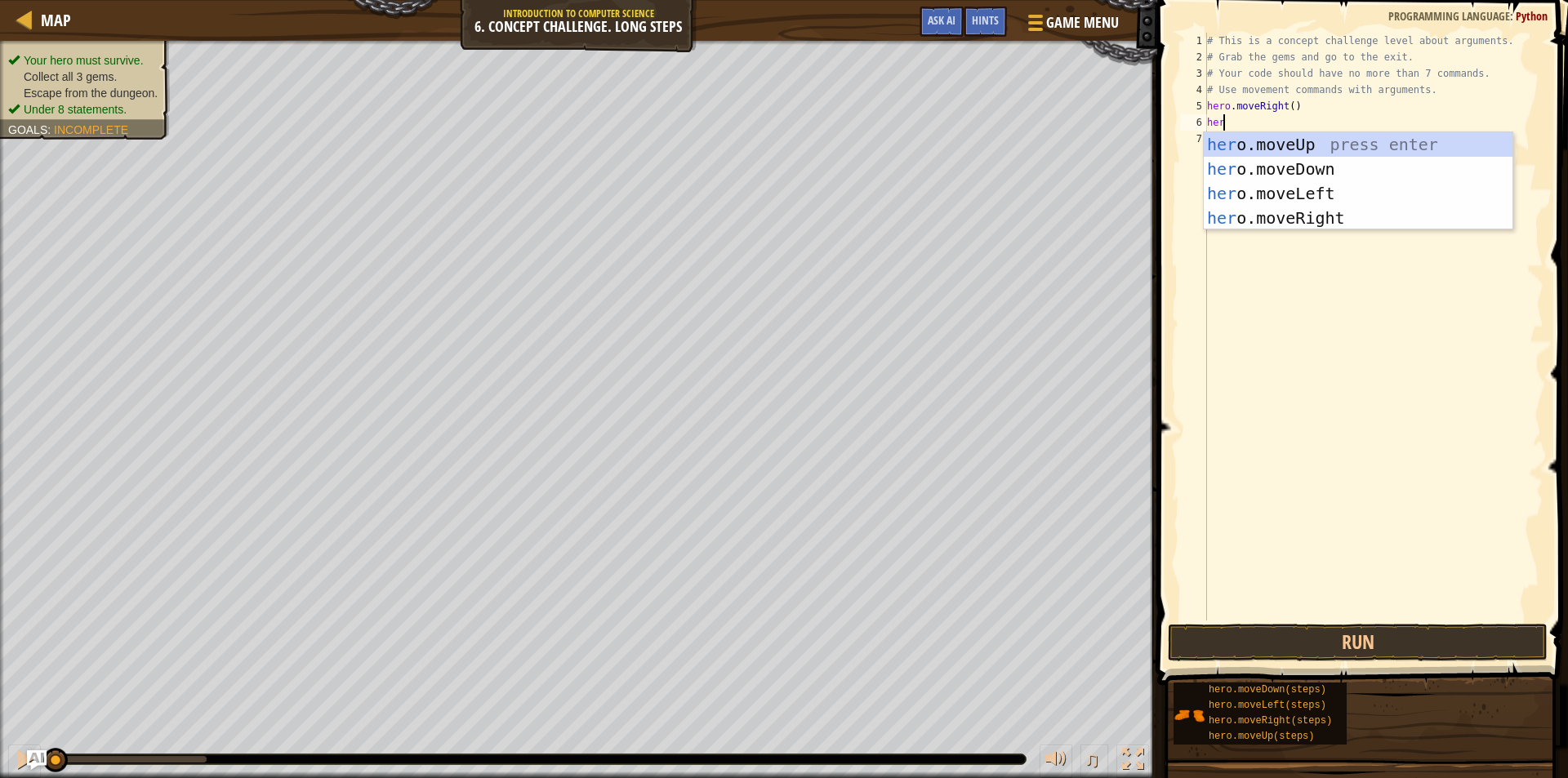
type textarea "hero"
click at [1274, 140] on div "hero .moveUp press enter hero .moveDown press enter hero .moveLeft press enter …" at bounding box center [1358, 206] width 308 height 147
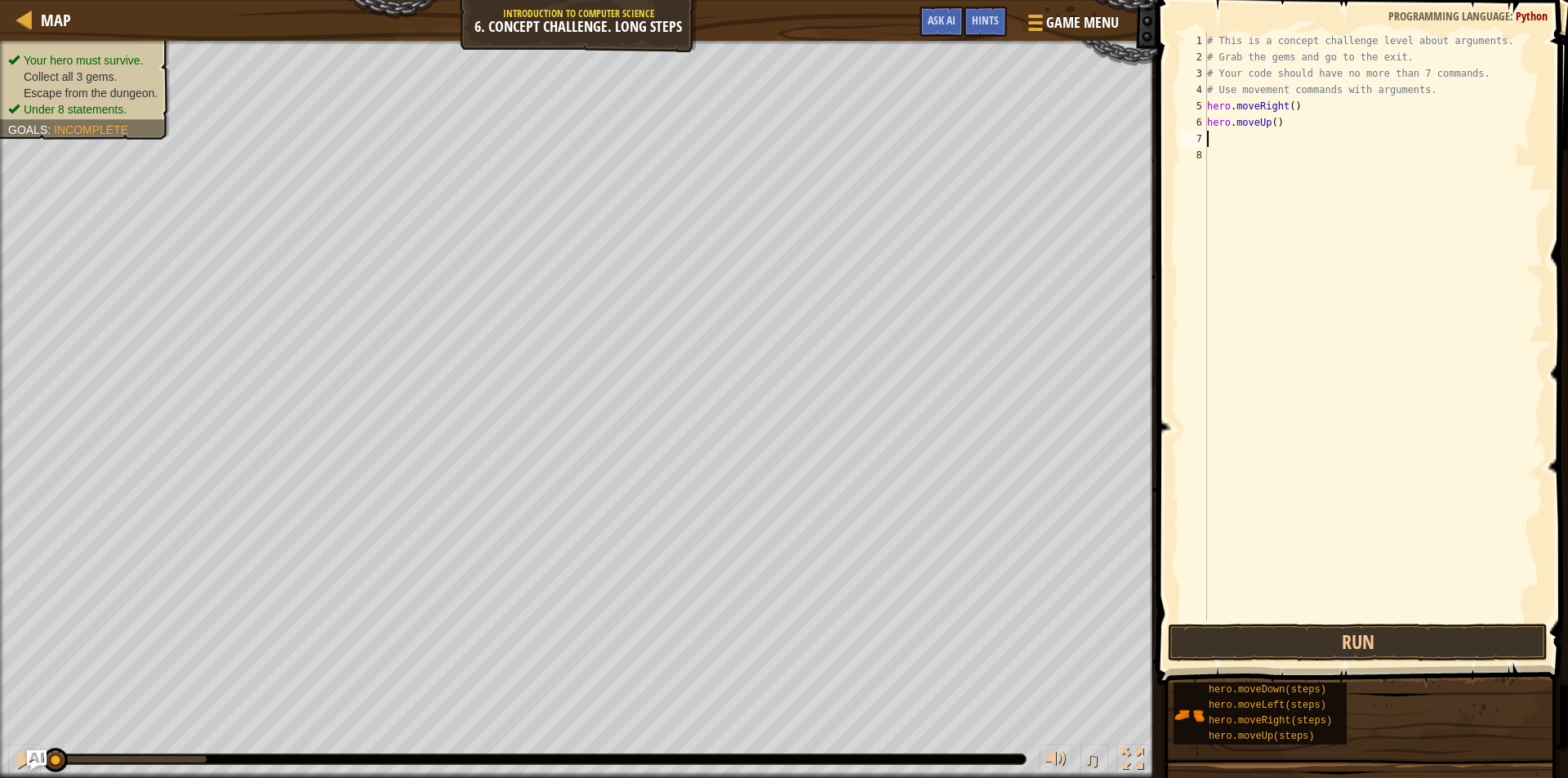
click at [1272, 120] on div "# This is a concept challenge level about arguments. # Grab the gems and go to …" at bounding box center [1374, 343] width 340 height 621
type textarea "hero.moveUp(3)"
click at [1241, 145] on div "# This is a concept challenge level about arguments. # Grab the gems and go to …" at bounding box center [1374, 343] width 340 height 621
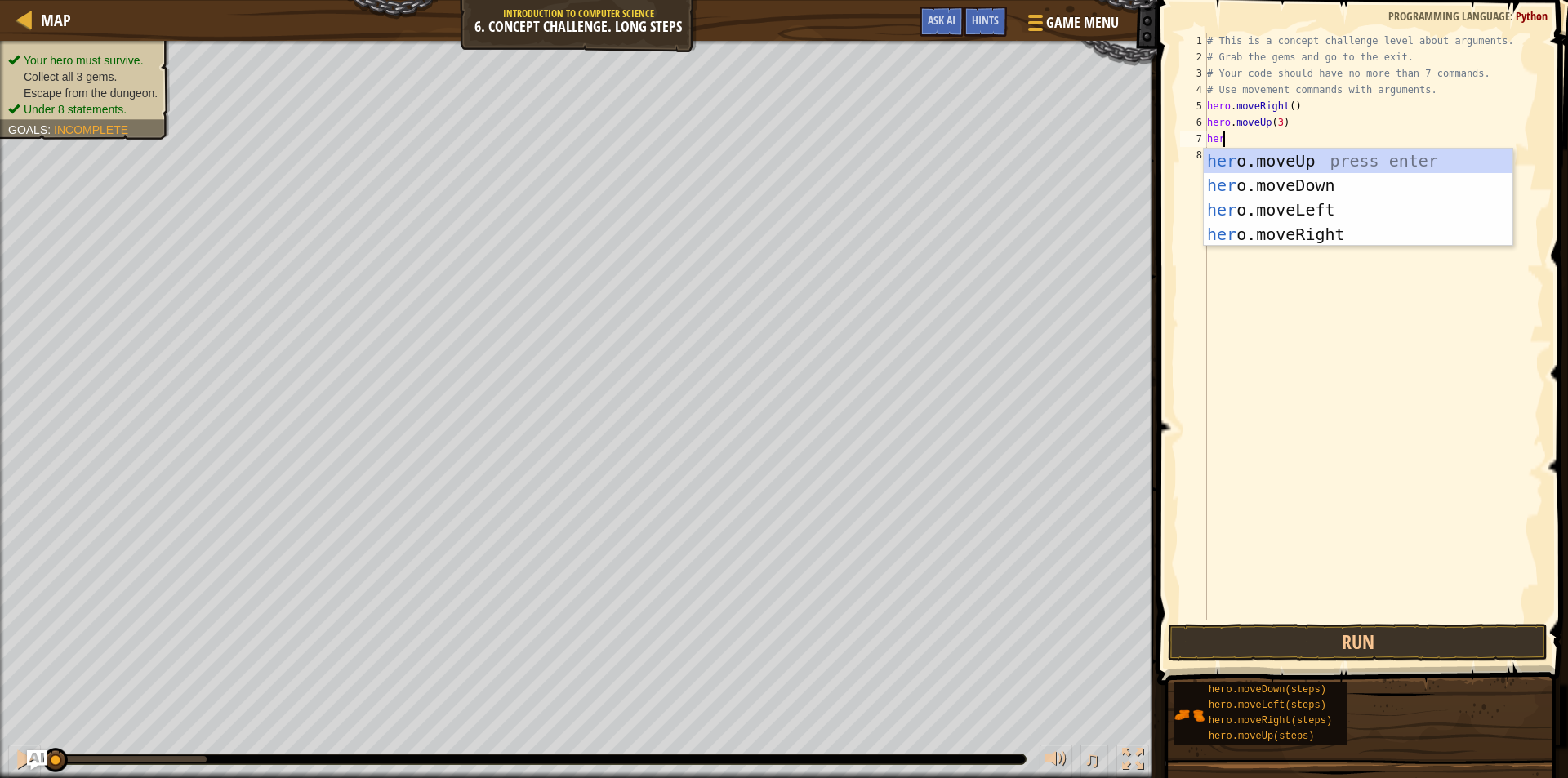
type textarea "hero"
click at [1294, 236] on div "hero .moveUp press enter hero .moveDown press enter hero .moveLeft press enter …" at bounding box center [1358, 222] width 308 height 147
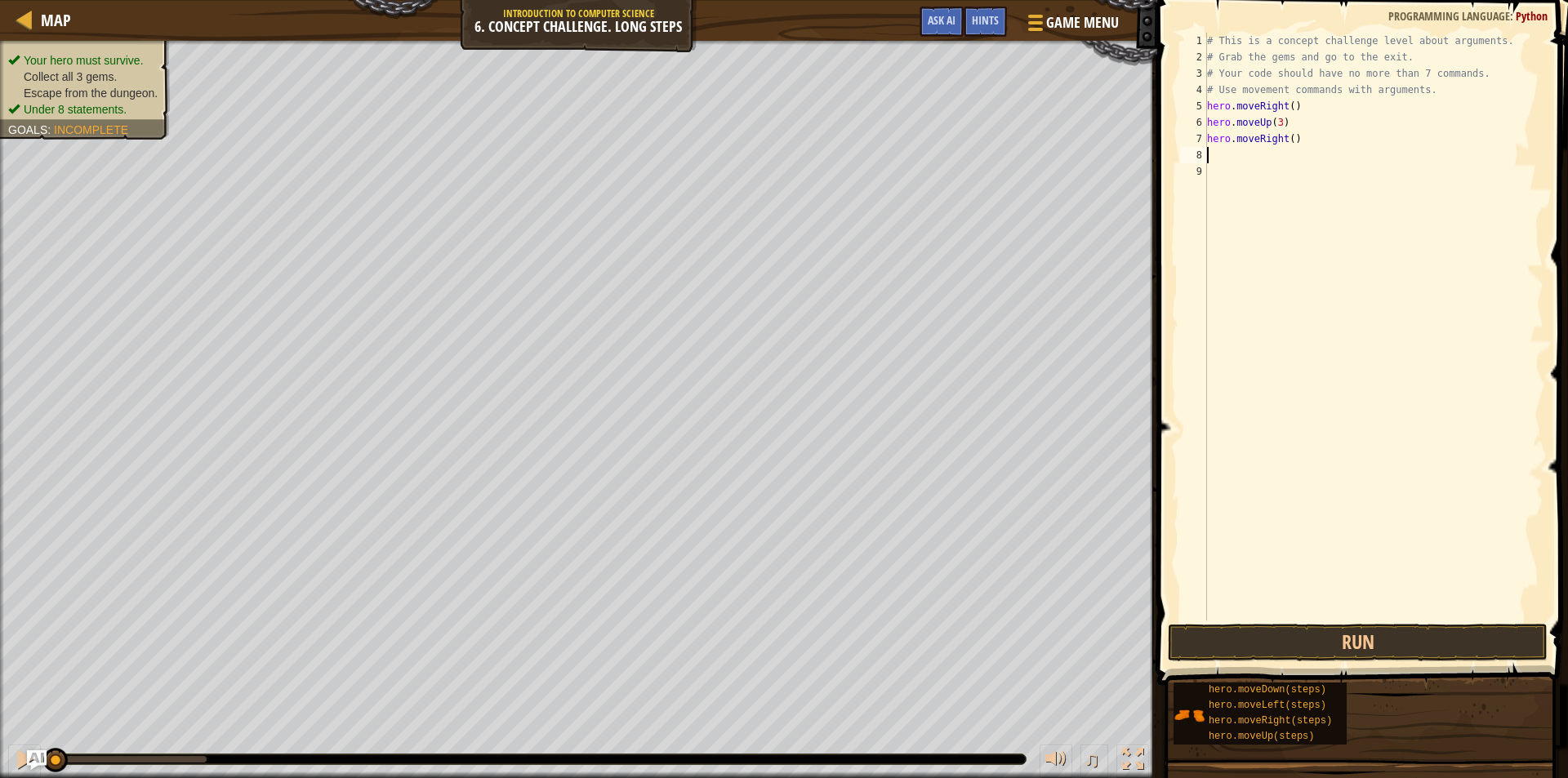
scroll to position [7, 0]
click at [1287, 138] on div "# This is a concept challenge level about arguments. # Grab the gems and go to …" at bounding box center [1374, 343] width 340 height 621
type textarea "hero.moveRight(2)"
click at [1261, 155] on div "# This is a concept challenge level about arguments. # Grab the gems and go to …" at bounding box center [1374, 343] width 340 height 621
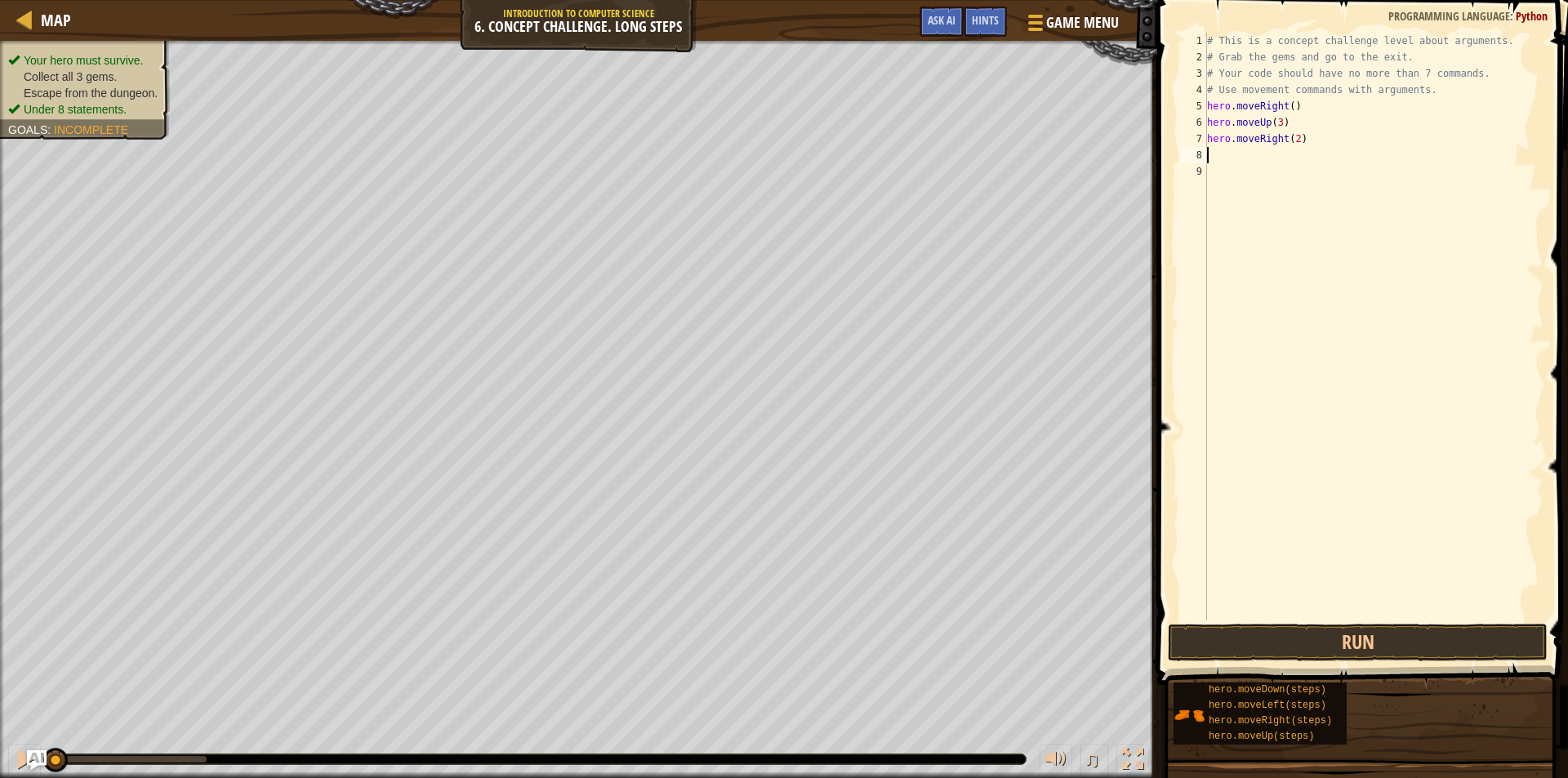
scroll to position [7, 0]
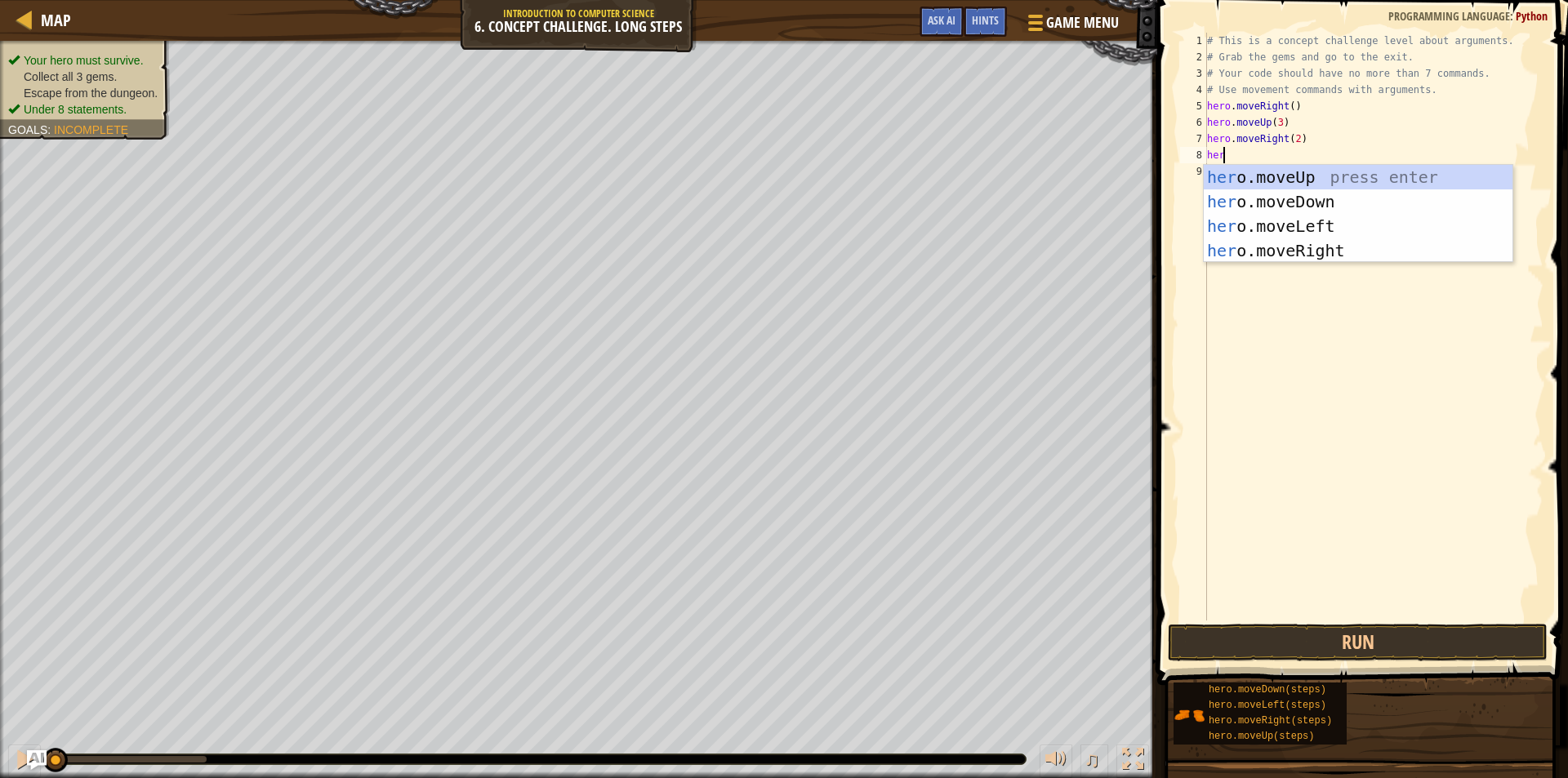
type textarea "hero"
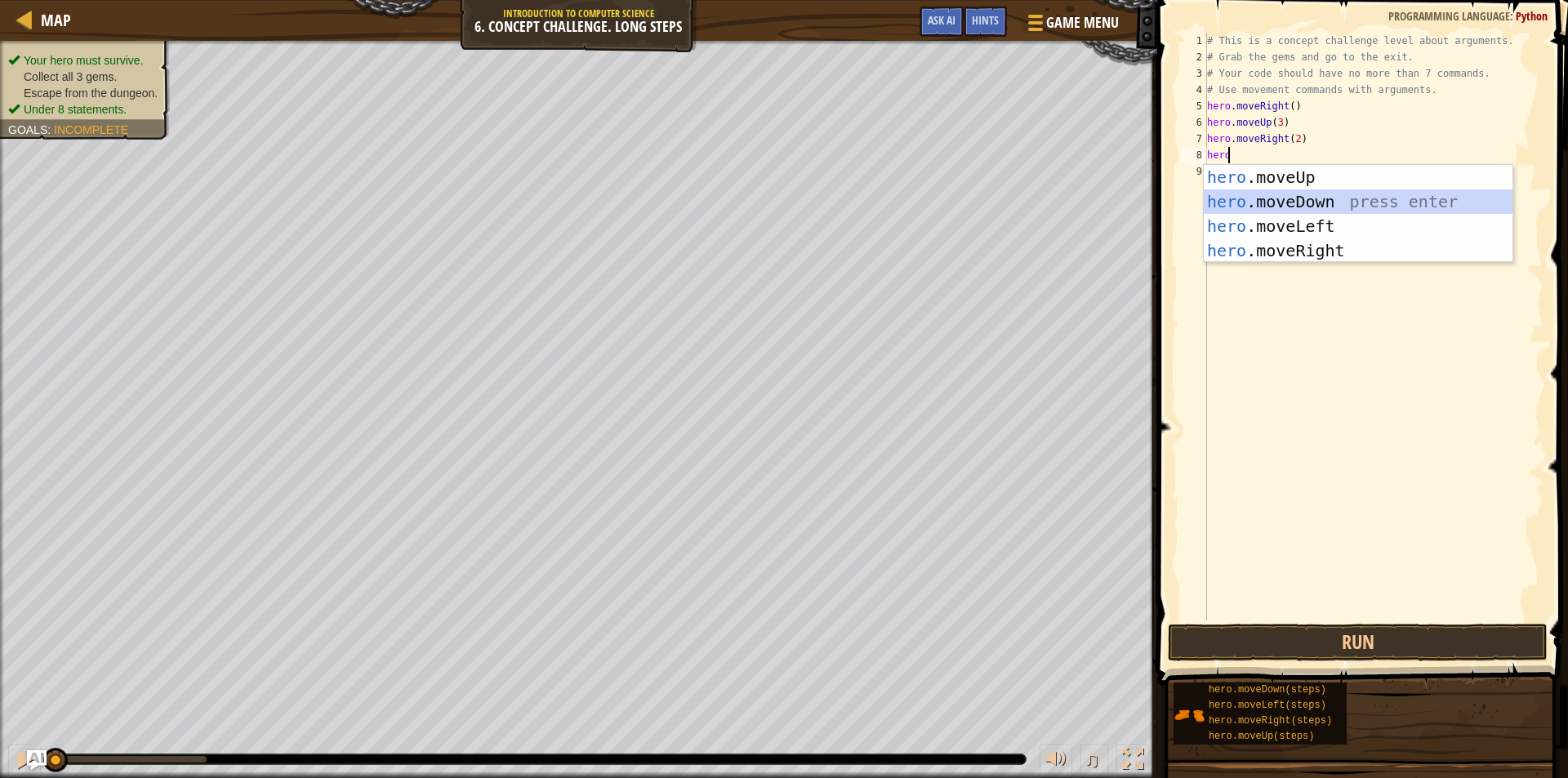
click at [1368, 201] on div "hero .moveUp press enter hero .moveDown press enter hero .moveLeft press enter …" at bounding box center [1358, 238] width 308 height 147
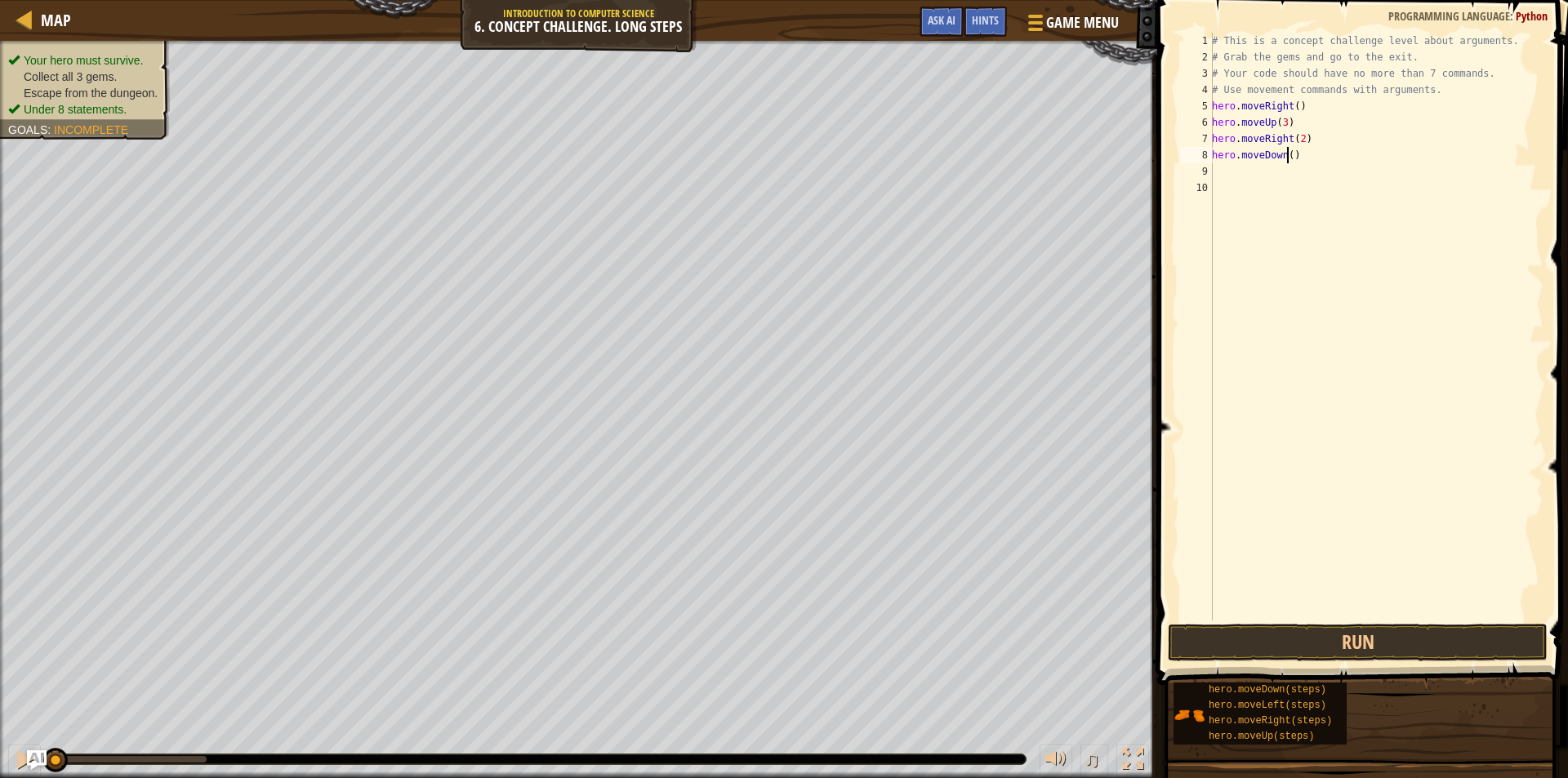
click at [1286, 151] on div "# This is a concept challenge level about arguments. # Grab the gems and go to …" at bounding box center [1375, 343] width 335 height 621
type textarea "hero.moveDown(3)"
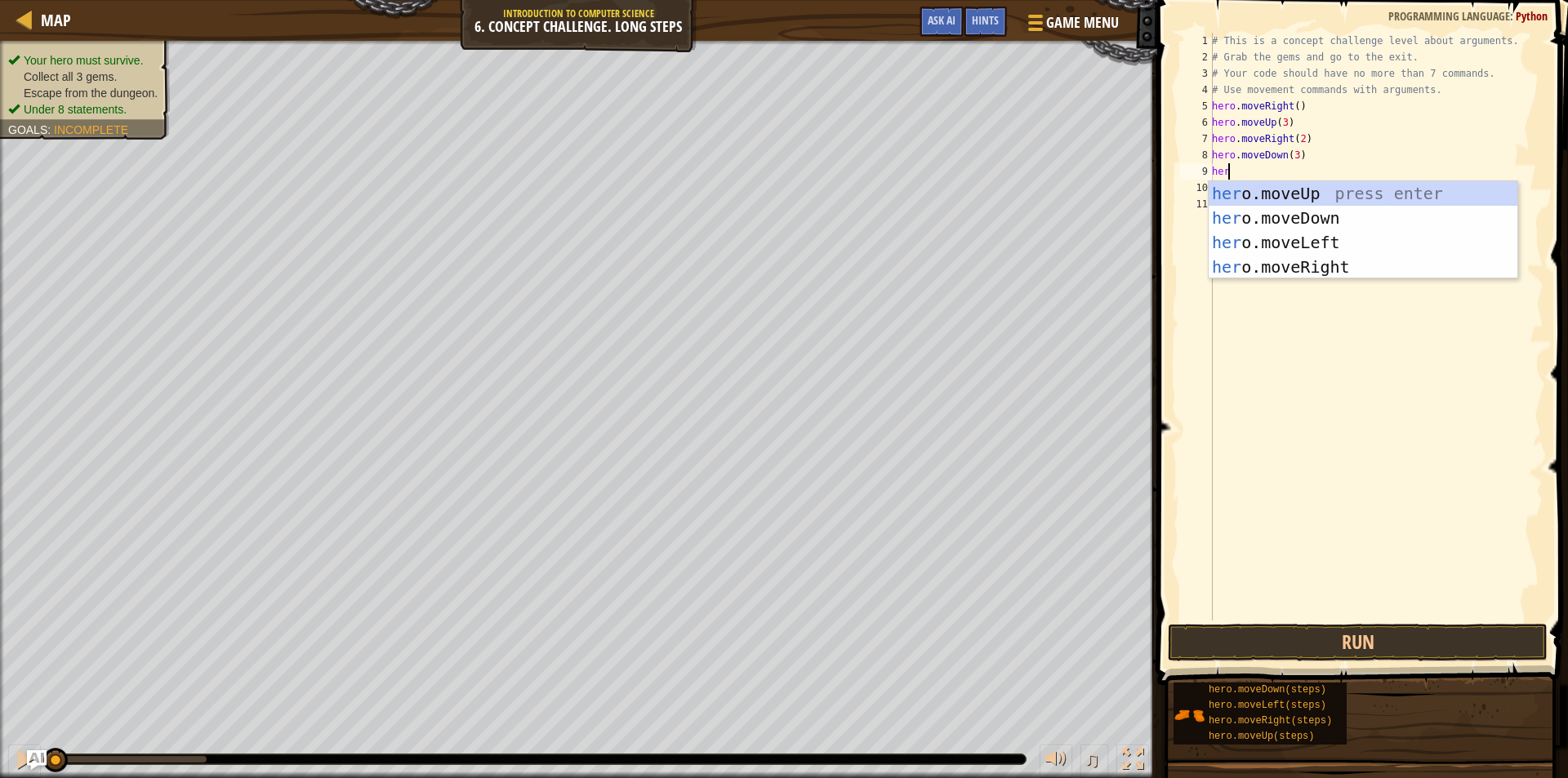
type textarea "hero"
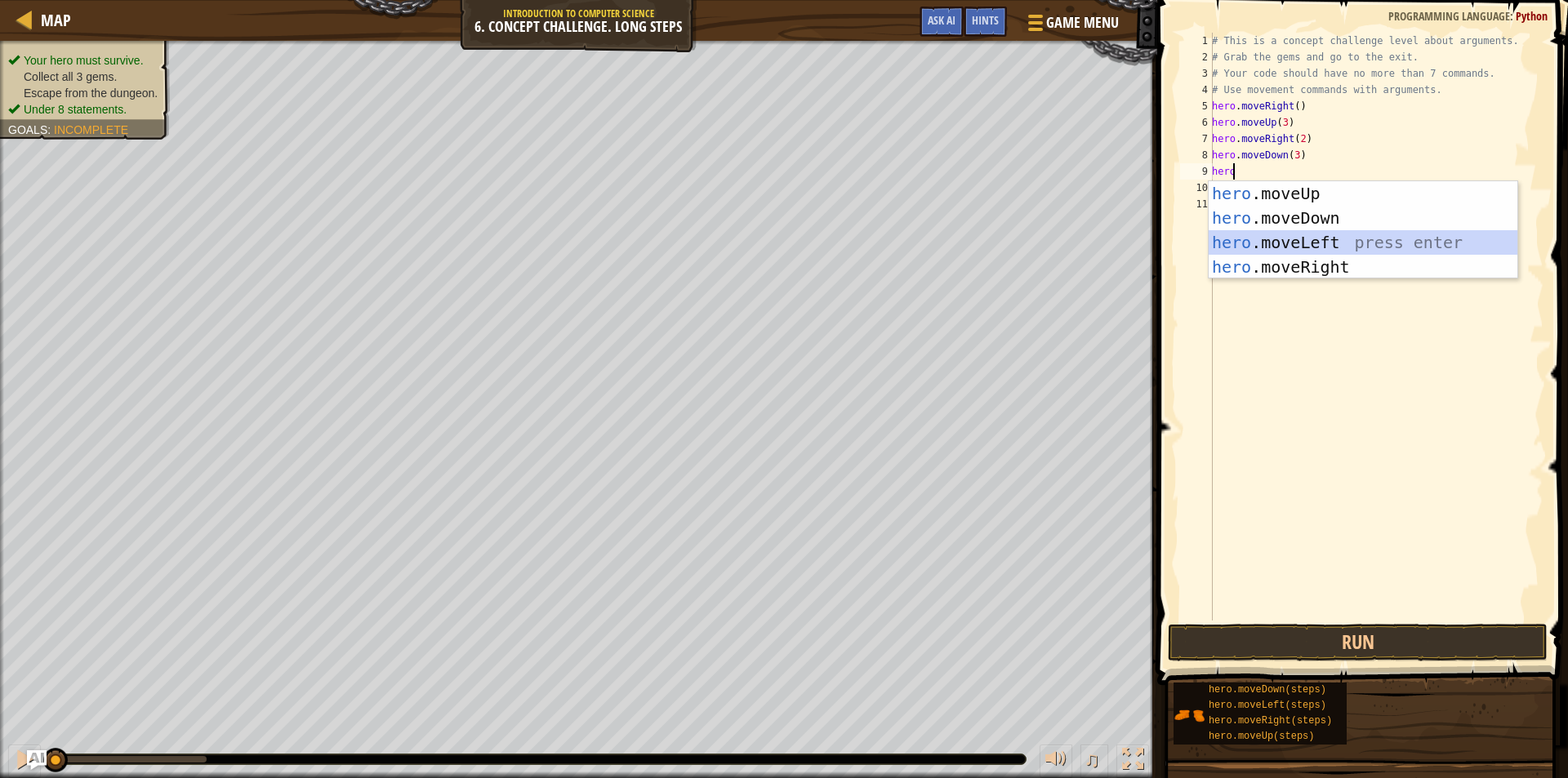
click at [1319, 250] on div "hero .moveUp press enter hero .moveDown press enter hero .moveLeft press enter …" at bounding box center [1362, 254] width 308 height 147
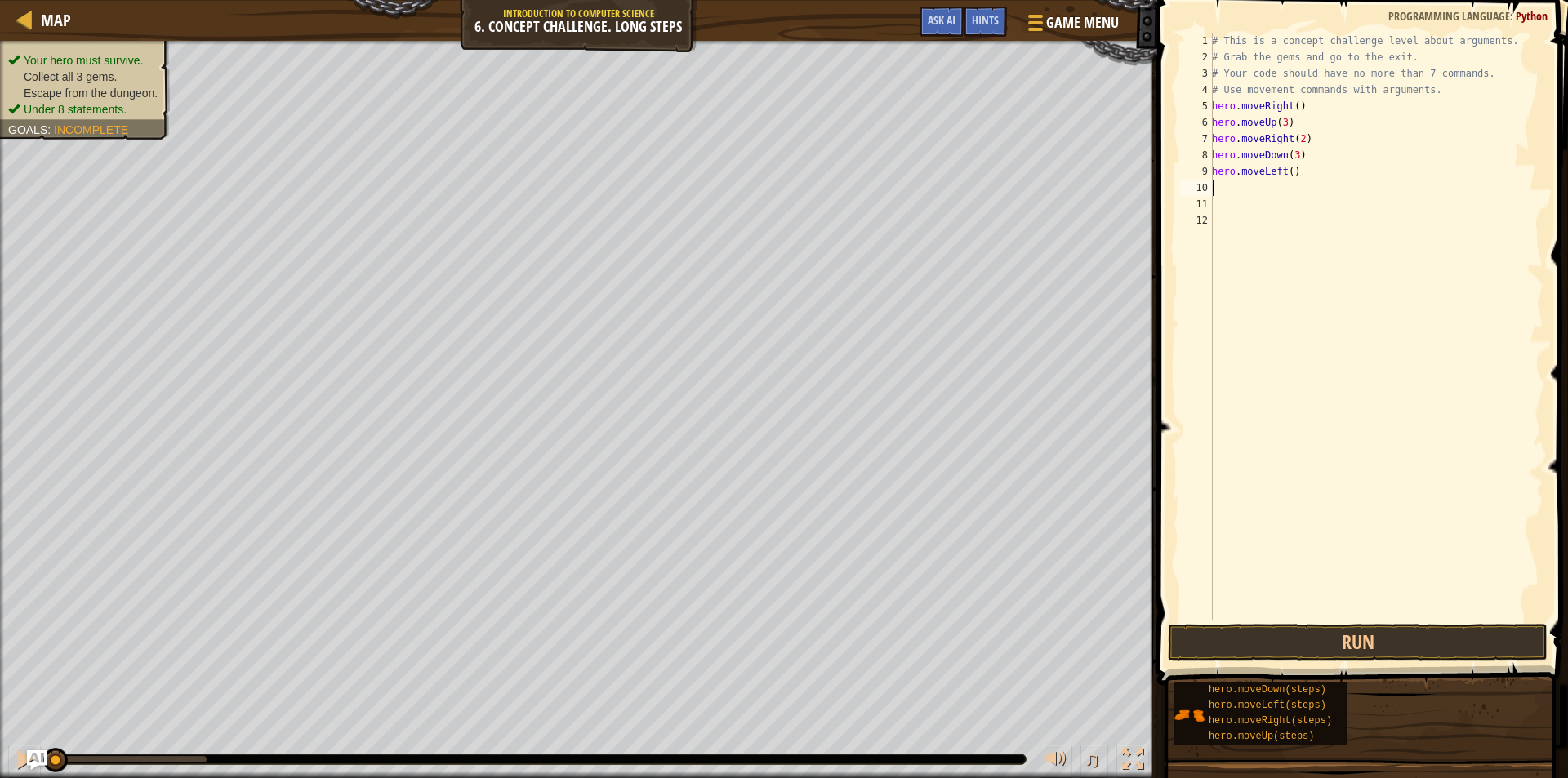
click at [1286, 172] on div "# This is a concept challenge level about arguments. # Grab the gems and go to …" at bounding box center [1375, 343] width 335 height 621
type textarea "hero.moveLeft(2)"
click at [1218, 185] on div "# This is a concept challenge level about arguments. # Grab the gems and go to …" at bounding box center [1375, 343] width 335 height 621
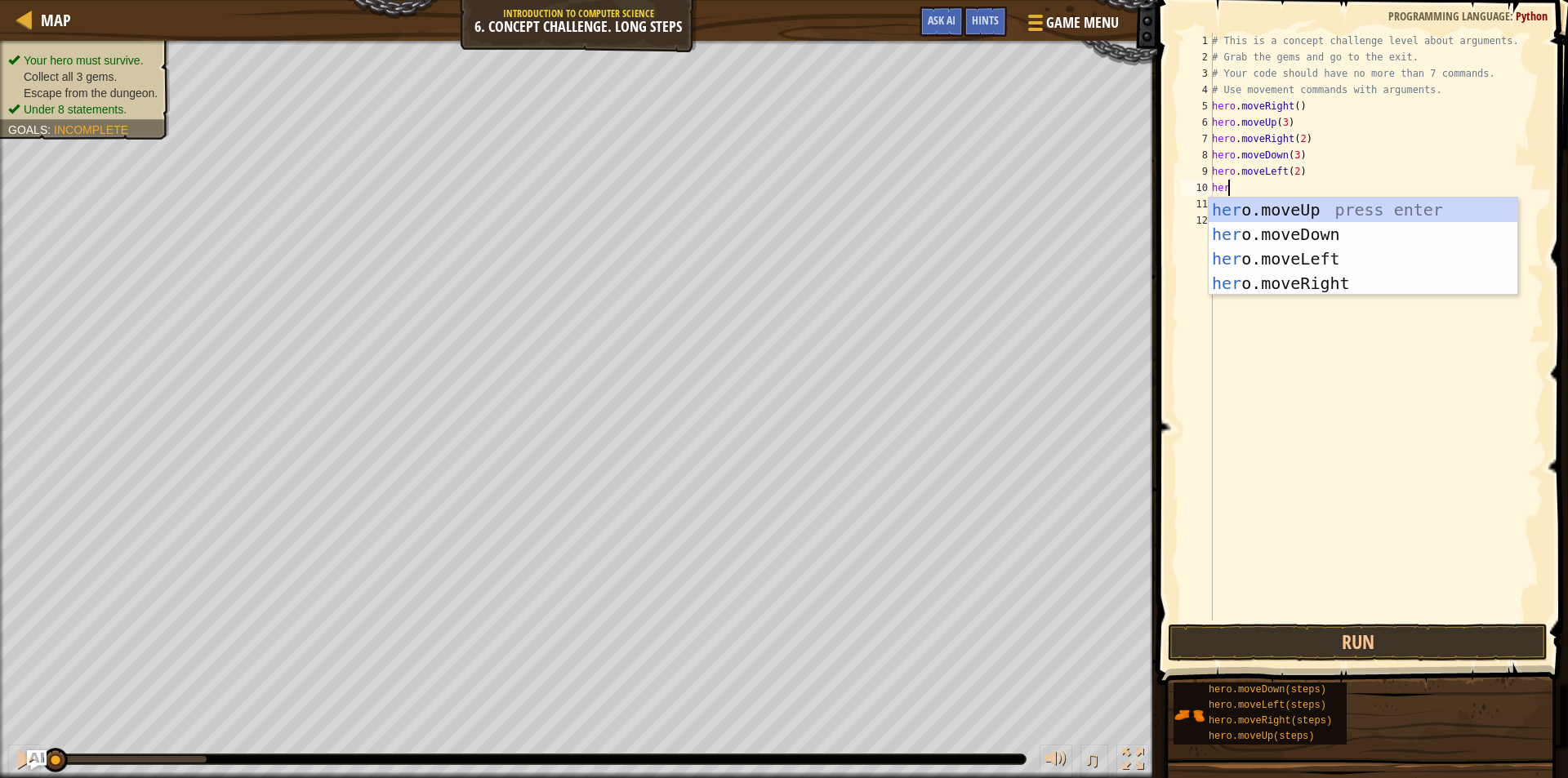
type textarea "hero"
click at [1298, 200] on div "hero .moveUp press enter hero .moveDown press enter hero .moveLeft press enter …" at bounding box center [1362, 271] width 308 height 147
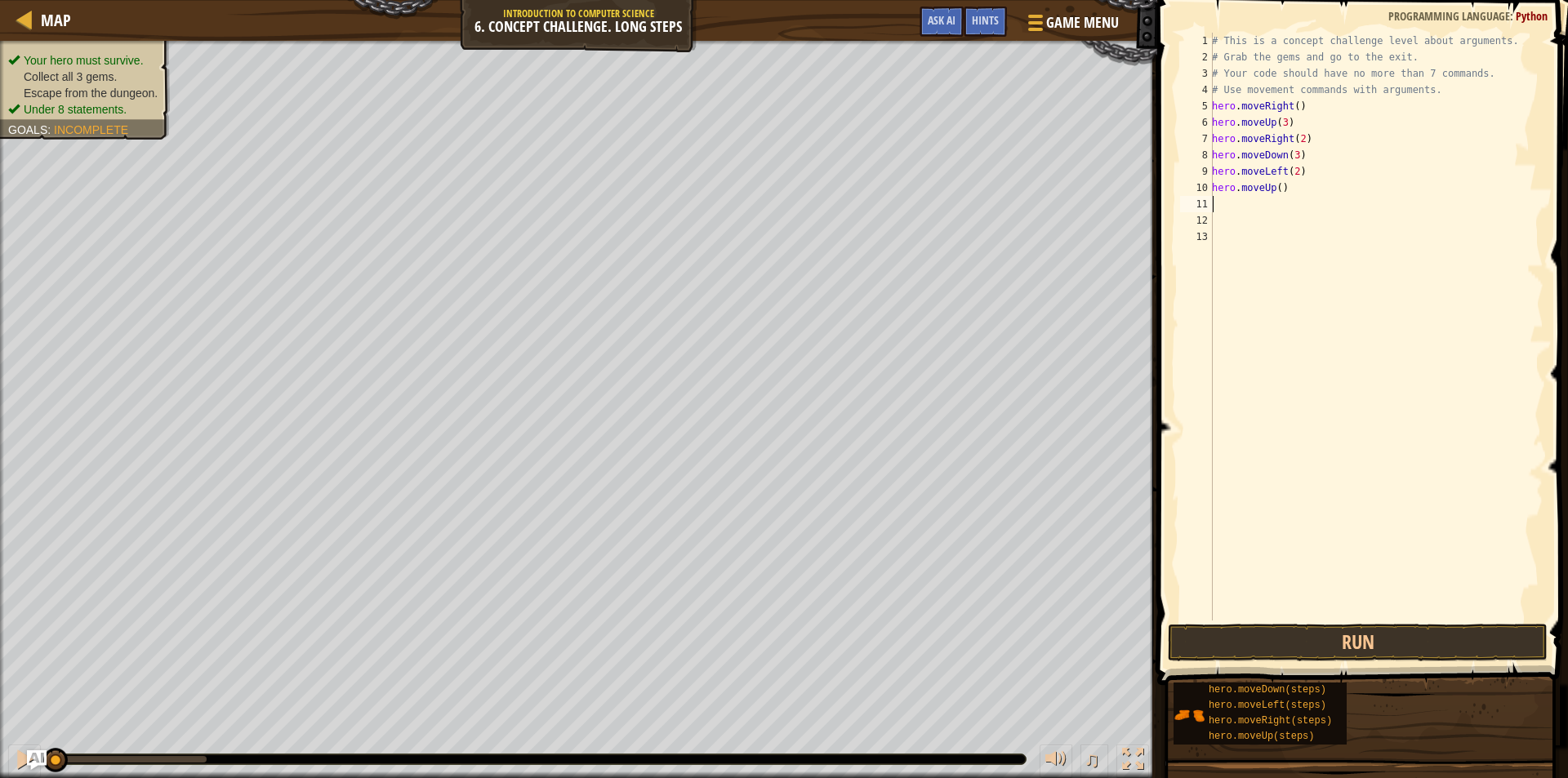
click at [1276, 191] on div "# This is a concept challenge level about arguments. # Grab the gems and go to …" at bounding box center [1375, 343] width 335 height 621
type textarea "hero.moveUp(2)"
click at [1265, 207] on div "# This is a concept challenge level about arguments. # Grab the gems and go to …" at bounding box center [1375, 343] width 335 height 621
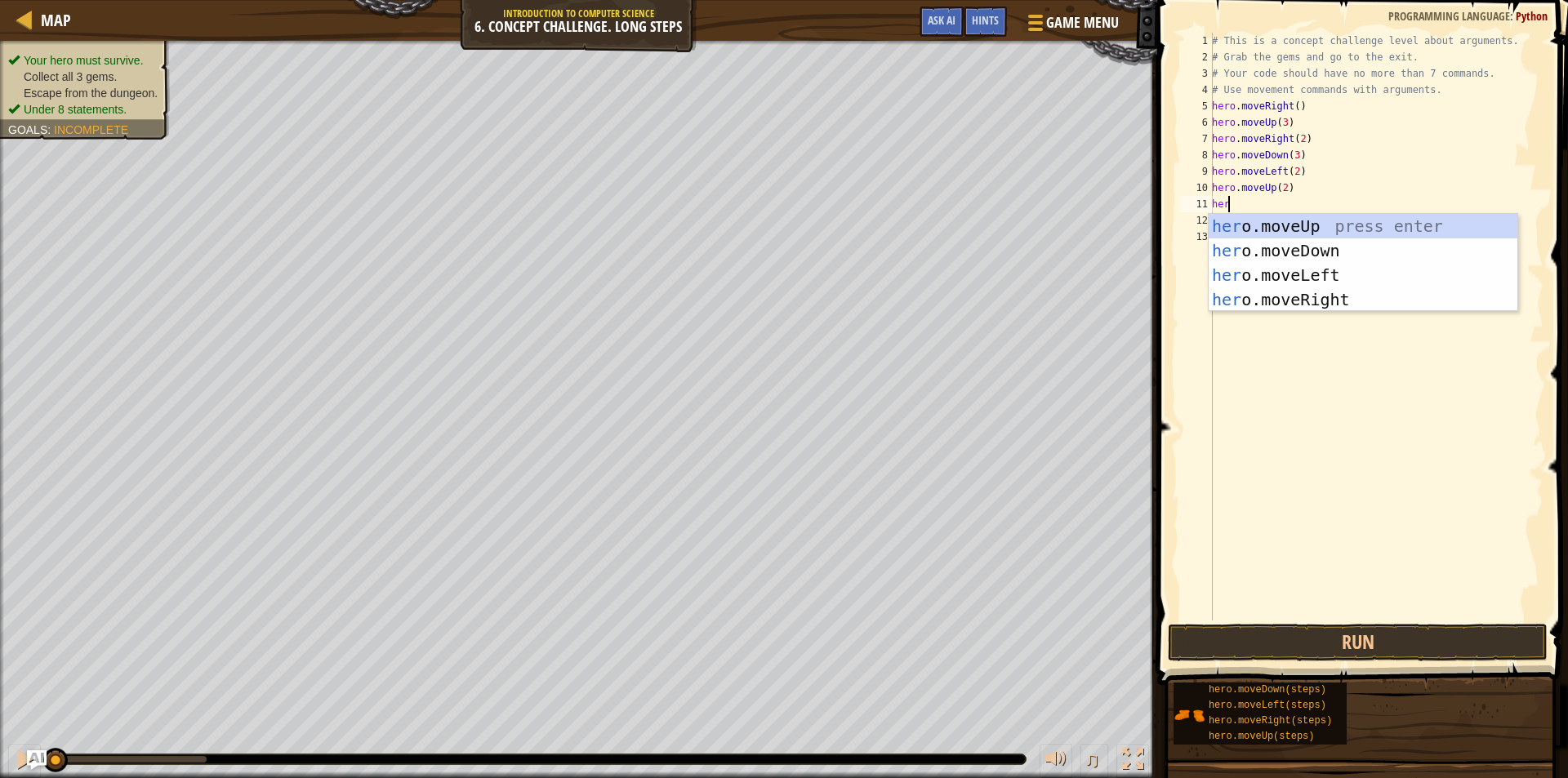
type textarea "hero"
click at [1326, 298] on div "hero .moveUp press enter hero .moveDown press enter hero .moveLeft press enter …" at bounding box center [1362, 287] width 308 height 147
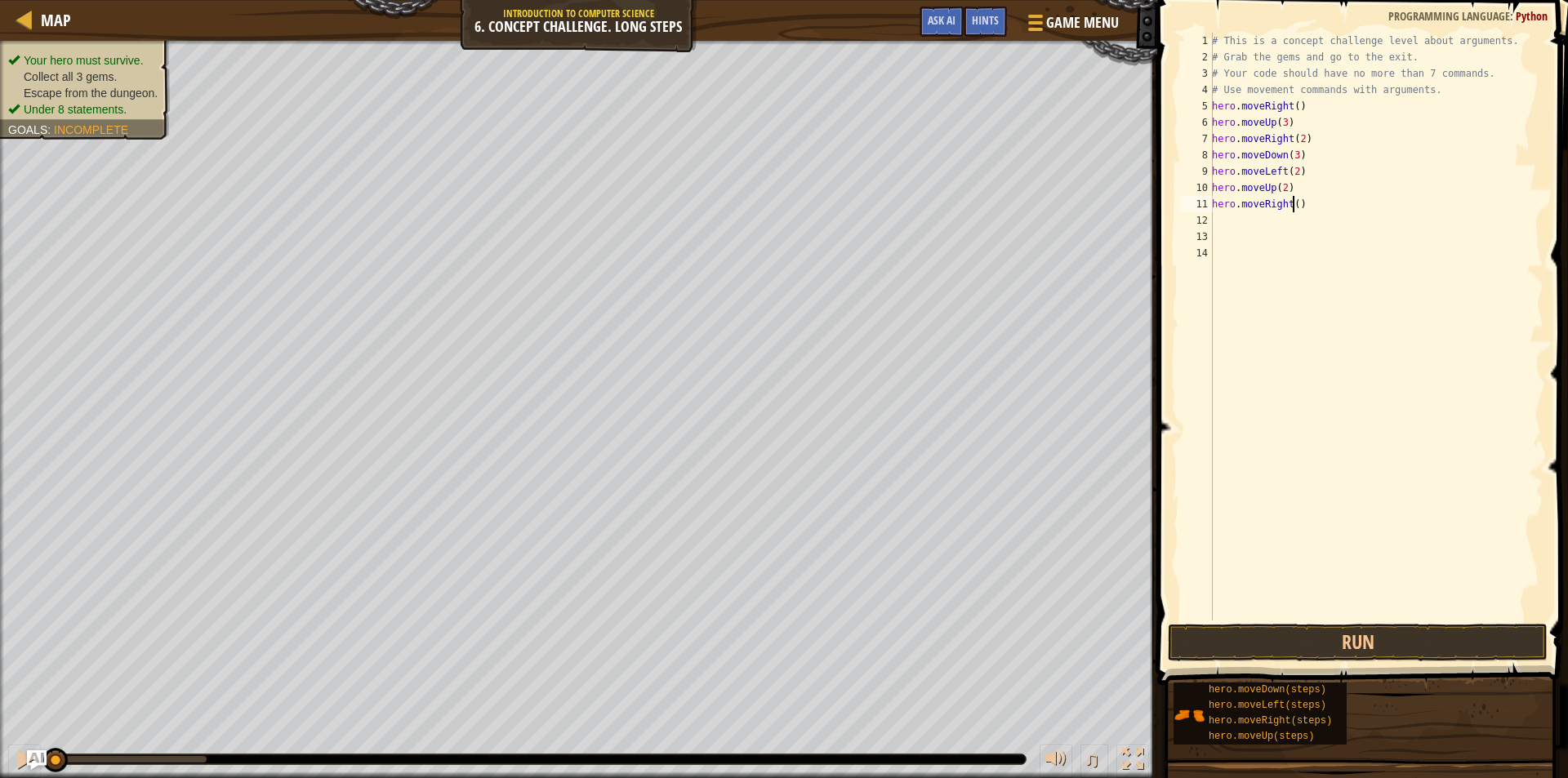
click at [1293, 208] on div "# This is a concept challenge level about arguments. # Grab the gems and go to …" at bounding box center [1375, 343] width 335 height 621
type textarea "hero.moveRight(3)"
drag, startPoint x: 1380, startPoint y: 585, endPoint x: 1370, endPoint y: 617, distance: 33.5
drag, startPoint x: 1370, startPoint y: 617, endPoint x: 1381, endPoint y: 630, distance: 17.0
click at [1381, 630] on button "Run" at bounding box center [1358, 642] width 380 height 38
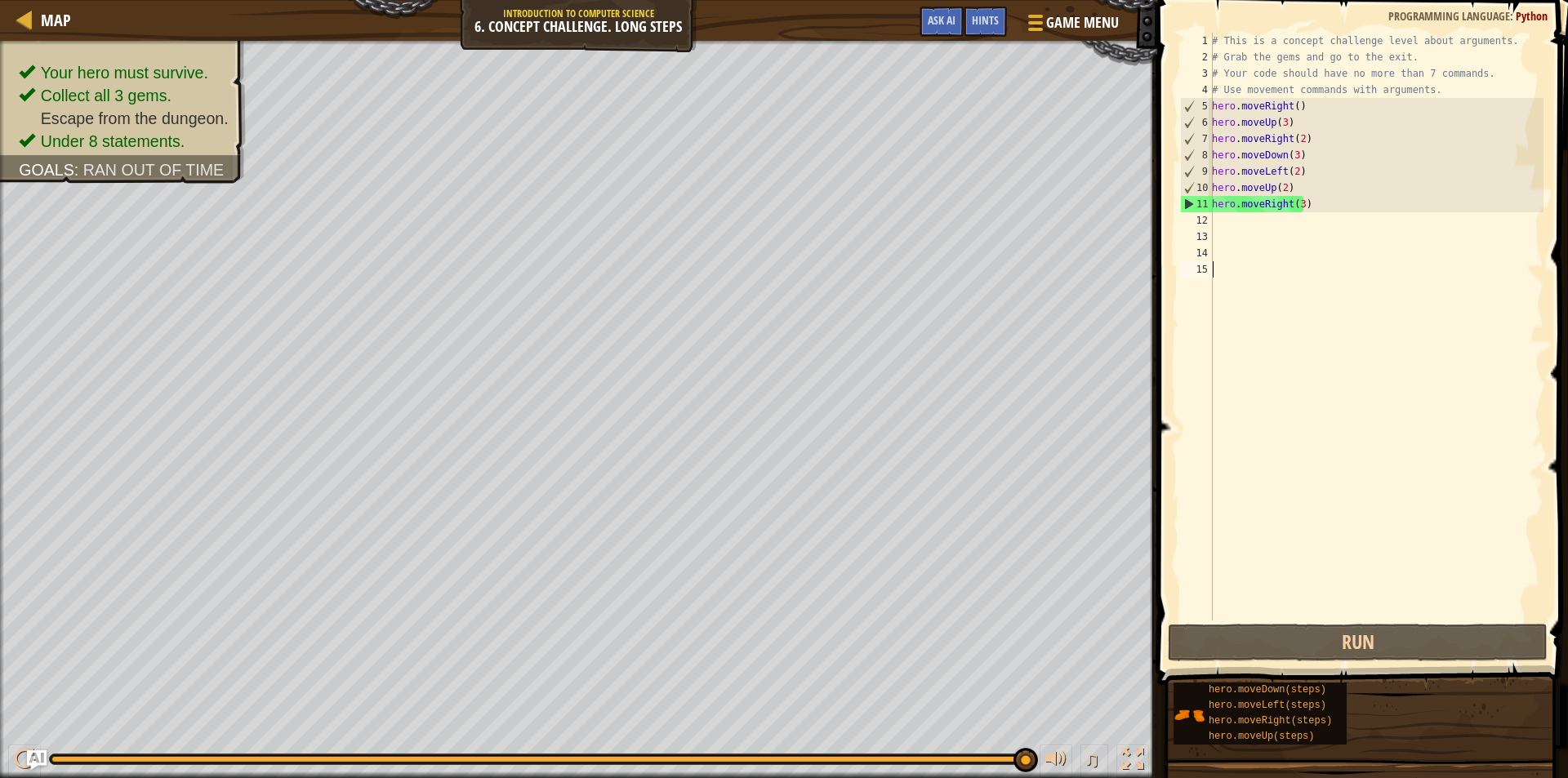
click at [1307, 207] on div "# This is a concept challenge level about arguments. # Grab the gems and go to …" at bounding box center [1375, 343] width 335 height 621
type textarea "hero.moveRight(3)"
drag, startPoint x: 1306, startPoint y: 207, endPoint x: 1214, endPoint y: 208, distance: 92.0
click at [1214, 208] on div "# This is a concept challenge level about arguments. # Grab the gems and go to …" at bounding box center [1375, 343] width 335 height 621
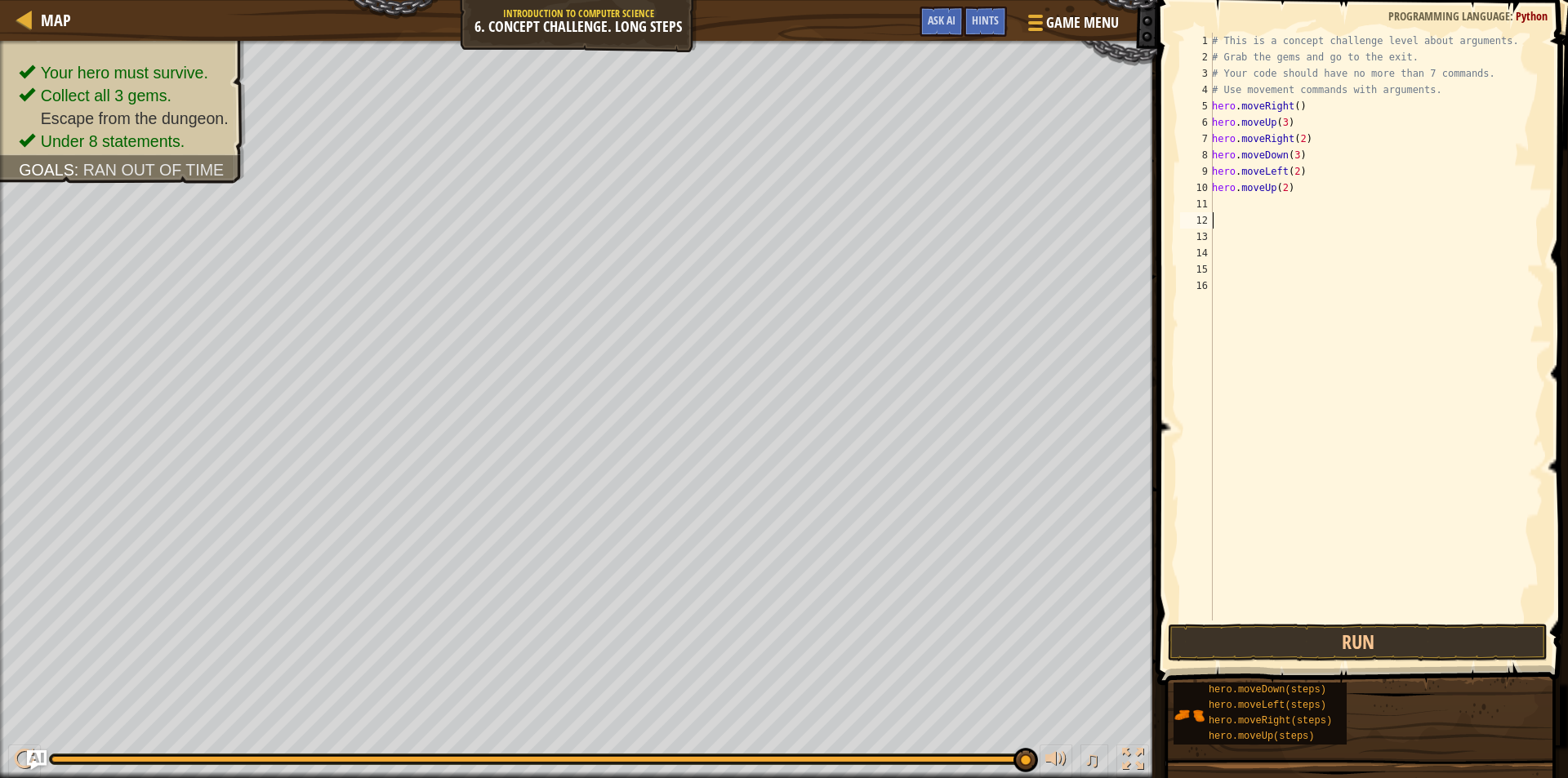
click at [1294, 169] on div "# This is a concept challenge level about arguments. # Grab the gems and go to …" at bounding box center [1375, 343] width 335 height 621
type textarea "hero.moveLeft()"
click at [1201, 626] on button "Run" at bounding box center [1358, 642] width 380 height 38
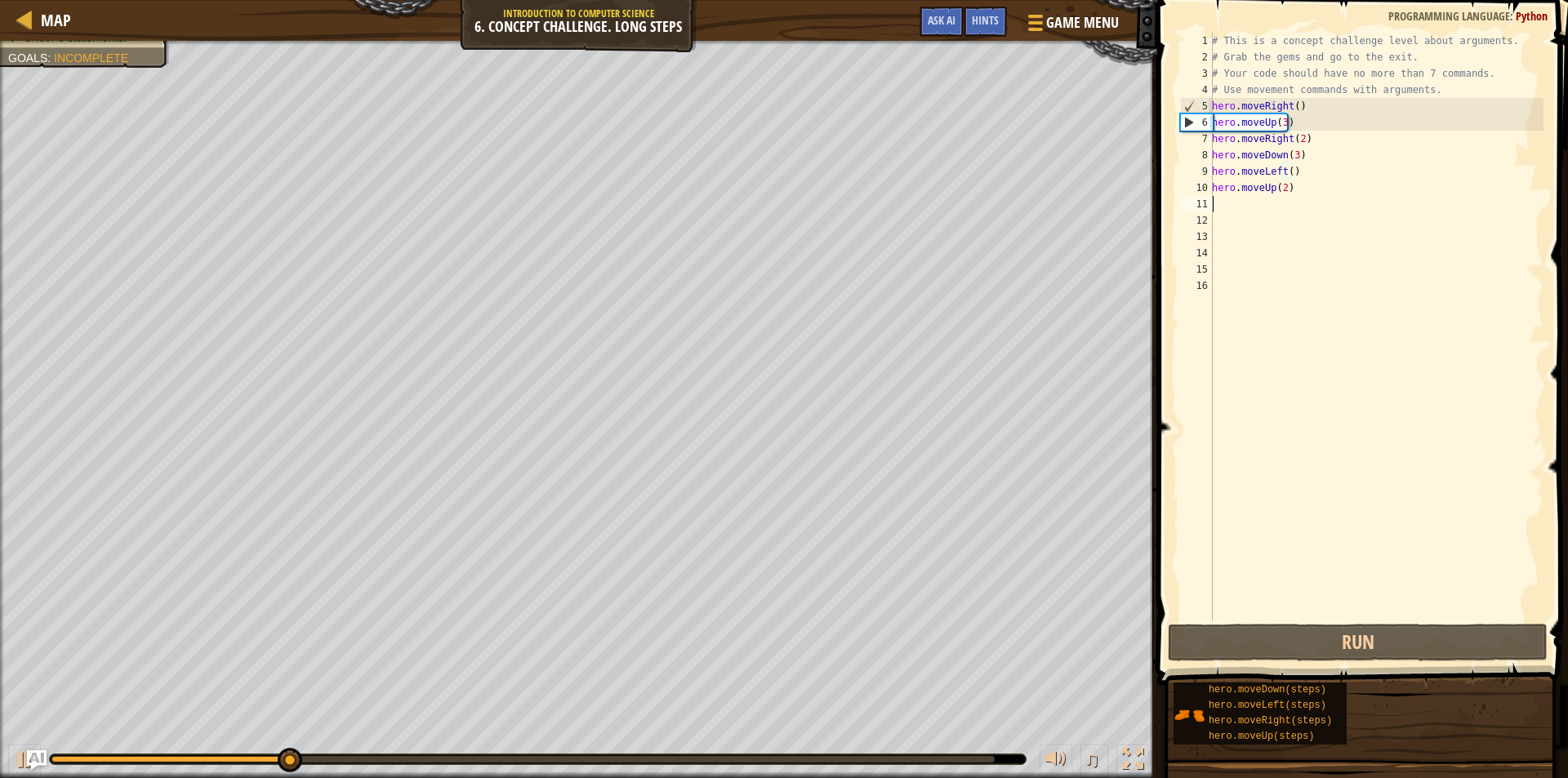
click at [1227, 200] on div "# This is a concept challenge level about arguments. # Grab the gems and go to …" at bounding box center [1375, 343] width 335 height 621
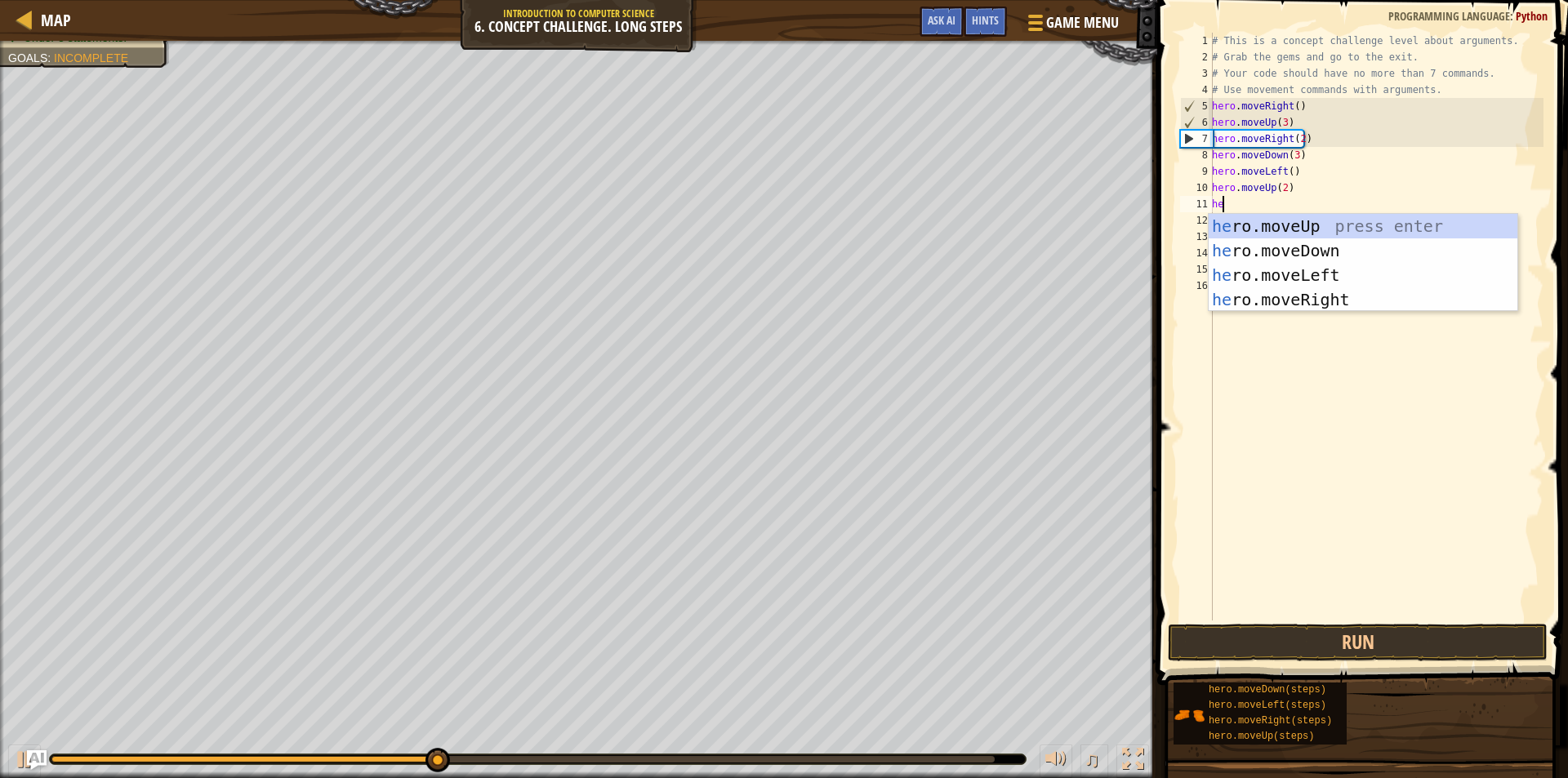
type textarea "hero"
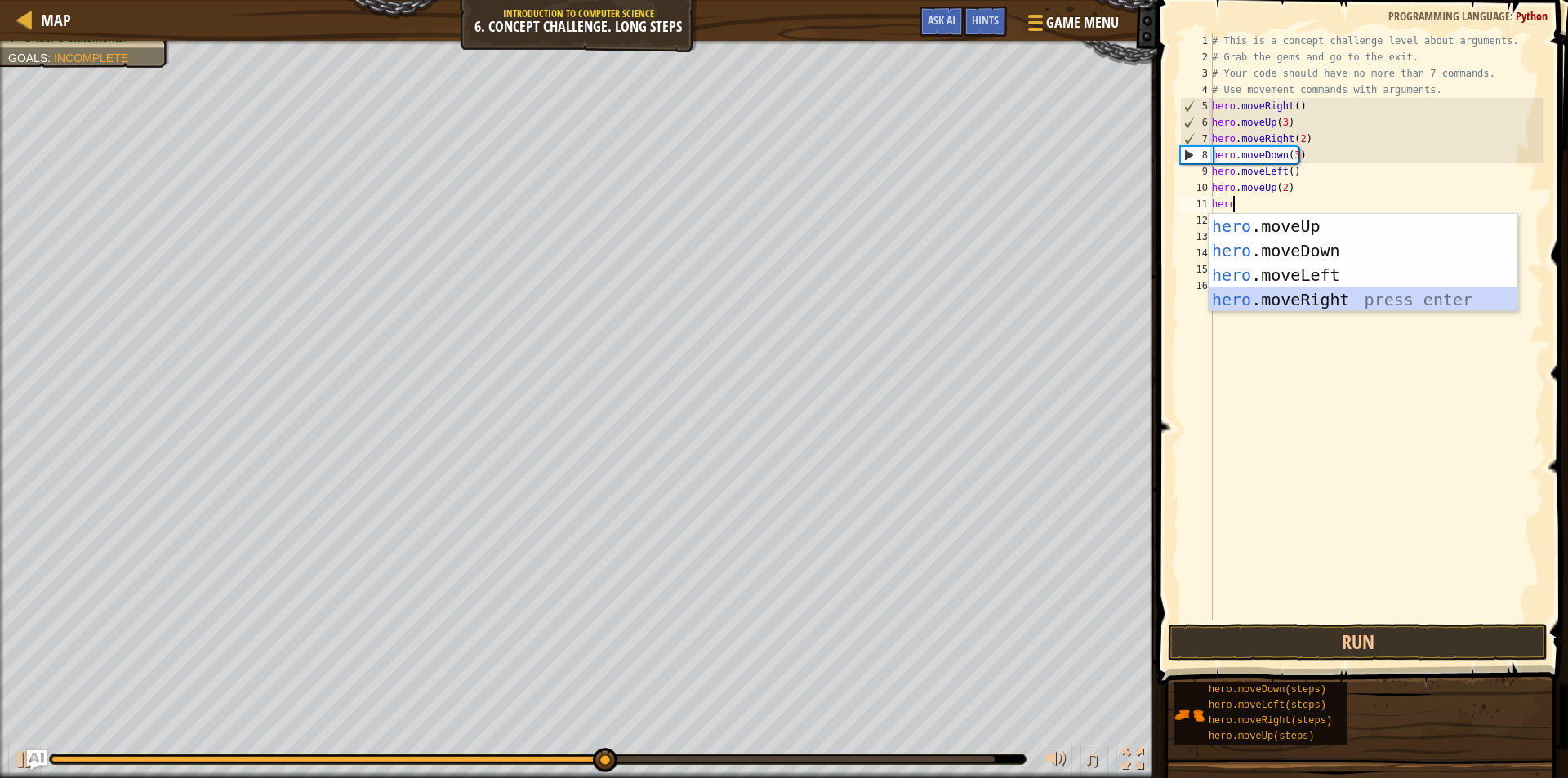
click at [1250, 299] on div "hero .moveUp press enter hero .moveDown press enter hero .moveLeft press enter …" at bounding box center [1362, 287] width 308 height 147
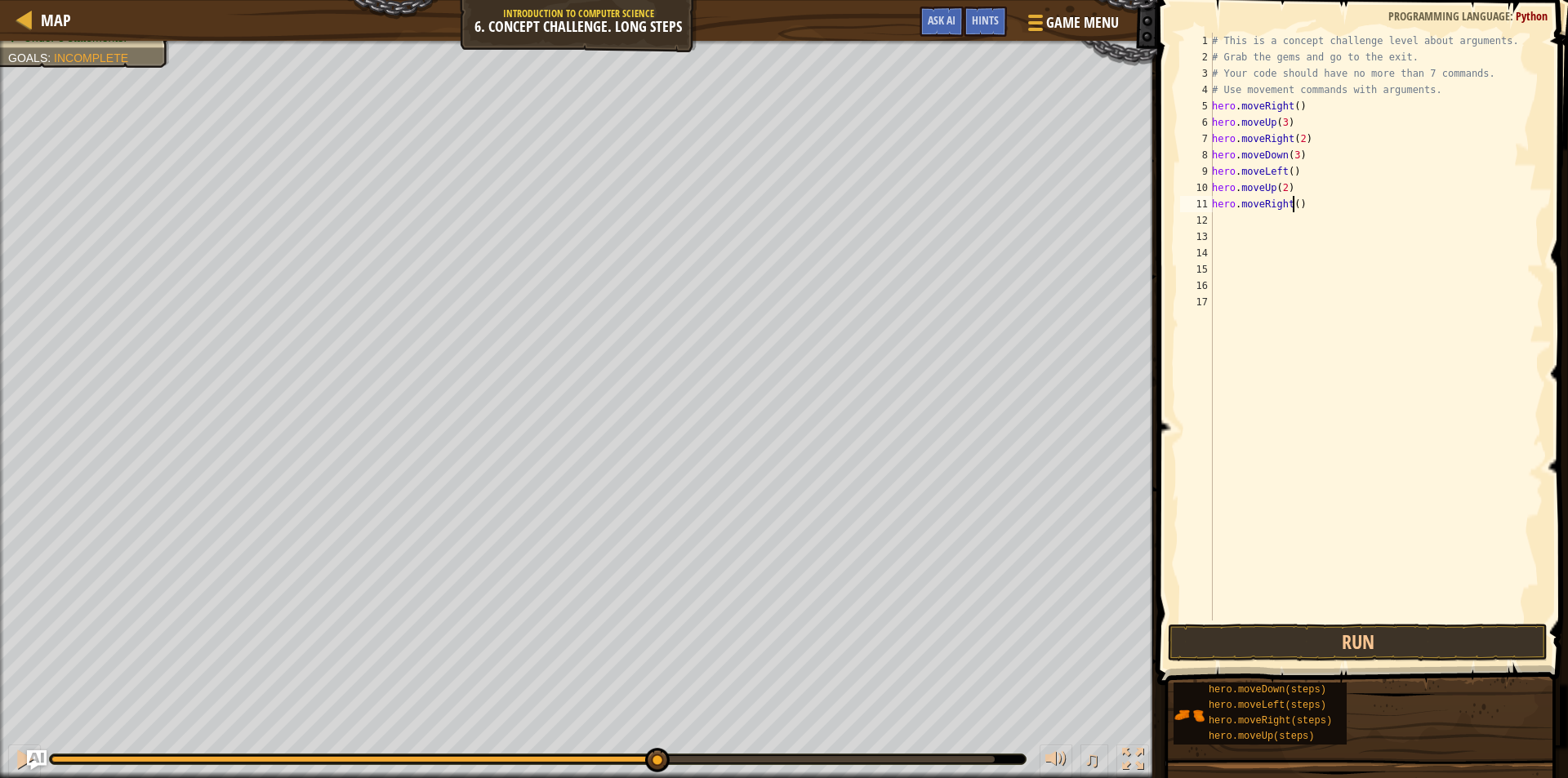
click at [1291, 200] on div "# This is a concept challenge level about arguments. # Grab the gems and go to …" at bounding box center [1375, 343] width 335 height 621
type textarea "hero.moveRight(3)"
click at [1375, 636] on button "Run" at bounding box center [1358, 642] width 380 height 38
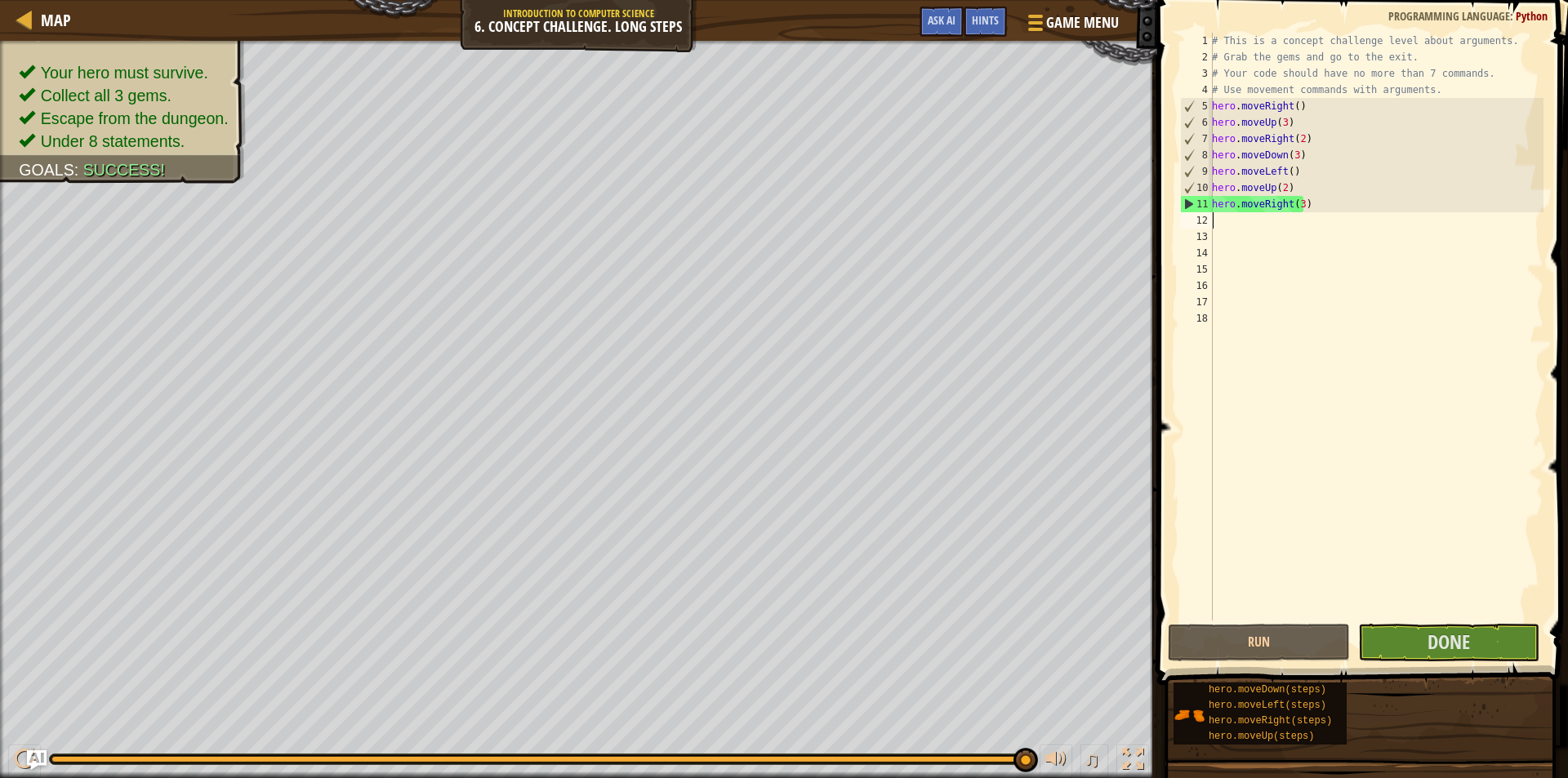
click at [1430, 663] on span at bounding box center [1365, 319] width 424 height 733
click at [1426, 651] on button "Done" at bounding box center [1450, 642] width 182 height 38
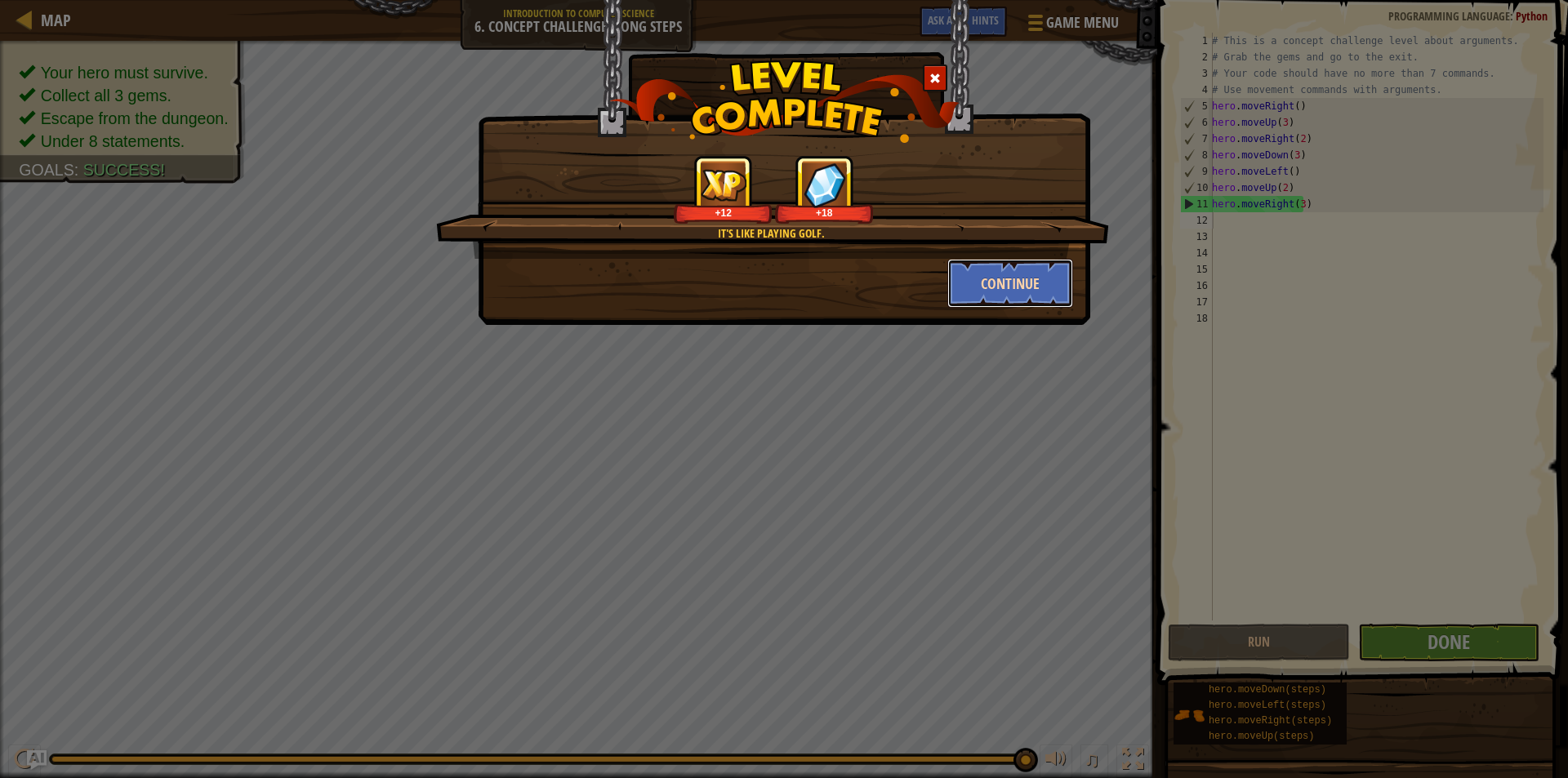
click at [994, 270] on button "Continue" at bounding box center [1010, 283] width 126 height 49
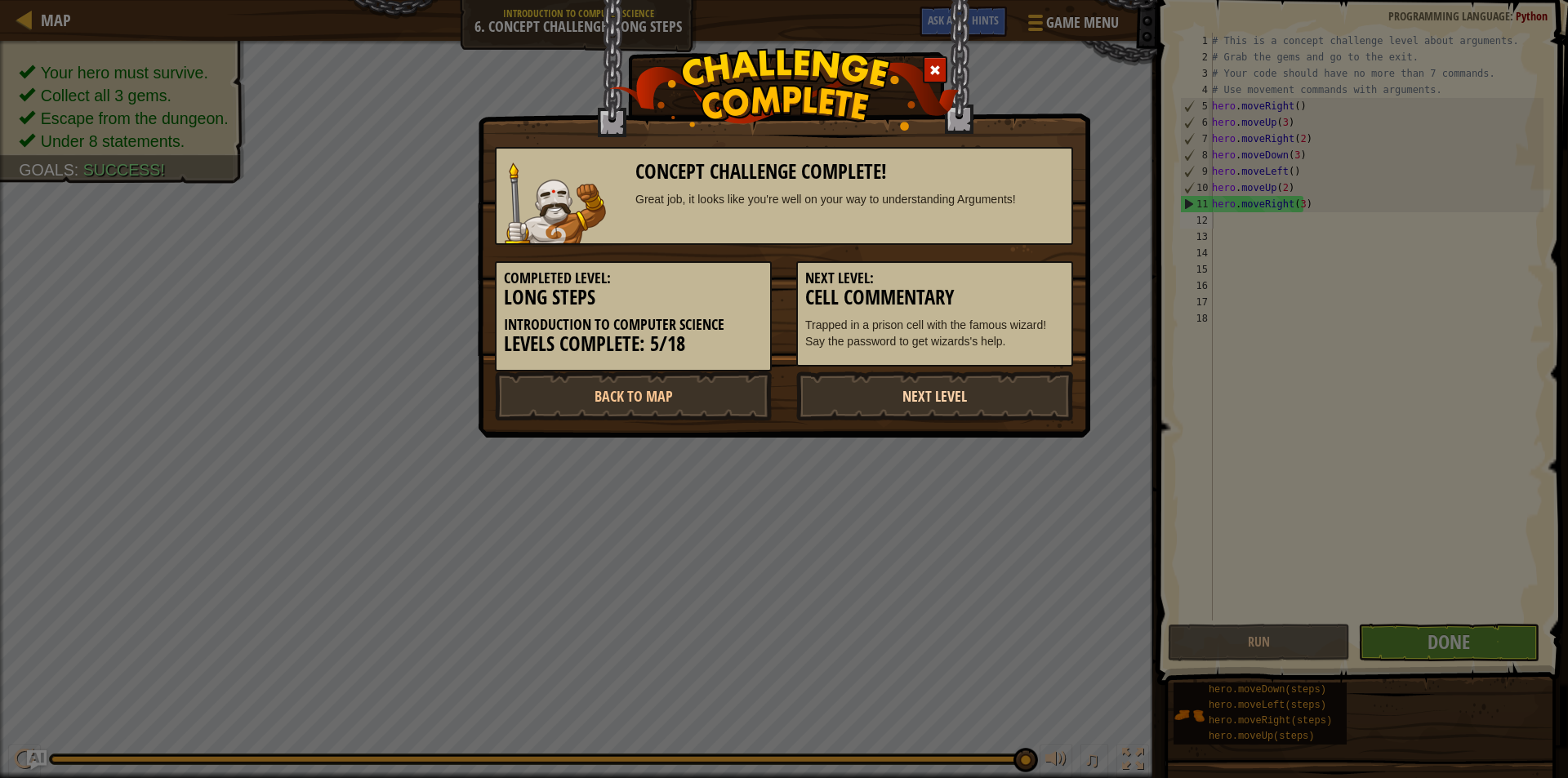
click at [941, 386] on link "Next Level" at bounding box center [934, 396] width 276 height 49
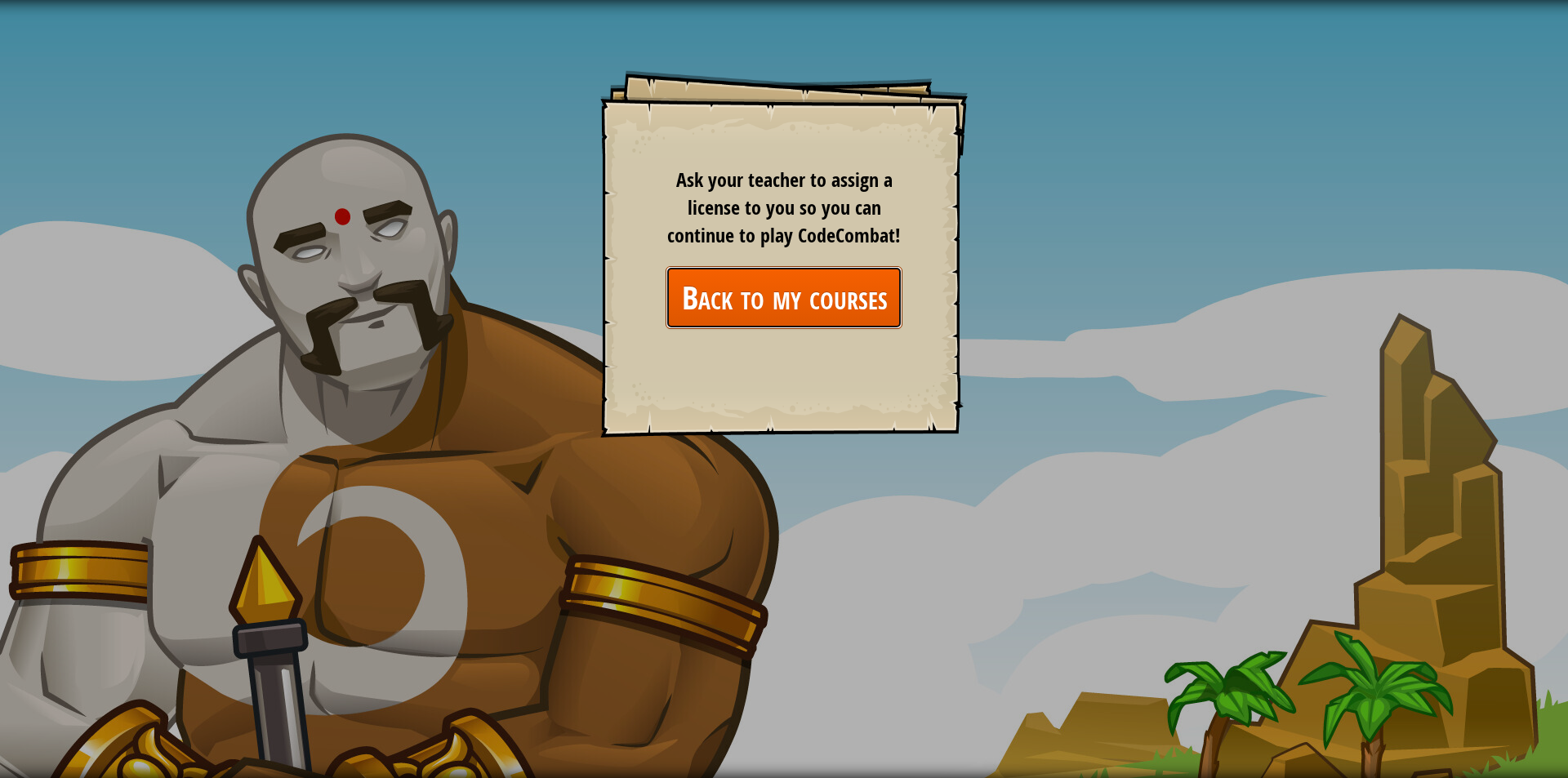
click at [836, 287] on link "Back to my courses" at bounding box center [784, 297] width 237 height 63
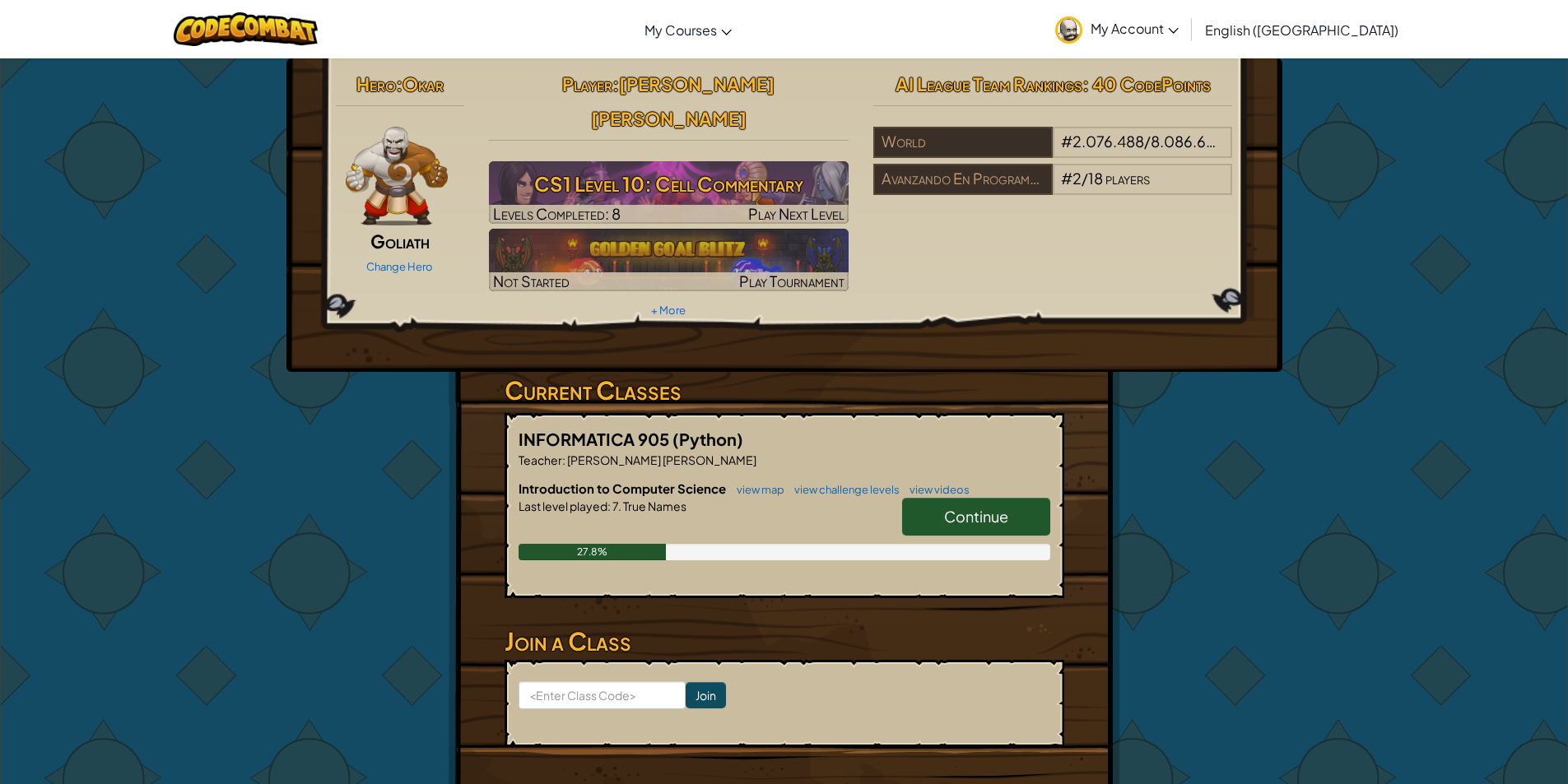
click at [808, 480] on h6 "Introduction to Computer Science view map view challenge levels view videos" at bounding box center [784, 489] width 532 height 18
click at [977, 497] on link "Continue" at bounding box center [976, 516] width 148 height 38
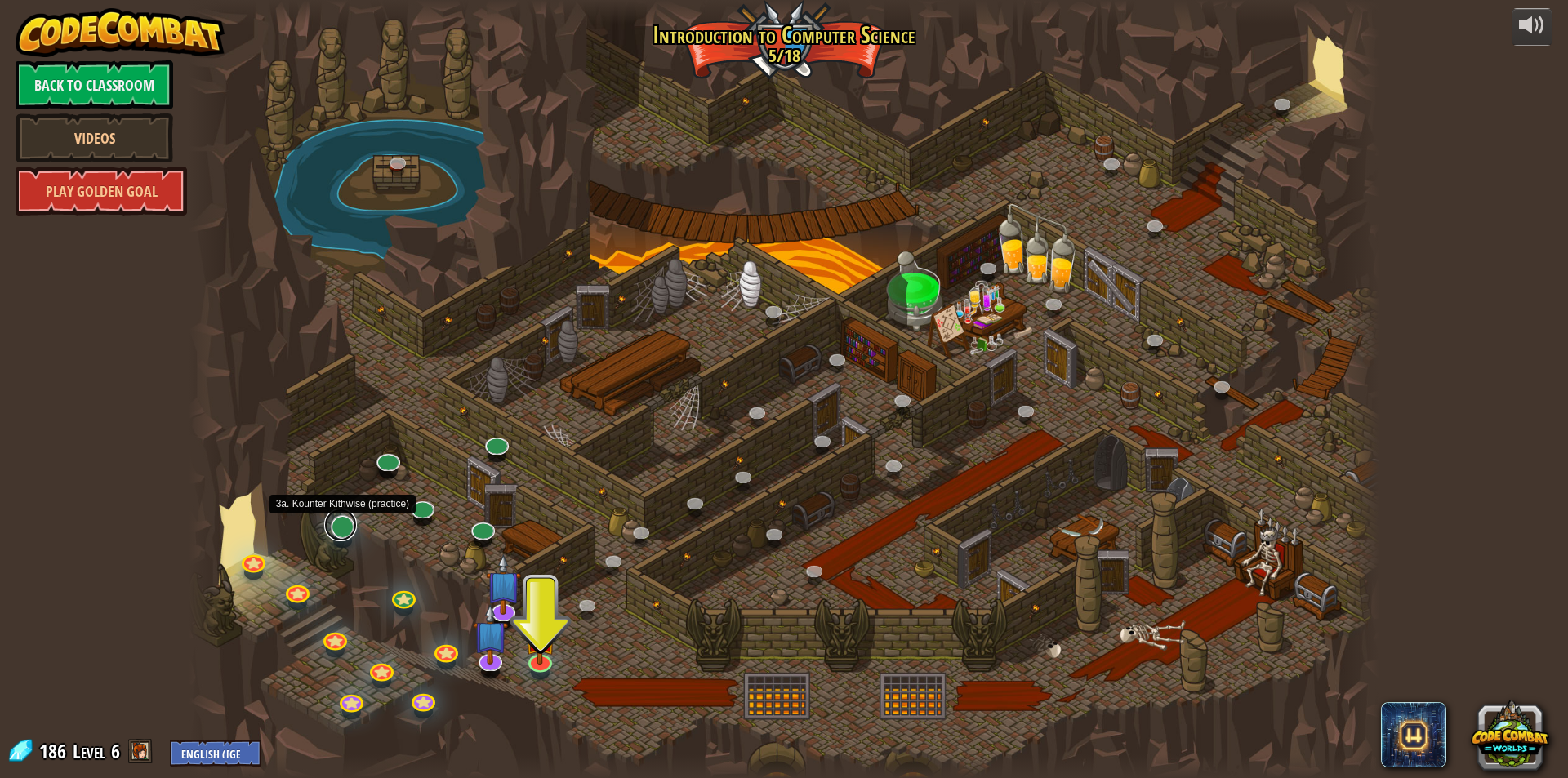
click at [341, 540] on link at bounding box center [340, 525] width 33 height 33
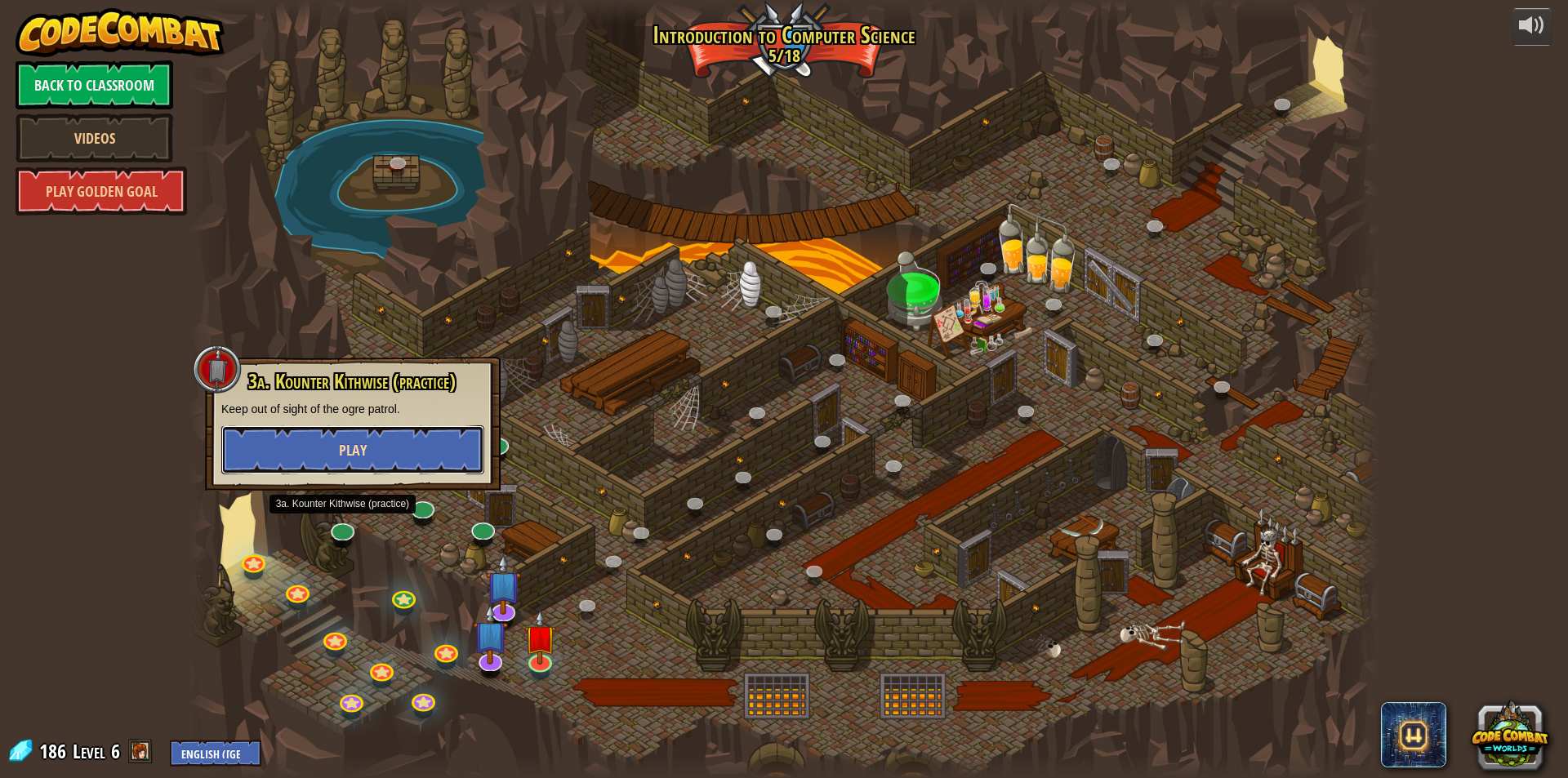
click at [380, 449] on button "Play" at bounding box center [353, 449] width 263 height 49
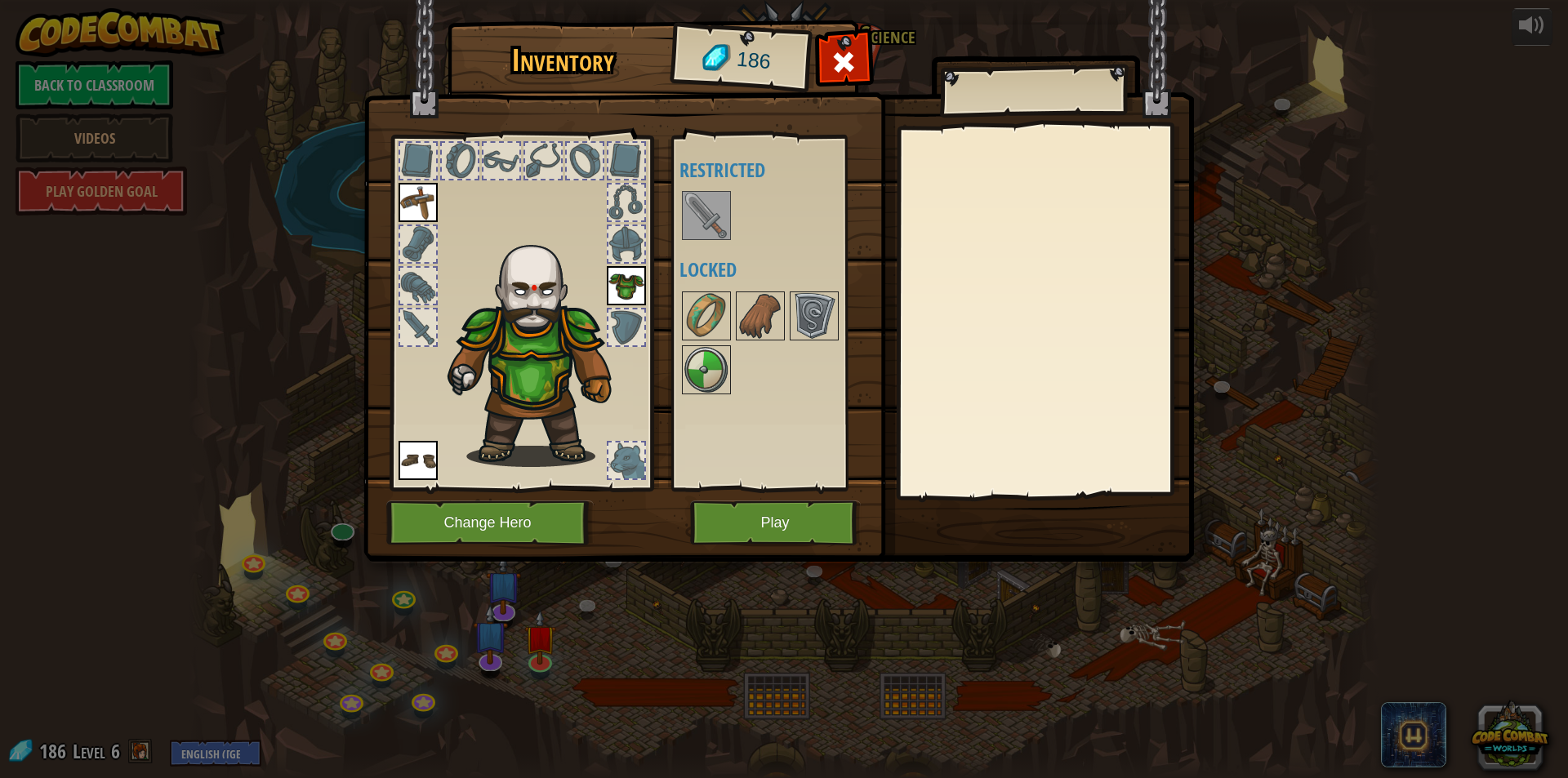
click at [680, 223] on div at bounding box center [782, 215] width 205 height 54
click at [690, 223] on img at bounding box center [707, 215] width 46 height 46
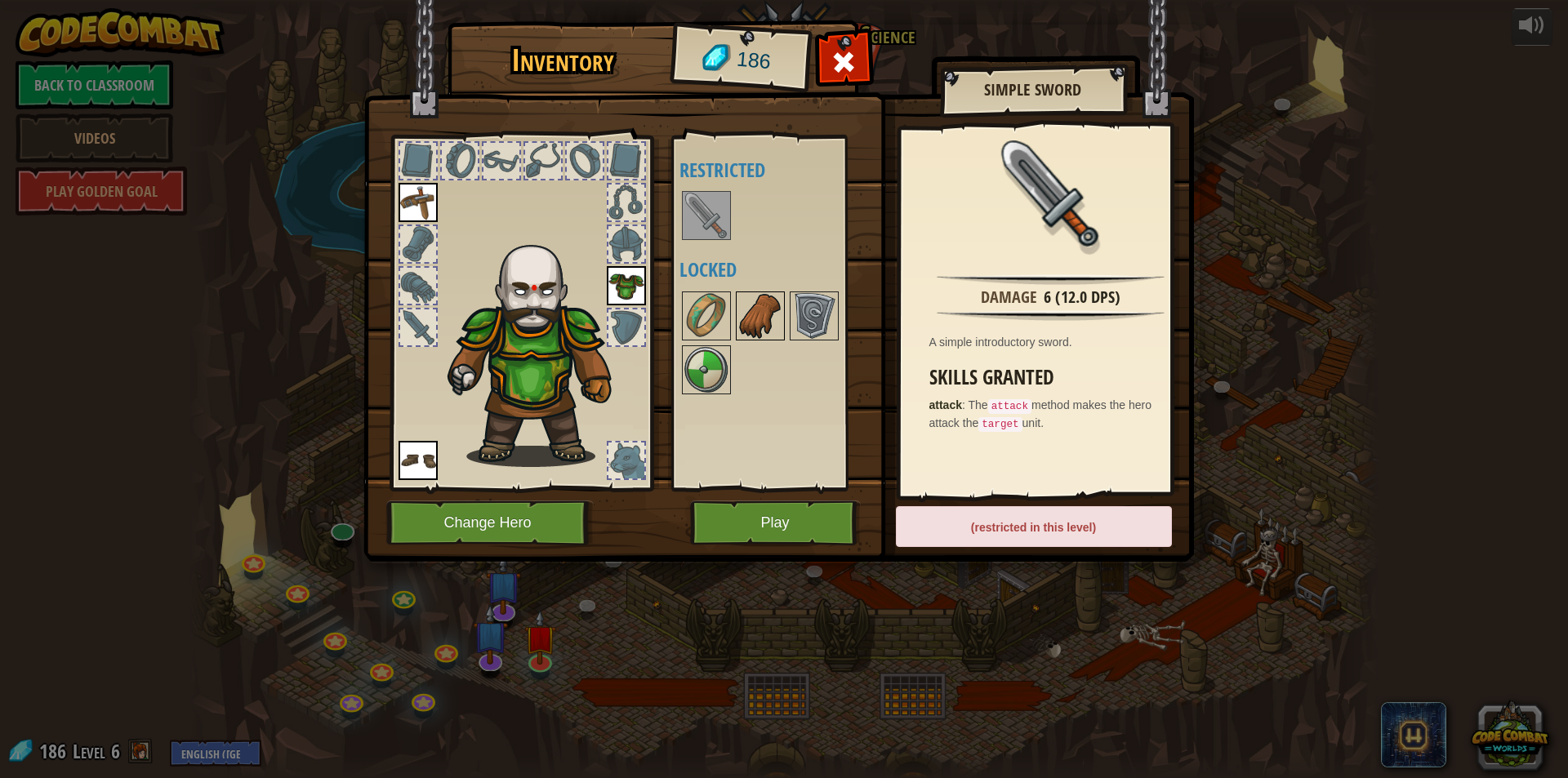
drag, startPoint x: 743, startPoint y: 319, endPoint x: 754, endPoint y: 315, distance: 11.7
click at [739, 319] on img at bounding box center [761, 316] width 46 height 46
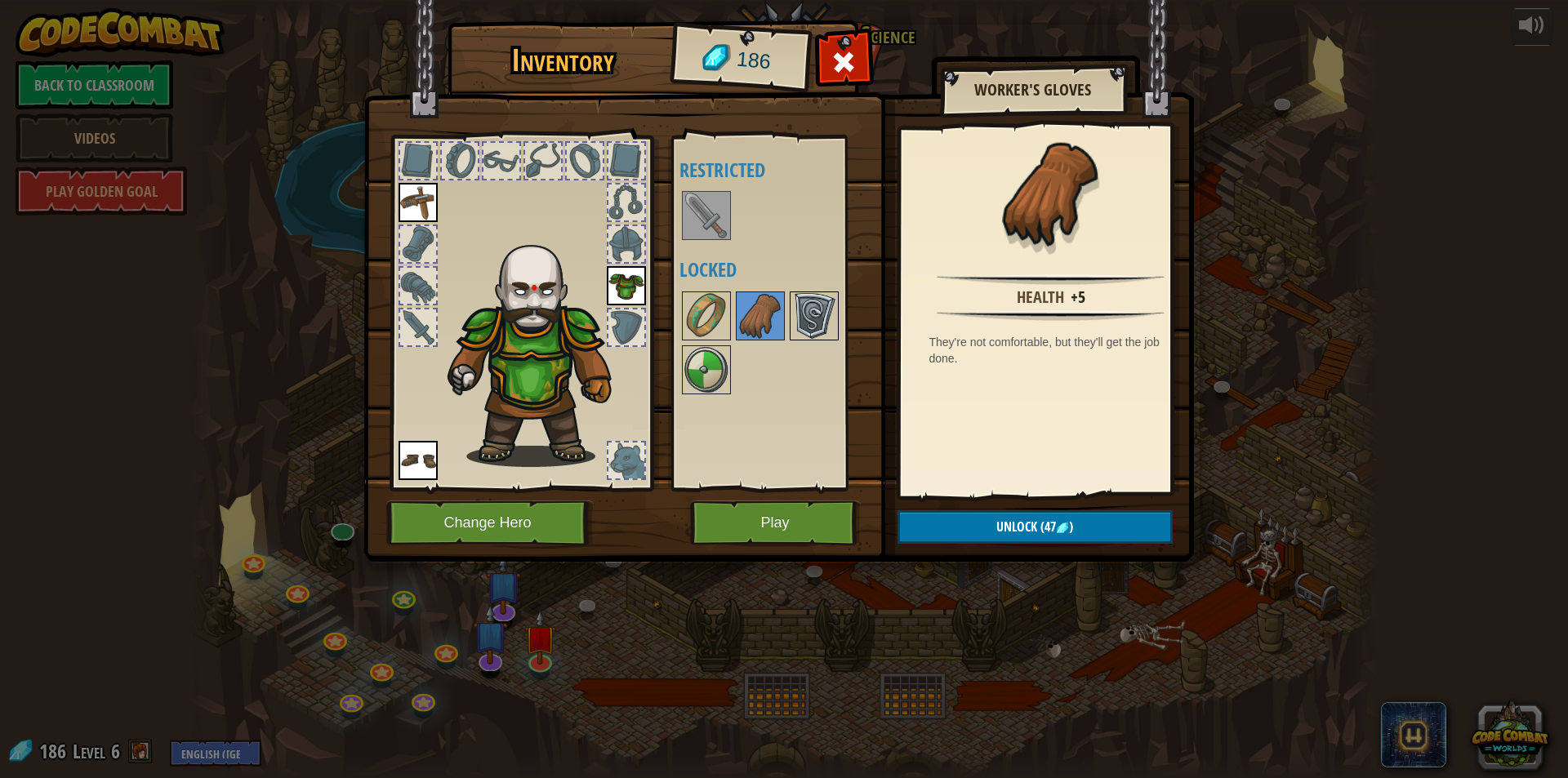
click at [825, 313] on img at bounding box center [814, 316] width 46 height 46
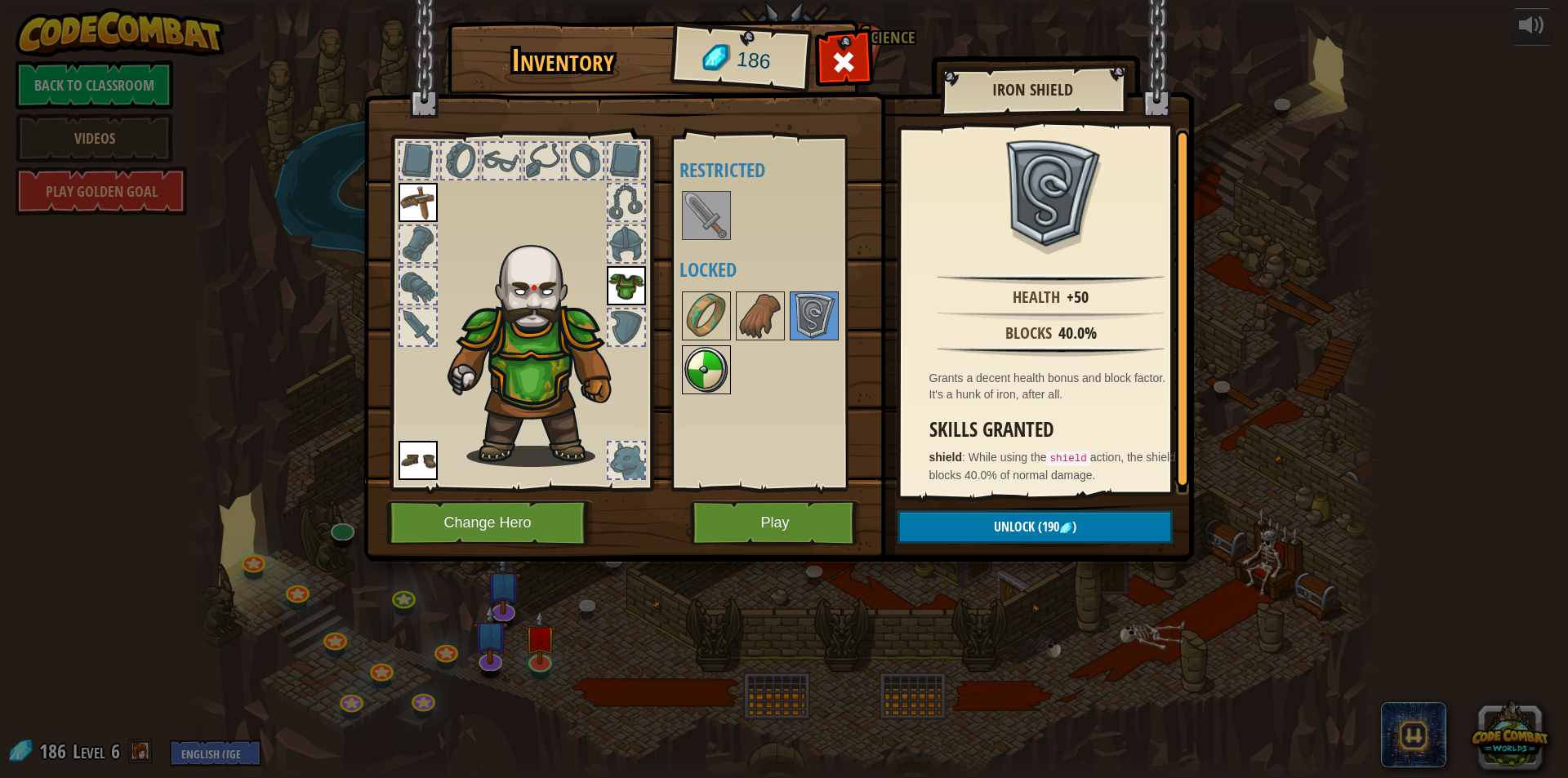
click at [703, 372] on img at bounding box center [707, 370] width 46 height 46
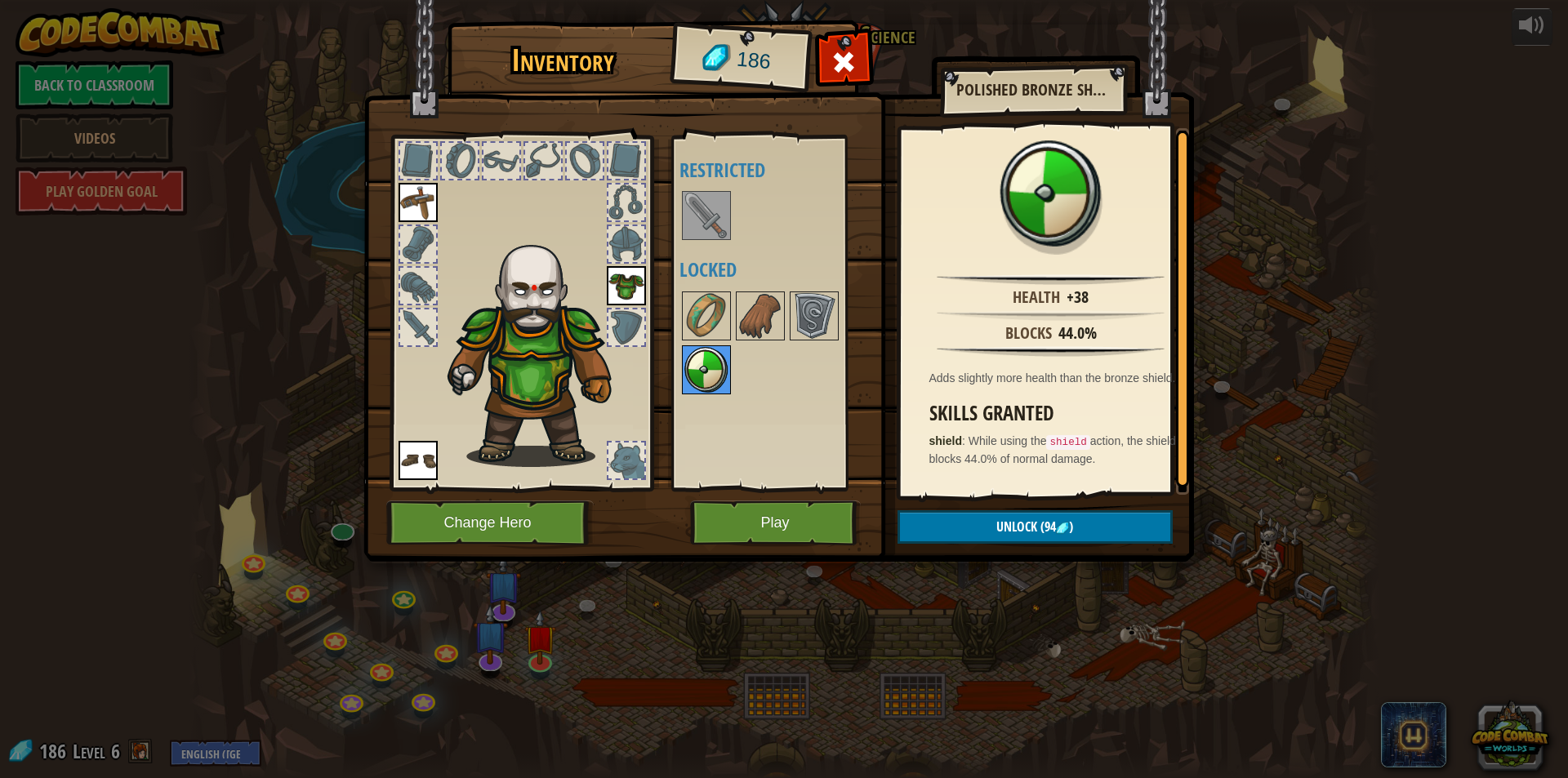
click at [704, 374] on img at bounding box center [707, 370] width 46 height 46
click at [770, 317] on img at bounding box center [761, 316] width 46 height 46
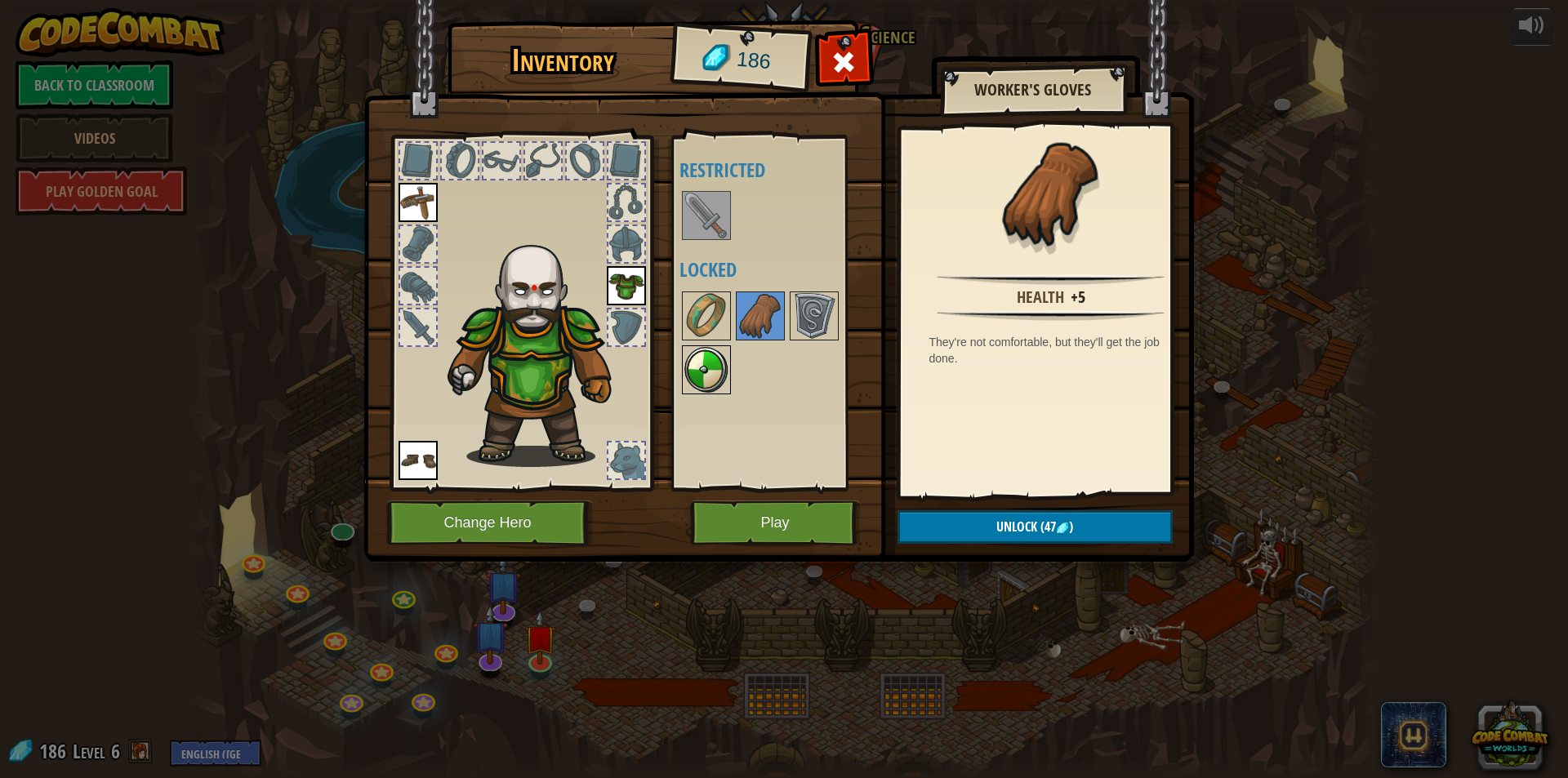
click at [718, 351] on img at bounding box center [707, 370] width 46 height 46
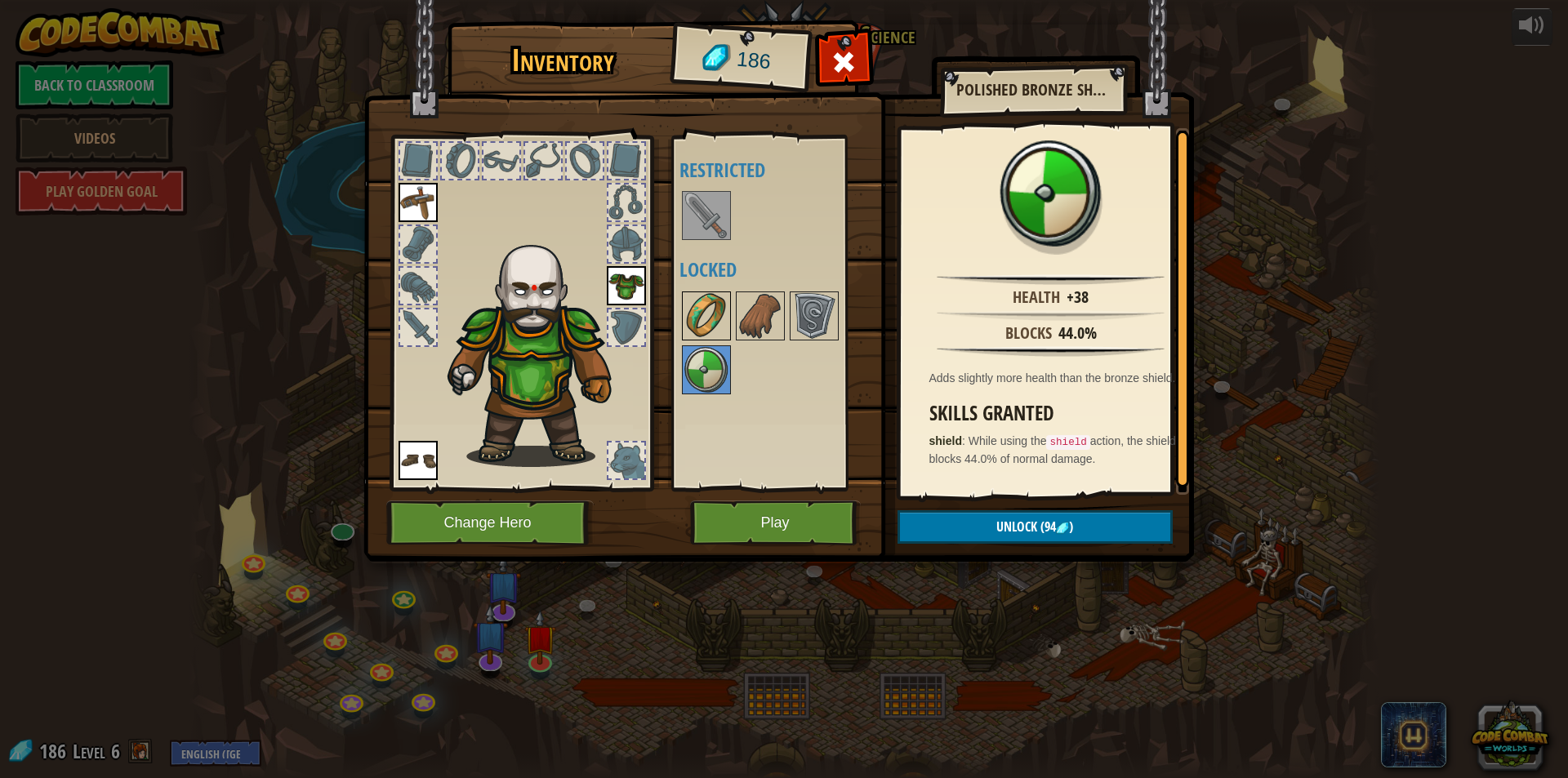
click at [712, 308] on img at bounding box center [707, 316] width 46 height 46
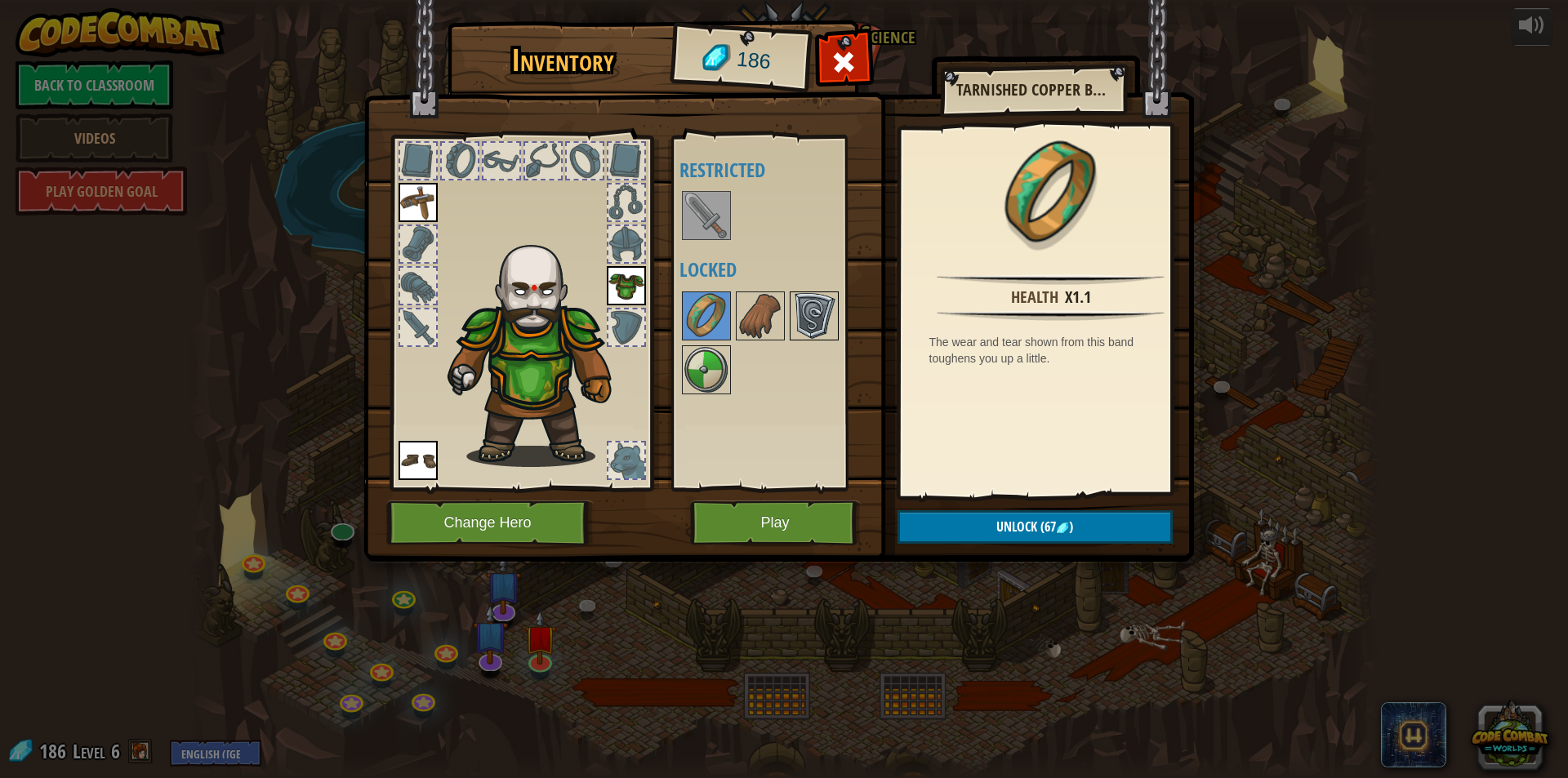
click at [819, 319] on img at bounding box center [814, 316] width 46 height 46
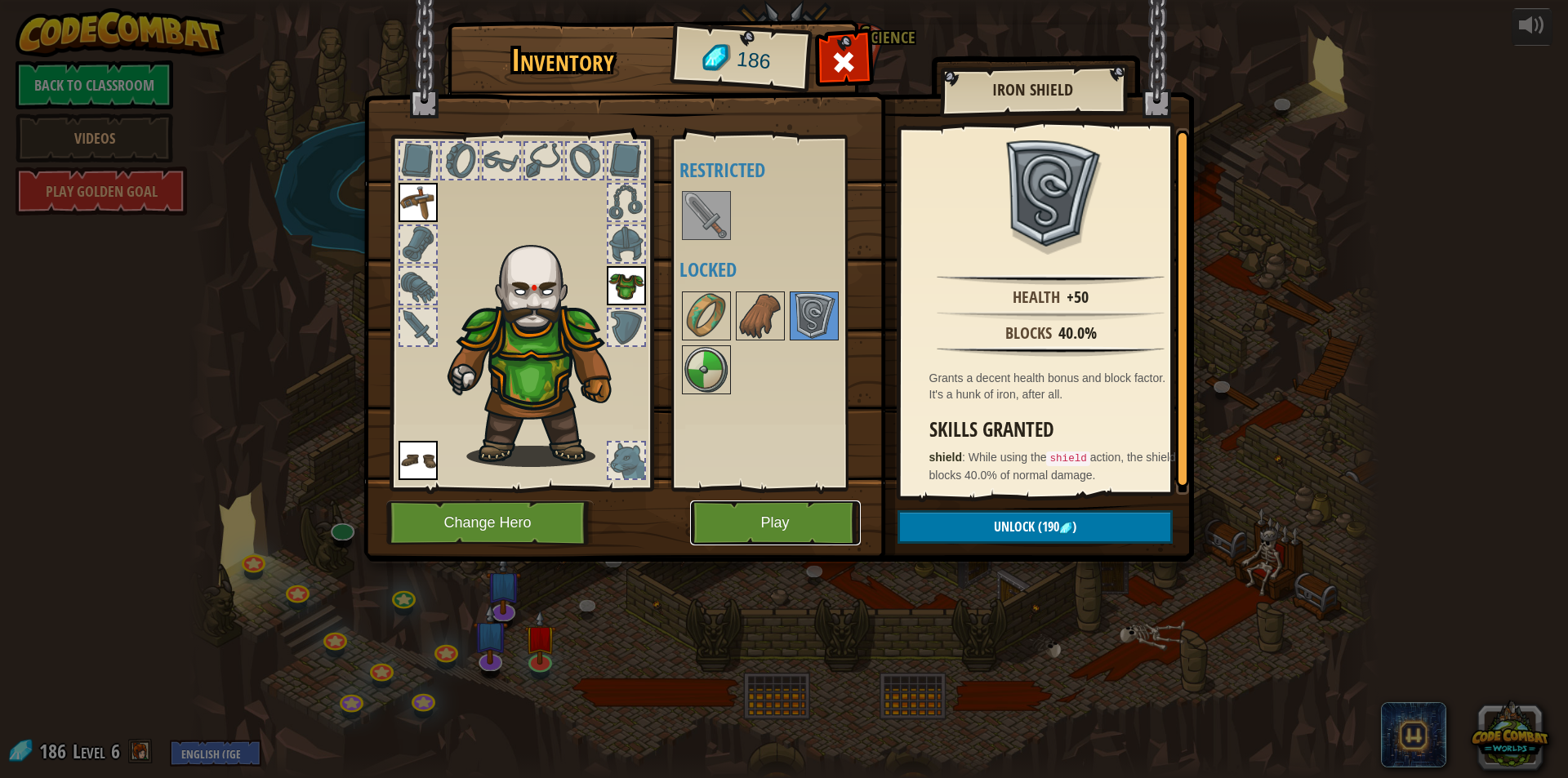
click at [742, 537] on button "Play" at bounding box center [775, 523] width 170 height 45
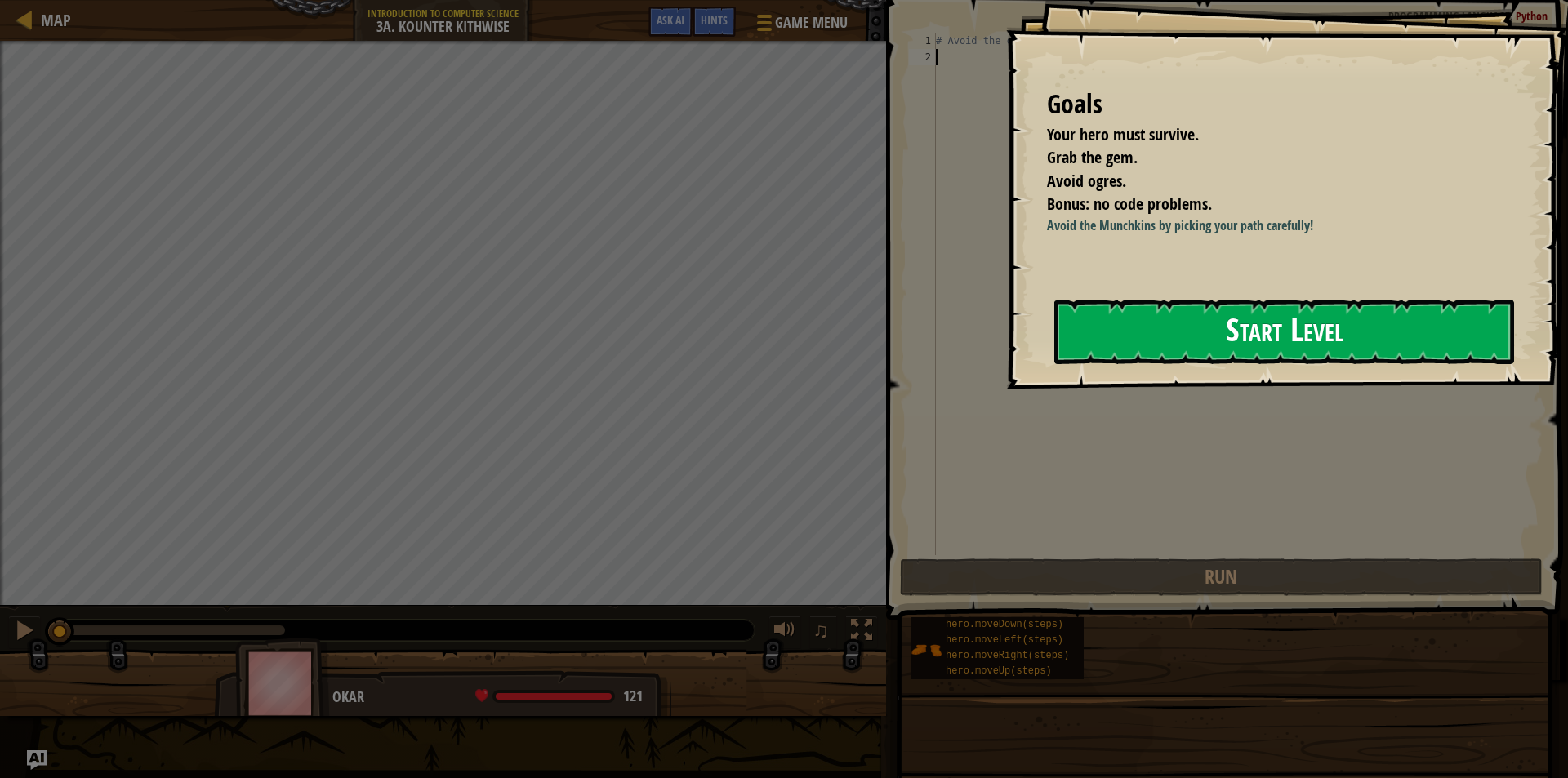
click at [1231, 329] on button "Start Level" at bounding box center [1284, 331] width 460 height 64
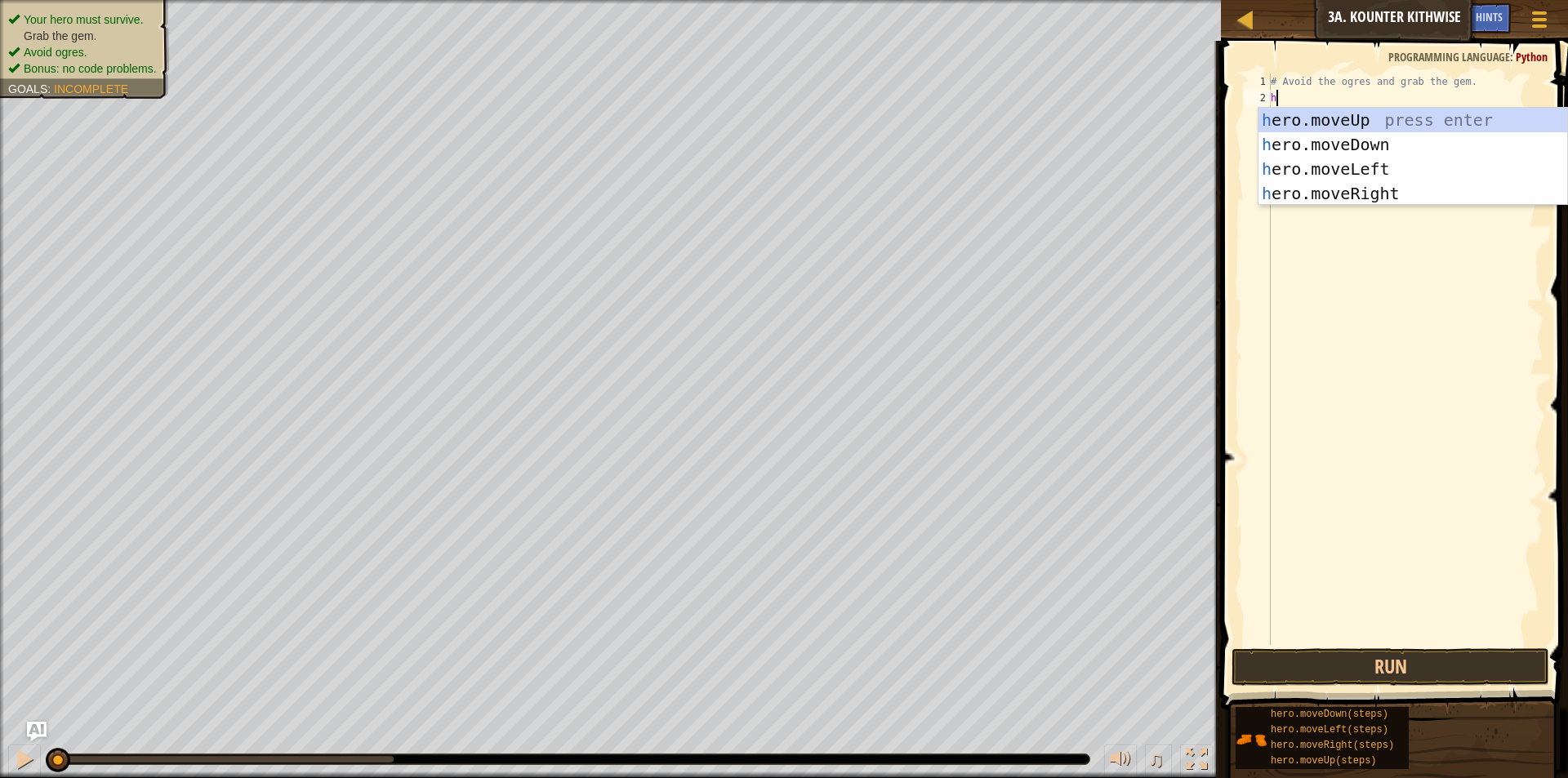
scroll to position [7, 1]
type textarea "hero"
click at [1307, 158] on div "hero .moveUp press enter hero .moveDown press enter hero .moveLeft press enter …" at bounding box center [1413, 181] width 308 height 147
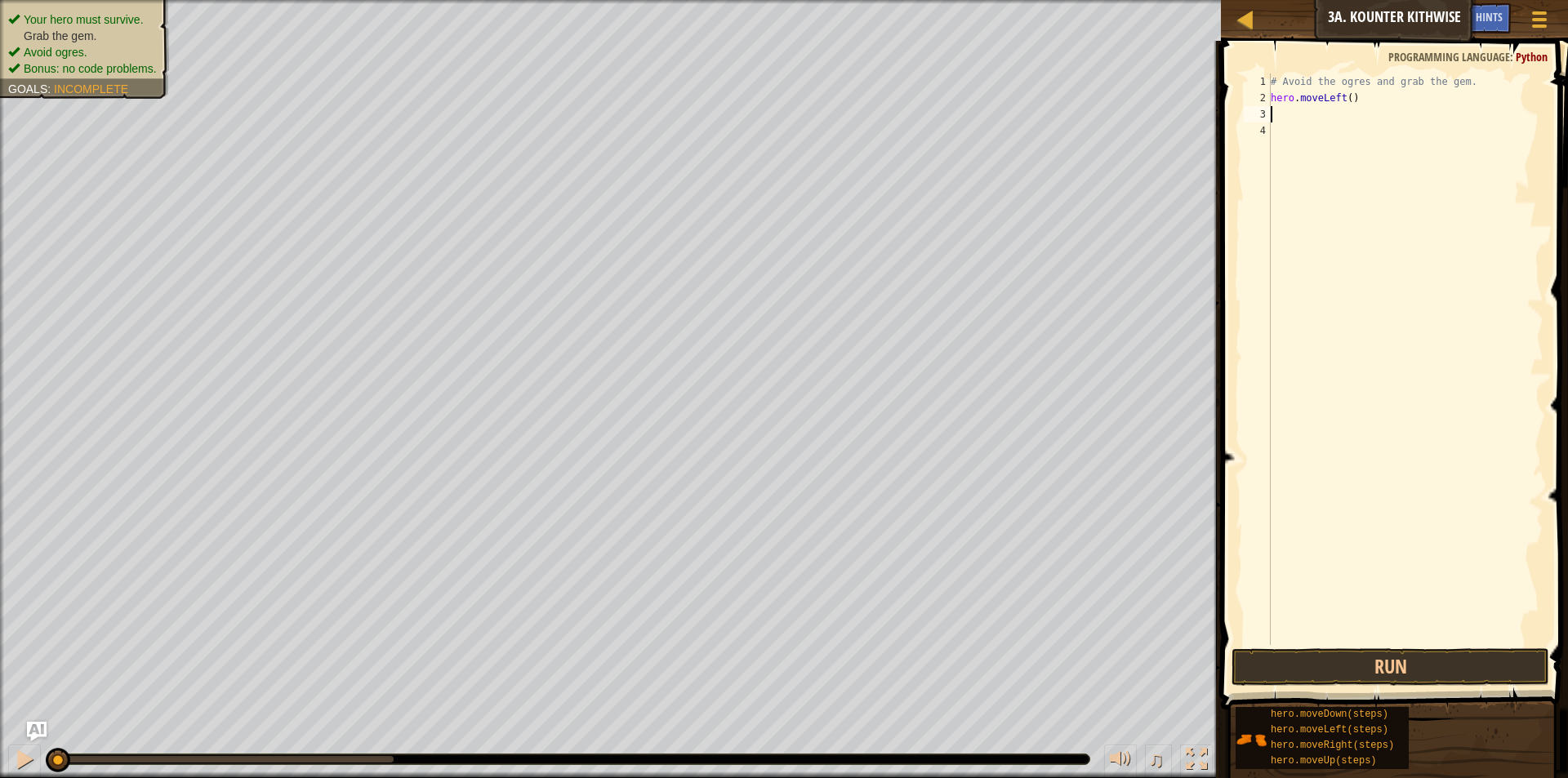
scroll to position [7, 0]
click at [1324, 98] on div "# Avoid the ogres and grab the gem. hero . moveLeft ( )" at bounding box center [1405, 375] width 276 height 604
type textarea "eft()"
type textarea "# Avoid the ogres and grab the gem.eft()"
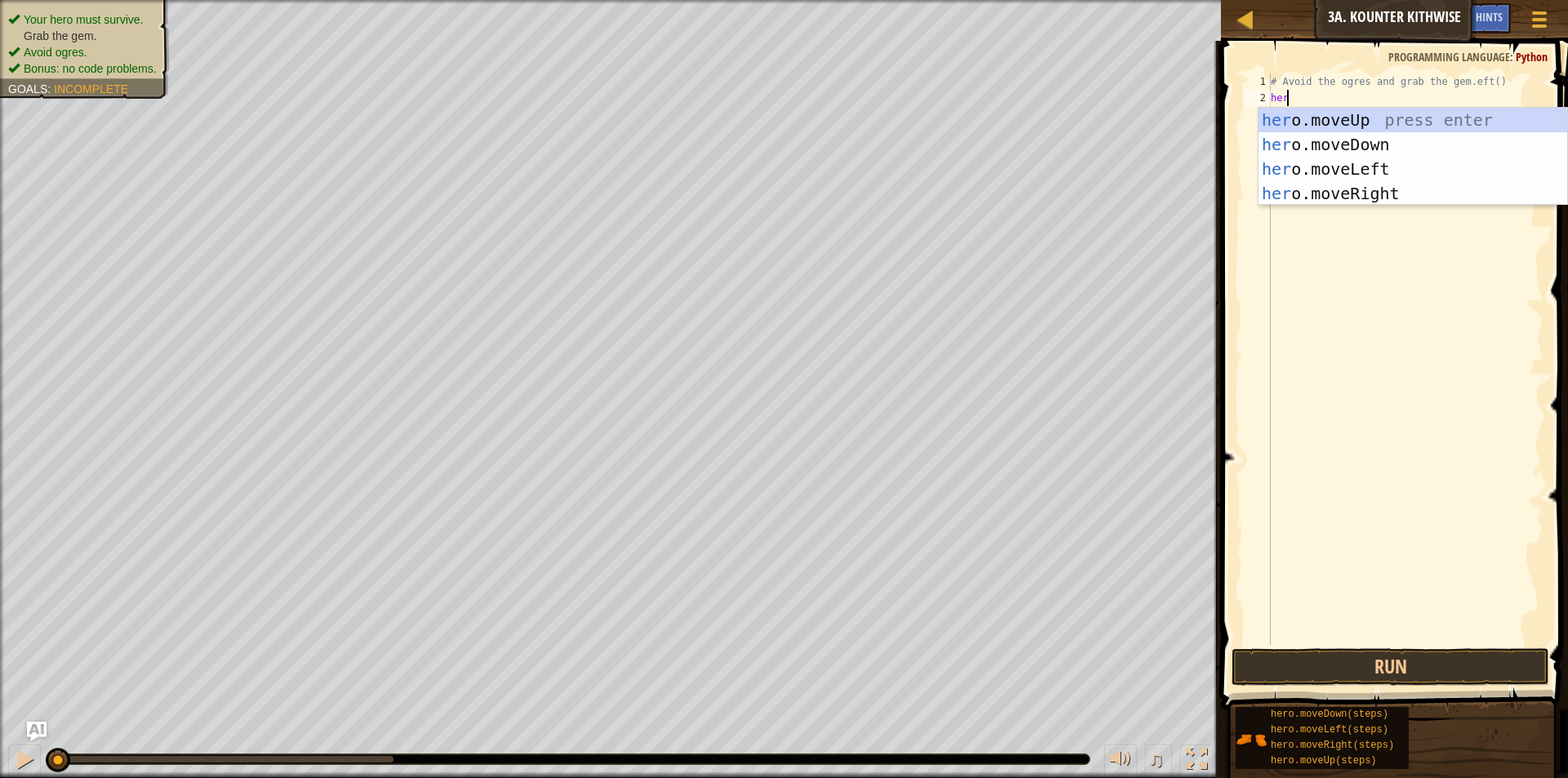
scroll to position [7, 1]
type textarea "hero"
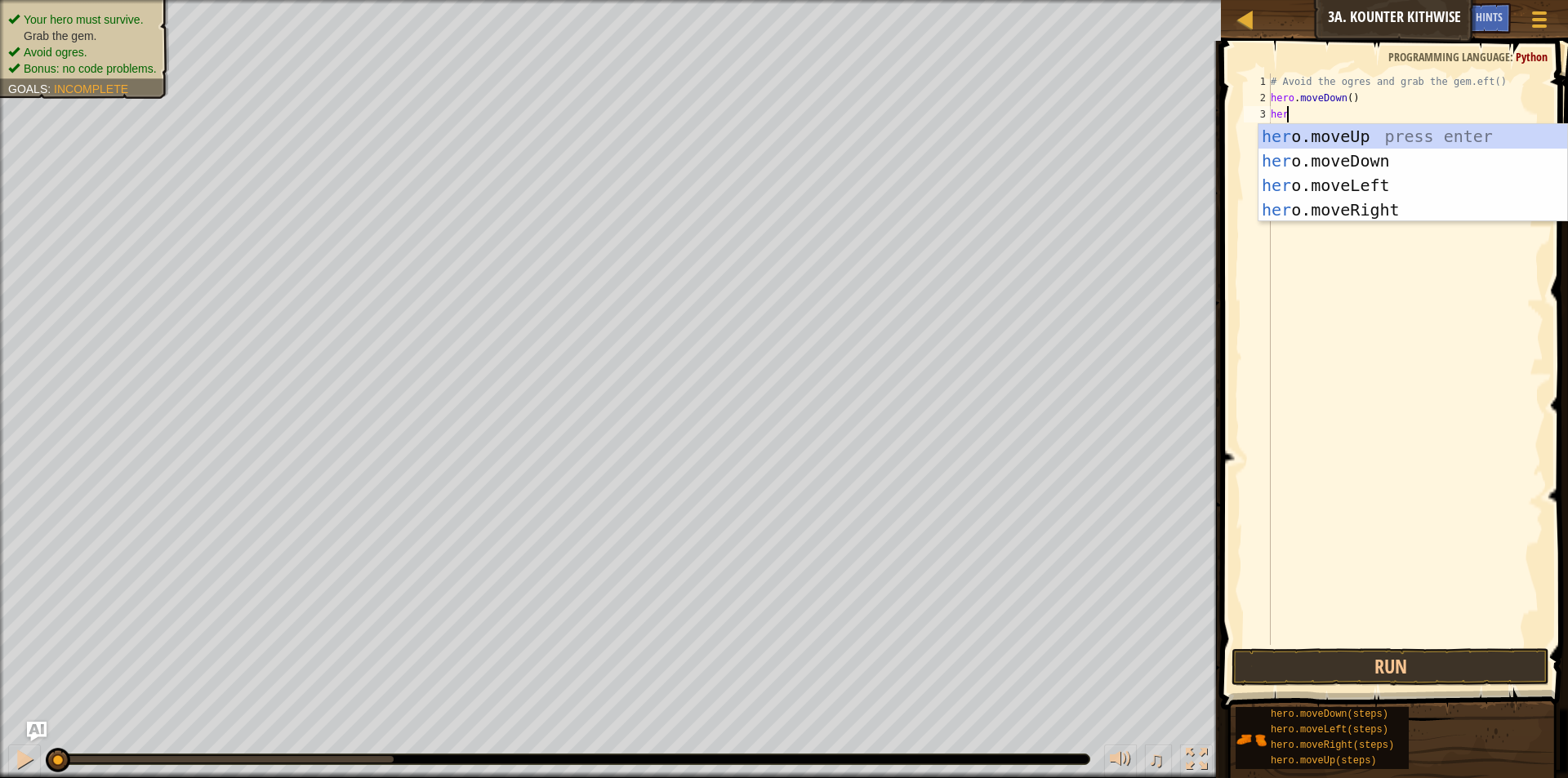
type textarea "hero"
click at [1391, 207] on div "hero .moveUp press enter hero .moveDown press enter hero .moveLeft press enter …" at bounding box center [1413, 198] width 308 height 147
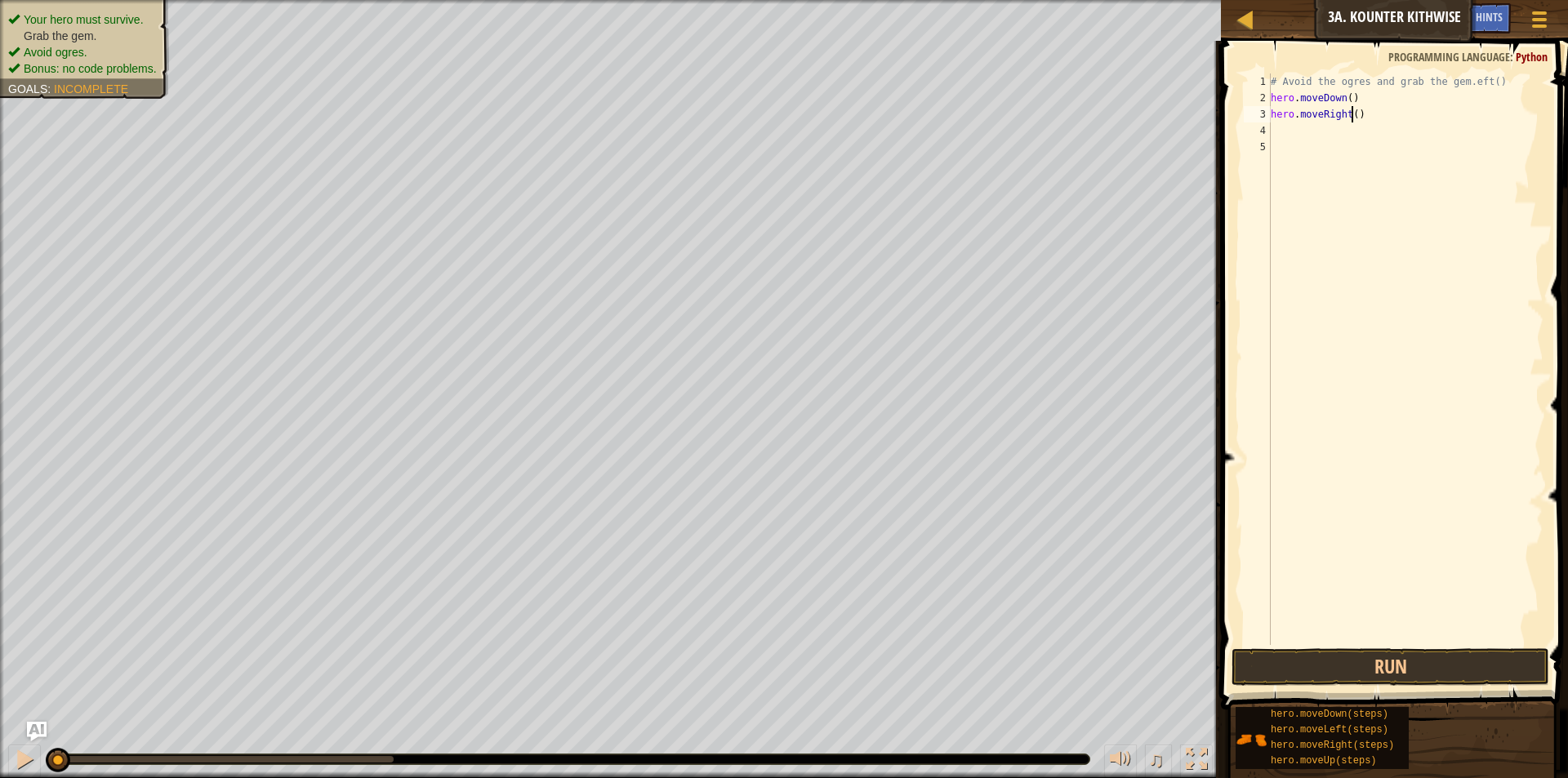
click at [1352, 110] on div "# Avoid the ogres and grab the gem.eft() hero . moveDown ( ) hero . moveRight (…" at bounding box center [1405, 375] width 276 height 604
click at [1403, 668] on button "Run" at bounding box center [1390, 667] width 318 height 38
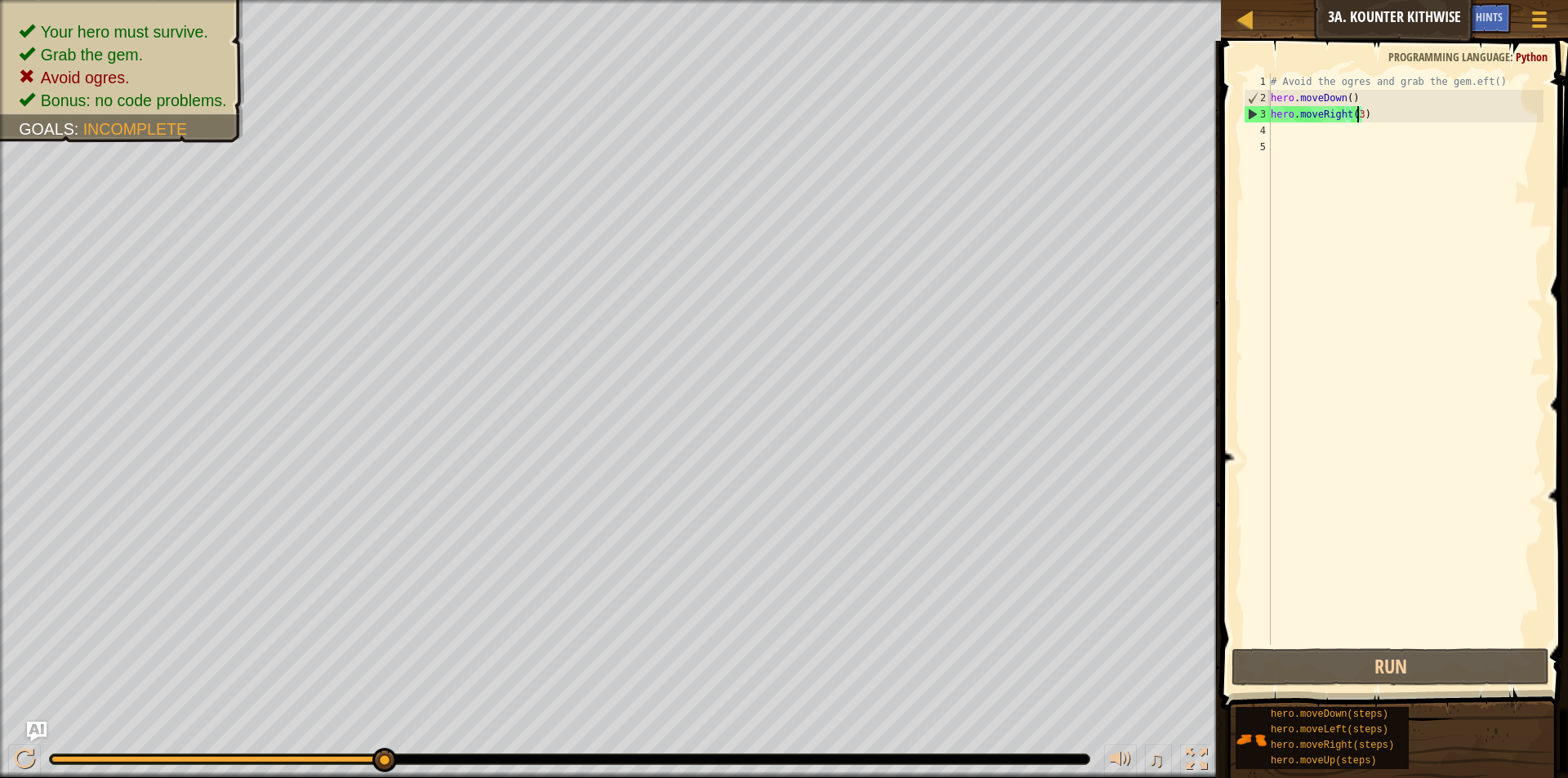
click at [1359, 113] on div "# Avoid the ogres and grab the gem.eft() hero . moveDown ( ) hero . moveRight (…" at bounding box center [1405, 375] width 276 height 604
drag, startPoint x: 1363, startPoint y: 114, endPoint x: 1281, endPoint y: 127, distance: 83.0
click at [1281, 127] on div "# Avoid the ogres and grab the gem.eft() hero . moveDown ( ) hero . moveRight (…" at bounding box center [1405, 375] width 276 height 604
type textarea "h"
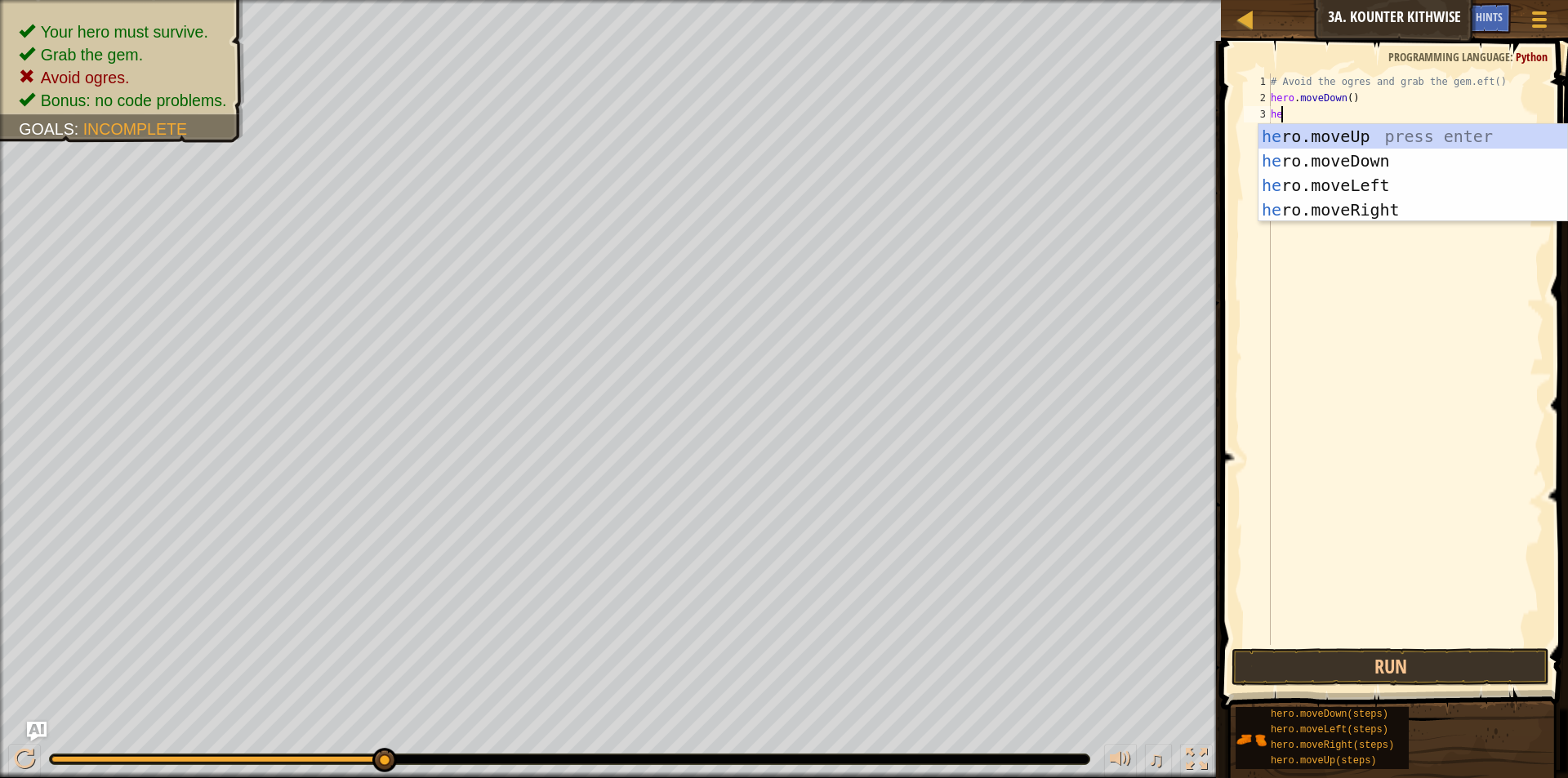
scroll to position [7, 1]
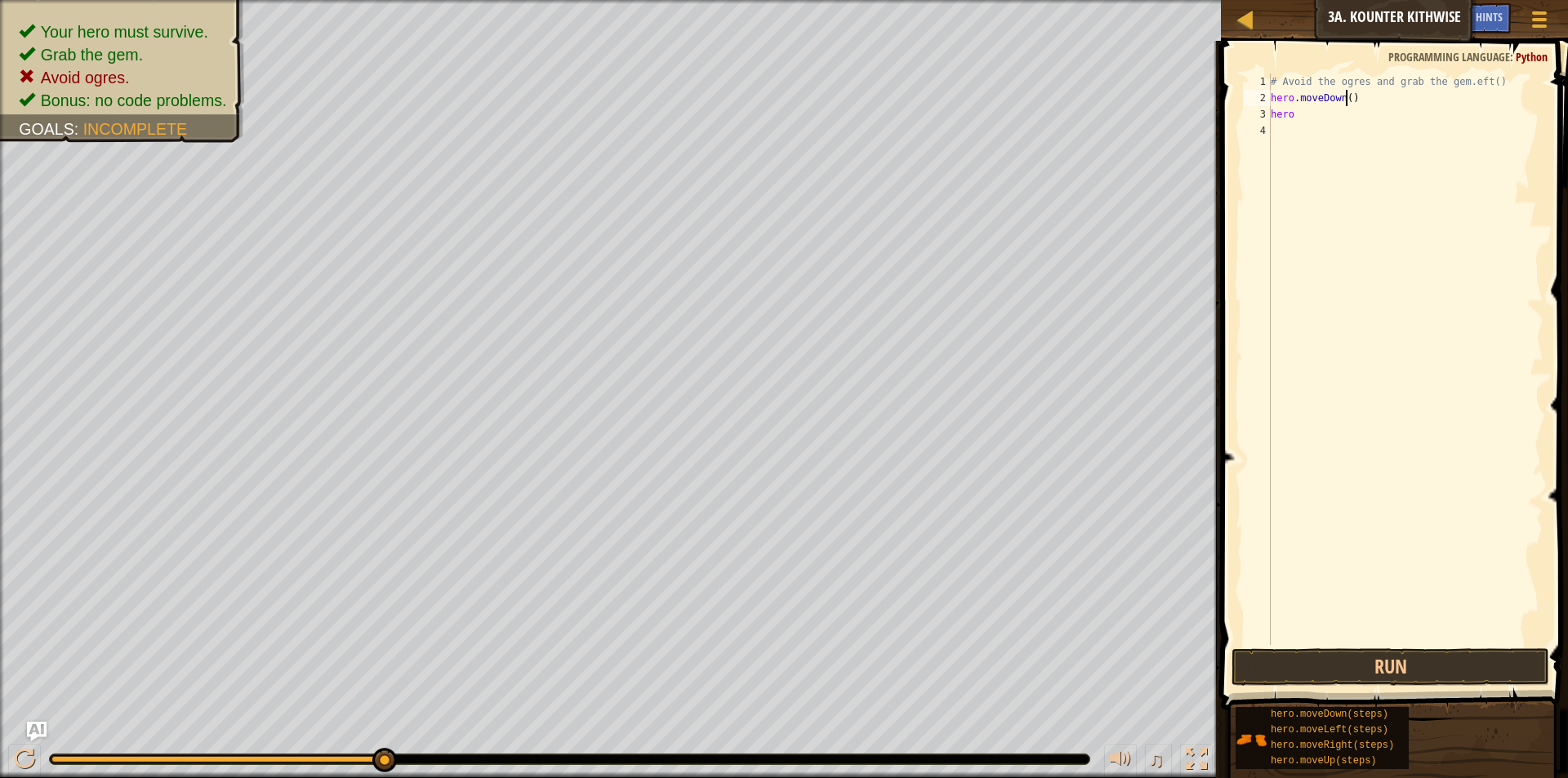
click at [1348, 96] on div "# Avoid the ogres and grab the gem.eft() hero . moveDown ( ) hero" at bounding box center [1405, 375] width 276 height 604
click at [1301, 116] on div "# Avoid the ogres and grab the gem.eft() hero . moveDown ( 2 ) hero" at bounding box center [1405, 375] width 276 height 604
type textarea "hero ."
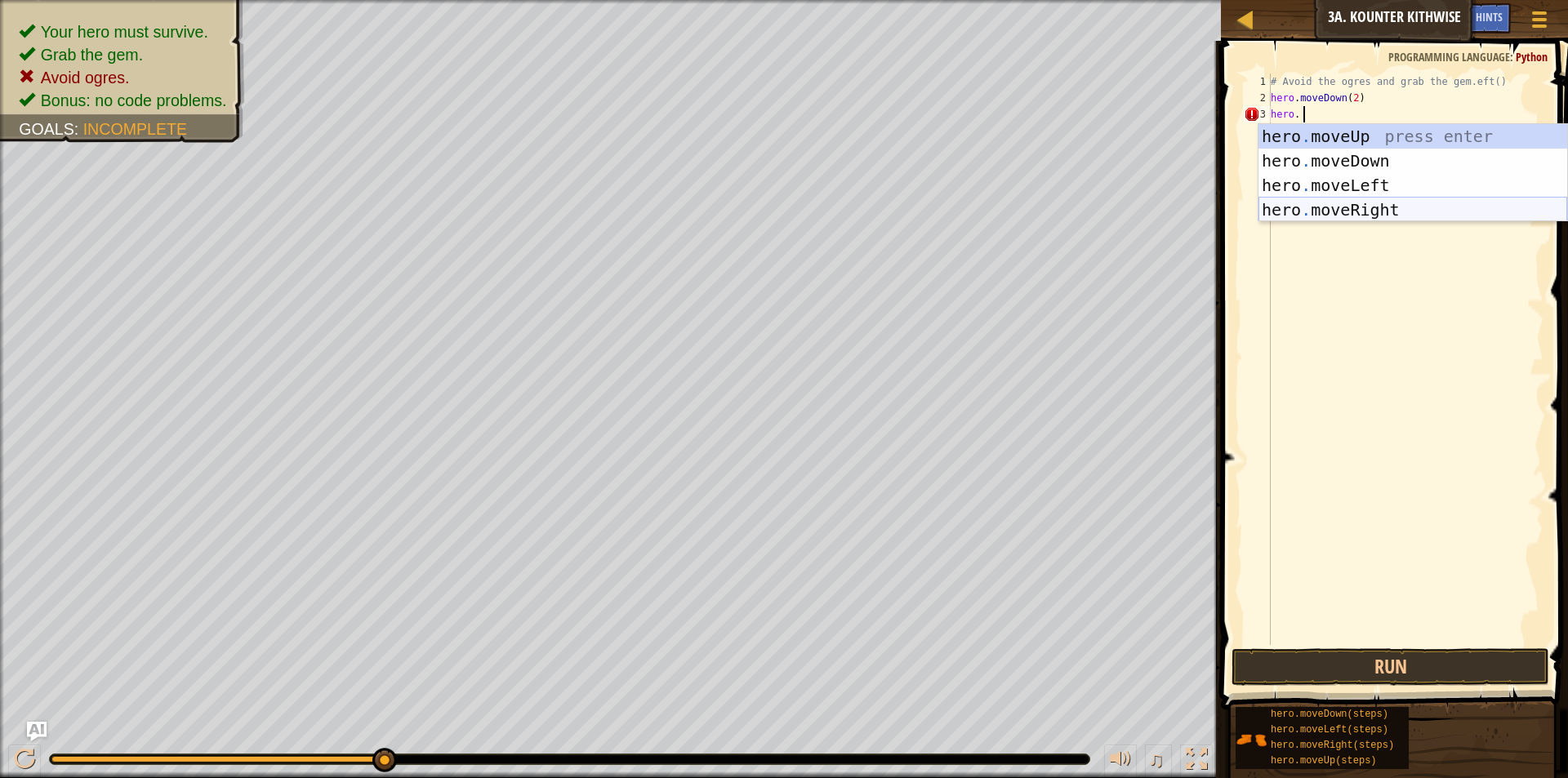
click at [1348, 212] on div "hero . moveUp press enter hero . moveDown press enter hero . moveLeft press ent…" at bounding box center [1413, 198] width 308 height 147
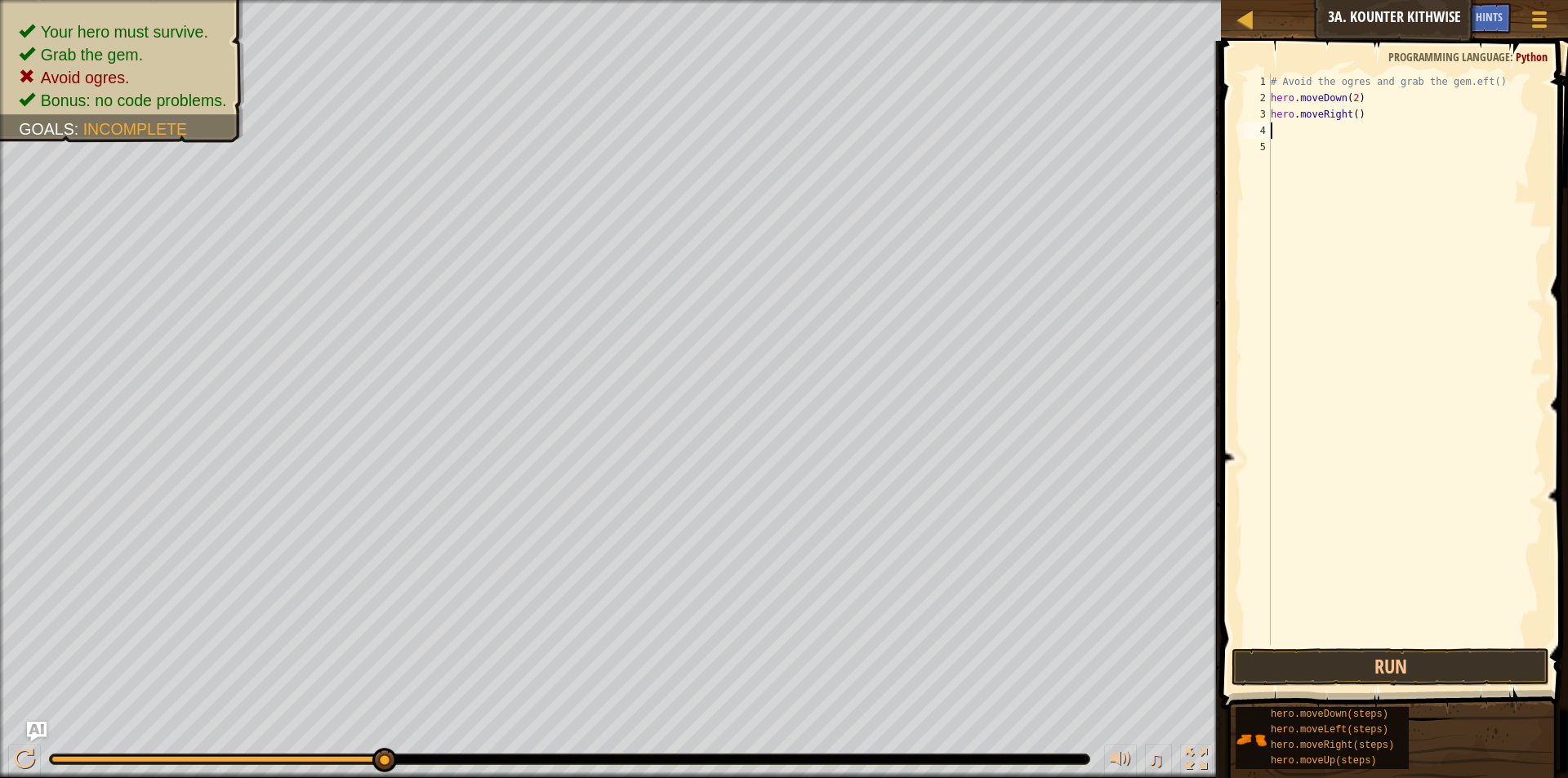
click at [1352, 114] on div "# Avoid the ogres and grab the gem.eft() hero . moveDown ( 2 ) hero . moveRight…" at bounding box center [1405, 375] width 276 height 604
click at [1431, 656] on button "Run" at bounding box center [1390, 667] width 318 height 38
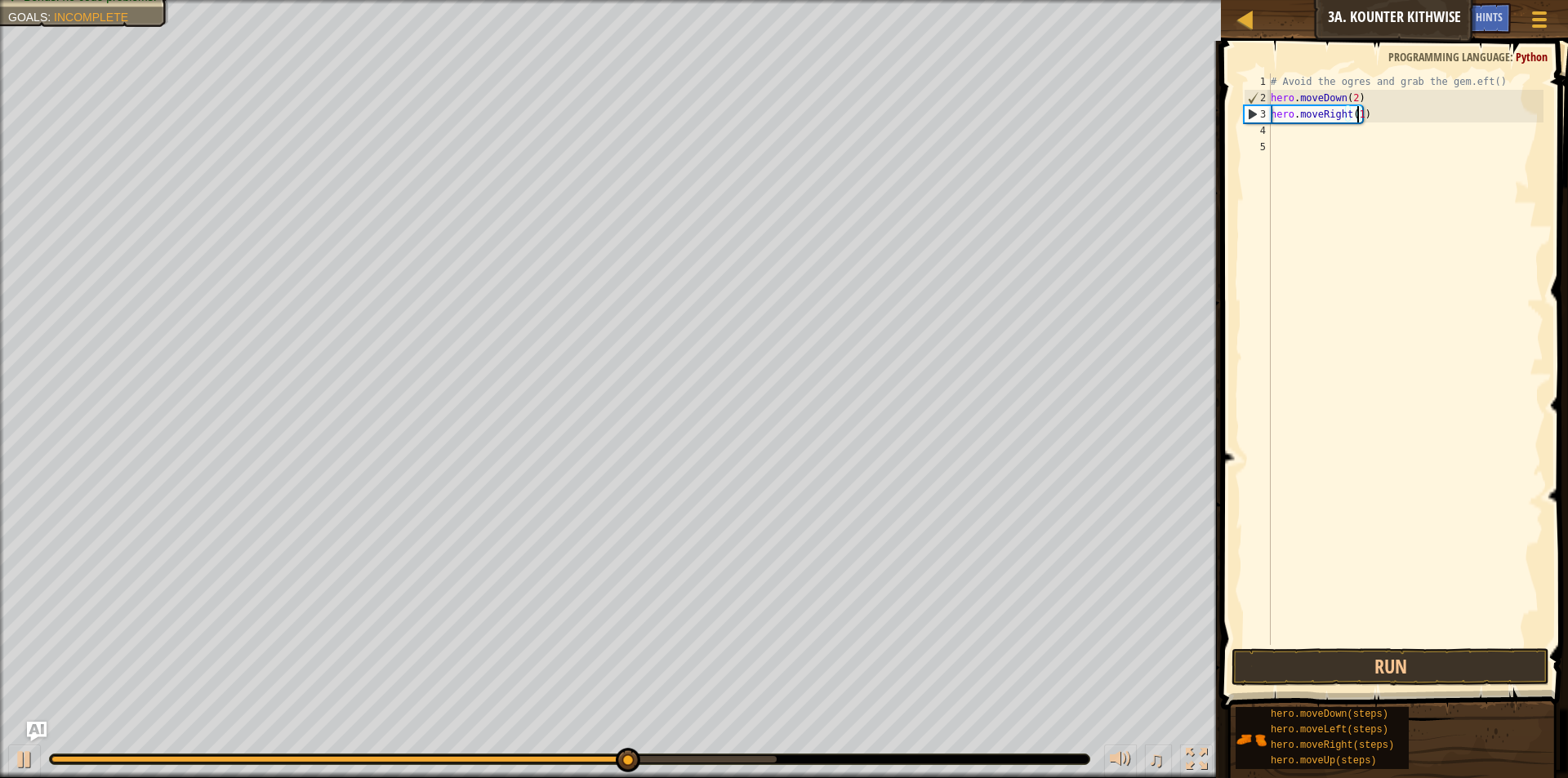
type textarea "hero.moveRight()"
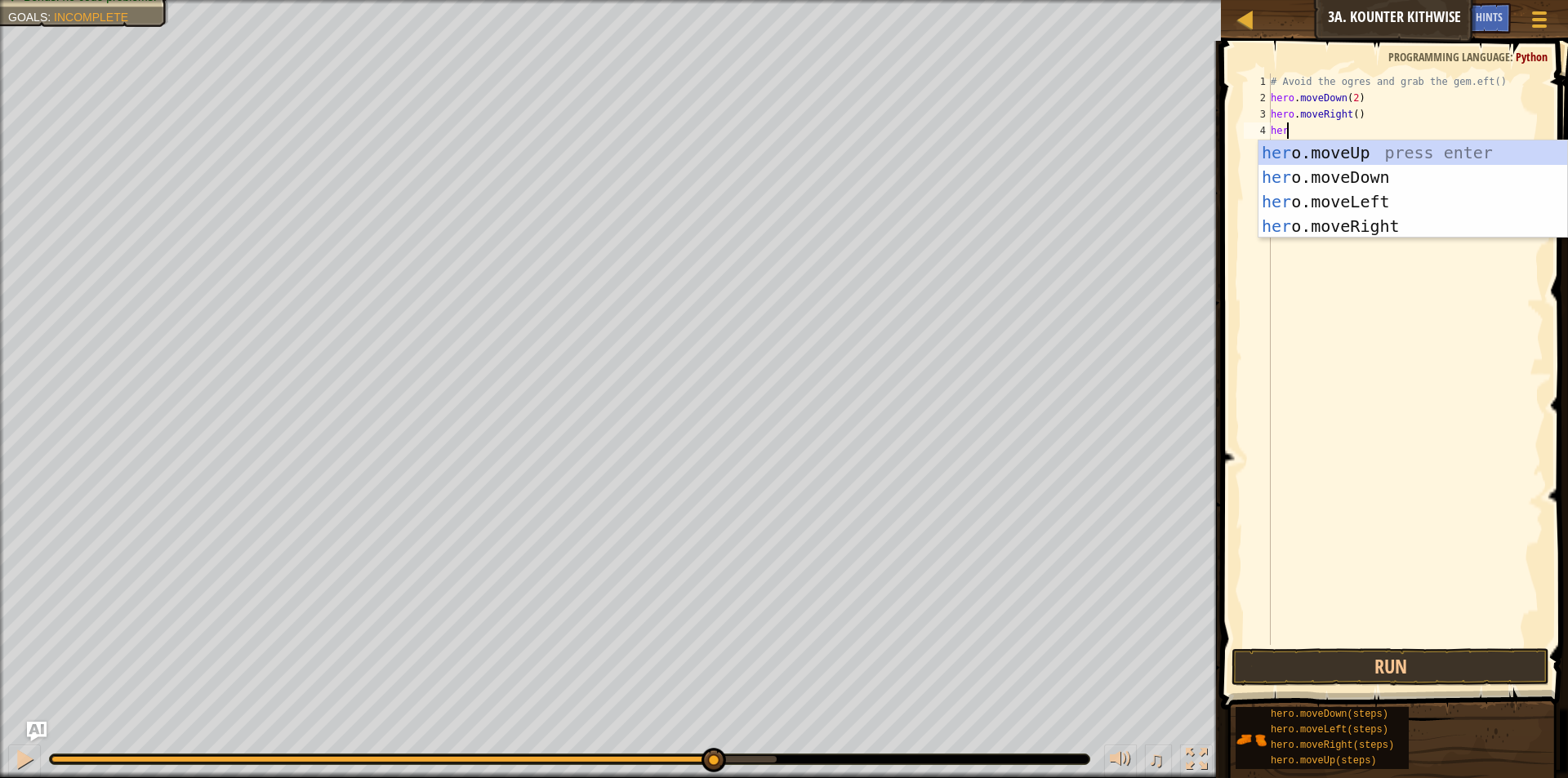
scroll to position [7, 1]
type textarea "hero"
click at [1355, 153] on div "hero .moveUp press enter hero .moveDown press enter hero .moveLeft press enter …" at bounding box center [1413, 214] width 308 height 147
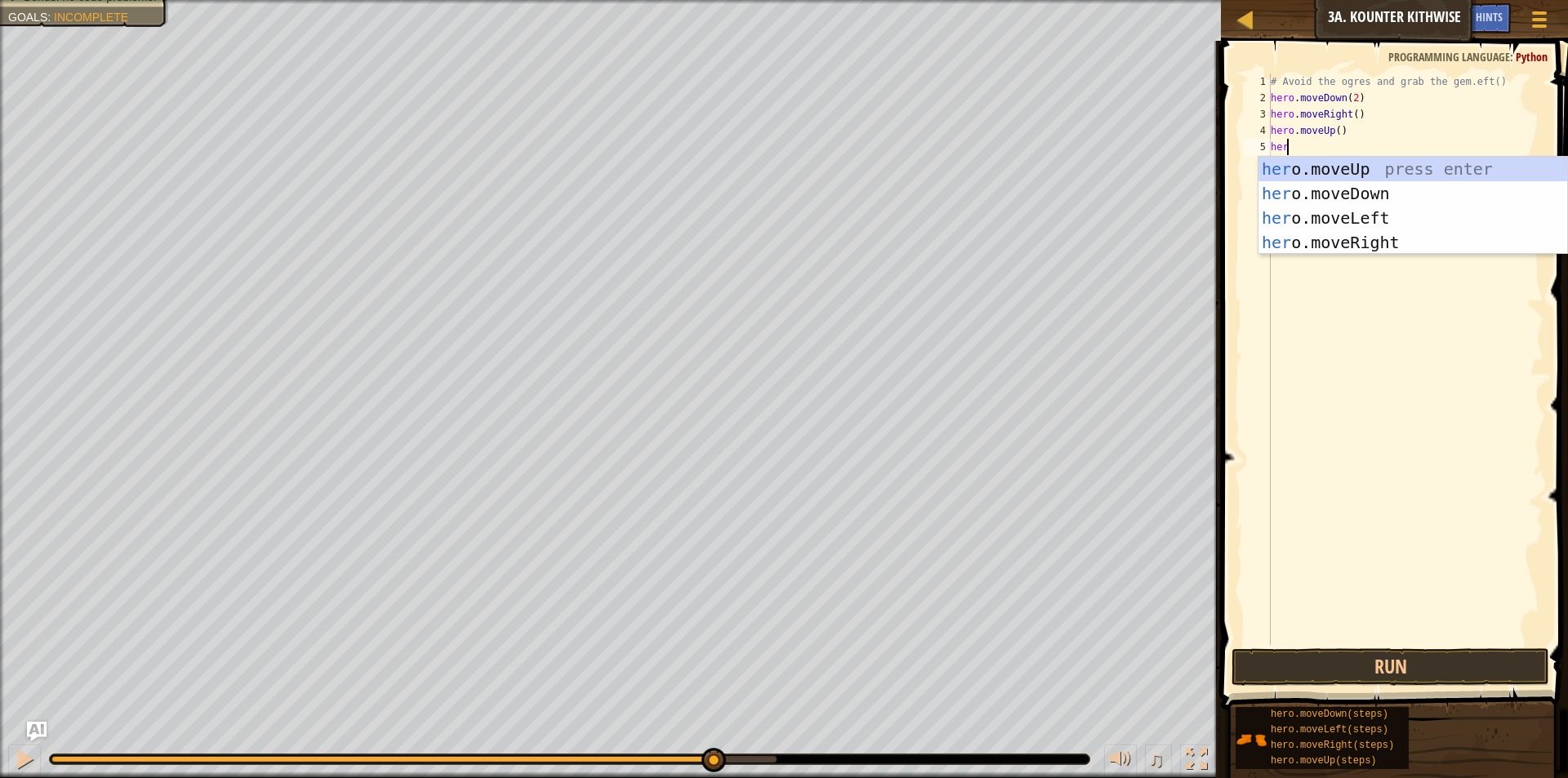
type textarea "hero"
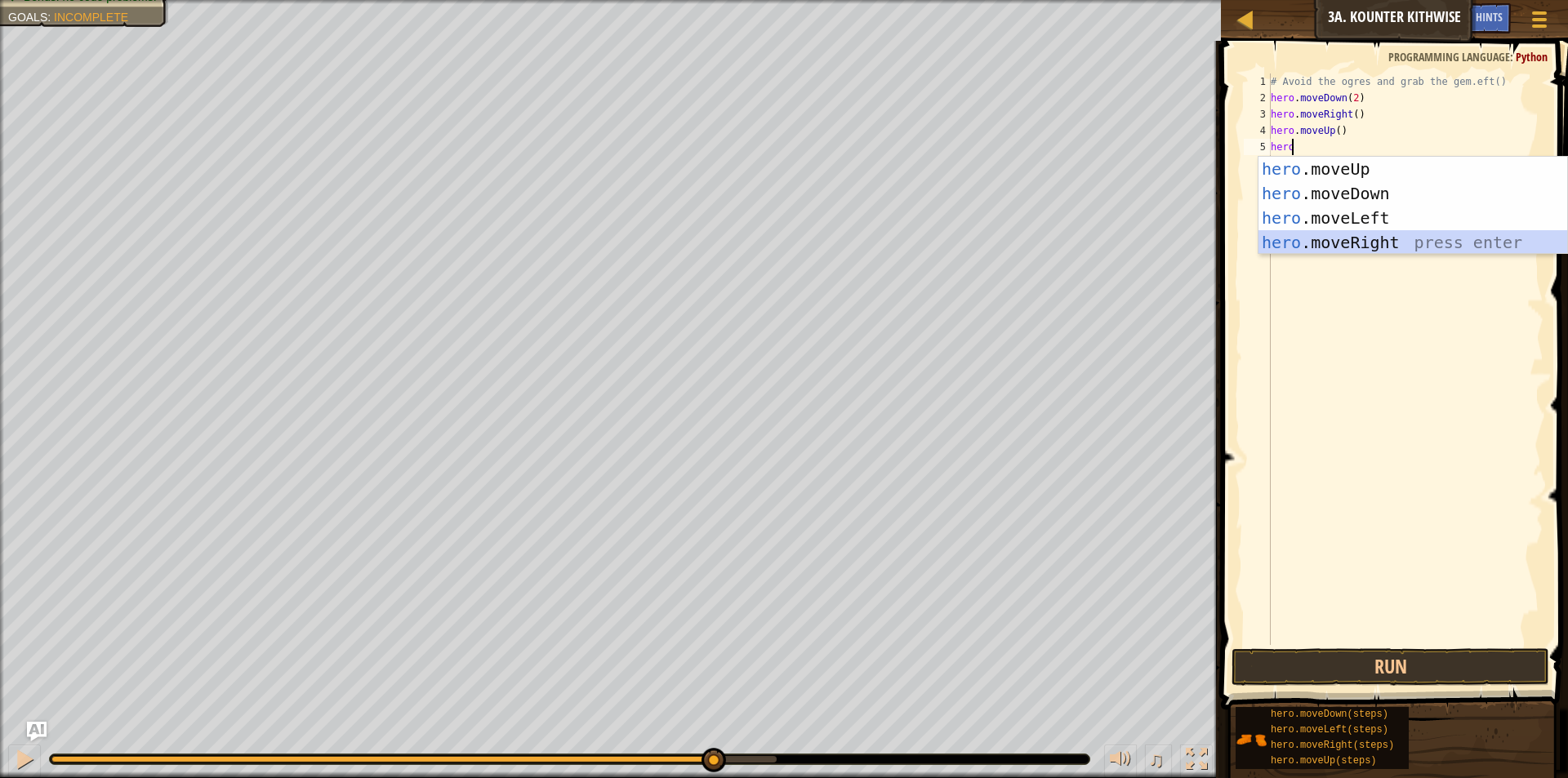
click at [1360, 247] on div "hero .moveUp press enter hero .moveDown press enter hero .moveLeft press enter …" at bounding box center [1413, 230] width 308 height 147
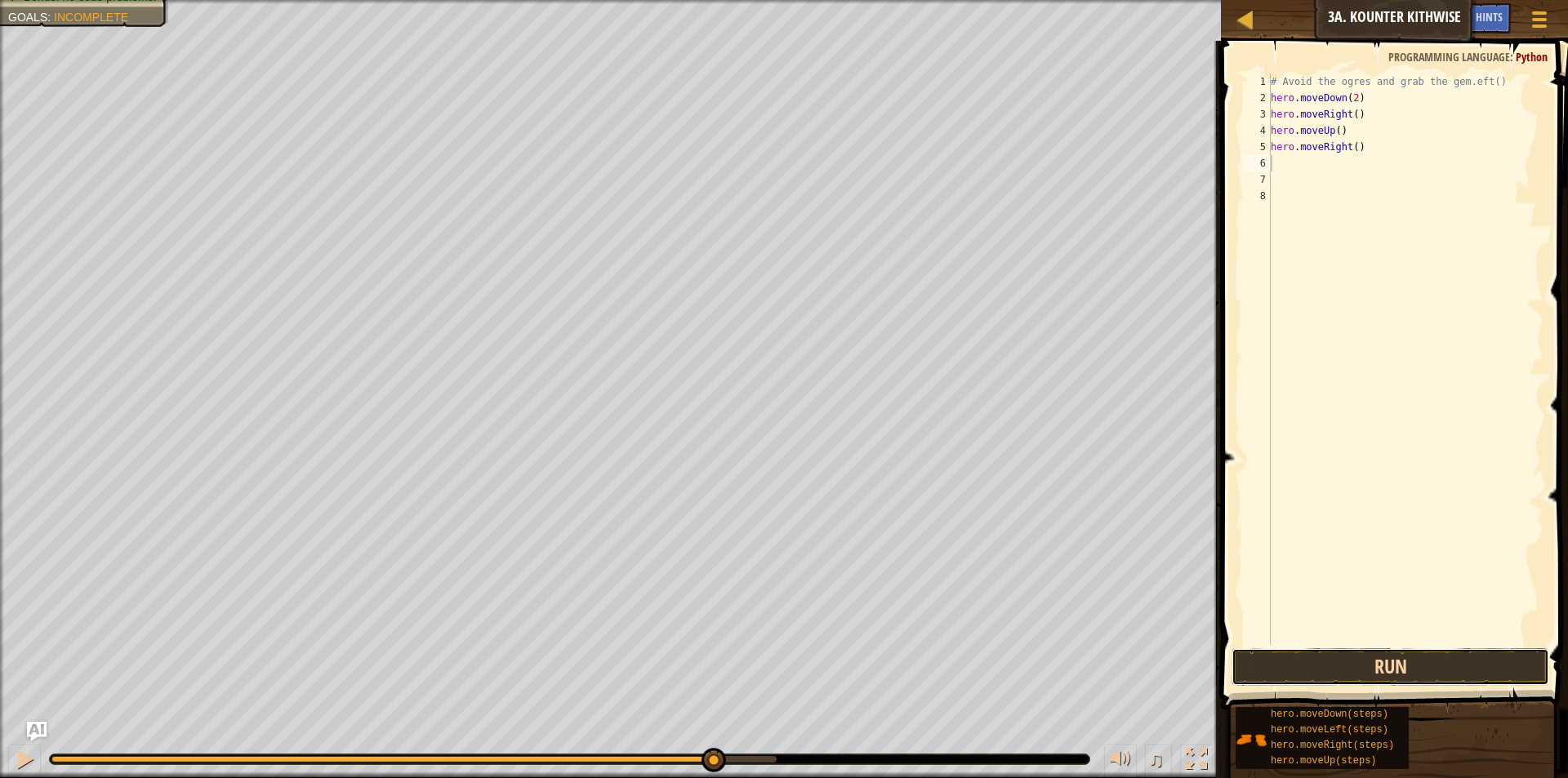
click at [1408, 663] on button "Run" at bounding box center [1390, 667] width 318 height 38
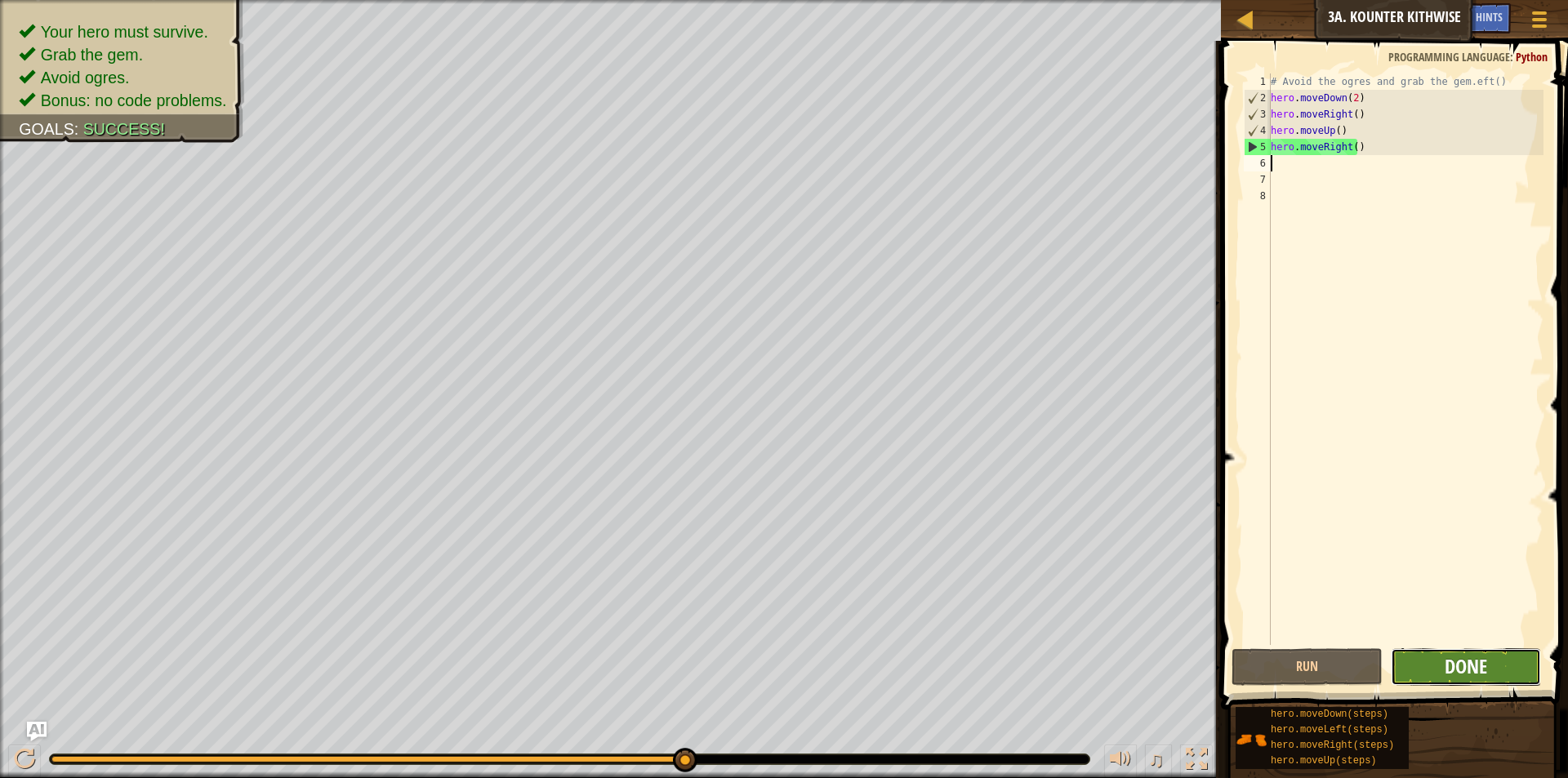
click at [1473, 655] on span "Done" at bounding box center [1466, 667] width 42 height 26
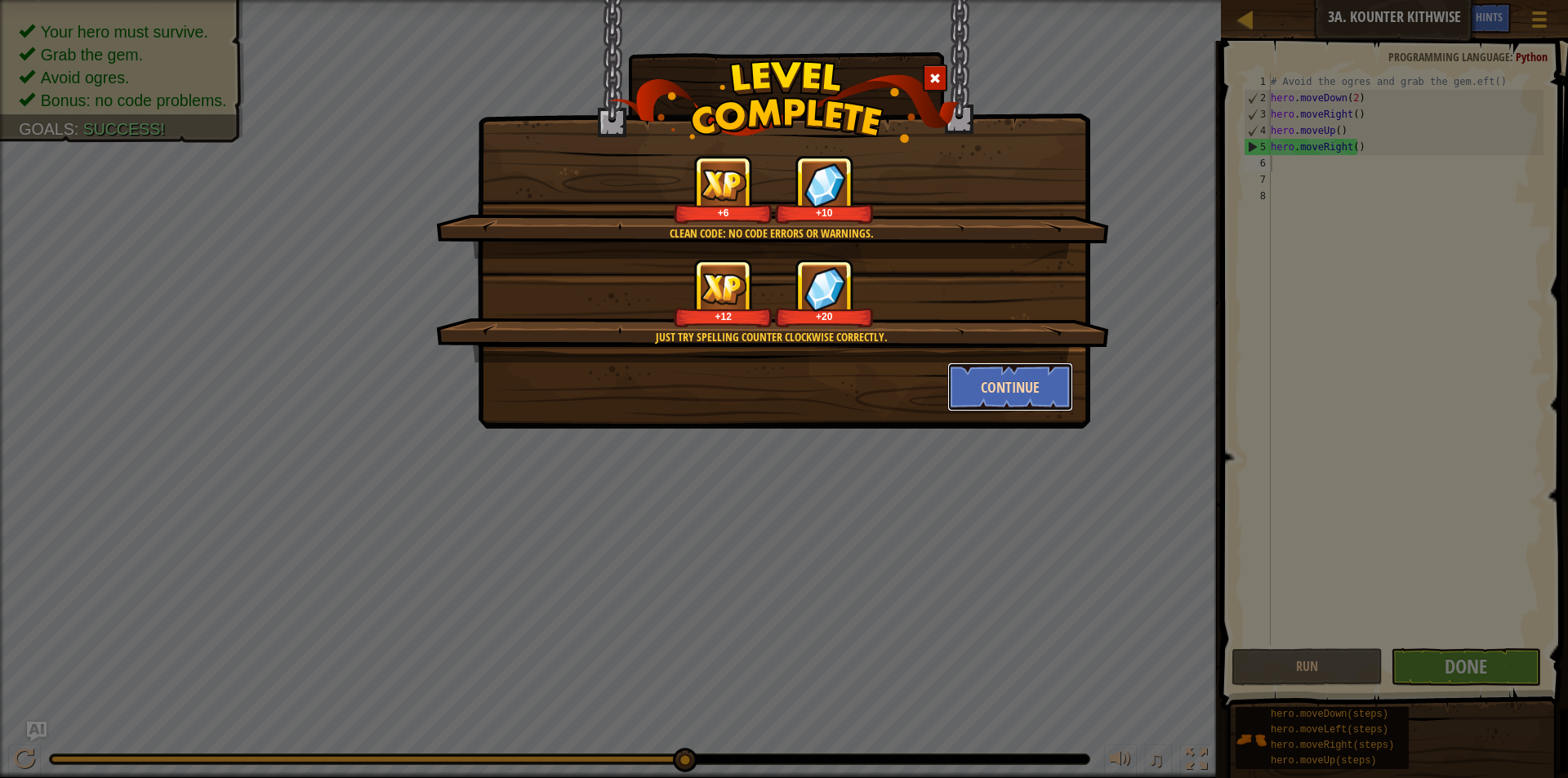
click at [958, 377] on button "Continue" at bounding box center [1010, 387] width 126 height 49
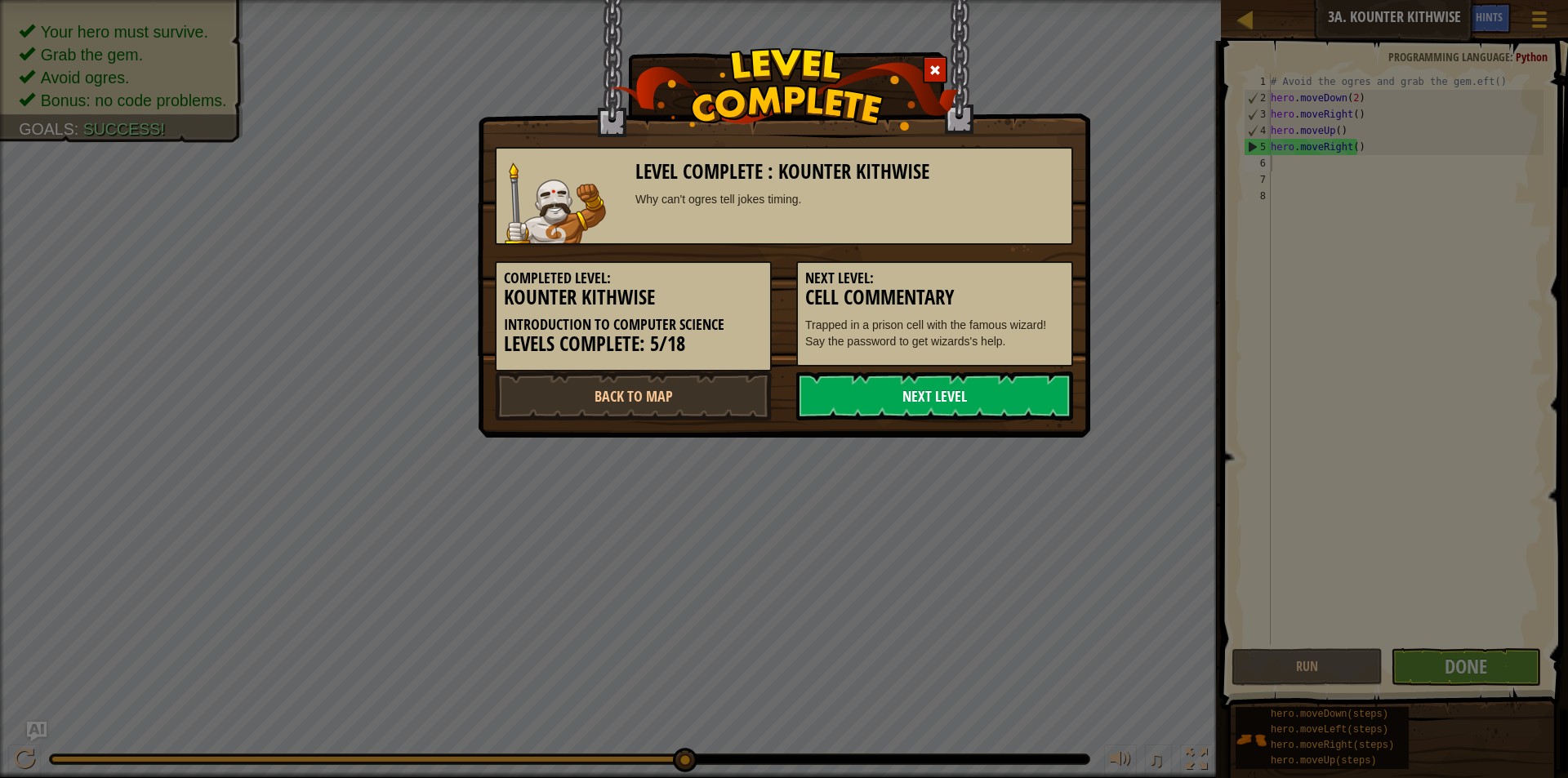
click at [928, 389] on link "Next Level" at bounding box center [934, 396] width 276 height 49
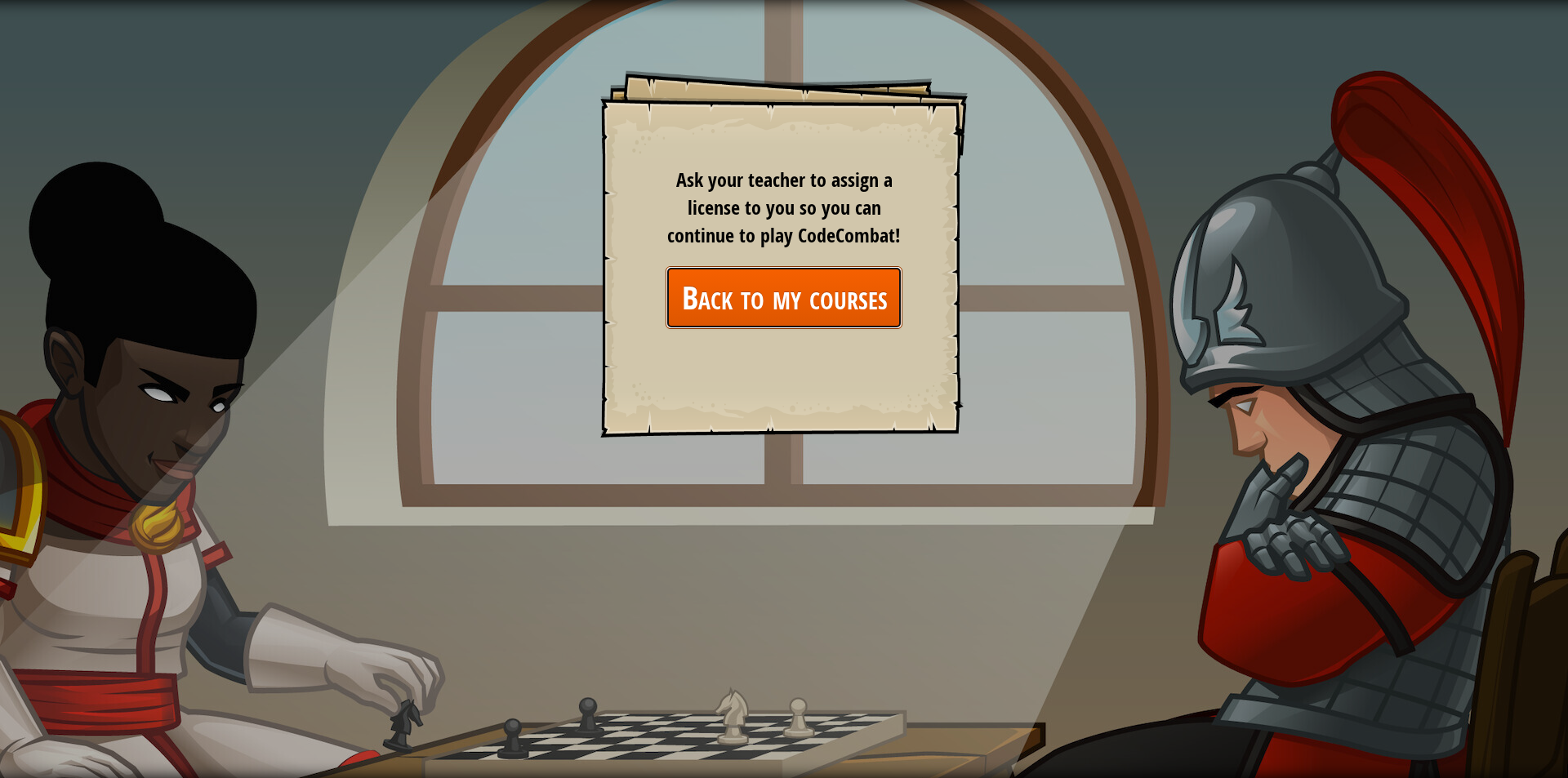
click at [850, 269] on link "Back to my courses" at bounding box center [784, 297] width 237 height 63
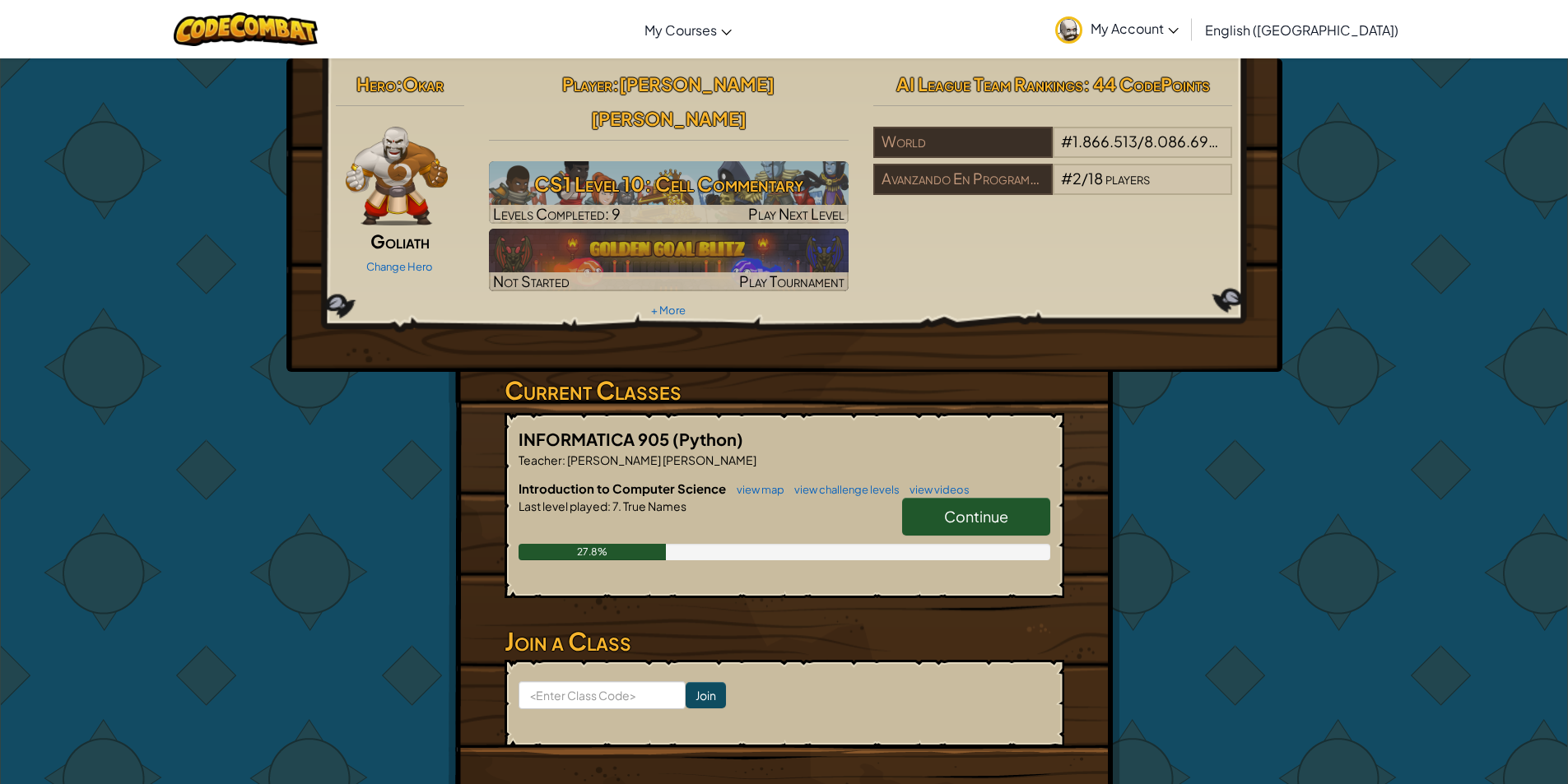
click at [933, 497] on link "Continue" at bounding box center [976, 516] width 148 height 38
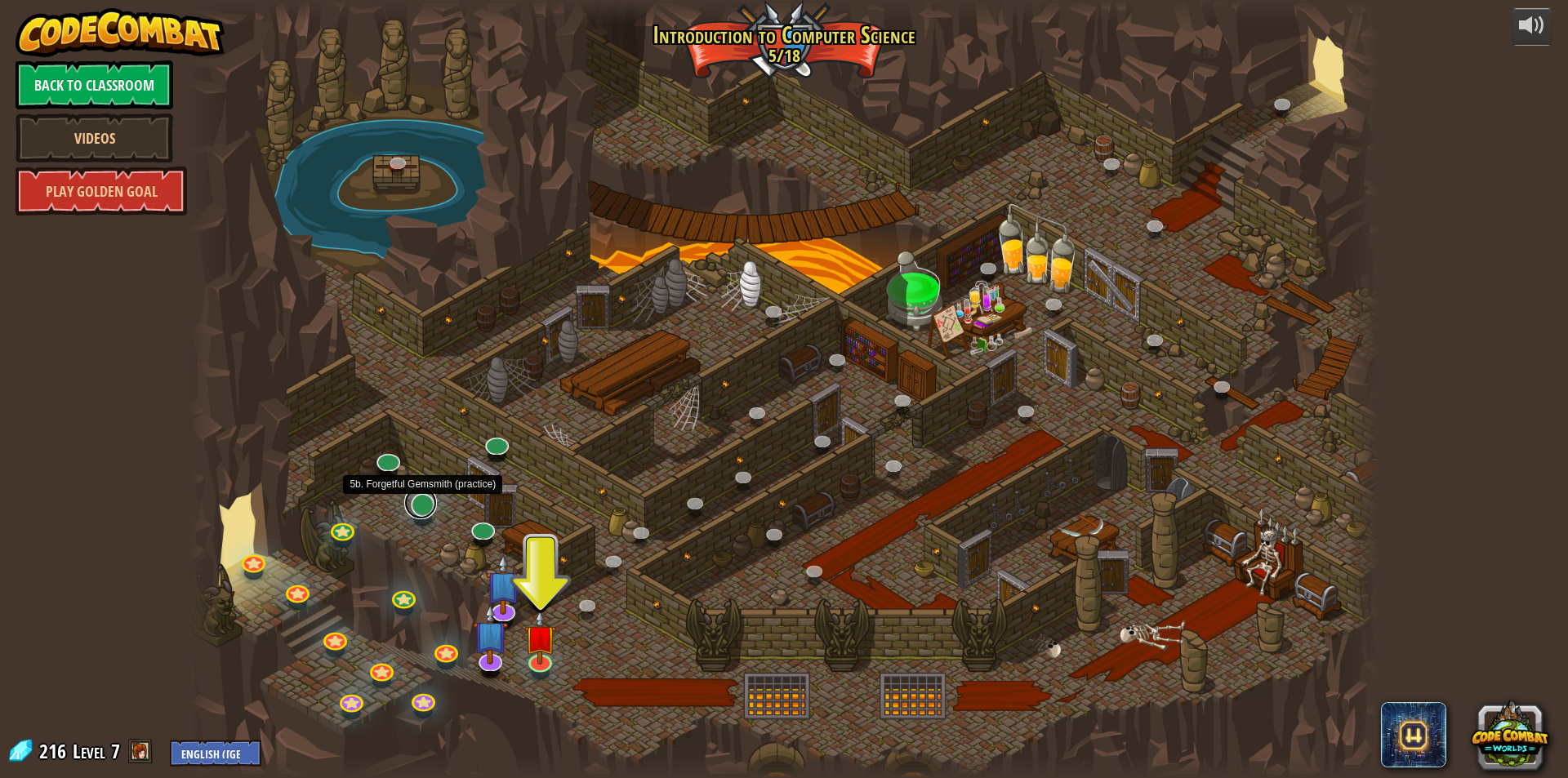
click at [421, 506] on link at bounding box center [420, 502] width 33 height 33
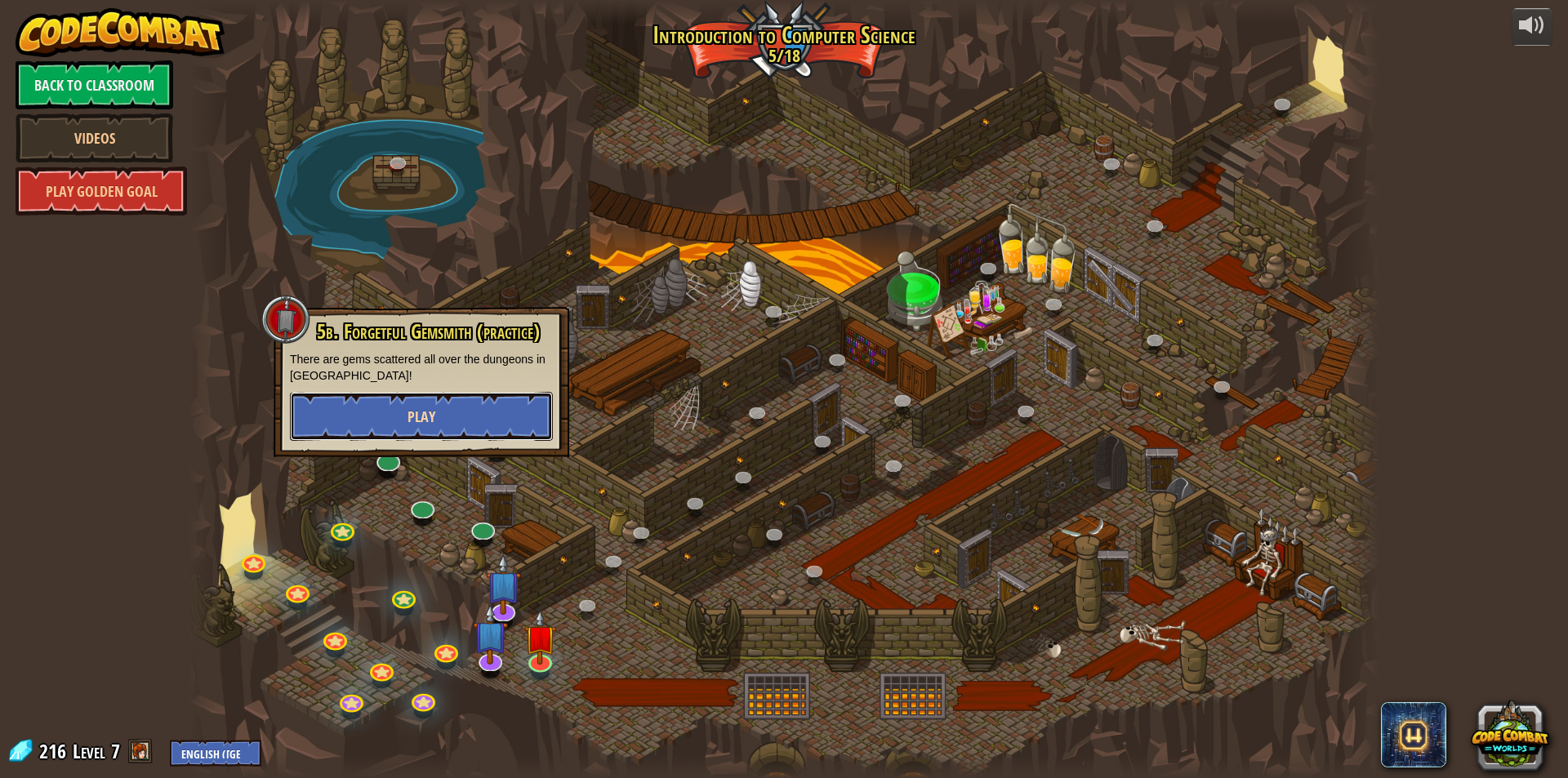
click at [440, 425] on button "Play" at bounding box center [421, 416] width 263 height 49
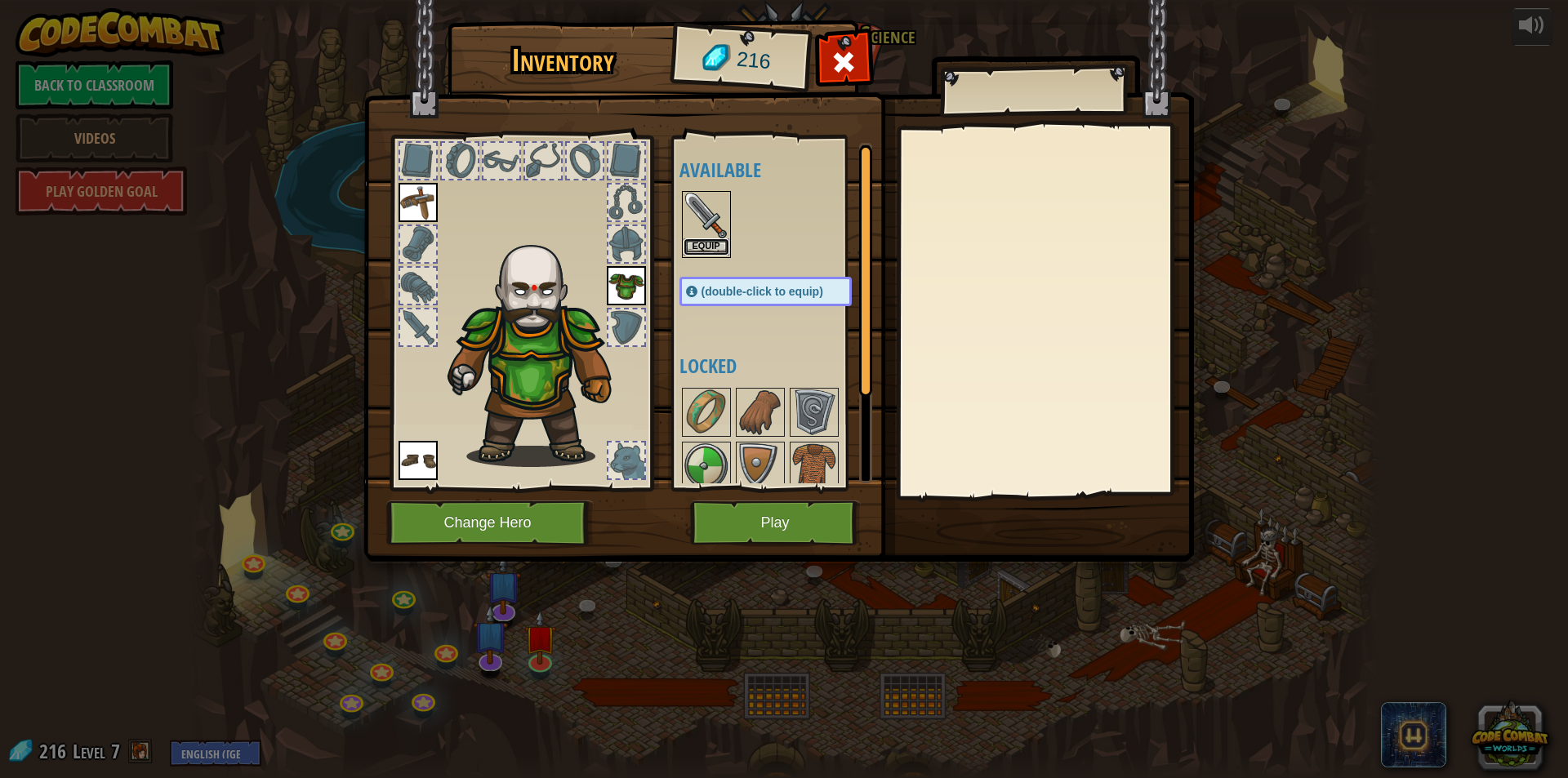
click at [711, 240] on button "Equip" at bounding box center [707, 246] width 46 height 17
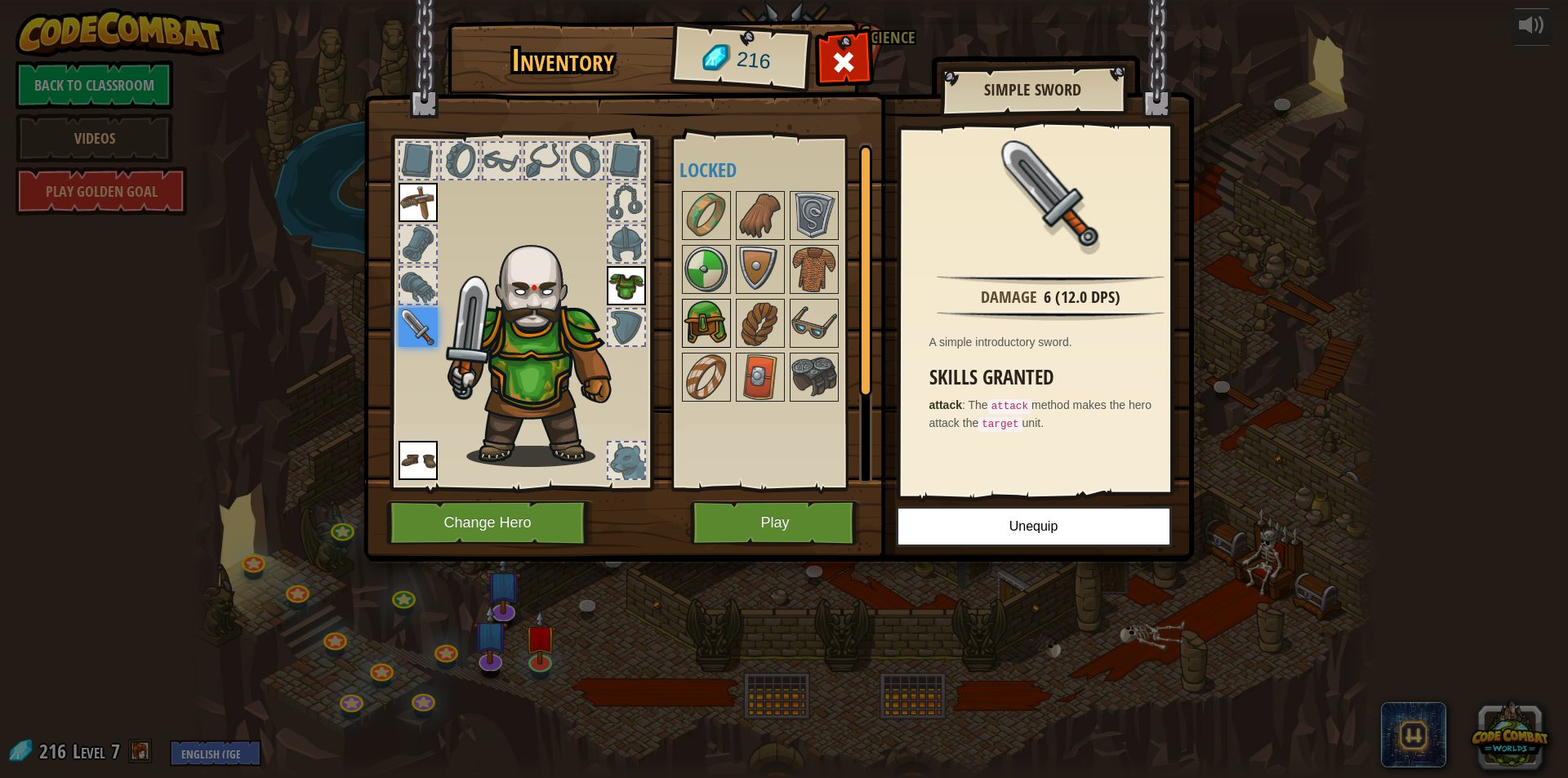
click at [709, 327] on img at bounding box center [707, 323] width 46 height 46
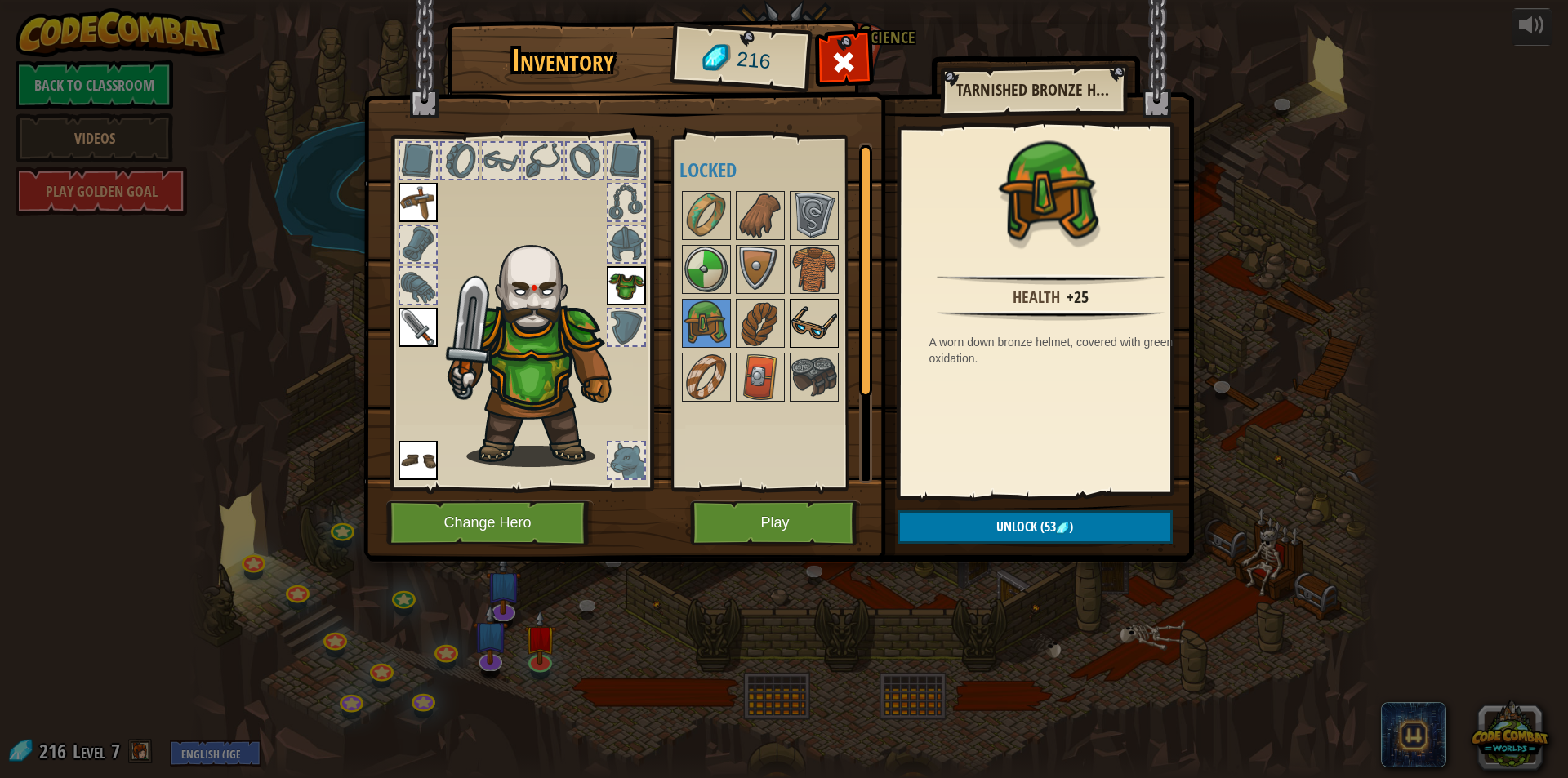
click at [814, 317] on img at bounding box center [814, 323] width 46 height 46
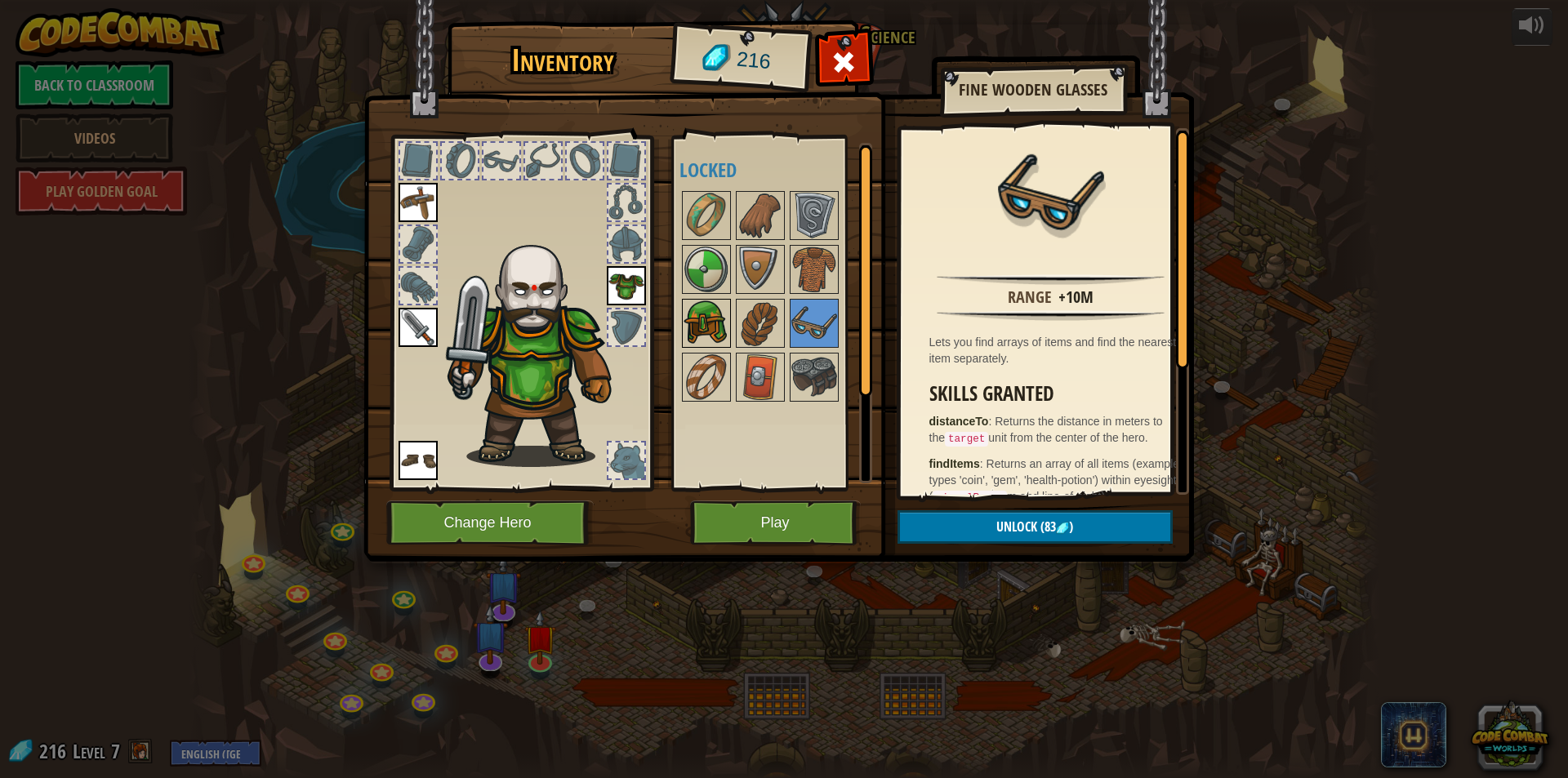
click at [694, 321] on img at bounding box center [707, 323] width 46 height 46
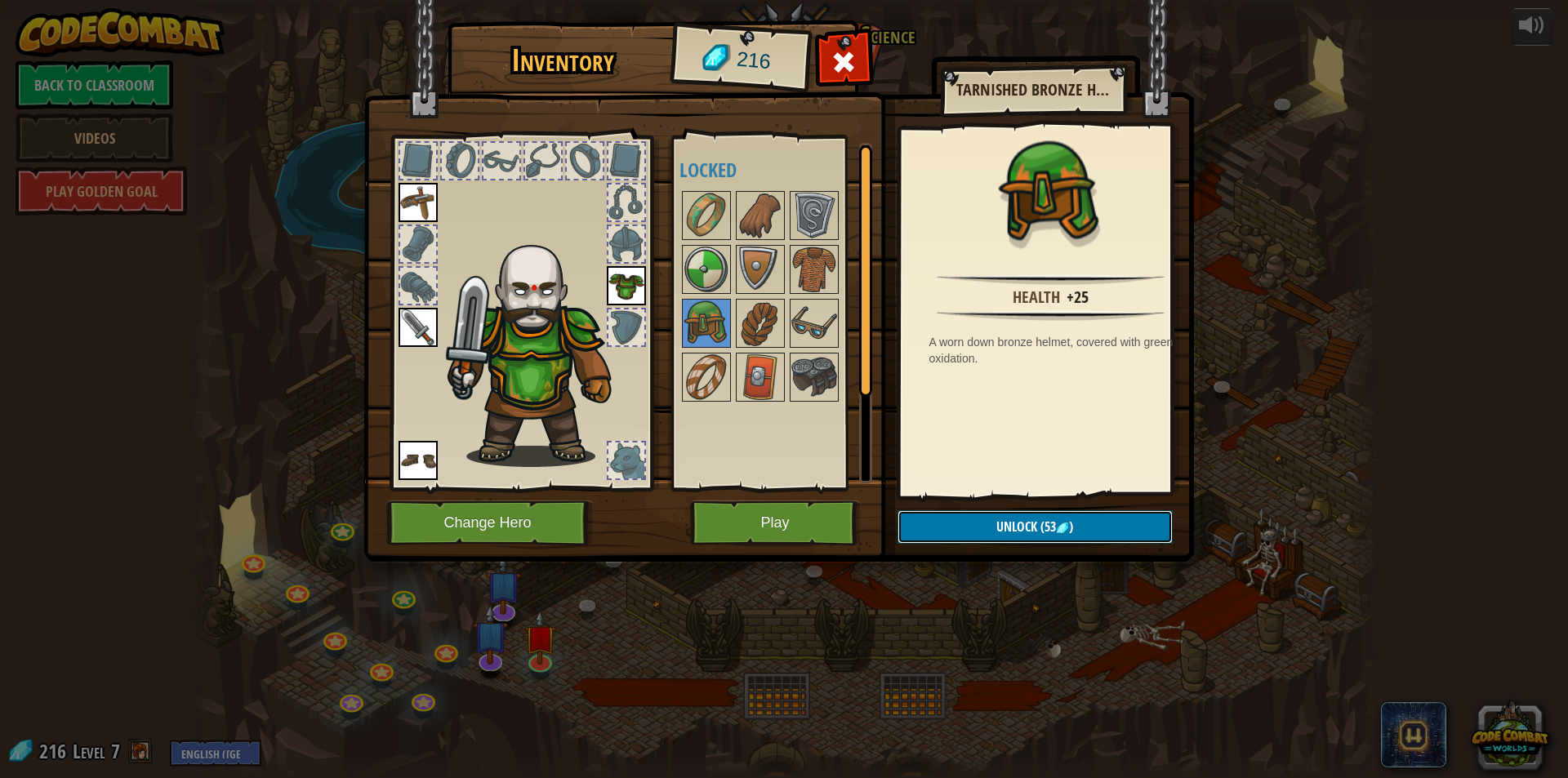
click at [1107, 515] on button "Unlock (53 )" at bounding box center [1035, 527] width 276 height 34
click at [1096, 533] on button "Confirm" at bounding box center [1035, 527] width 276 height 34
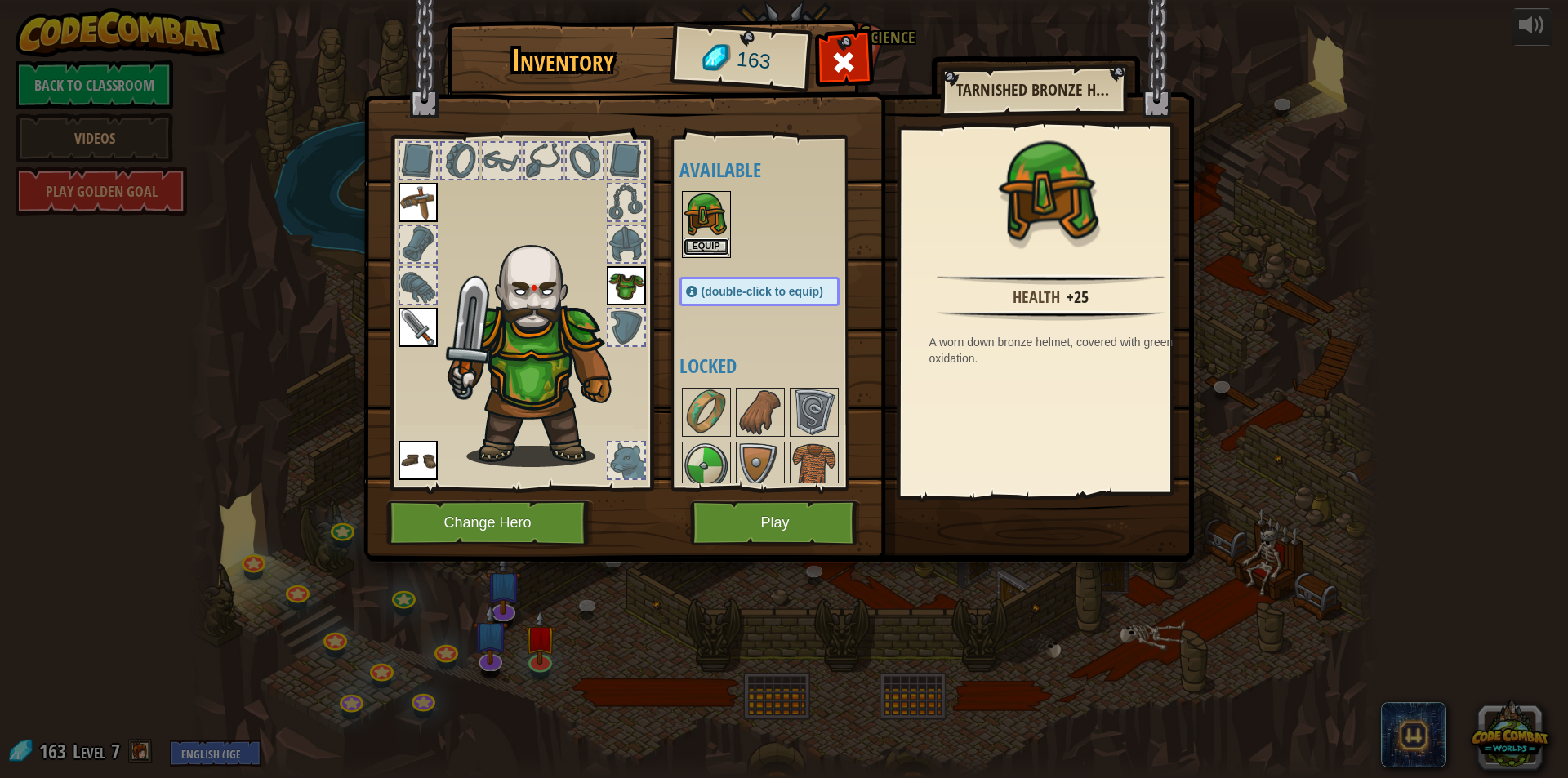
click at [690, 248] on button "Equip" at bounding box center [707, 246] width 46 height 17
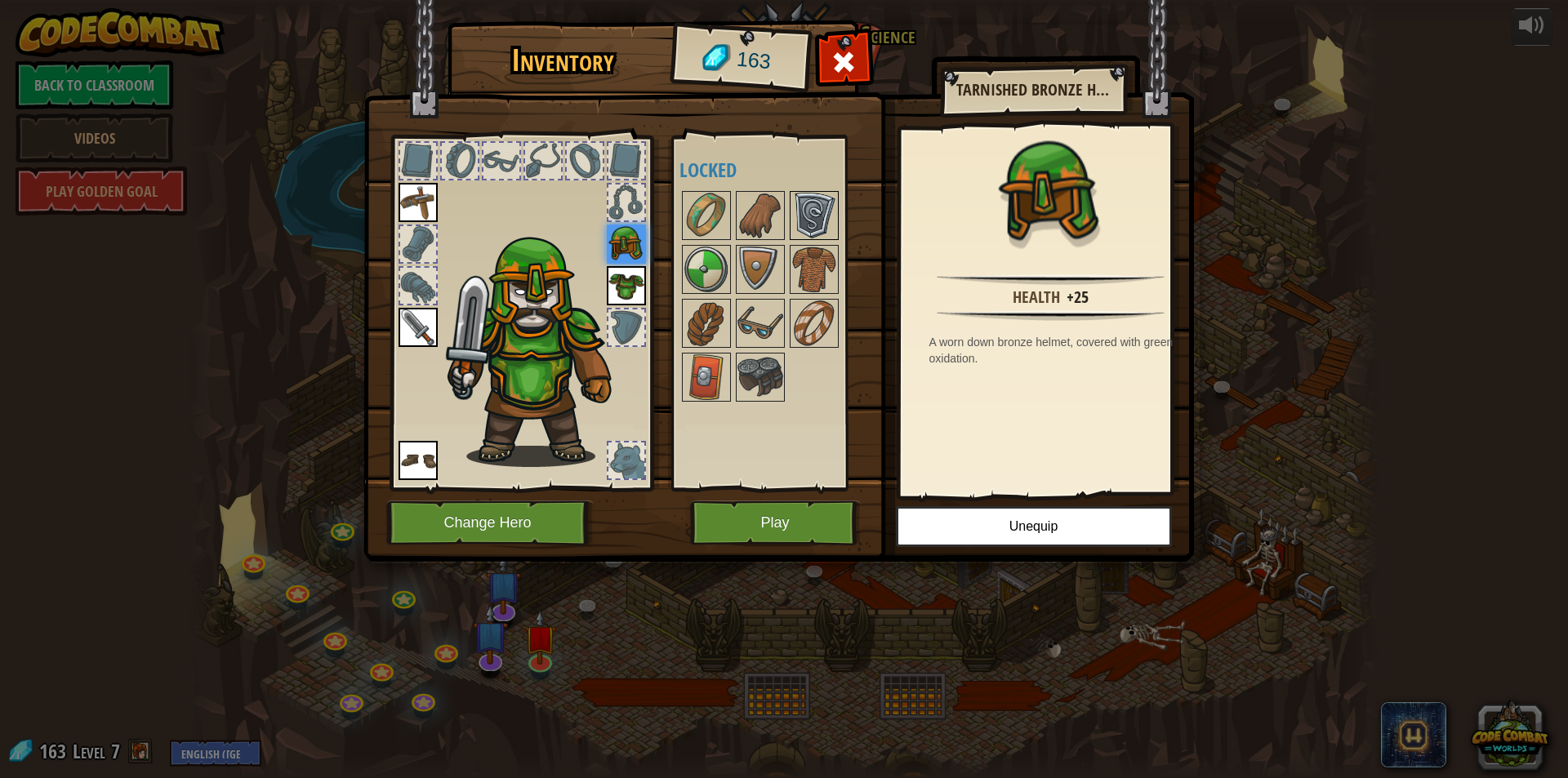
click at [822, 205] on img at bounding box center [814, 215] width 46 height 46
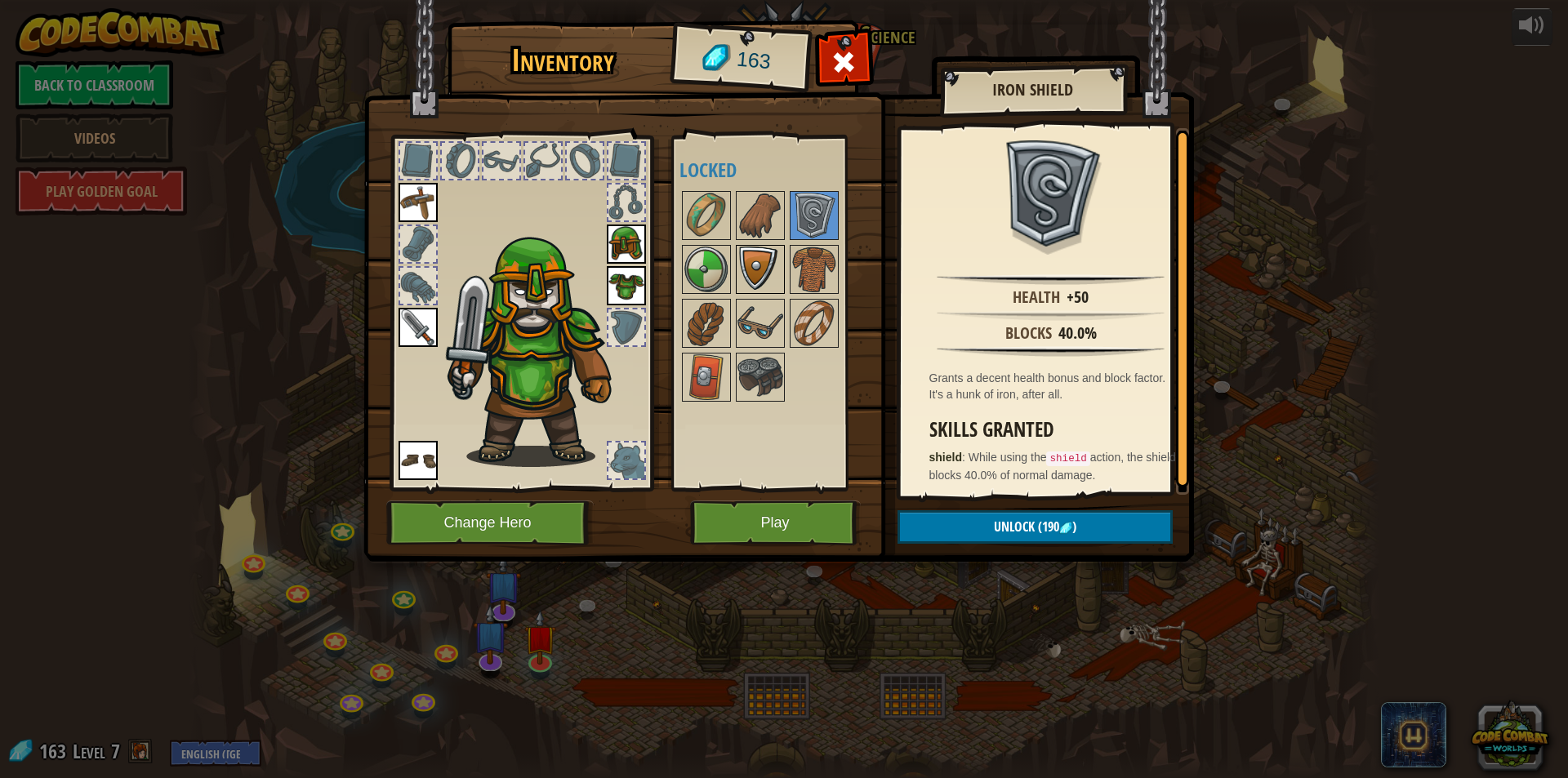
click at [761, 284] on img at bounding box center [761, 269] width 46 height 46
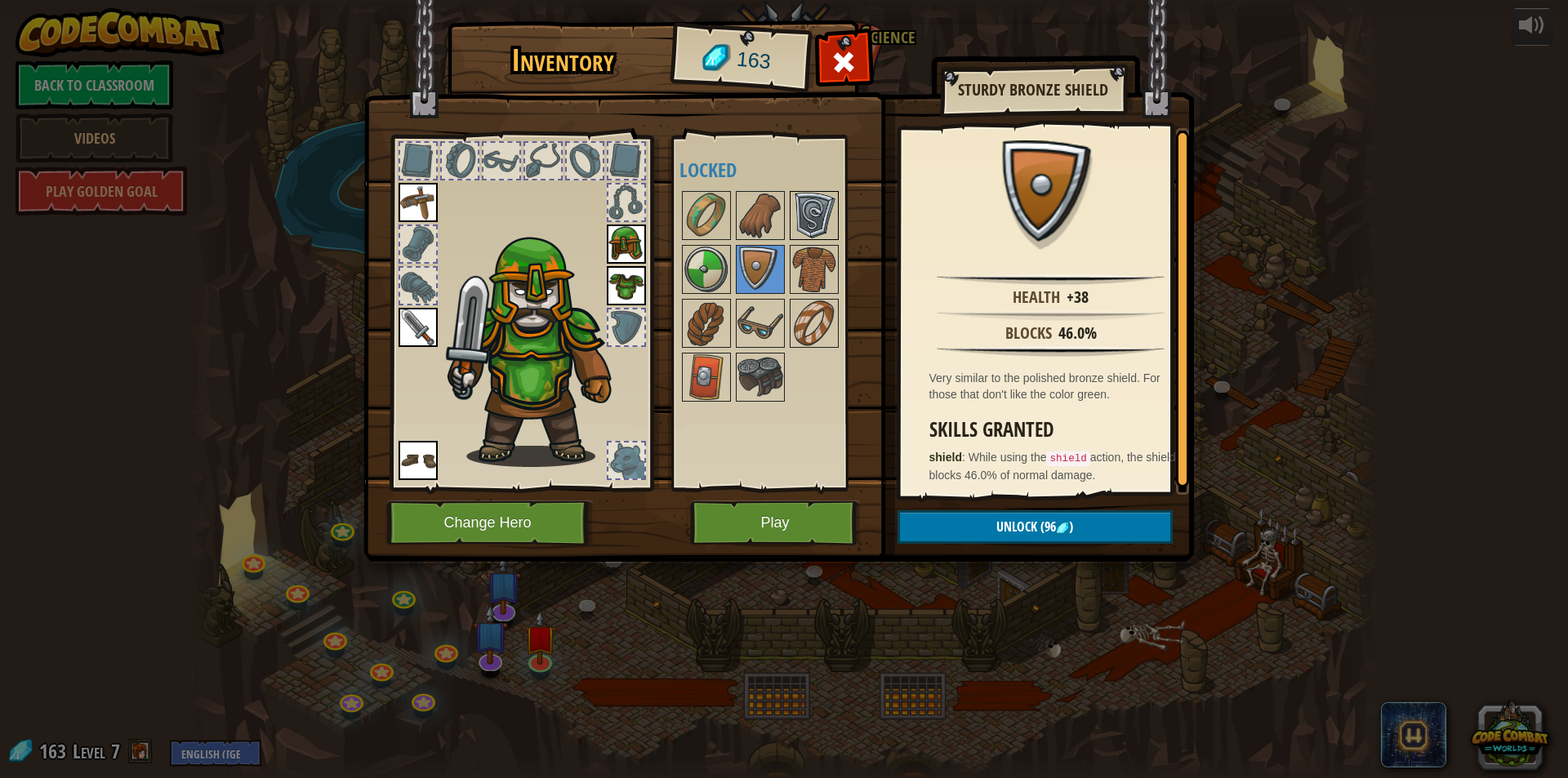
click at [807, 209] on img at bounding box center [814, 215] width 46 height 46
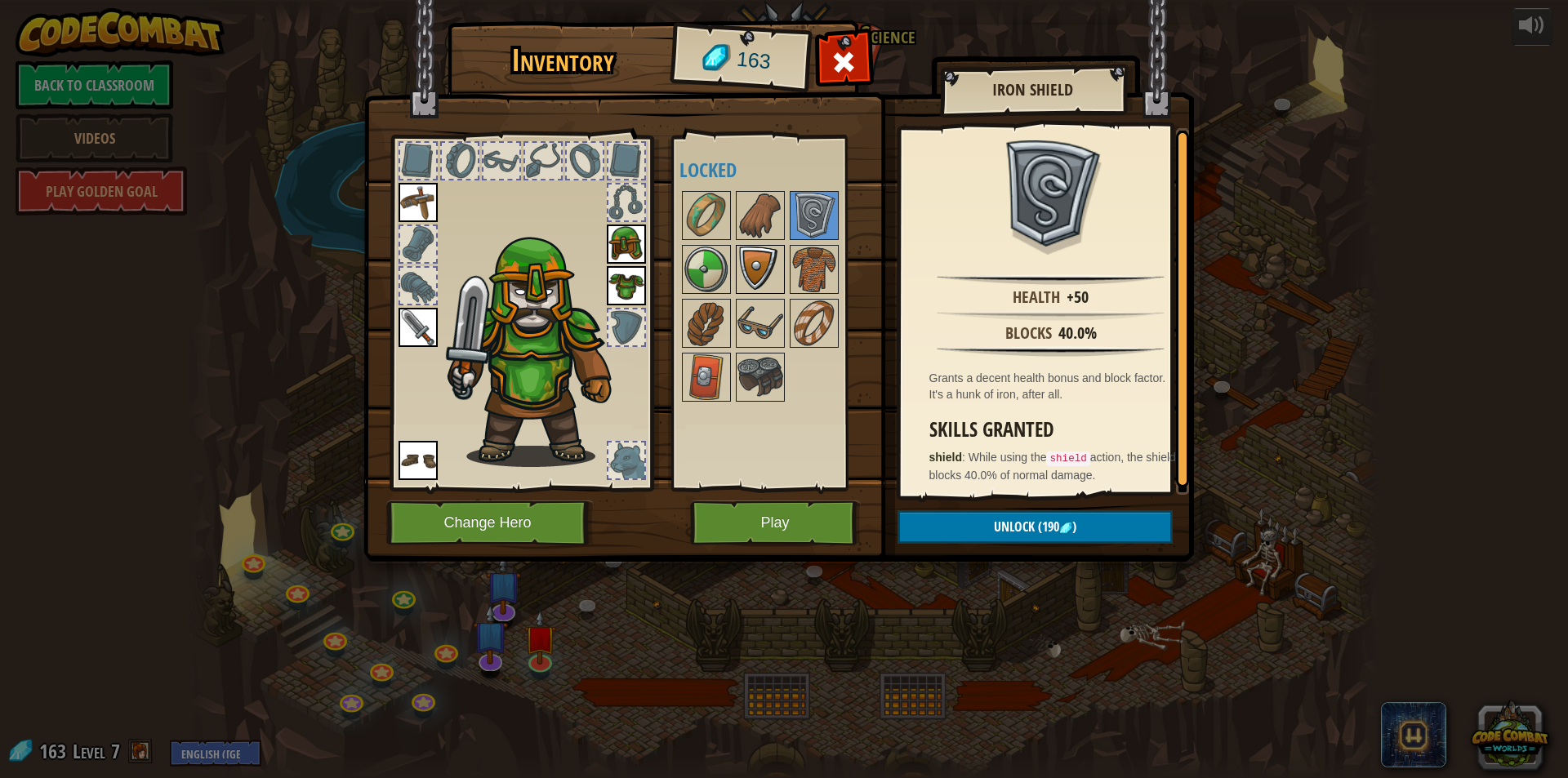
click at [757, 258] on img at bounding box center [761, 269] width 46 height 46
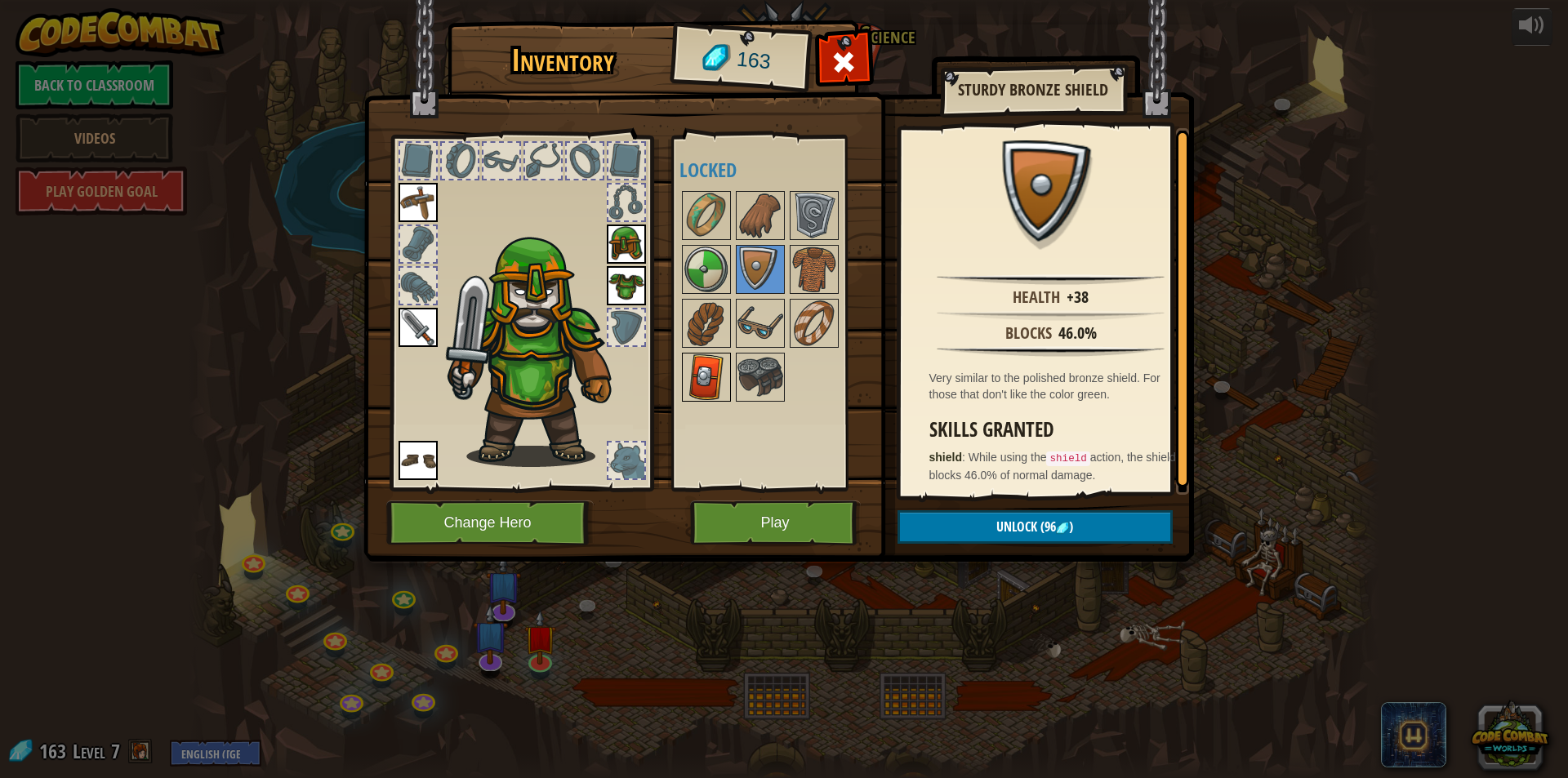
click at [699, 381] on img at bounding box center [707, 377] width 46 height 46
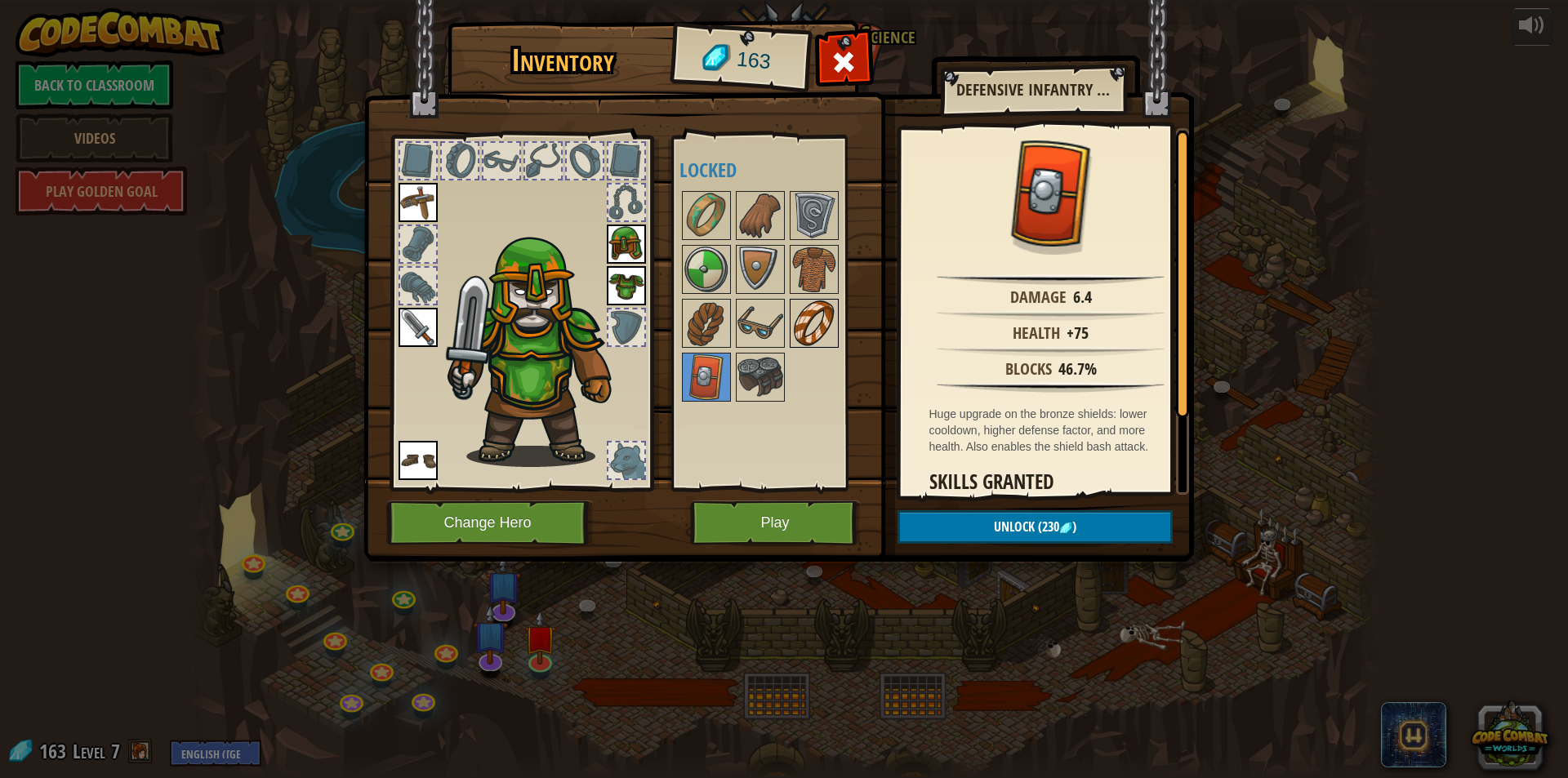
click at [802, 304] on img at bounding box center [814, 323] width 46 height 46
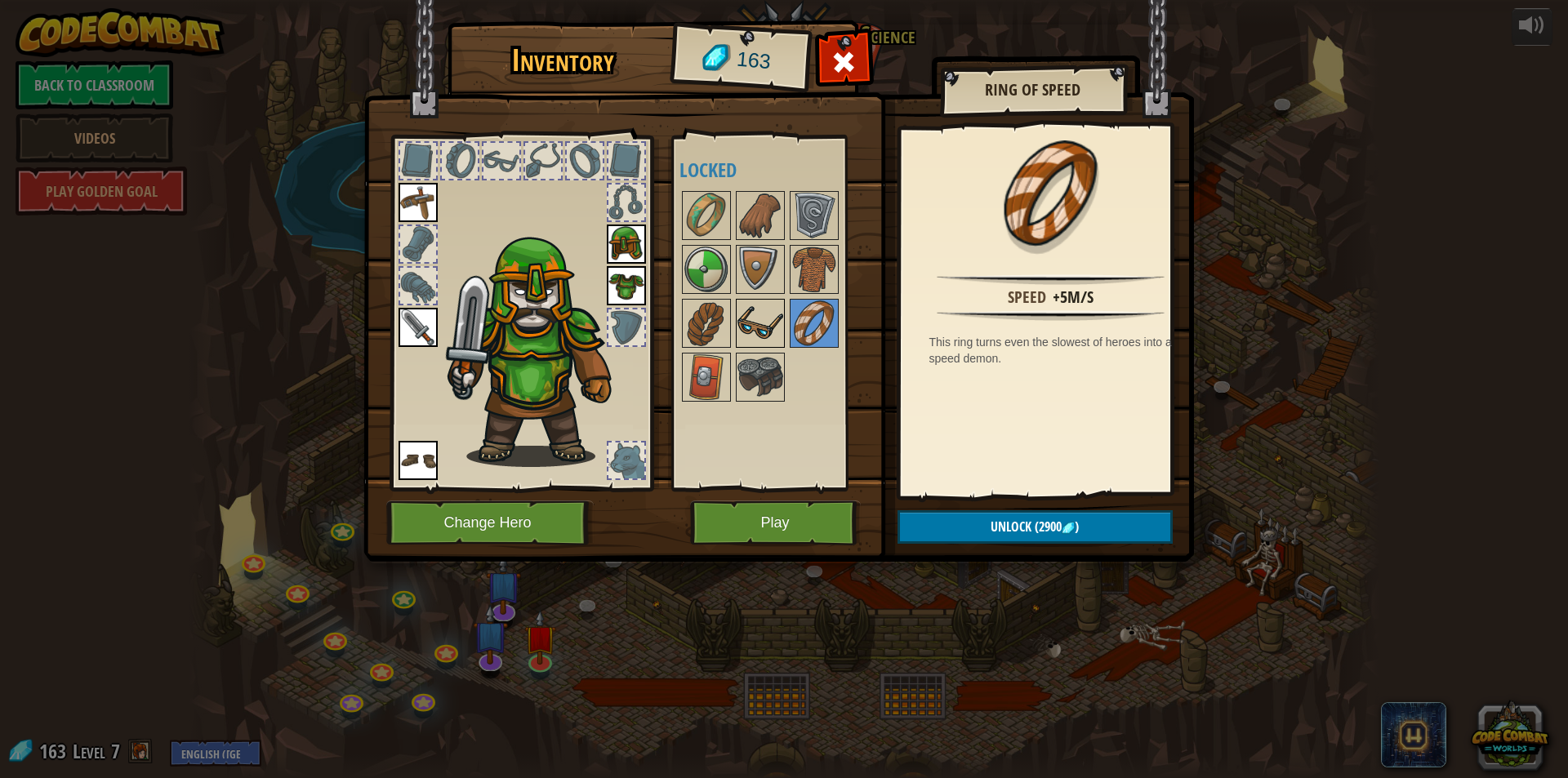
click at [776, 311] on img at bounding box center [761, 323] width 46 height 46
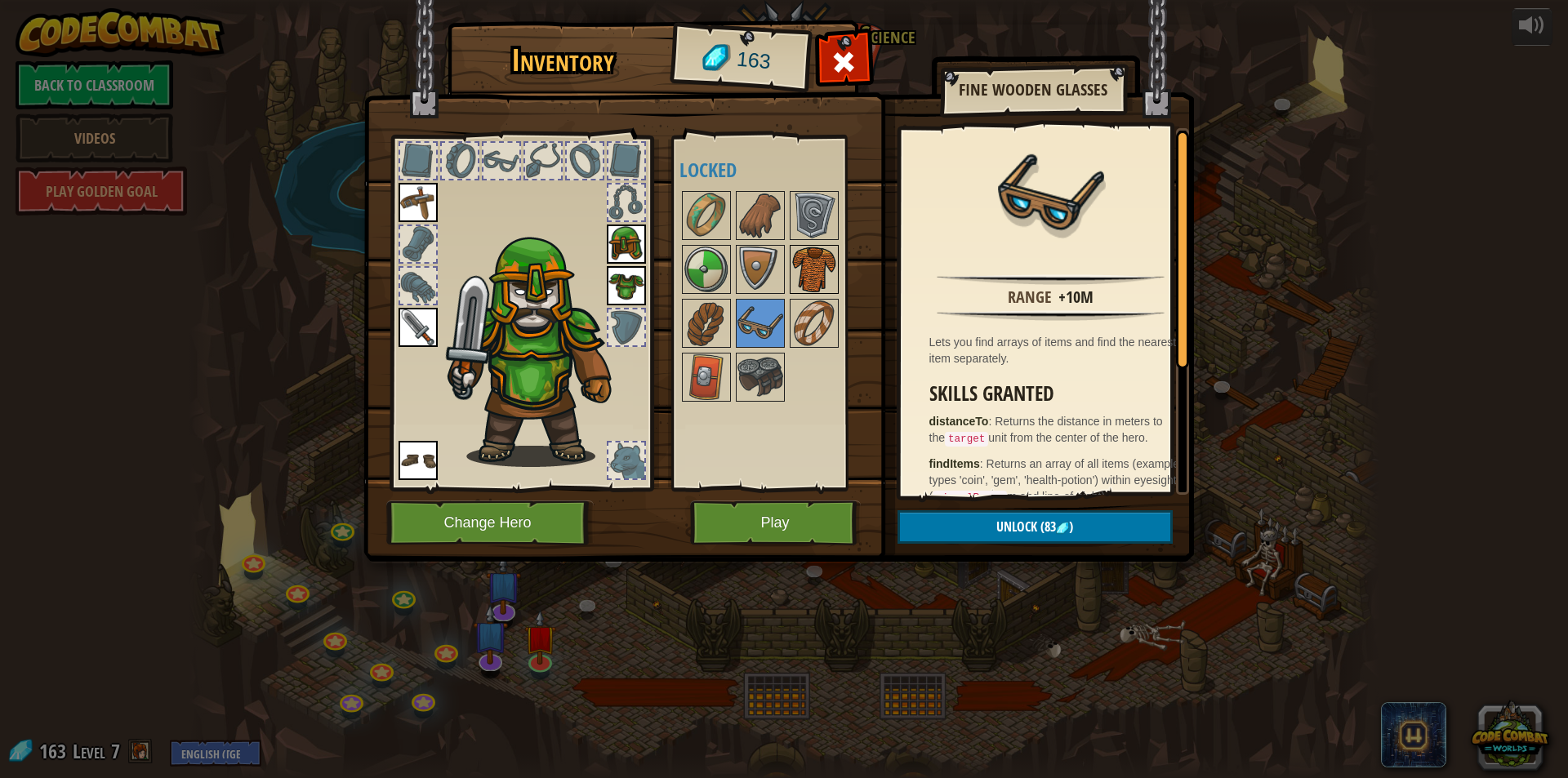
click at [816, 254] on img at bounding box center [814, 269] width 46 height 46
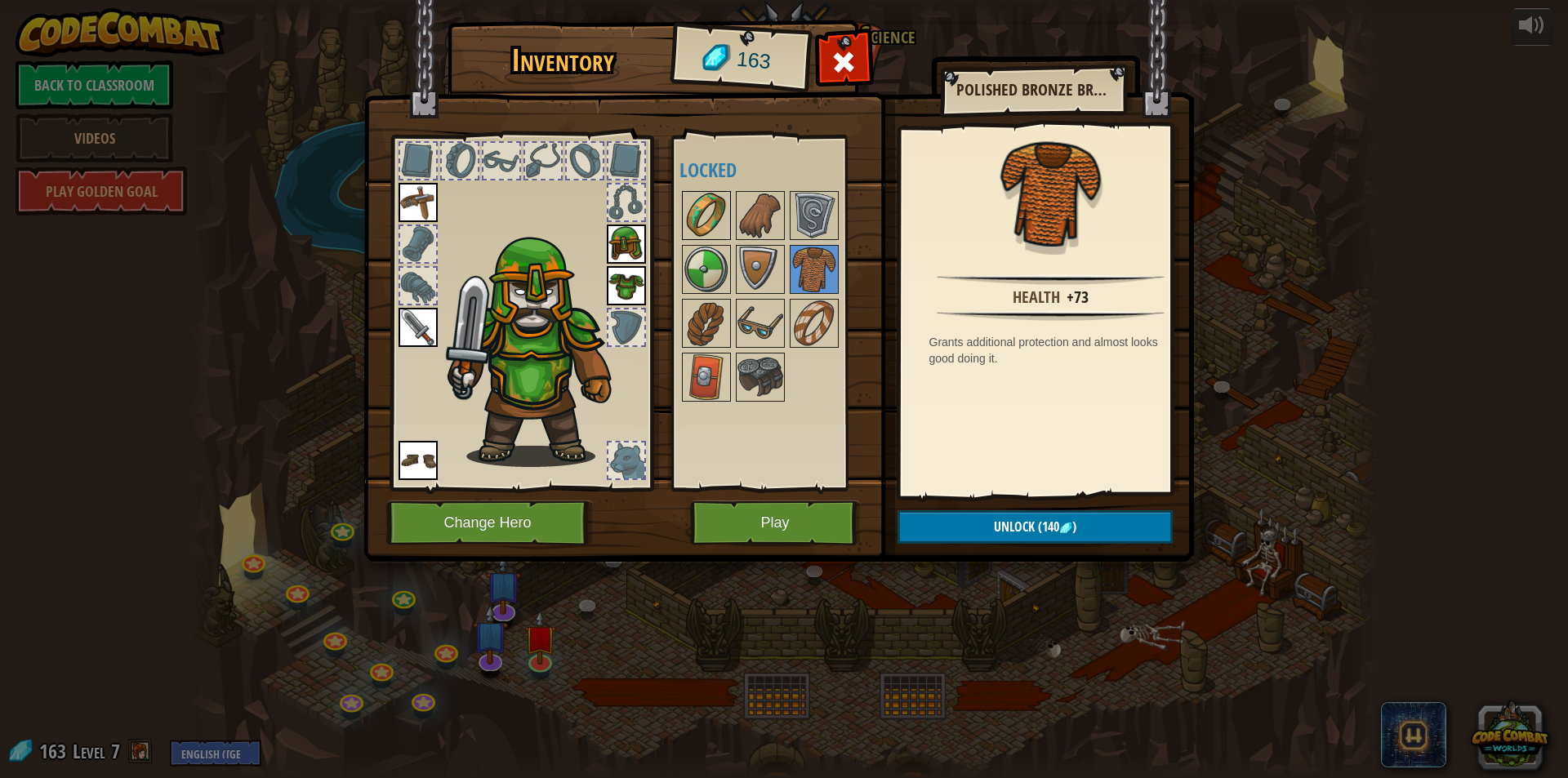
click at [717, 215] on img at bounding box center [707, 215] width 46 height 46
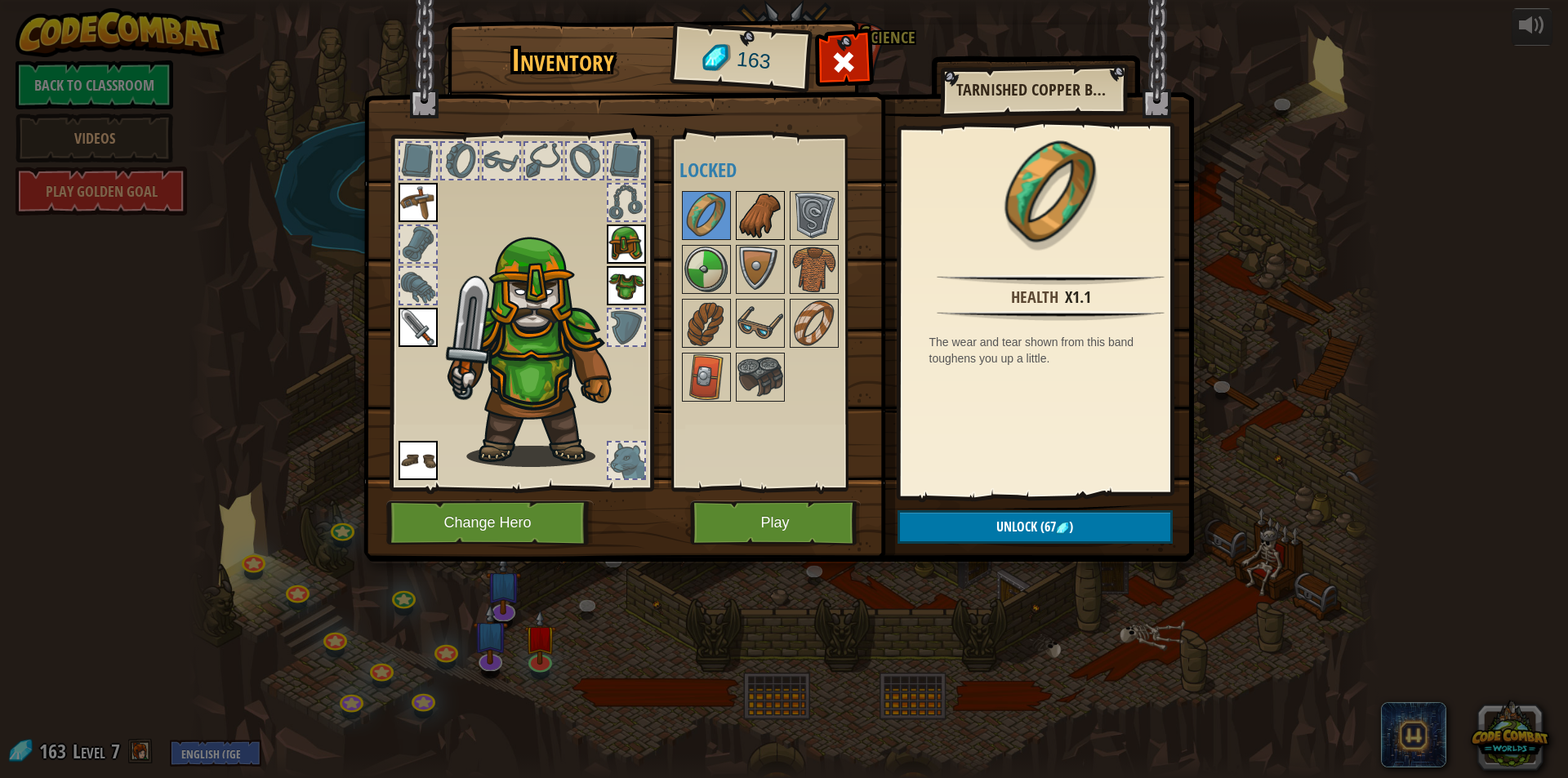
click at [742, 210] on img at bounding box center [761, 215] width 46 height 46
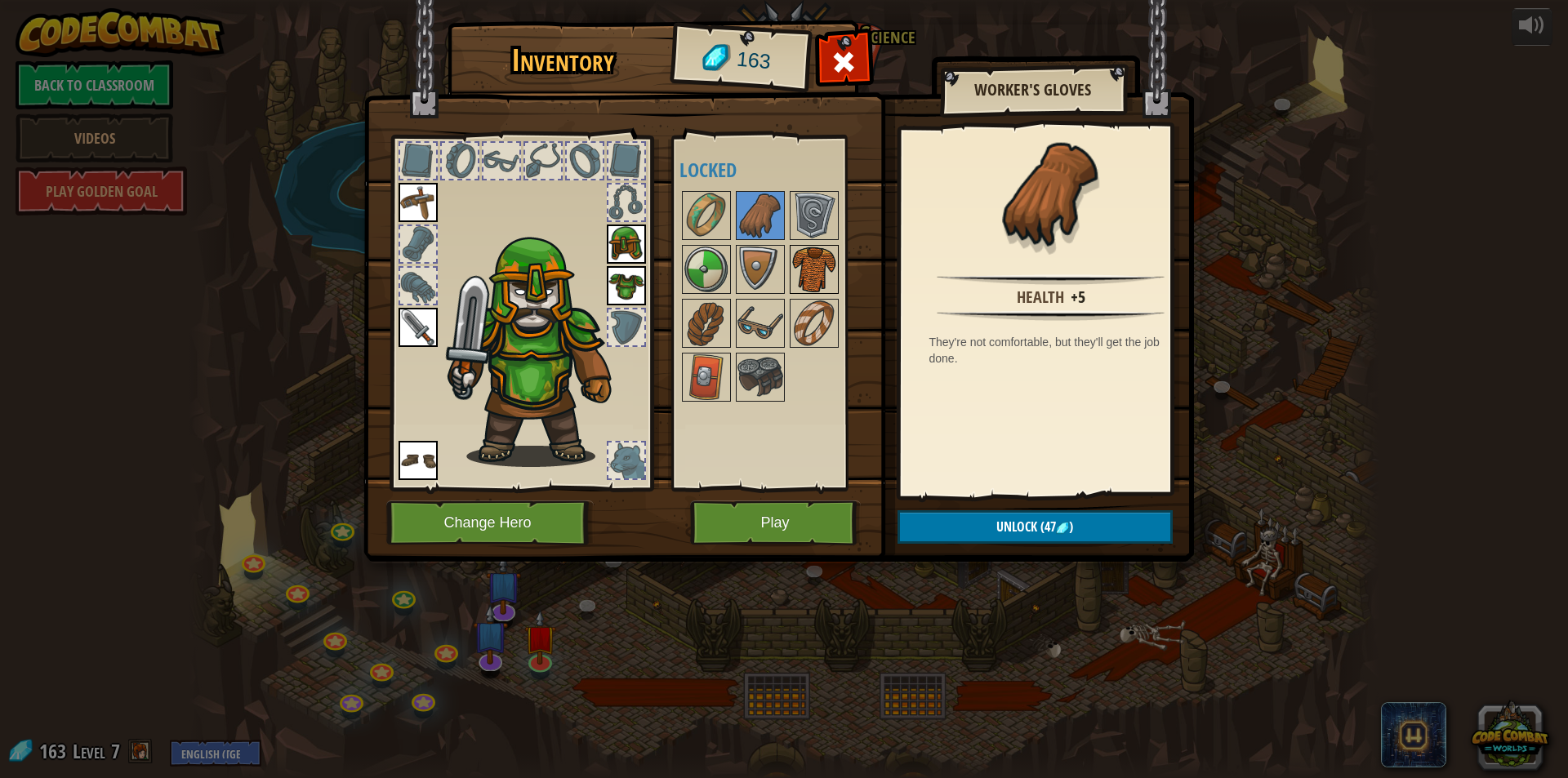
click at [796, 248] on img at bounding box center [814, 269] width 46 height 46
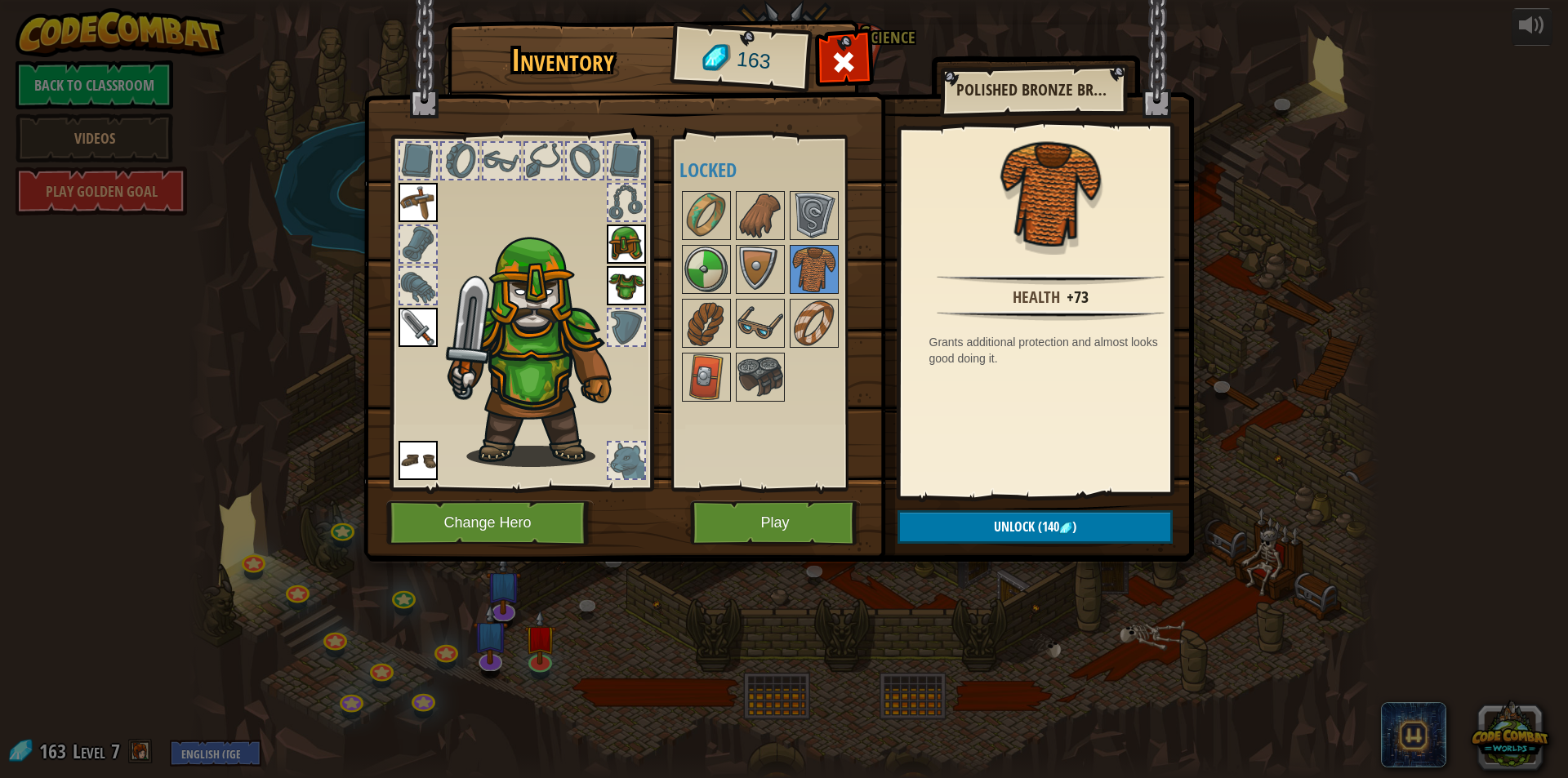
click at [709, 297] on div at bounding box center [776, 297] width 193 height 215
click at [732, 308] on div at bounding box center [776, 297] width 193 height 215
click at [727, 309] on img at bounding box center [707, 323] width 46 height 46
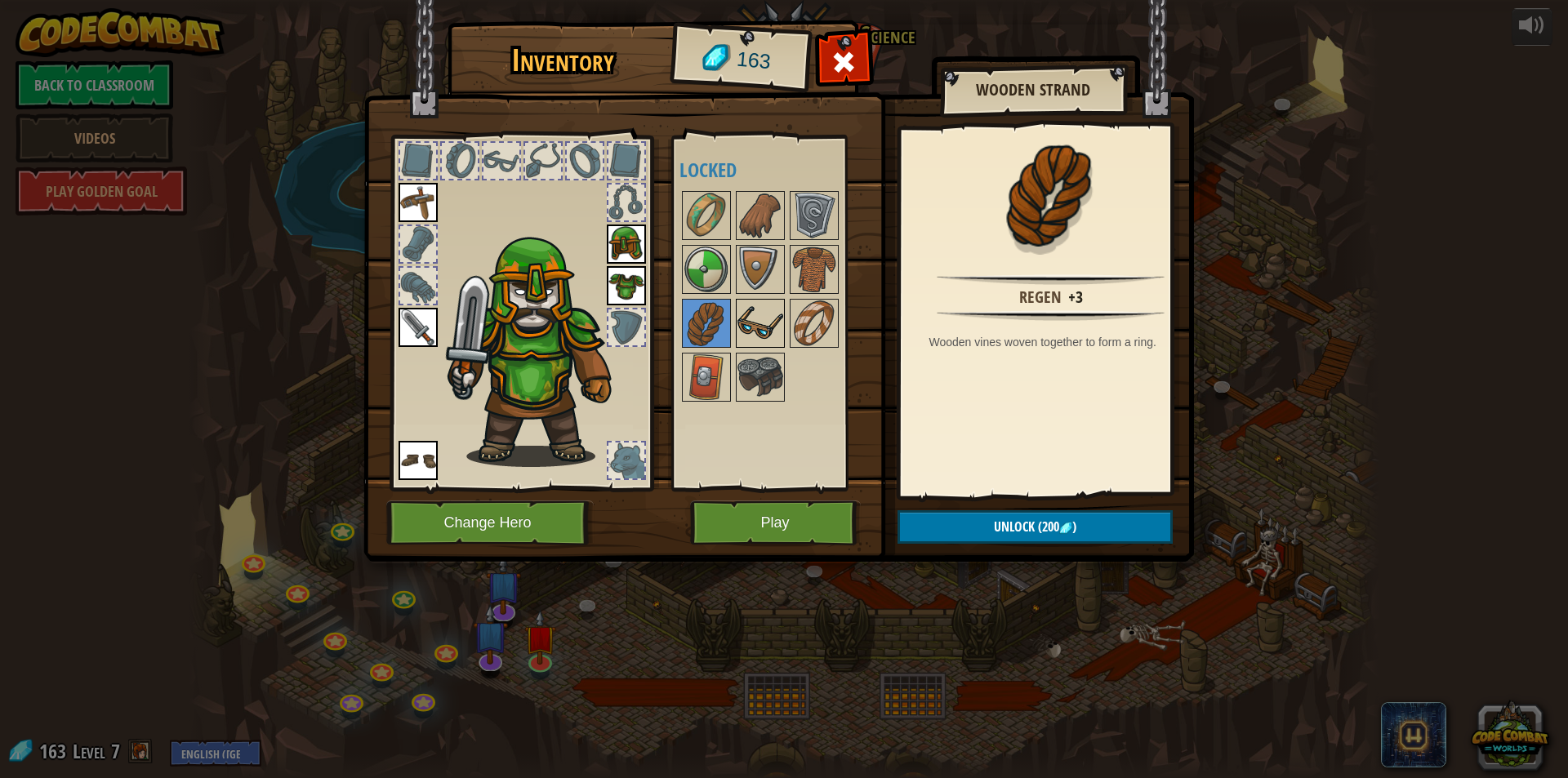
click at [766, 313] on img at bounding box center [761, 323] width 46 height 46
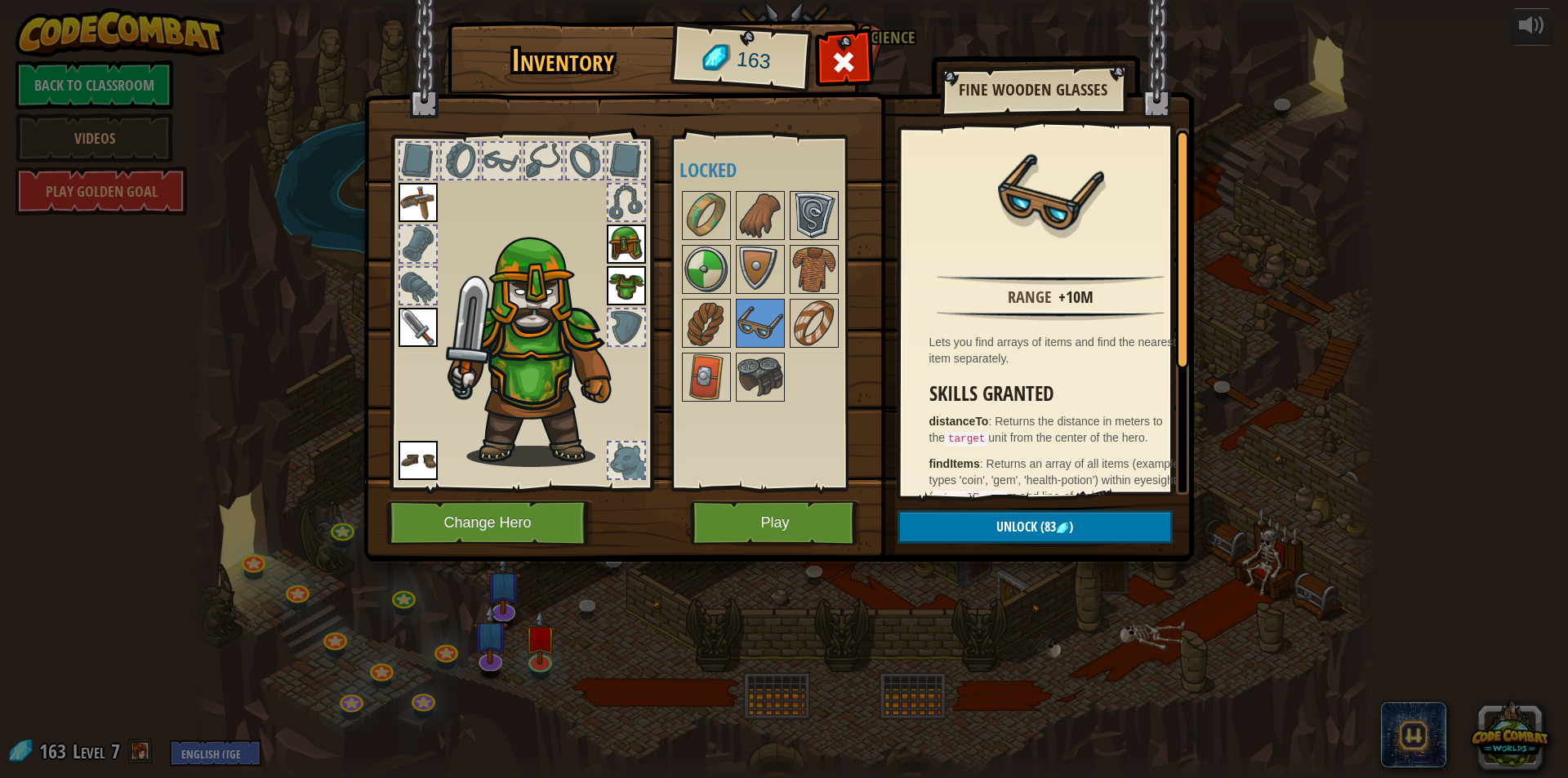
click at [817, 215] on img at bounding box center [814, 215] width 46 height 46
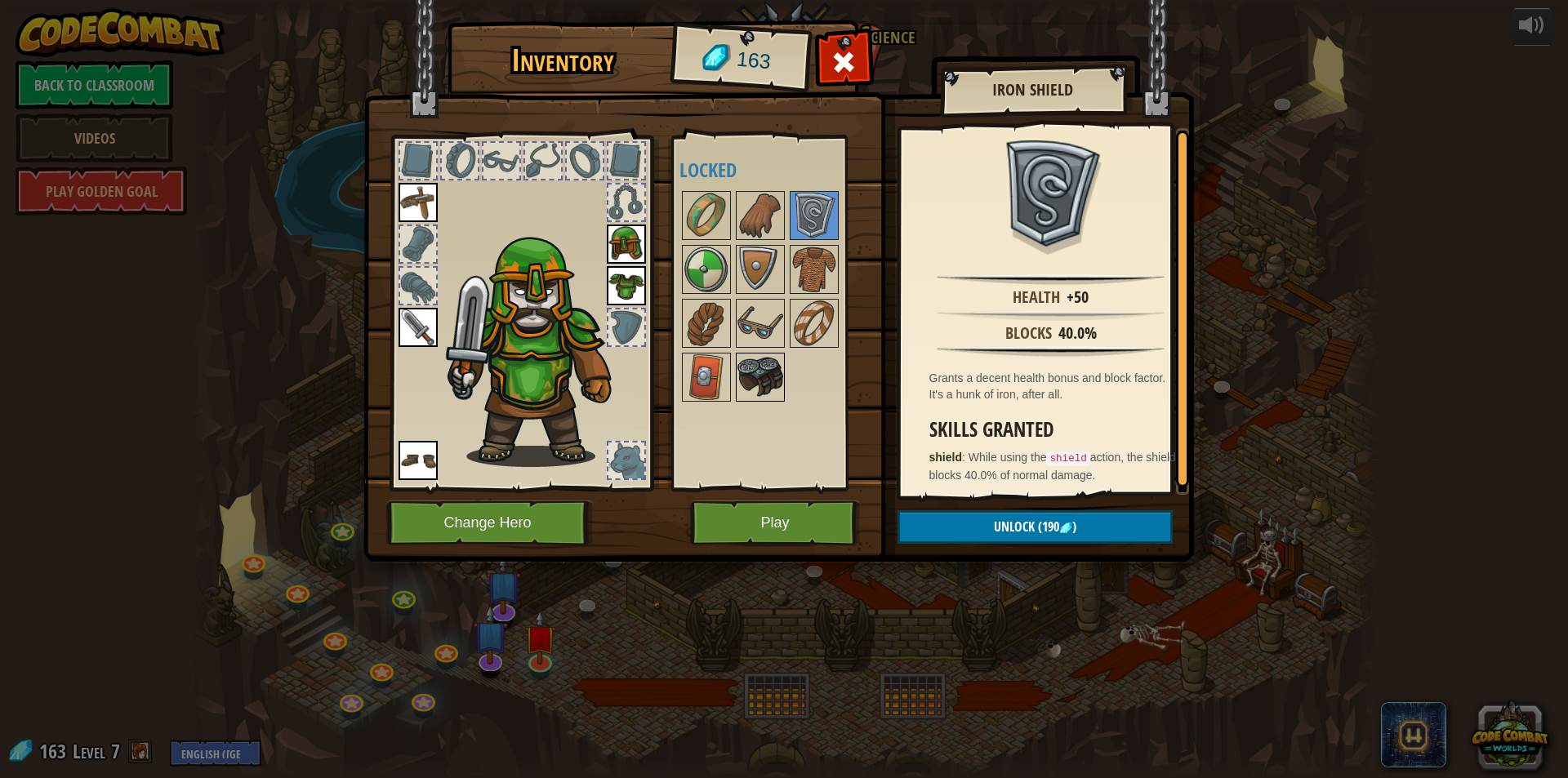
click at [761, 370] on img at bounding box center [761, 377] width 46 height 46
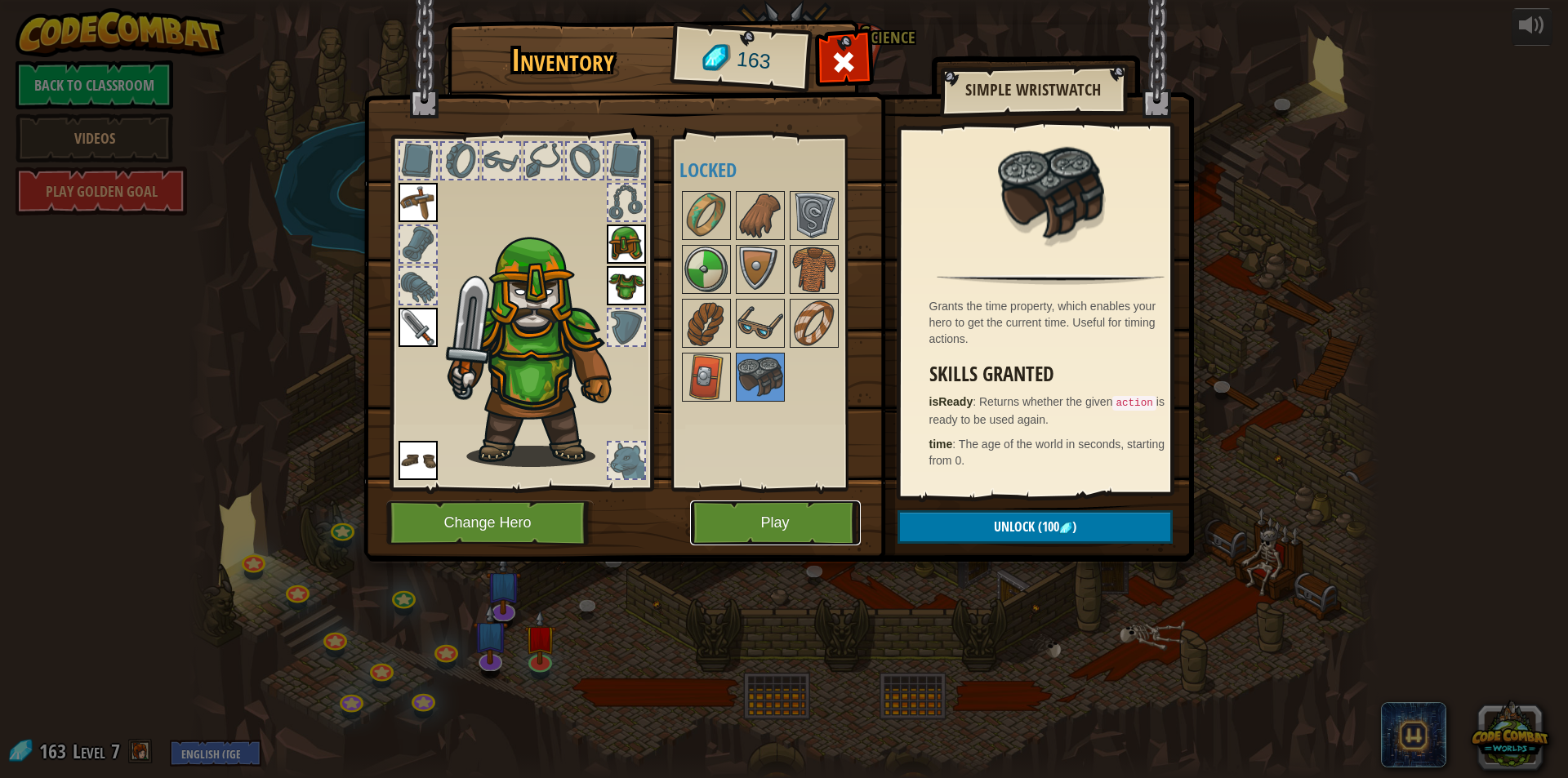
click at [784, 536] on button "Play" at bounding box center [775, 523] width 170 height 45
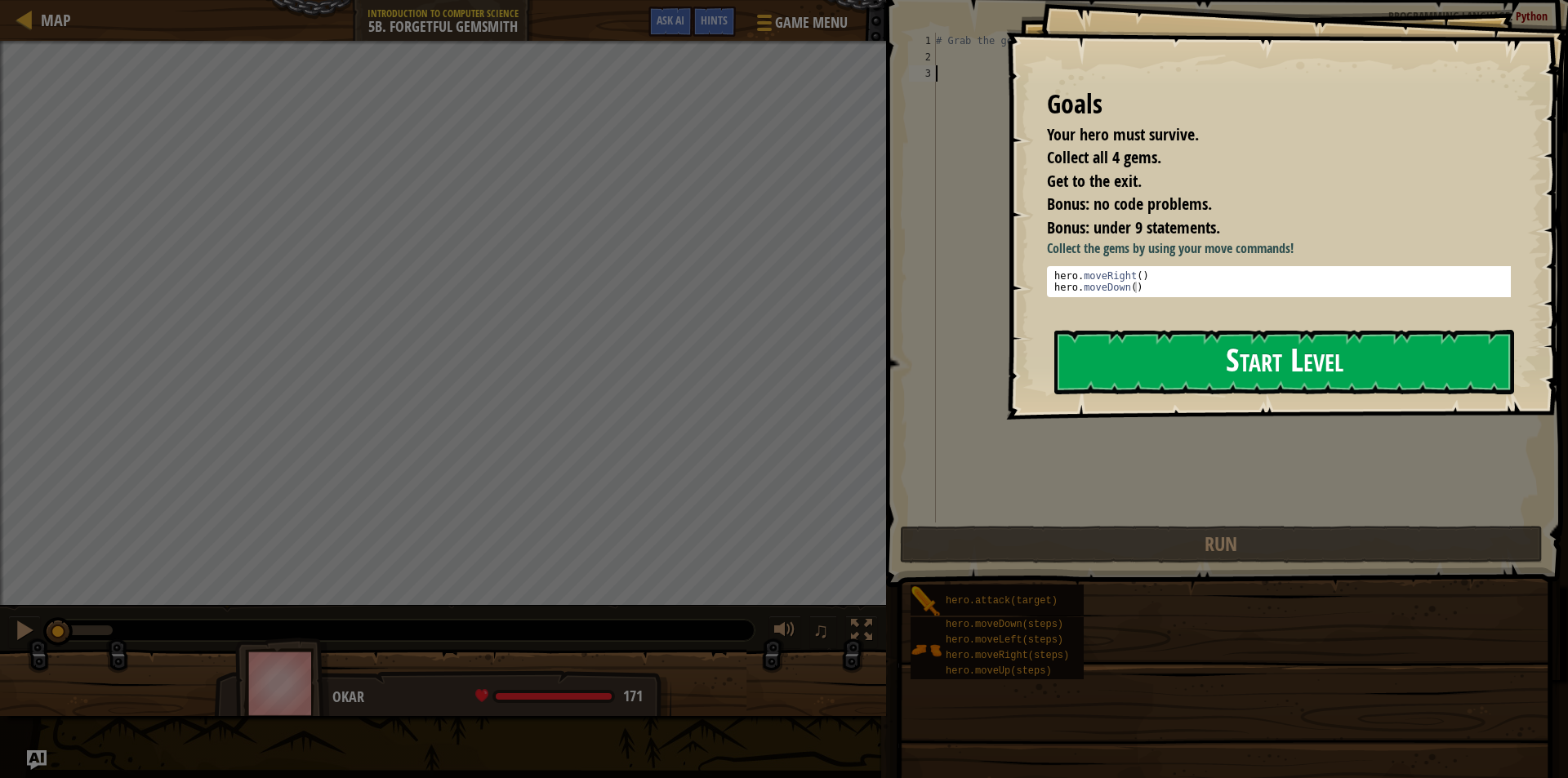
click at [1131, 333] on button "Start Level" at bounding box center [1284, 362] width 460 height 64
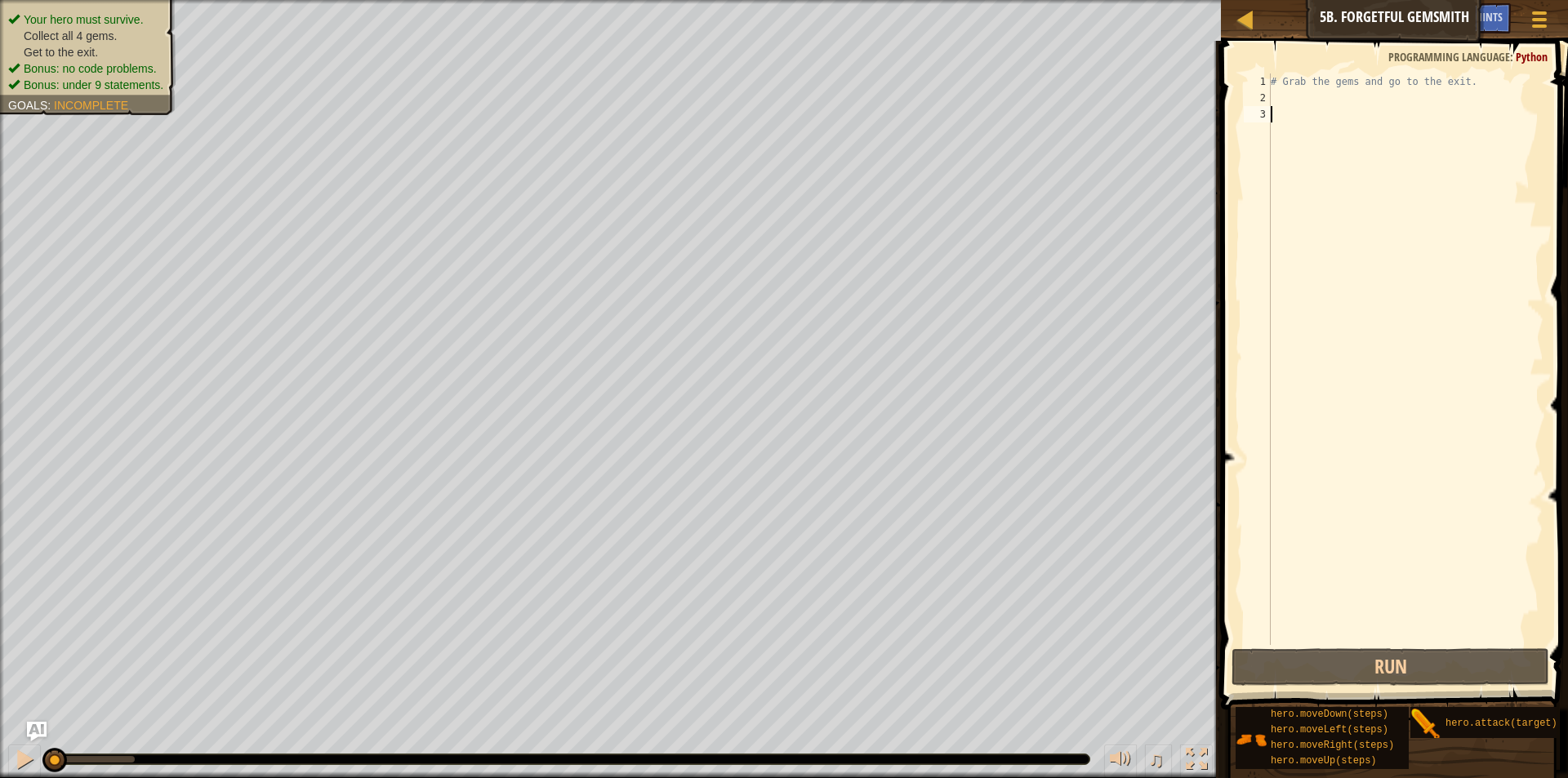
click at [1323, 97] on div "# Grab the gems and go to the exit." at bounding box center [1405, 375] width 276 height 604
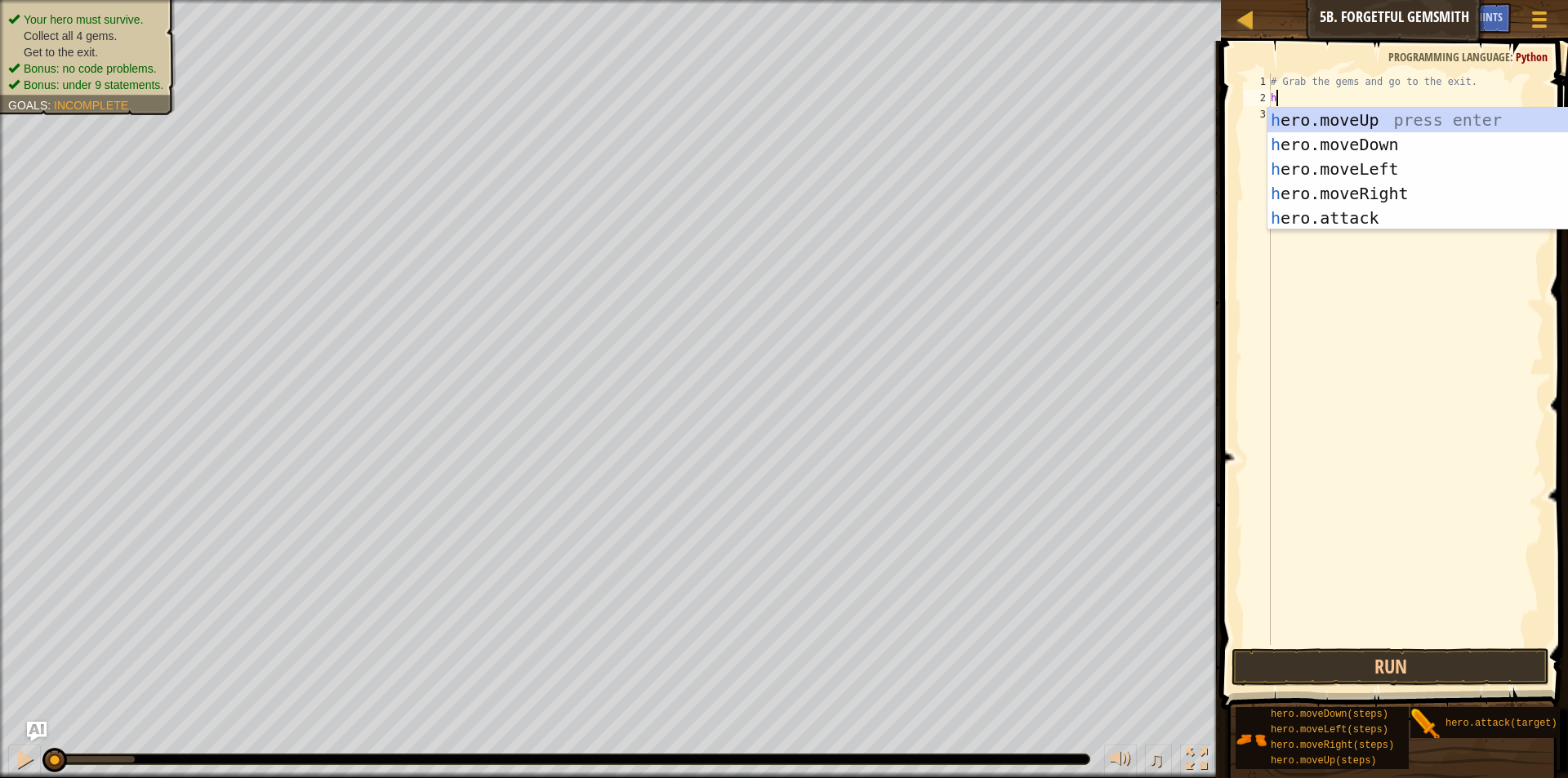
scroll to position [7, 1]
type textarea "hero"
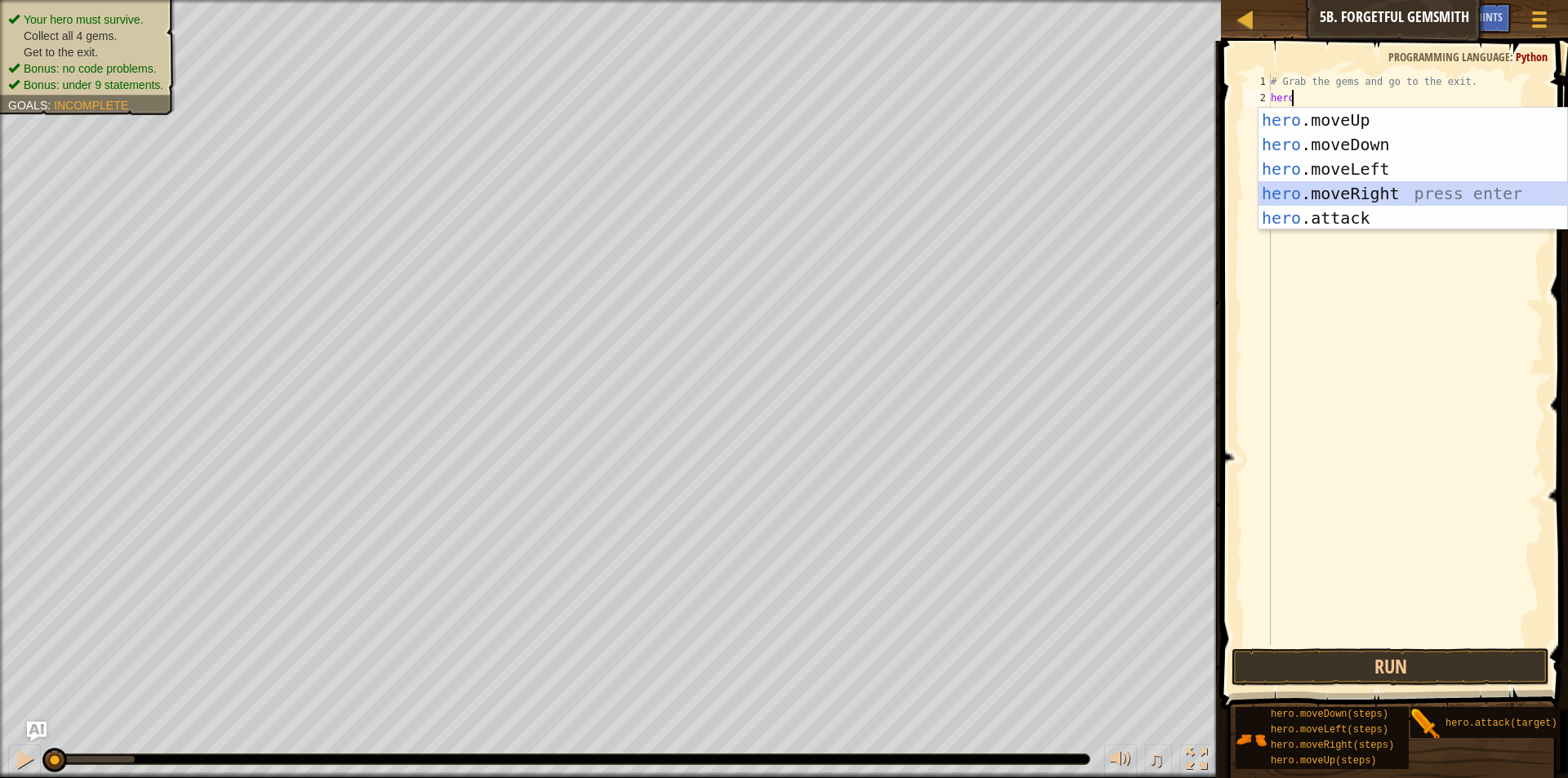
click at [1373, 189] on div "hero .moveUp press enter hero .moveDown press enter hero .moveLeft press enter …" at bounding box center [1413, 193] width 308 height 171
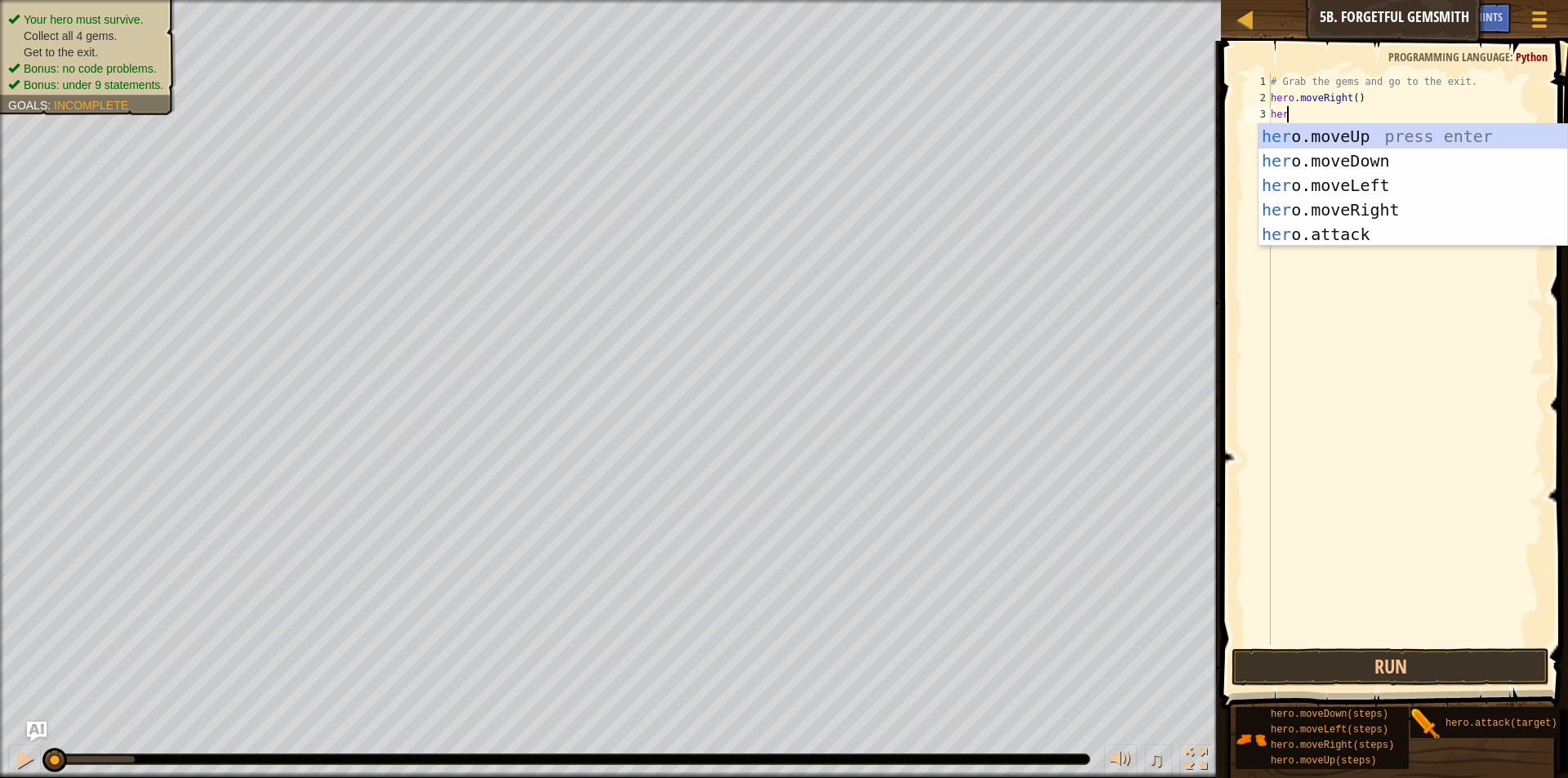
type textarea "hero"
click at [1361, 153] on div "hero .moveUp press enter hero .moveDown press enter hero .moveLeft press enter …" at bounding box center [1413, 210] width 308 height 171
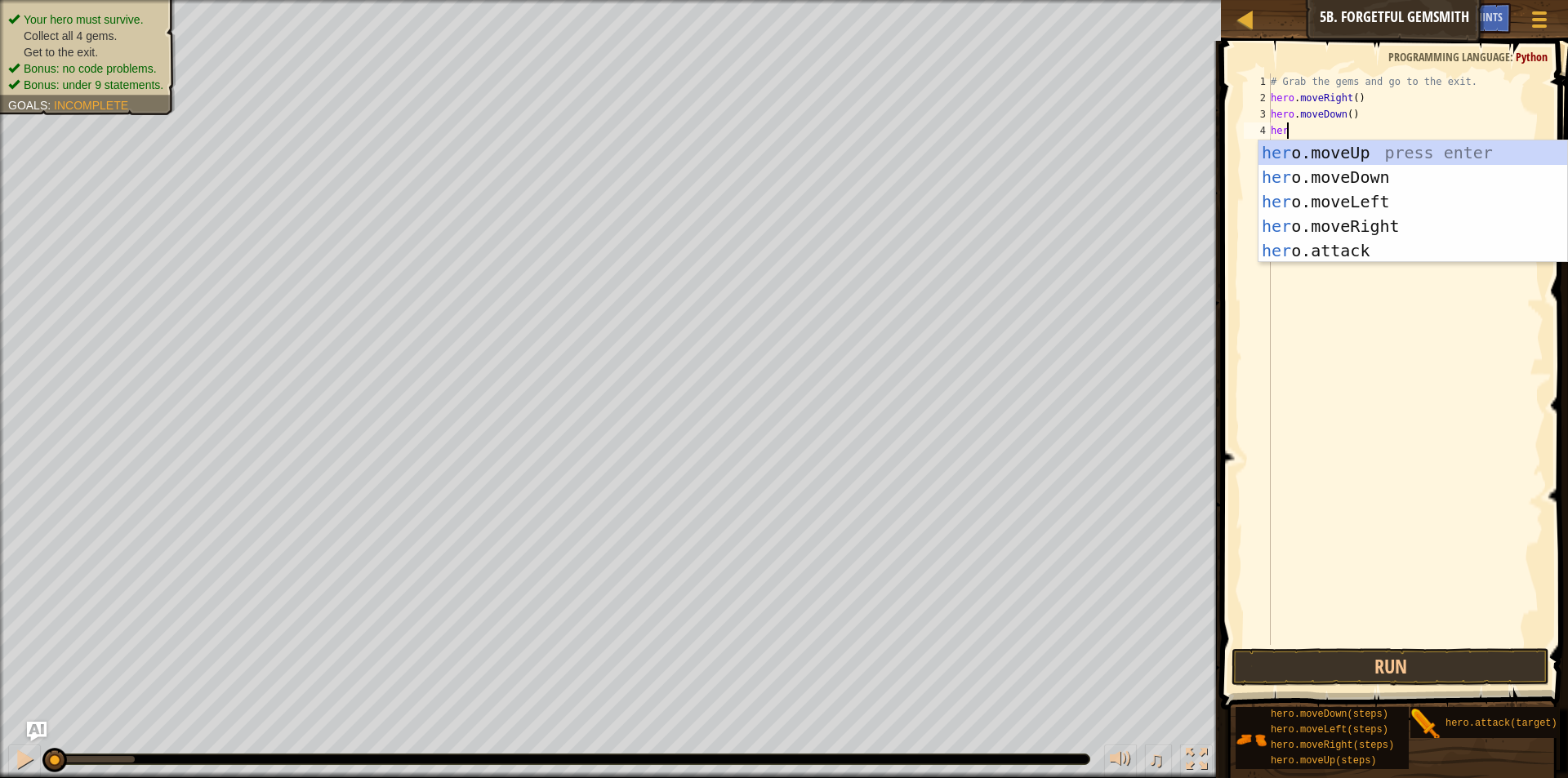
type textarea "hero"
click at [1377, 223] on div "hero .moveUp press enter hero .moveDown press enter hero .moveLeft press enter …" at bounding box center [1413, 226] width 308 height 171
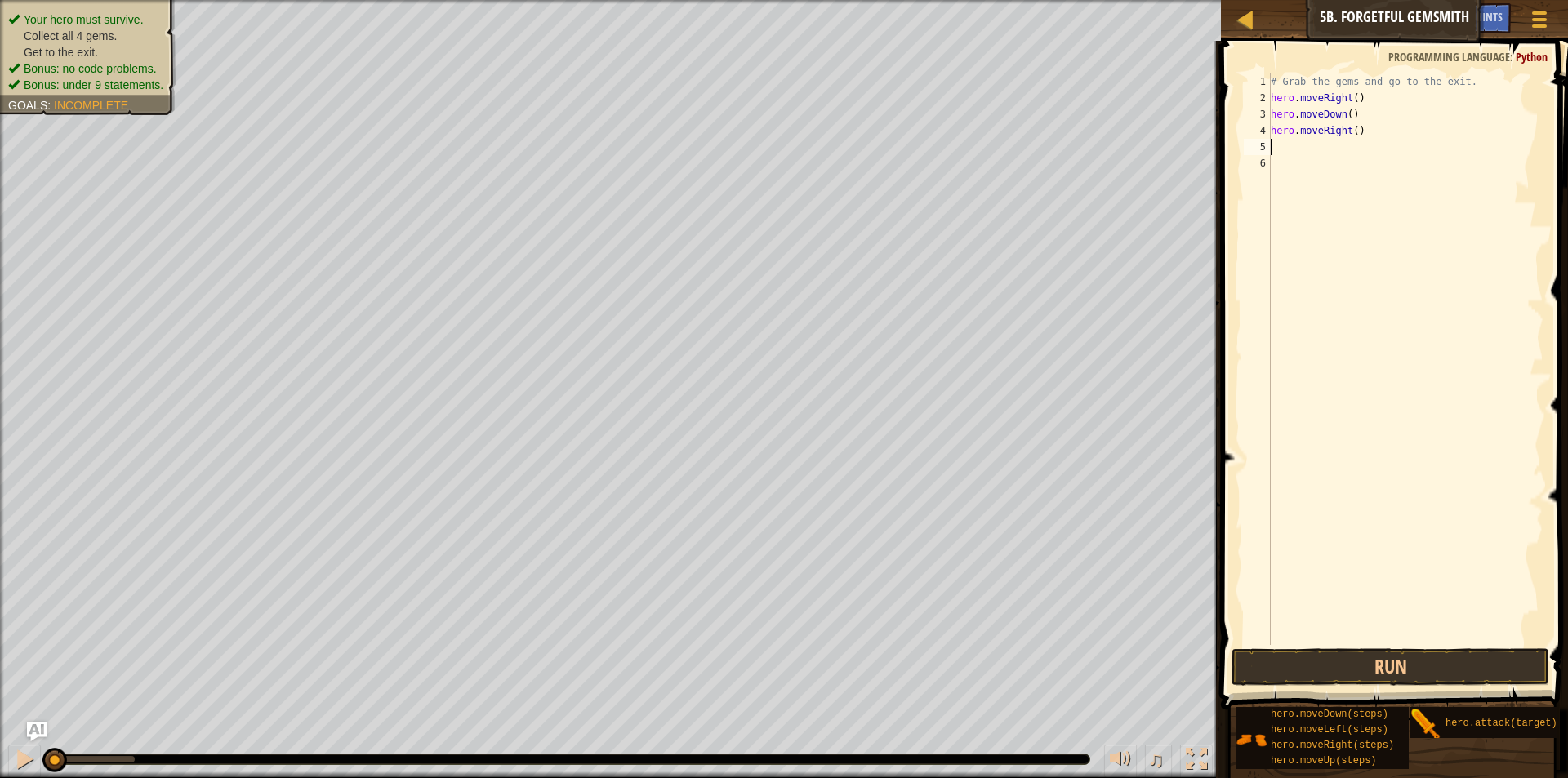
scroll to position [7, 0]
click at [1351, 129] on div "# Grab the gems and go to the exit. hero . moveRight ( ) hero . moveDown ( ) he…" at bounding box center [1405, 375] width 276 height 604
type textarea "hero.moveRight(2)"
click at [1289, 147] on div "# Grab the gems and go to the exit. hero . moveRight ( ) hero . moveDown ( ) he…" at bounding box center [1405, 375] width 276 height 604
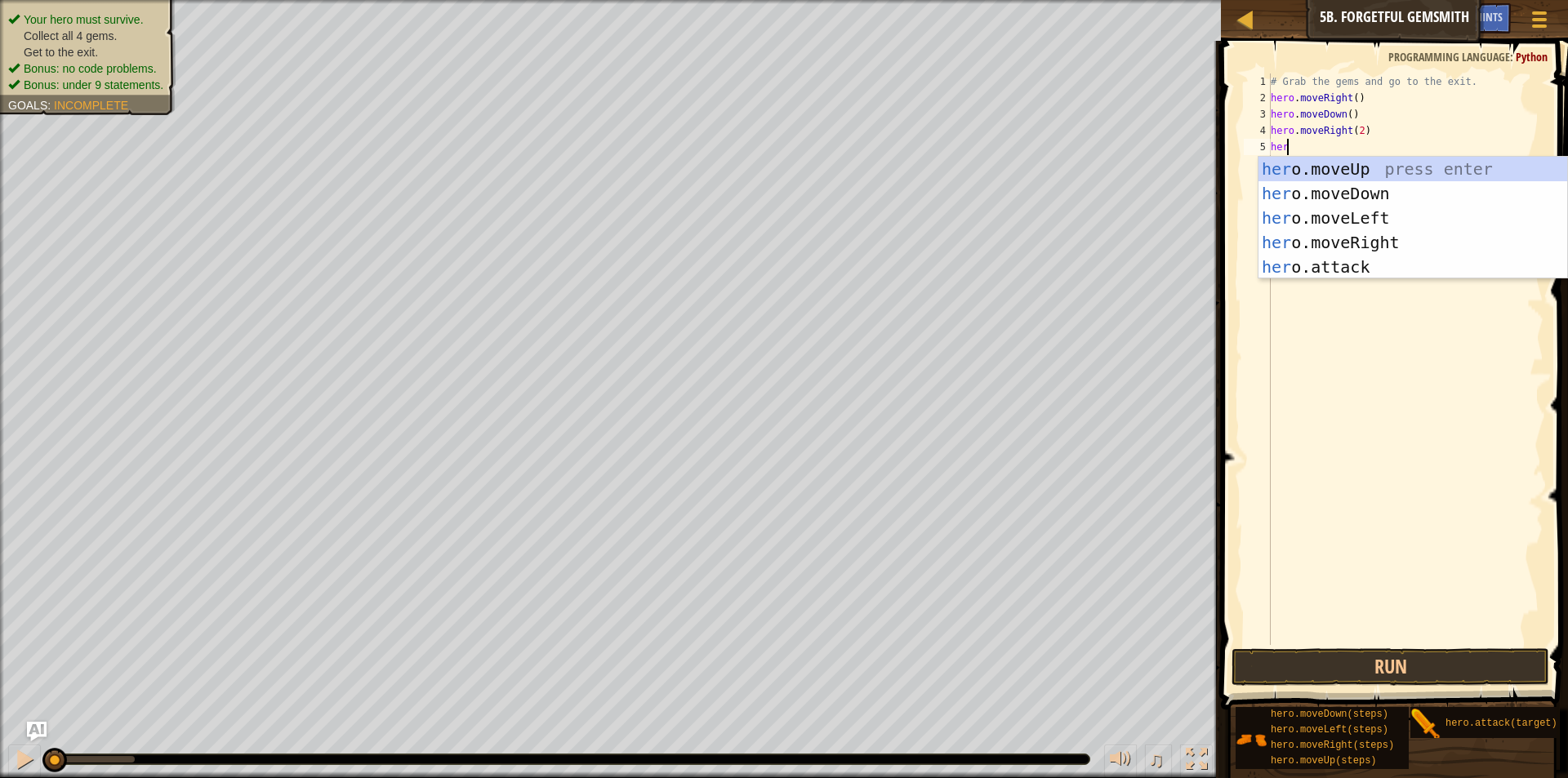
scroll to position [7, 1]
type textarea "hero"
click at [1330, 168] on div "hero .moveUp press enter hero .moveDown press enter hero .moveLeft press enter …" at bounding box center [1413, 243] width 308 height 171
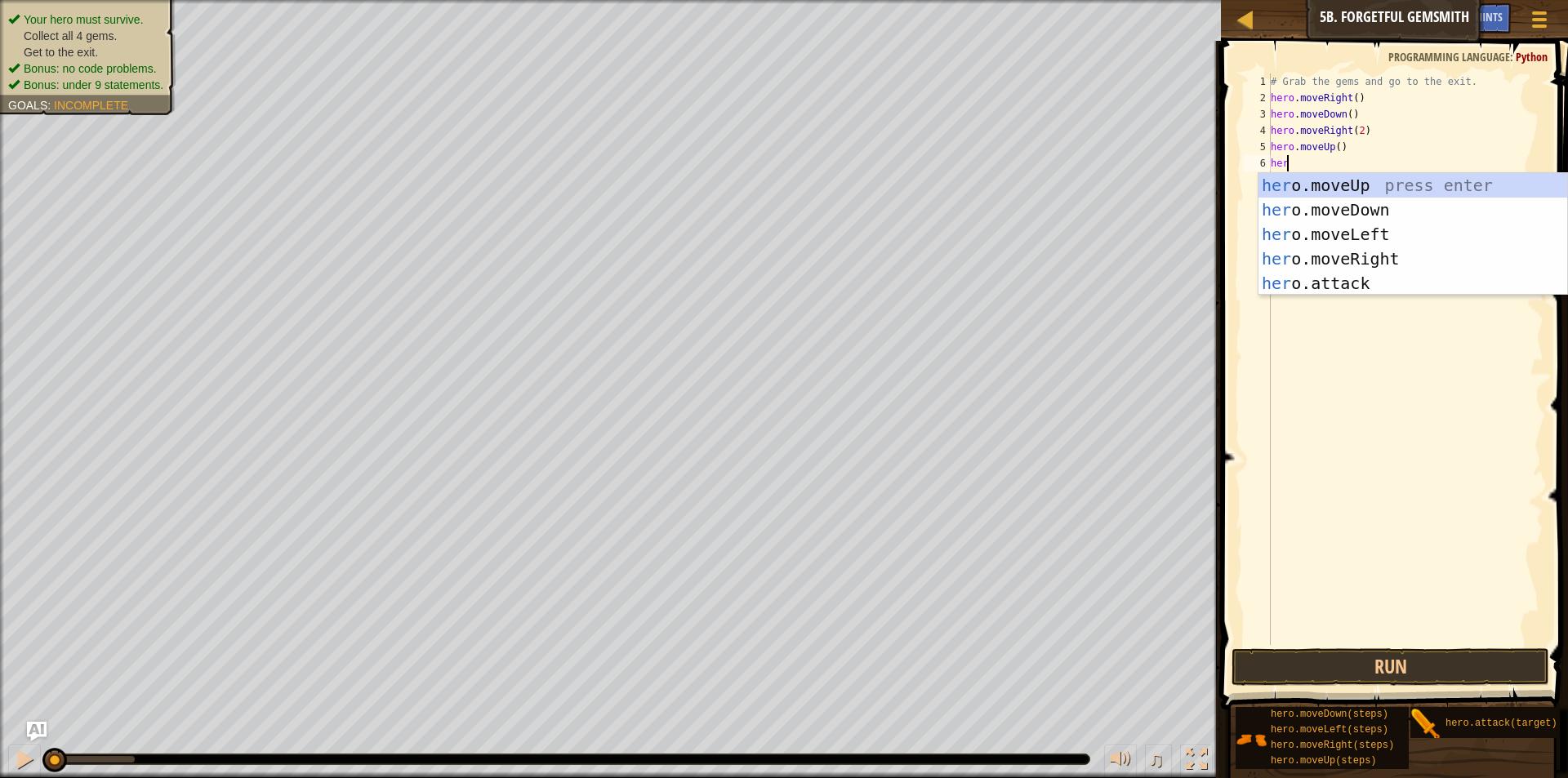
type textarea "hero"
click at [1381, 255] on div "hero .moveUp press enter hero .moveDown press enter hero .moveLeft press enter …" at bounding box center [1413, 259] width 308 height 171
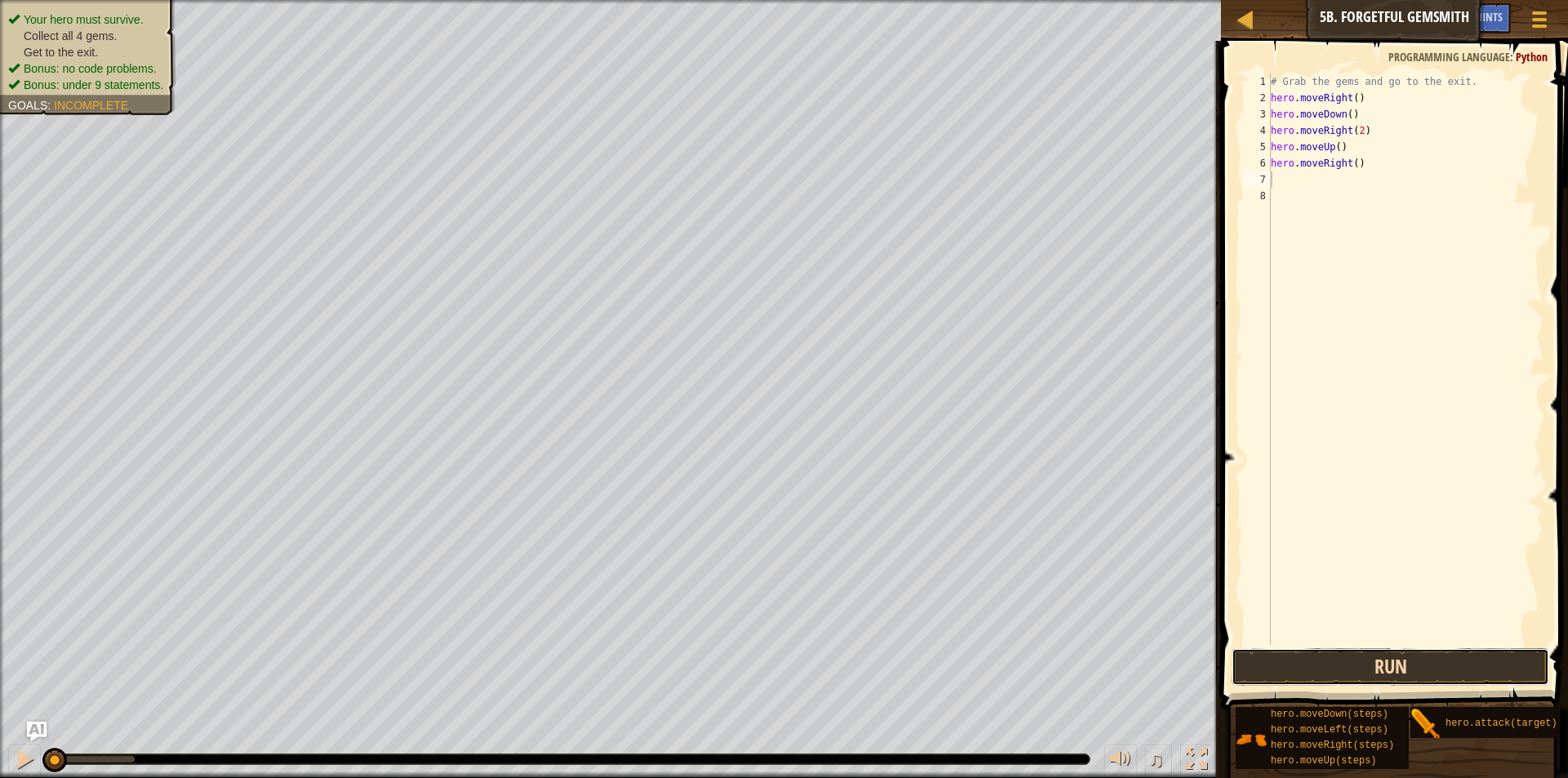
click at [1408, 668] on button "Run" at bounding box center [1390, 667] width 318 height 38
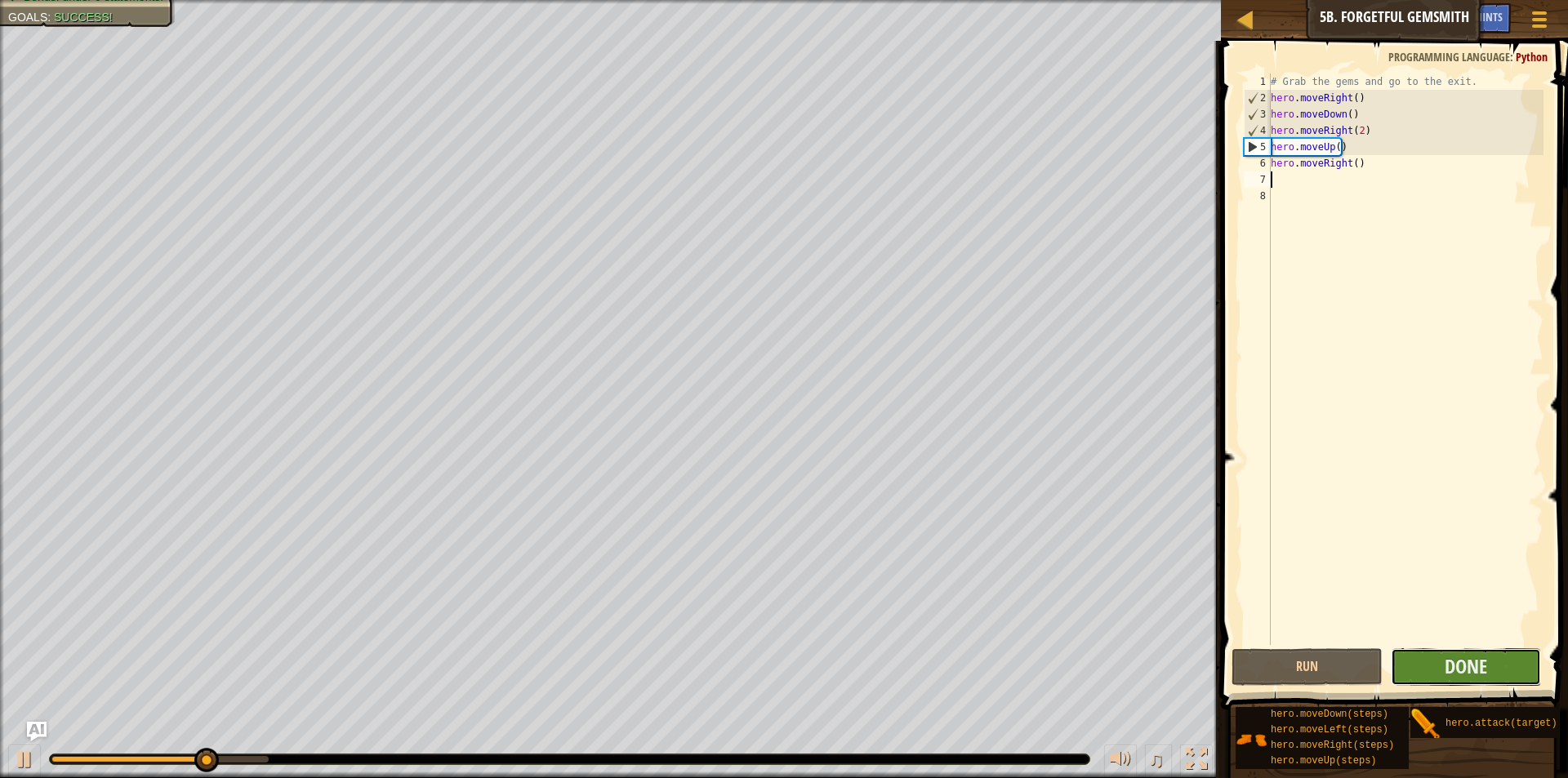
click at [1398, 665] on button "Done" at bounding box center [1466, 667] width 150 height 38
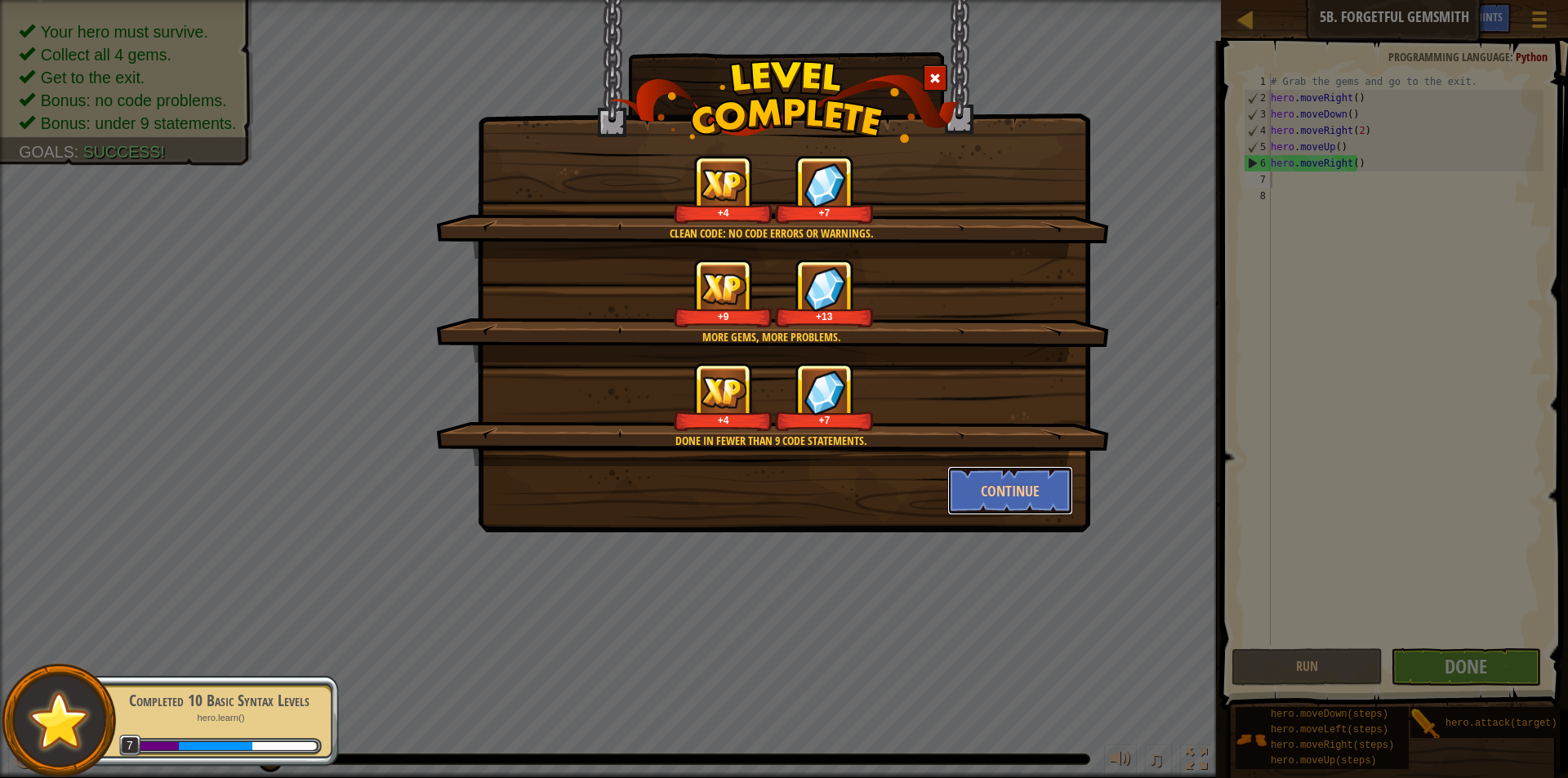
click at [1009, 487] on button "Continue" at bounding box center [1010, 490] width 126 height 49
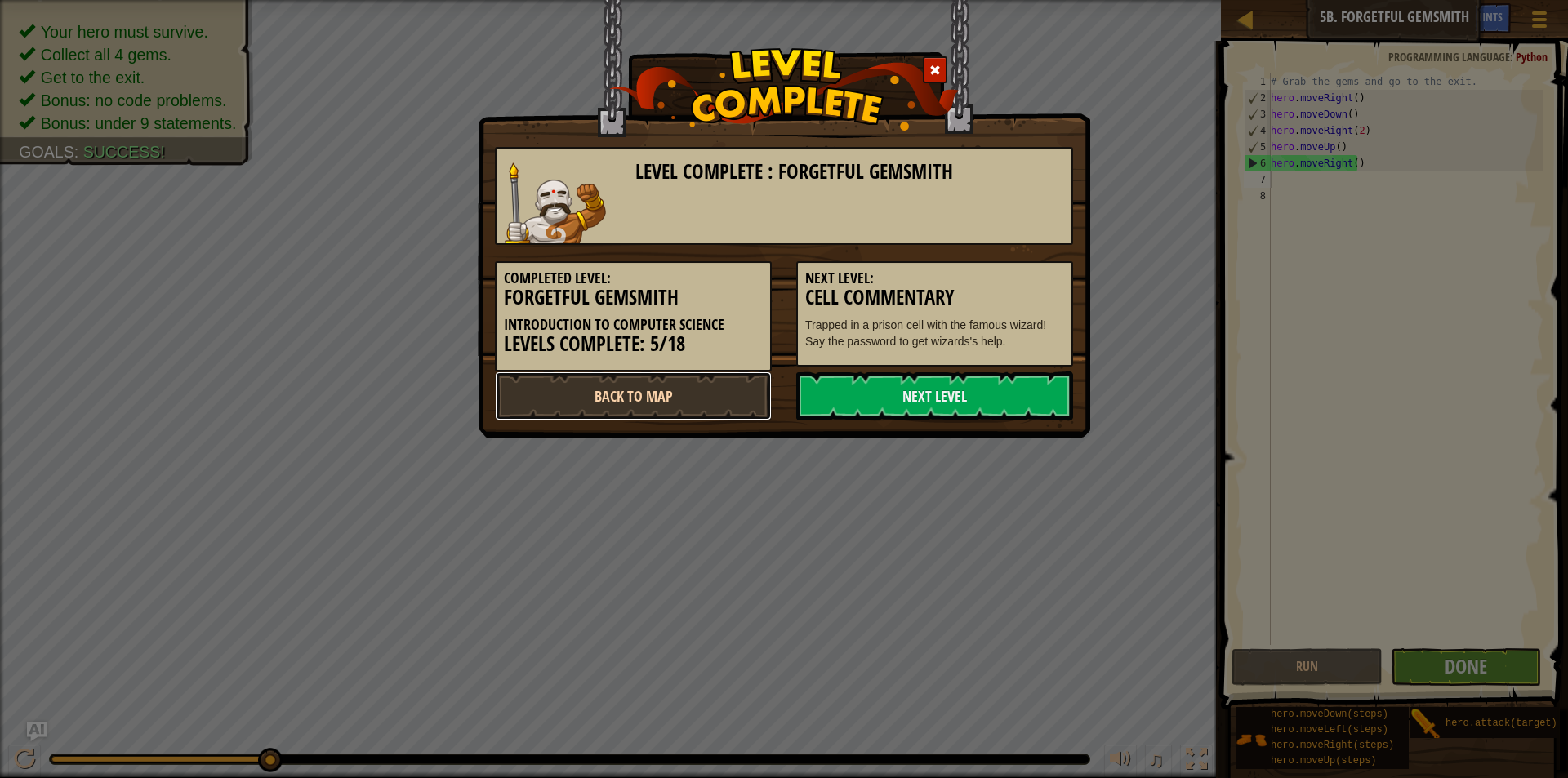
click at [579, 392] on link "Back to Map" at bounding box center [633, 396] width 276 height 49
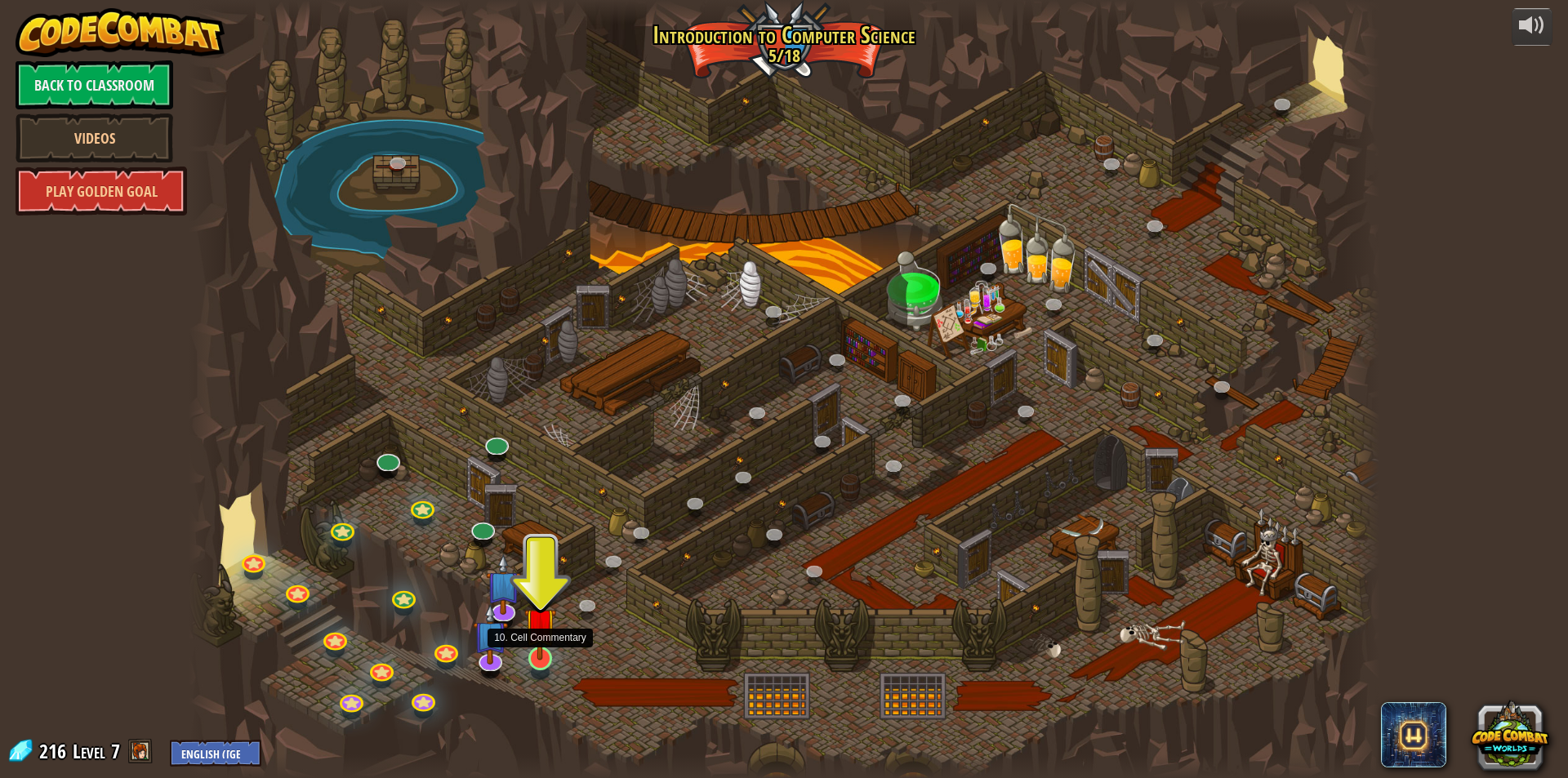
click at [536, 650] on img at bounding box center [541, 623] width 32 height 73
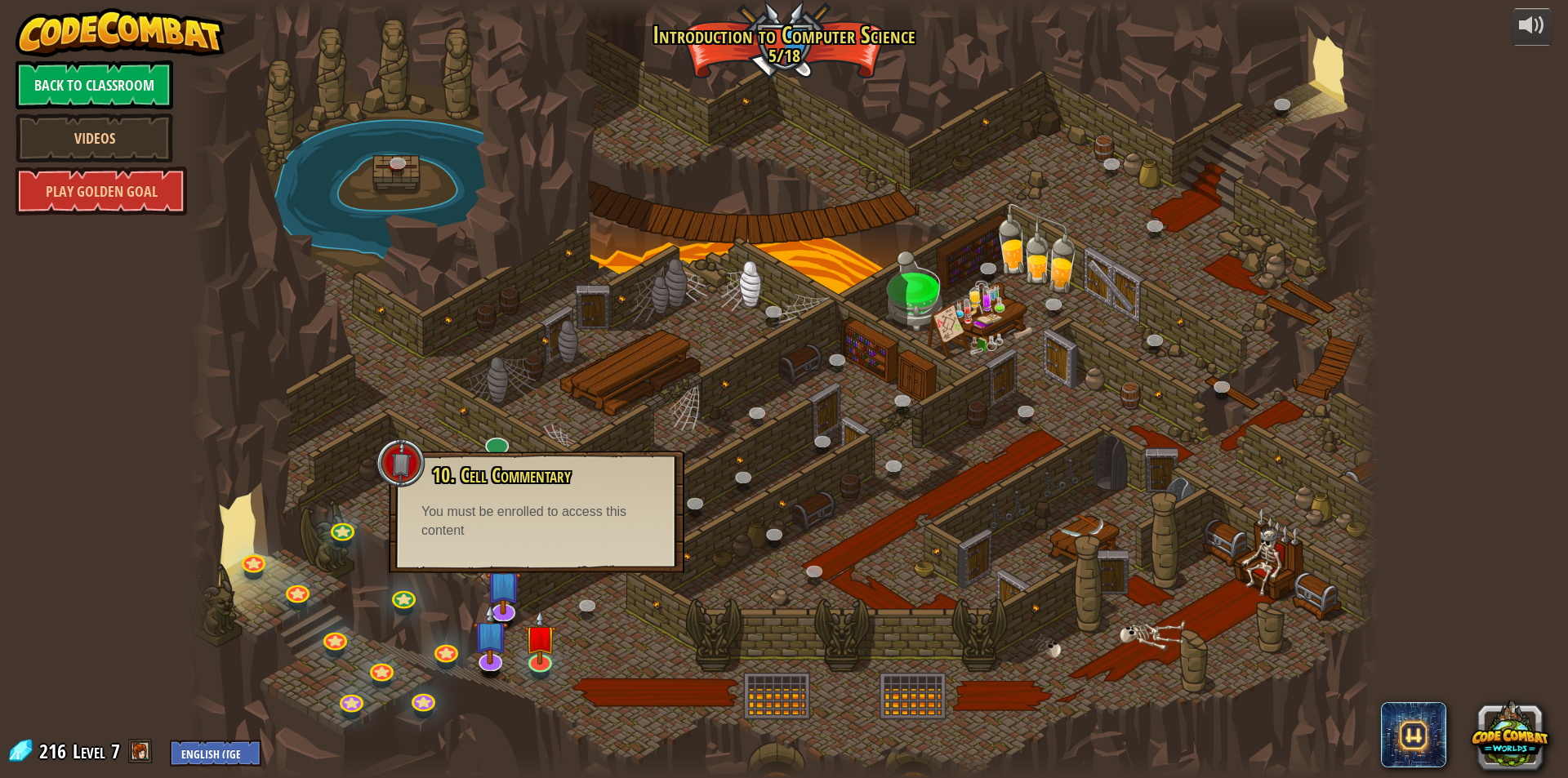
click at [669, 616] on div at bounding box center [784, 389] width 1191 height 778
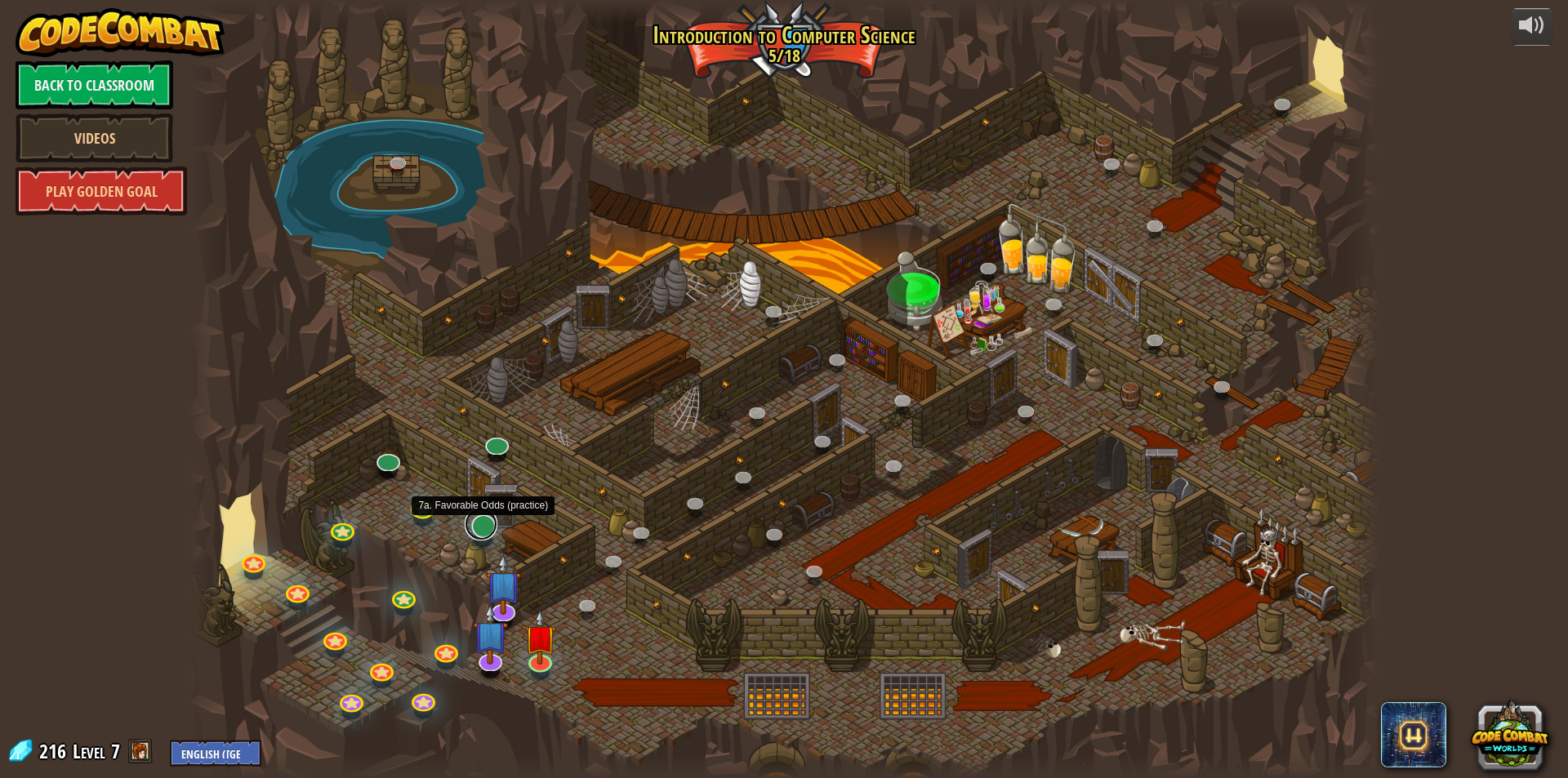
click at [481, 525] on link at bounding box center [481, 524] width 33 height 33
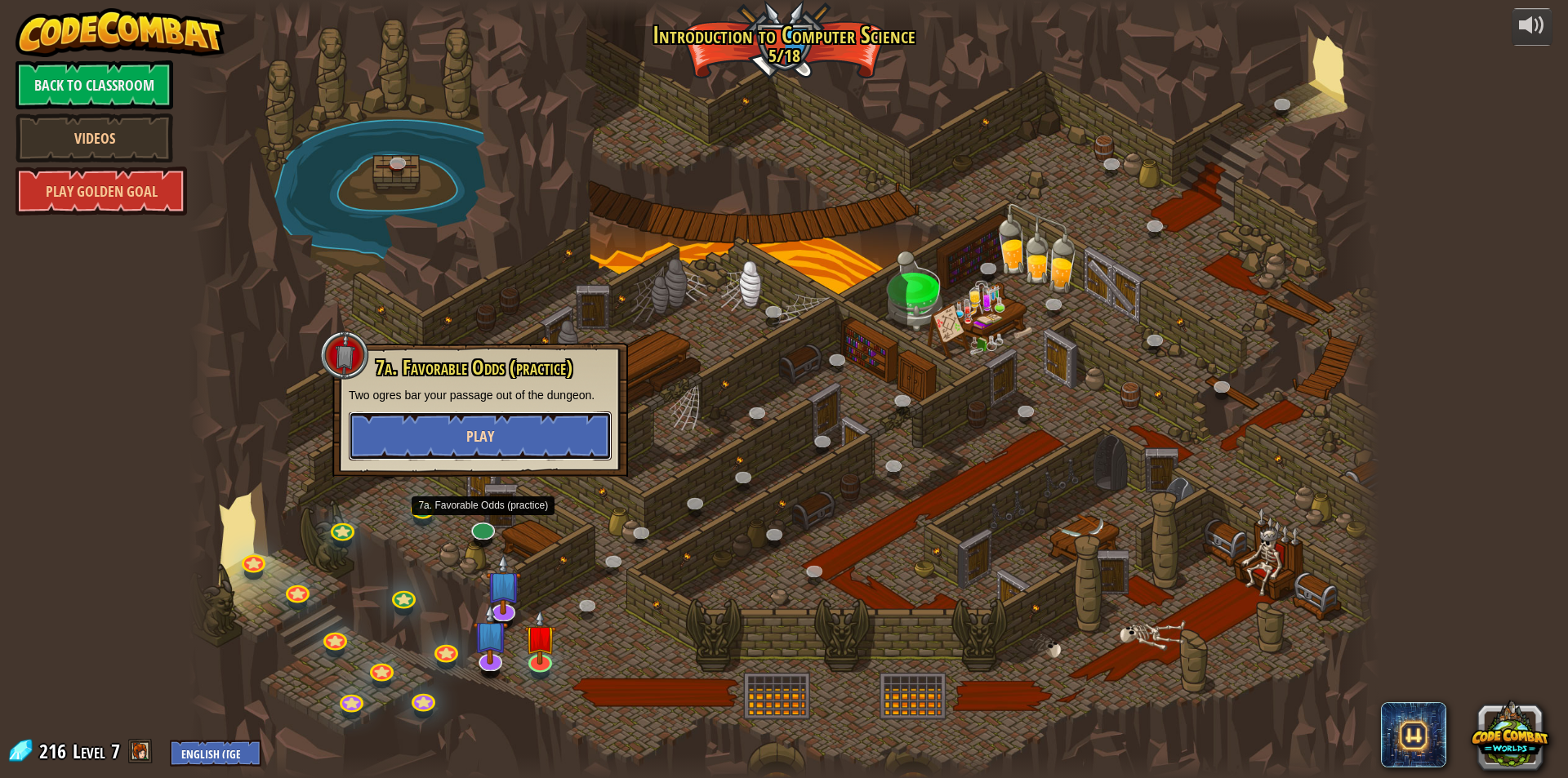
click at [489, 433] on span "Play" at bounding box center [480, 436] width 27 height 20
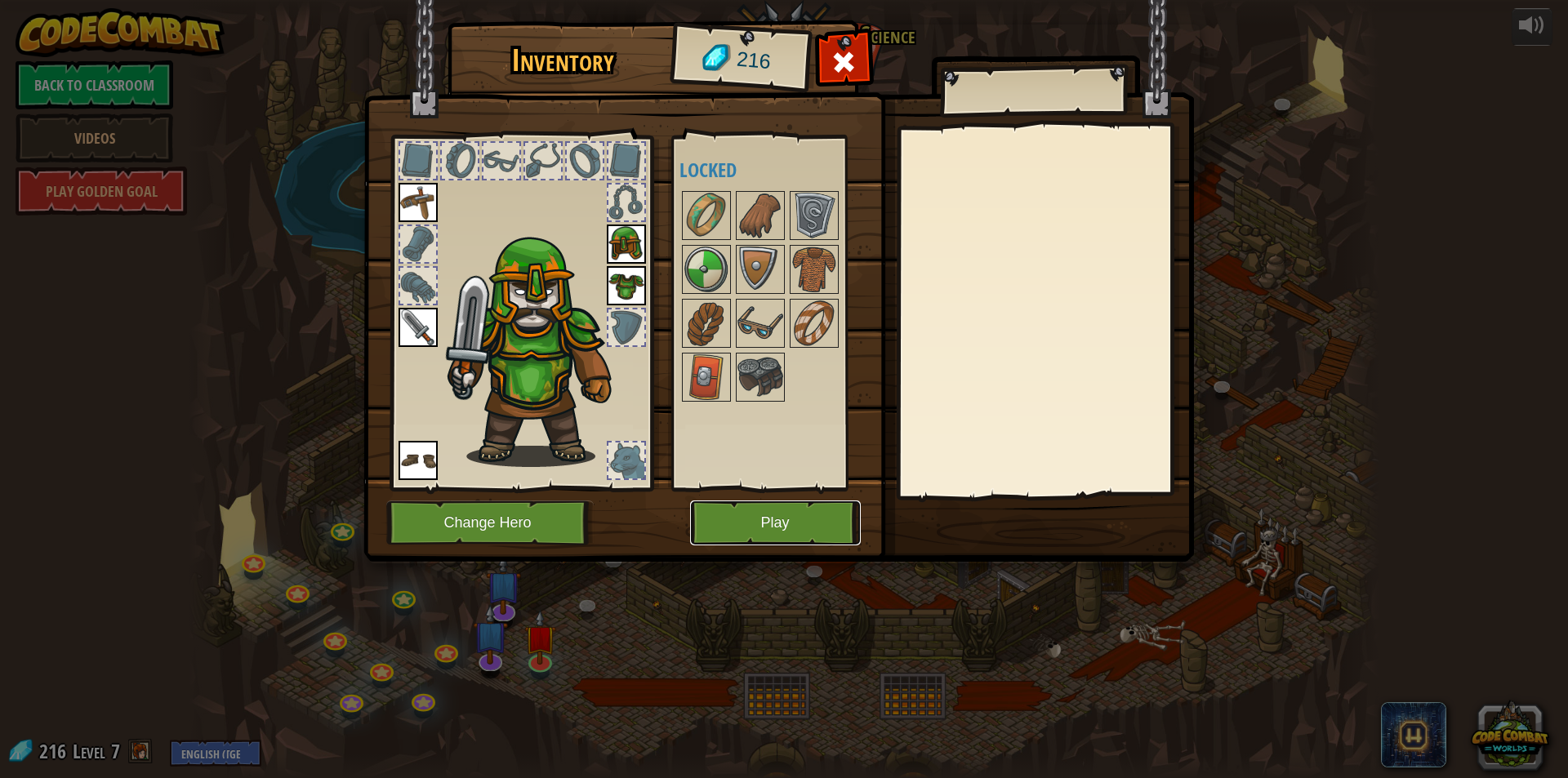
click at [746, 531] on button "Play" at bounding box center [775, 523] width 170 height 45
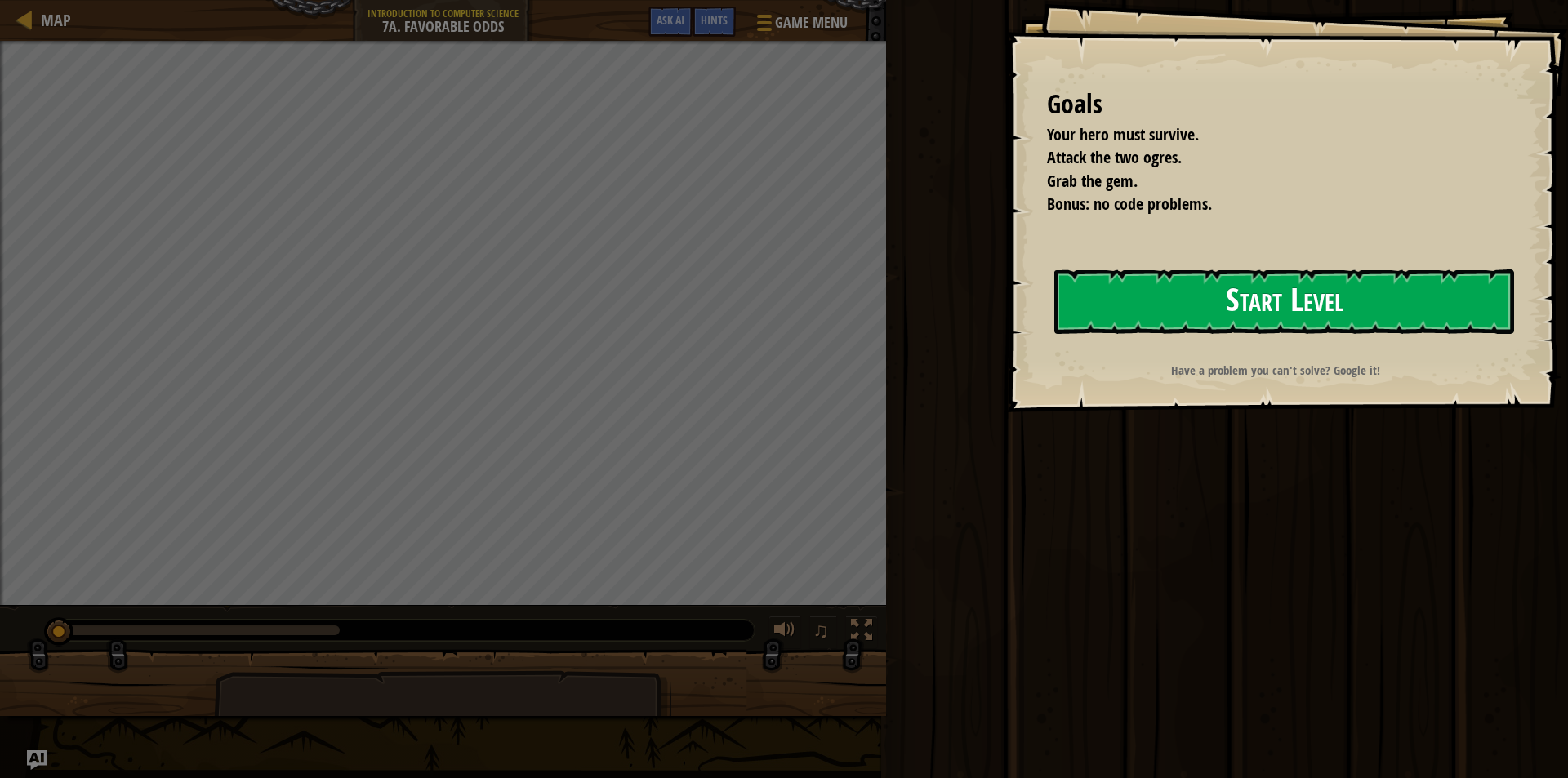
click at [1249, 298] on button "Start Level" at bounding box center [1284, 301] width 460 height 64
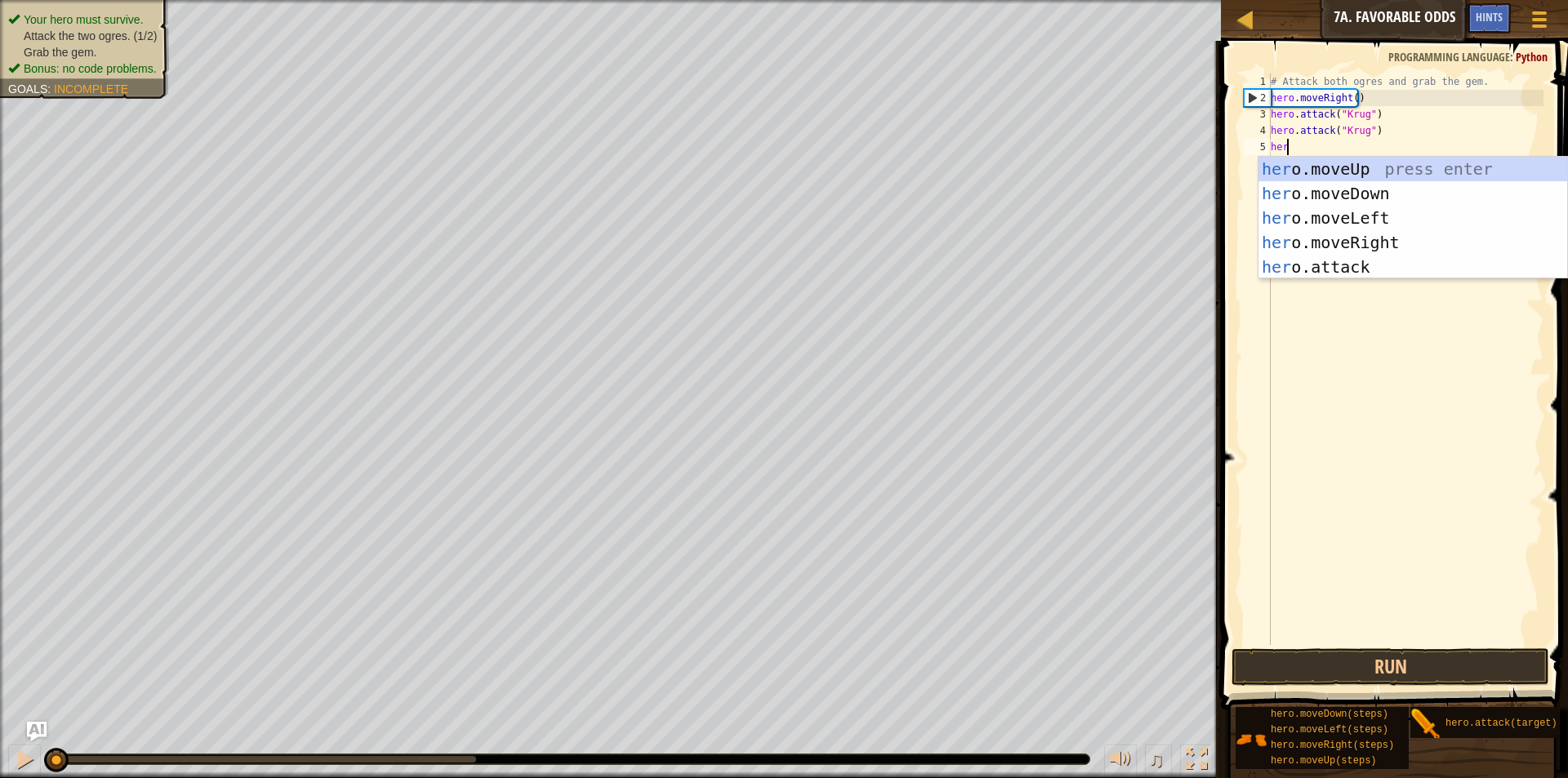
scroll to position [7, 1]
type textarea "hero"
click at [1314, 163] on div "hero .moveUp press enter hero .moveDown press enter hero .moveLeft press enter …" at bounding box center [1413, 243] width 308 height 171
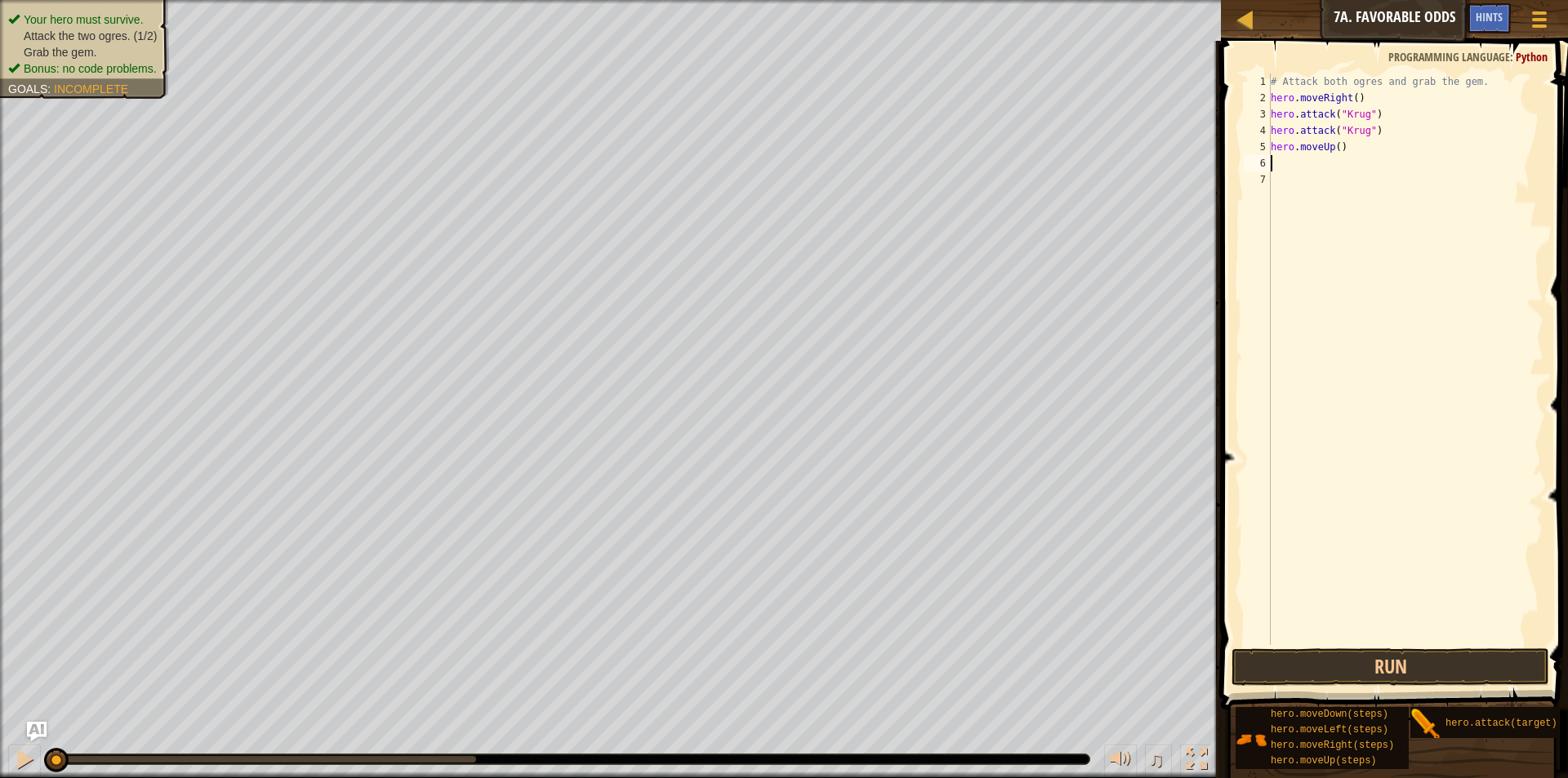
click at [1335, 143] on div "# Attack both ogres and grab the gem. hero . moveRight ( ) hero . attack ( "[PE…" at bounding box center [1405, 375] width 276 height 604
type textarea "hero.moveUp(2)"
click at [1329, 166] on div "# Attack both ogres and grab the gem. hero . moveRight ( ) hero . attack ( "[PE…" at bounding box center [1405, 375] width 276 height 604
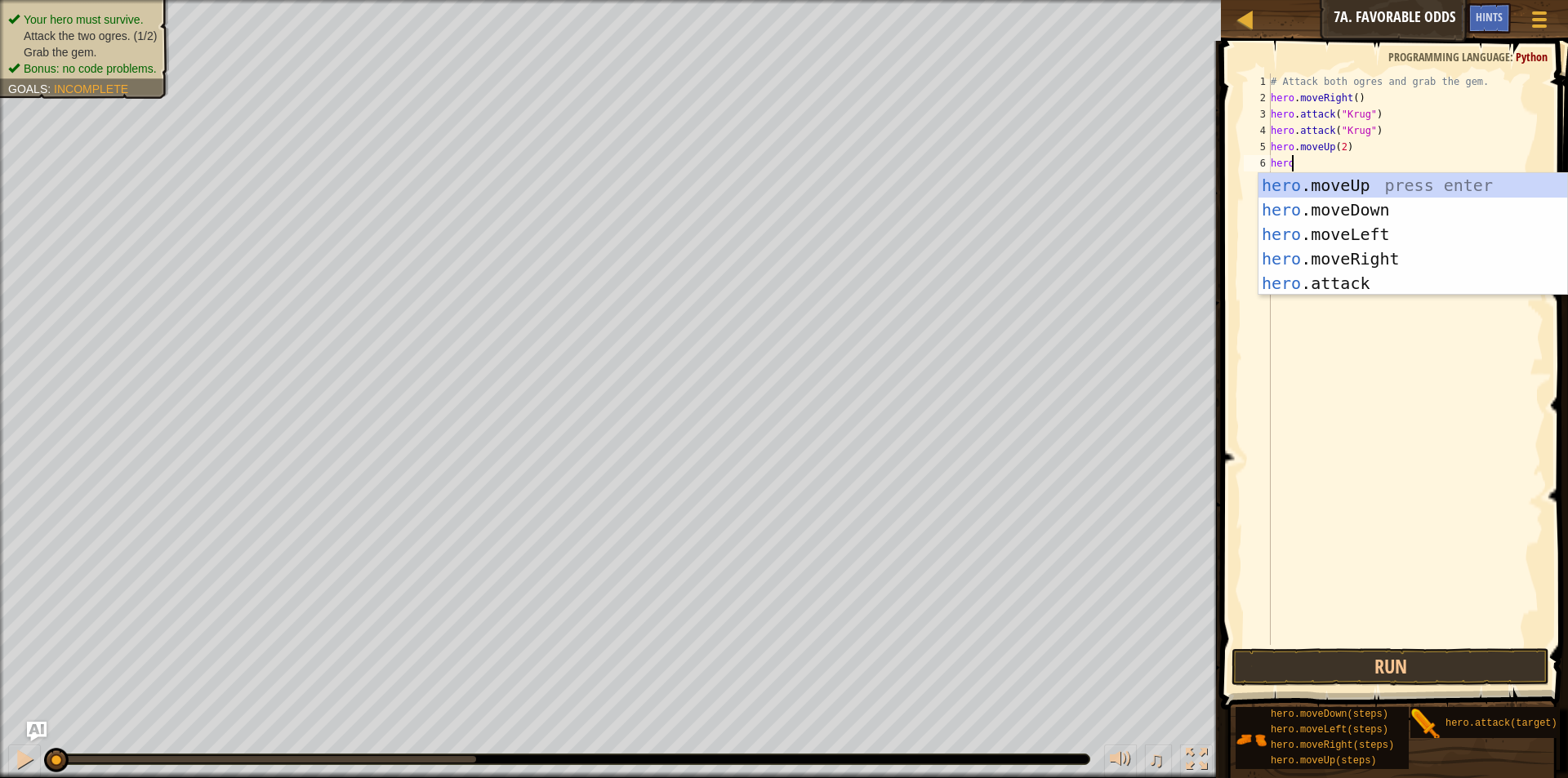
scroll to position [7, 2]
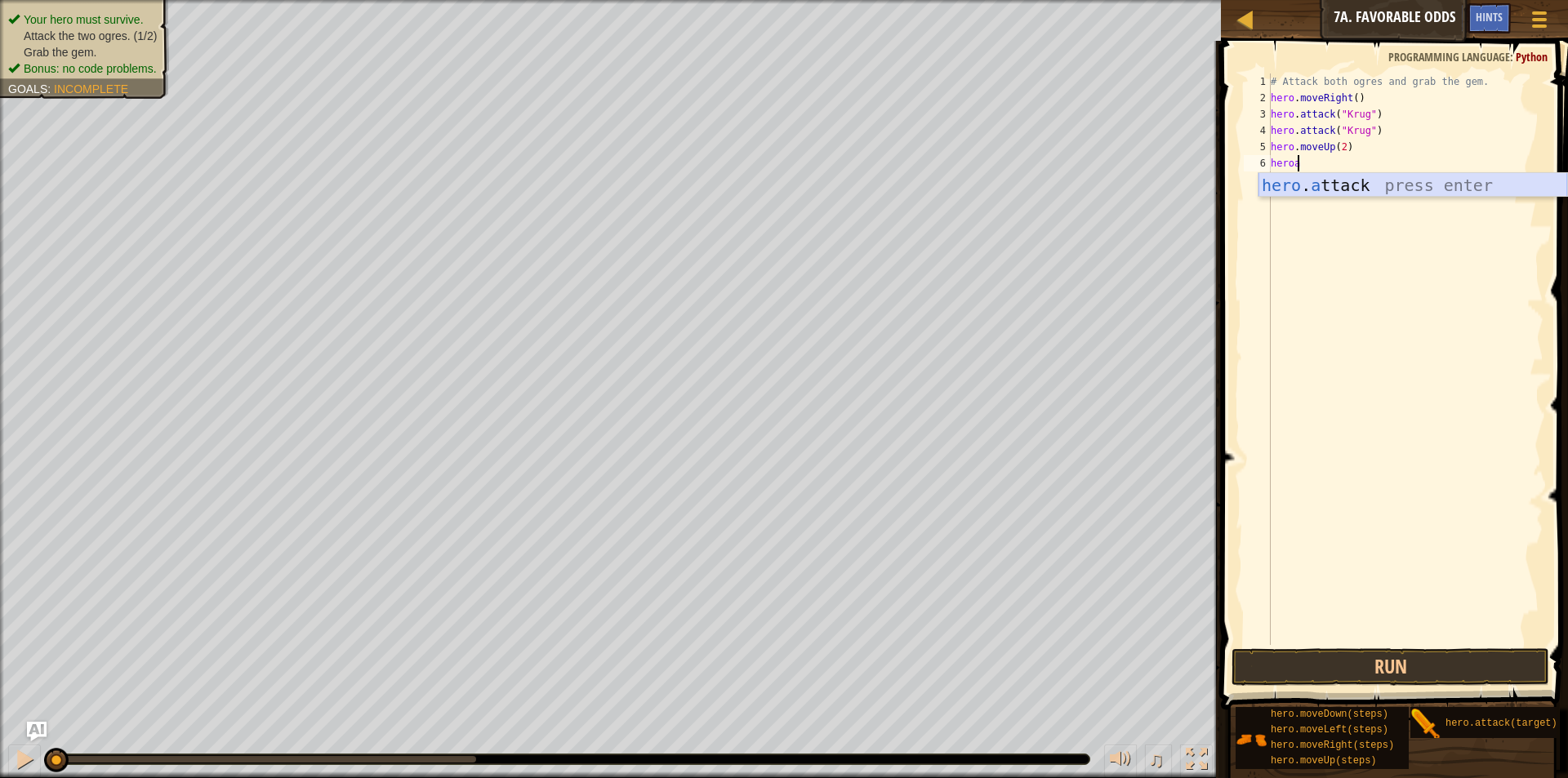
click at [1335, 192] on div "hero . a ttack press enter" at bounding box center [1413, 209] width 308 height 73
type textarea "hero.attack("Grump")"
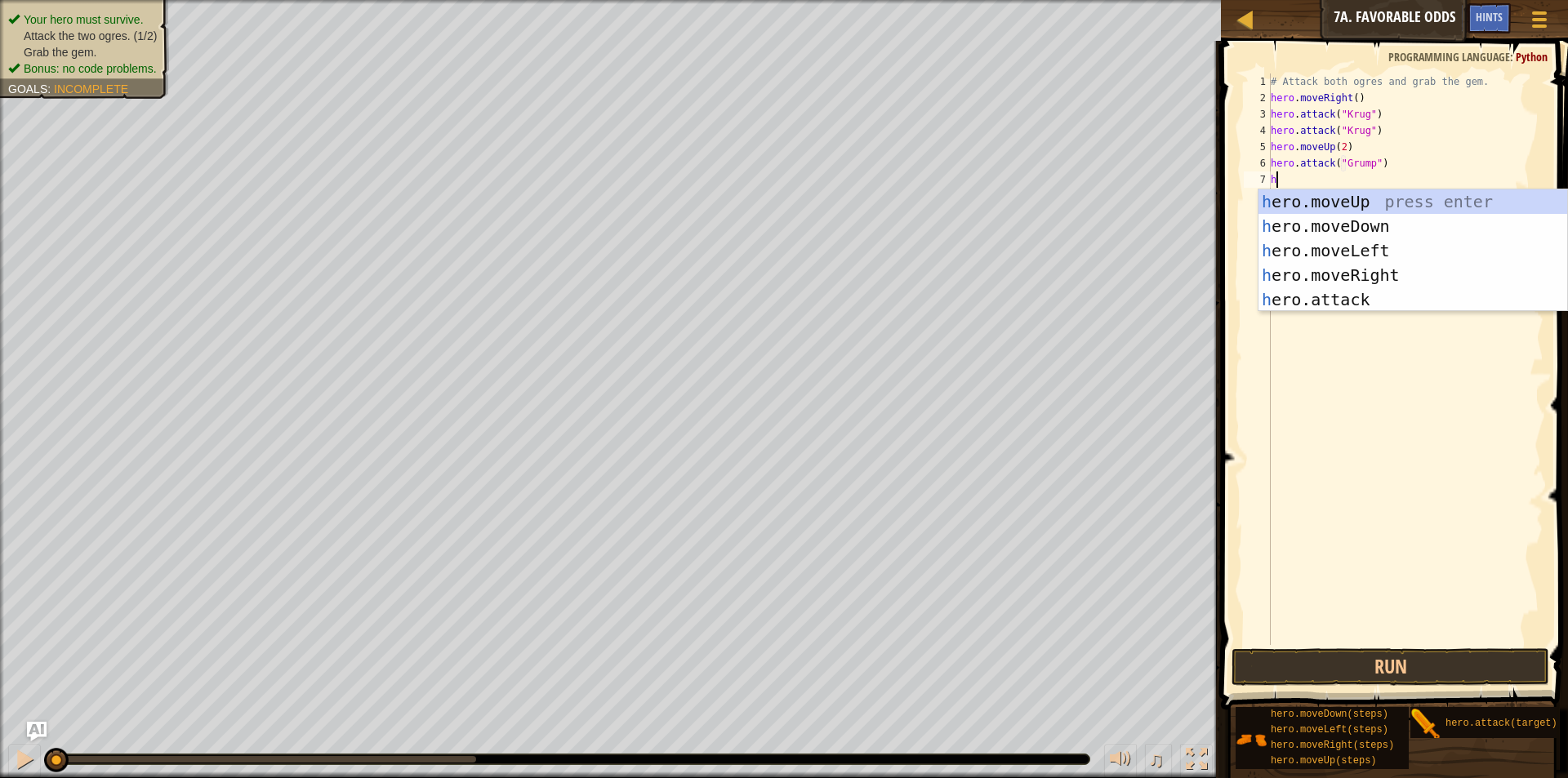
scroll to position [7, 1]
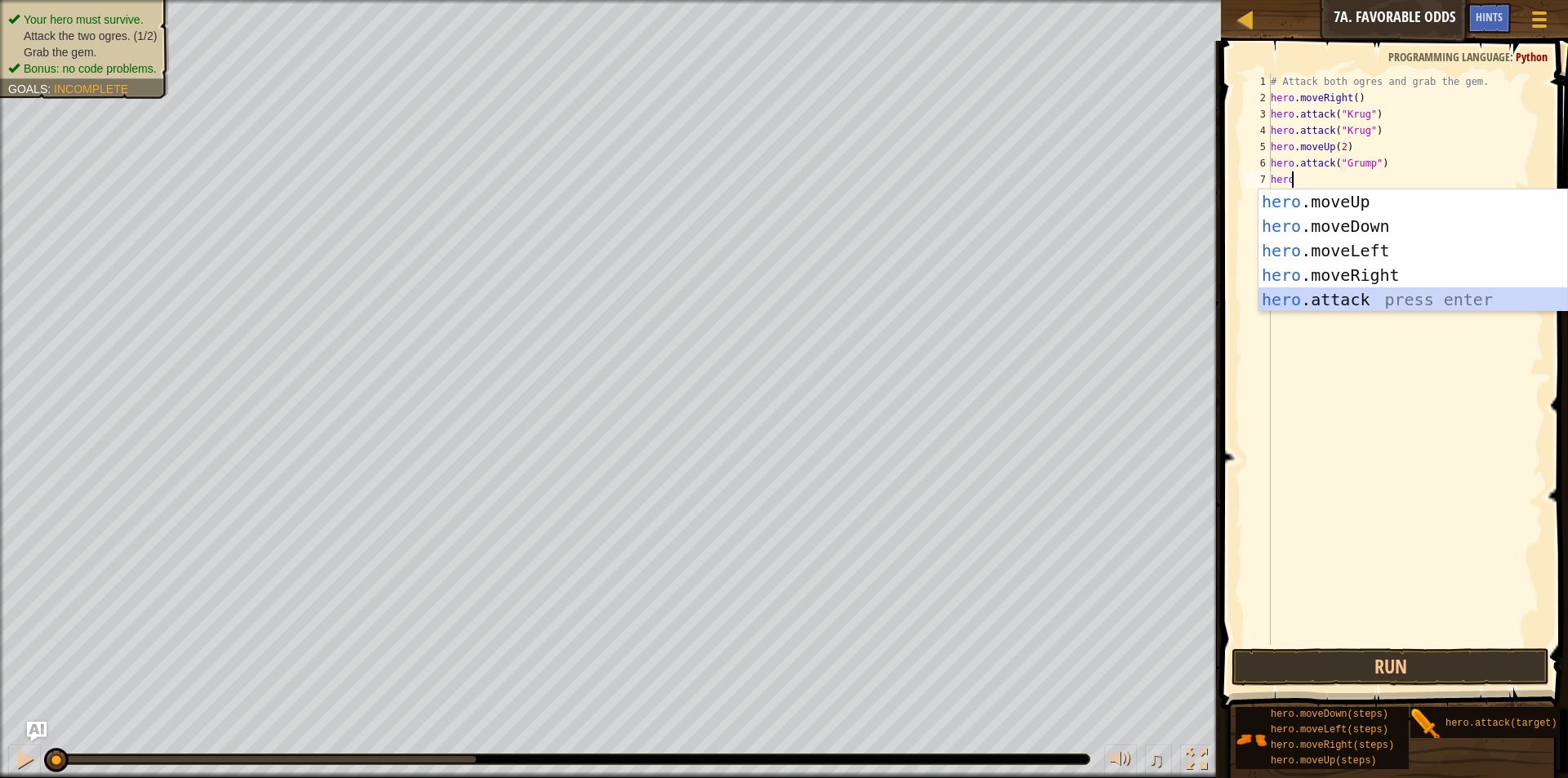
click at [1376, 306] on div "hero .moveUp press enter hero .moveDown press enter hero .moveLeft press enter …" at bounding box center [1413, 275] width 308 height 171
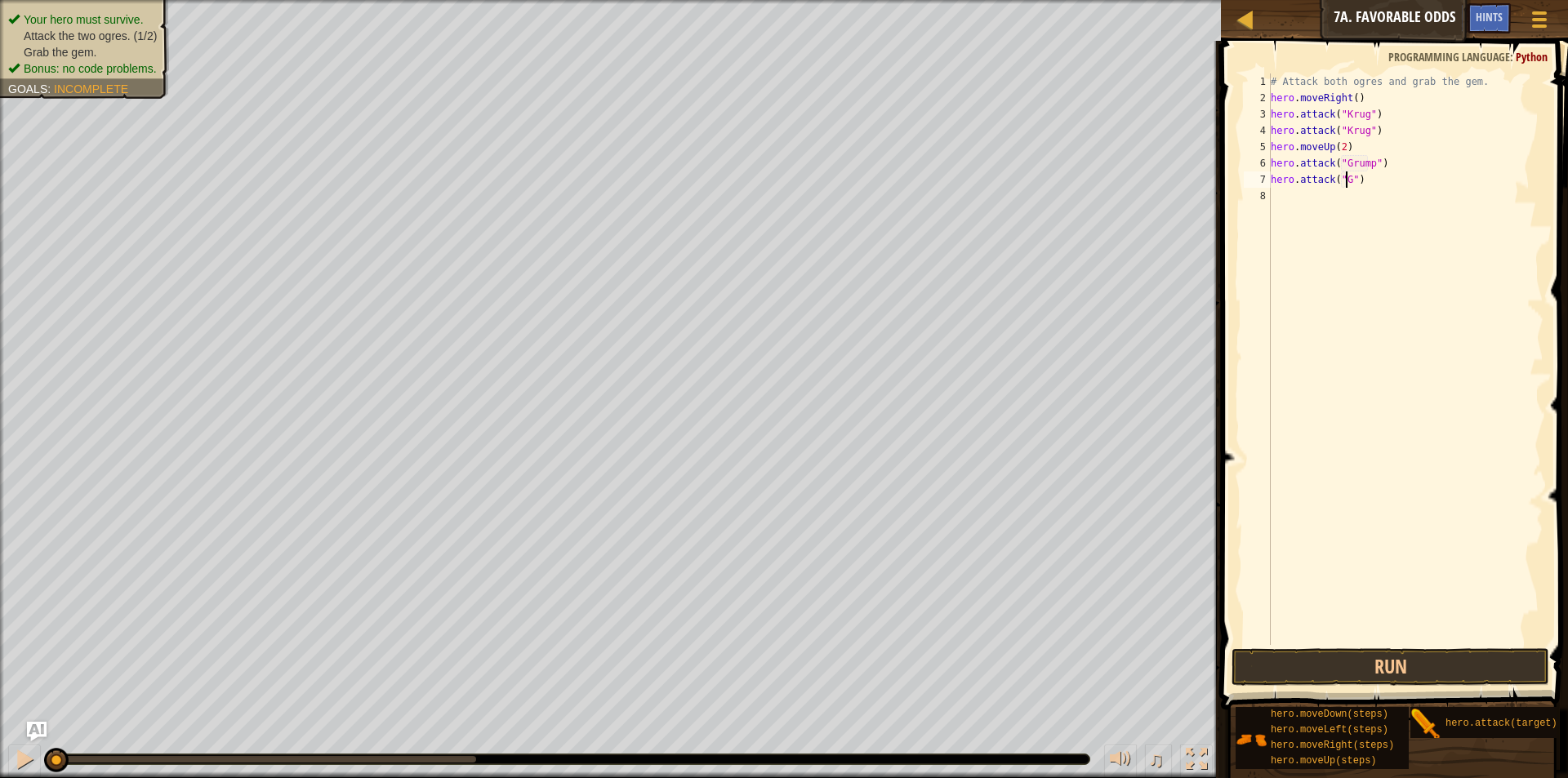
scroll to position [7, 6]
type textarea "hero.attack("Grump")"
click at [1406, 665] on button "Run" at bounding box center [1390, 667] width 318 height 38
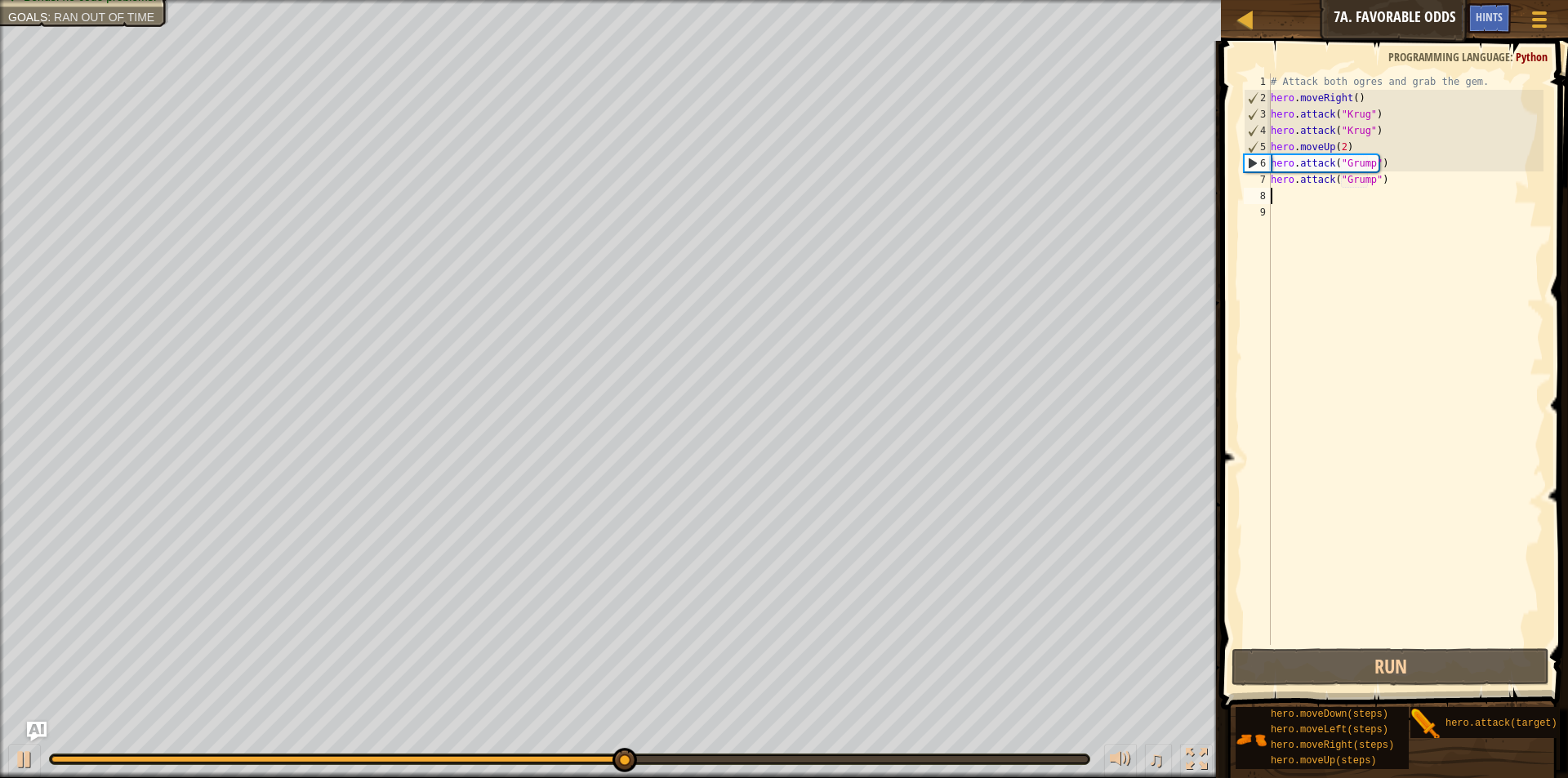
click at [1354, 146] on div "# Attack both ogres and grab the gem. hero . moveRight ( ) hero . attack ( "[PE…" at bounding box center [1405, 375] width 276 height 604
click at [1382, 125] on div "# Attack both ogres and grab the gem. hero . moveRight ( ) hero . attack ( "[PE…" at bounding box center [1405, 375] width 276 height 604
type textarea "hero.attack("Krug")"
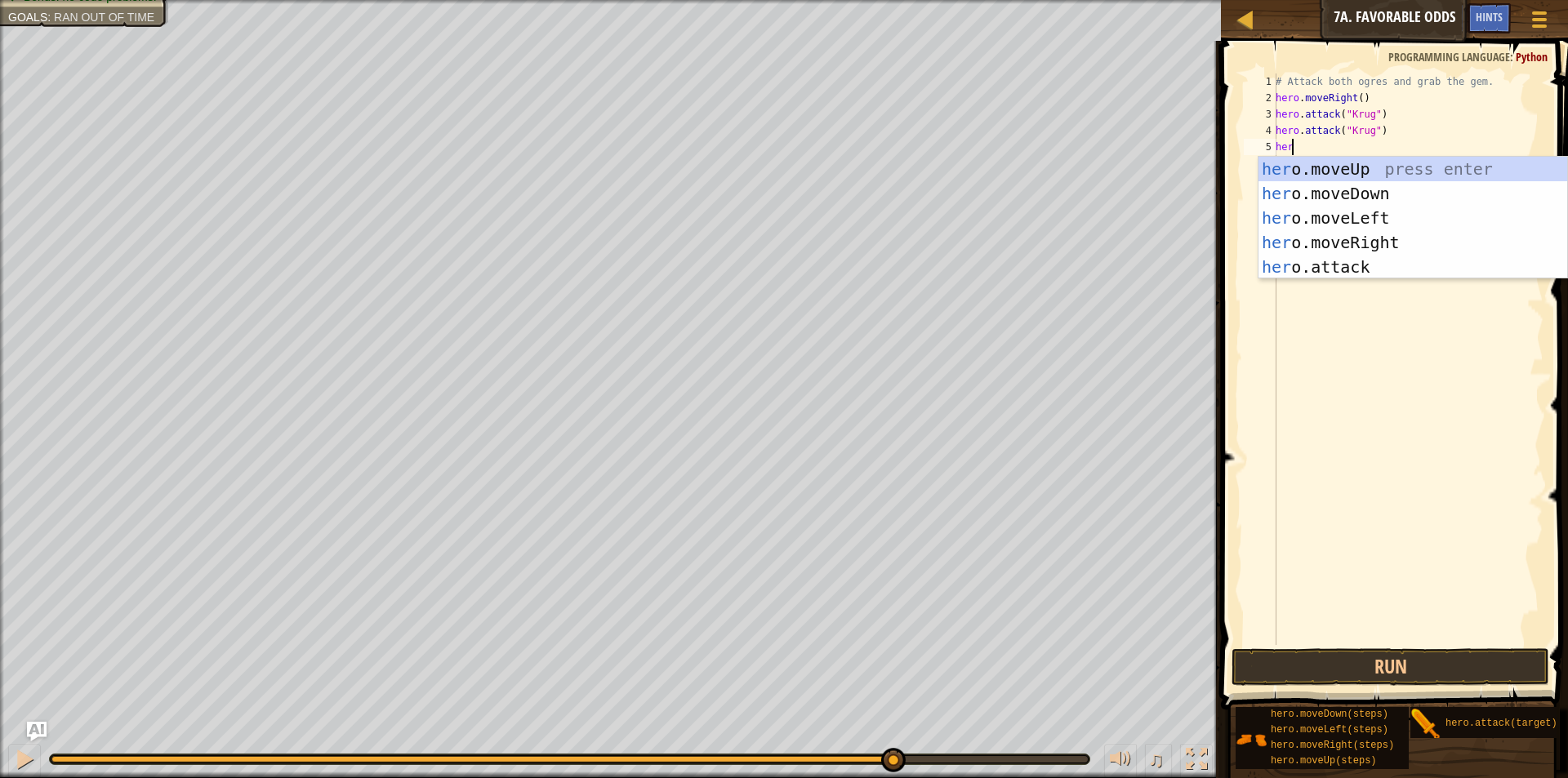
scroll to position [7, 1]
type textarea "hero"
click at [1275, 253] on div "hero .moveUp press enter hero .moveDown press enter hero .moveLeft press enter …" at bounding box center [1413, 243] width 308 height 171
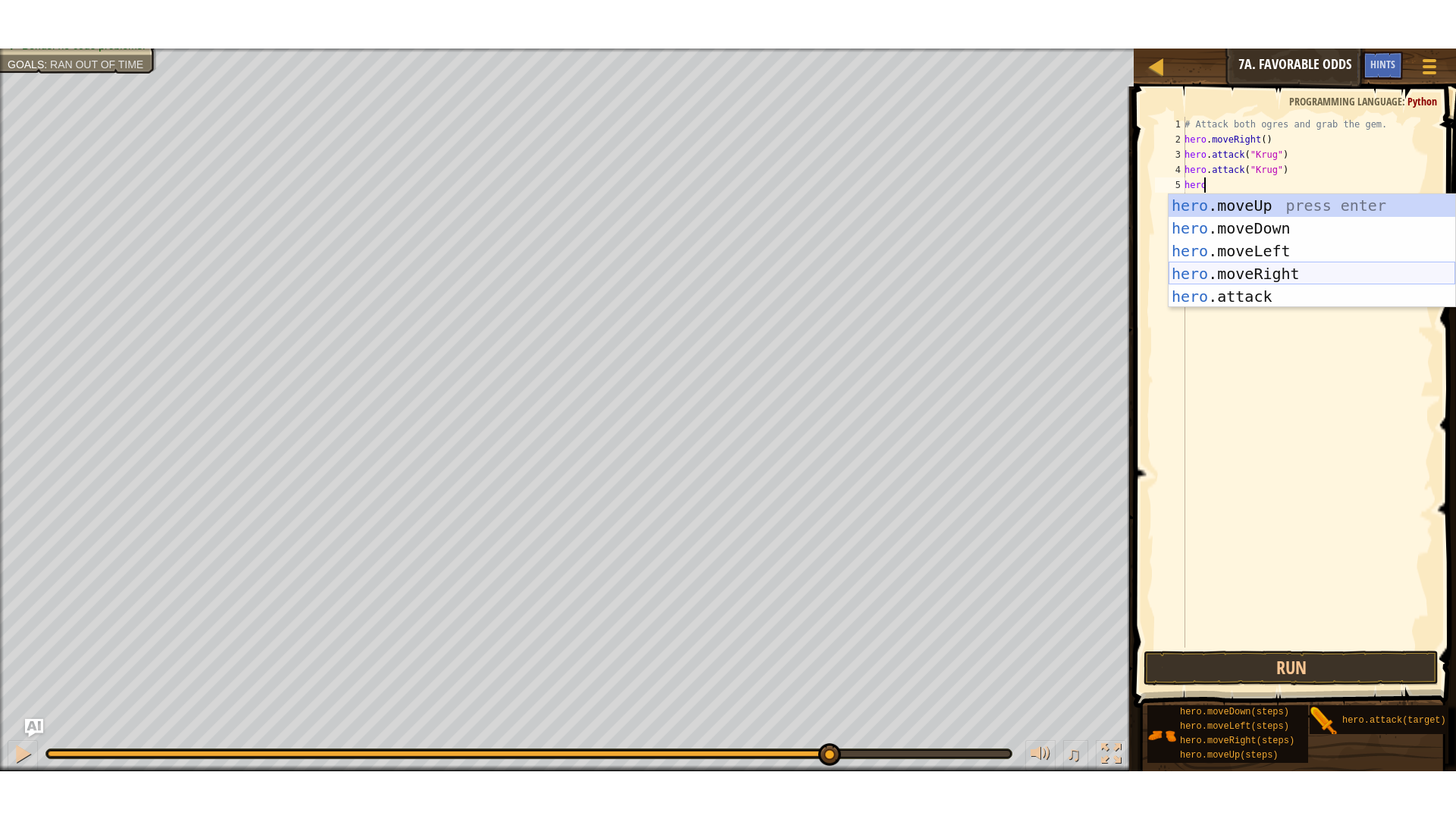
scroll to position [7, 0]
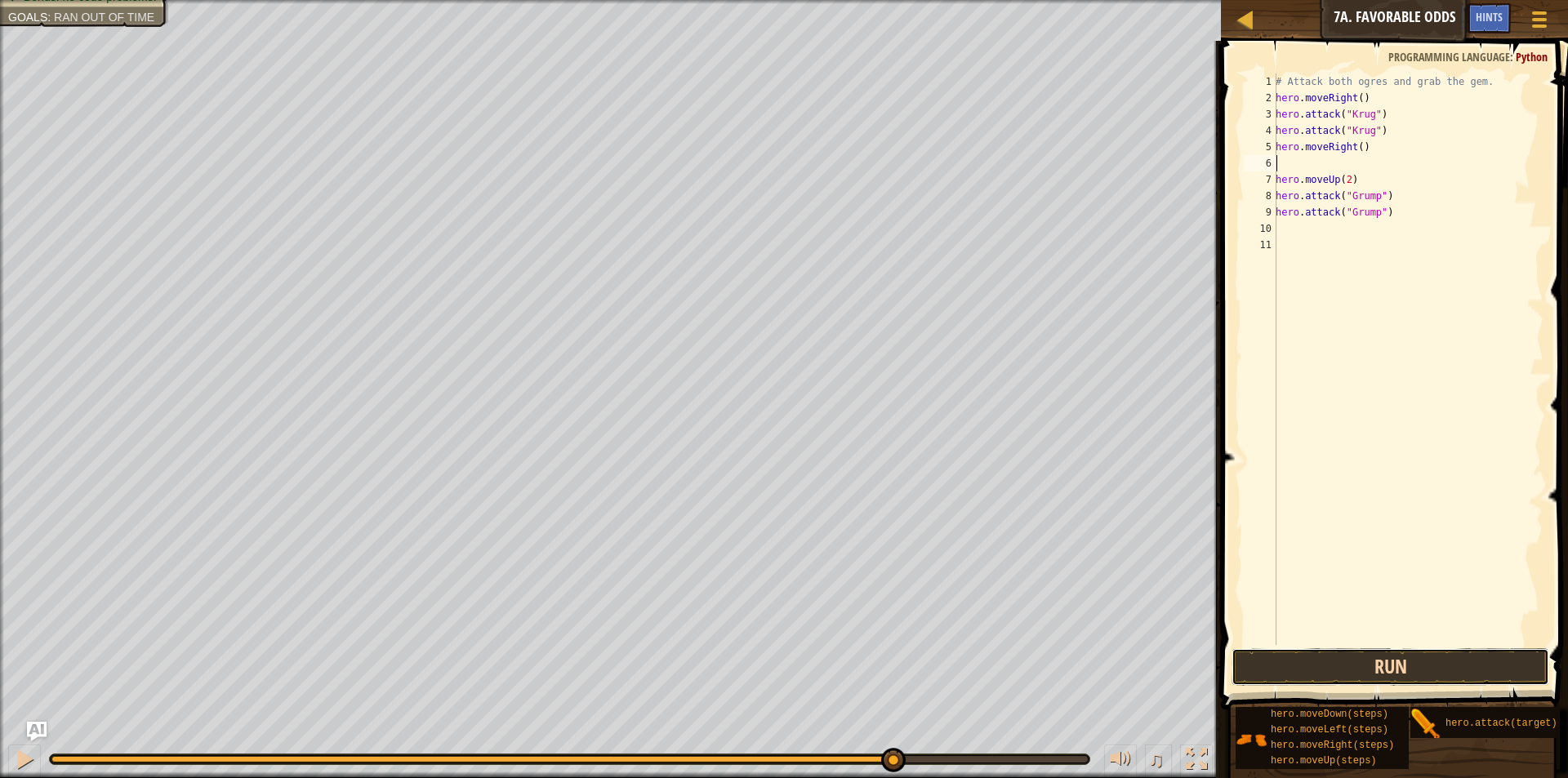
click at [1325, 666] on button "Run" at bounding box center [1390, 667] width 318 height 38
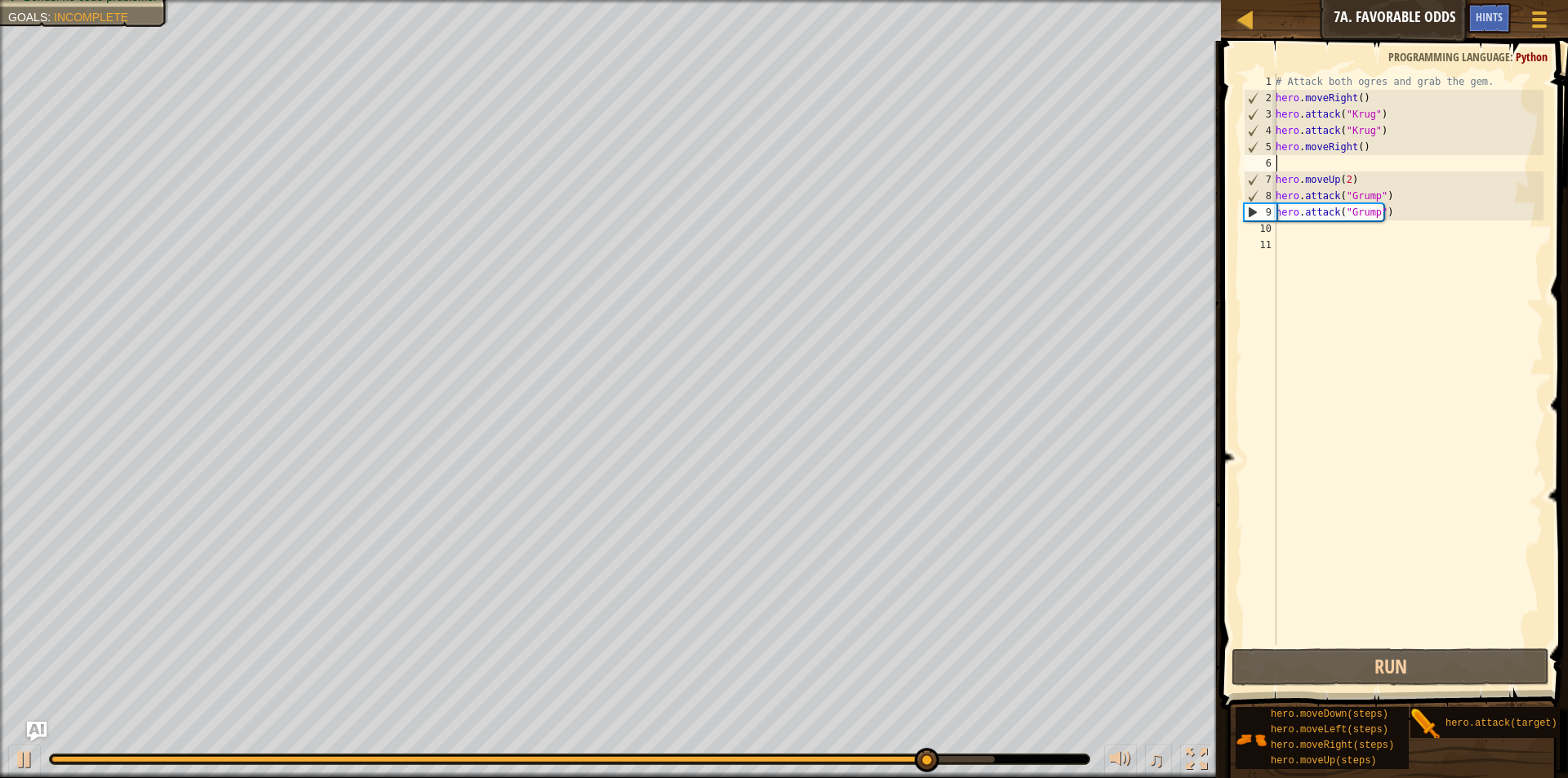
click at [1345, 175] on div "# Attack both ogres and grab the gem. hero . moveRight ( ) hero . attack ( "[PE…" at bounding box center [1407, 375] width 271 height 604
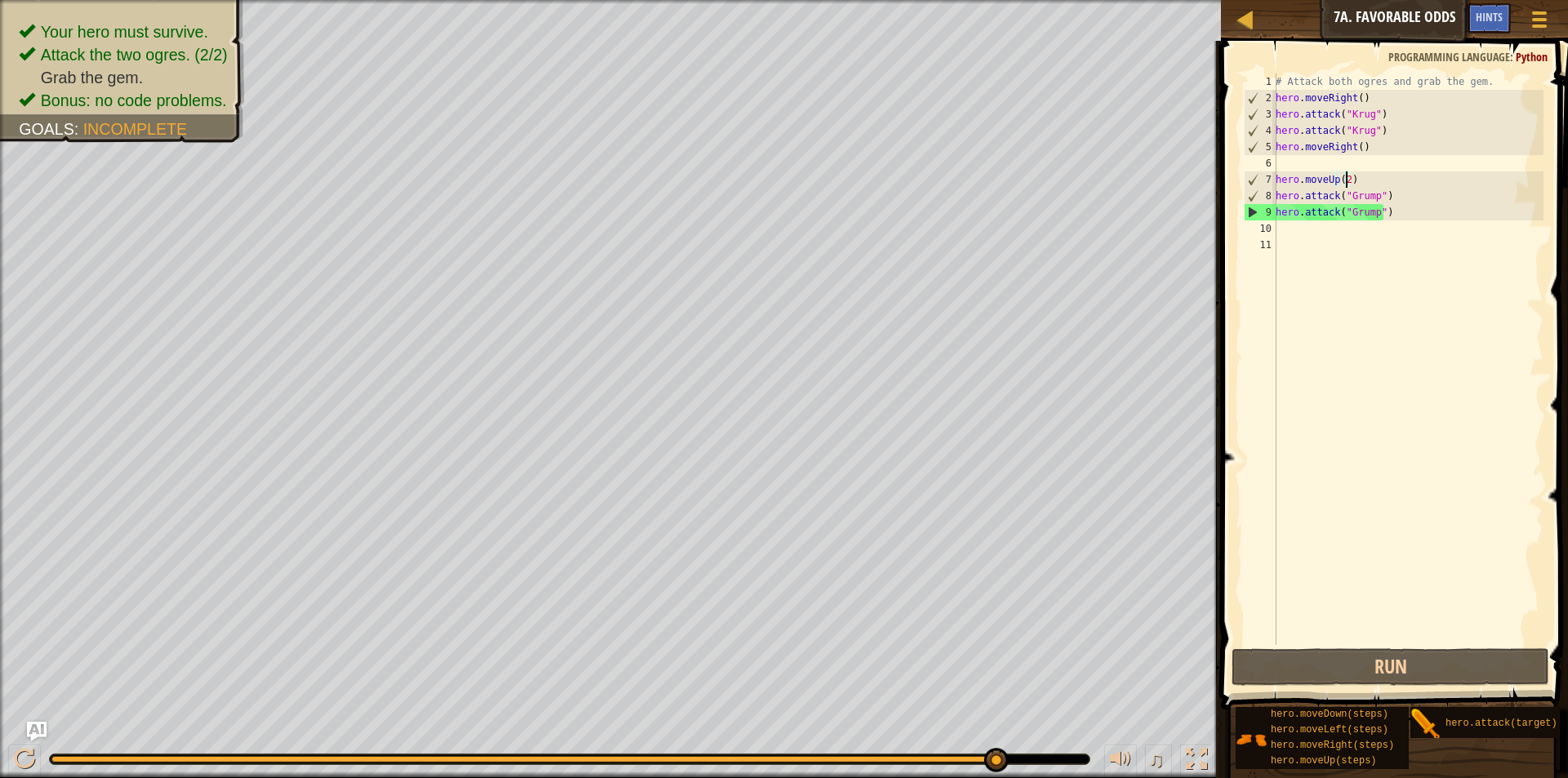
type textarea "hero.moveUp()"
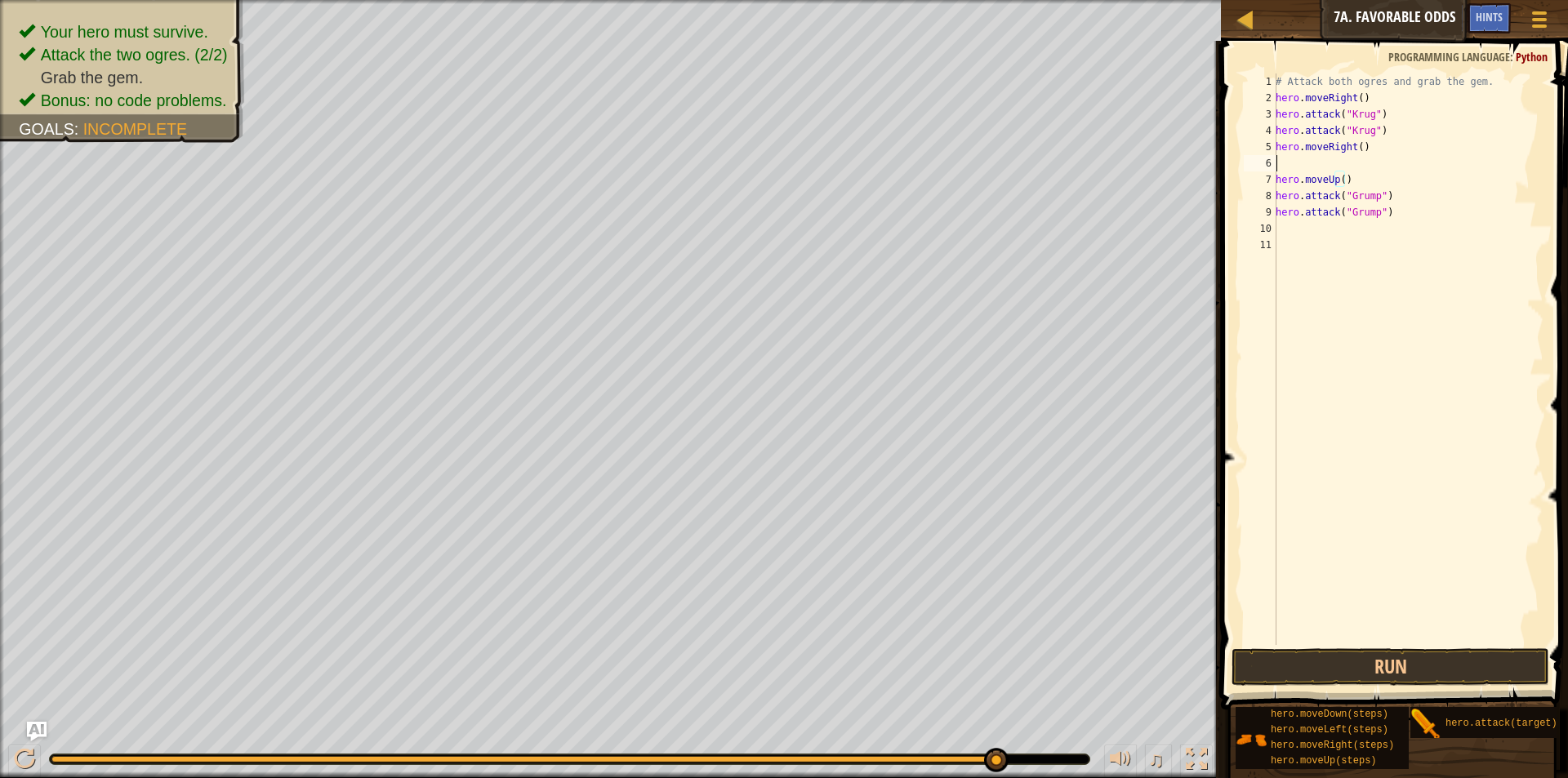
click at [1284, 162] on div "# Attack both ogres and grab the gem. hero . moveRight ( ) hero . attack ( "[PE…" at bounding box center [1407, 375] width 271 height 604
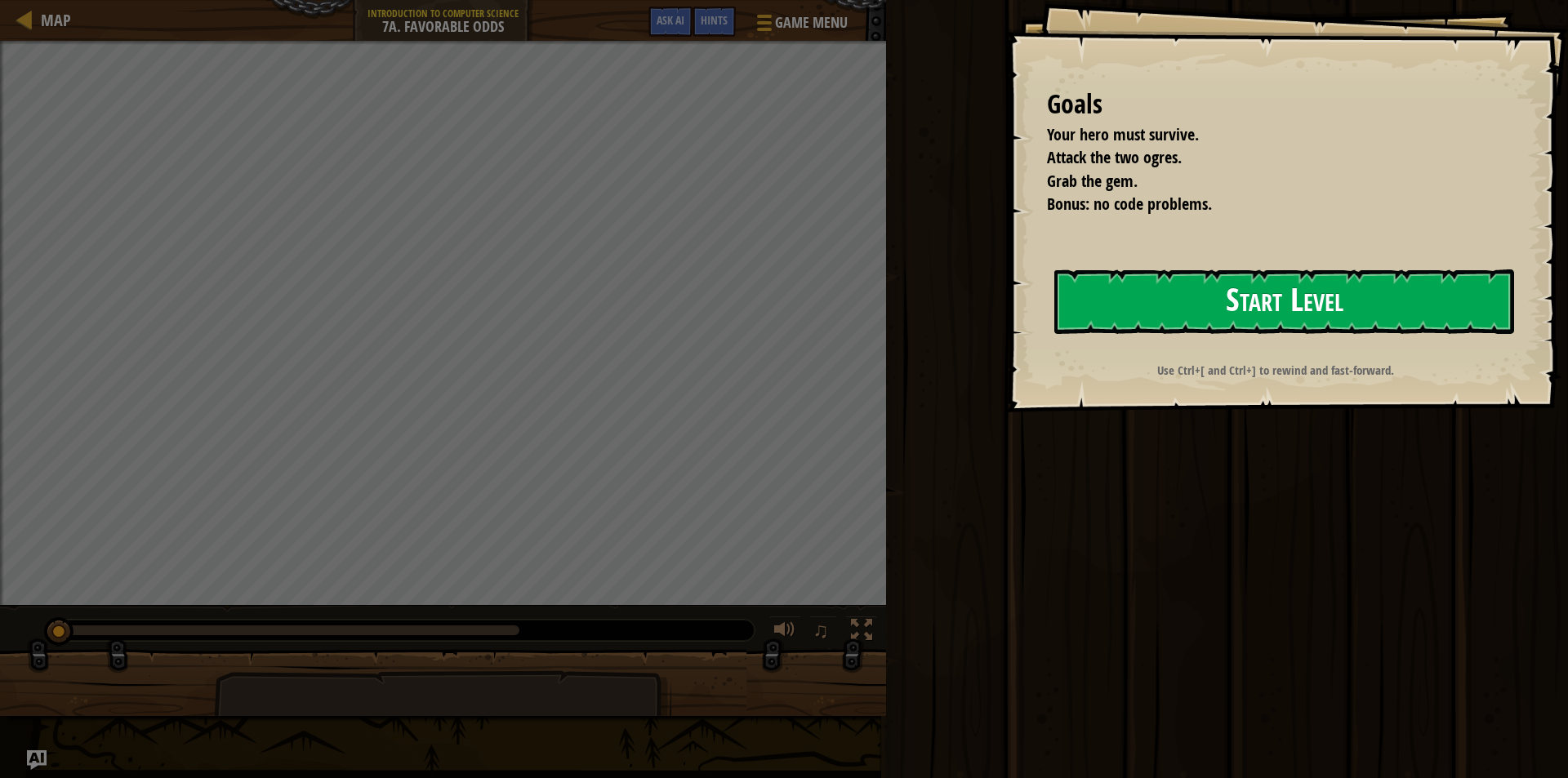
click at [1300, 291] on button "Start Level" at bounding box center [1284, 301] width 460 height 64
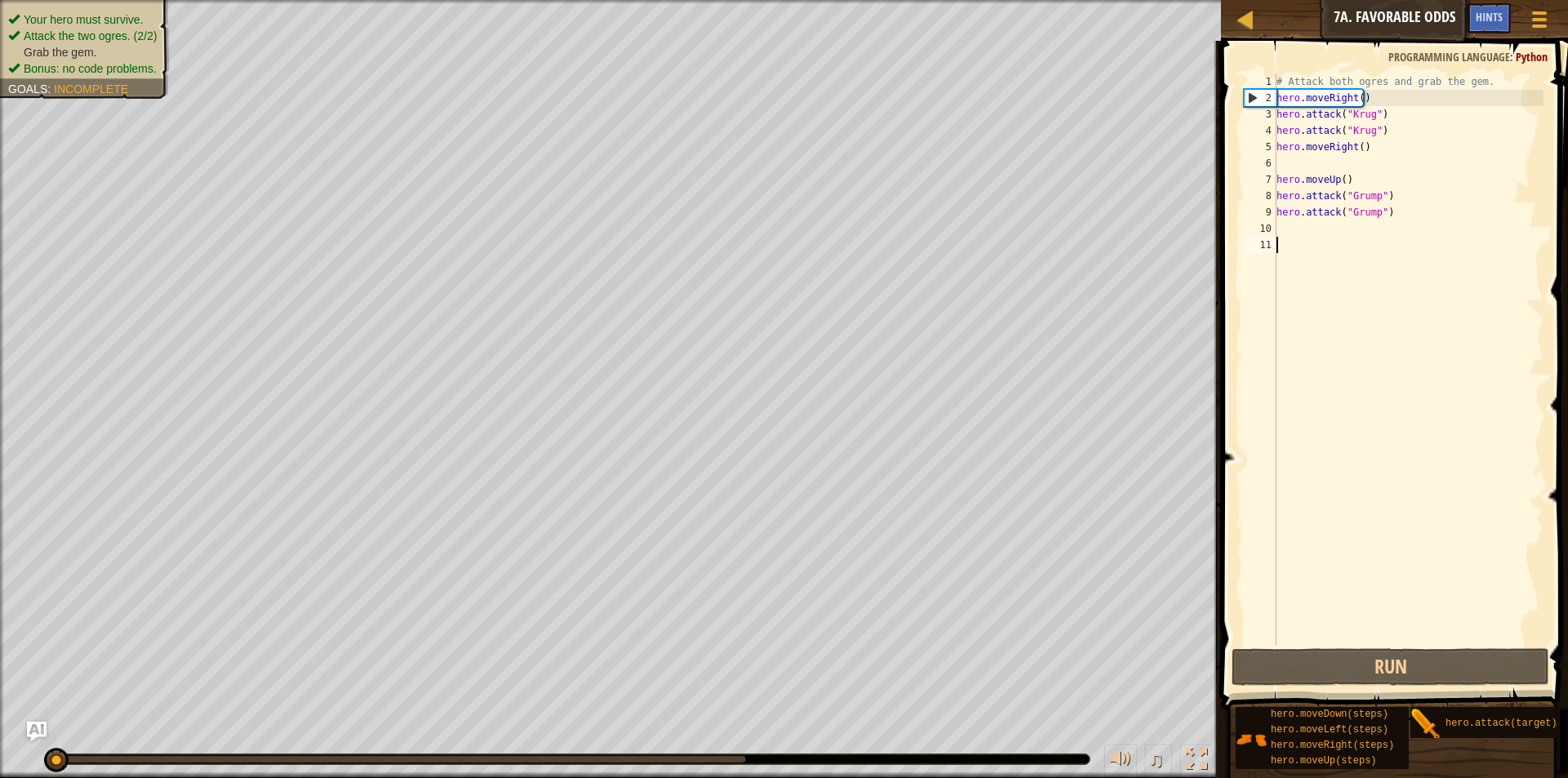
click at [1308, 177] on div "# Attack both ogres and grab the gem. hero . moveRight ( ) hero . attack ( "Kru…" at bounding box center [1408, 375] width 270 height 604
type textarea "hero.moveUp()"
click at [1303, 162] on div "# Attack both ogres and grab the gem. hero . moveRight ( ) hero . attack ( "Kru…" at bounding box center [1408, 375] width 270 height 604
type textarea "hero.moveRight()"
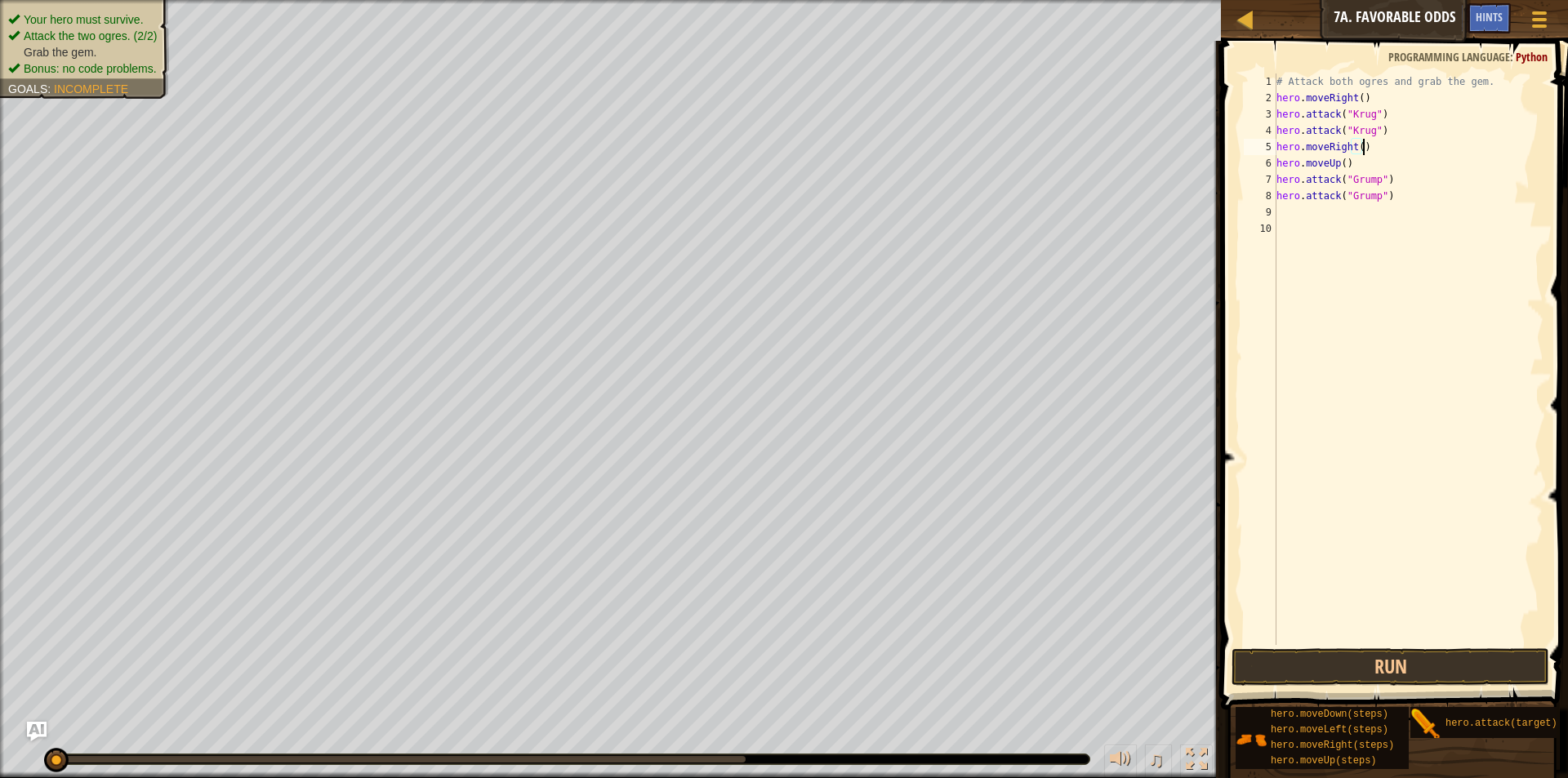
click at [1298, 229] on div "# Attack both ogres and grab the gem. hero . moveRight ( ) hero . attack ( "Kru…" at bounding box center [1408, 375] width 270 height 604
click at [1292, 215] on div "# Attack both ogres and grab the gem. hero . moveRight ( ) hero . attack ( "Kru…" at bounding box center [1408, 375] width 270 height 604
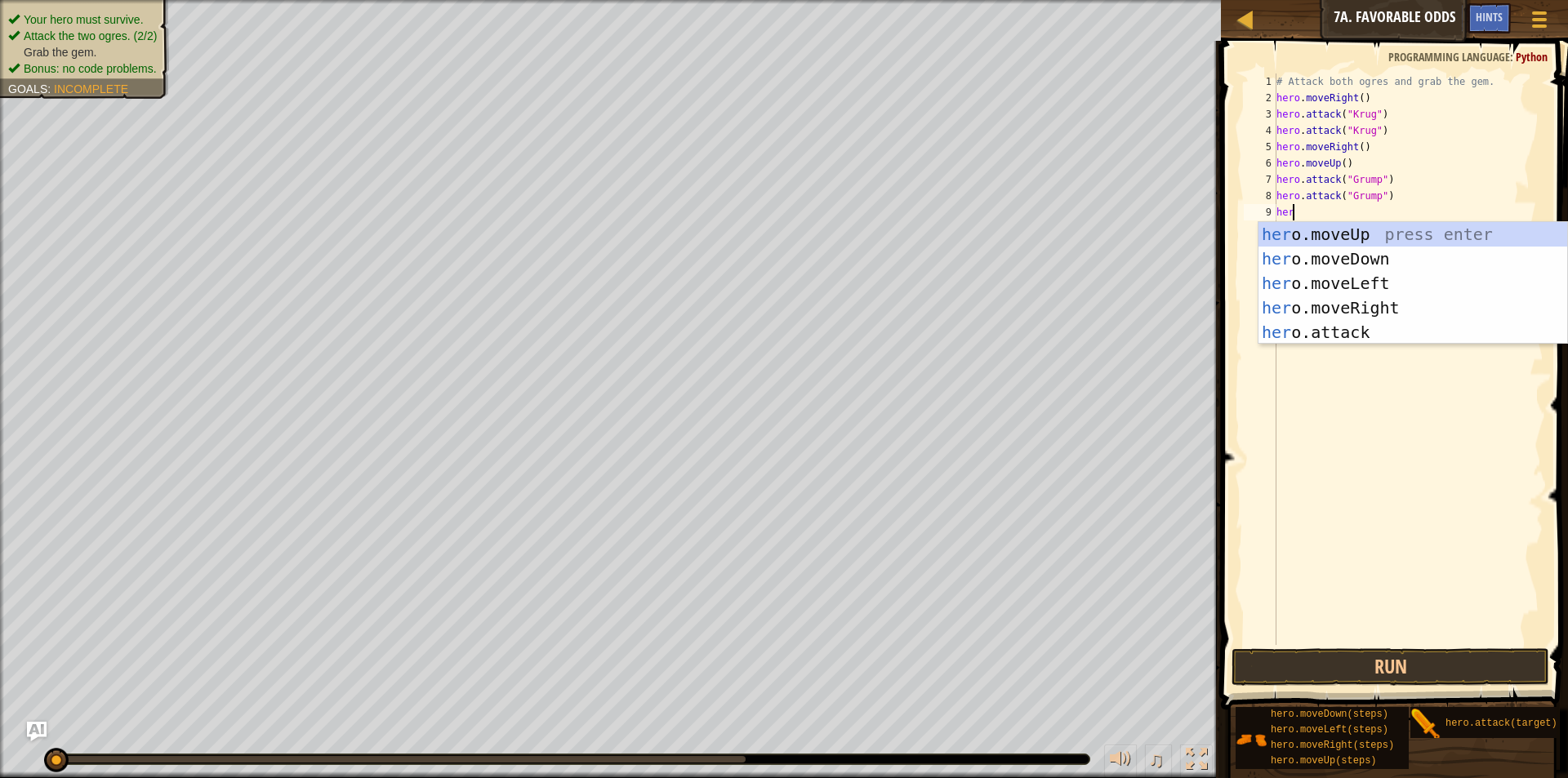
scroll to position [7, 1]
type textarea "hero"
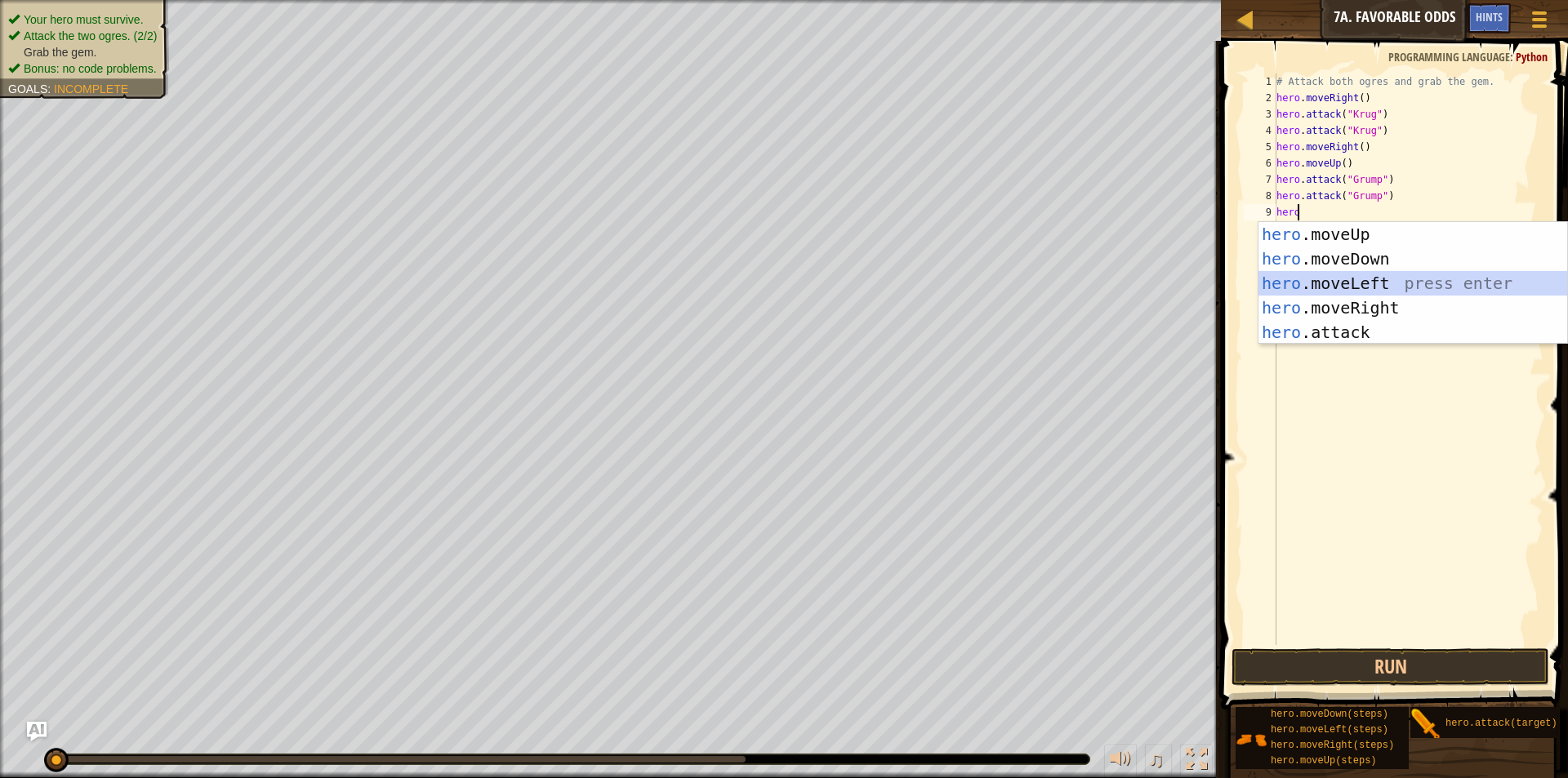
click at [1475, 271] on div "hero .moveUp press enter hero .moveDown press enter hero .moveLeft press enter …" at bounding box center [1413, 307] width 308 height 171
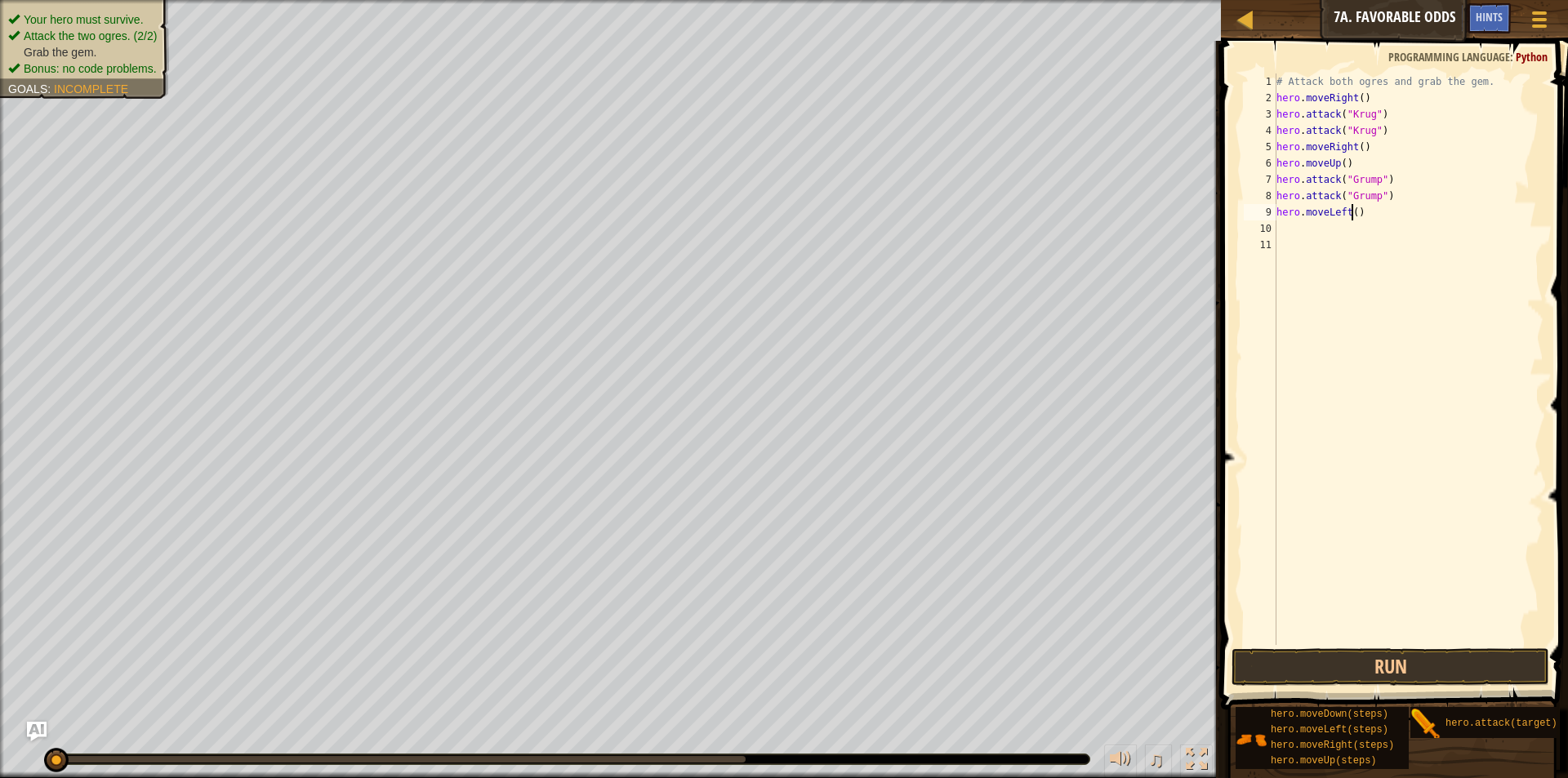
click at [1351, 219] on div "# Attack both ogres and grab the gem. hero . moveRight ( ) hero . attack ( "Kru…" at bounding box center [1408, 375] width 270 height 604
type textarea "hero.moveLeft(2)"
click at [1390, 664] on button "Run" at bounding box center [1390, 667] width 318 height 38
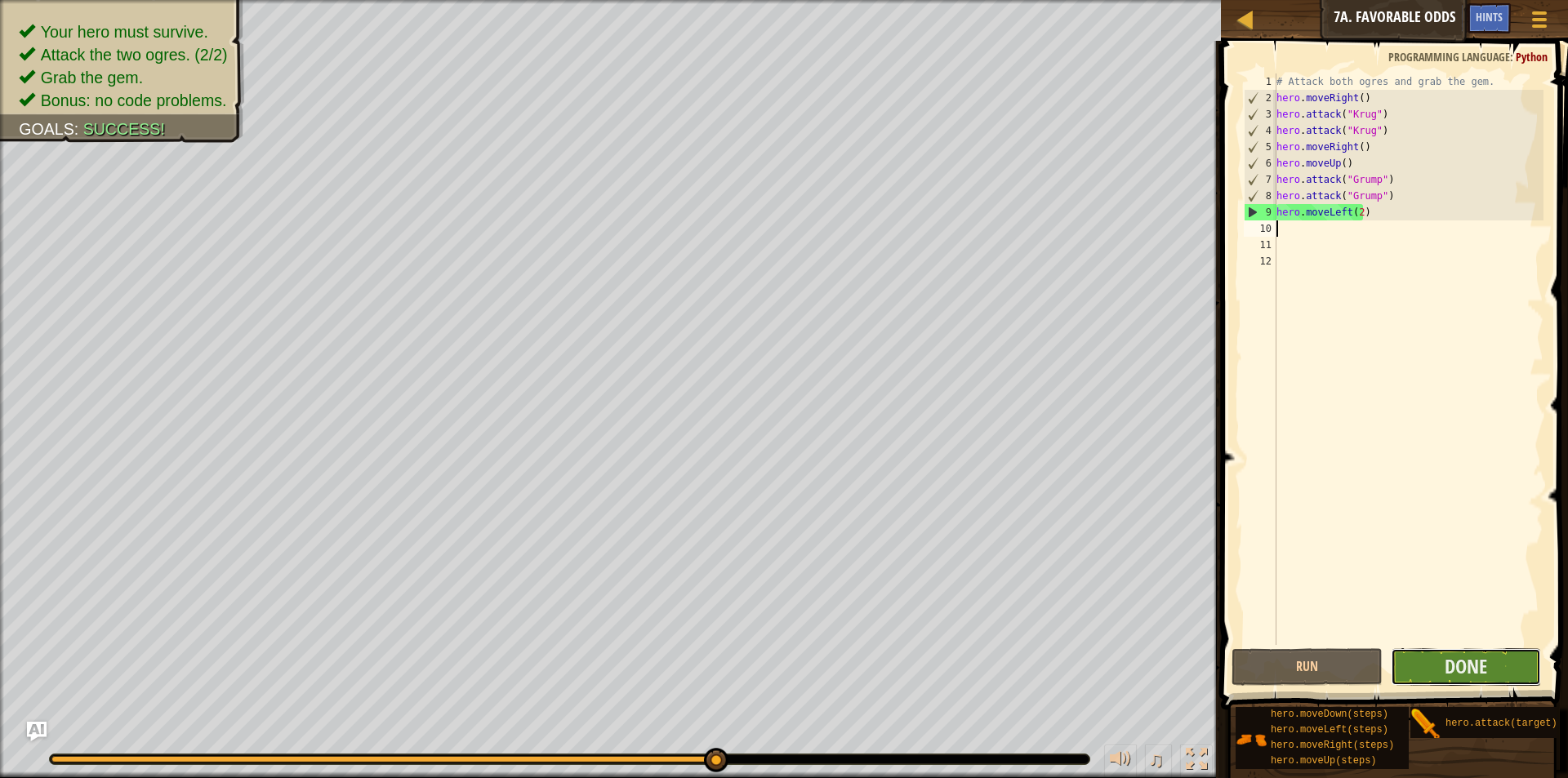
click at [1491, 665] on button "Done" at bounding box center [1466, 667] width 150 height 38
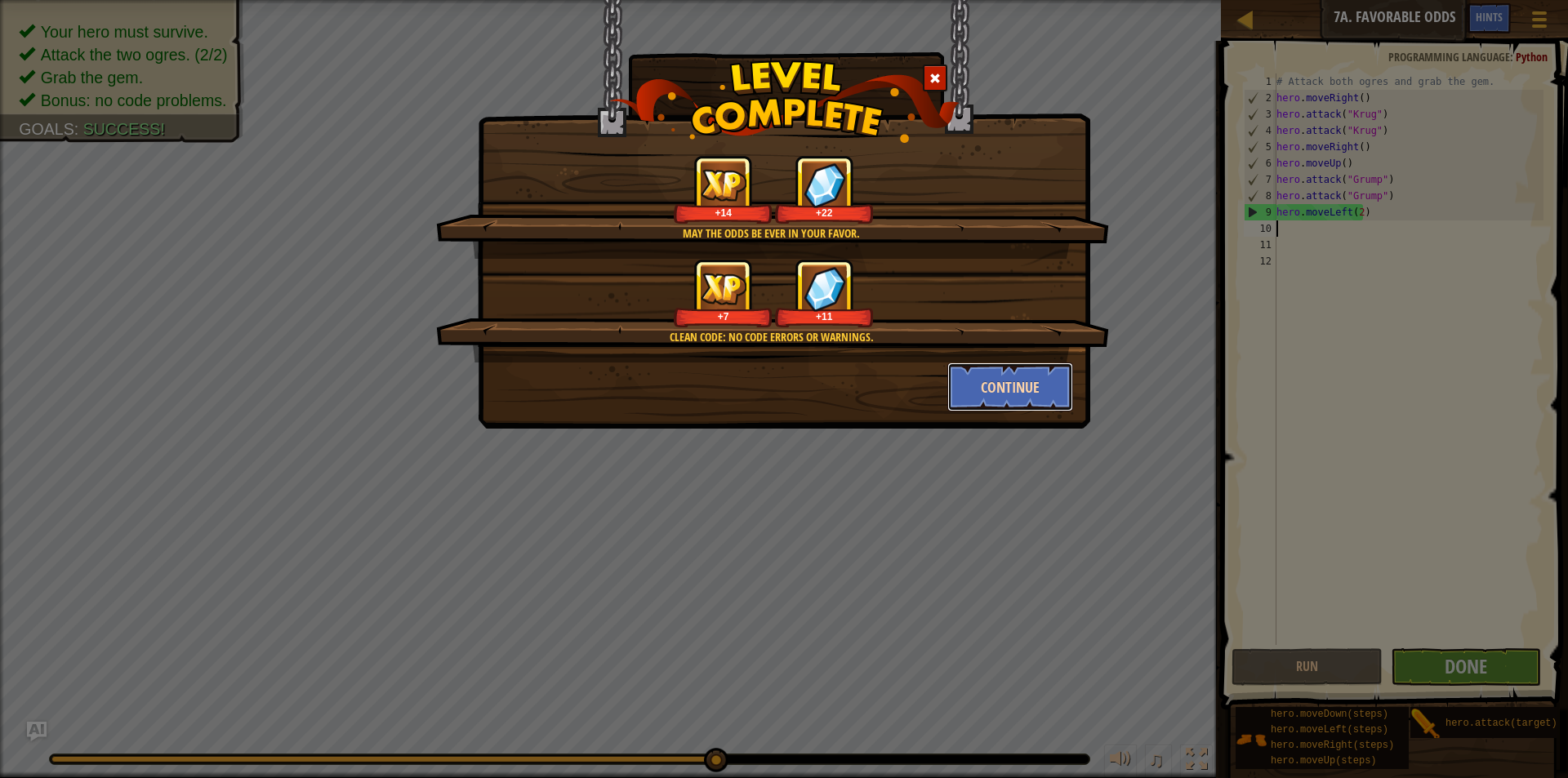
click at [1055, 399] on button "Continue" at bounding box center [1010, 387] width 126 height 49
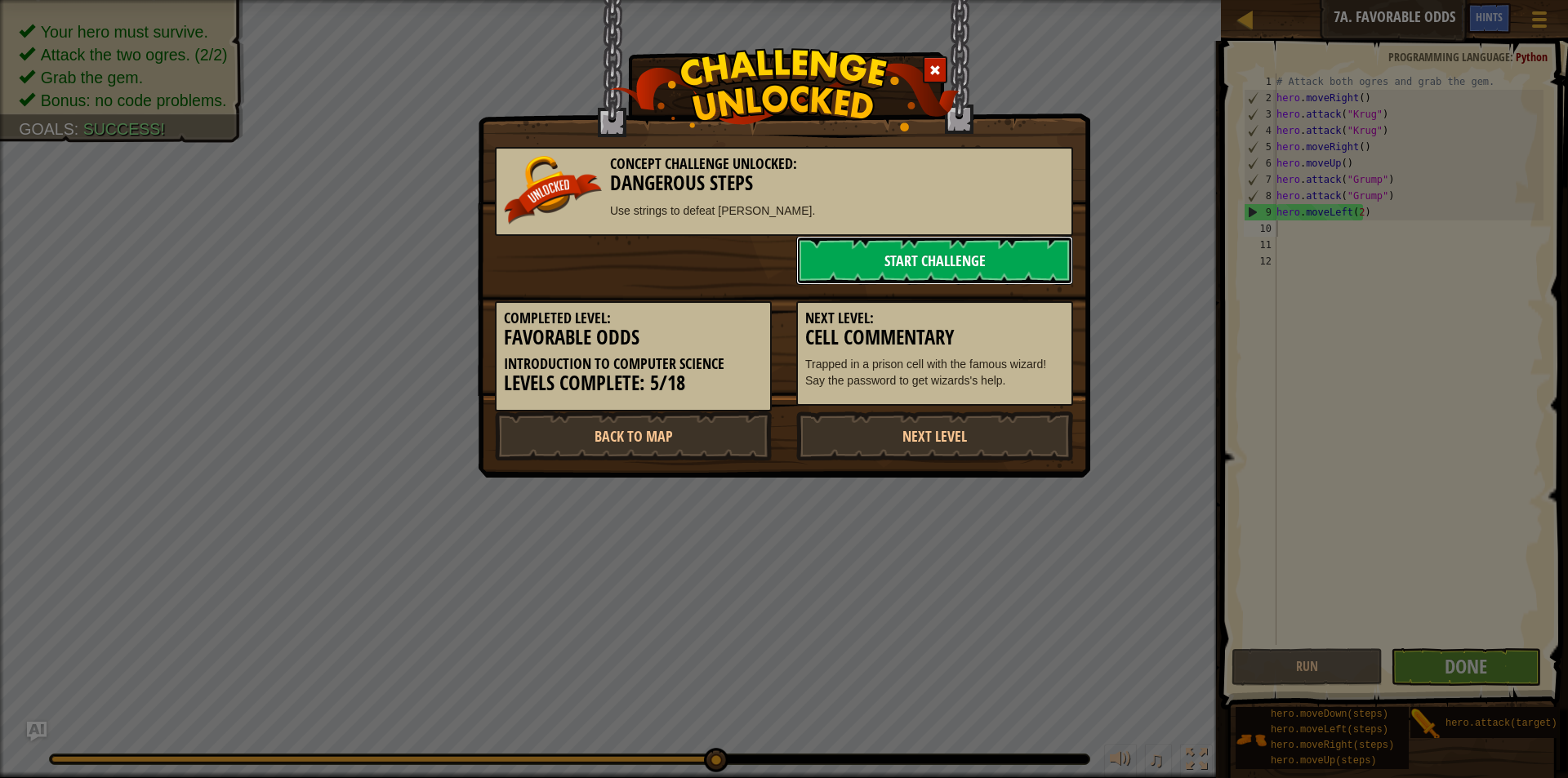
click at [890, 254] on link "Start Challenge" at bounding box center [934, 260] width 276 height 49
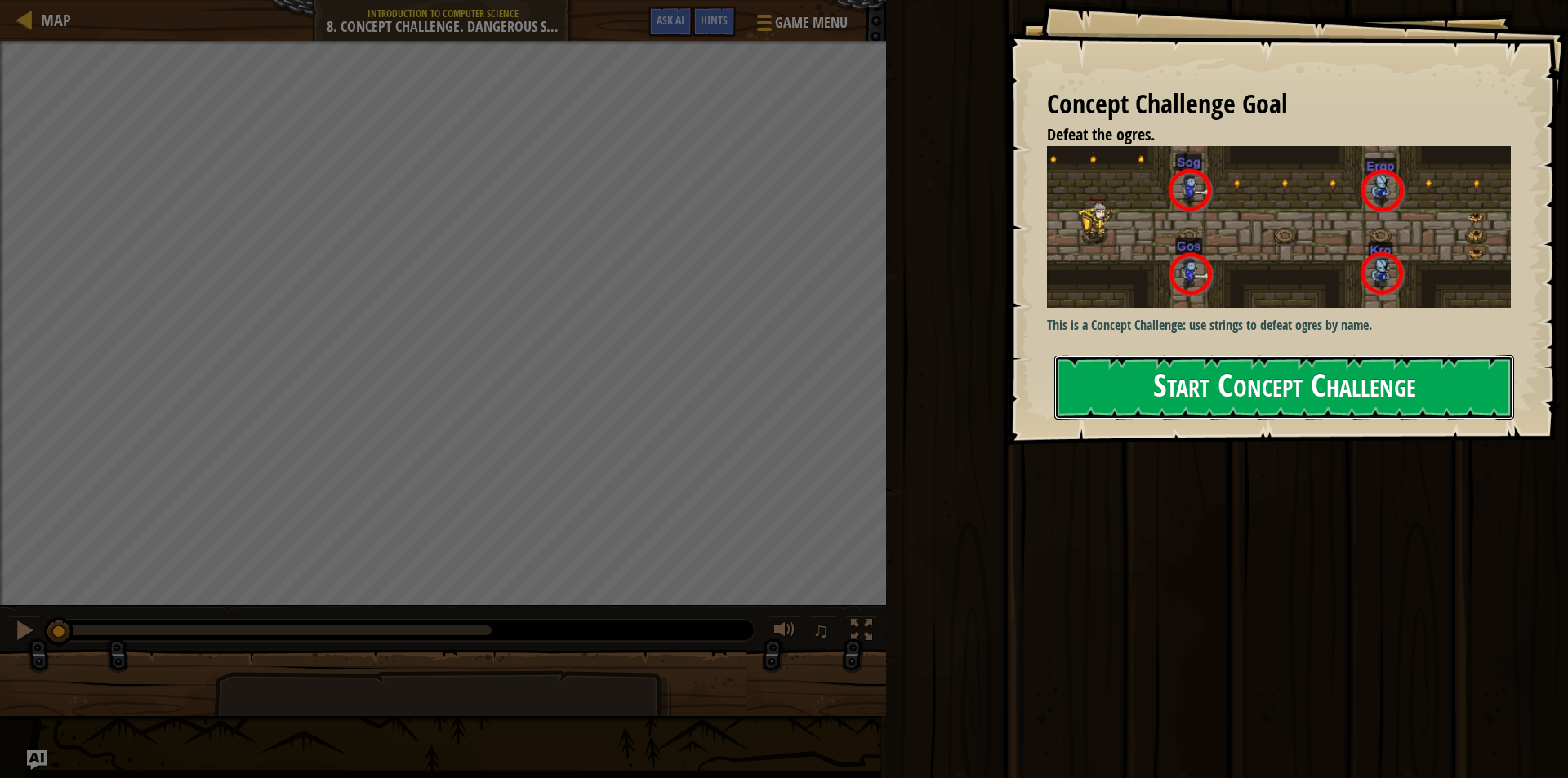
click at [1144, 379] on button "Start Concept Challenge" at bounding box center [1284, 387] width 460 height 64
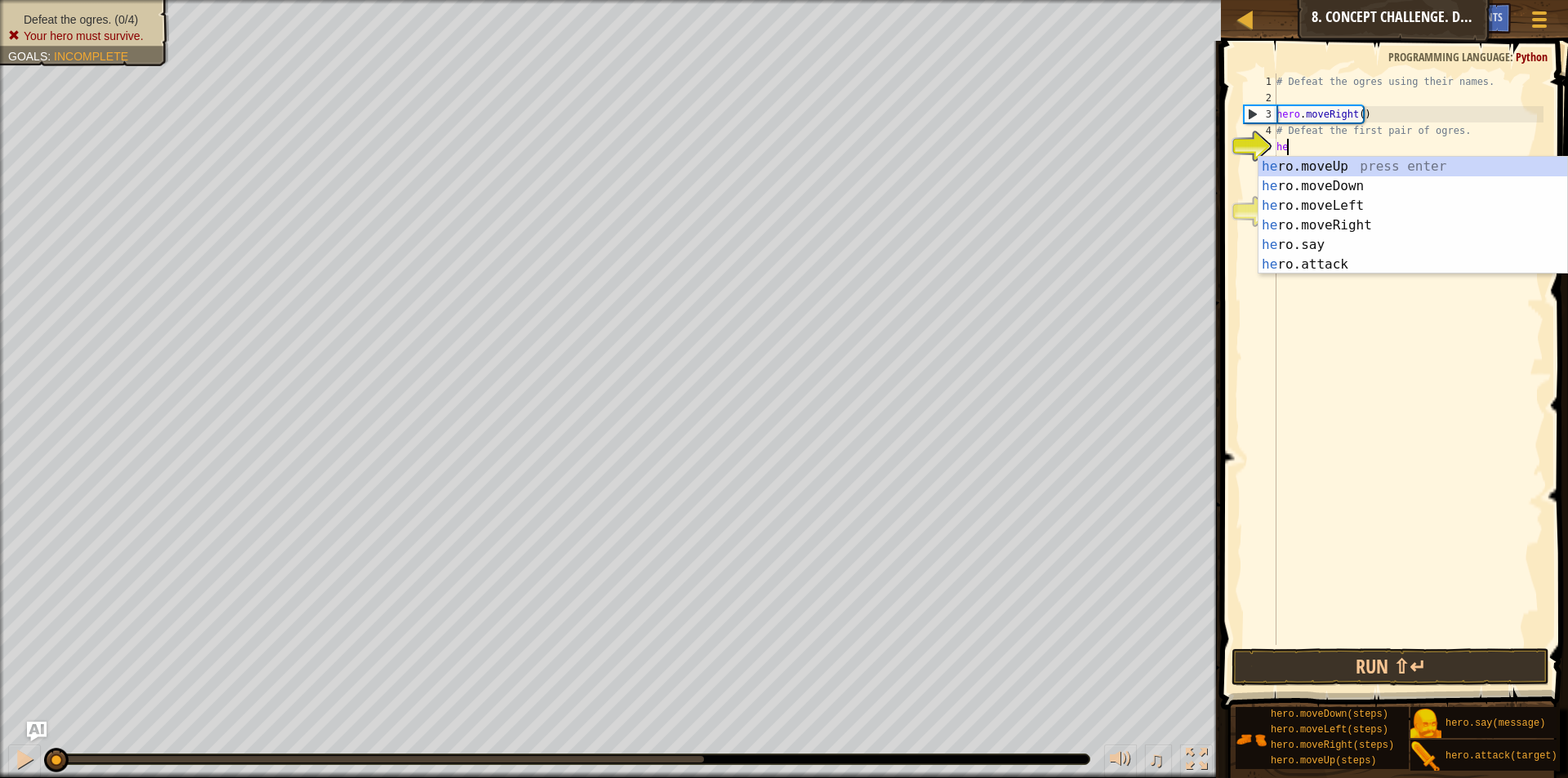
scroll to position [7, 1]
click at [1326, 265] on div "her o.moveUp press enter her o.moveDown press enter her o.moveLeft press enter …" at bounding box center [1413, 236] width 308 height 157
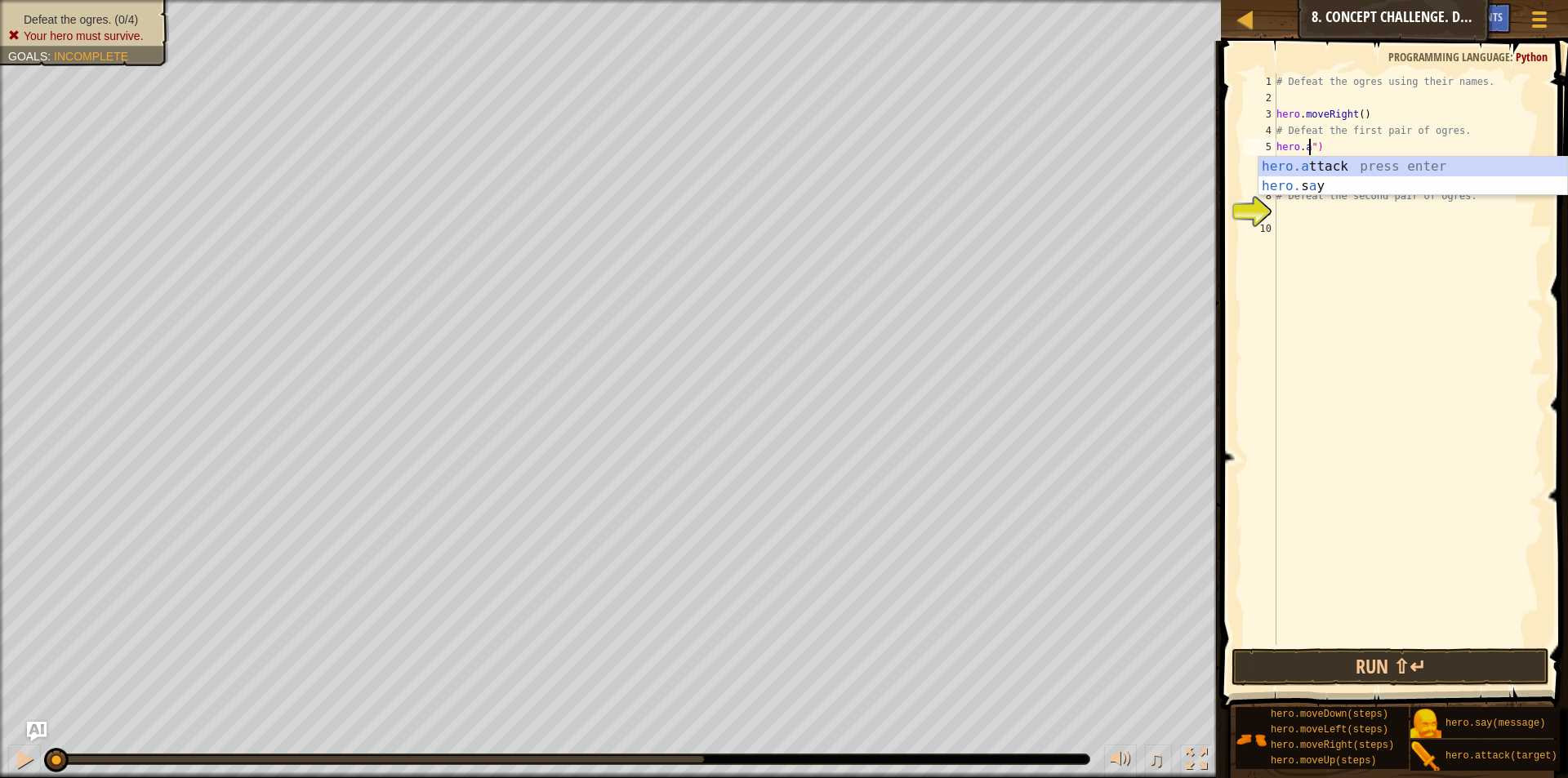
scroll to position [7, 3]
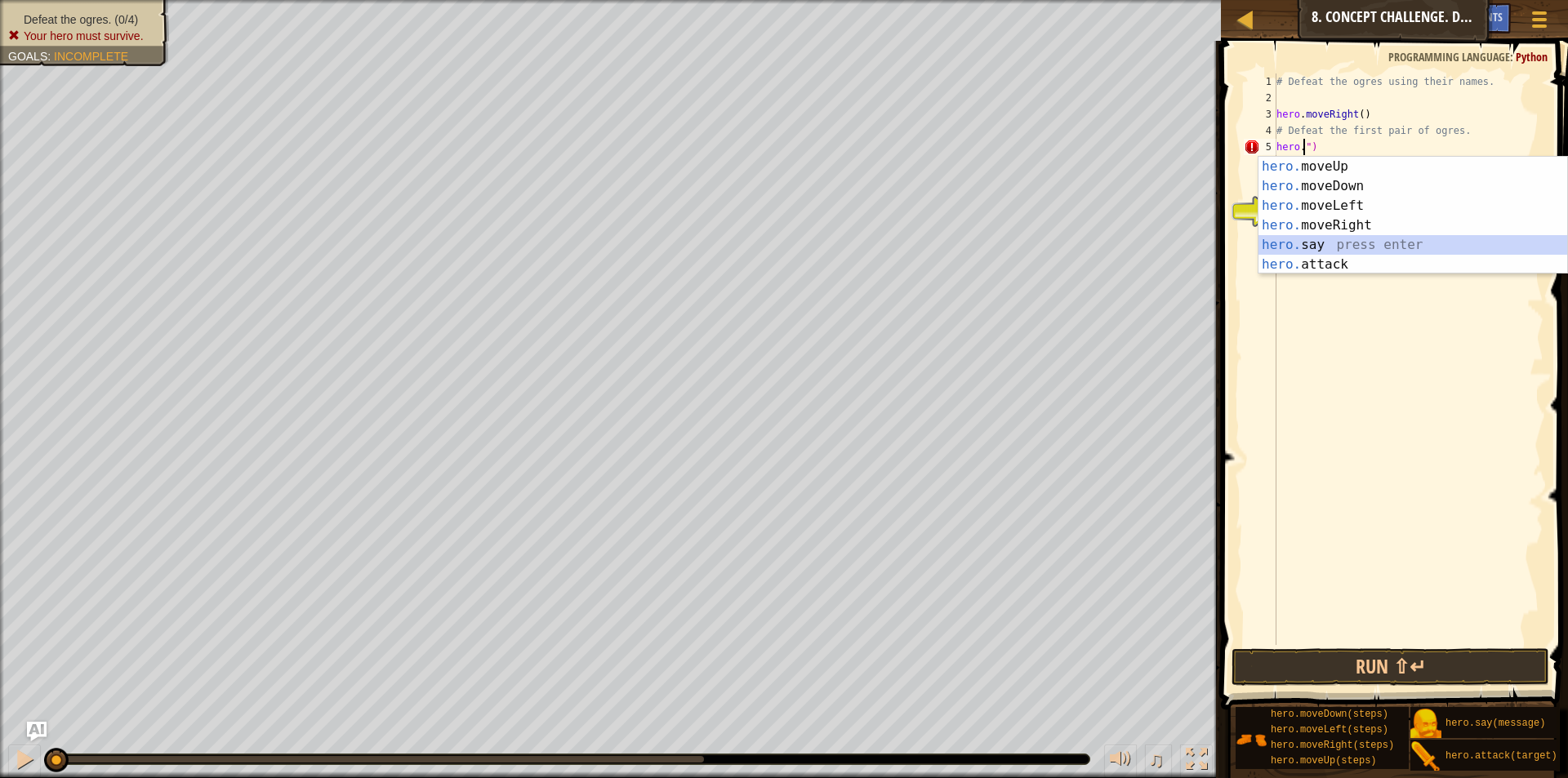
click at [1298, 247] on div "hero. moveUp press enter hero. moveDown press enter hero. moveLeft press enter …" at bounding box center [1413, 236] width 308 height 157
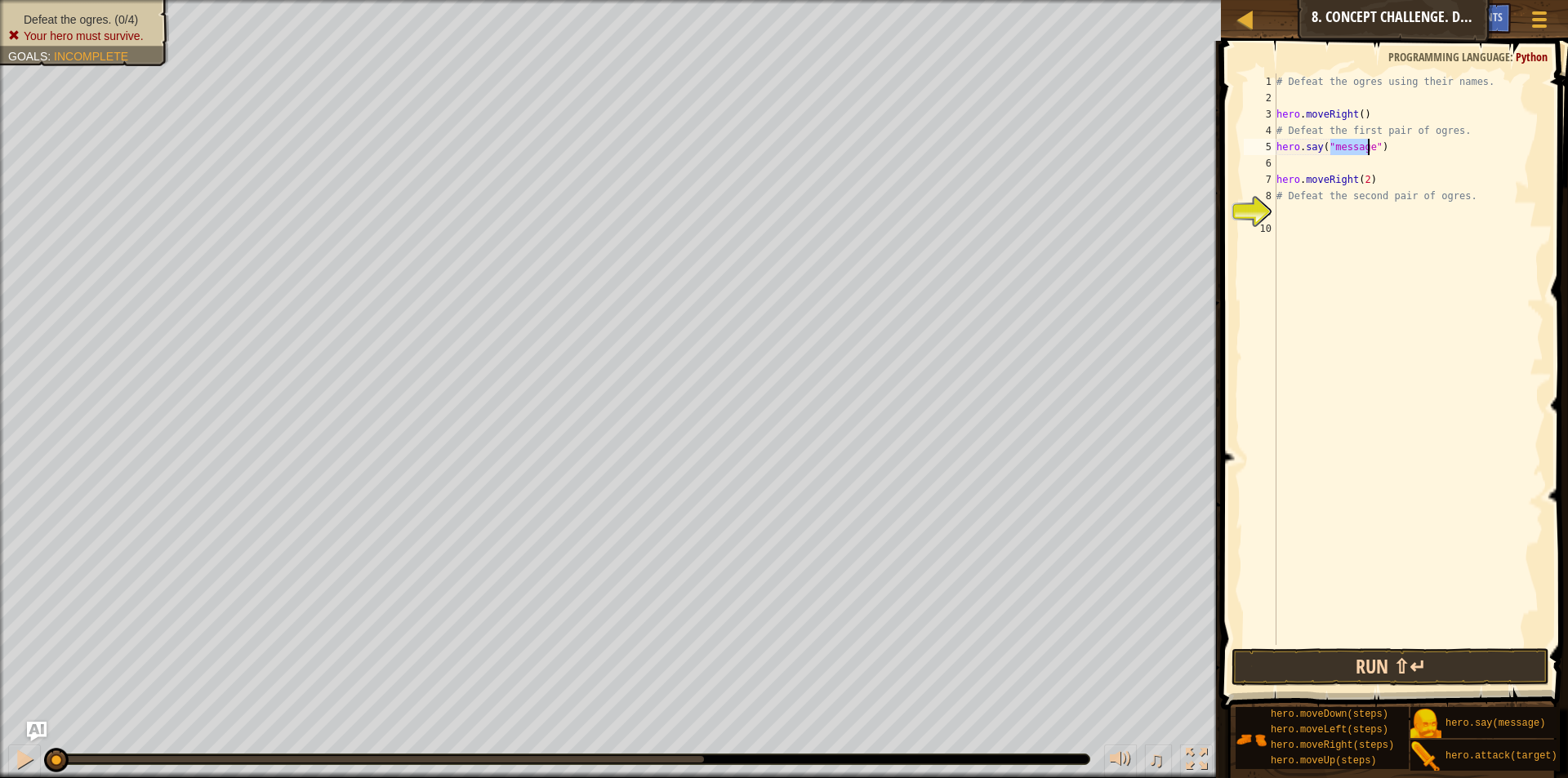
type textarea "hero.say("message")"
click at [1423, 655] on button "Run ⇧↵" at bounding box center [1390, 667] width 318 height 38
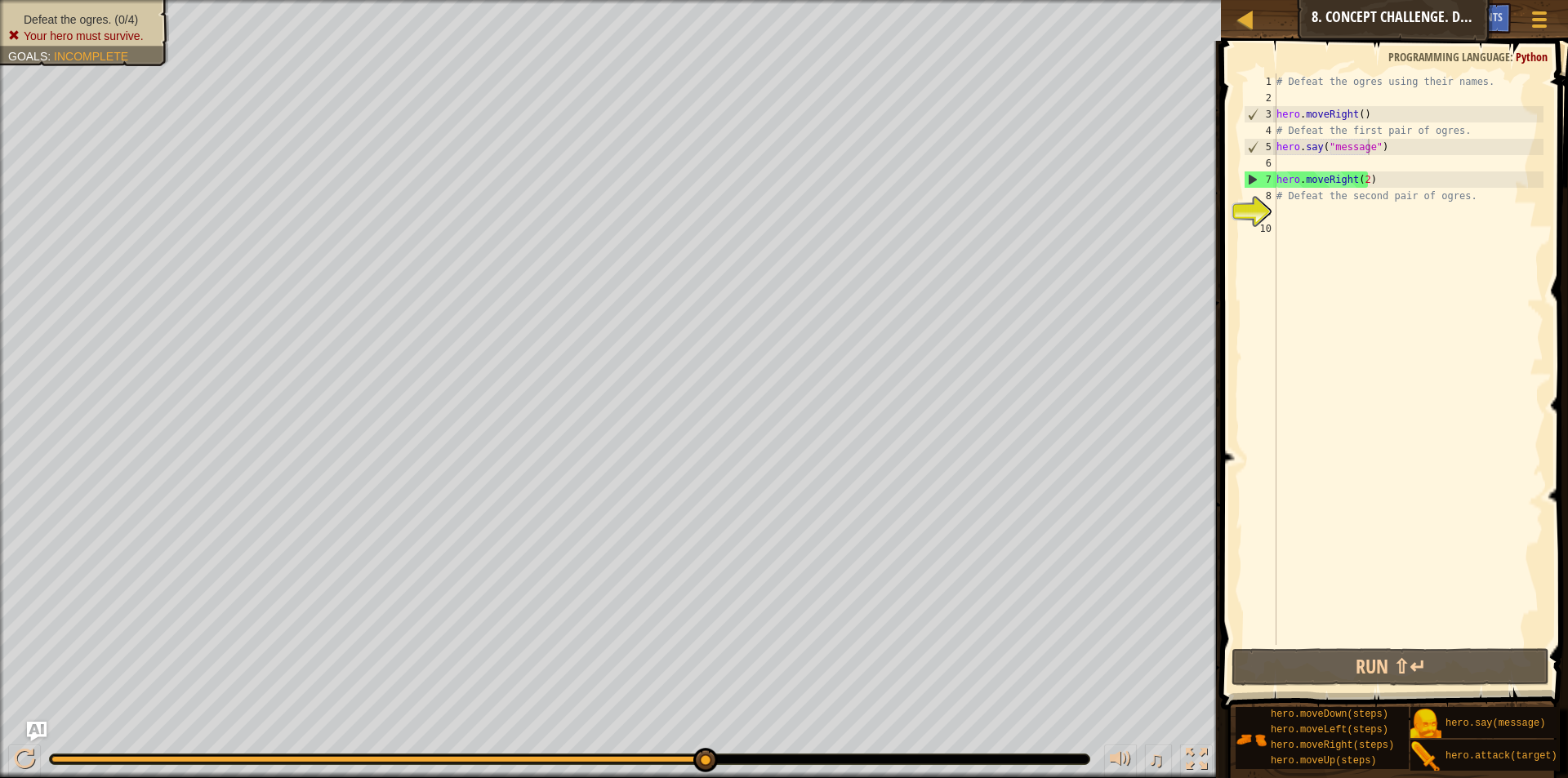
click at [76, 21] on div "Defeat the ogres. (0/4) Your hero must survive. Goals : Incomplete" at bounding box center [84, 27] width 153 height 33
click at [77, 32] on span "Your hero must survive." at bounding box center [84, 35] width 120 height 13
click at [1288, 162] on div "# Derrota a los ogros usando sus nombres. héroe . moverDerecha ( ) # Derrota al…" at bounding box center [1408, 375] width 270 height 604
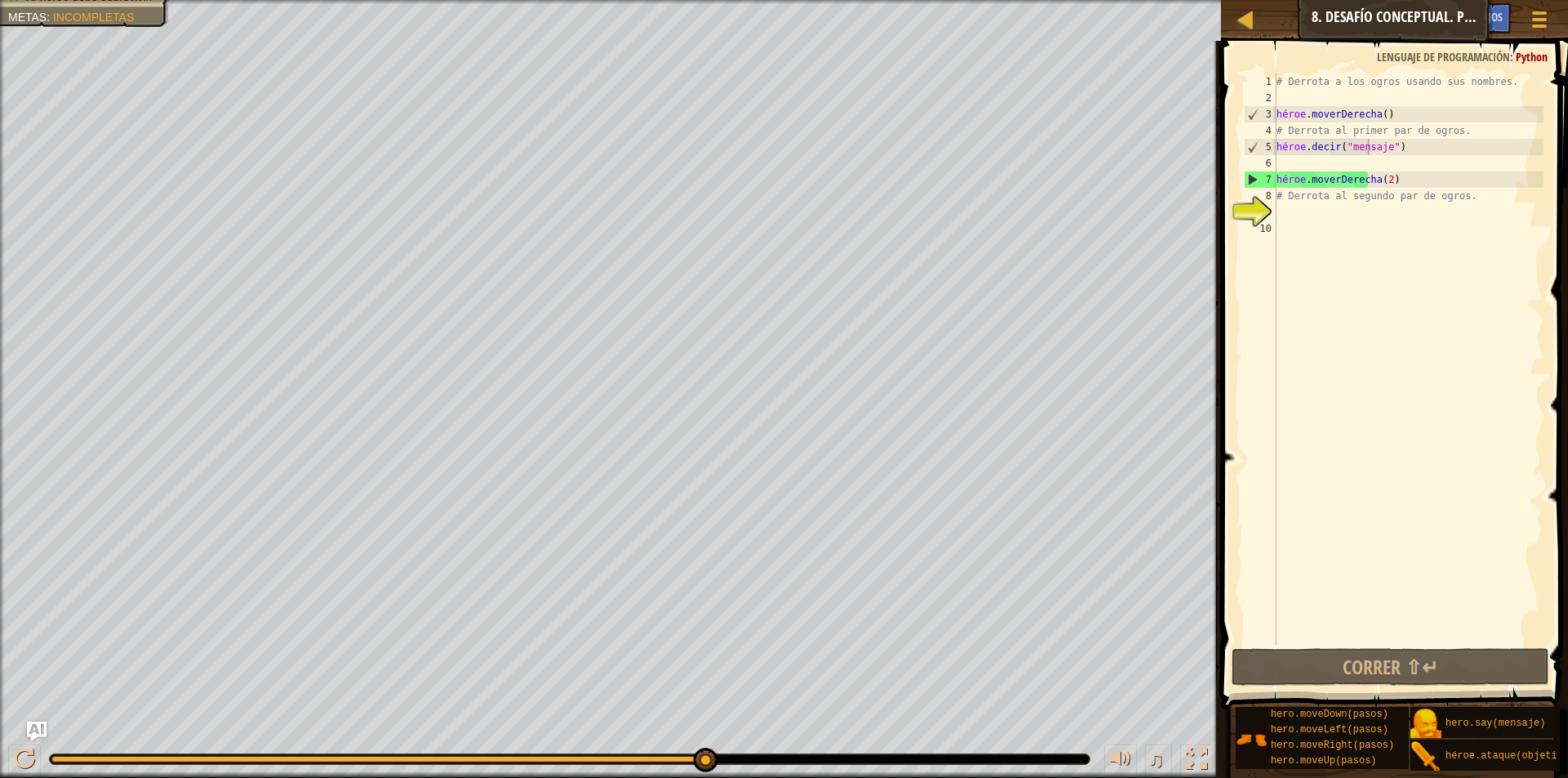
scroll to position [7, 0]
drag, startPoint x: 1428, startPoint y: 150, endPoint x: 1365, endPoint y: 138, distance: 64.1
click at [1365, 138] on div "# Derrota a los ogros usando sus nombres. héroe . moverDerecha ( ) # Derrota al…" at bounding box center [1408, 375] width 270 height 604
click at [1427, 144] on div "# Derrota a los ogros usando sus nombres. héroe . moverDerecha ( ) # Derrota al…" at bounding box center [1408, 359] width 270 height 571
click at [1430, 145] on div "# Derrota a los ogros usando sus nombres. héroe . moverDerecha ( ) # Derrota al…" at bounding box center [1408, 375] width 270 height 604
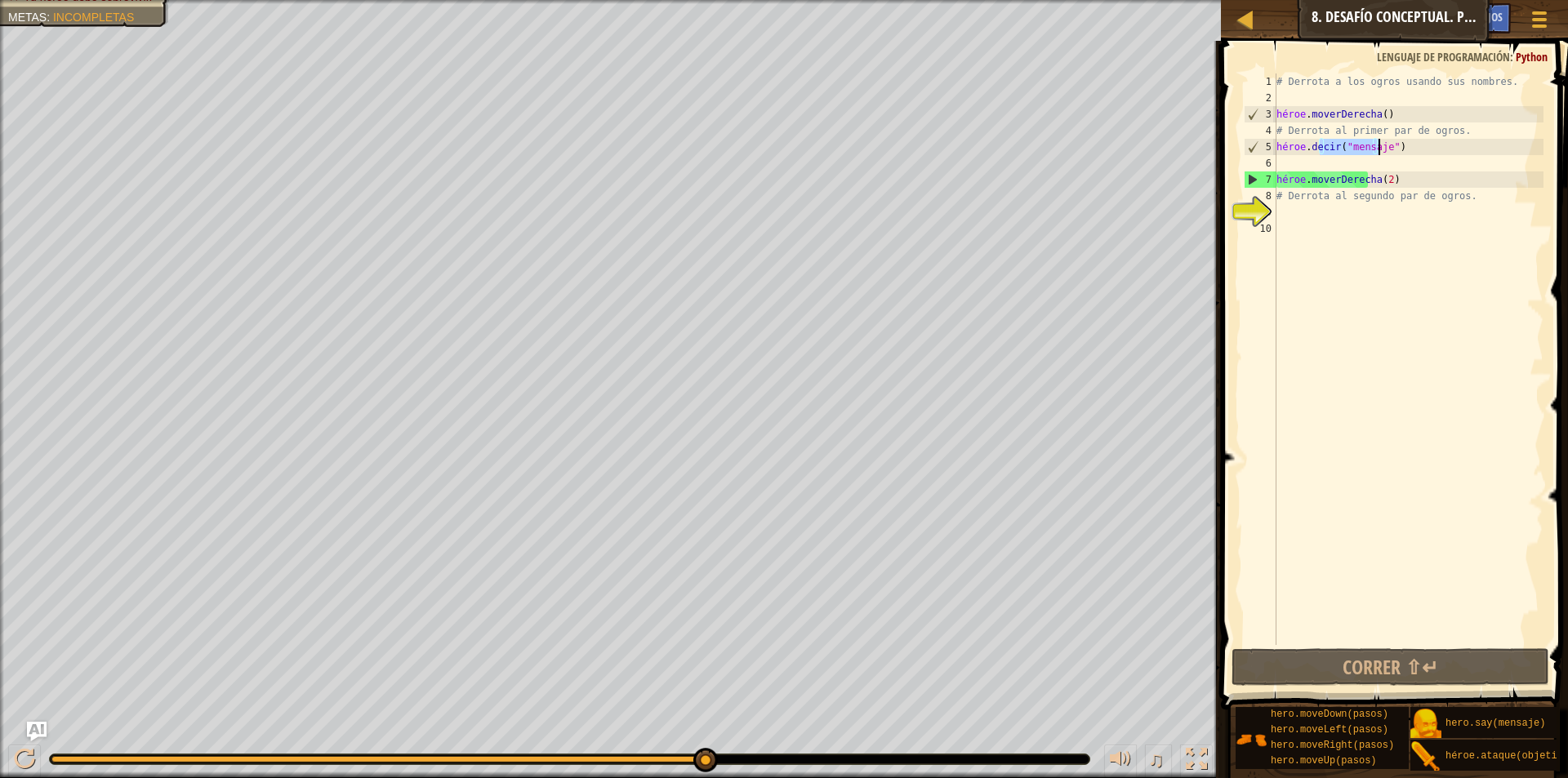
click at [1430, 145] on div "# Derrota a los ogros usando sus nombres. héroe . moverDerecha ( ) # Derrota al…" at bounding box center [1408, 375] width 270 height 604
click at [1429, 146] on div "# Derrota a los ogros usando sus nombres. héroe . moverDerecha ( ) # Derrota al…" at bounding box center [1408, 359] width 270 height 571
click at [1431, 146] on div "# Derrota a los ogros usando sus nombres. héroe . moverDerecha ( ) # Derrota al…" at bounding box center [1408, 375] width 270 height 604
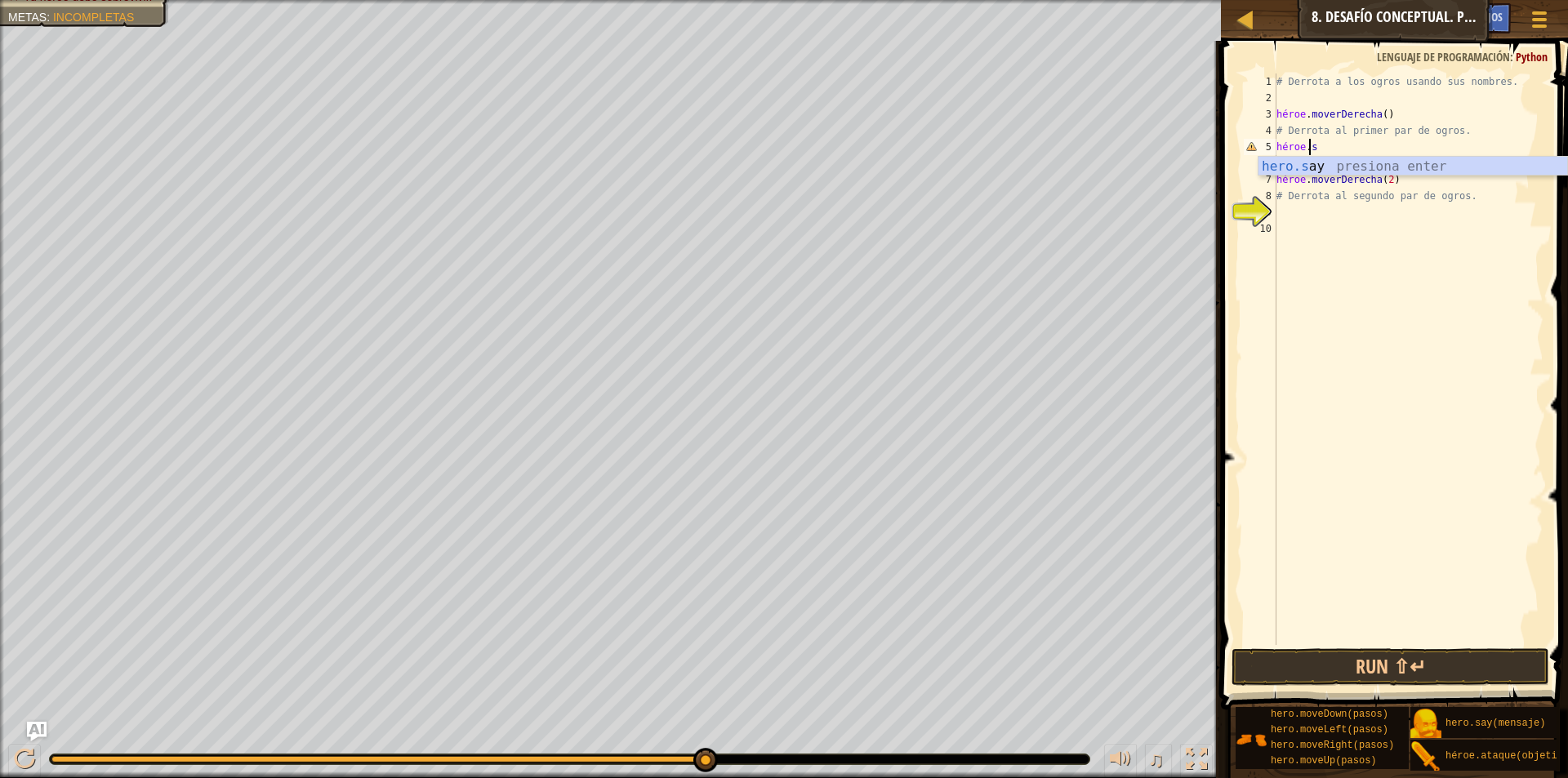
click at [1332, 146] on div "# Derrota a los ogros usando sus nombres. héroe . moverDerecha ( ) # Derrota al…" at bounding box center [1408, 375] width 270 height 604
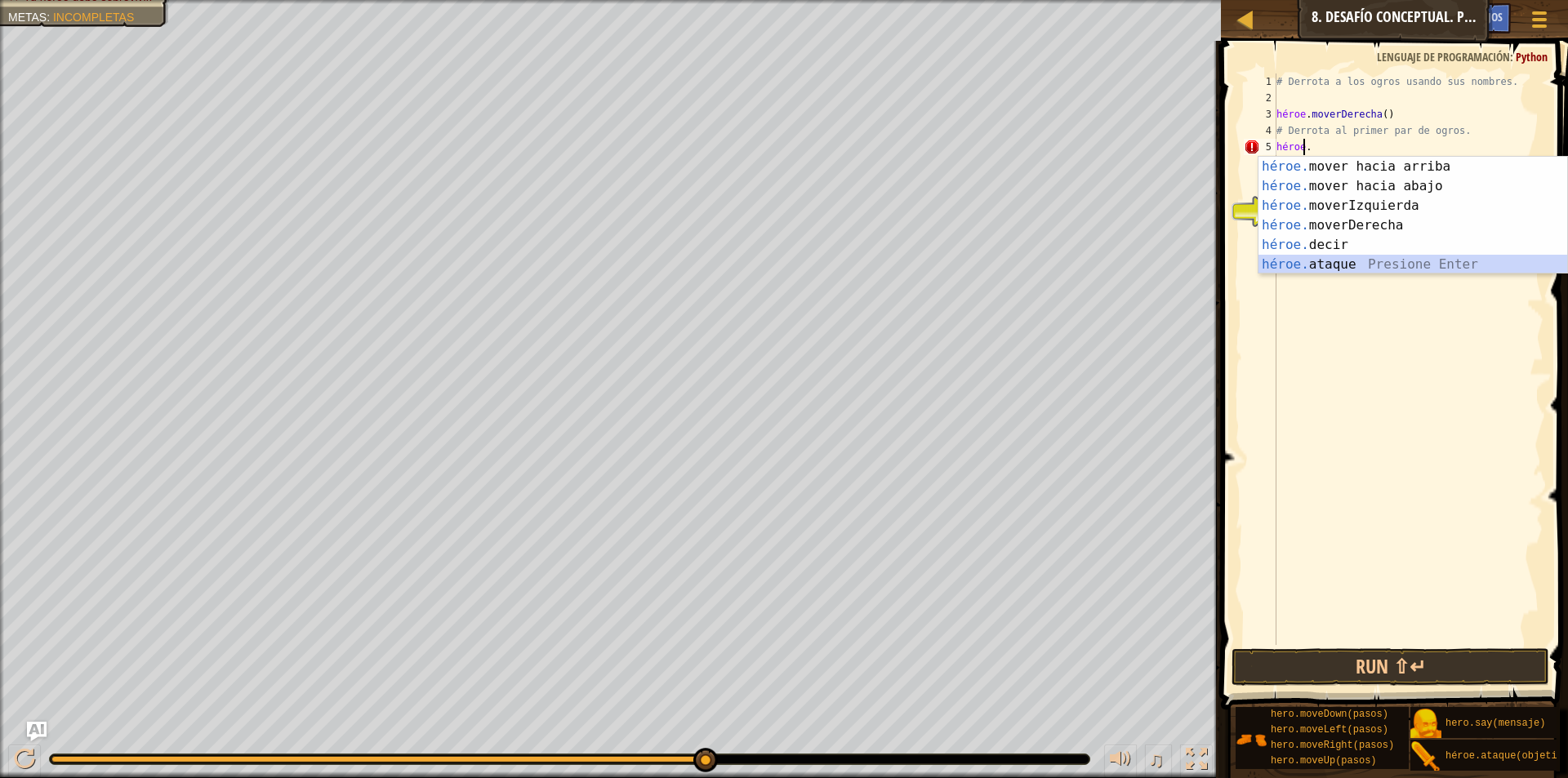
click at [1356, 259] on div "héroe. mover hacia arriba presiona enter héroe. mover hacia abajo Presione Ente…" at bounding box center [1413, 236] width 308 height 157
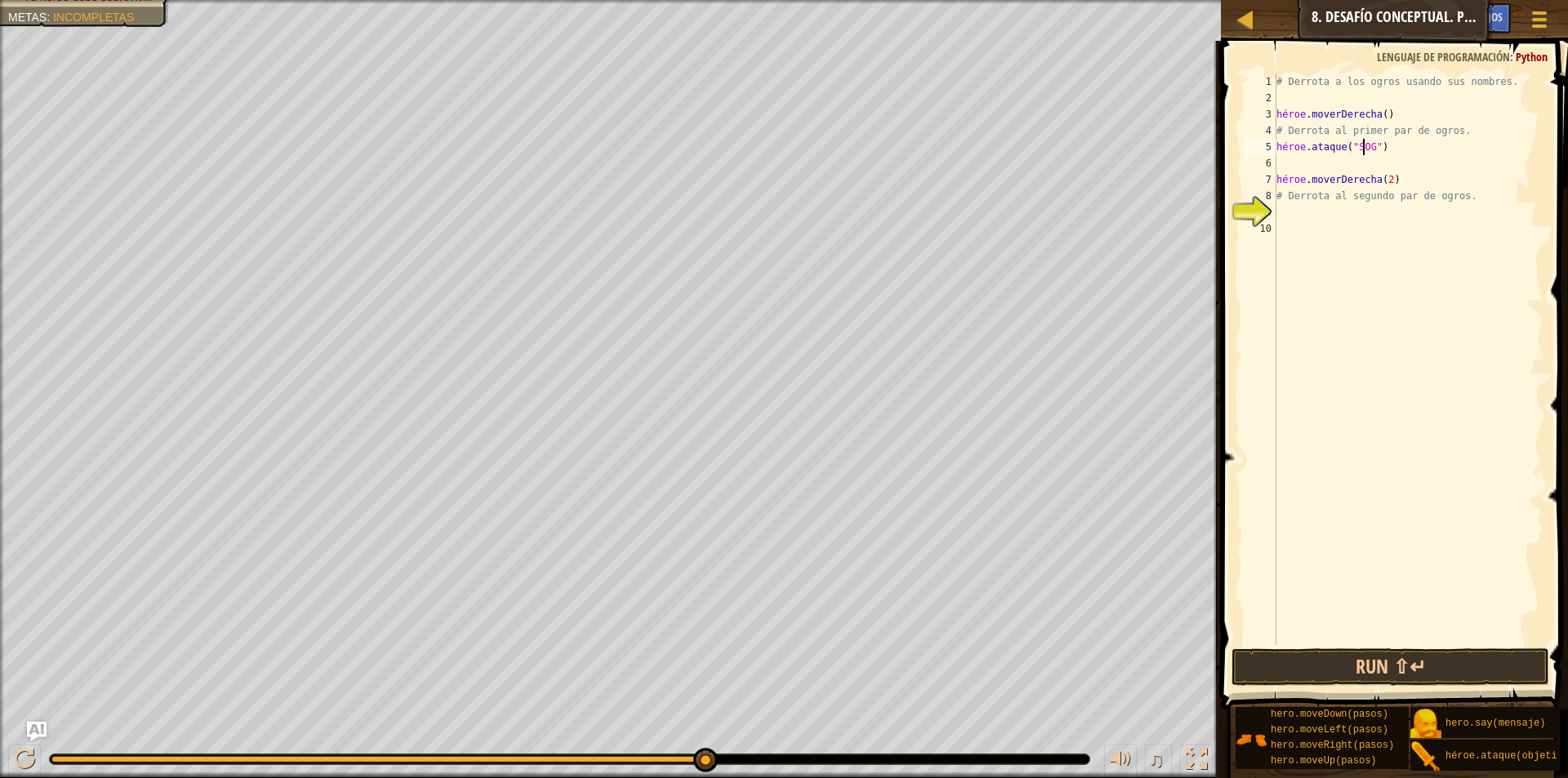
scroll to position [7, 6]
type textarea "hero.attack("Sog")"
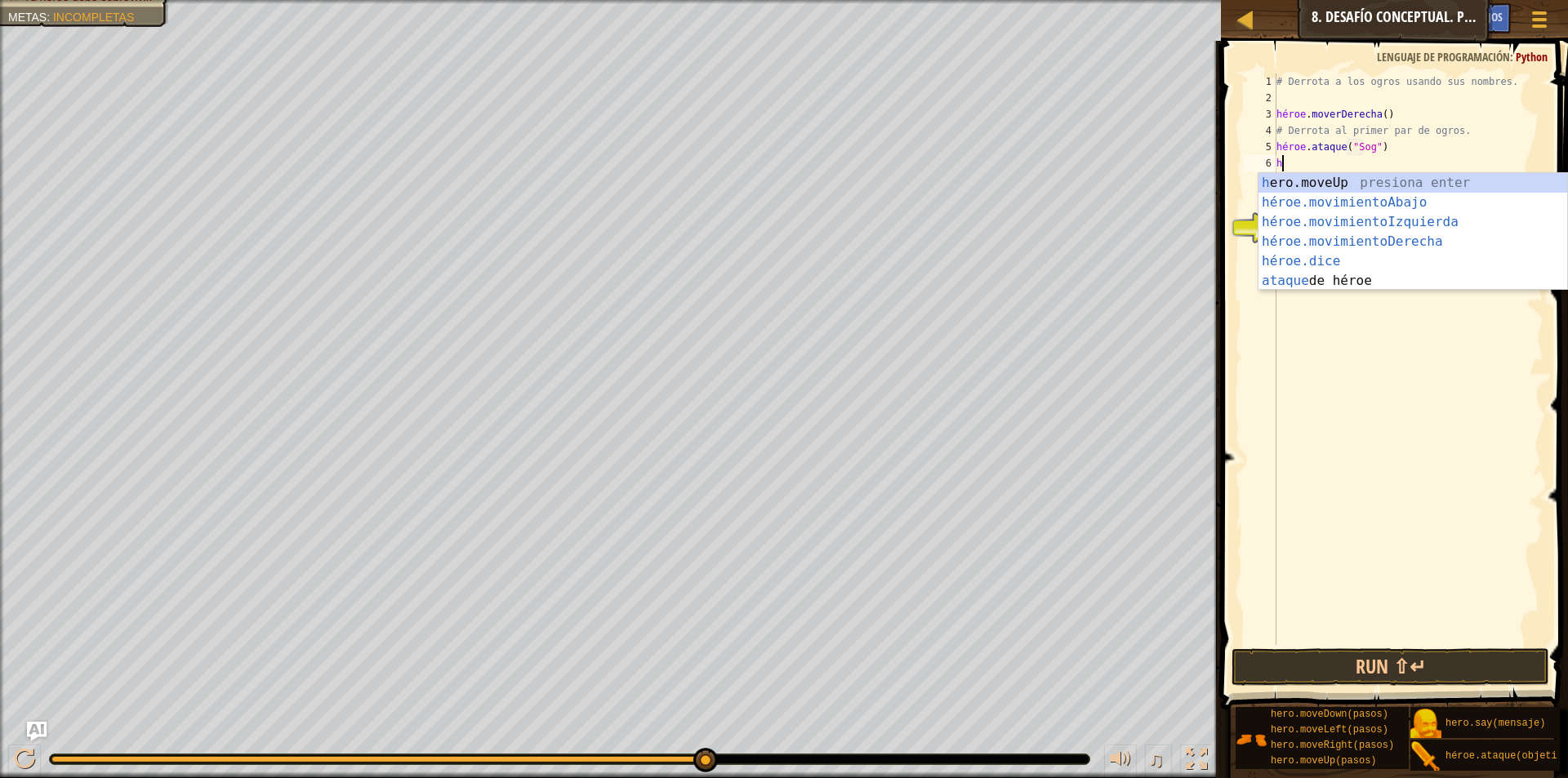
type textarea "h"
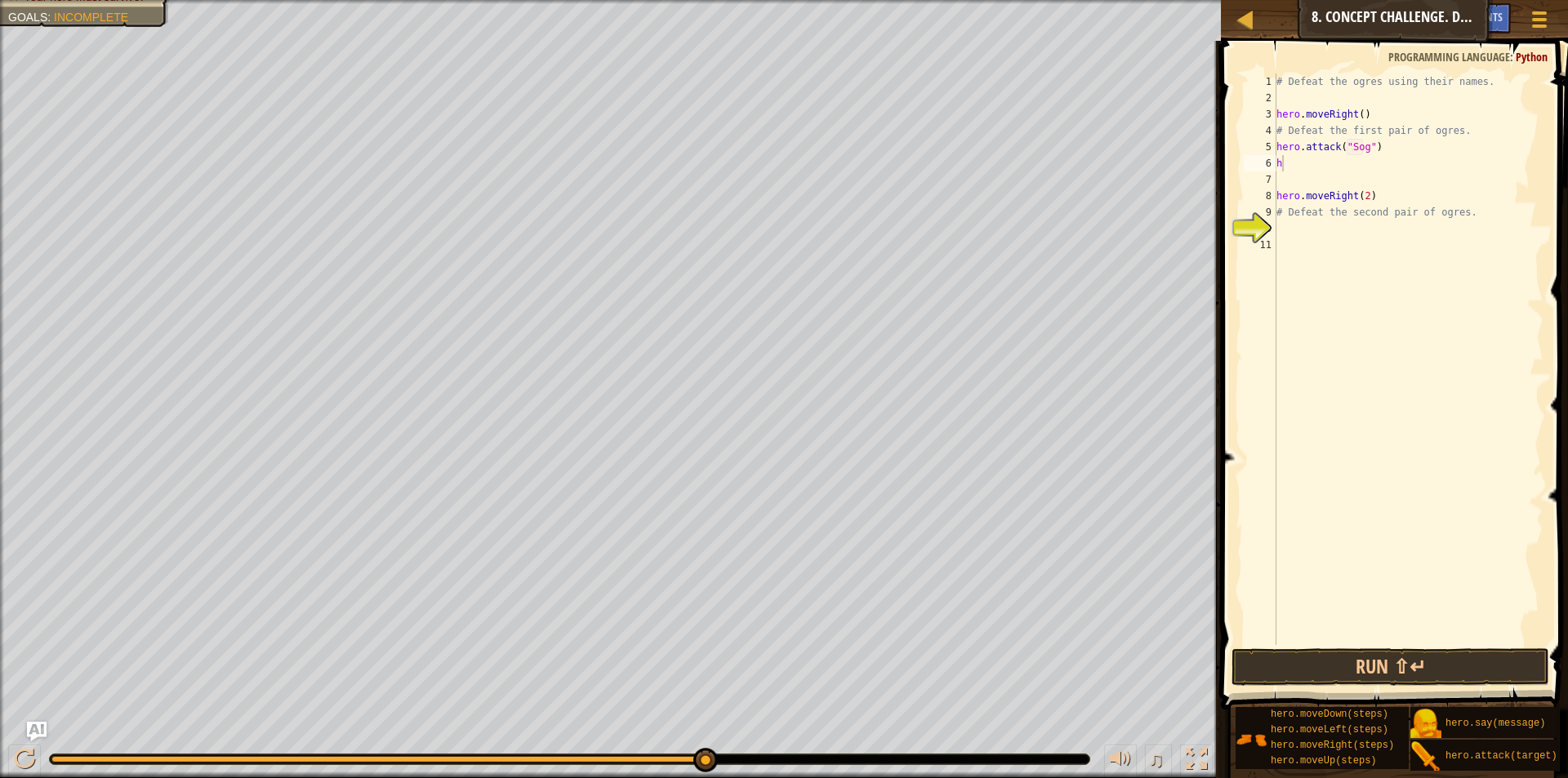
click at [1280, 180] on div "# Defeat the ogres using their names. hero . moveRight ( ) # Defeat the first p…" at bounding box center [1408, 375] width 270 height 604
click at [1293, 148] on div "# Defeat the ogres using their names. hero . moveRight ( ) # Defeat the first p…" at bounding box center [1408, 375] width 270 height 604
click at [1292, 162] on div "# Defeat the ogres using their names. hero . moveRight ( ) # Defeat the first p…" at bounding box center [1408, 375] width 270 height 604
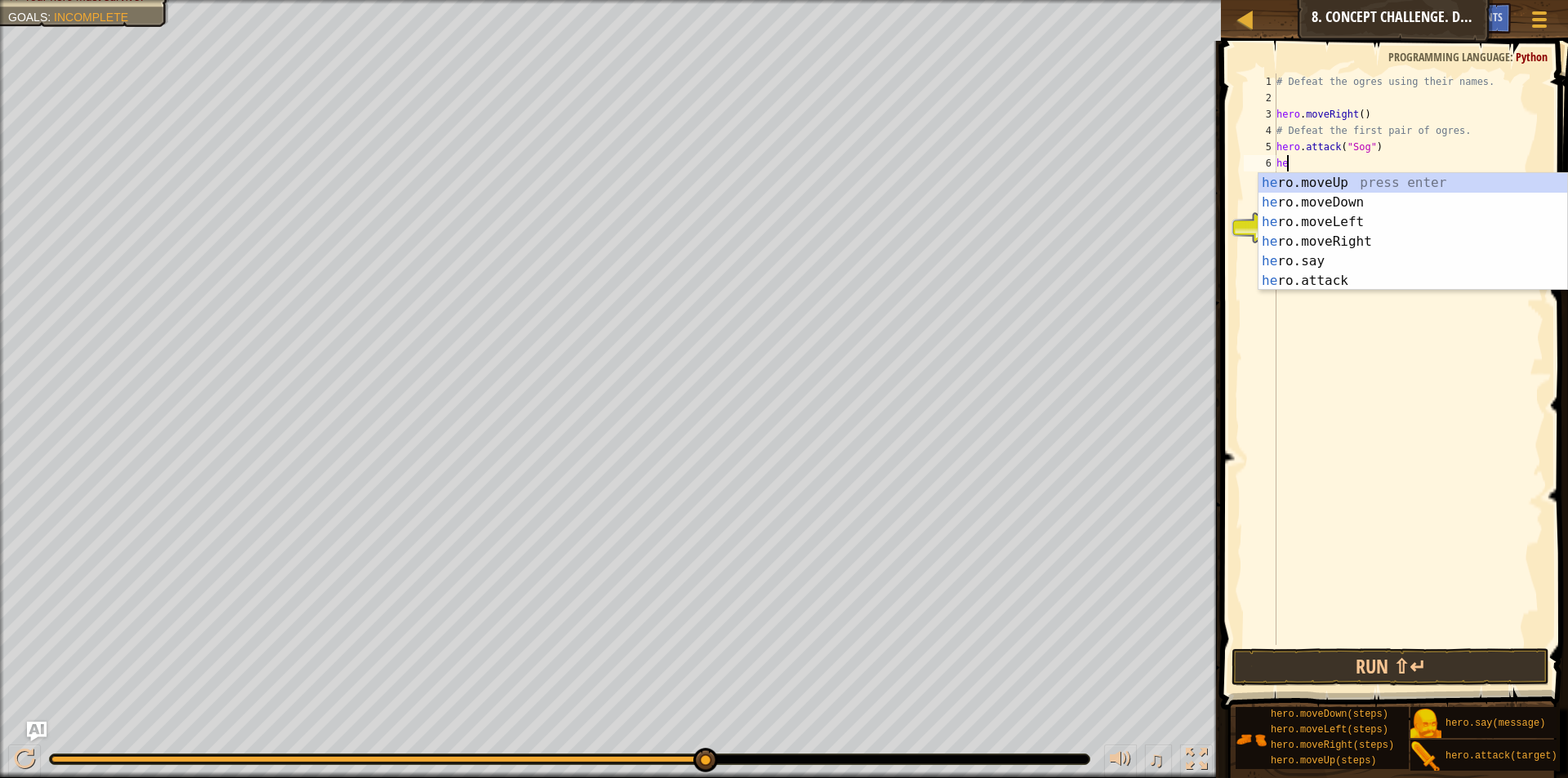
scroll to position [7, 1]
click at [1426, 271] on div "hero .moveUp press enter hero .moveDown press enter hero .moveLeft press enter …" at bounding box center [1413, 252] width 308 height 157
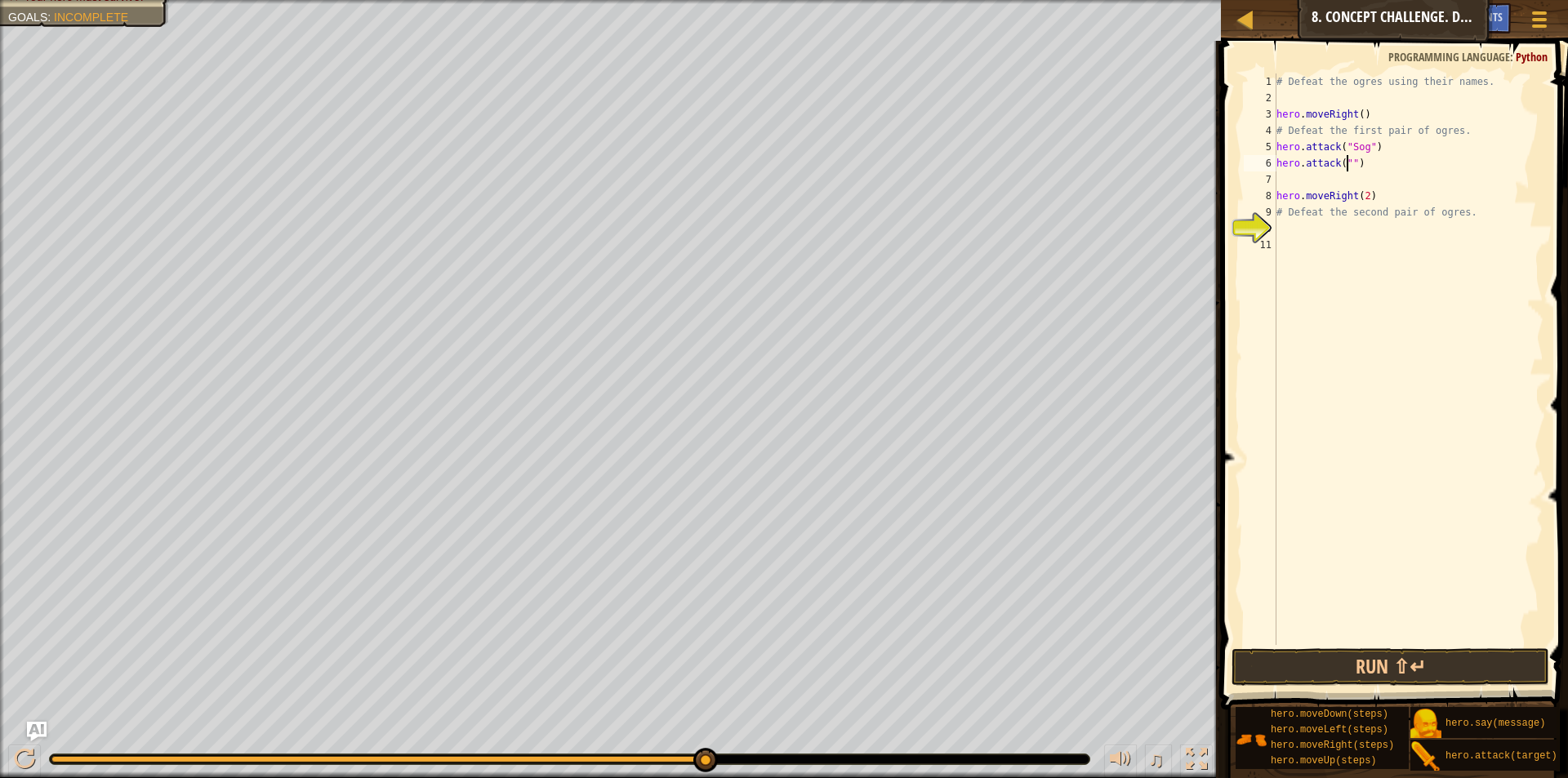
scroll to position [7, 6]
type textarea "hero.attack("Gos")"
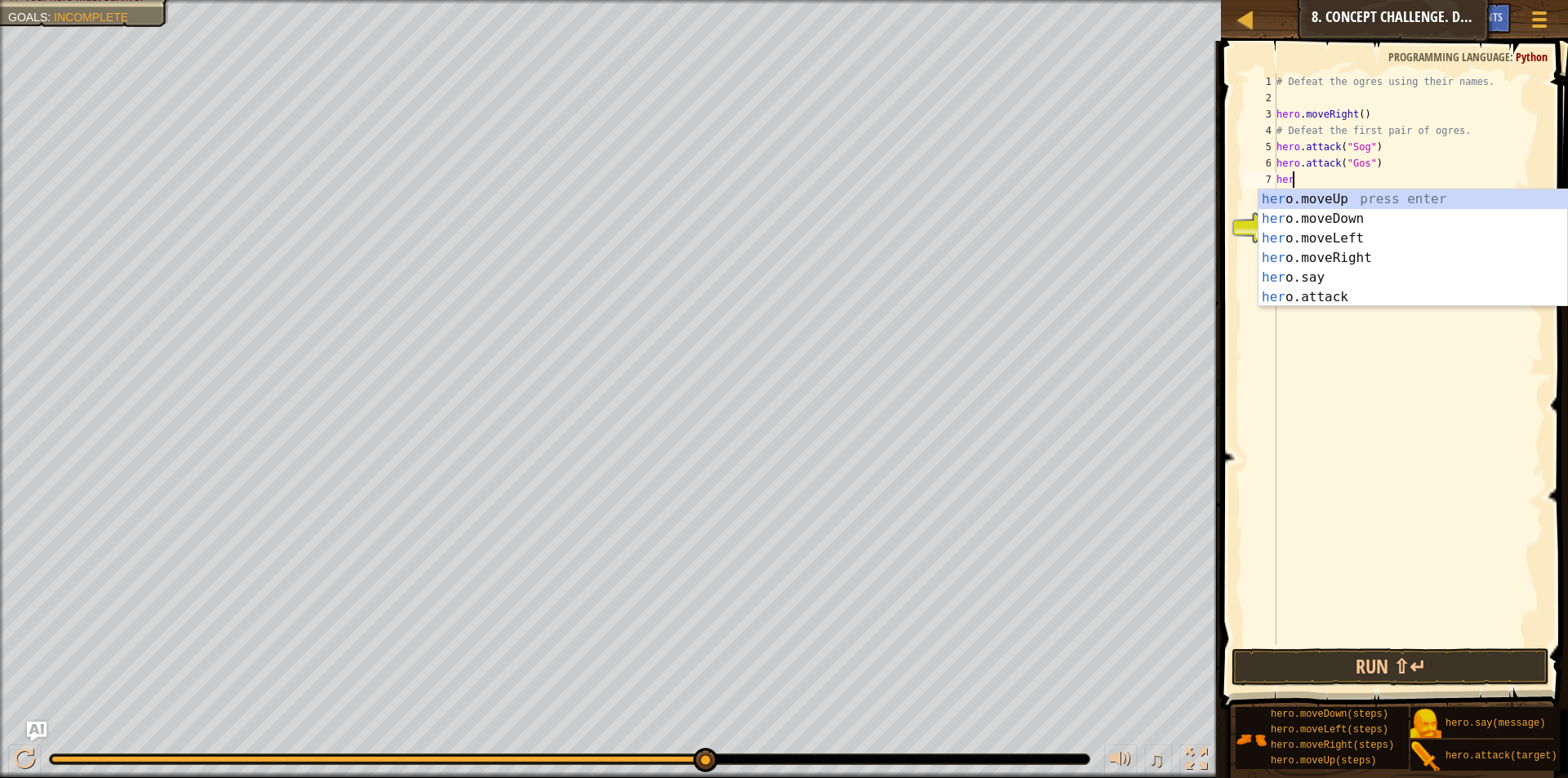
scroll to position [7, 1]
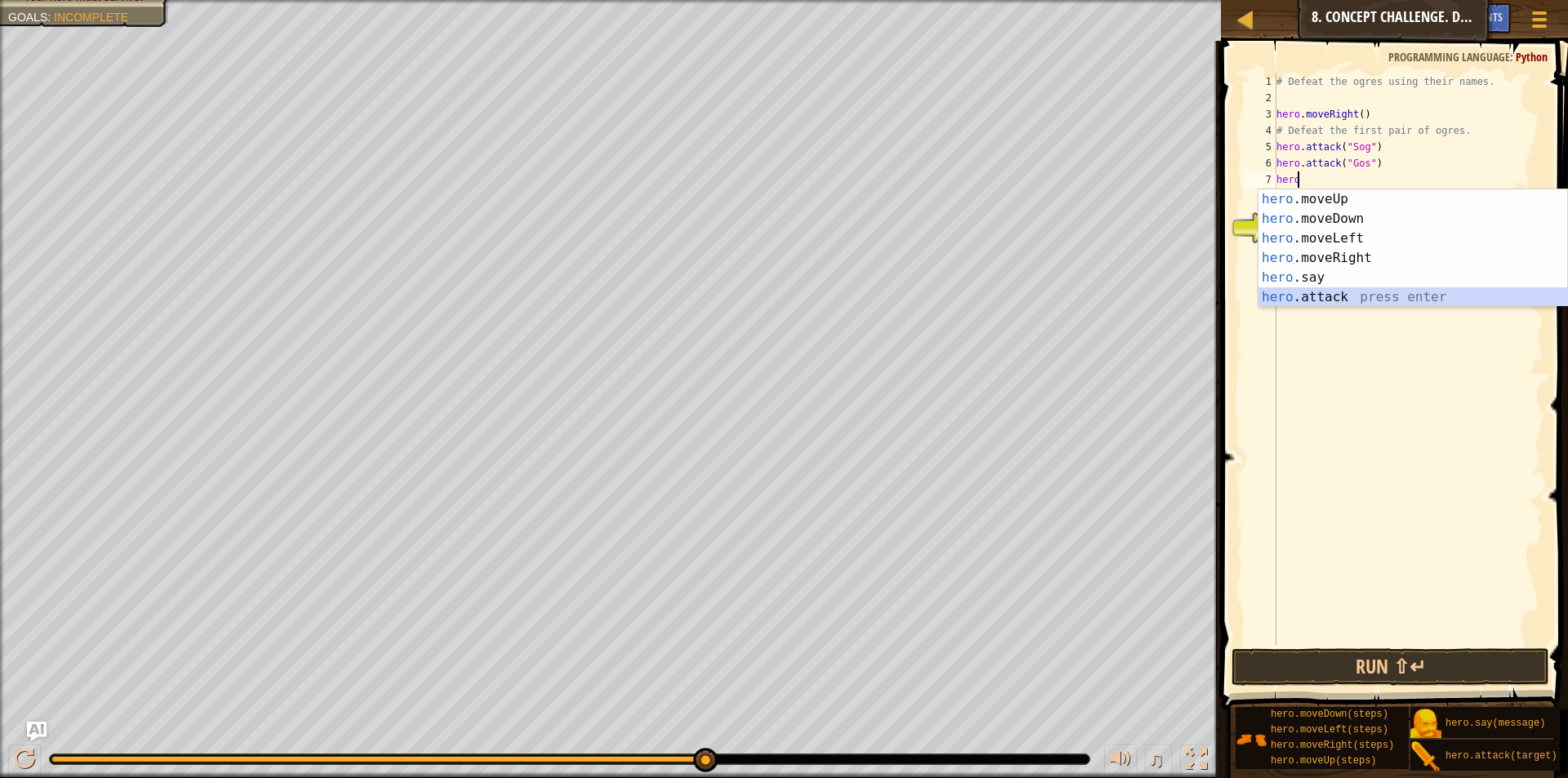
click at [1348, 295] on div "hero .moveUp press enter hero .moveDown press enter hero .moveLeft press enter …" at bounding box center [1413, 268] width 308 height 157
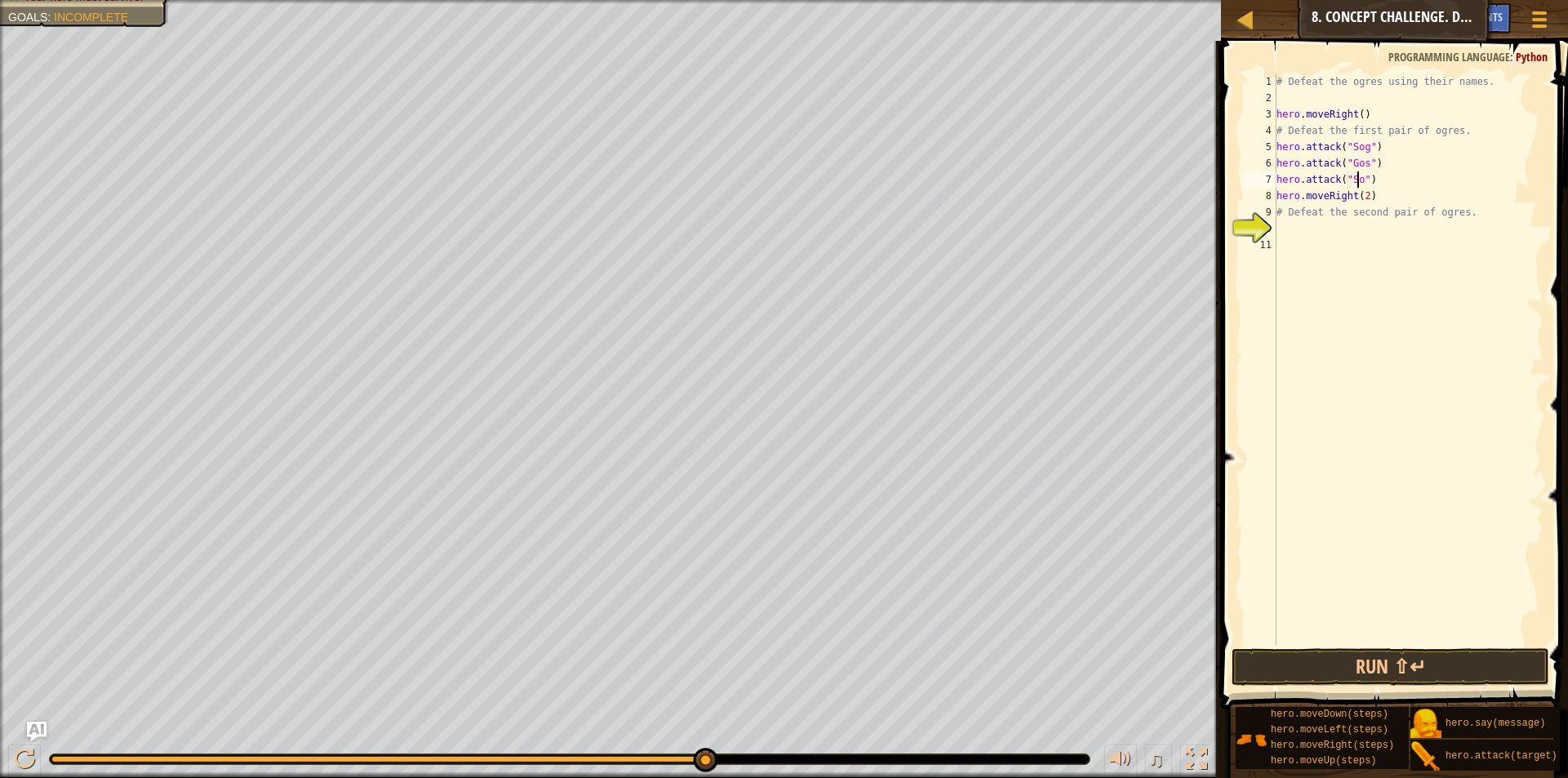
scroll to position [7, 7]
type textarea "hero.attack("Song")"
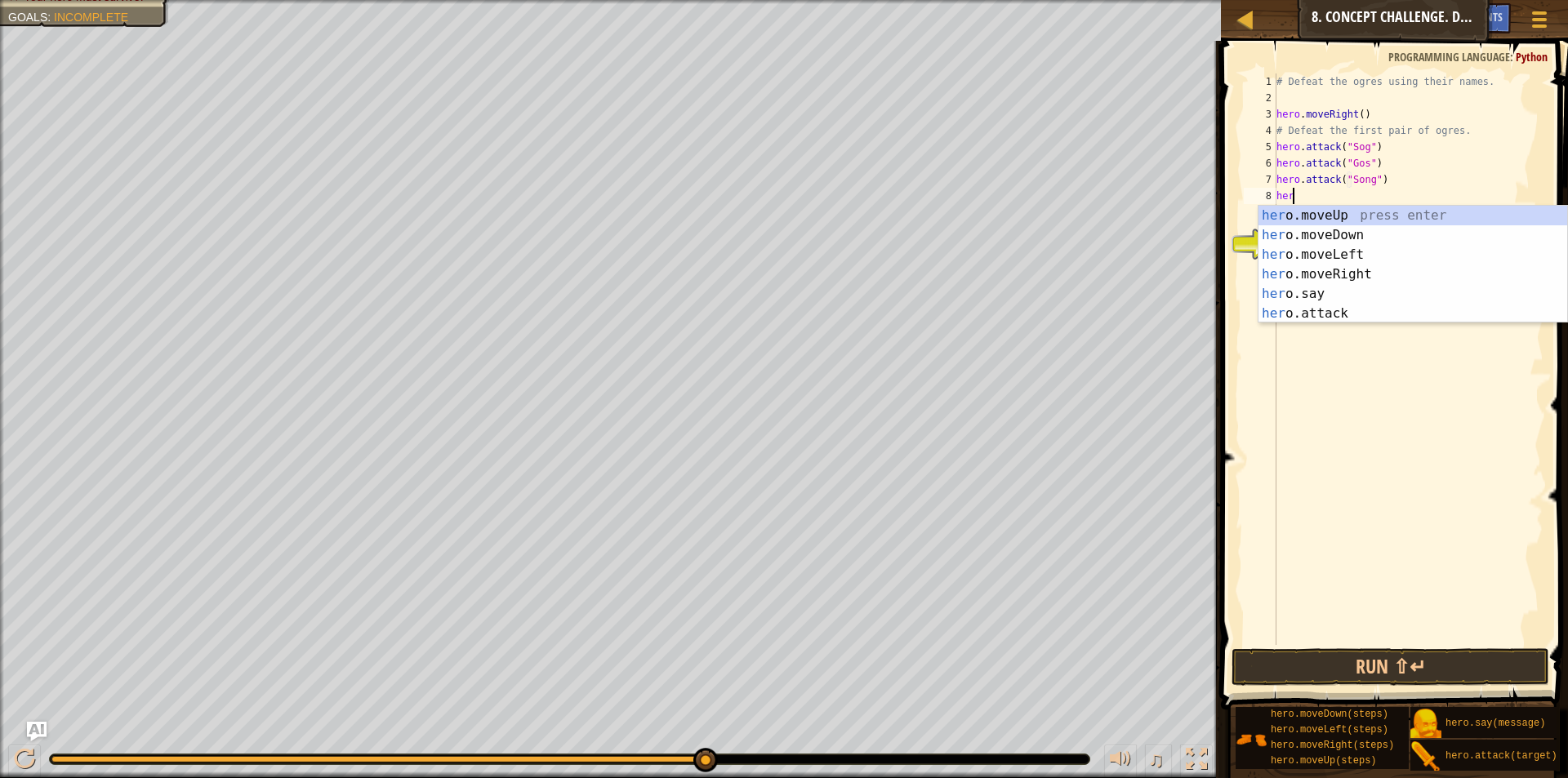
scroll to position [7, 1]
click at [1343, 314] on div "hero .moveUp press enter hero .moveDown press enter hero .moveLeft press enter …" at bounding box center [1413, 284] width 308 height 157
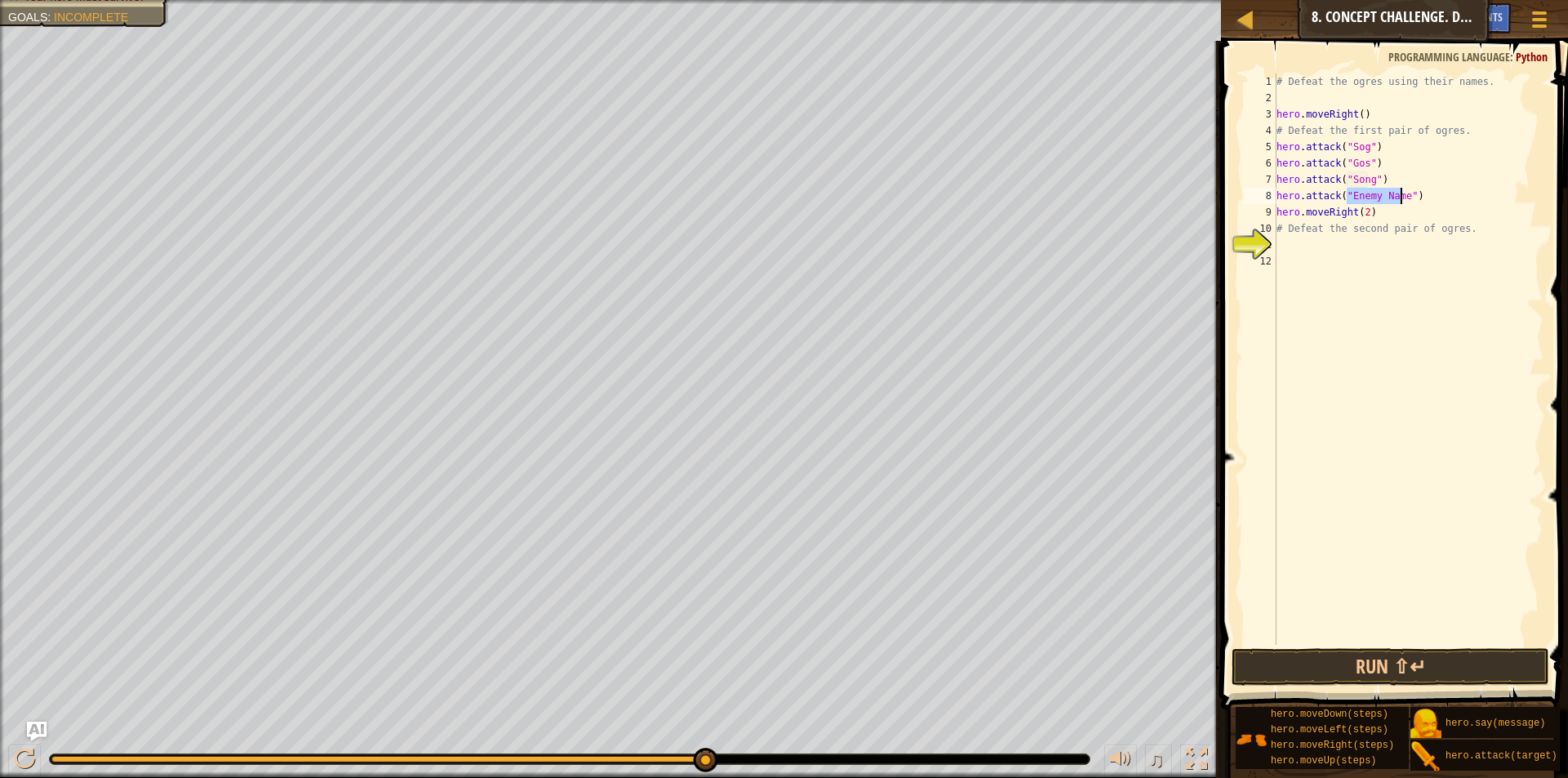
scroll to position [7, 6]
type textarea "hero.attack("Gos")"
click at [1294, 244] on div "# Defeat the ogres using their names. hero . moveRight ( ) # Defeat the first p…" at bounding box center [1408, 375] width 270 height 604
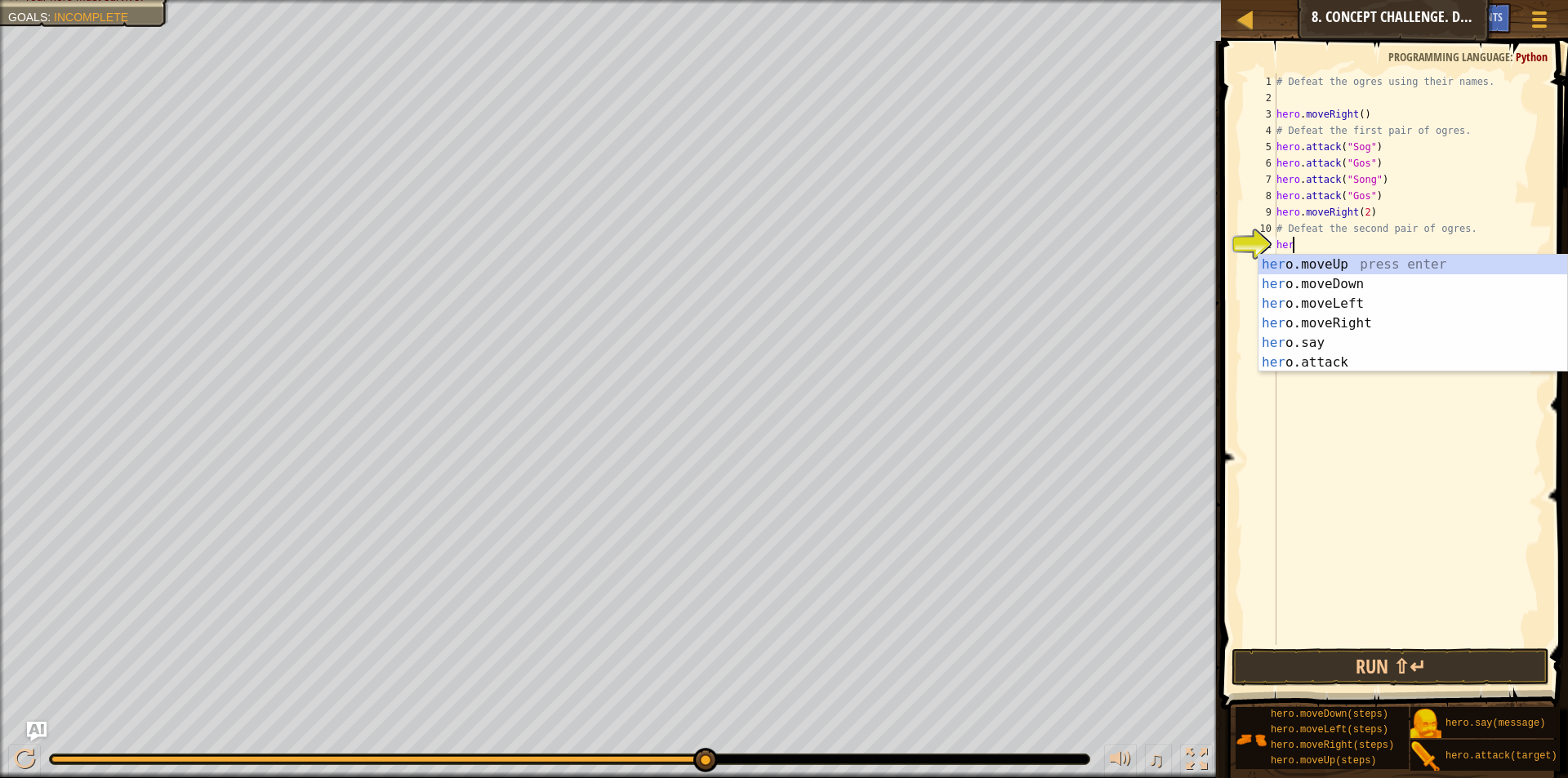
scroll to position [7, 1]
click at [1318, 367] on div "hero .moveUp press enter hero .moveDown press enter hero .moveLeft press enter …" at bounding box center [1413, 333] width 308 height 157
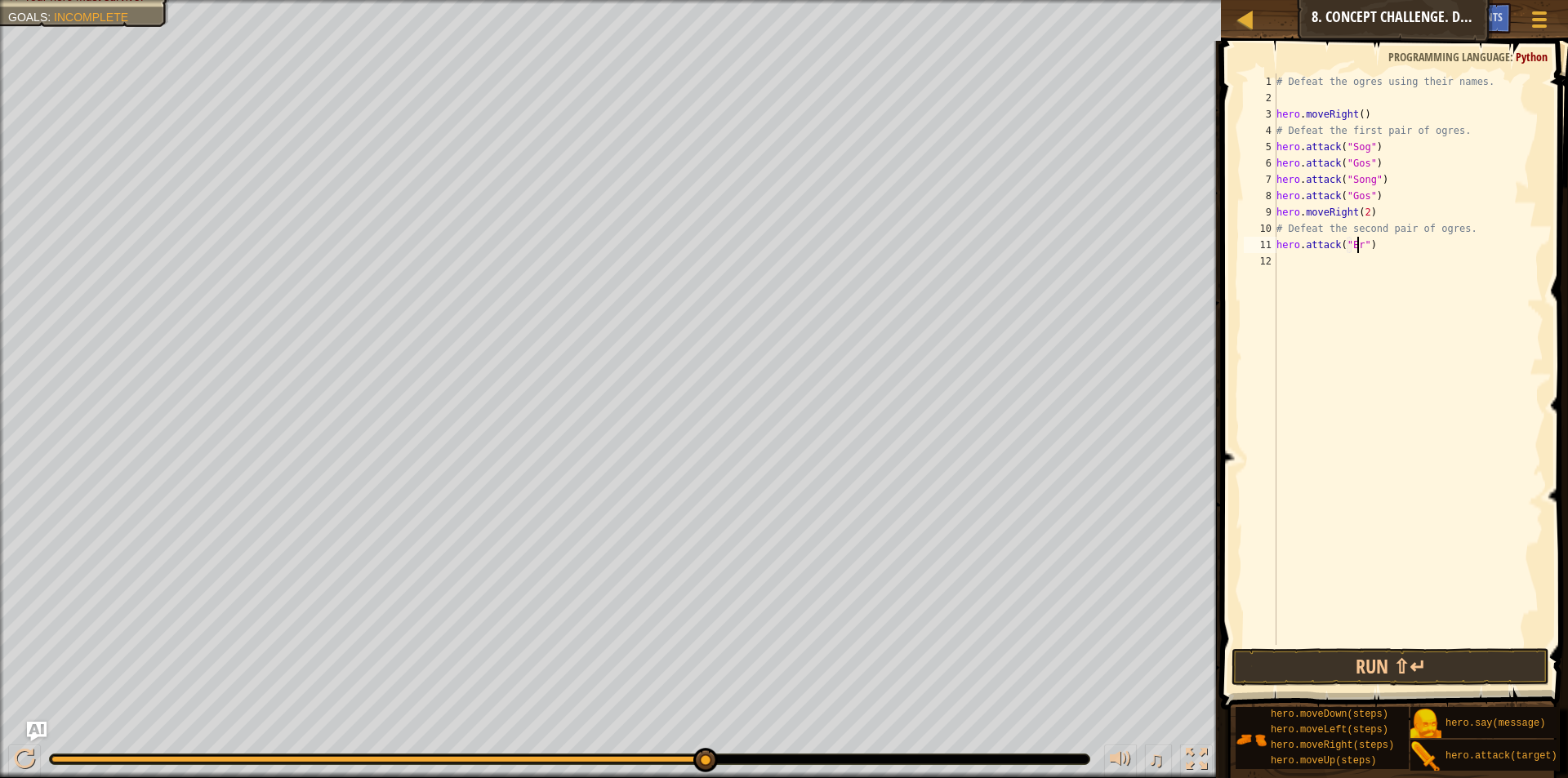
scroll to position [7, 7]
type textarea "hero.attack("Ergo")"
click at [1294, 254] on div "# Defeat the ogres using their names. hero . moveRight ( ) # Defeat the first p…" at bounding box center [1408, 375] width 270 height 604
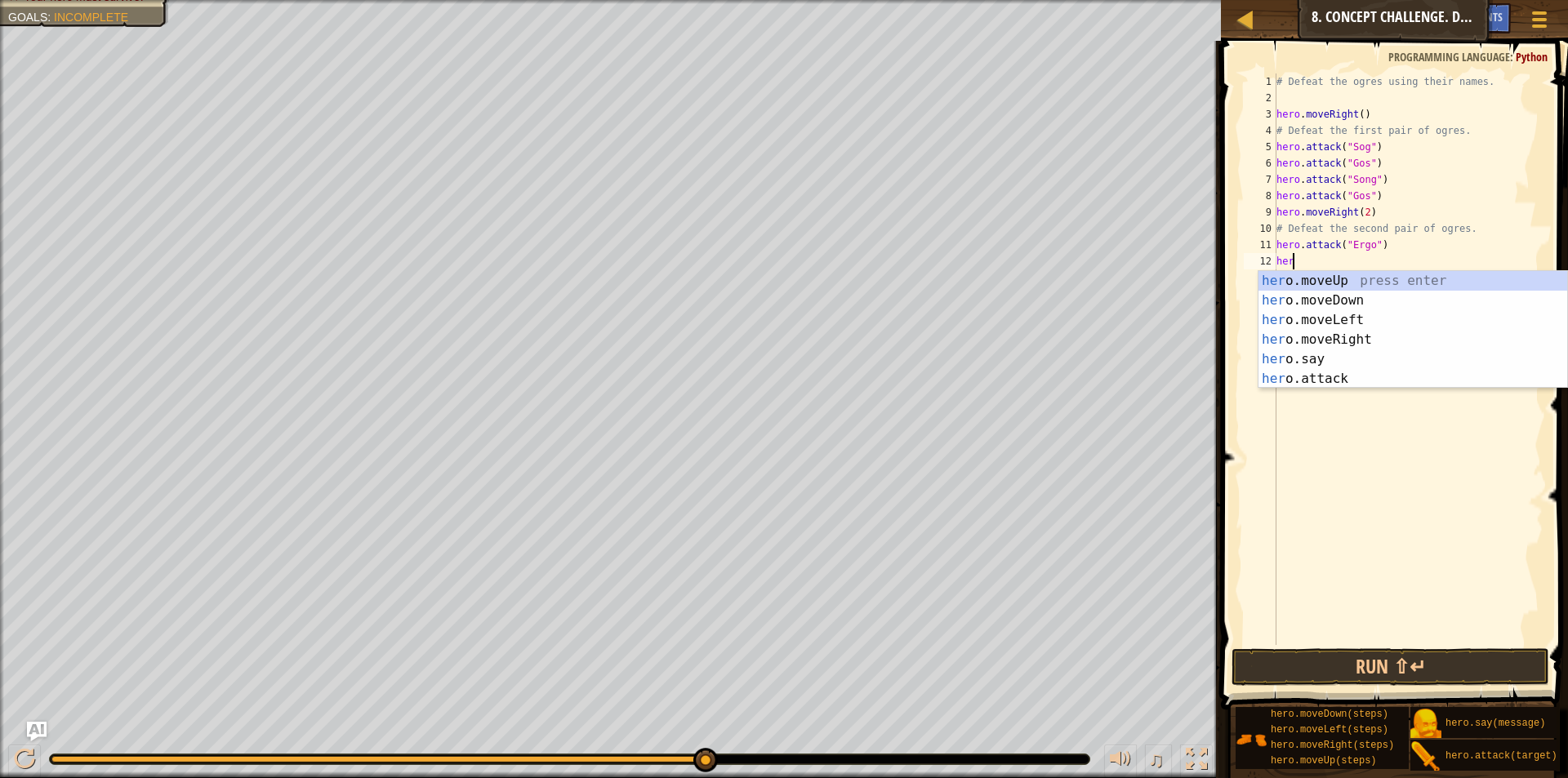
scroll to position [7, 1]
click at [1396, 381] on div "her o.moveUp press enter her o.moveDown press enter her o.moveLeft press enter …" at bounding box center [1413, 350] width 308 height 157
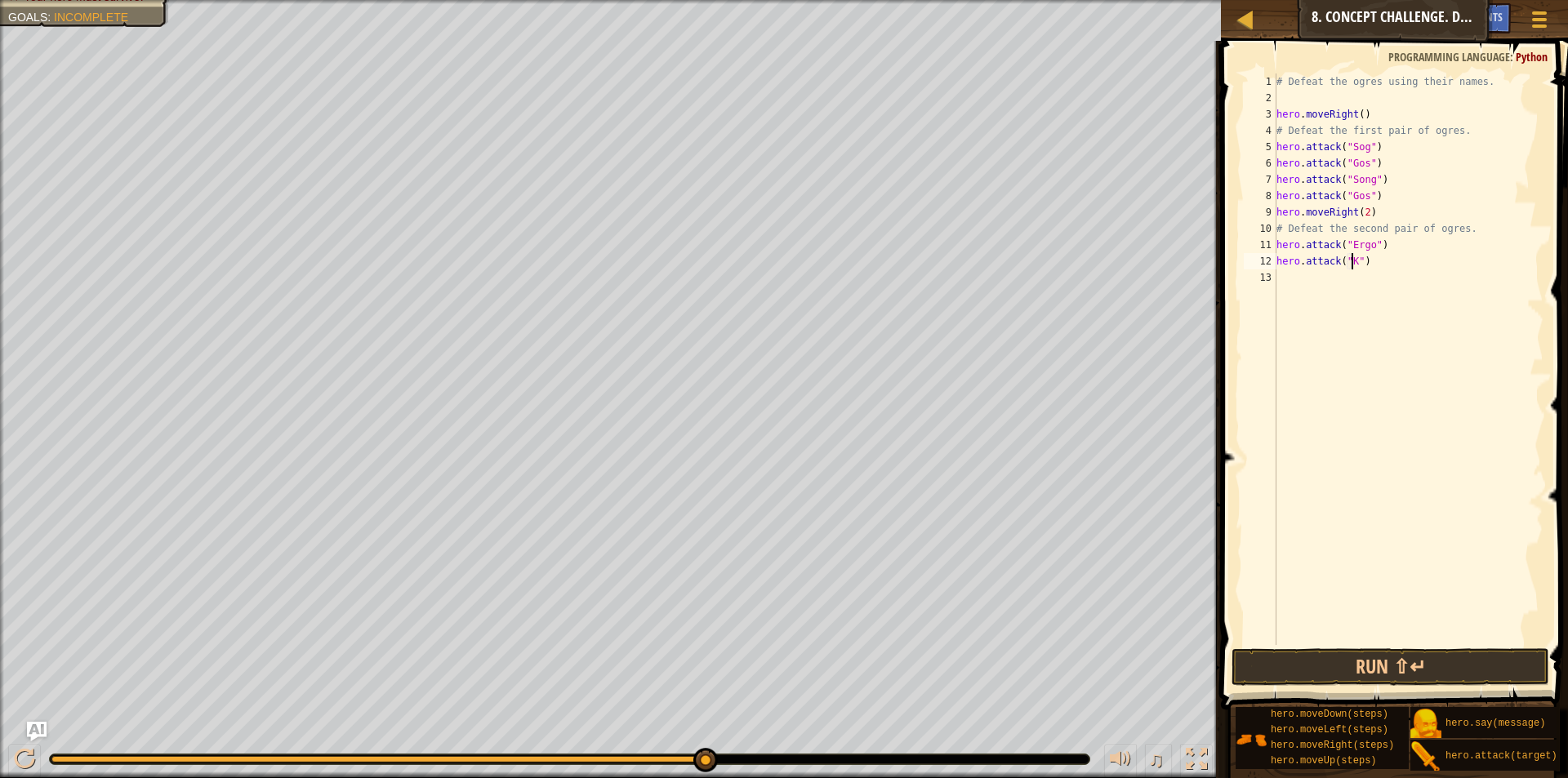
scroll to position [7, 6]
type textarea "hero.attack("Kro")"
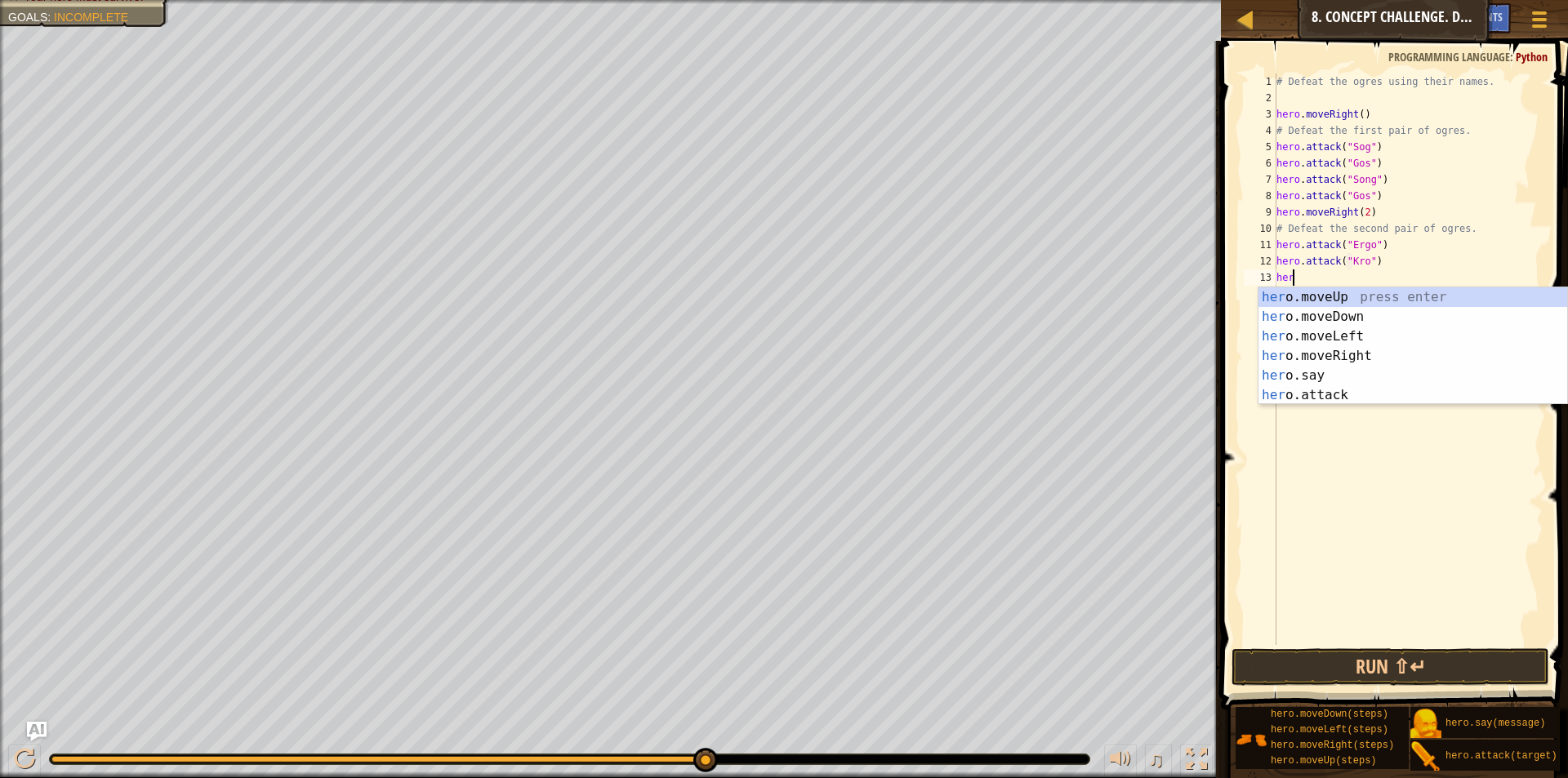
scroll to position [7, 1]
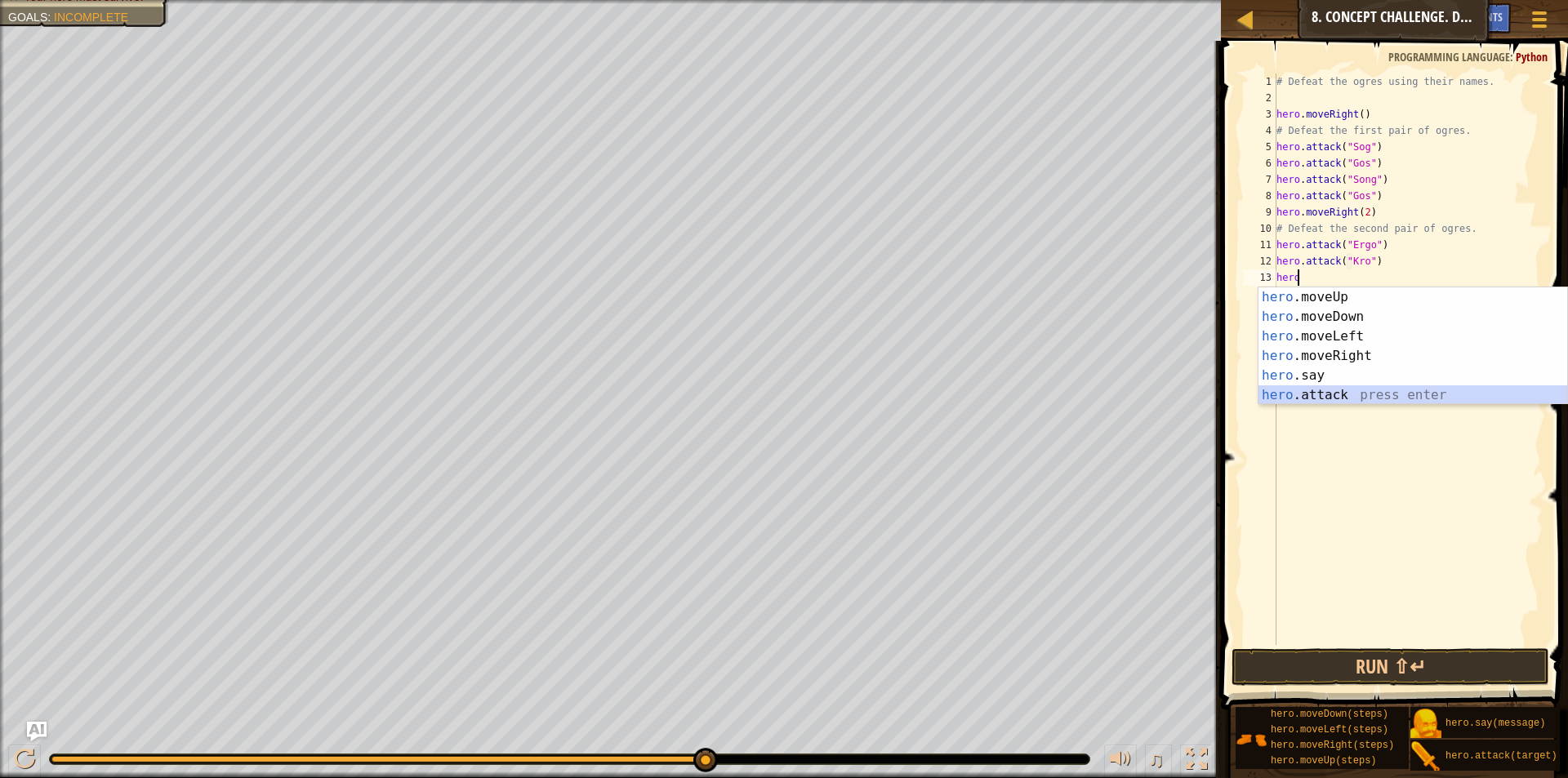
click at [1352, 402] on div "hero .moveUp press enter hero .moveDown press enter hero .moveLeft press enter …" at bounding box center [1413, 366] width 308 height 157
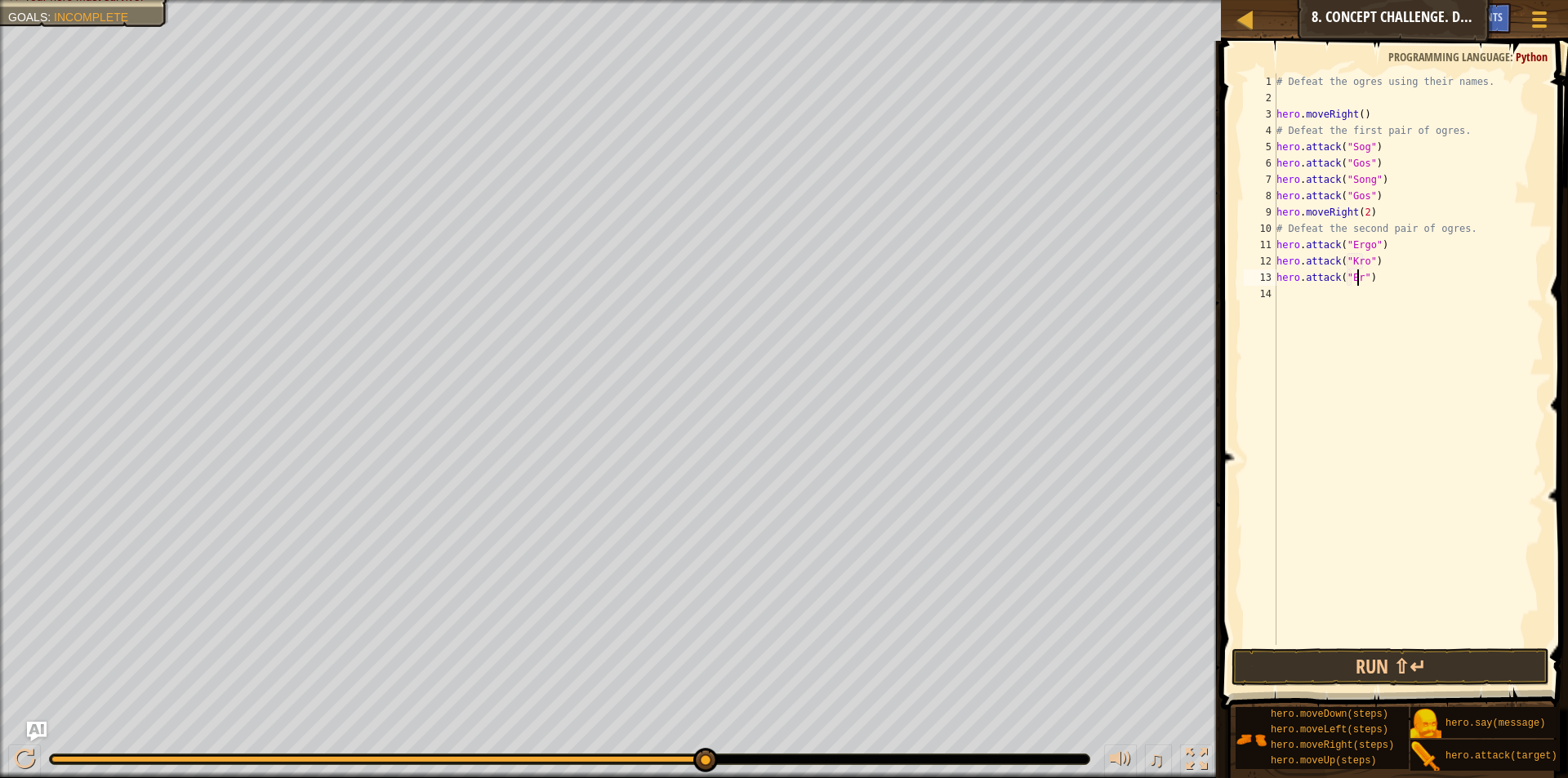
scroll to position [7, 7]
type textarea "hero.attack("Ergo")"
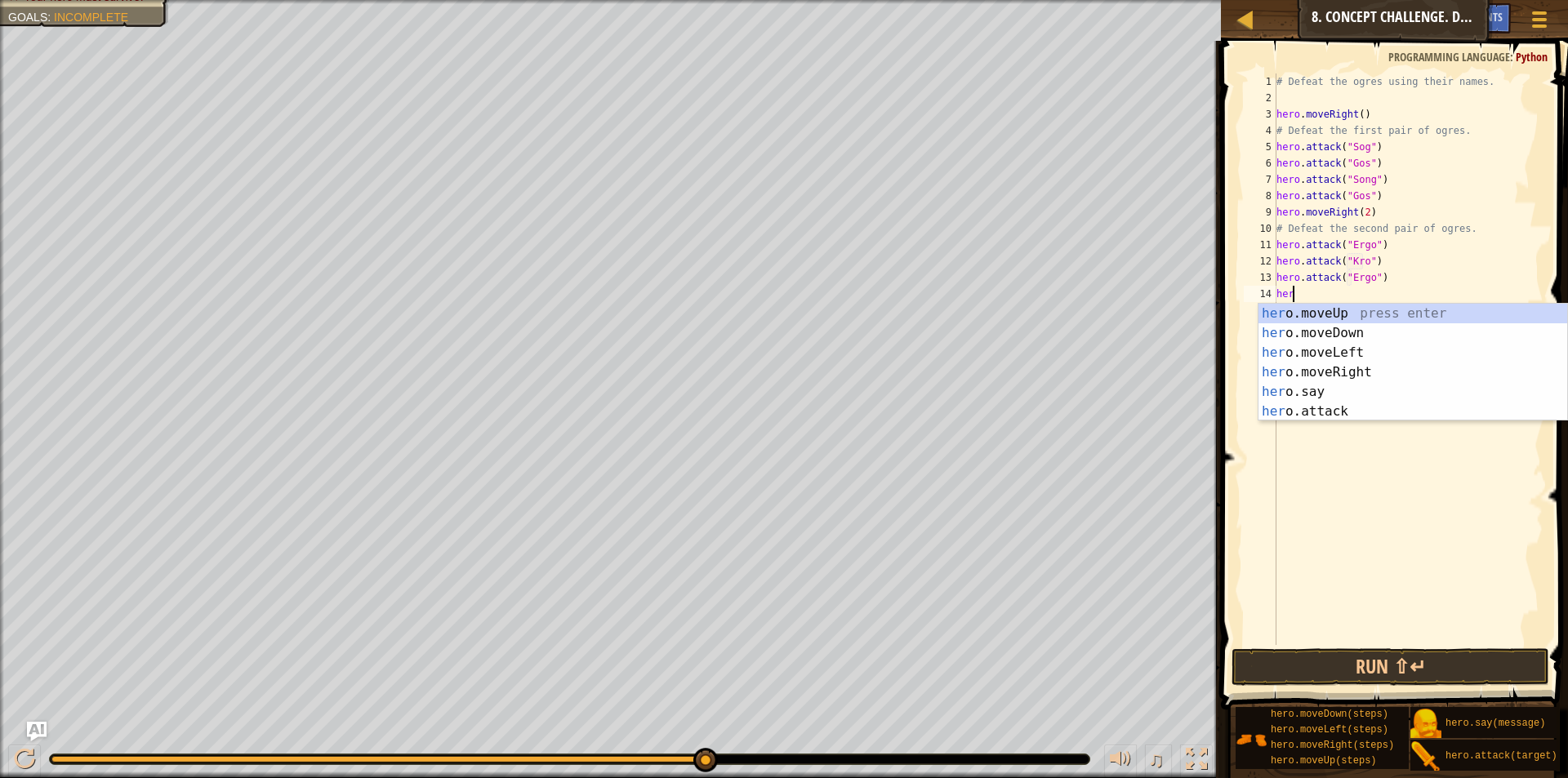
scroll to position [7, 1]
click at [1344, 411] on div "her o.moveUp press enter her o.moveDown press enter her o.moveLeft press enter …" at bounding box center [1413, 382] width 308 height 157
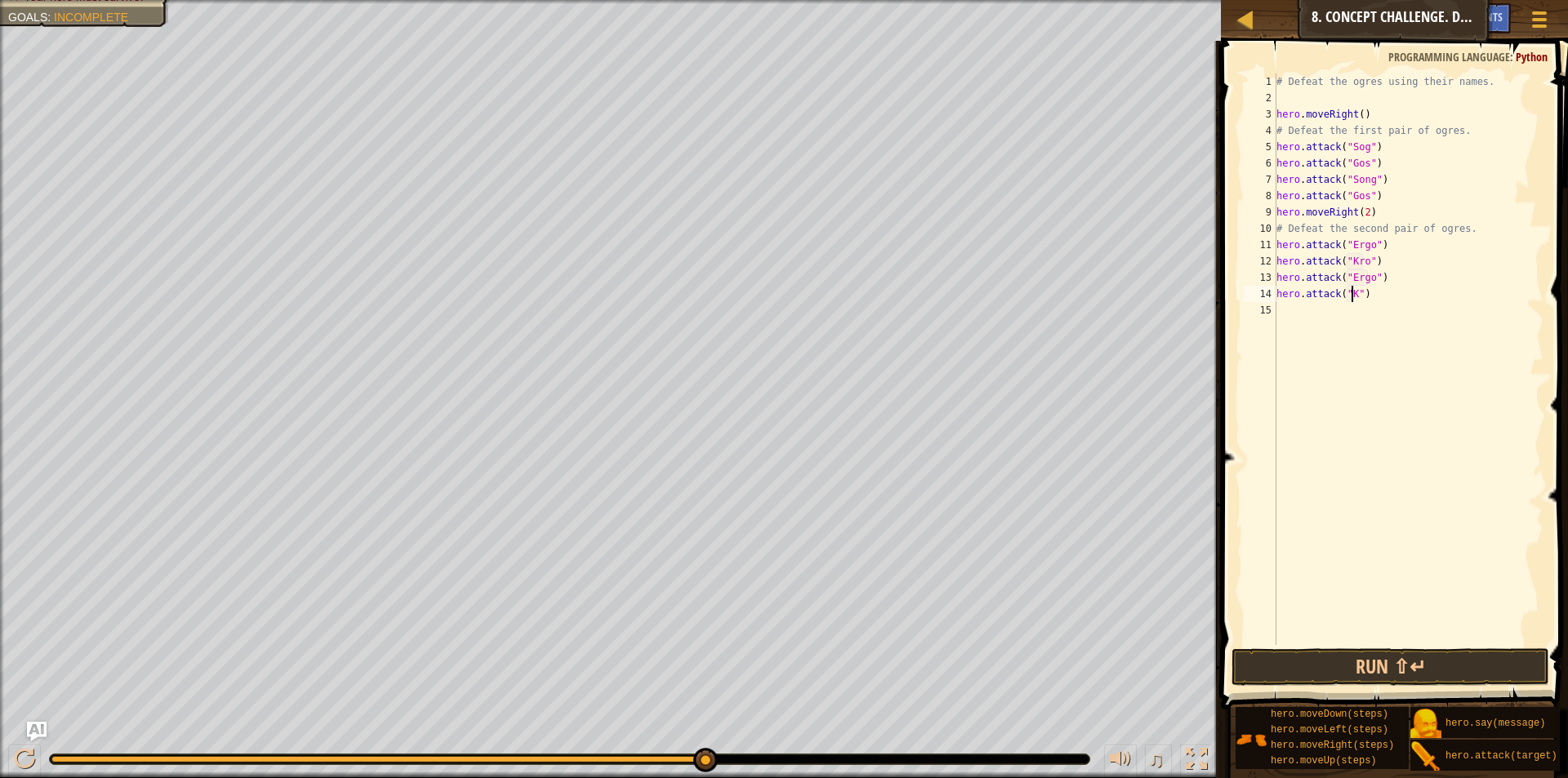
scroll to position [7, 6]
type textarea "hero.attack("Kro")"
click at [1314, 604] on div "# Defeat the ogres using their names. hero . moveRight ( ) # Defeat the first p…" at bounding box center [1408, 375] width 270 height 604
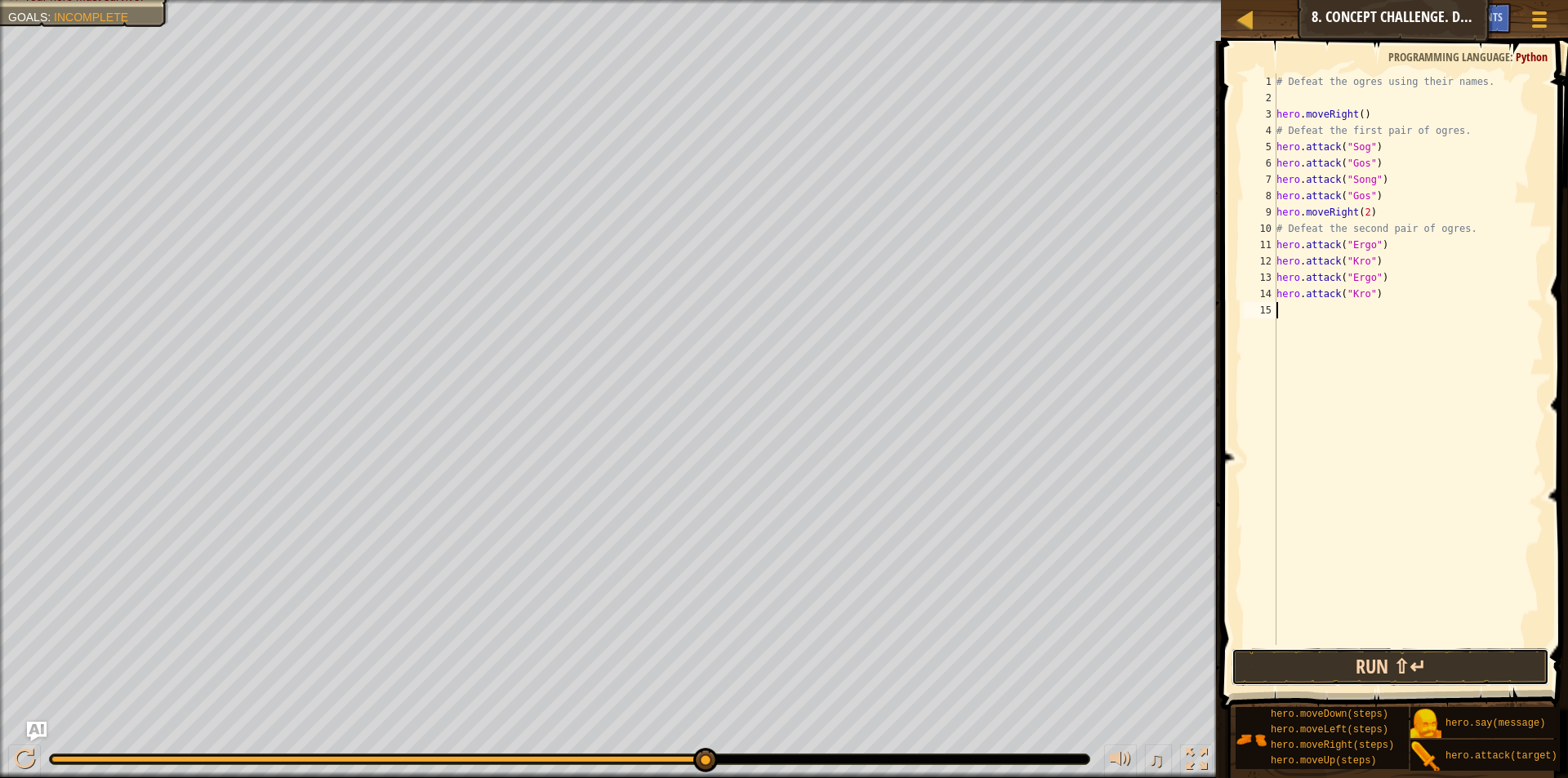
click at [1360, 671] on button "Run ⇧↵" at bounding box center [1390, 667] width 318 height 38
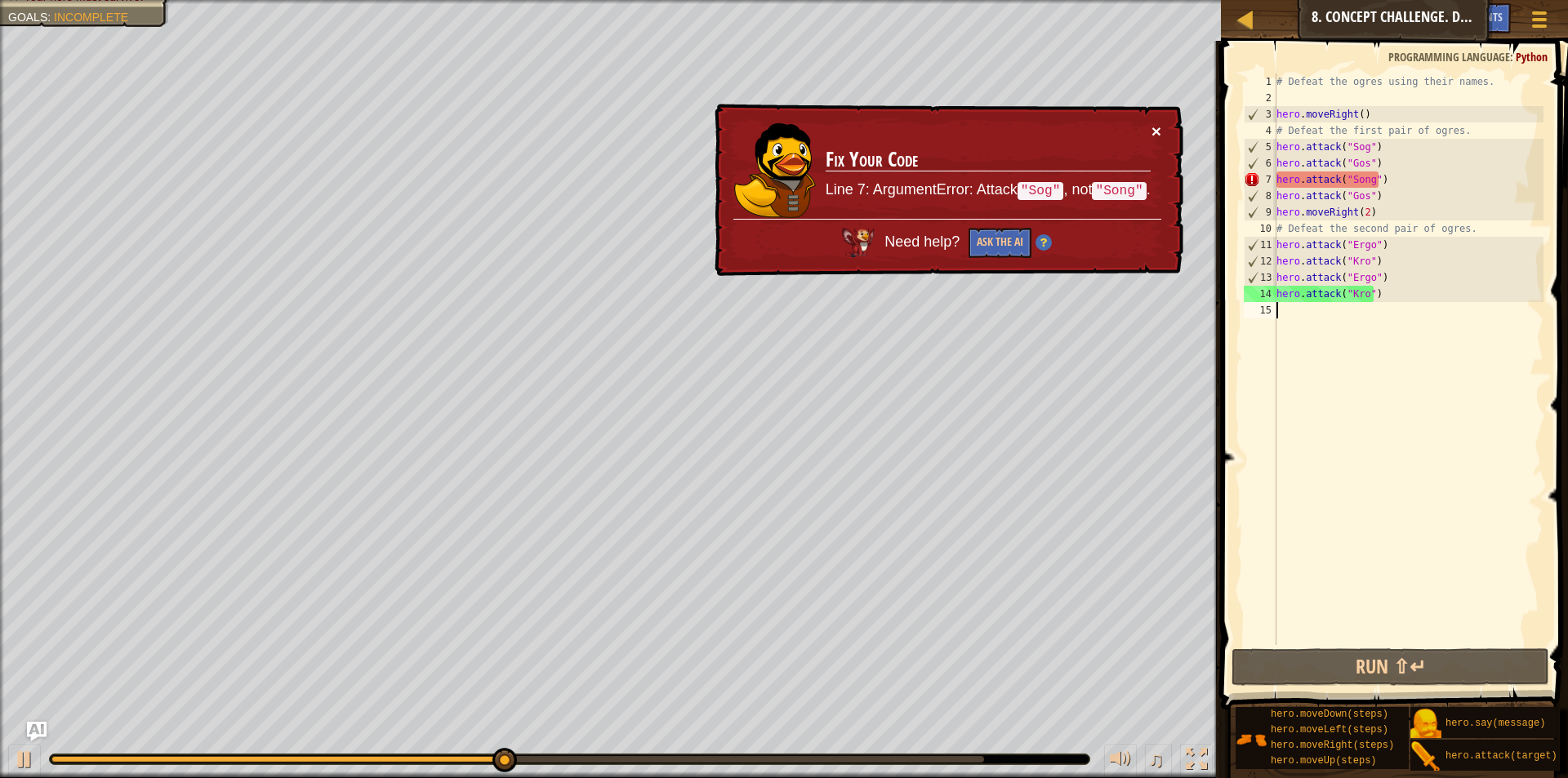
click at [1154, 131] on button "×" at bounding box center [1156, 131] width 10 height 17
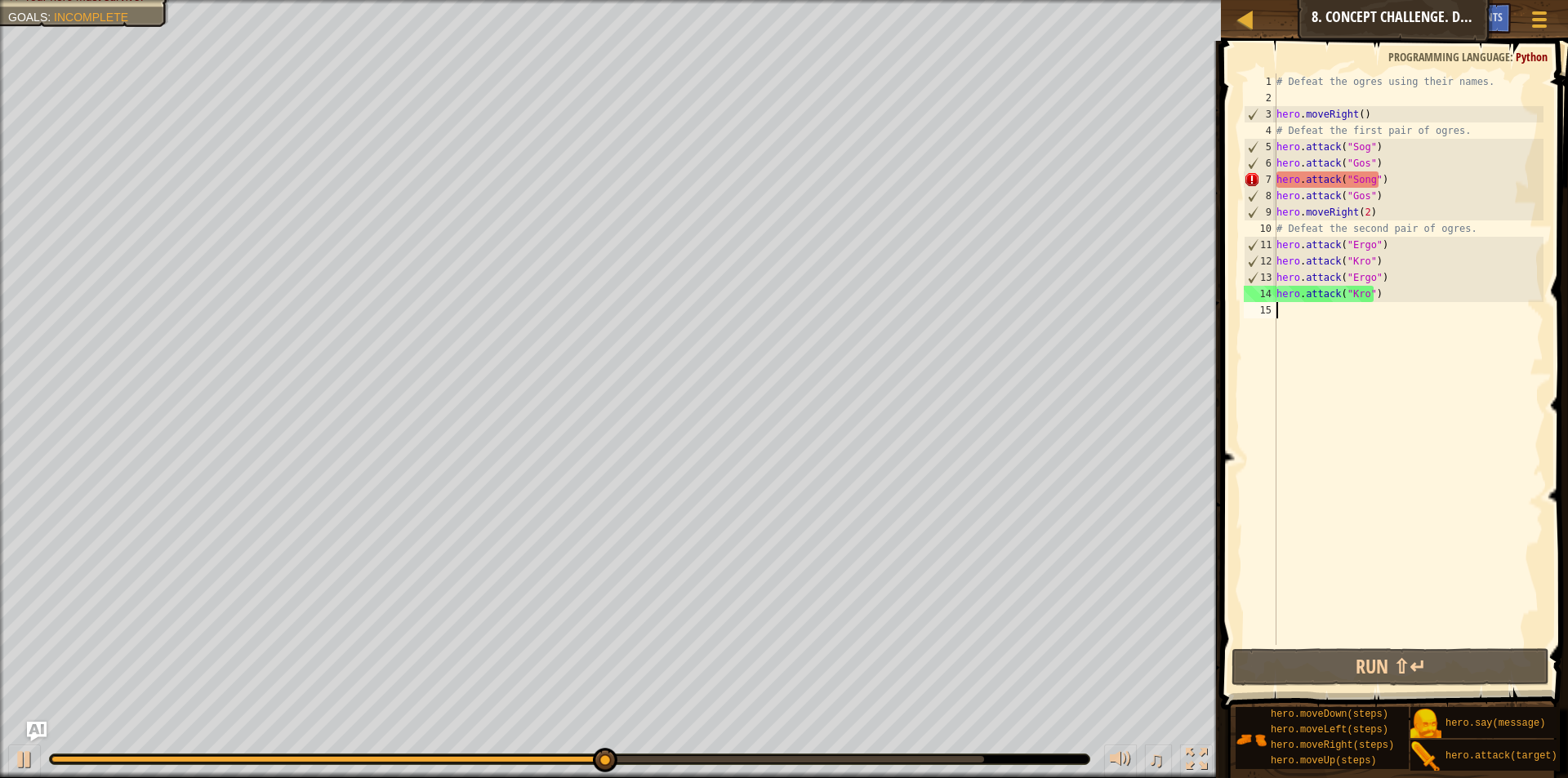
click at [1363, 178] on div "# Defeat the ogres using their names. hero . moveRight ( ) # Defeat the first p…" at bounding box center [1408, 375] width 270 height 604
click at [1359, 178] on div "# Defeat the ogres using their names. hero . moveRight ( ) # Defeat the first p…" at bounding box center [1408, 375] width 270 height 604
drag, startPoint x: 1368, startPoint y: 178, endPoint x: 1359, endPoint y: 178, distance: 9.0
click at [1367, 178] on div "# Defeat the ogres using their names. hero . moveRight ( ) # Defeat the first p…" at bounding box center [1408, 375] width 270 height 604
click at [1359, 178] on div "# Defeat the ogres using their names. hero . moveRight ( ) # Defeat the first p…" at bounding box center [1408, 375] width 270 height 604
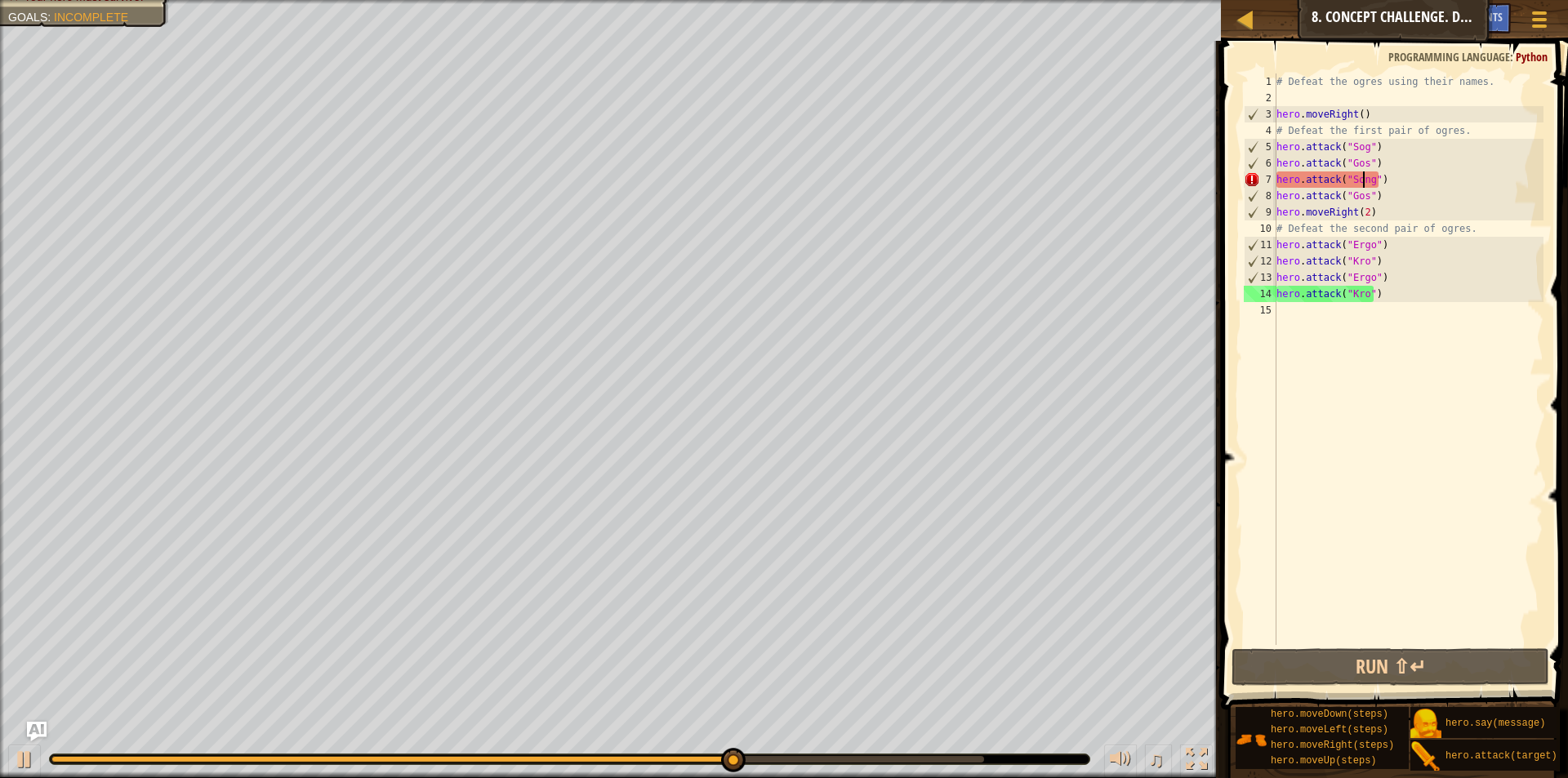
type textarea "hero.attack("Sog")"
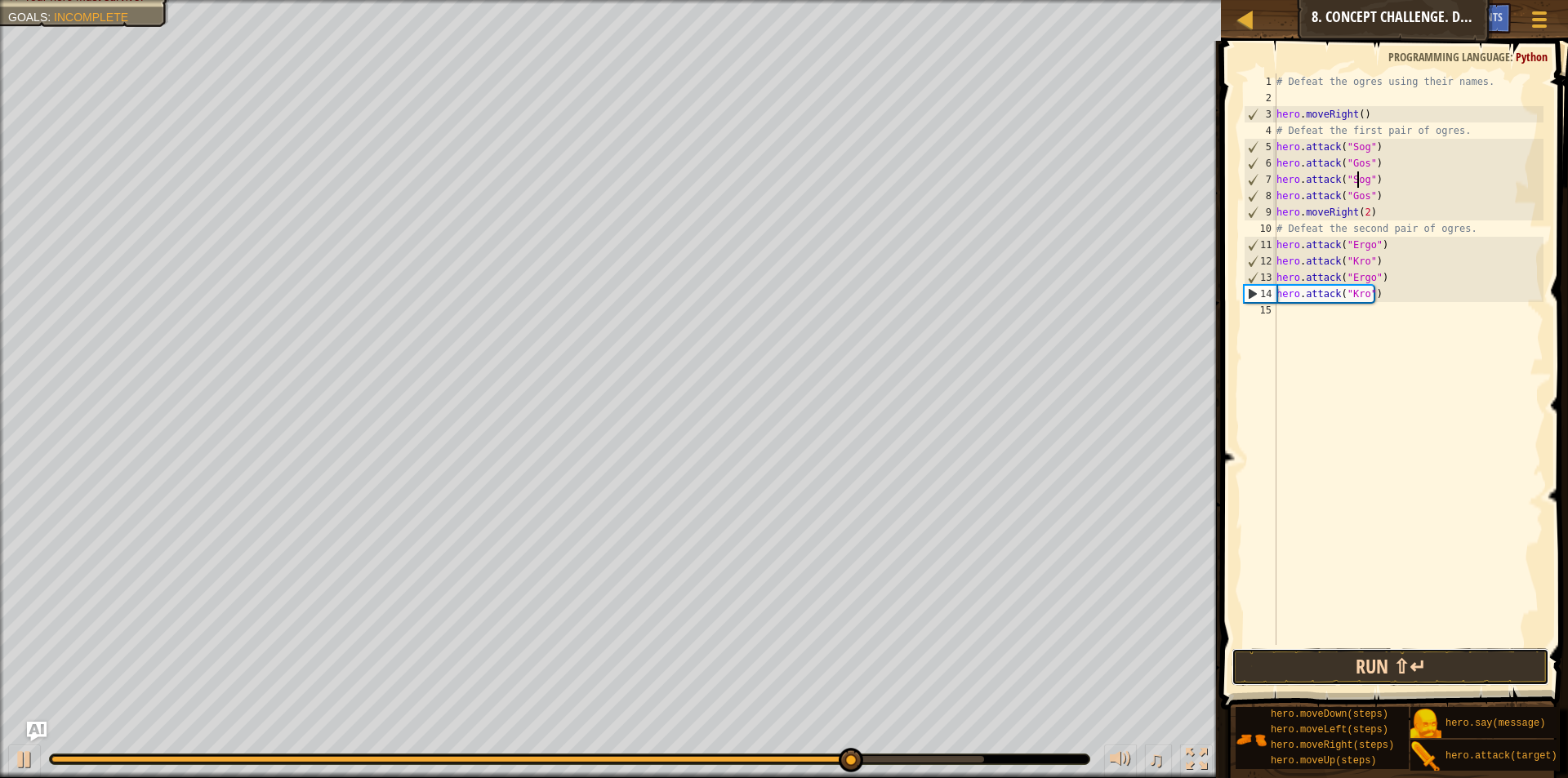
click at [1326, 667] on button "Run ⇧↵" at bounding box center [1390, 667] width 318 height 38
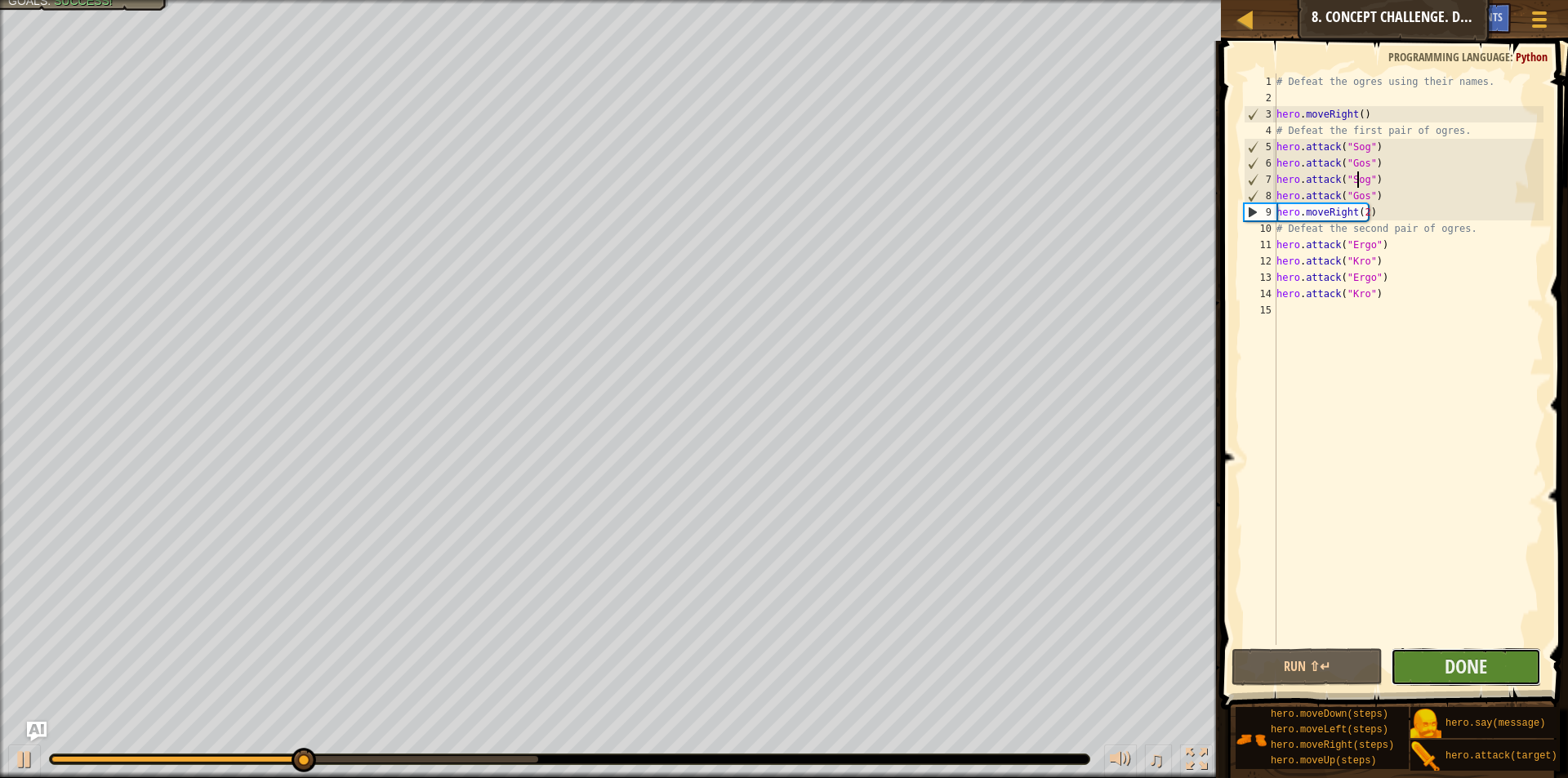
click at [1402, 654] on button "Done" at bounding box center [1466, 667] width 150 height 38
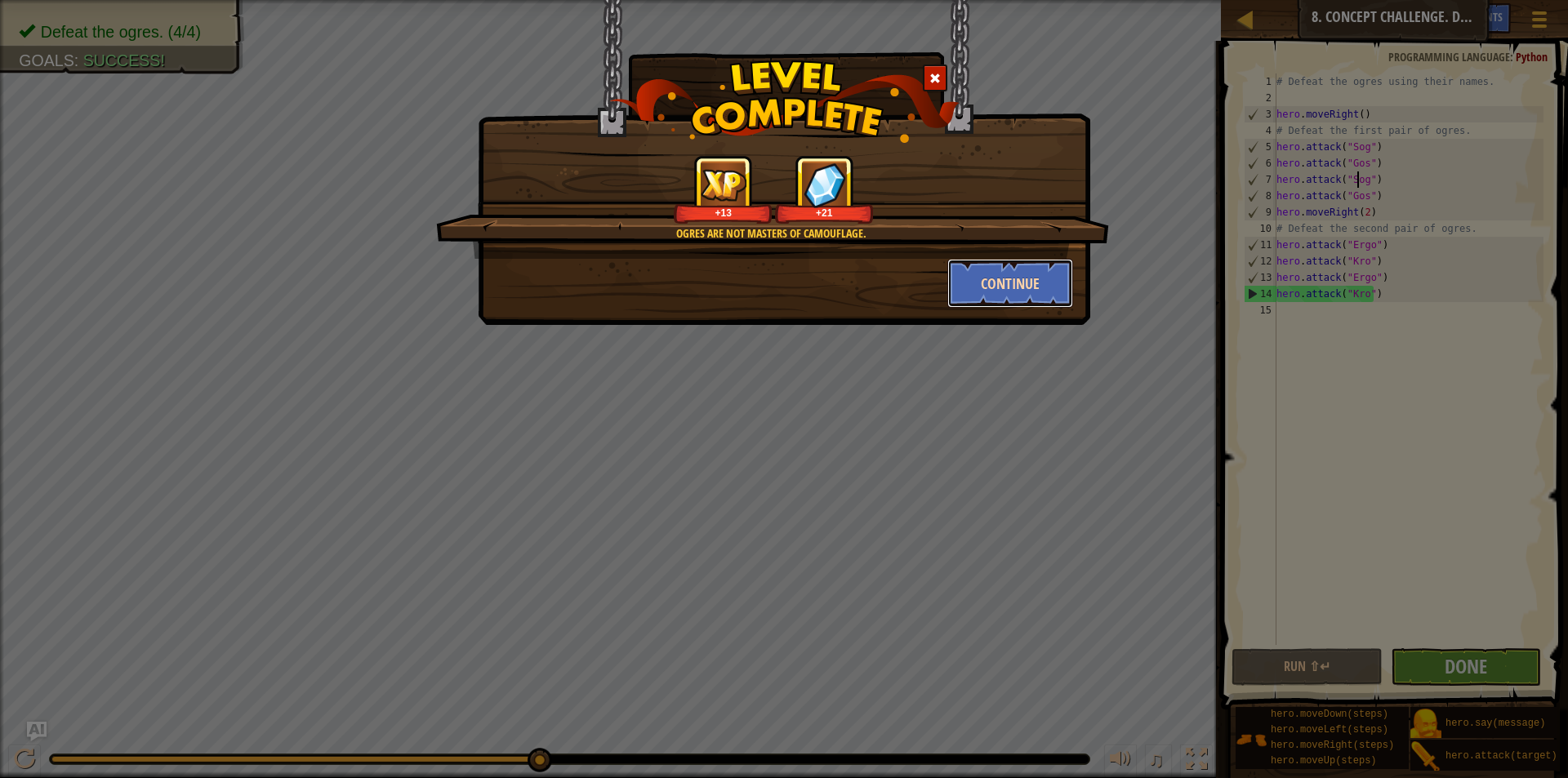
click at [1048, 276] on button "Continue" at bounding box center [1010, 283] width 126 height 49
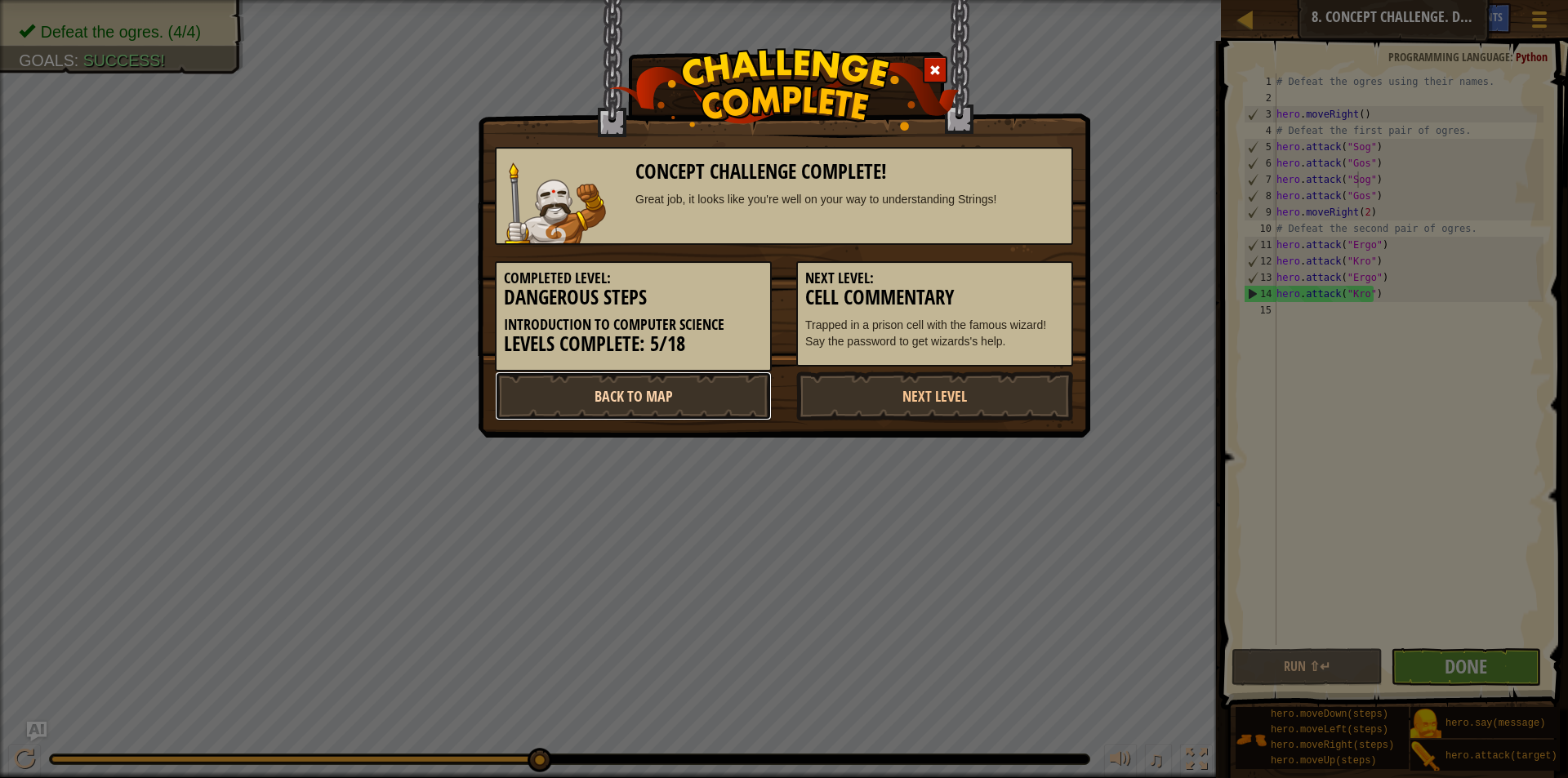
click at [705, 389] on link "Back to Map" at bounding box center [633, 396] width 276 height 49
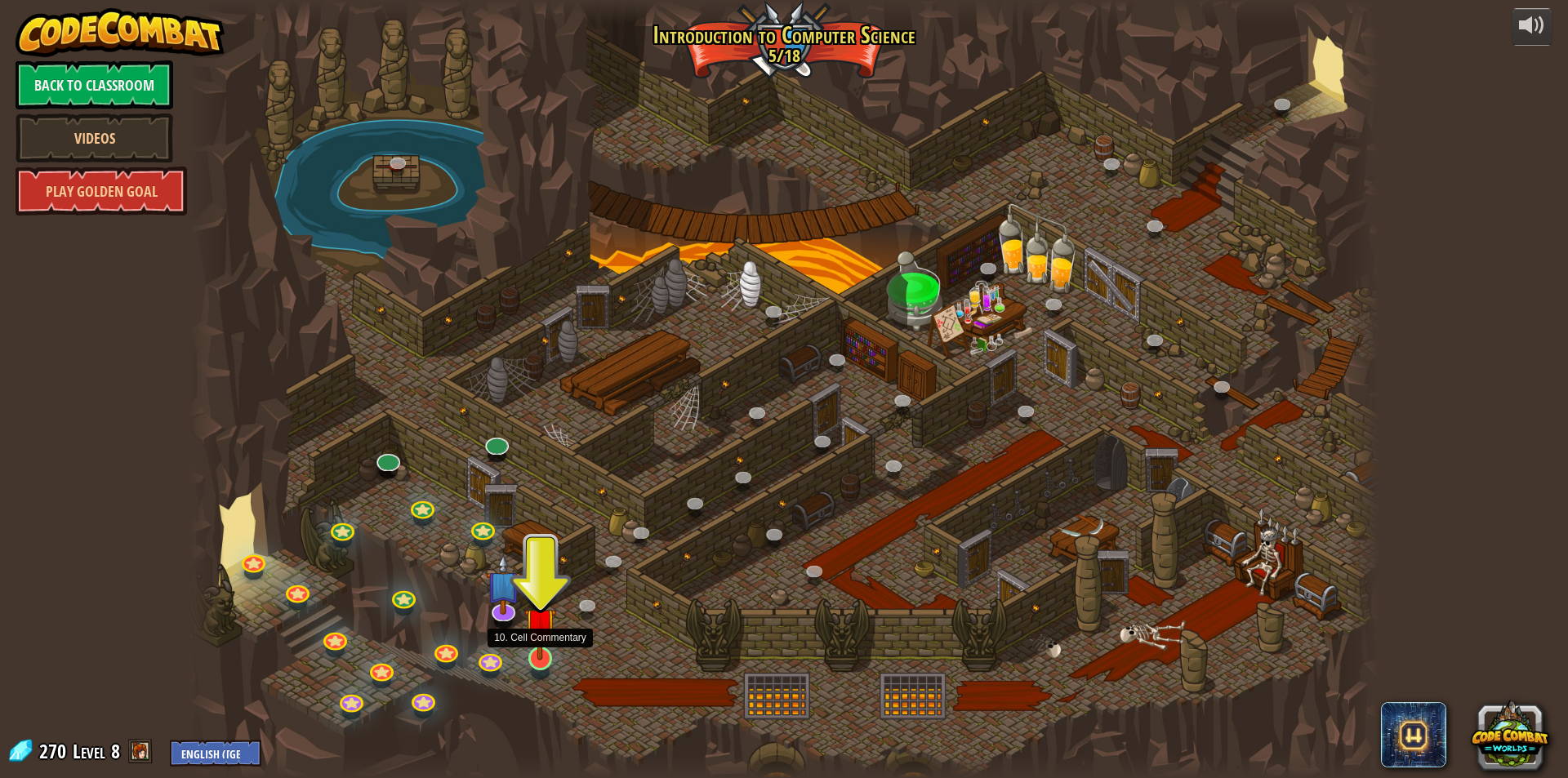
click at [542, 650] on img at bounding box center [541, 623] width 32 height 73
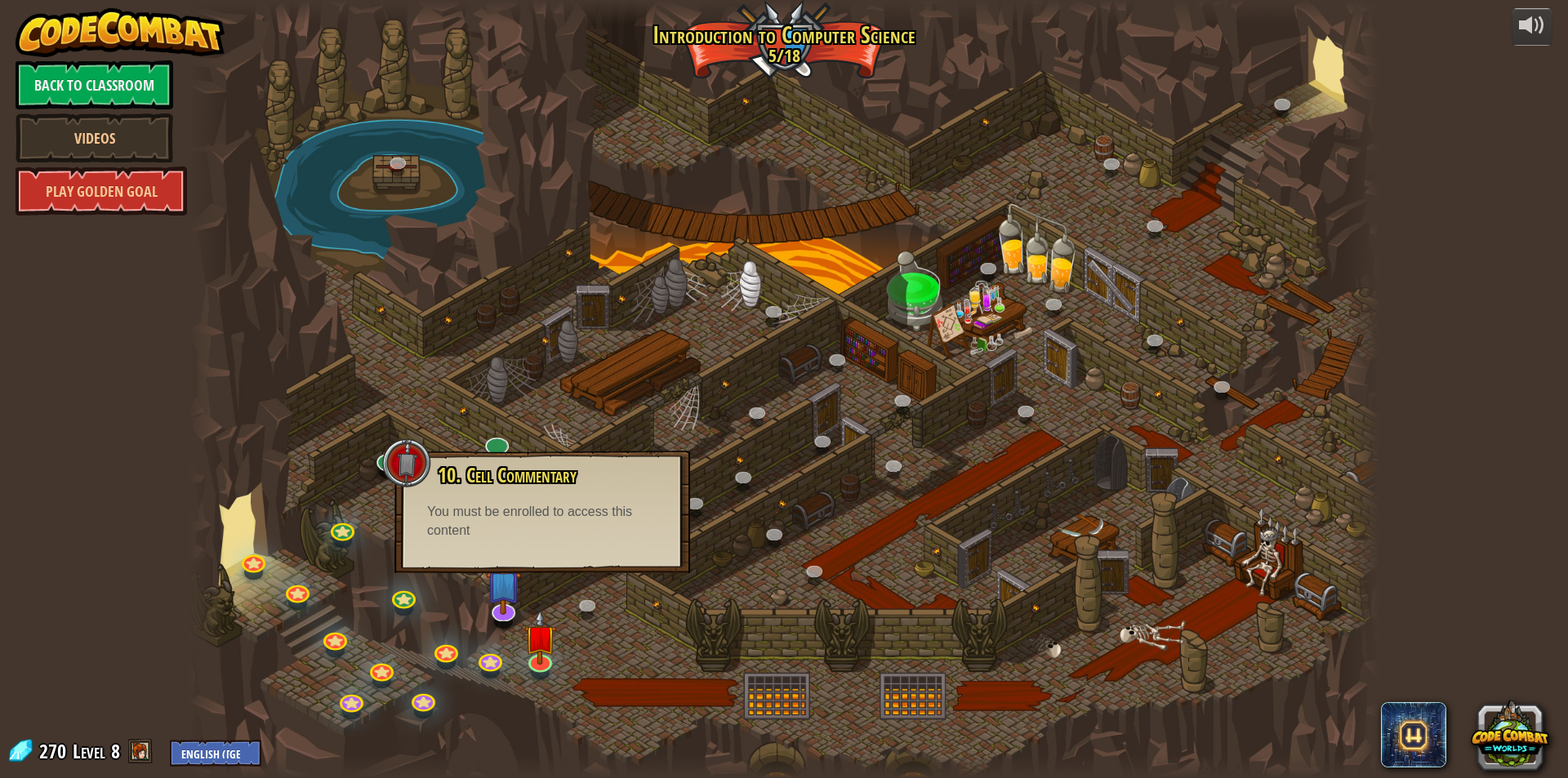
click at [594, 383] on div at bounding box center [784, 389] width 1191 height 778
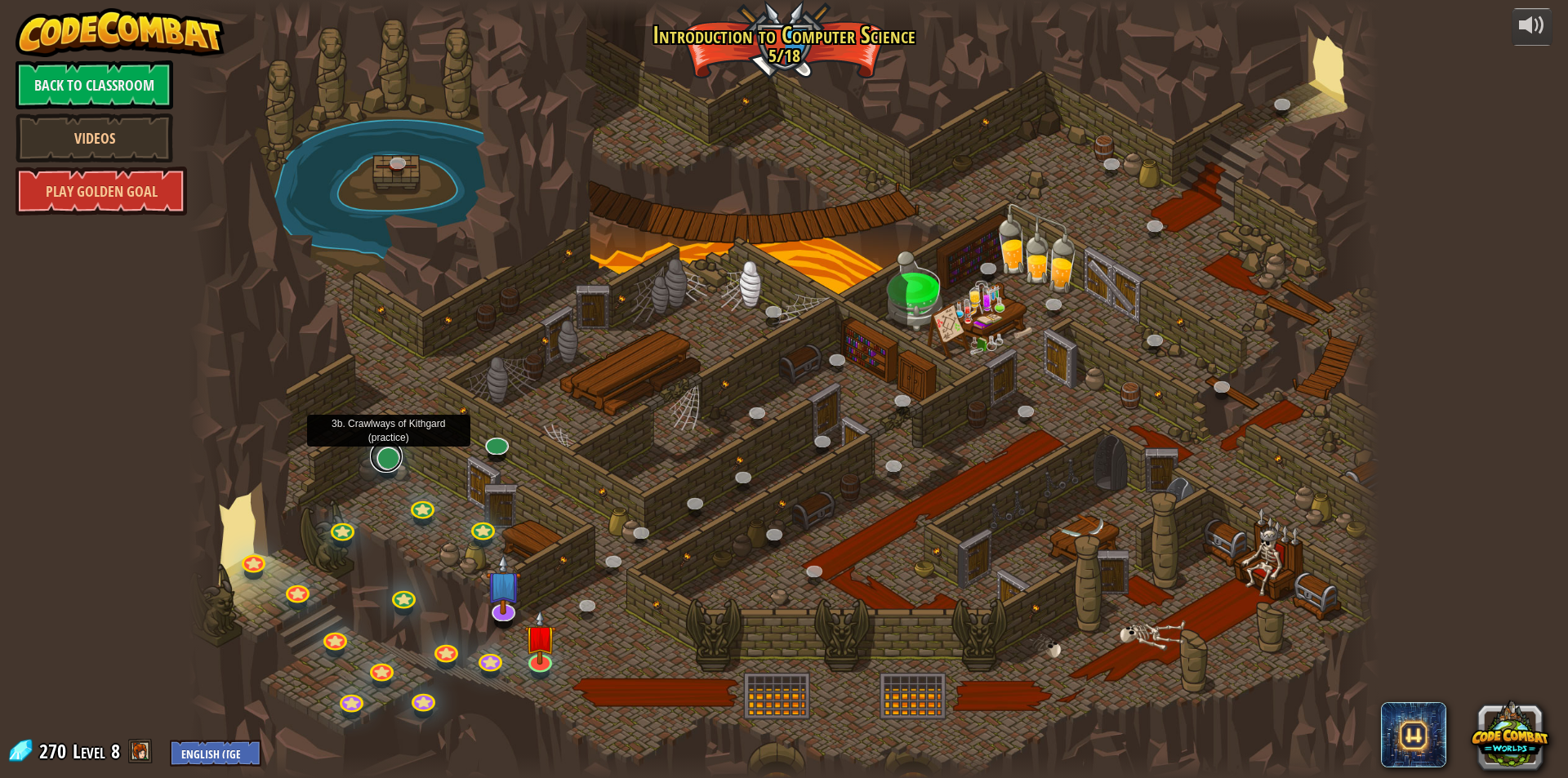
click at [390, 465] on link at bounding box center [386, 456] width 33 height 33
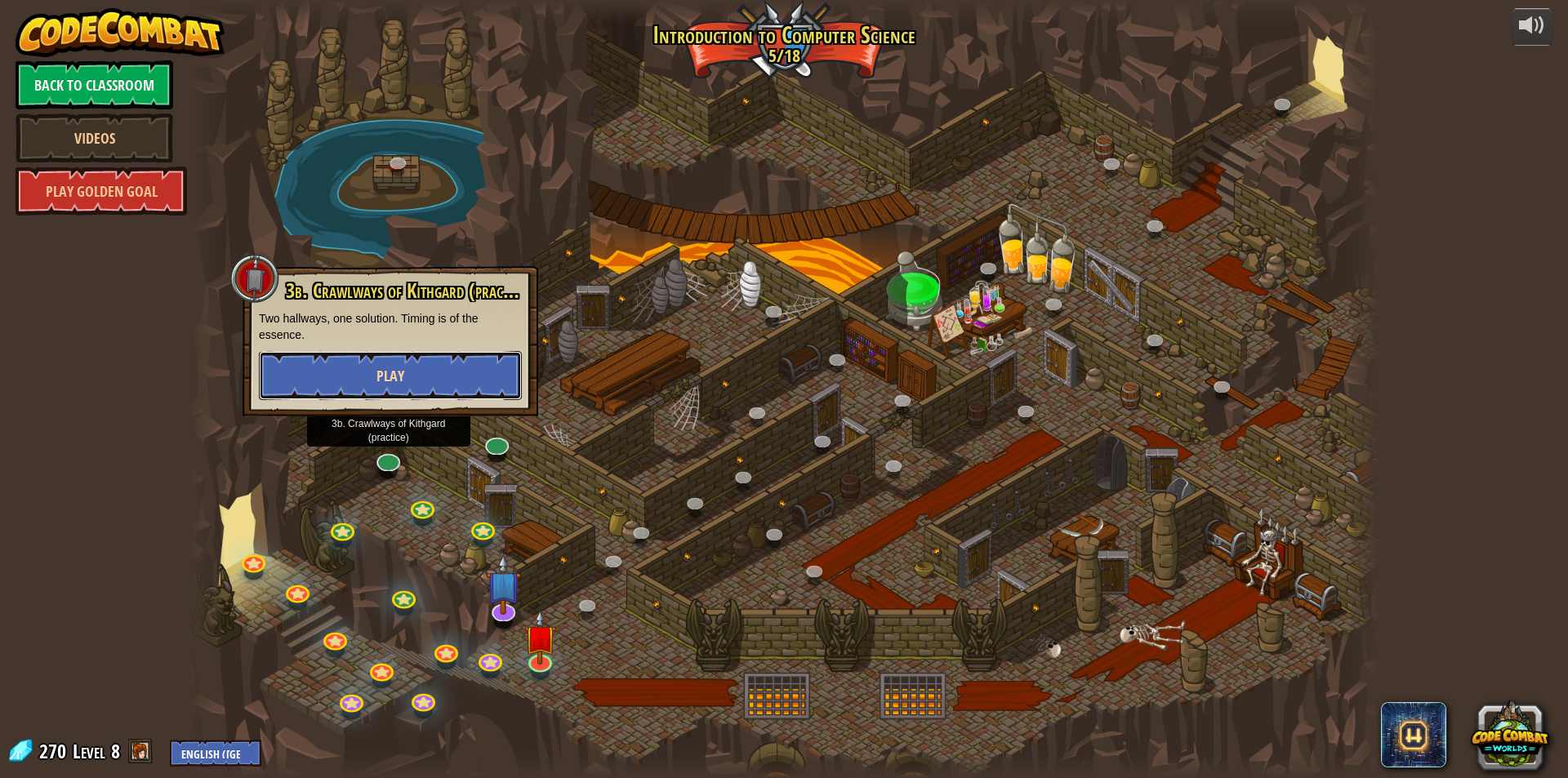
click at [408, 378] on button "Play" at bounding box center [390, 375] width 263 height 49
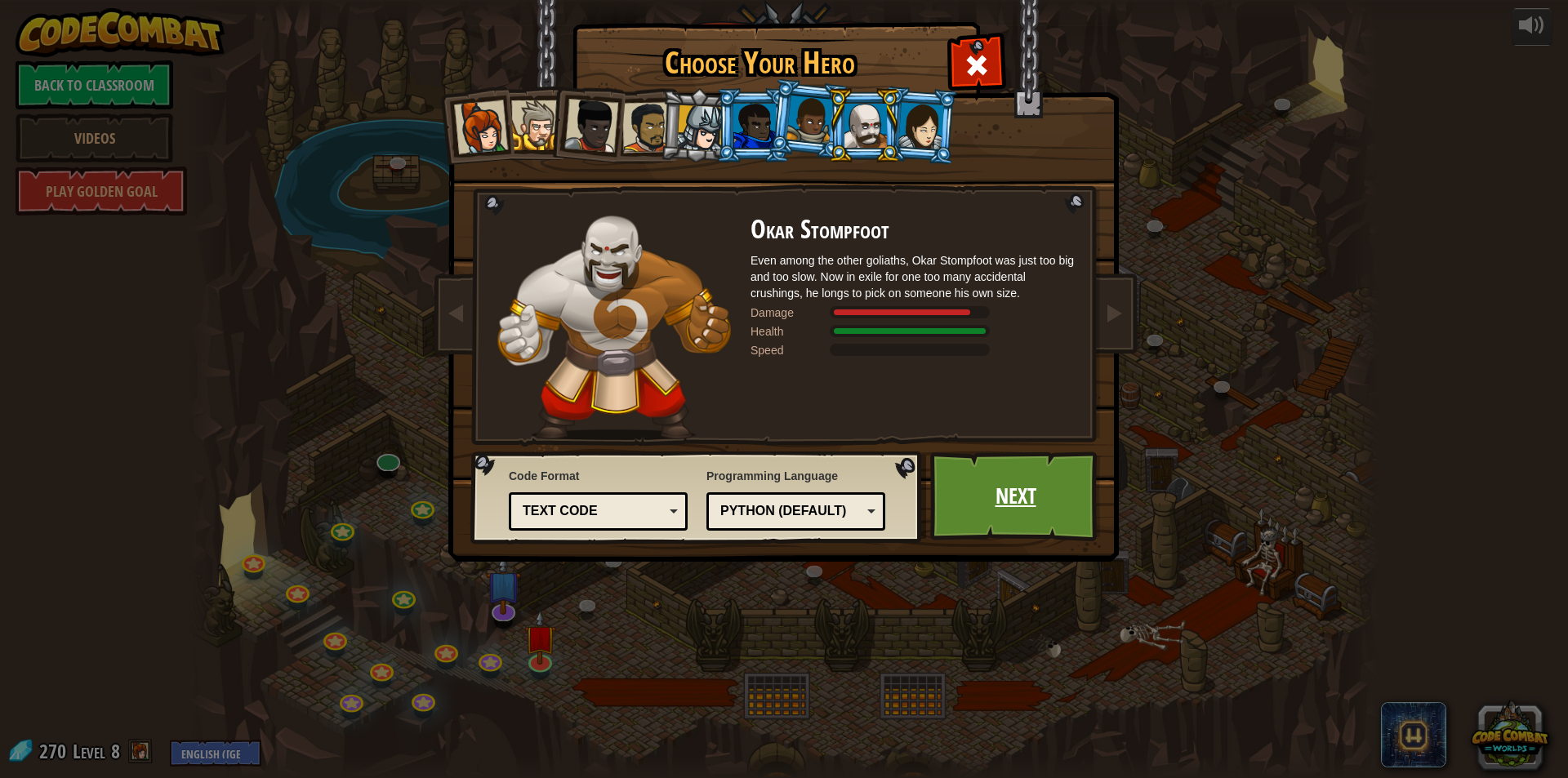
click at [1004, 513] on link "Next" at bounding box center [1015, 496] width 170 height 90
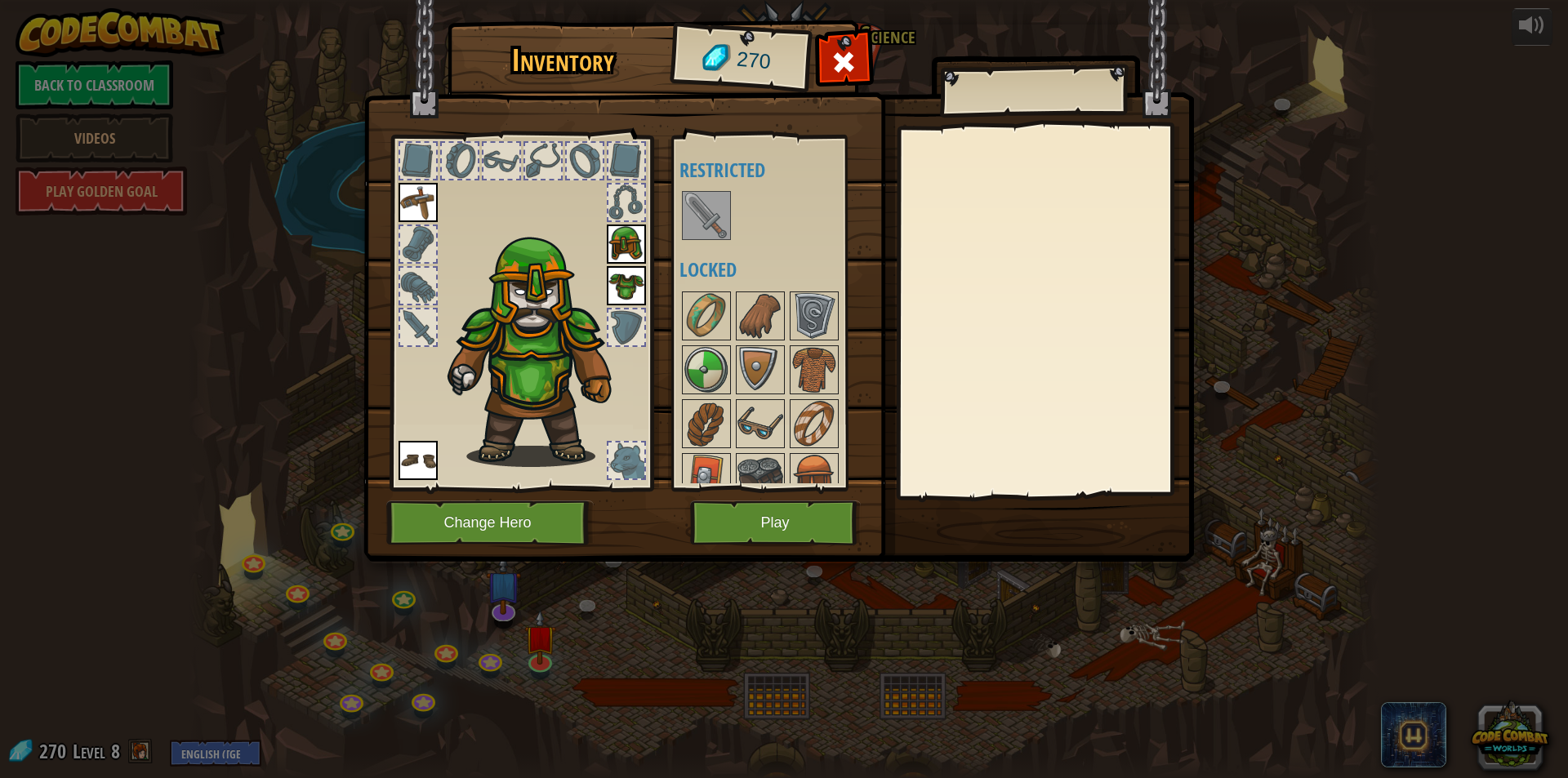
click at [703, 208] on img at bounding box center [707, 215] width 46 height 46
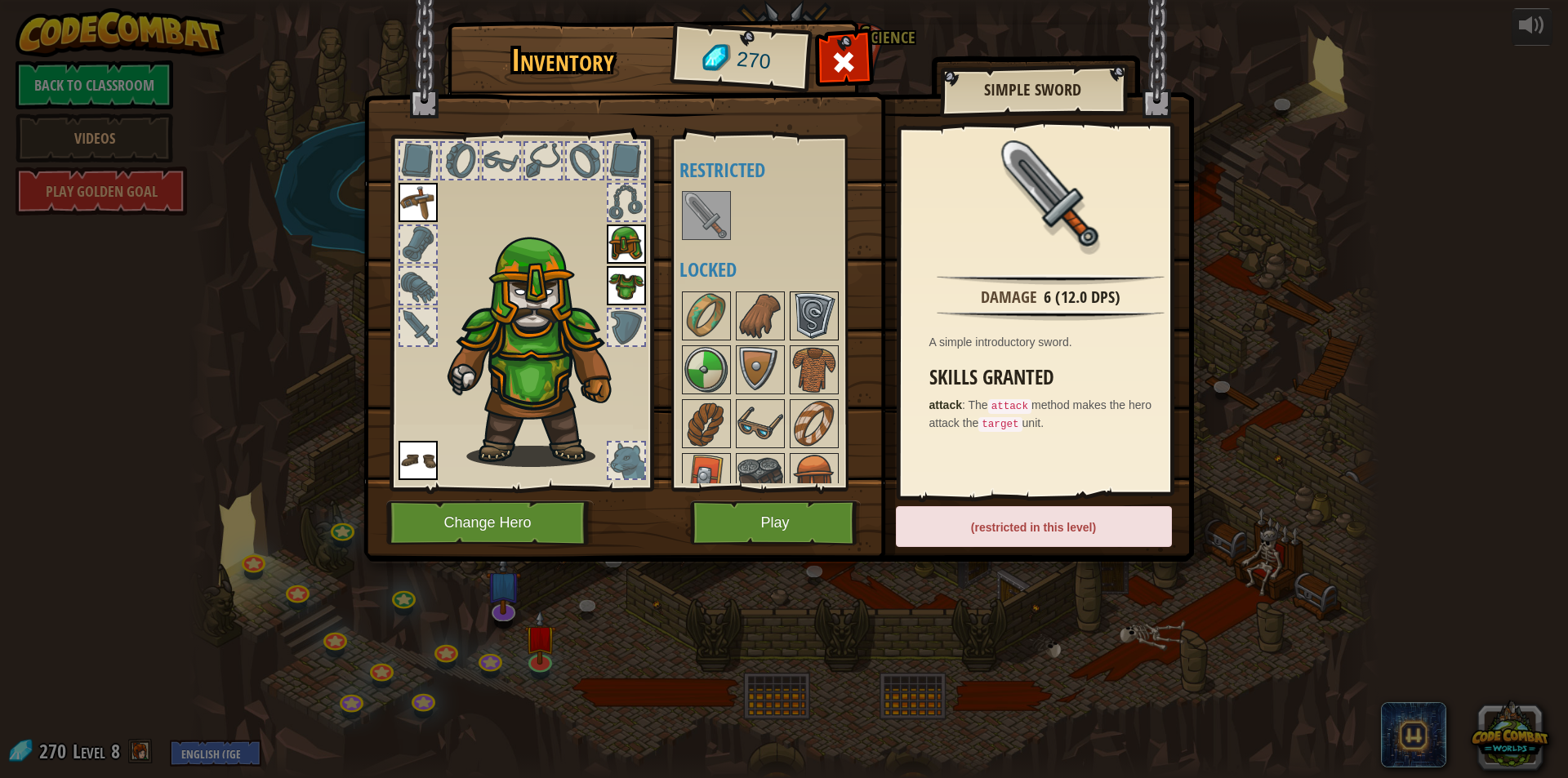
click at [799, 323] on img at bounding box center [814, 316] width 46 height 46
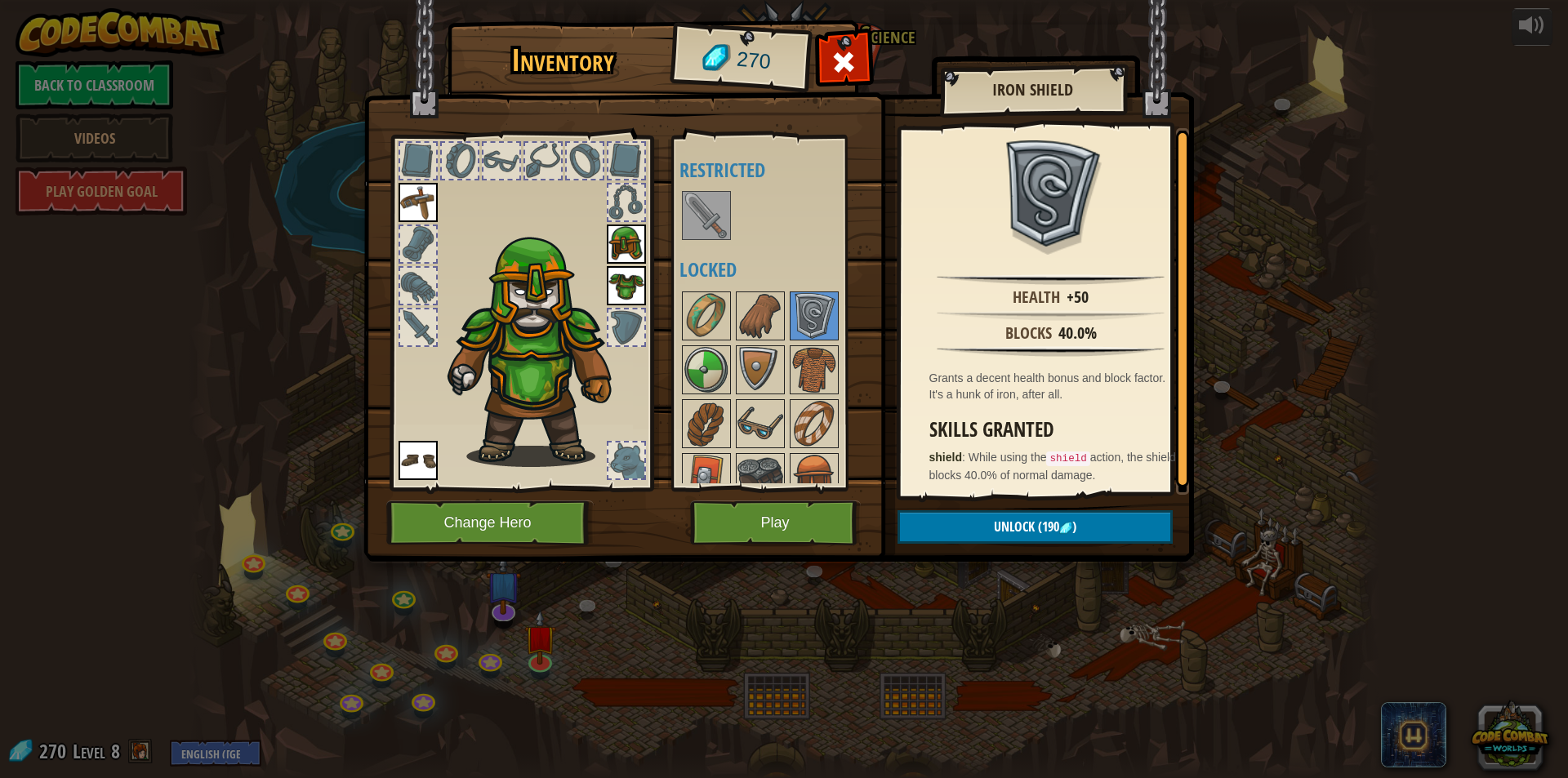
click at [405, 170] on div at bounding box center [418, 161] width 36 height 36
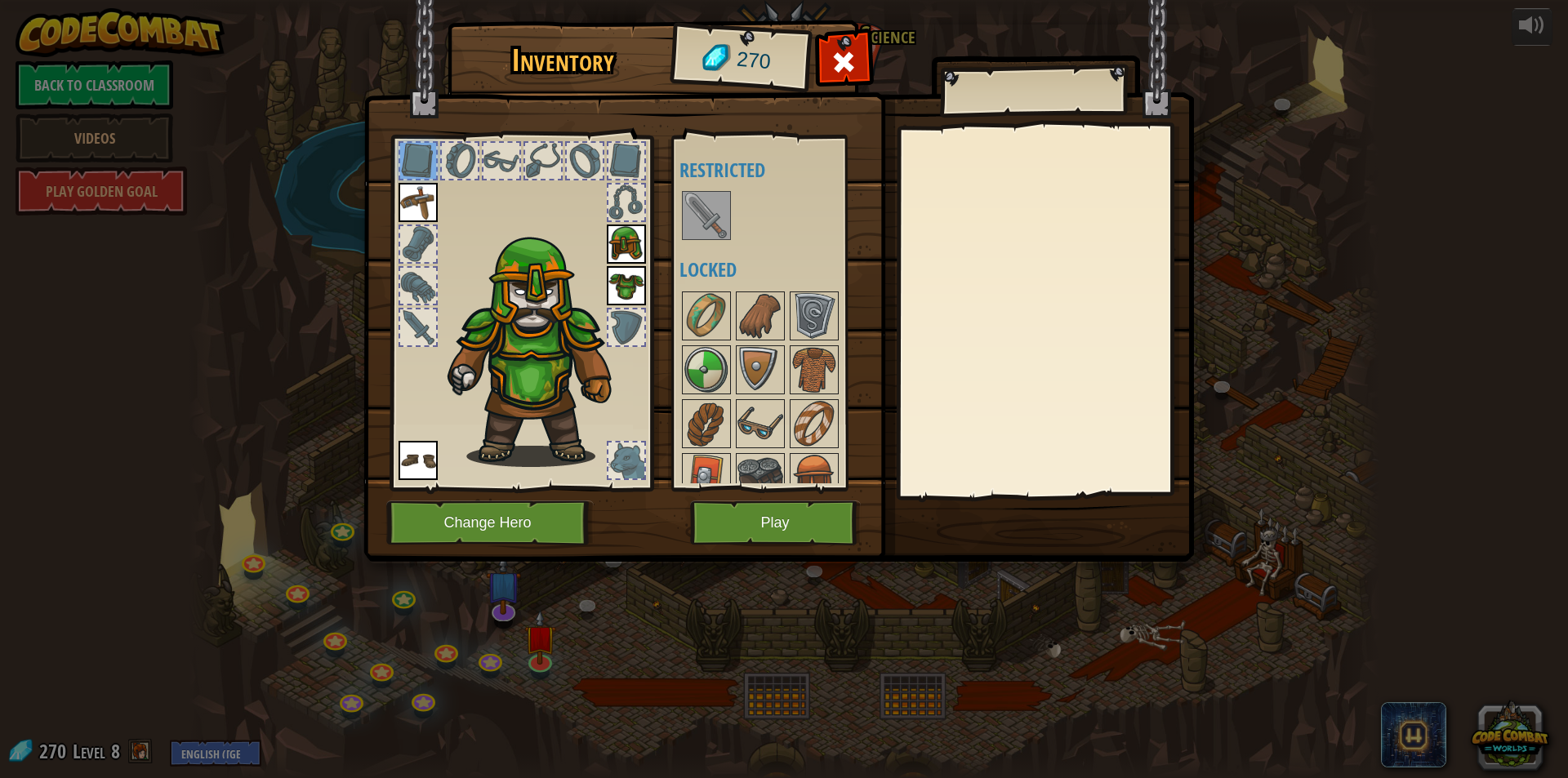
click at [410, 232] on div at bounding box center [418, 244] width 36 height 36
click at [405, 276] on div at bounding box center [418, 285] width 36 height 36
click at [419, 314] on div at bounding box center [418, 327] width 36 height 36
click at [632, 330] on div at bounding box center [626, 327] width 36 height 36
click at [595, 176] on div at bounding box center [585, 161] width 36 height 36
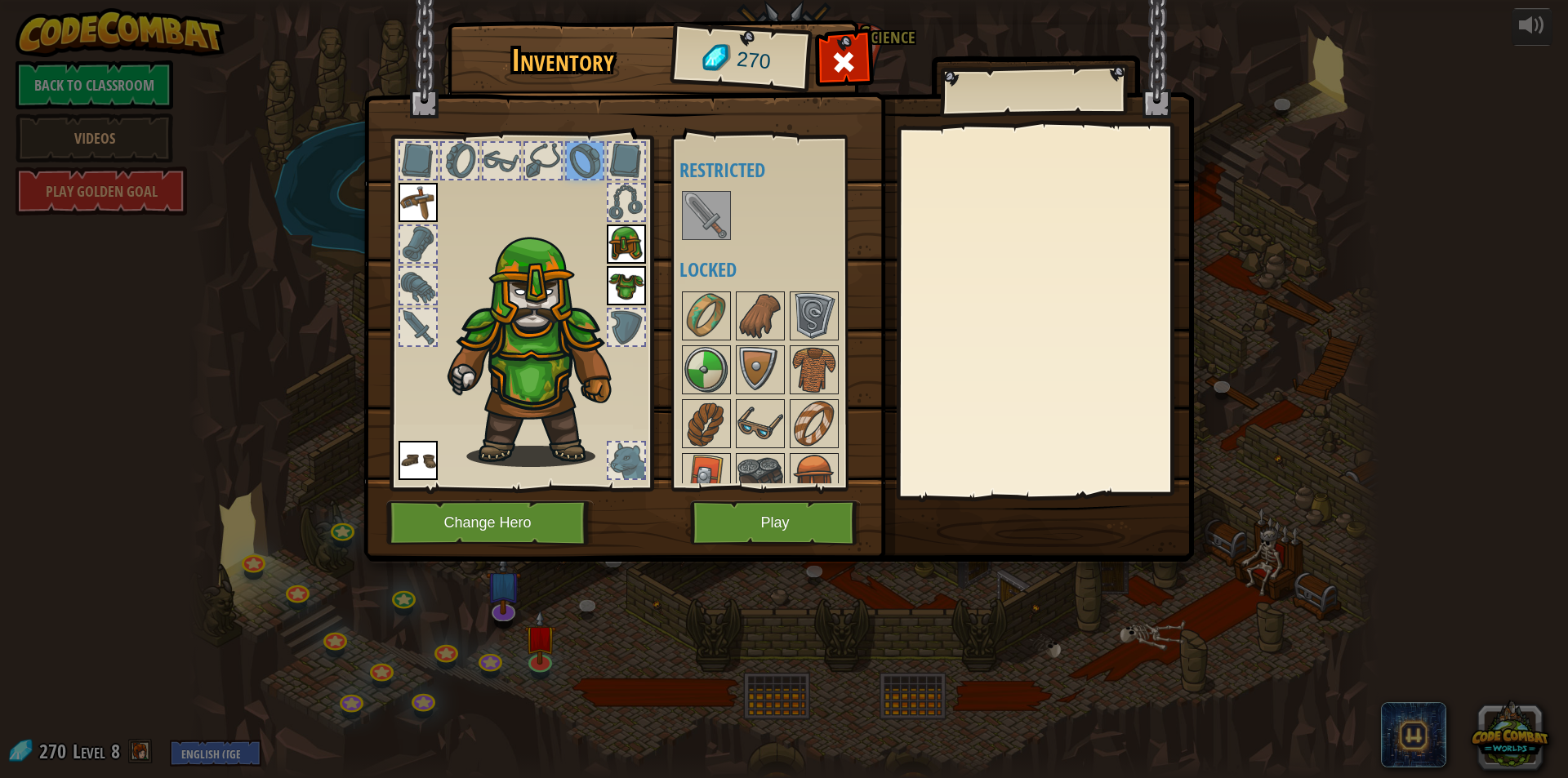
click at [658, 212] on img at bounding box center [778, 265] width 830 height 593
click at [607, 185] on div at bounding box center [626, 202] width 39 height 39
click at [616, 169] on div at bounding box center [626, 161] width 36 height 36
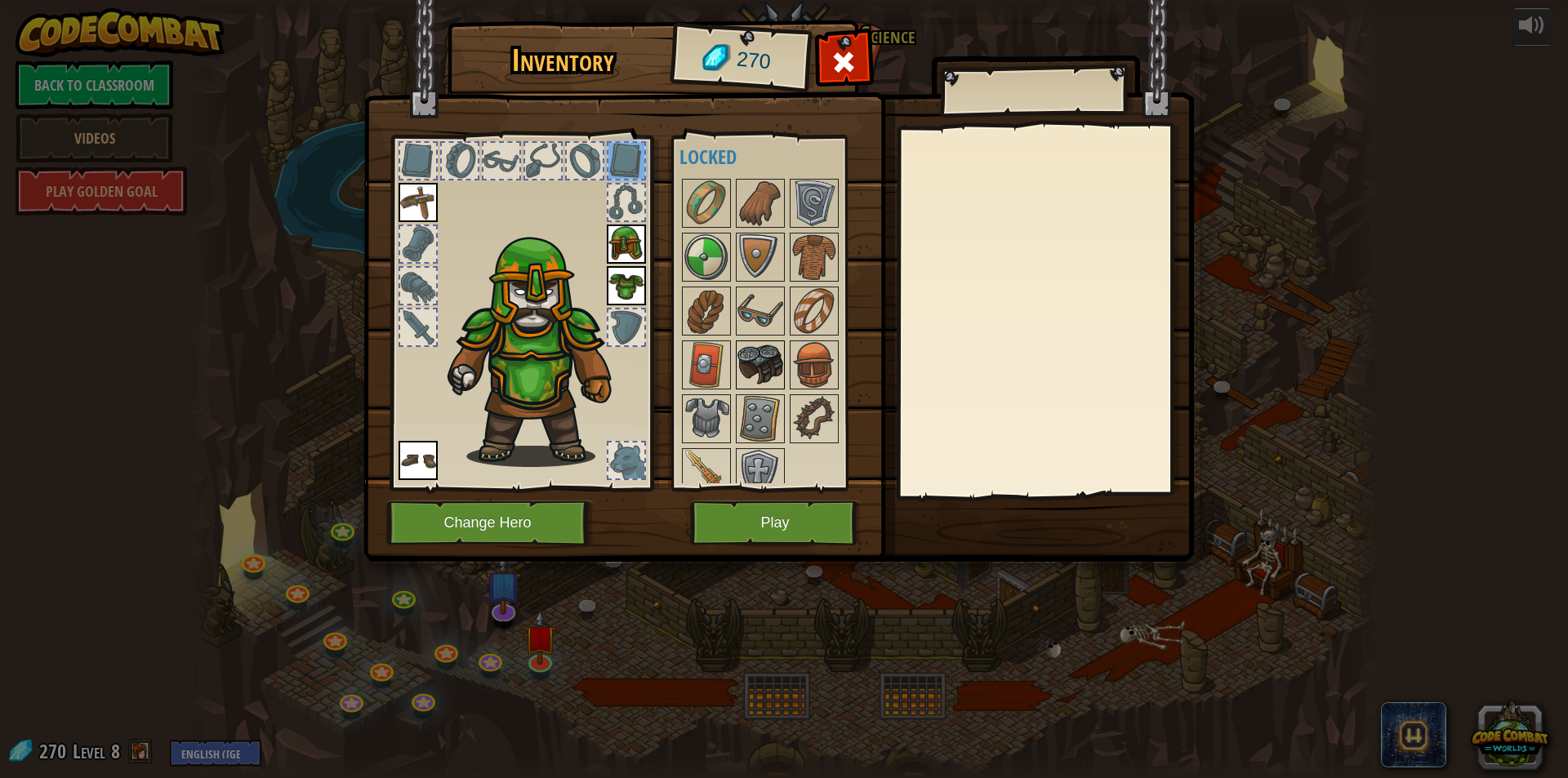
scroll to position [129, 0]
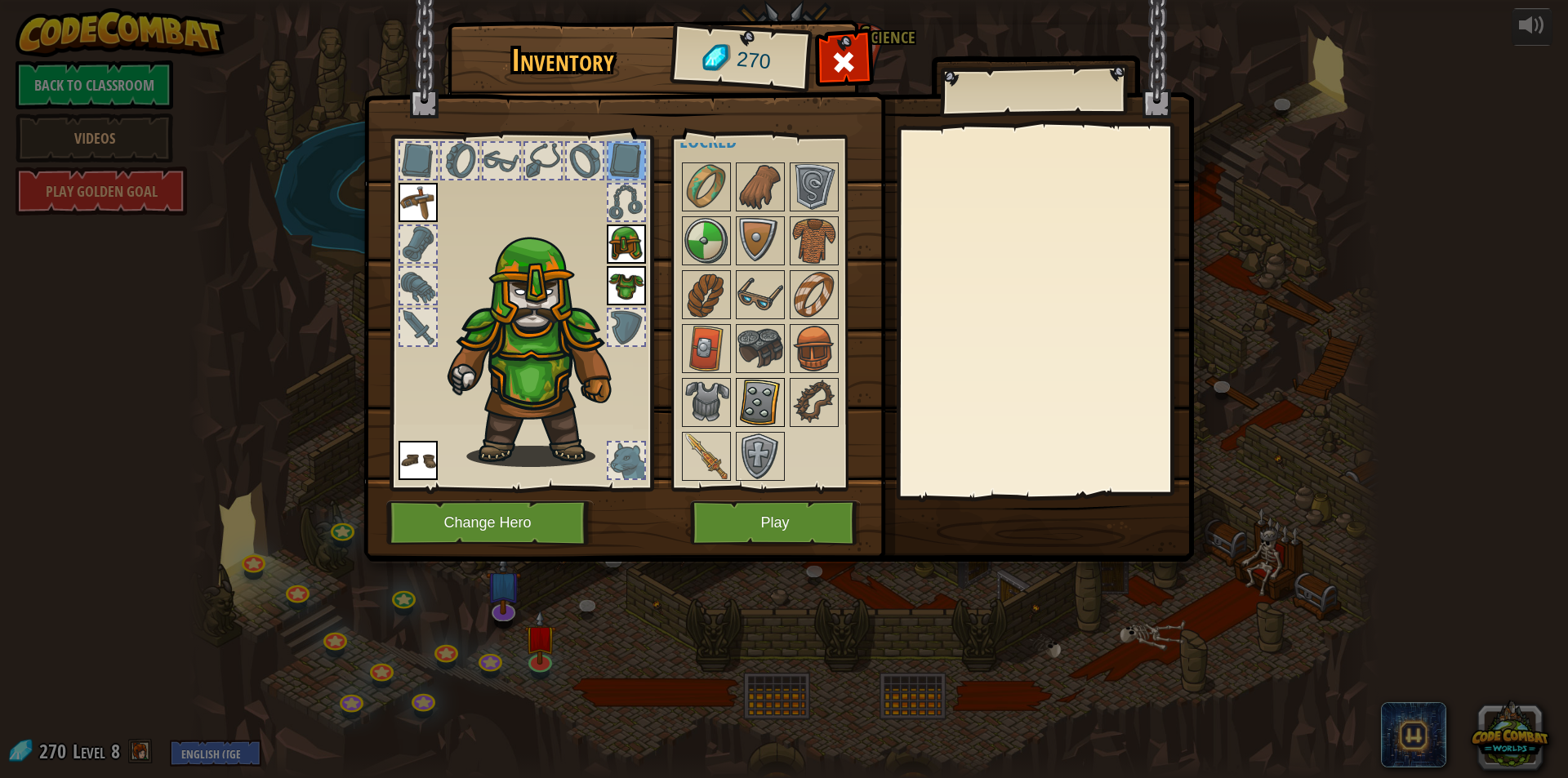
click at [750, 398] on img at bounding box center [761, 403] width 46 height 46
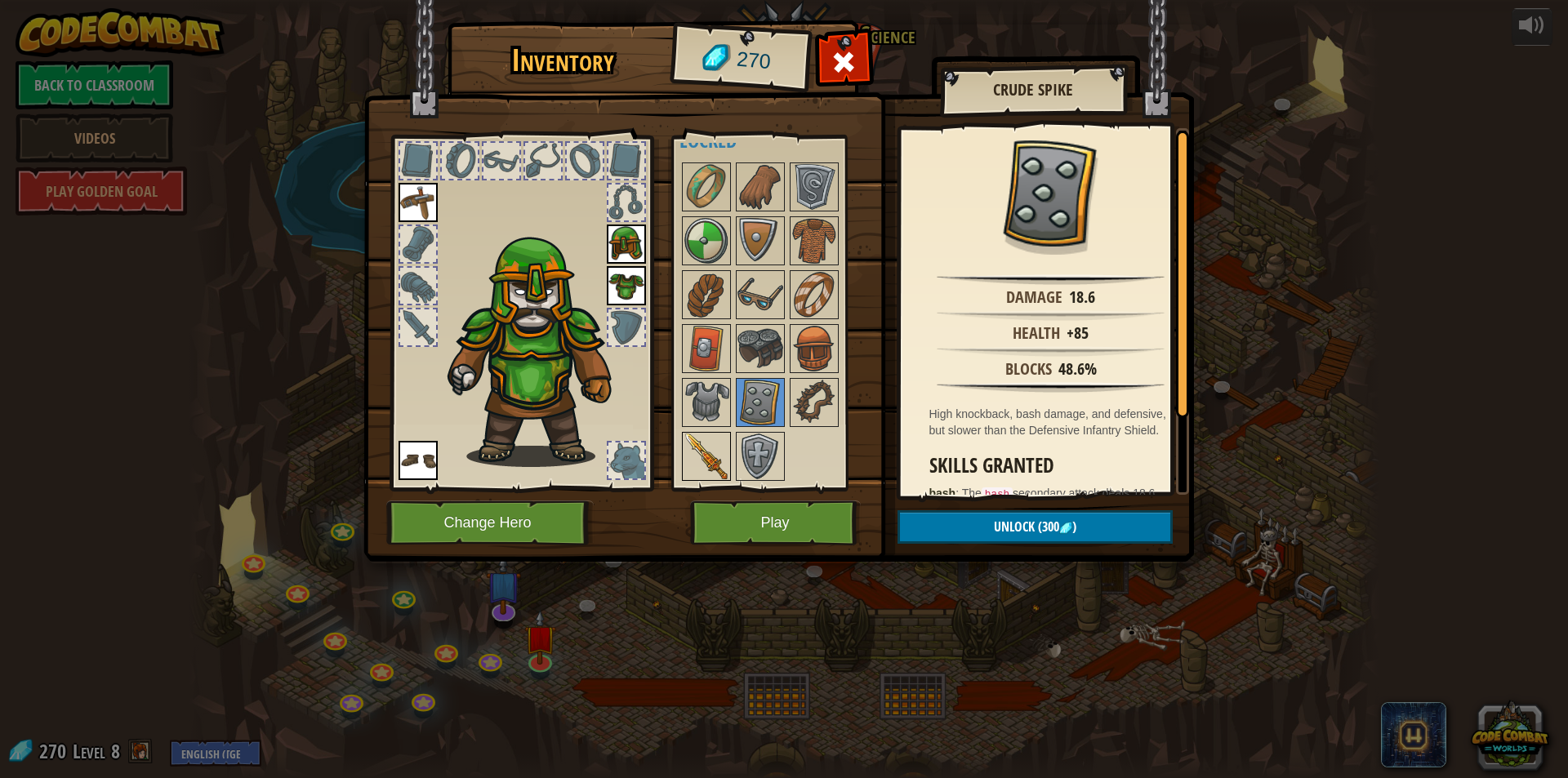
click at [706, 449] on img at bounding box center [707, 457] width 46 height 46
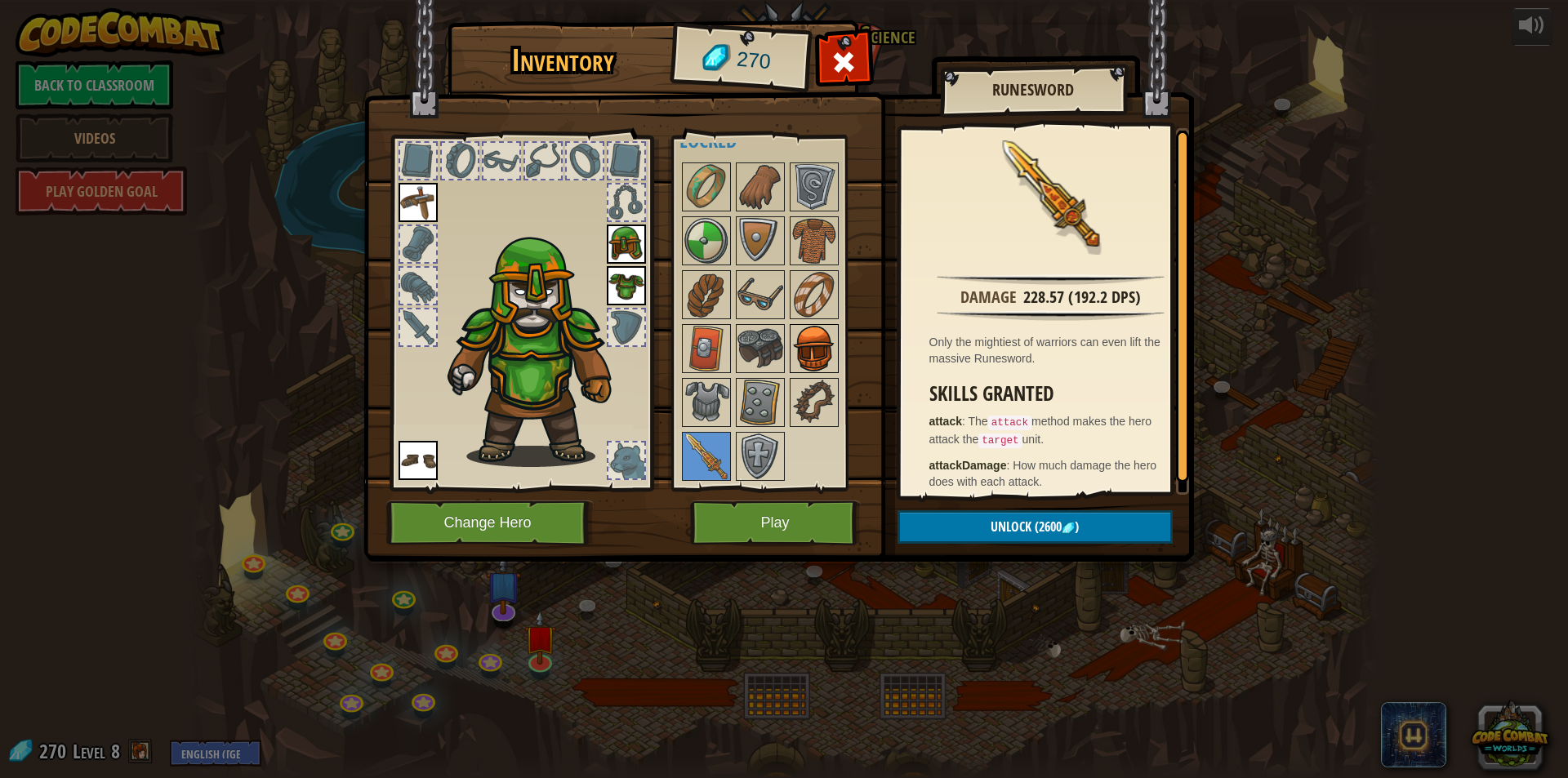
click at [809, 355] on img at bounding box center [814, 349] width 46 height 46
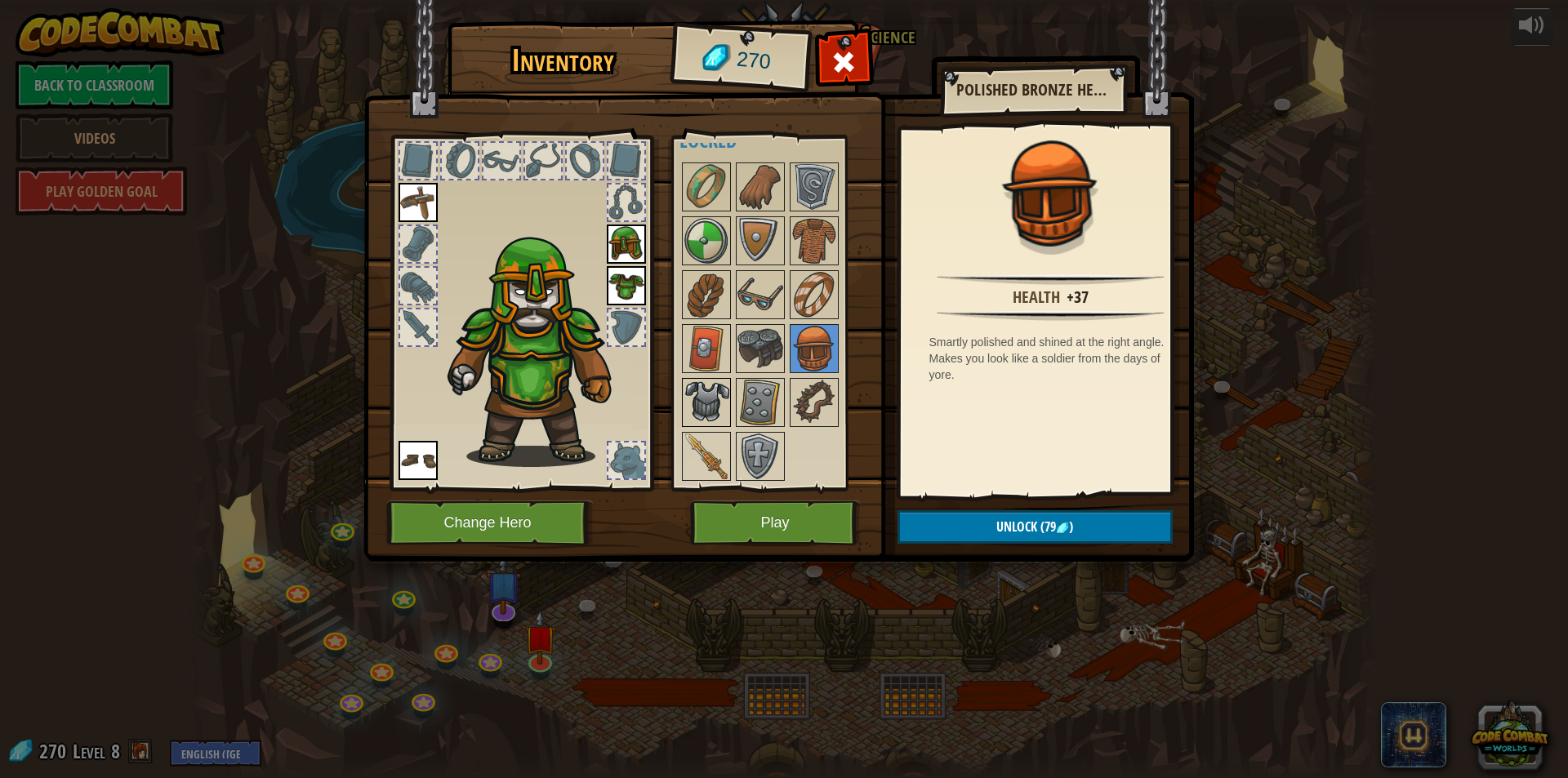
click at [711, 385] on img at bounding box center [707, 403] width 46 height 46
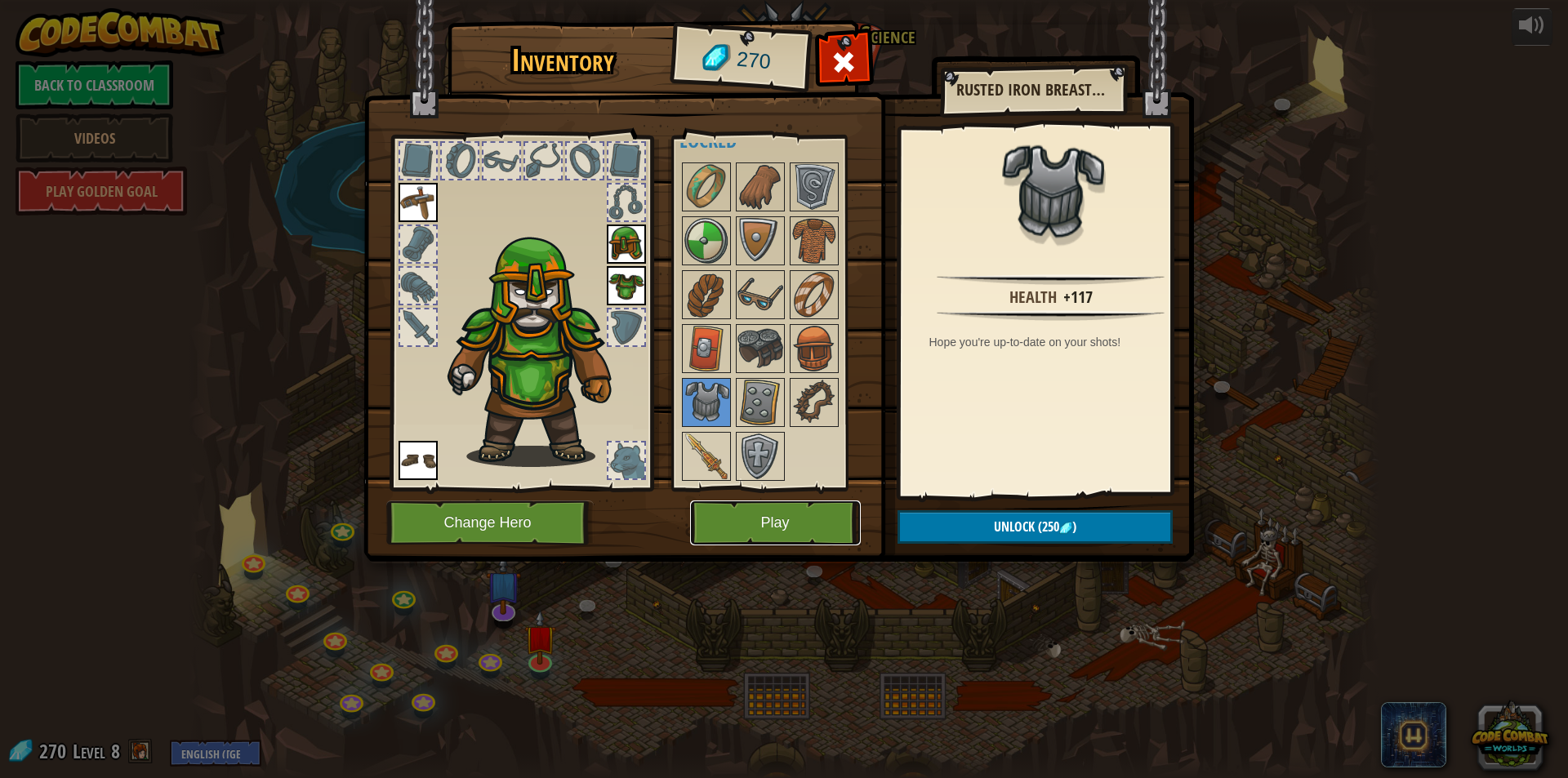
click at [801, 533] on button "Play" at bounding box center [775, 523] width 170 height 45
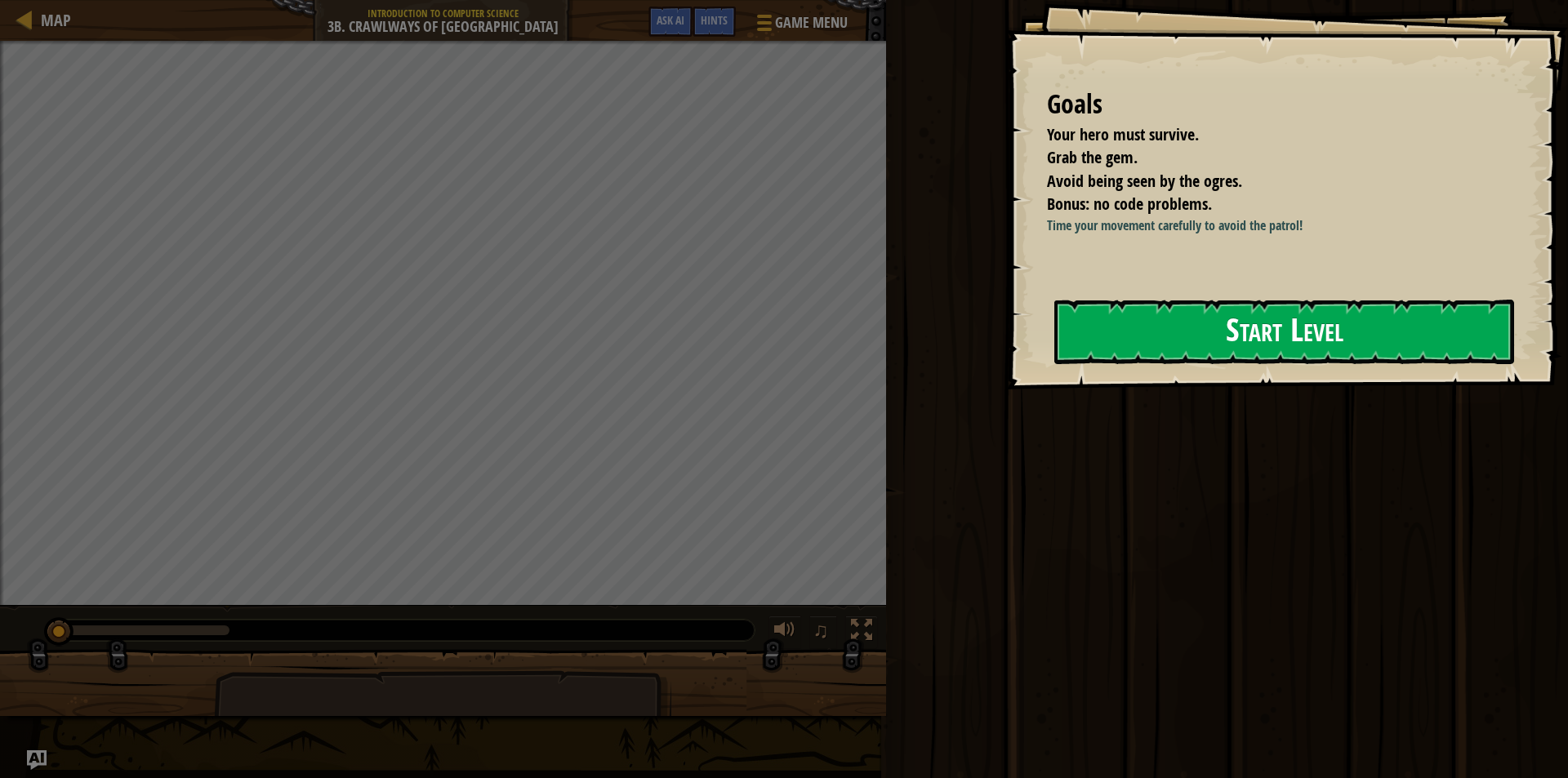
click at [1385, 316] on button "Start Level" at bounding box center [1284, 331] width 460 height 64
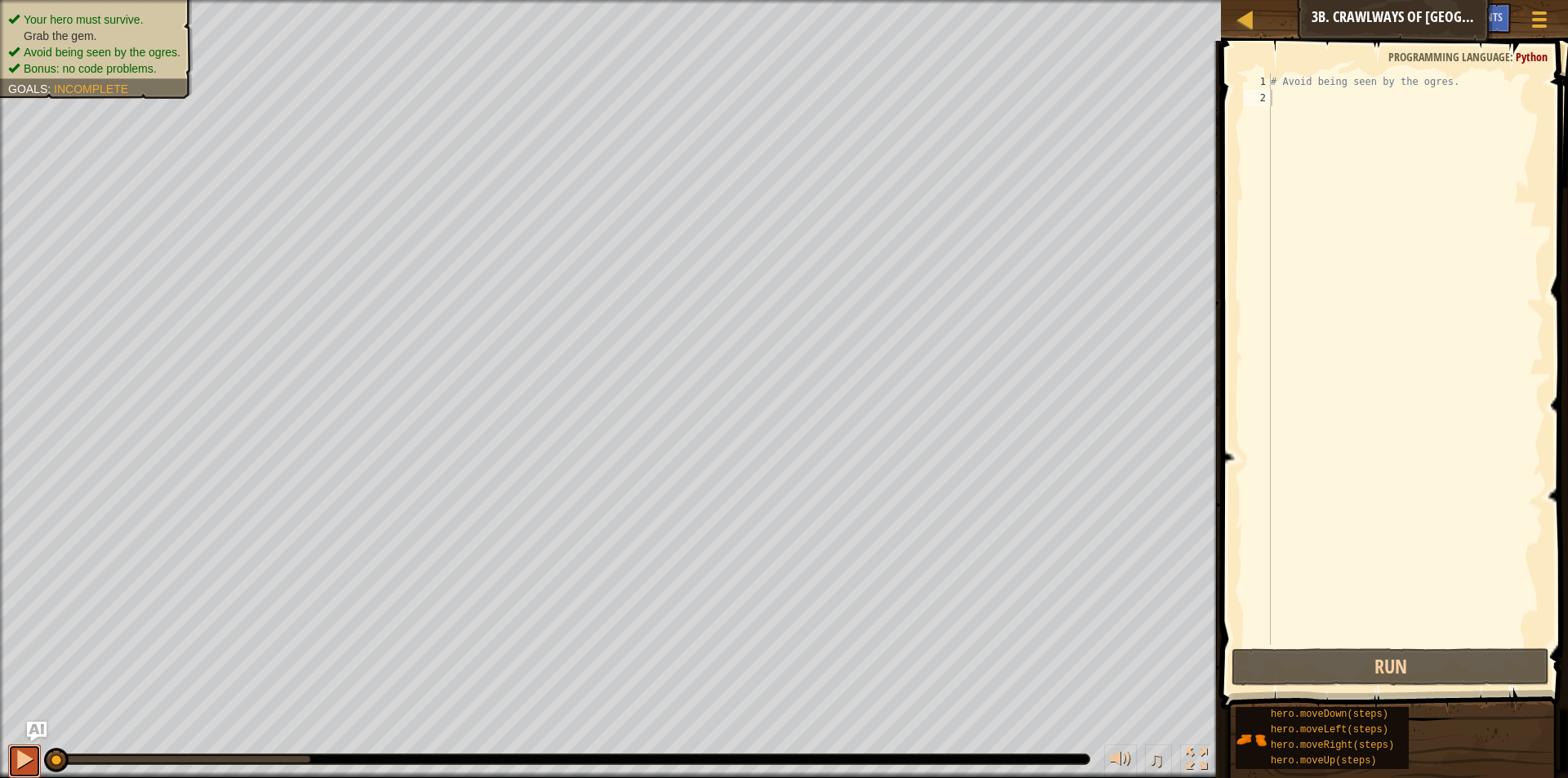
click at [34, 768] on div at bounding box center [25, 759] width 21 height 21
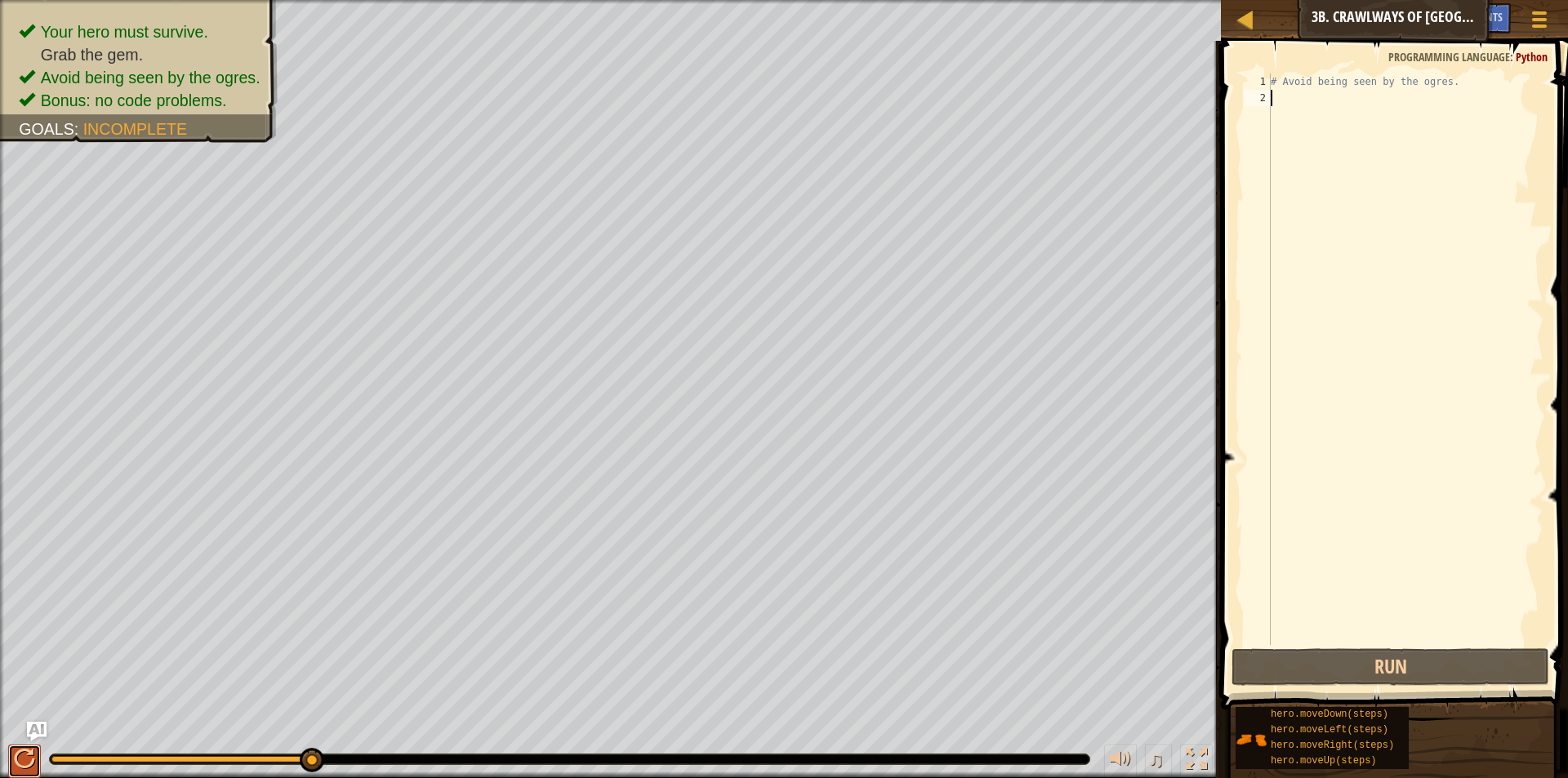
click at [34, 768] on div at bounding box center [25, 759] width 21 height 21
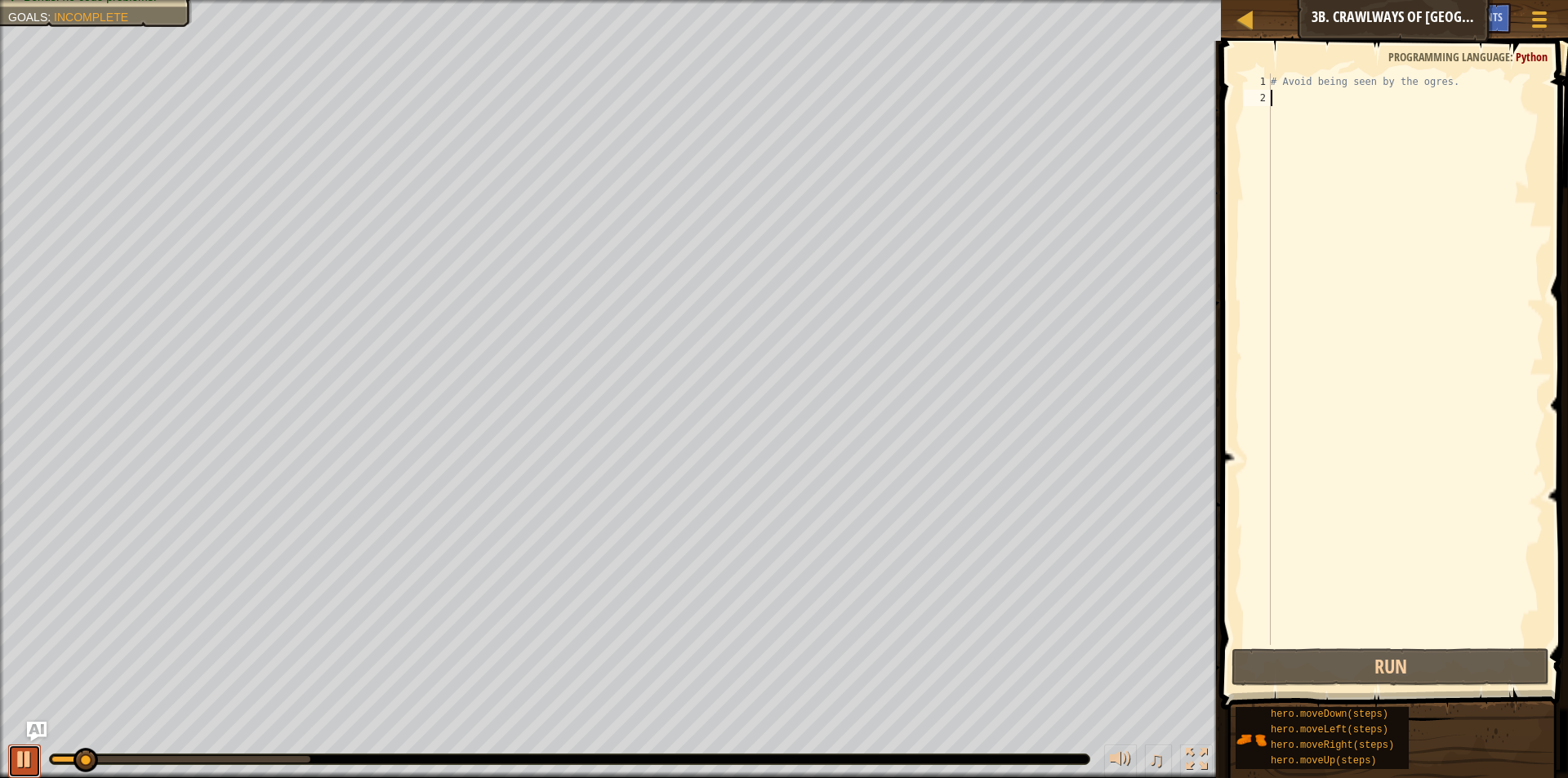
click at [34, 768] on div at bounding box center [25, 759] width 21 height 21
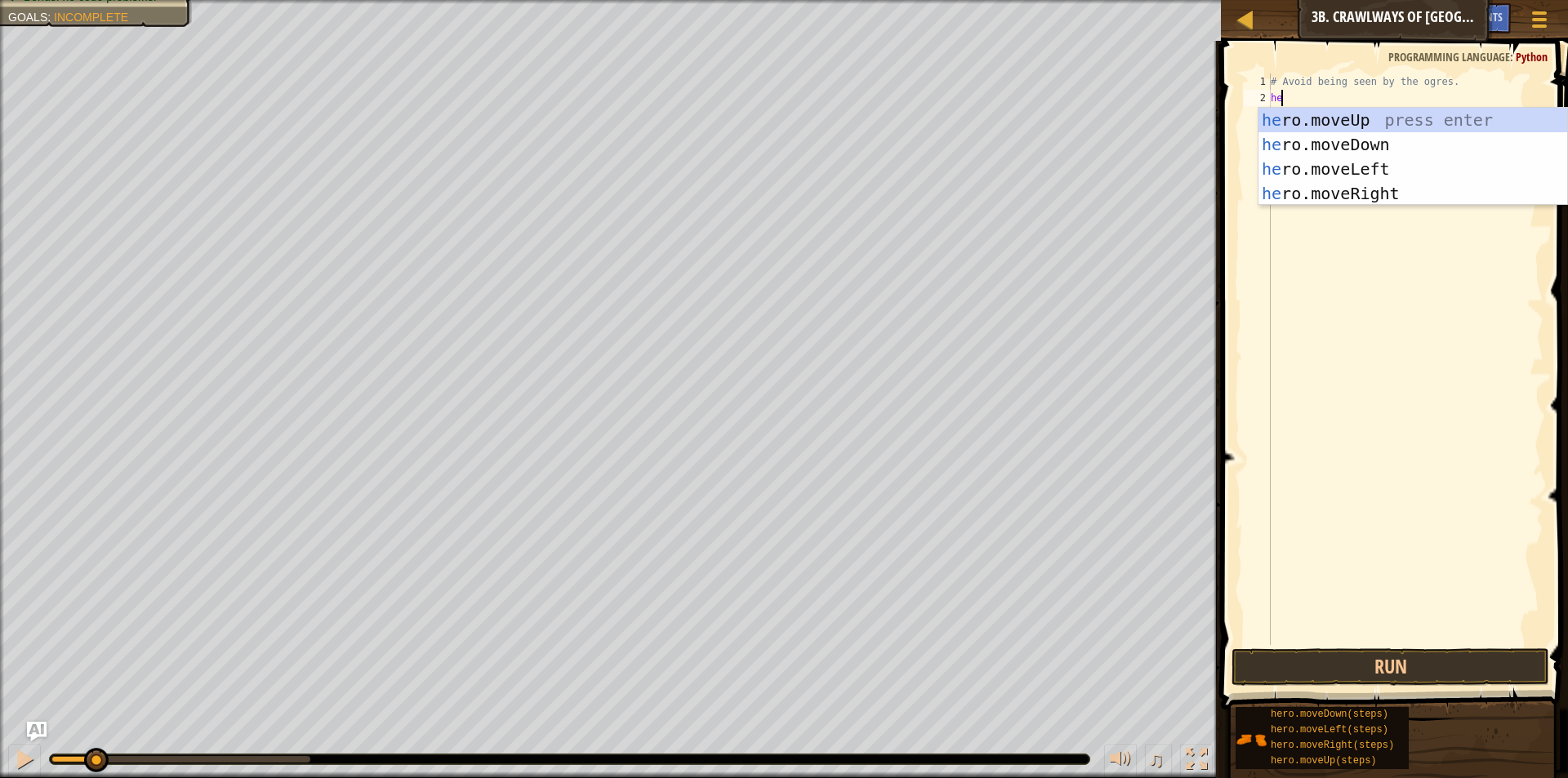
scroll to position [7, 1]
type textarea "hero"
click at [1393, 196] on div "hero .moveUp press enter hero .moveDown press enter hero .moveLeft press enter …" at bounding box center [1413, 181] width 308 height 147
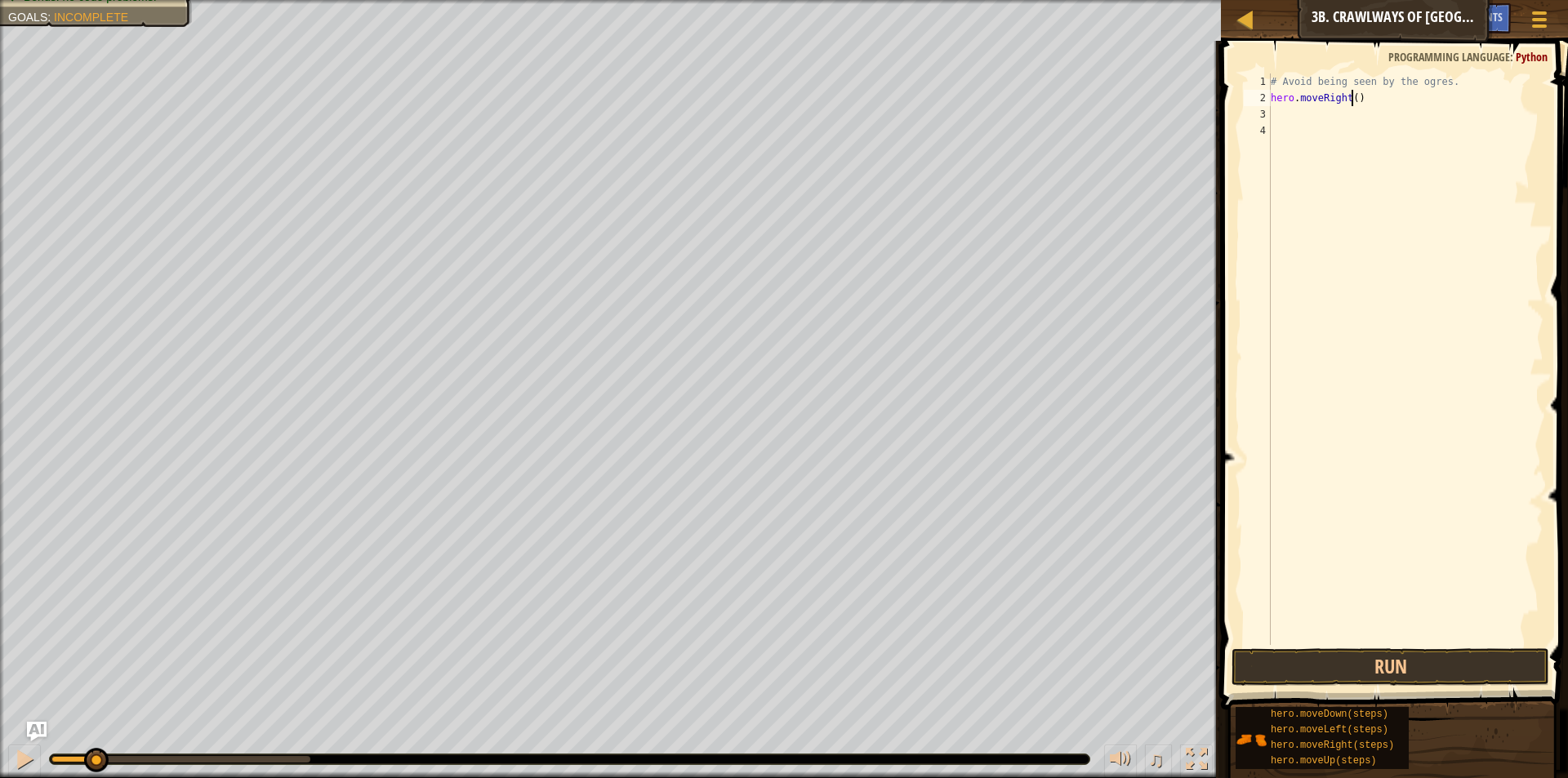
click at [1349, 98] on div "# Avoid being seen by the ogres. hero . moveRight ( )" at bounding box center [1405, 375] width 276 height 604
type textarea "hero.moveRight(2)"
click at [1353, 657] on button "Run" at bounding box center [1390, 667] width 318 height 38
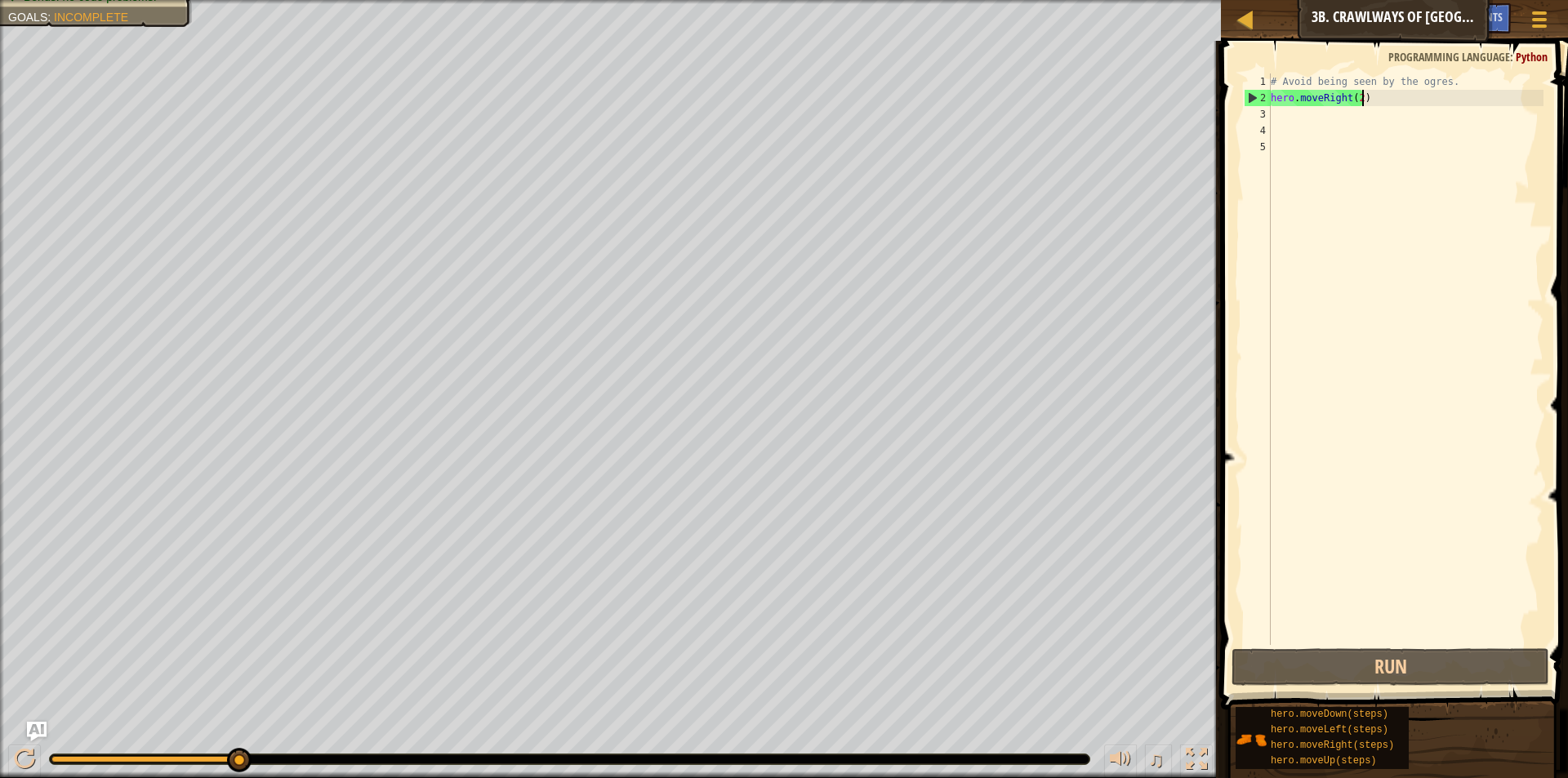
click at [1367, 98] on div "# Avoid being seen by the ogres. hero . moveRight ( 2 )" at bounding box center [1405, 375] width 276 height 604
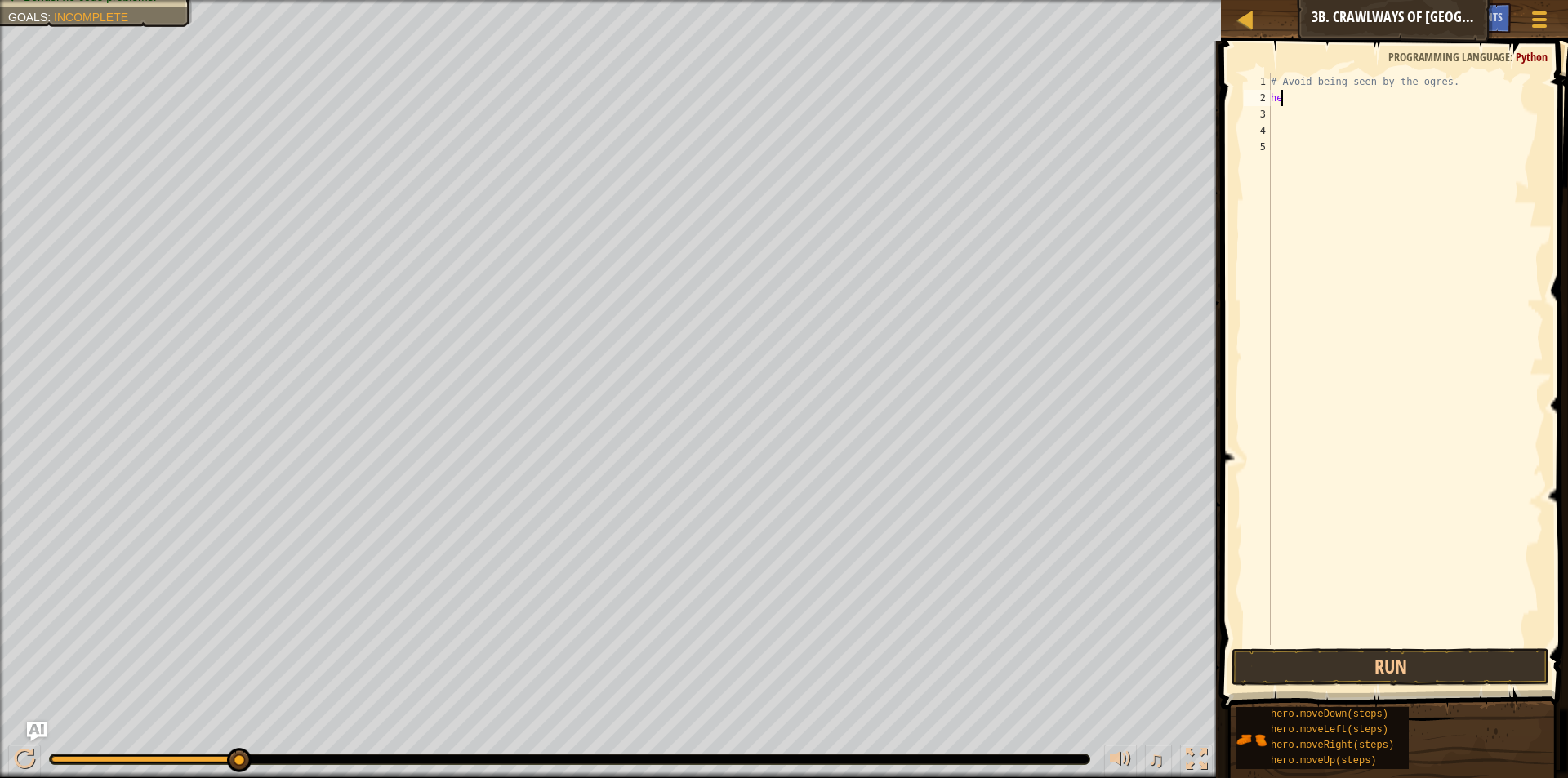
type textarea "h"
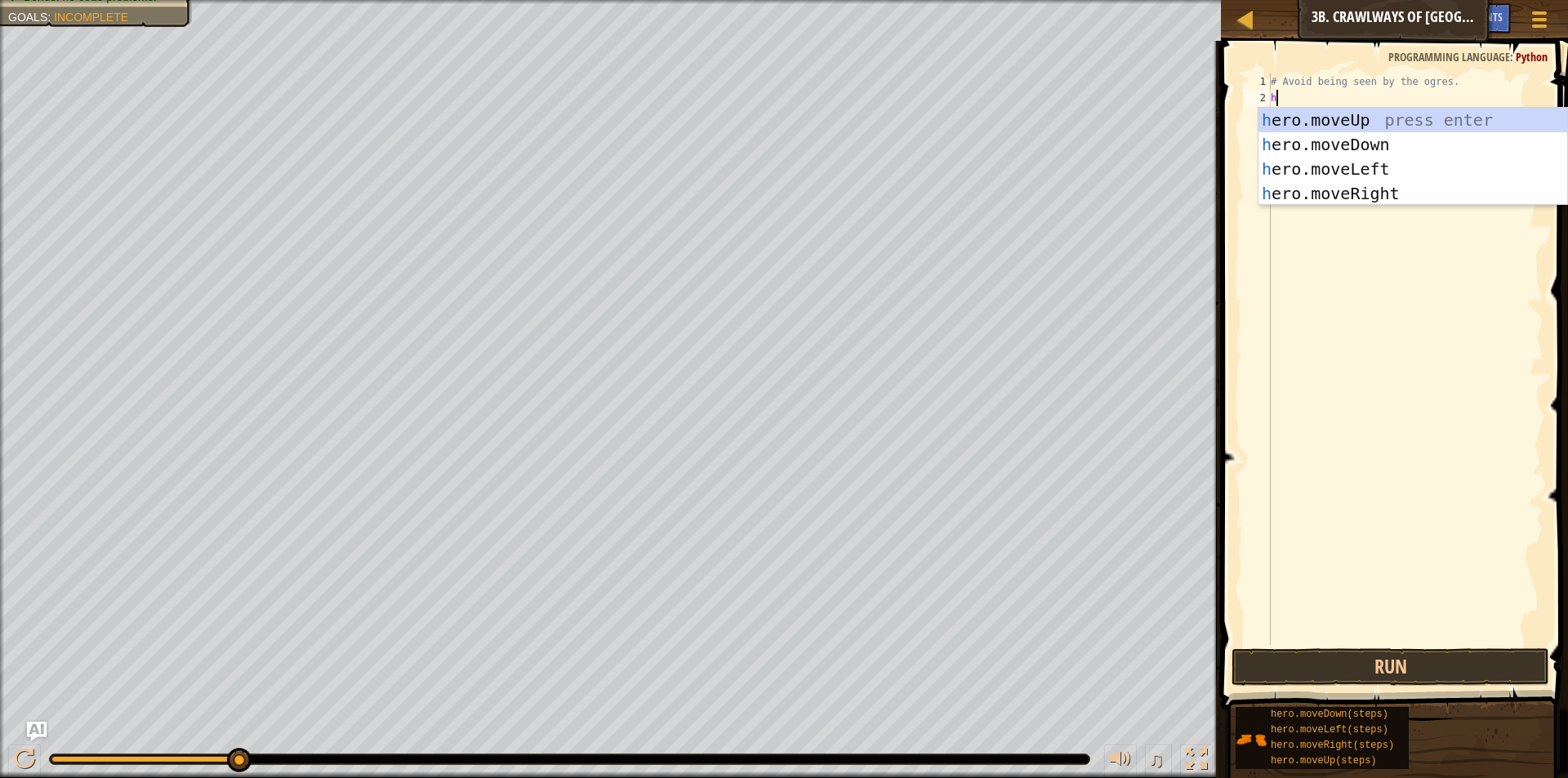
scroll to position [7, 1]
type textarea "hero"
click at [1370, 191] on div "hero .moveUp press enter hero .moveDown press enter hero .moveLeft press enter …" at bounding box center [1413, 181] width 308 height 147
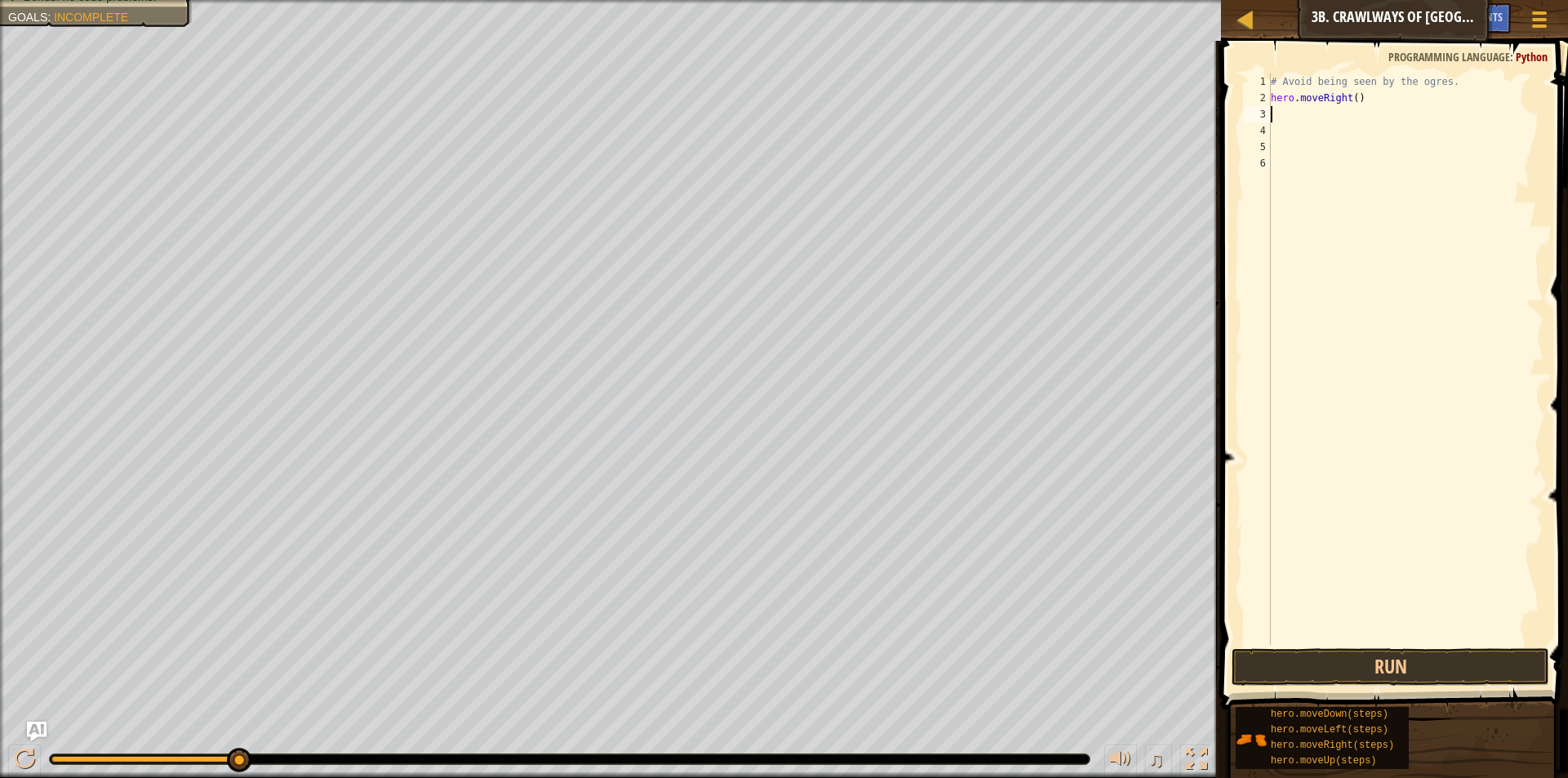
scroll to position [7, 0]
click at [1370, 668] on button "Run" at bounding box center [1390, 667] width 318 height 38
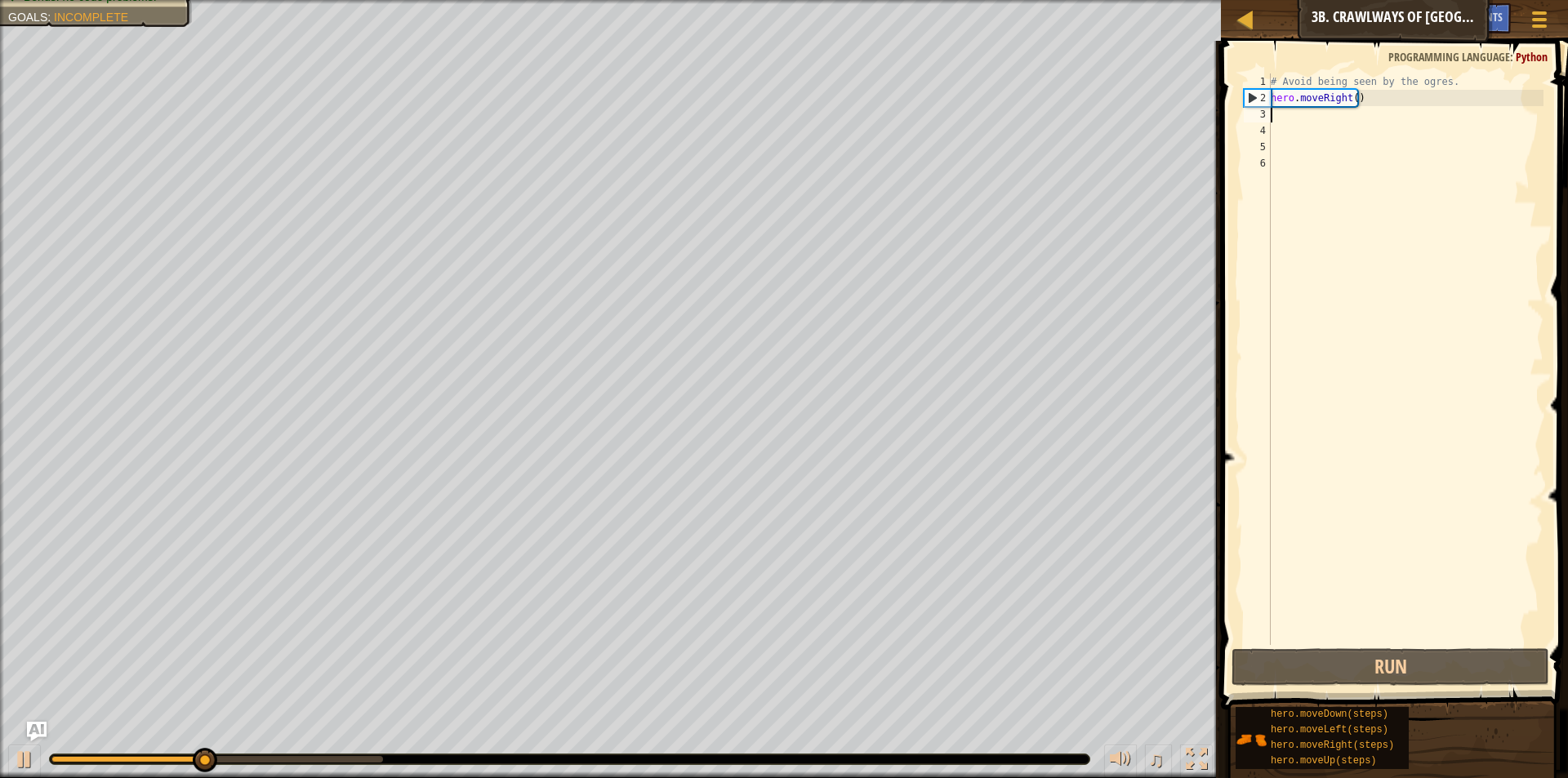
click at [1298, 117] on div "# Avoid being seen by the ogres. hero . moveRight ( )" at bounding box center [1405, 375] width 276 height 604
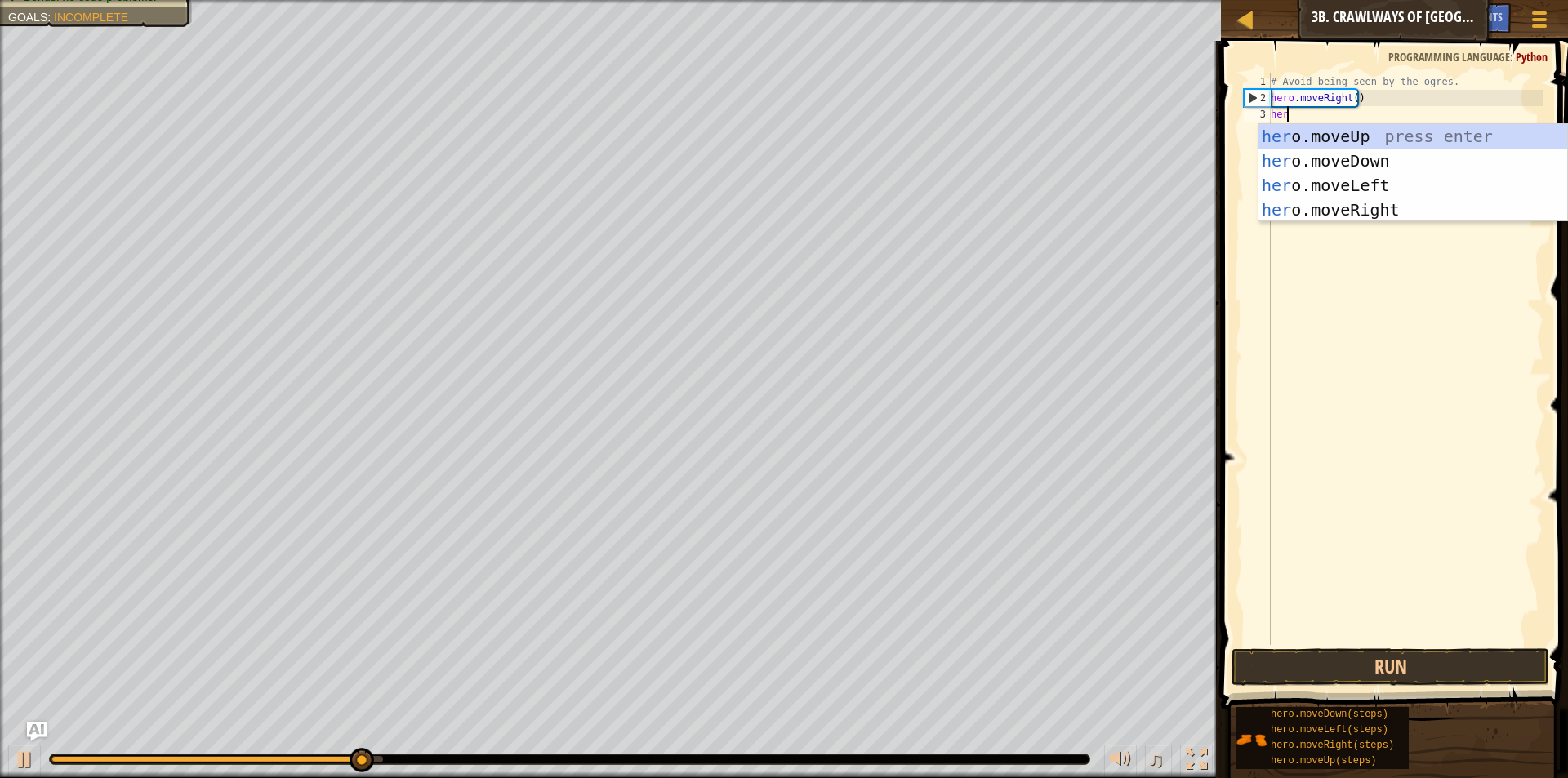
scroll to position [7, 1]
type textarea "hero"
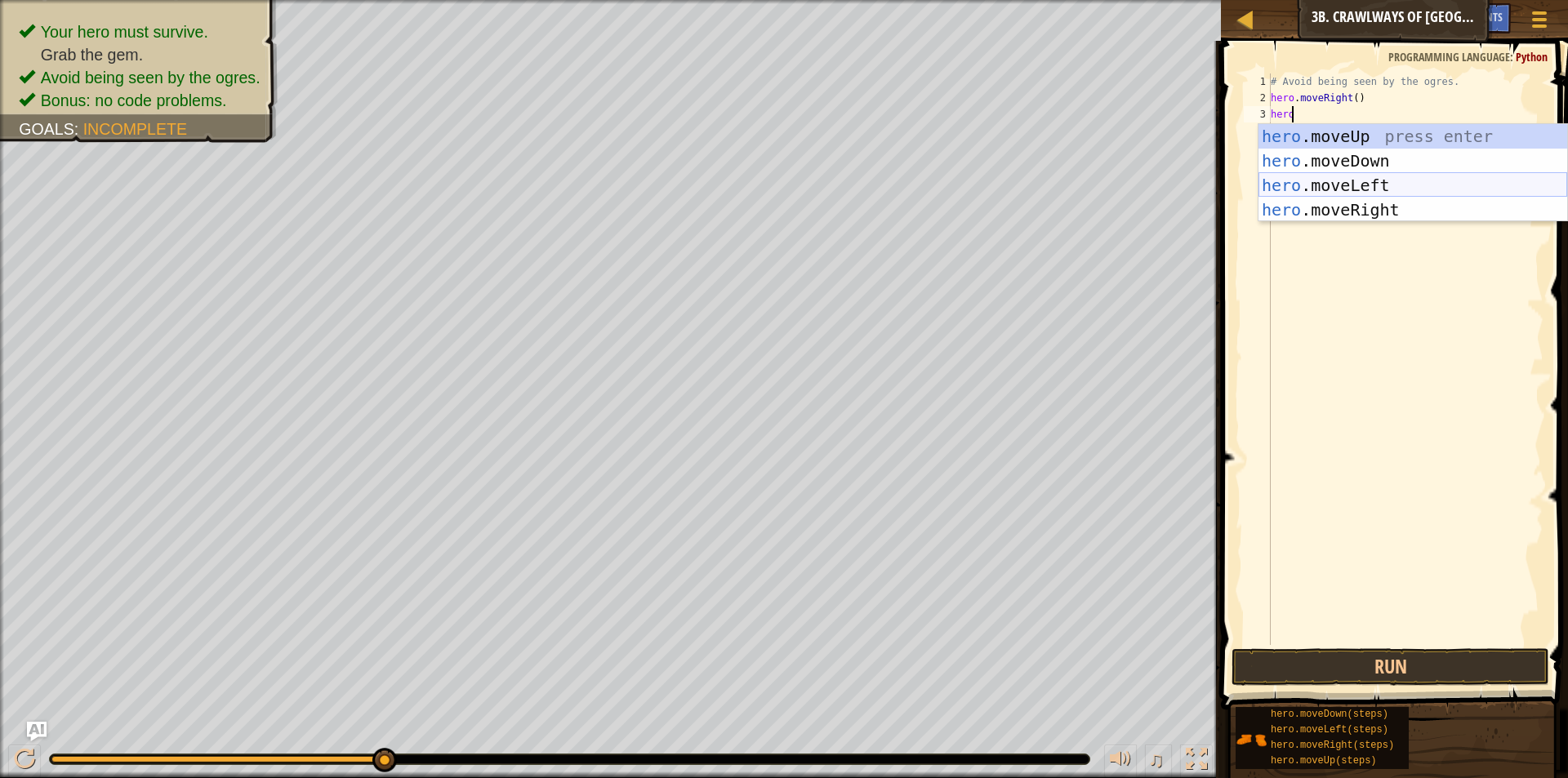
click at [1386, 194] on div "hero .moveUp press enter hero .moveDown press enter hero .moveLeft press enter …" at bounding box center [1413, 198] width 308 height 147
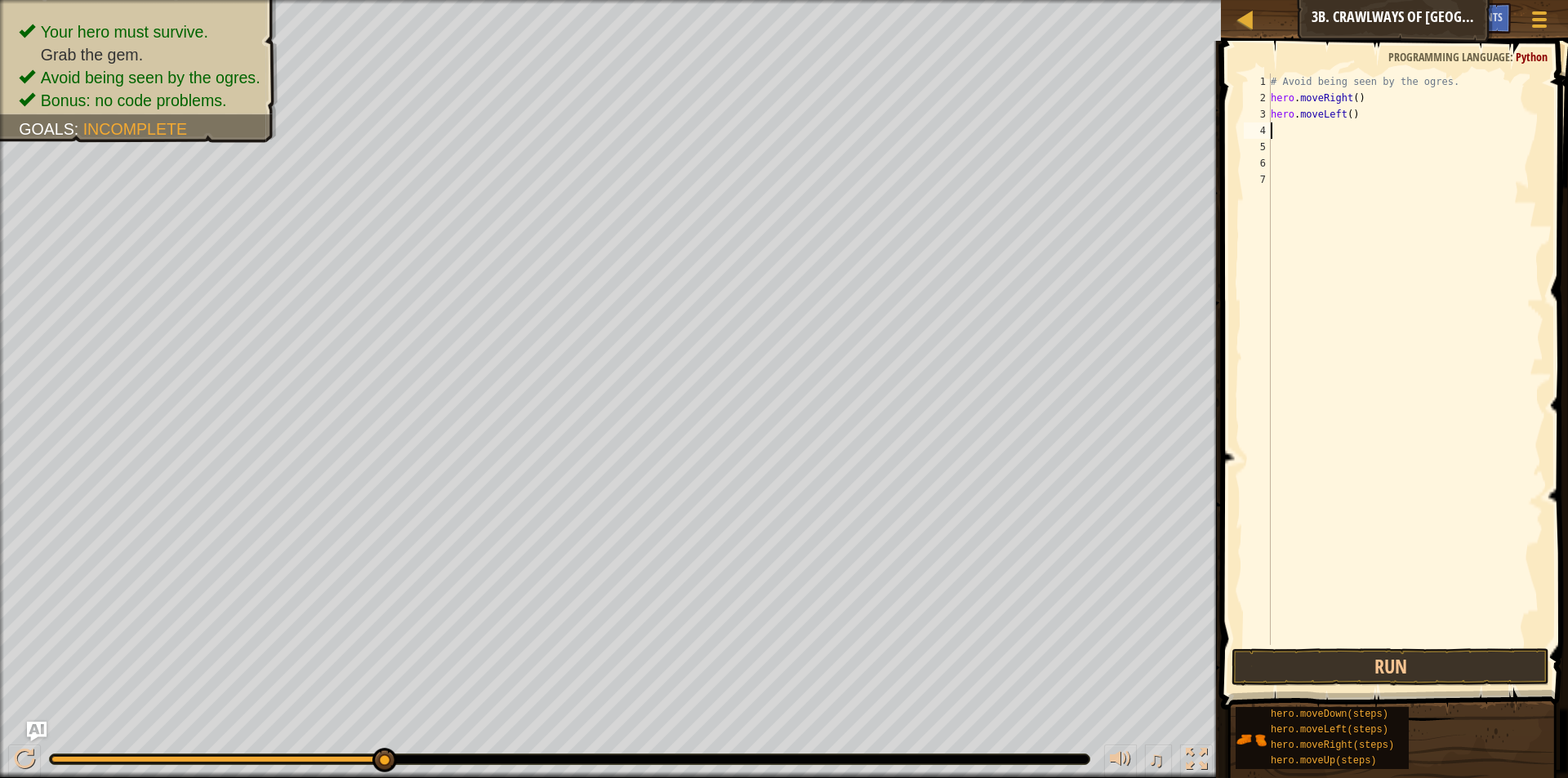
click at [1305, 133] on div "# Avoid being seen by the ogres. hero . moveRight ( ) hero . moveLeft ( )" at bounding box center [1405, 375] width 276 height 604
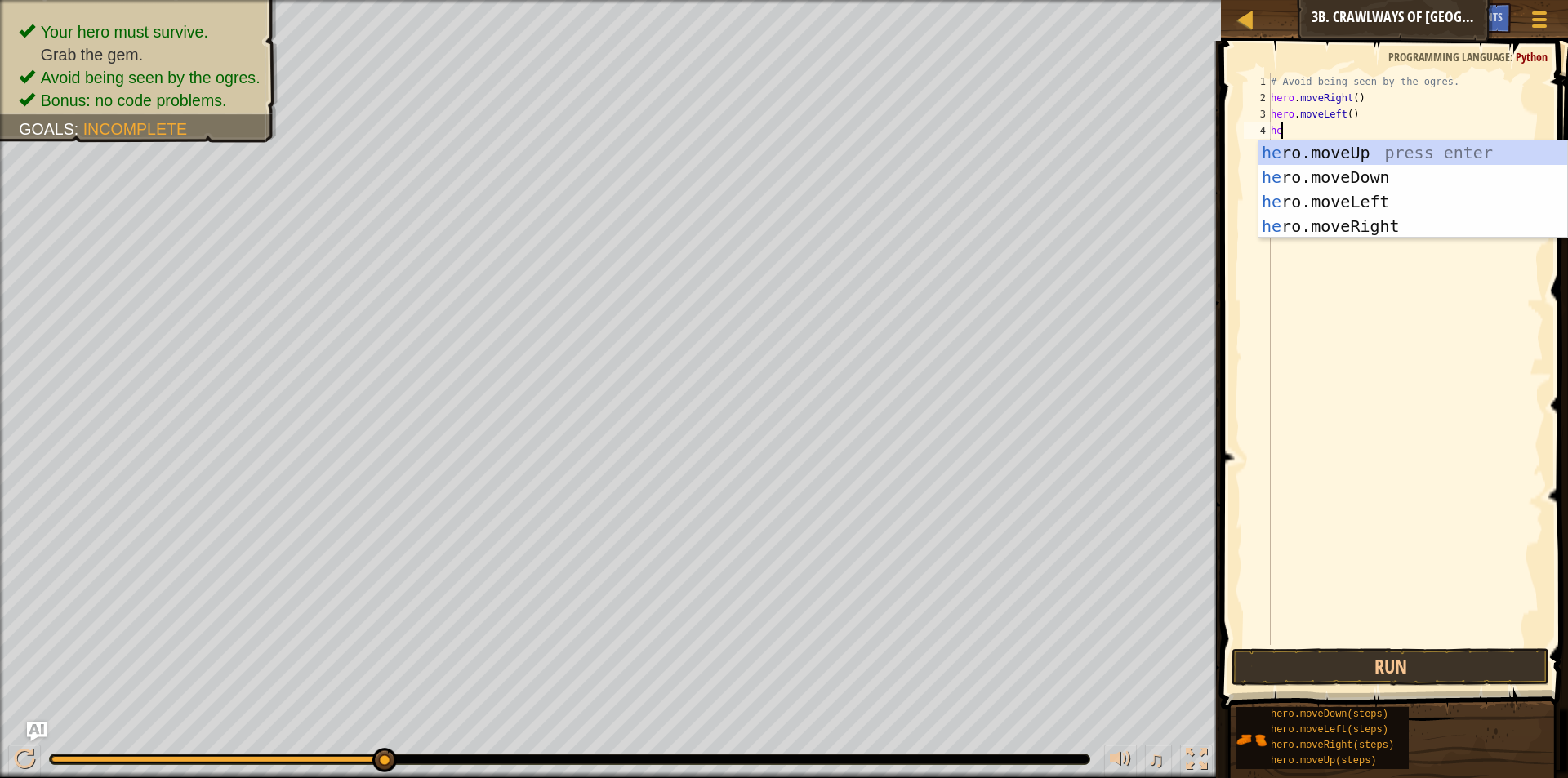
scroll to position [7, 1]
type textarea "hero"
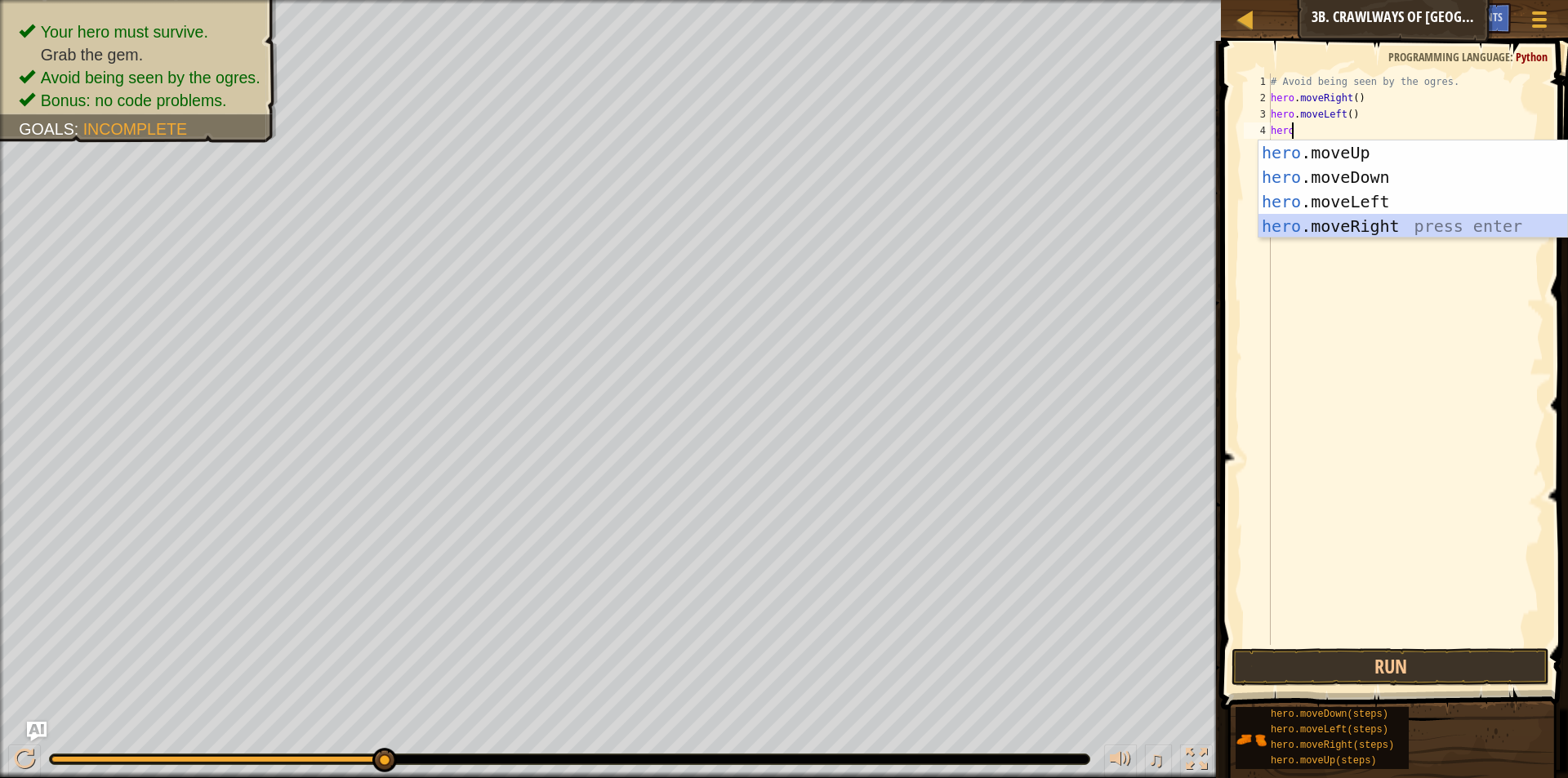
click at [1428, 230] on div "hero .moveUp press enter hero .moveDown press enter hero .moveLeft press enter …" at bounding box center [1413, 214] width 308 height 147
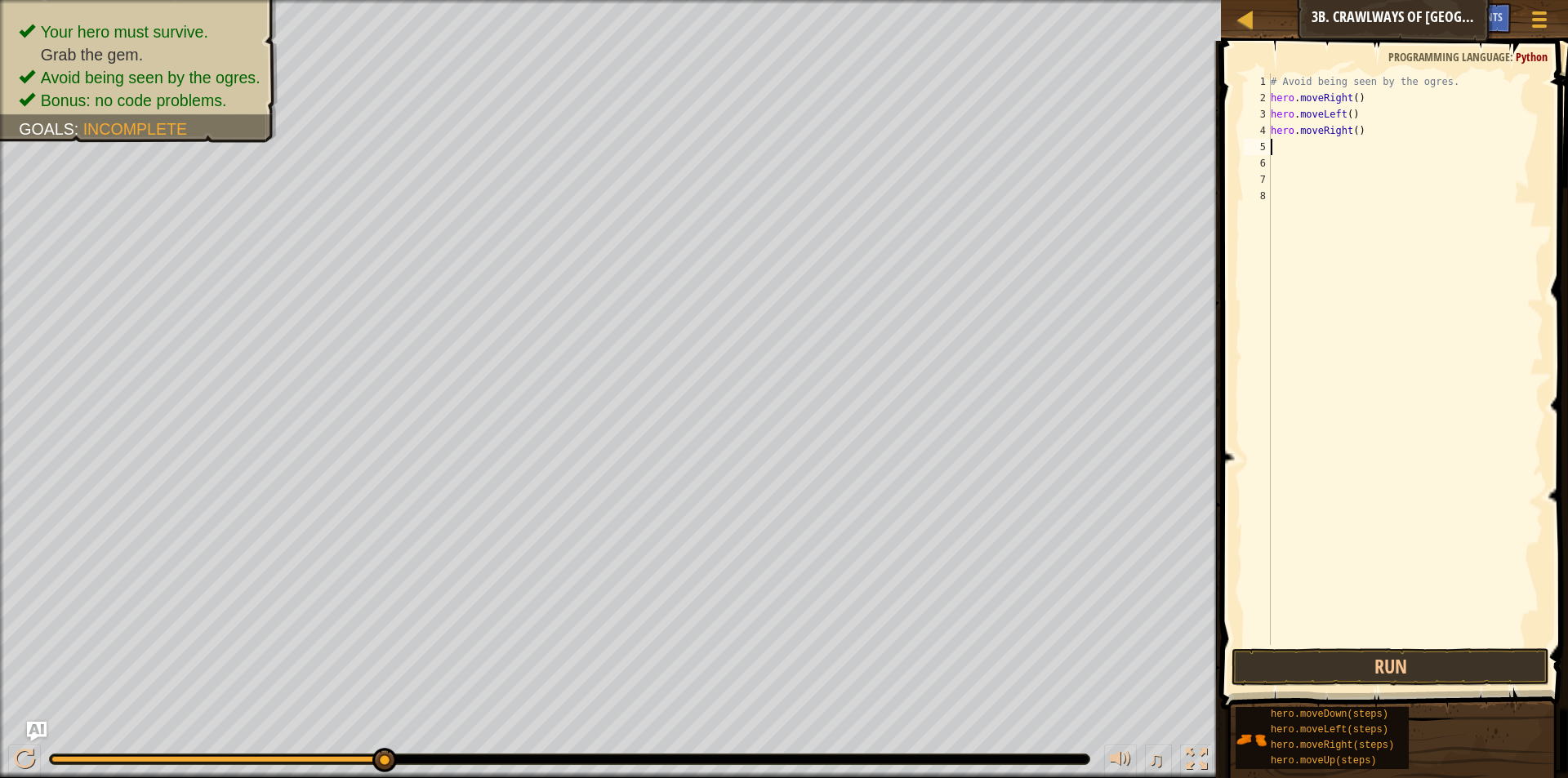
click at [1349, 129] on div "# Avoid being seen by the ogres. hero . moveRight ( ) hero . moveLeft ( ) hero …" at bounding box center [1405, 375] width 276 height 604
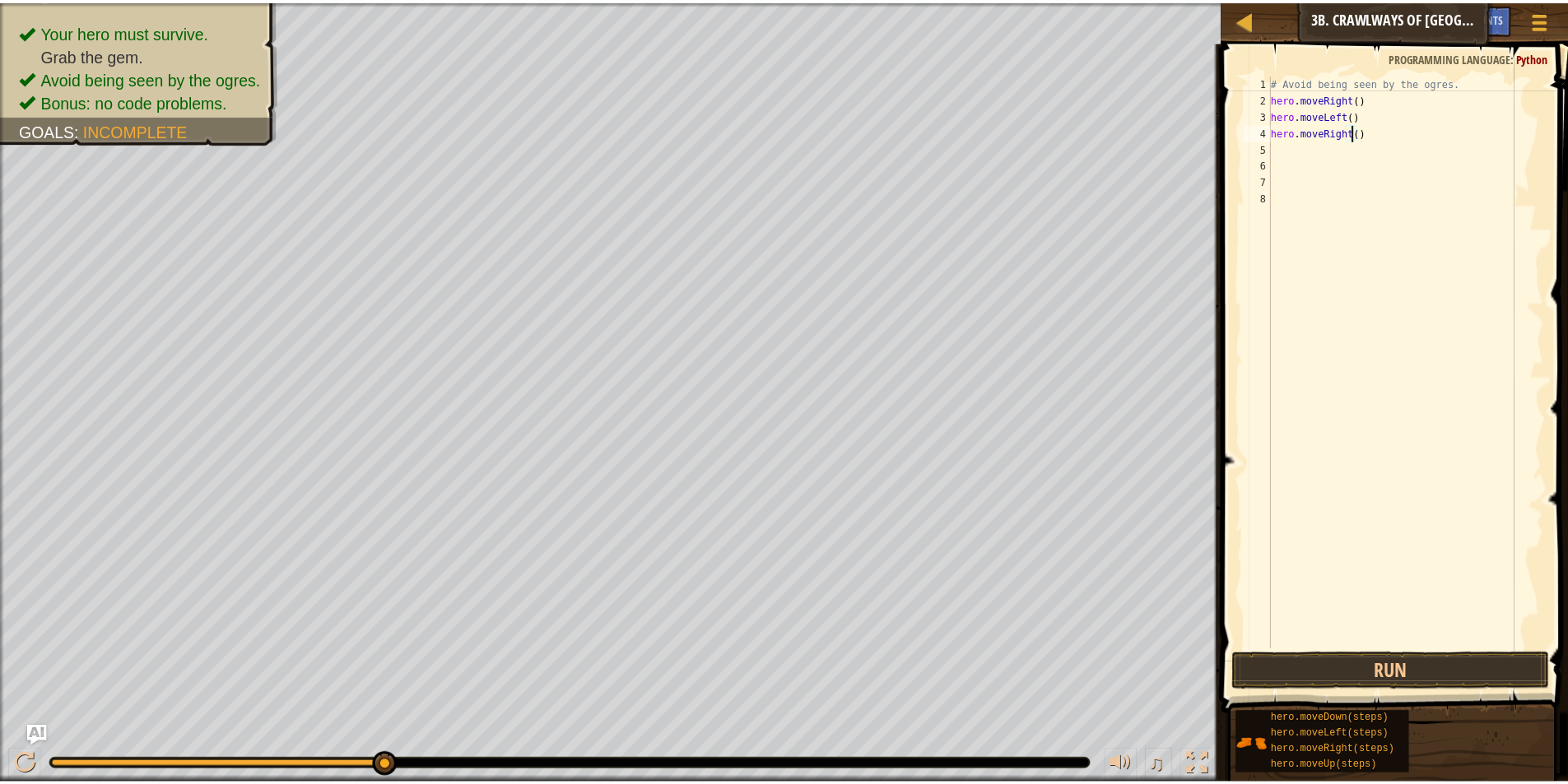
scroll to position [7, 6]
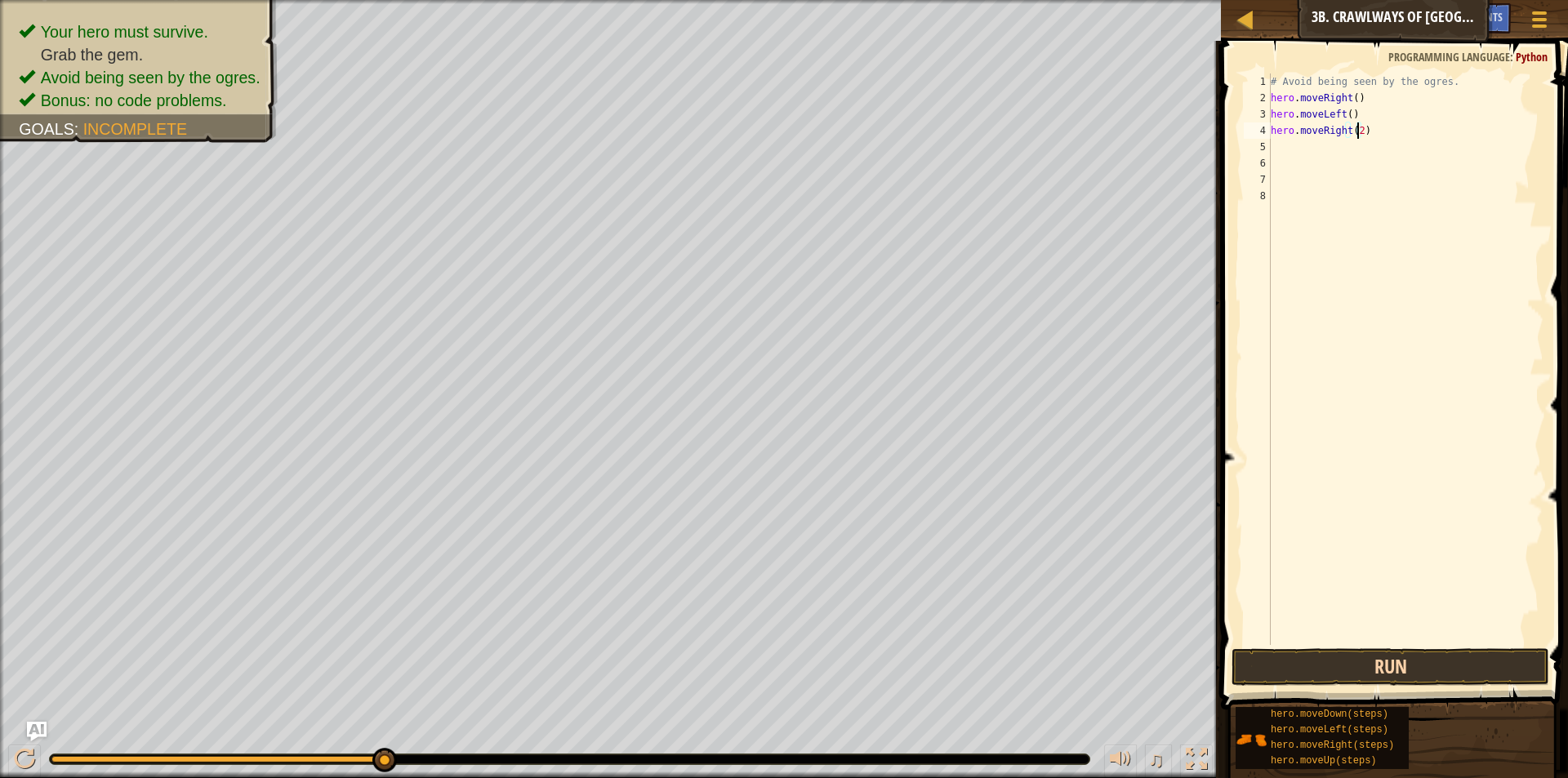
type textarea "hero.moveRight(2)"
click at [1270, 655] on button "Run" at bounding box center [1390, 667] width 318 height 38
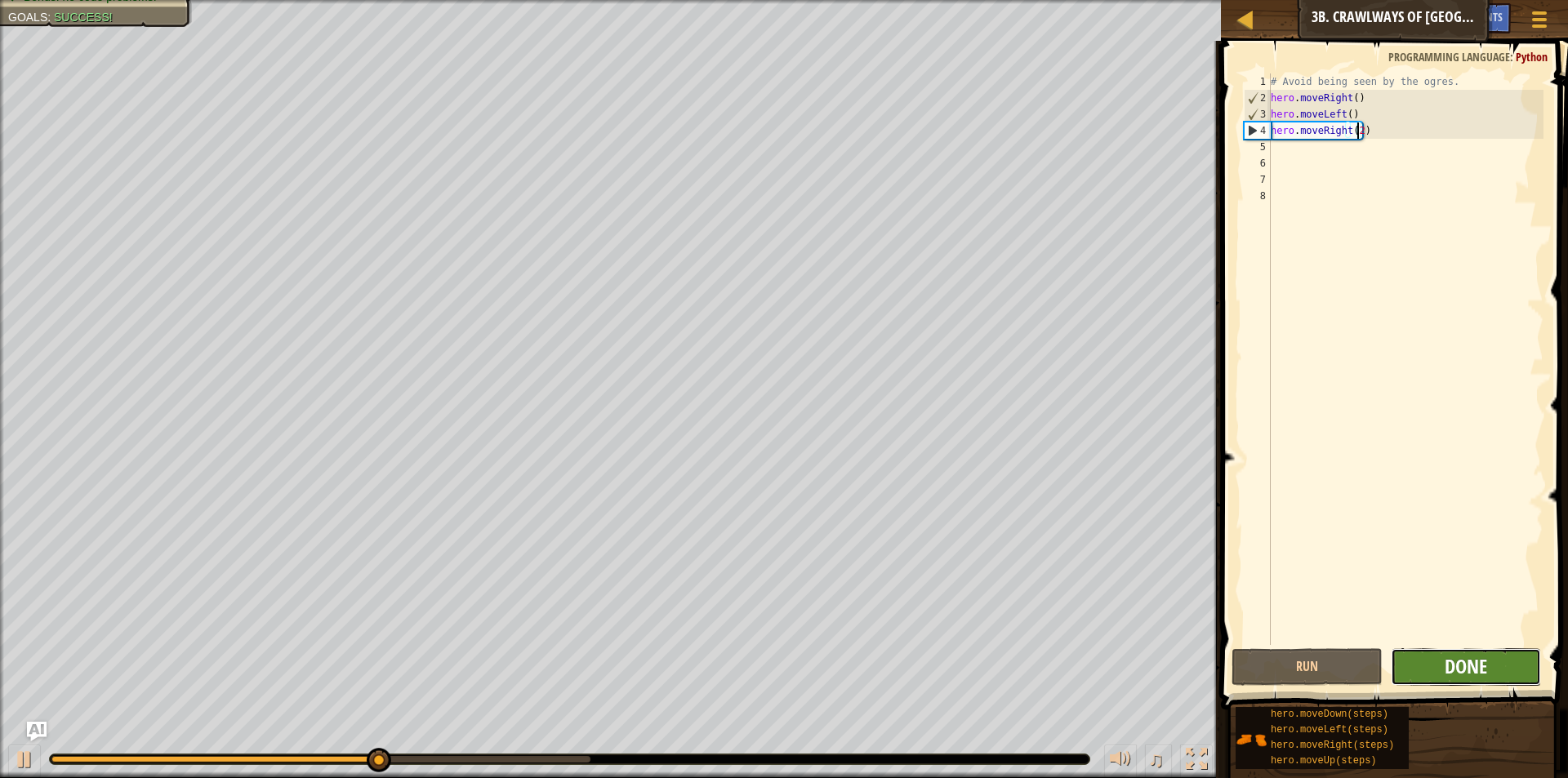
click at [1458, 672] on span "Done" at bounding box center [1466, 667] width 42 height 26
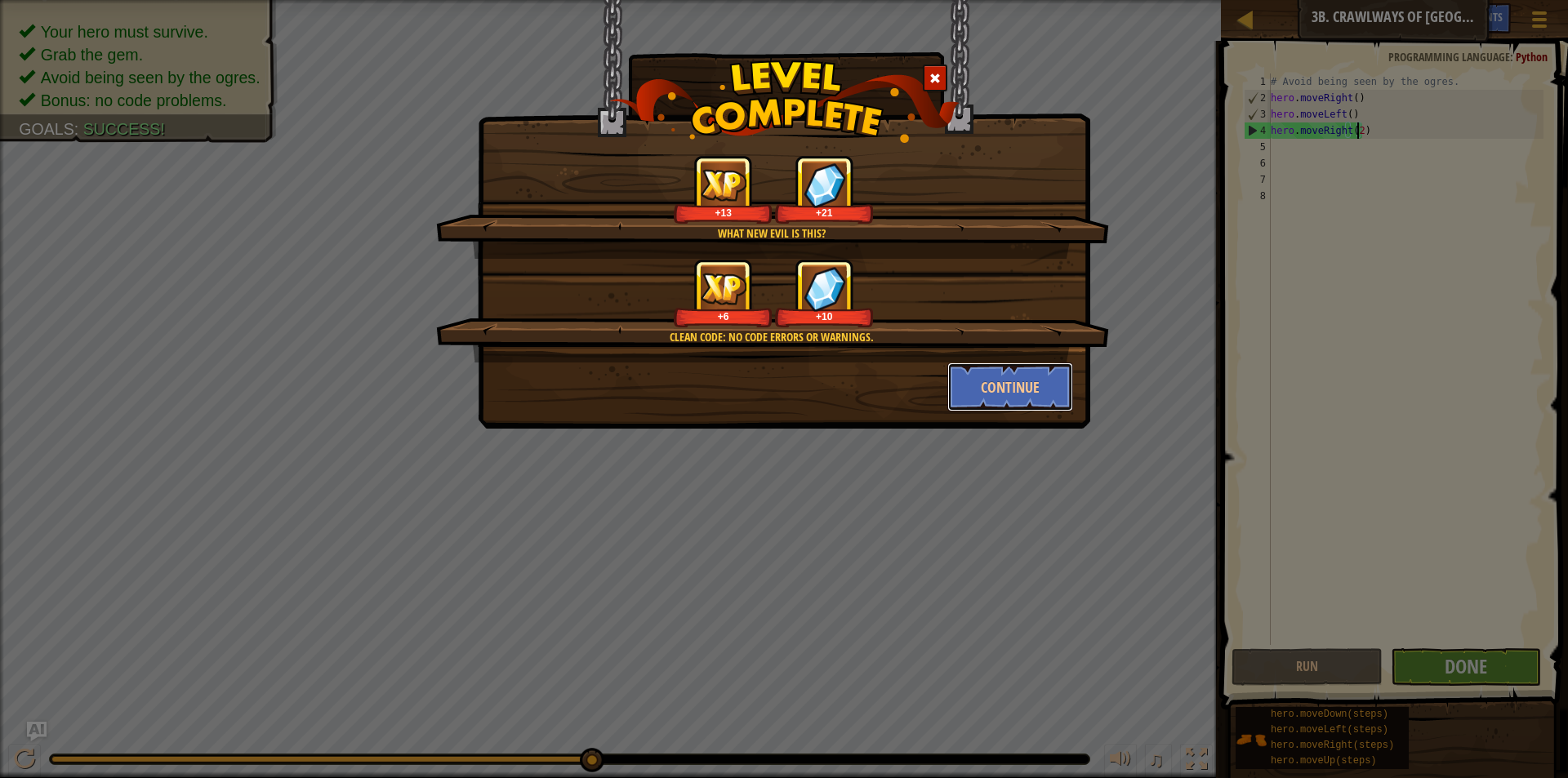
drag, startPoint x: 1040, startPoint y: 383, endPoint x: 19, endPoint y: 23, distance: 1082.6
click at [1041, 383] on button "Continue" at bounding box center [1010, 387] width 126 height 49
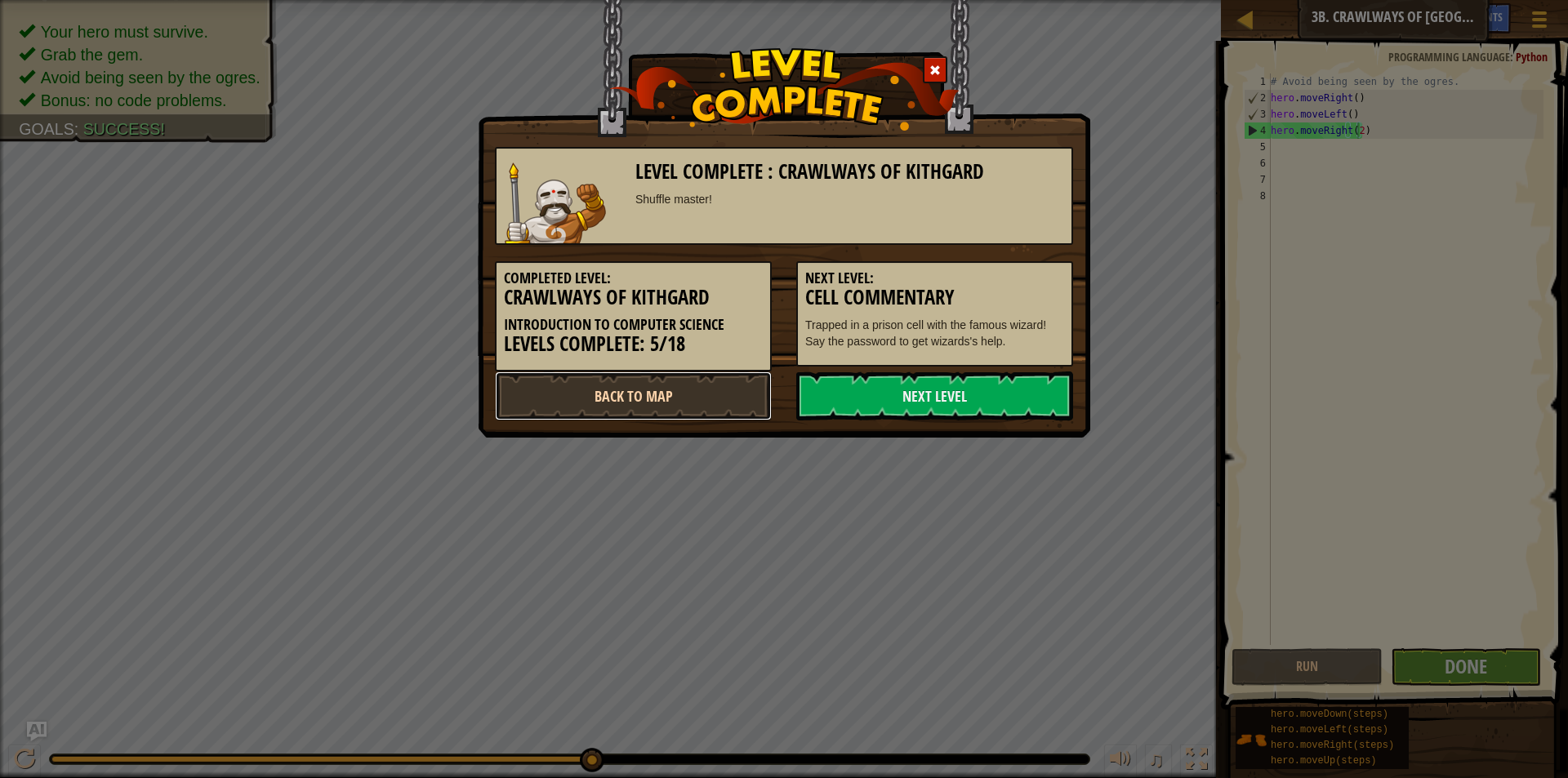
click at [681, 406] on link "Back to Map" at bounding box center [633, 396] width 276 height 49
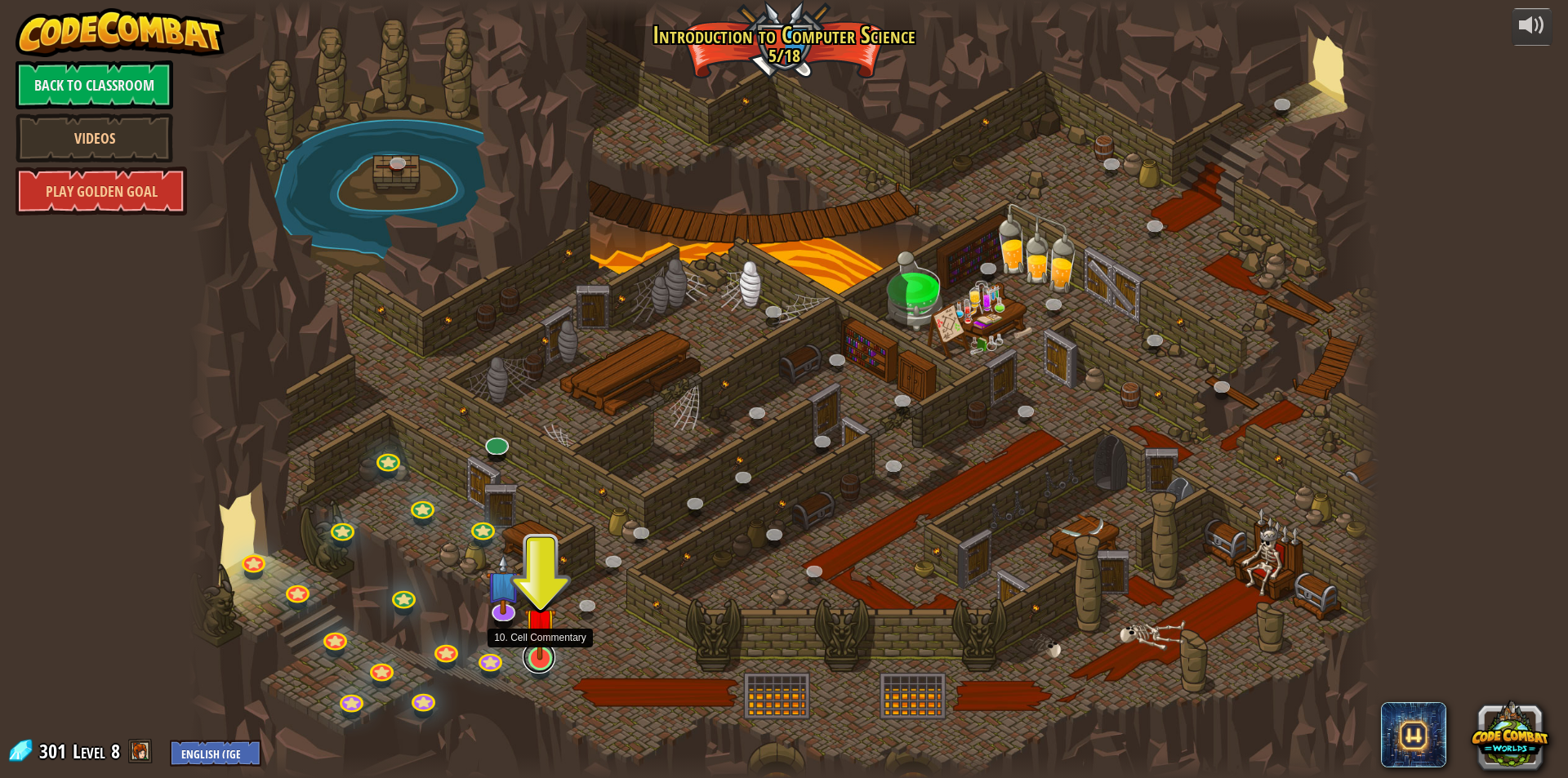
click at [543, 669] on link at bounding box center [539, 657] width 33 height 33
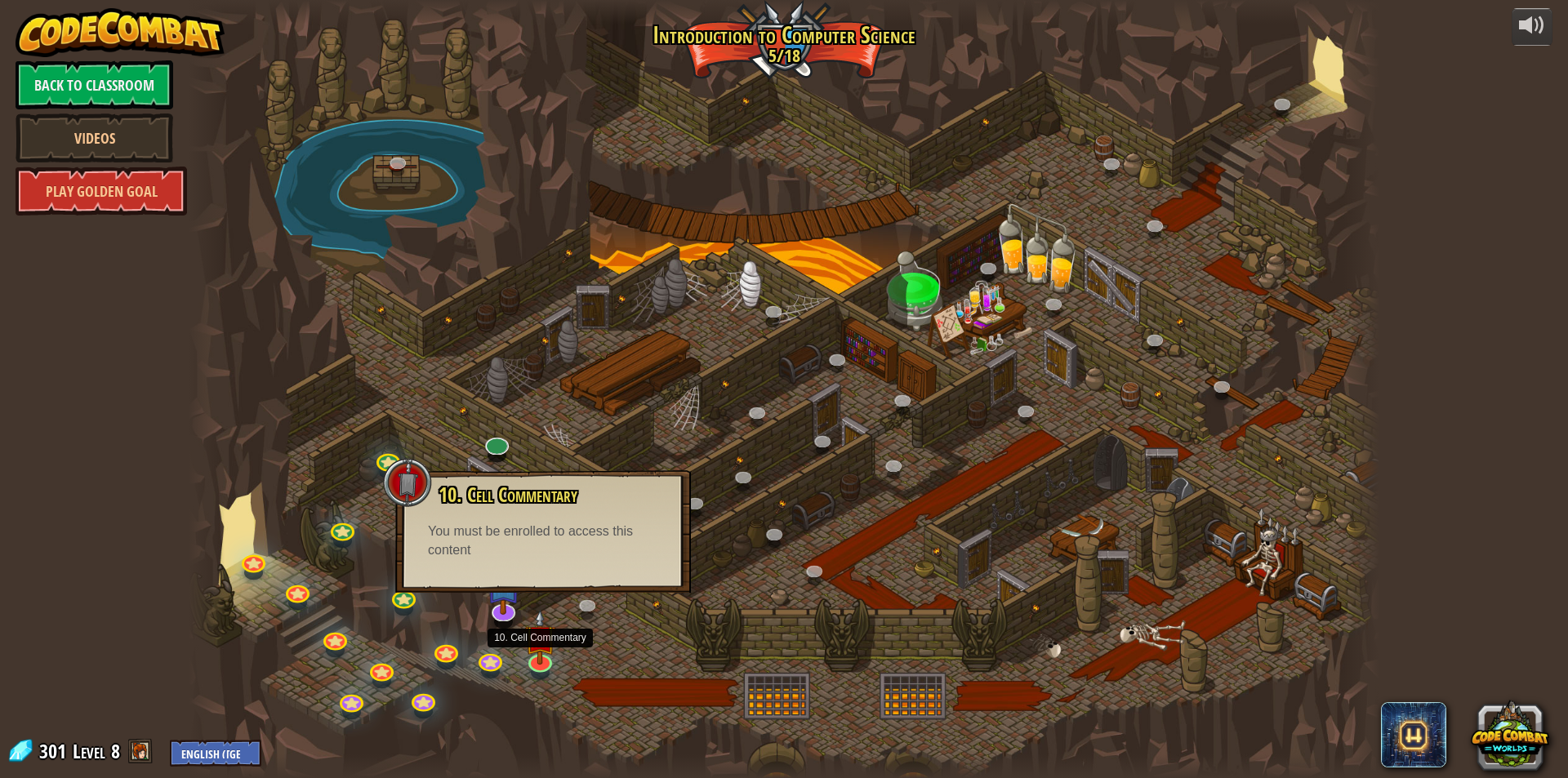
click at [662, 432] on div at bounding box center [784, 389] width 1191 height 778
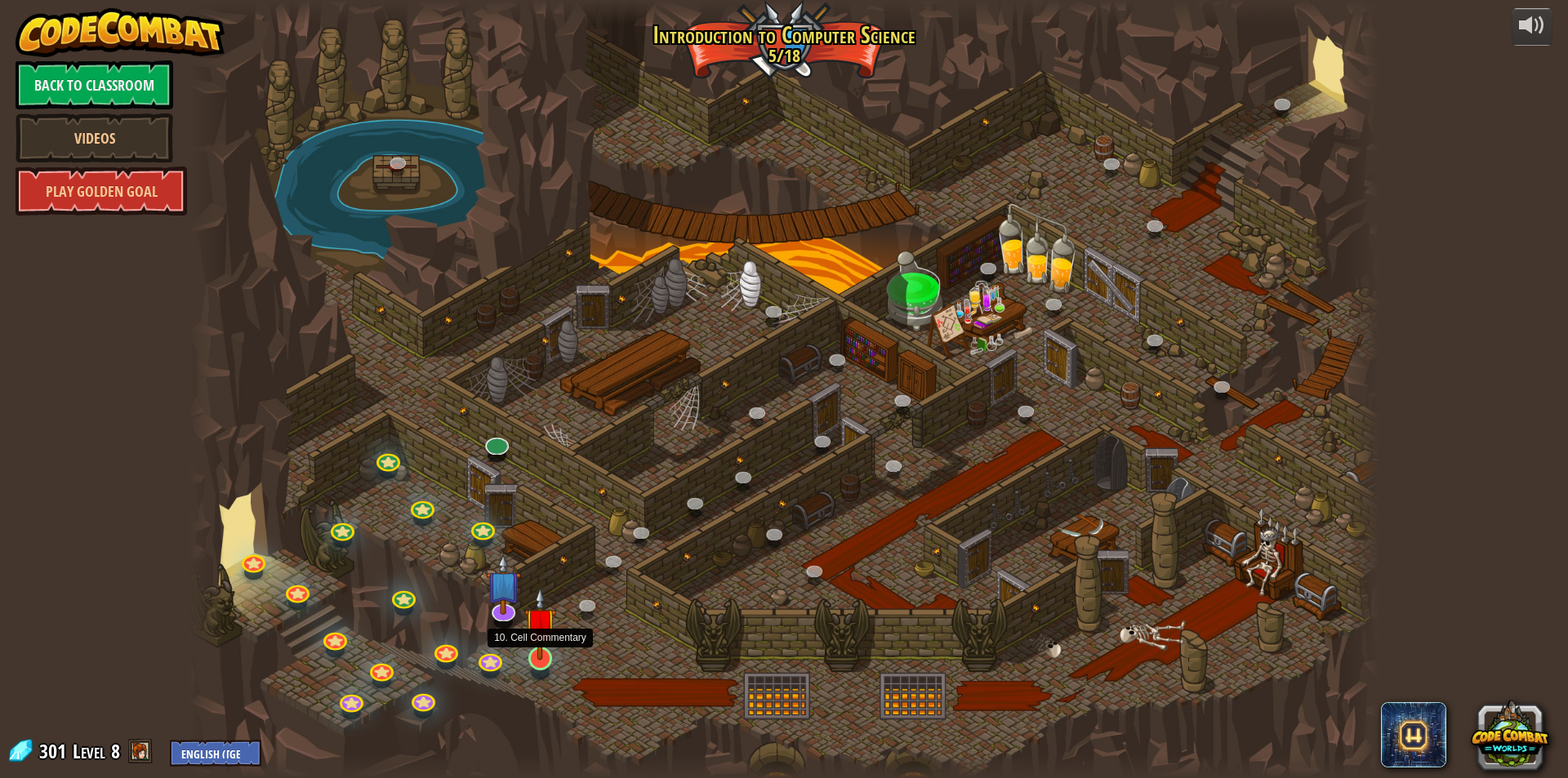
click at [542, 655] on img at bounding box center [541, 623] width 32 height 73
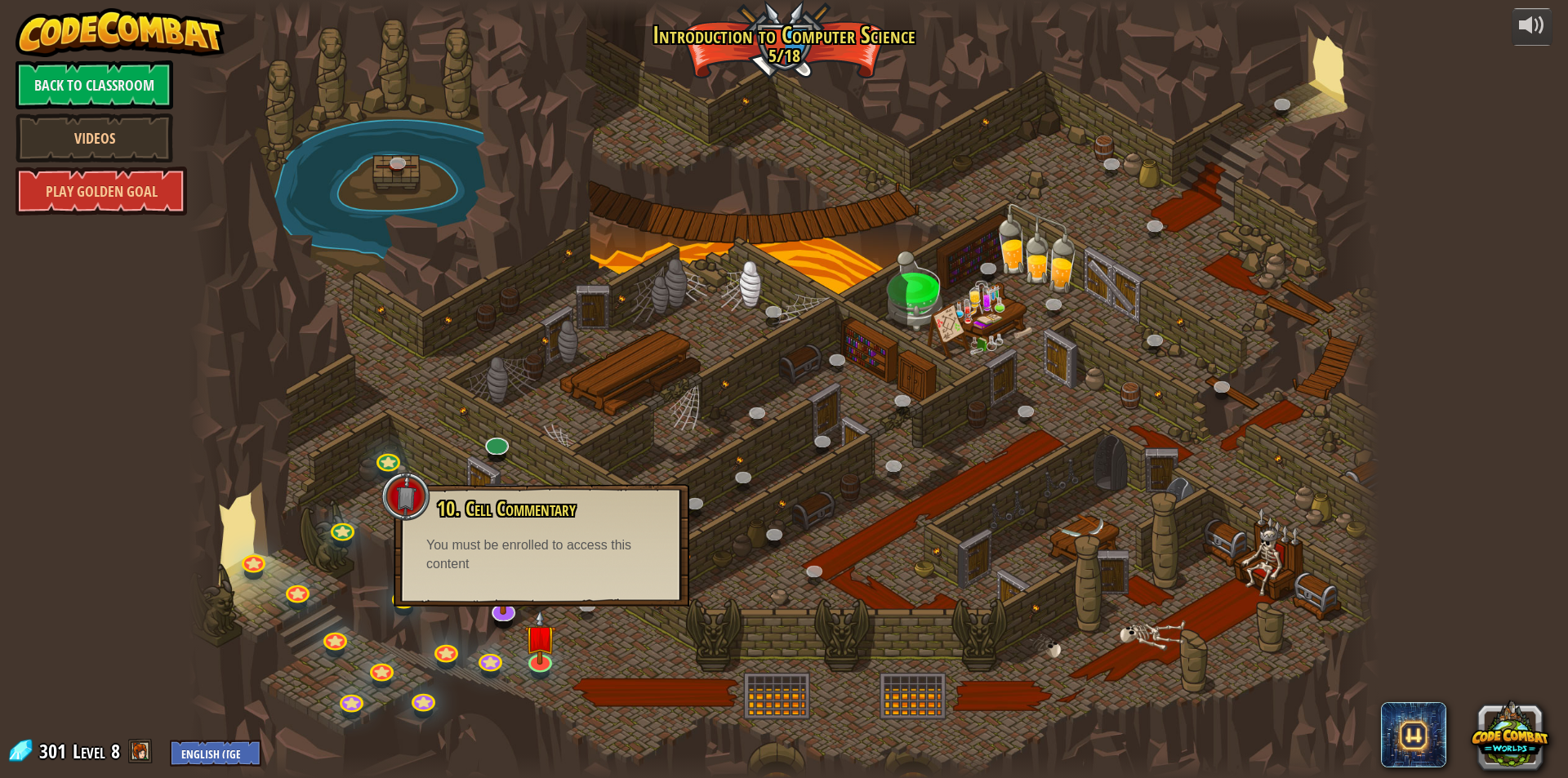
click at [522, 560] on div "You must be enrolled to access this content" at bounding box center [542, 555] width 231 height 38
drag, startPoint x: 522, startPoint y: 559, endPoint x: 525, endPoint y: 525, distance: 34.1
click at [527, 558] on div "You must be enrolled to access this content" at bounding box center [542, 555] width 231 height 38
click at [523, 386] on div at bounding box center [784, 389] width 1191 height 778
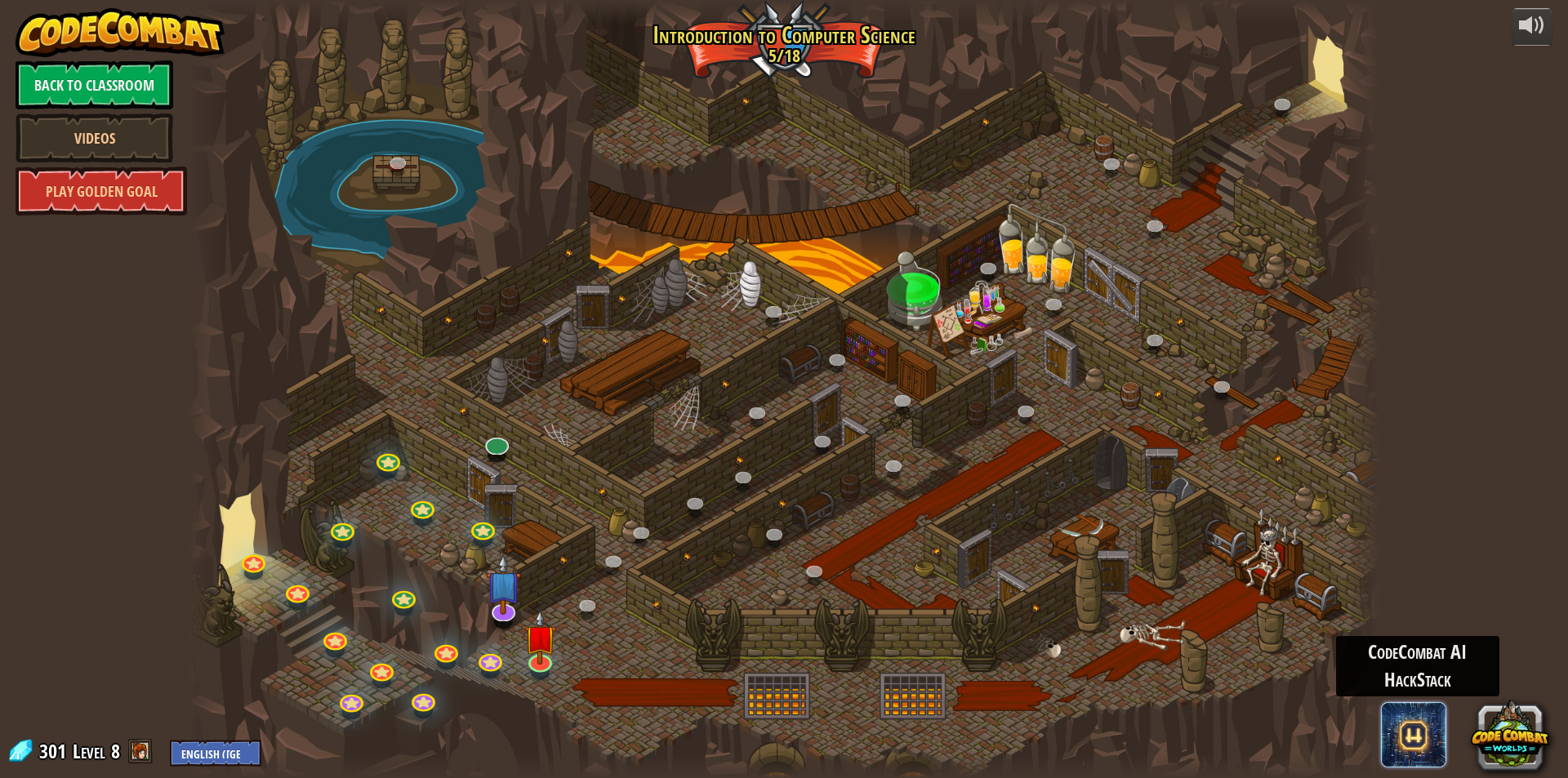
click at [1434, 744] on span at bounding box center [1413, 735] width 65 height 65
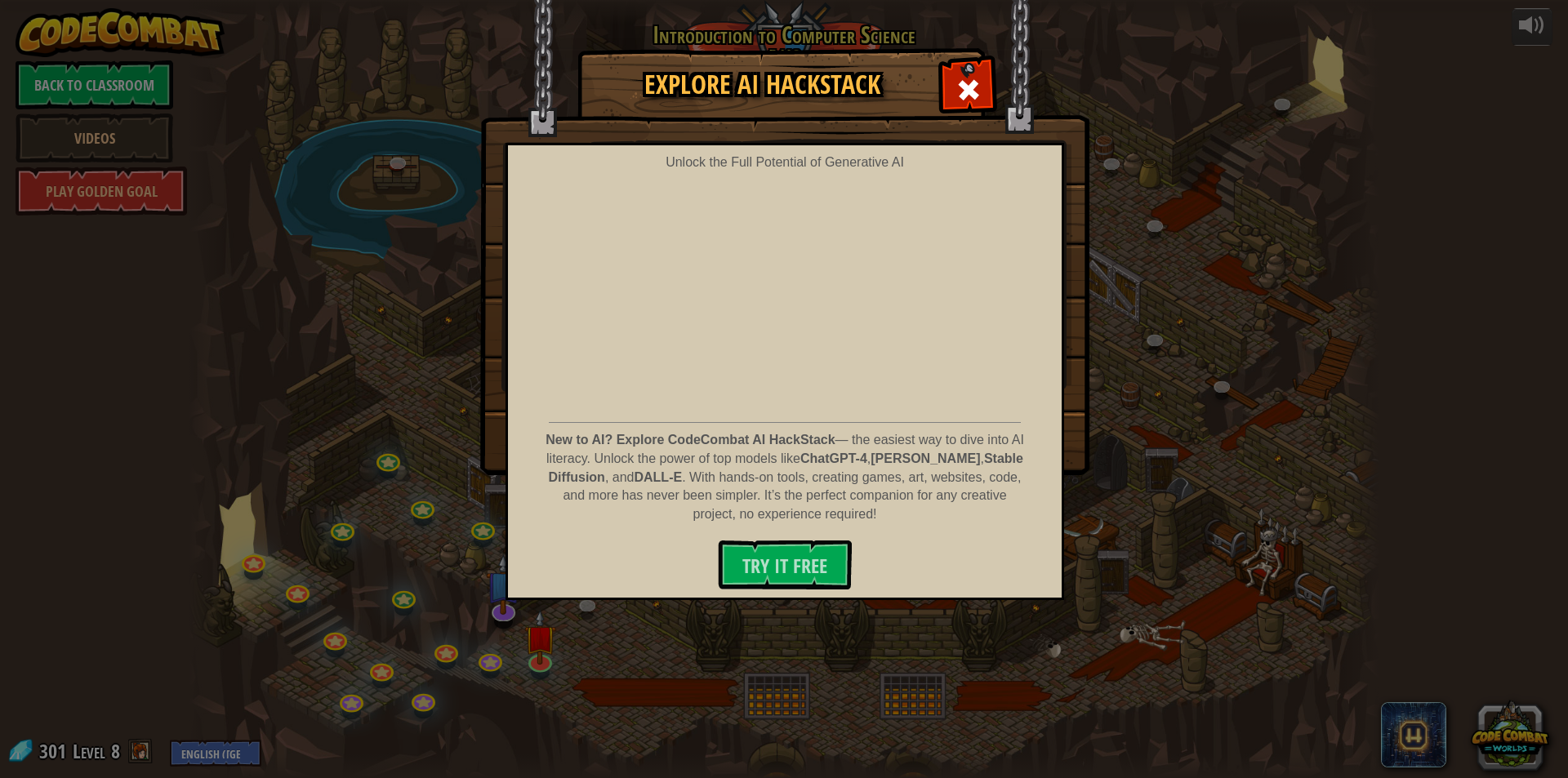
click at [967, 95] on span at bounding box center [969, 90] width 27 height 26
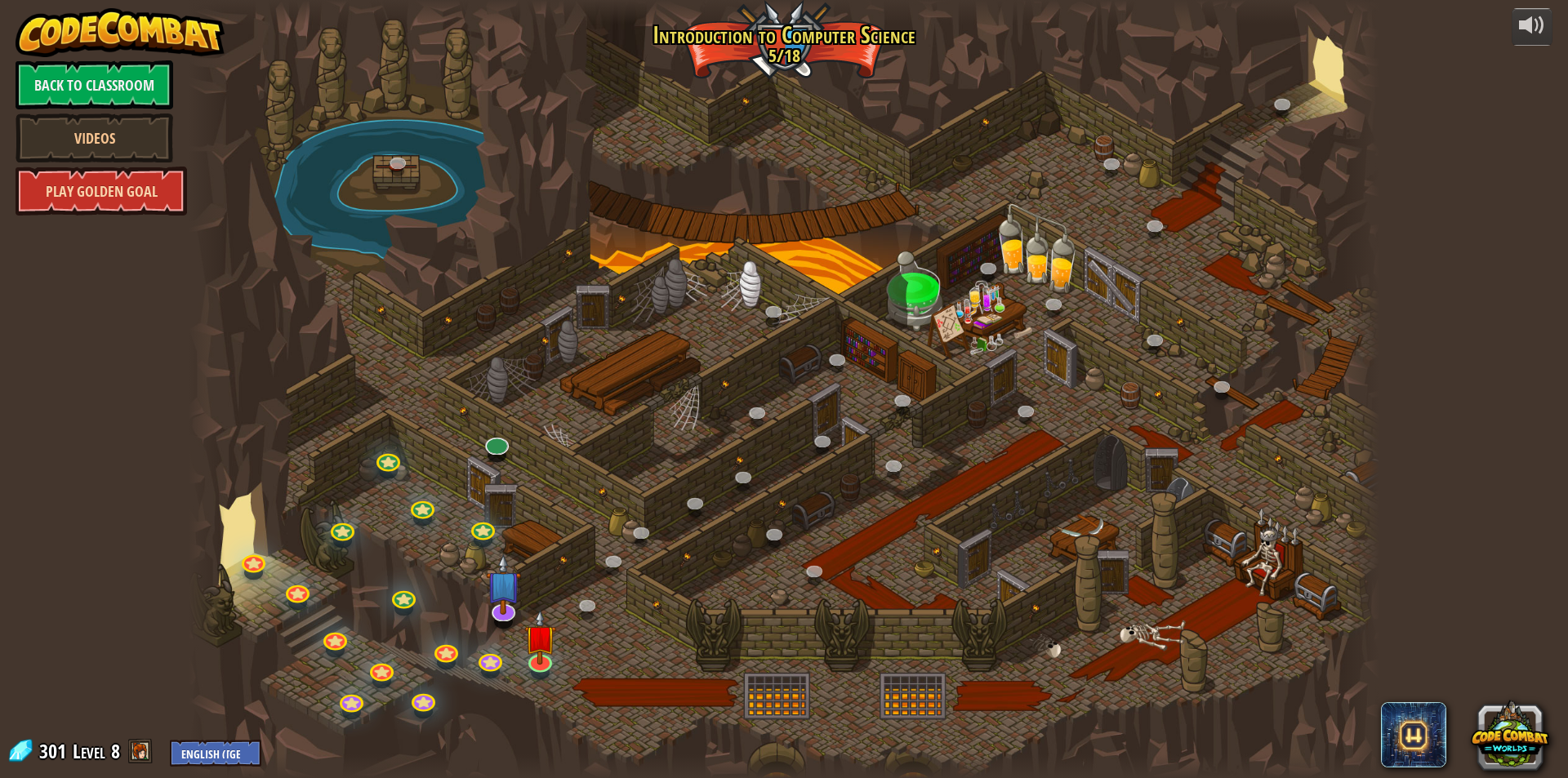
click at [110, 188] on link "Play Golden Goal" at bounding box center [102, 191] width 171 height 49
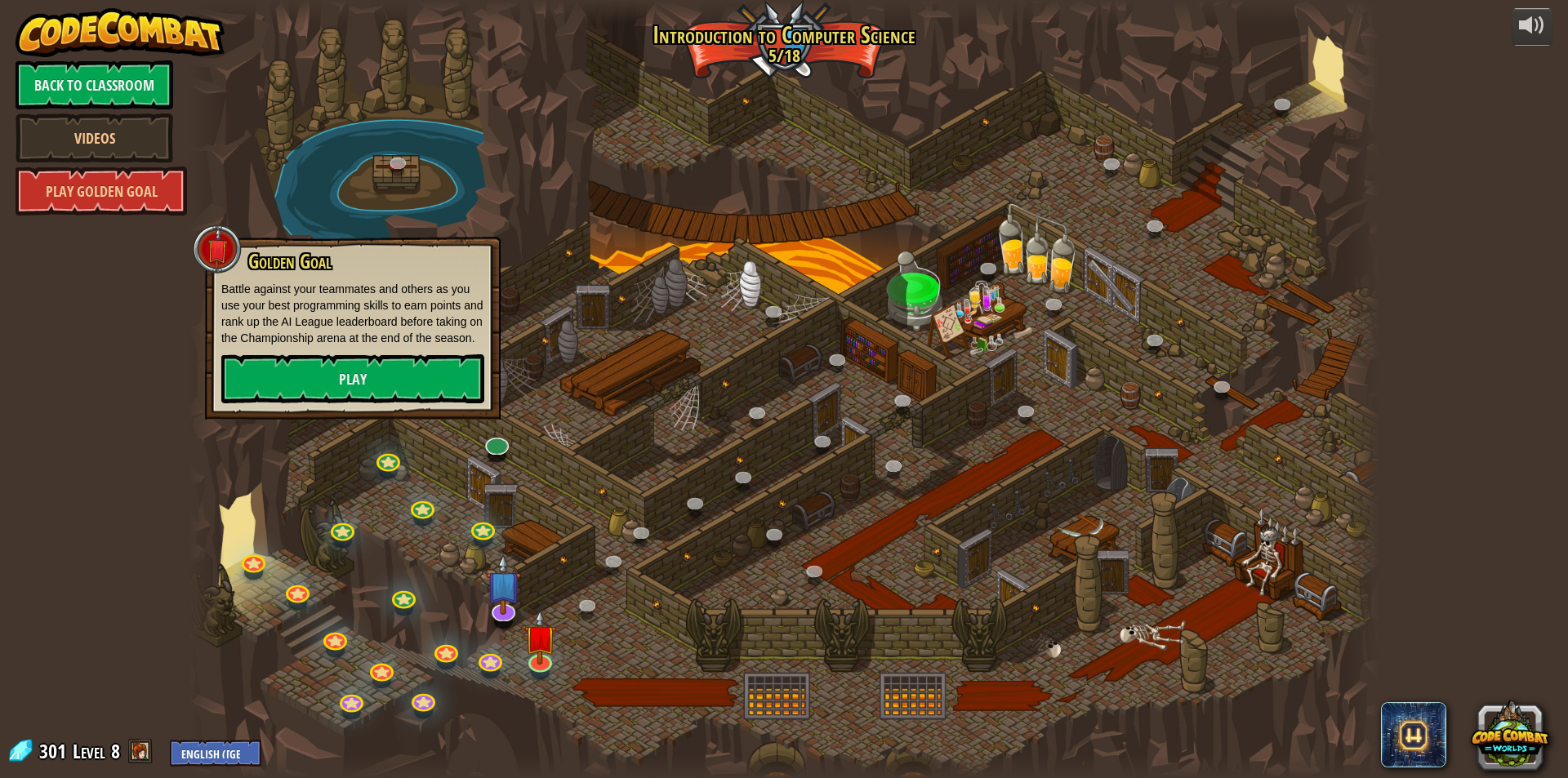
click at [193, 320] on div at bounding box center [207, 389] width 36 height 778
click at [76, 109] on link "Back to Classroom" at bounding box center [95, 84] width 157 height 49
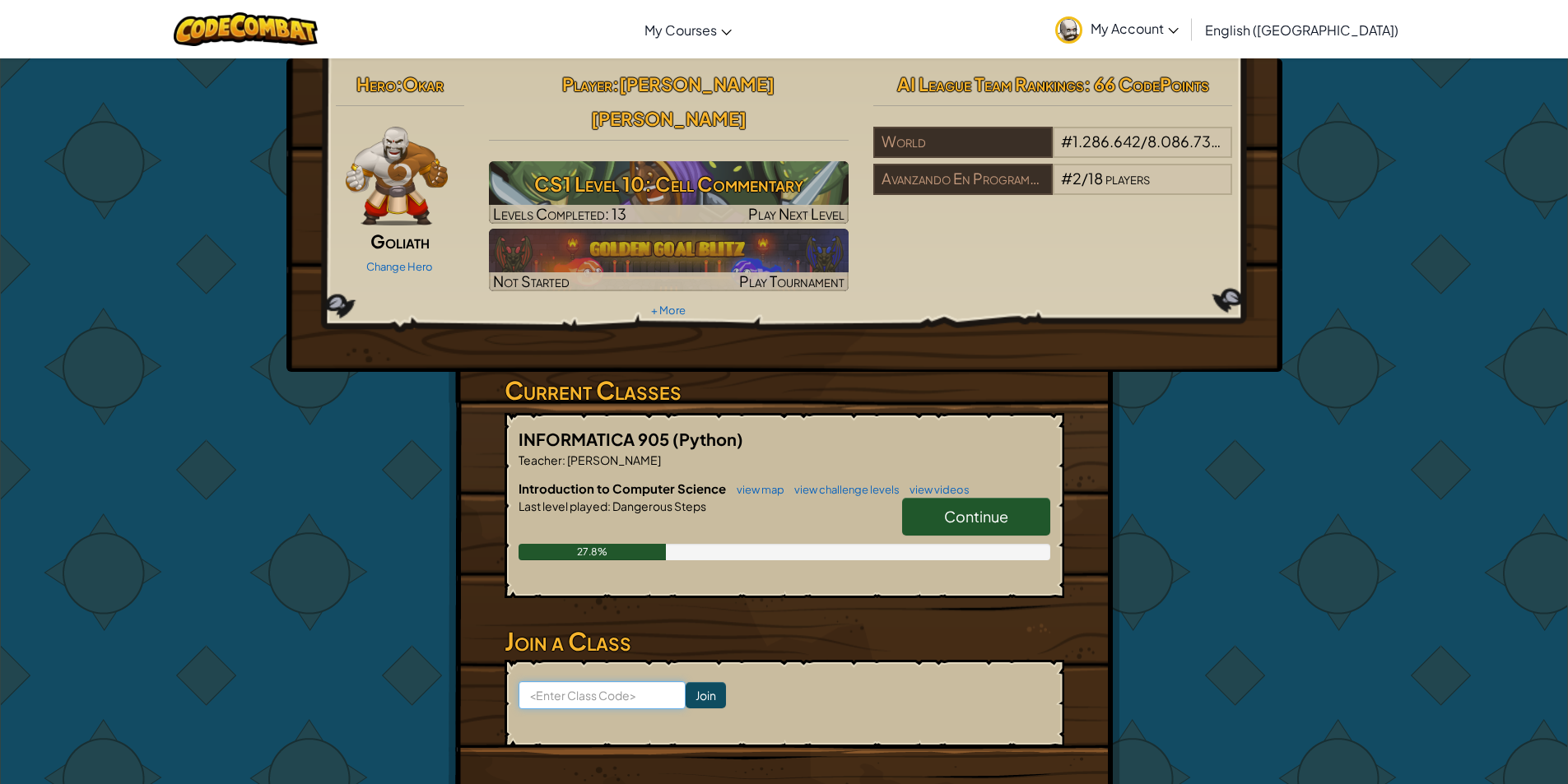
click at [606, 682] on input at bounding box center [602, 695] width 167 height 28
paste input "FoodPigUnder"
type input "FoodPigUnder"
click input "Join" at bounding box center [705, 695] width 40 height 27
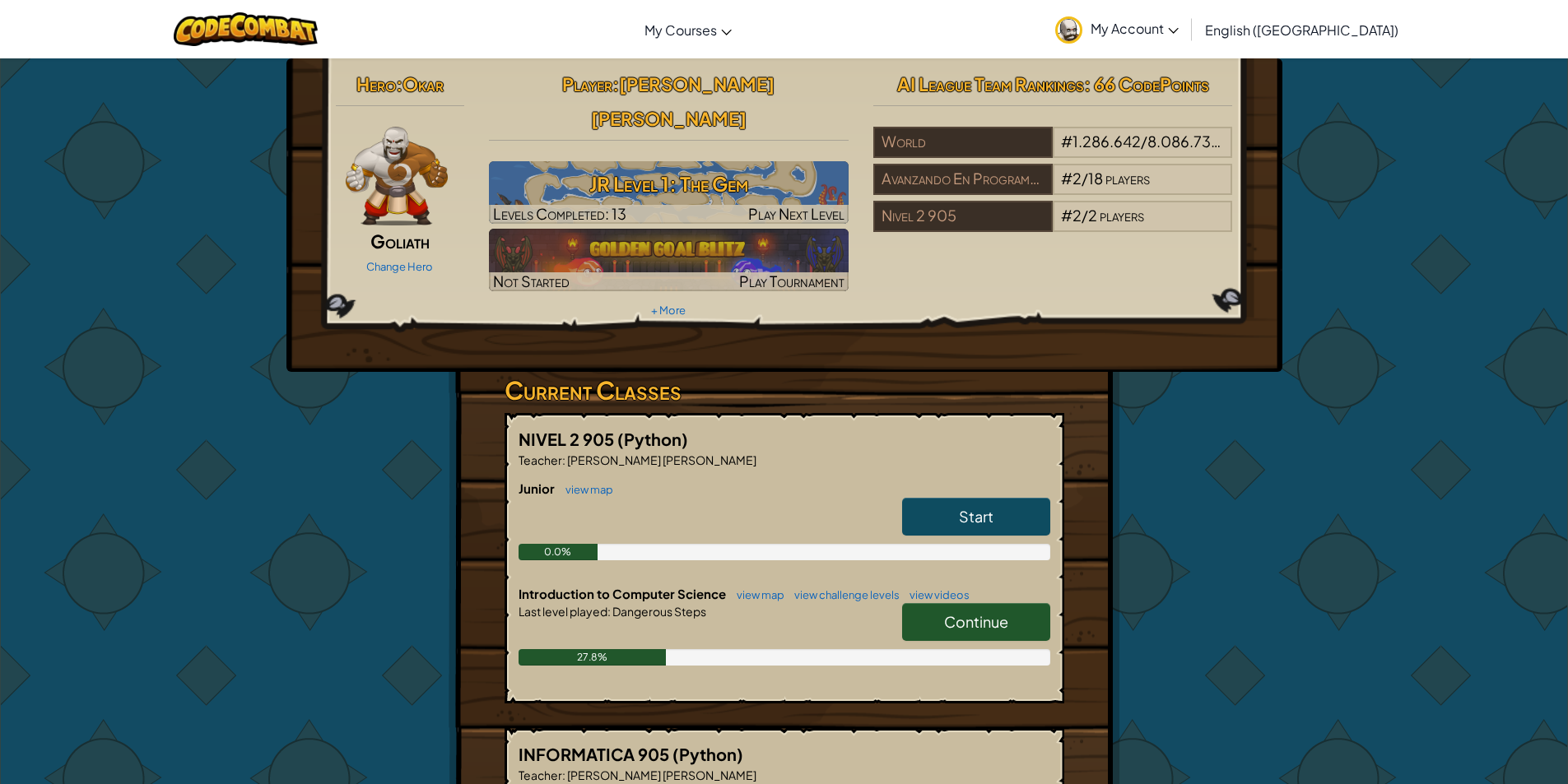
click at [999, 497] on link "Start" at bounding box center [976, 516] width 148 height 38
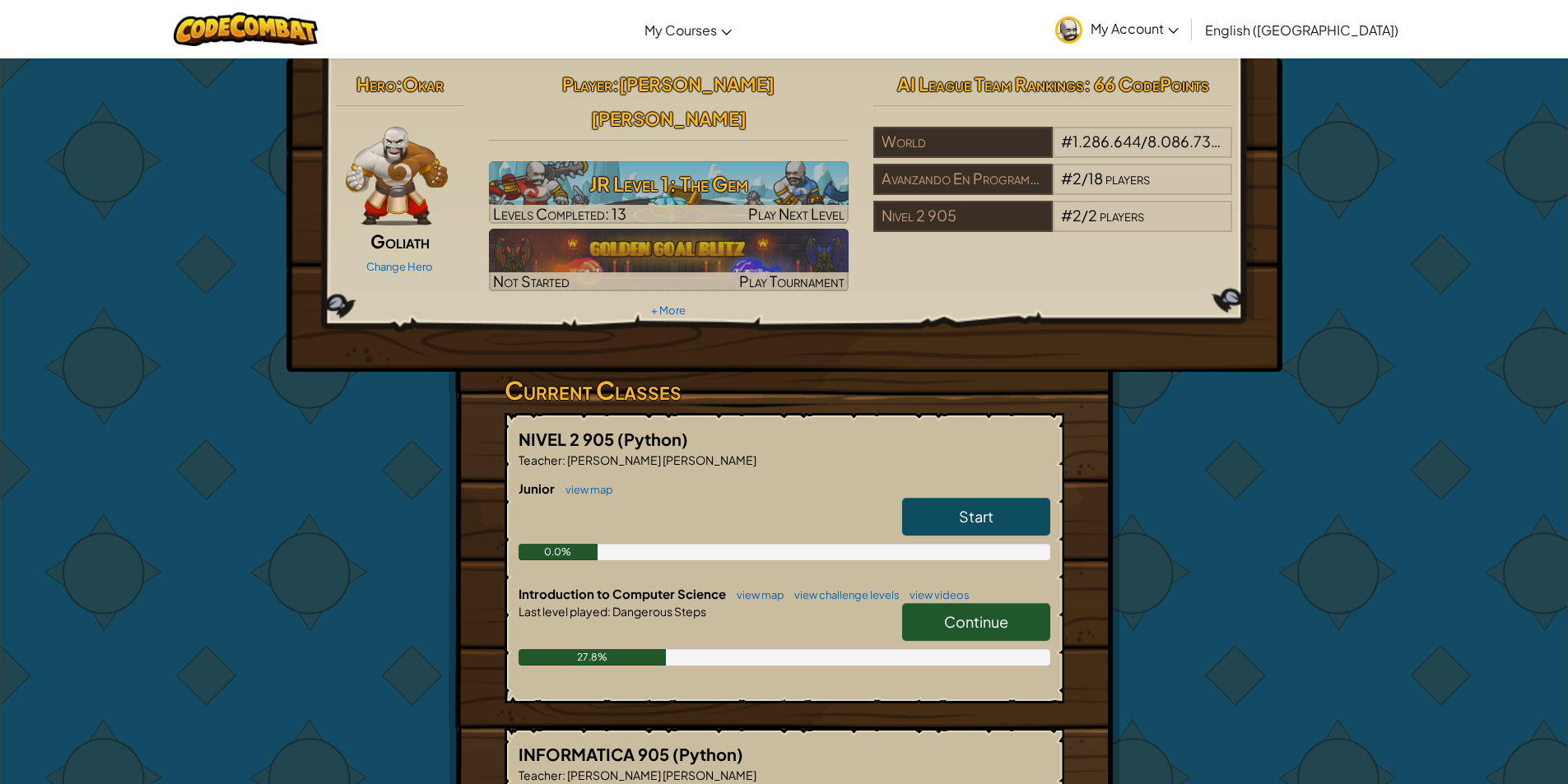
click at [402, 222] on img at bounding box center [397, 175] width 103 height 99
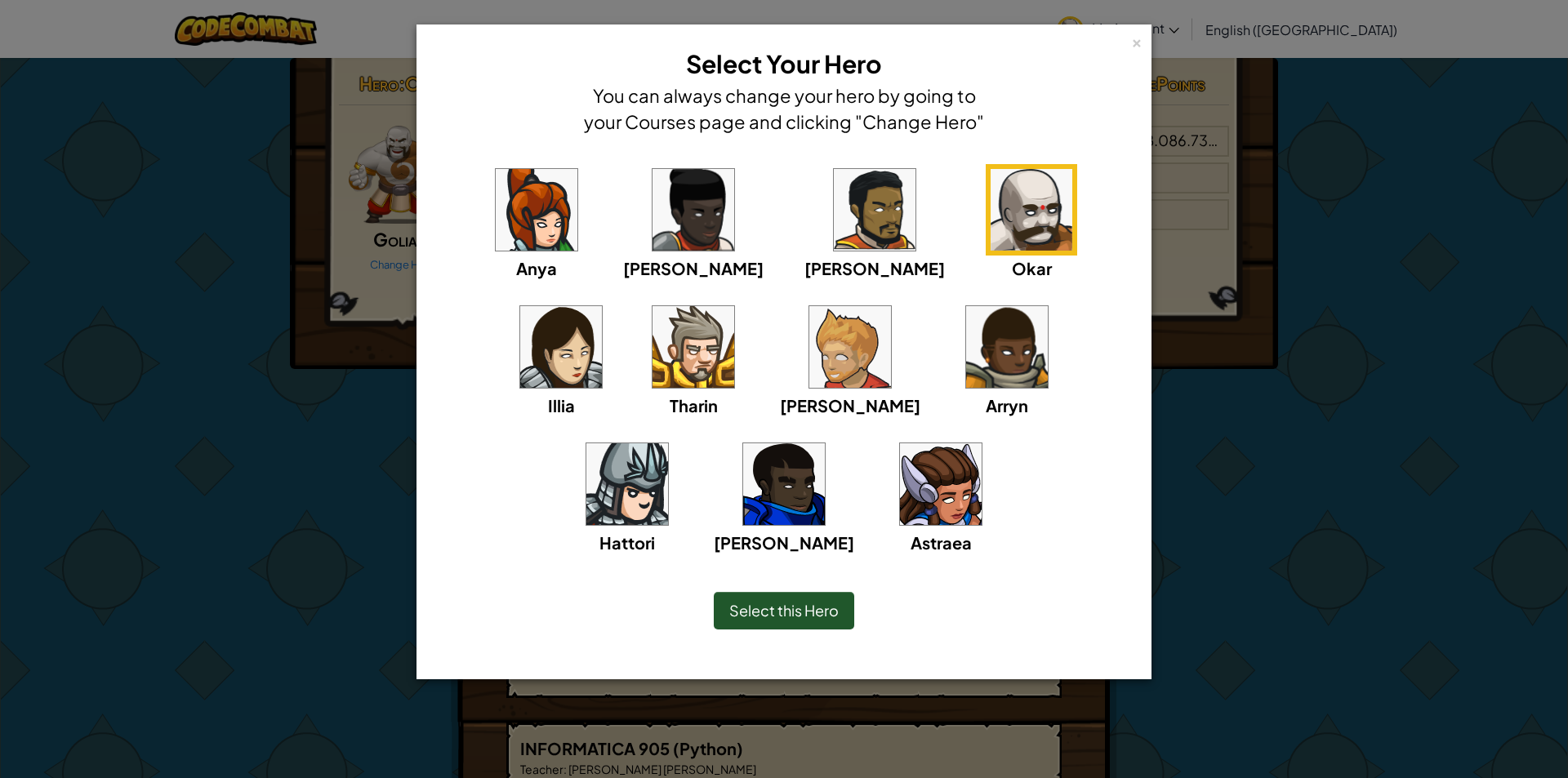
click at [824, 616] on span "Select this Hero" at bounding box center [784, 609] width 110 height 19
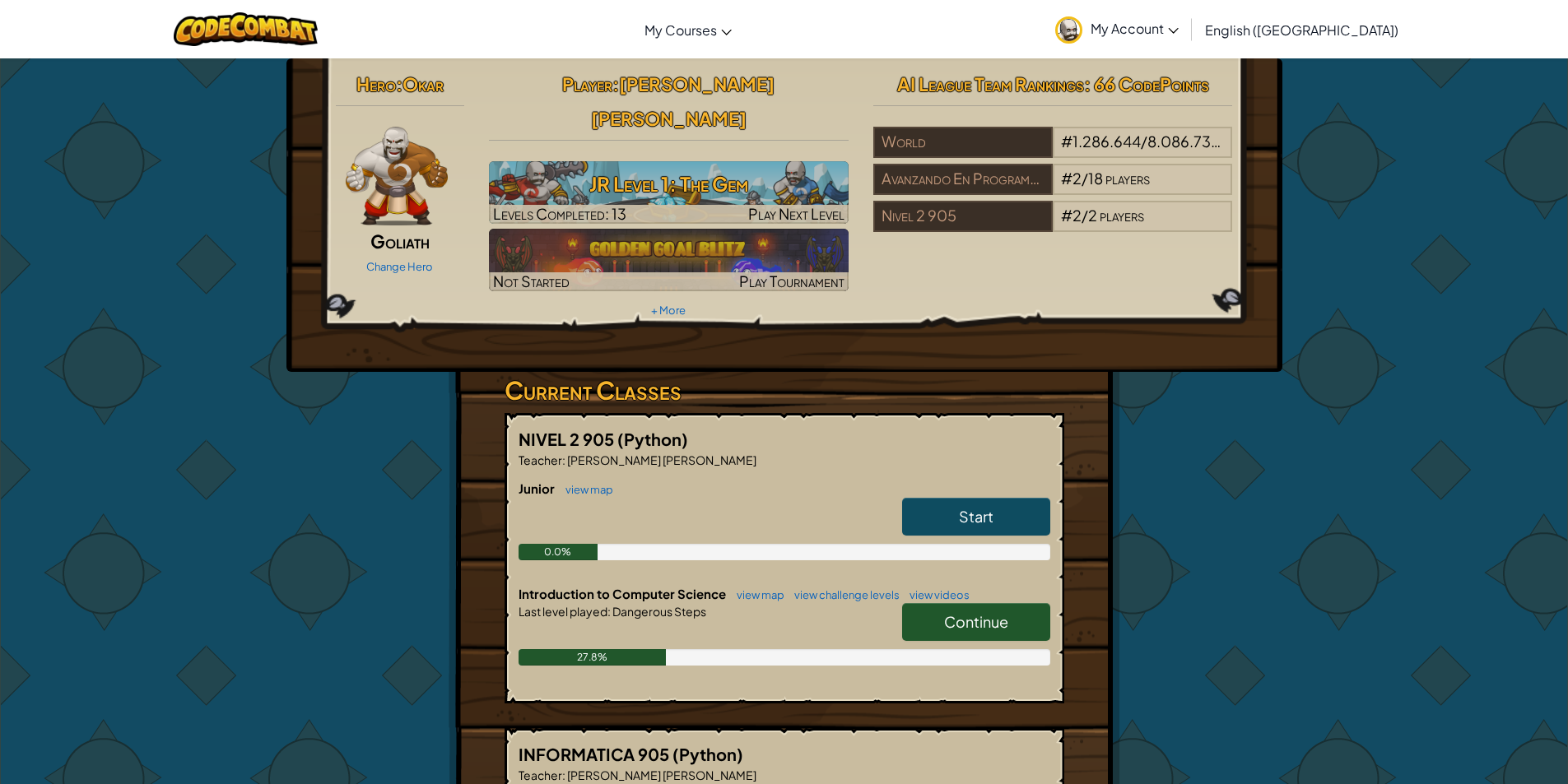
click at [1014, 497] on link "Start" at bounding box center [976, 516] width 148 height 38
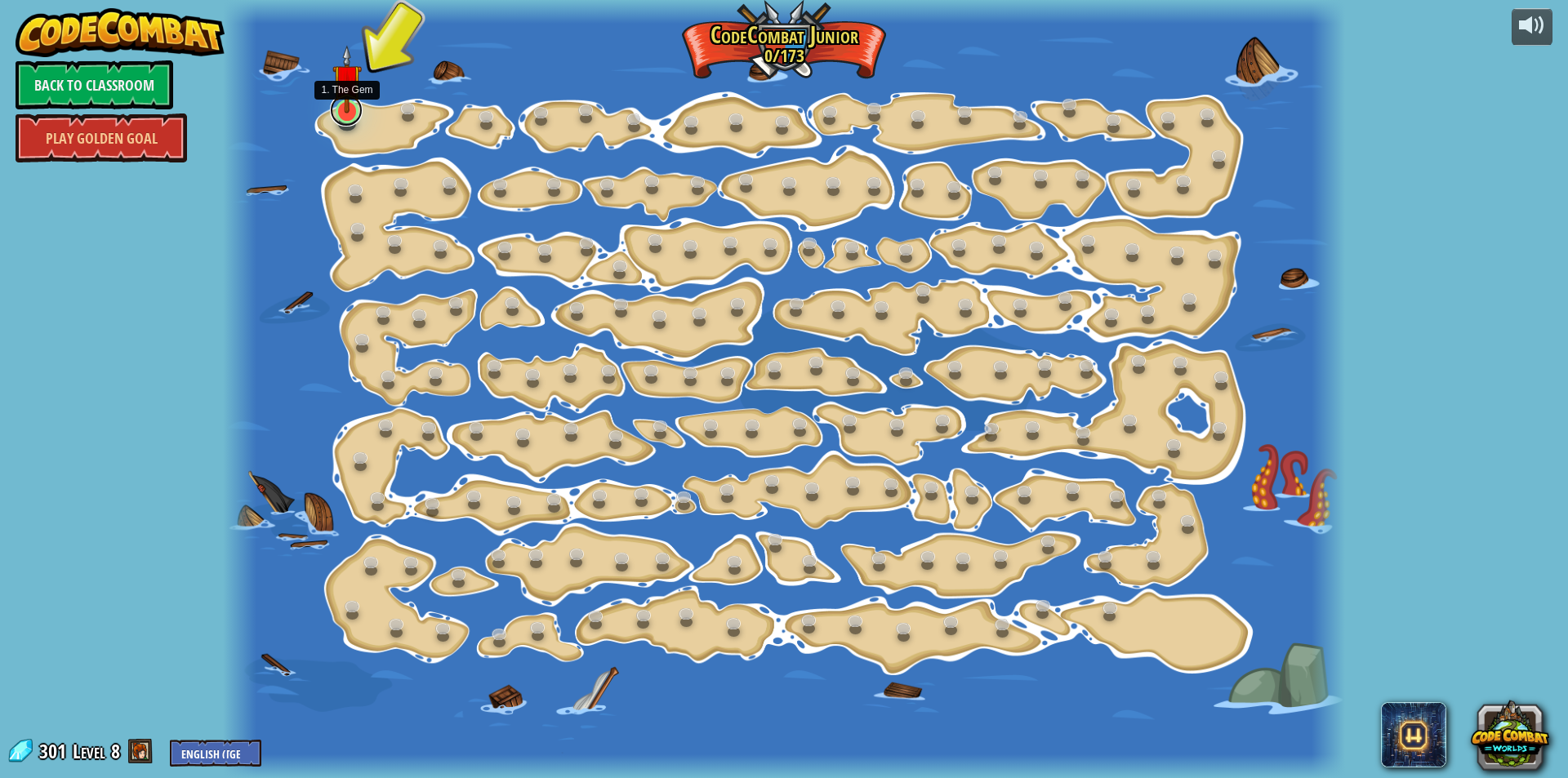
click at [344, 117] on link at bounding box center [346, 110] width 33 height 33
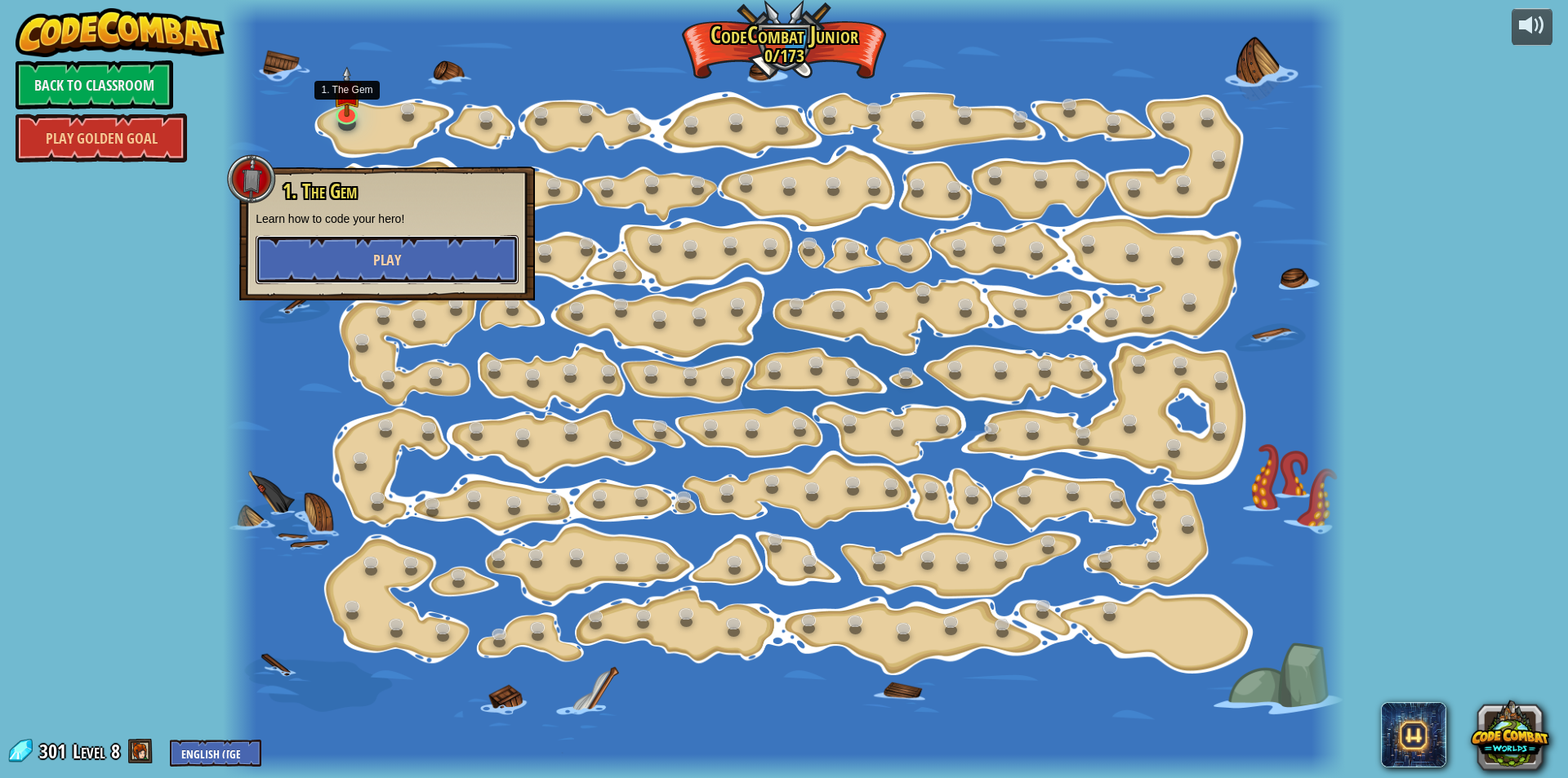
click at [409, 268] on button "Play" at bounding box center [387, 259] width 263 height 49
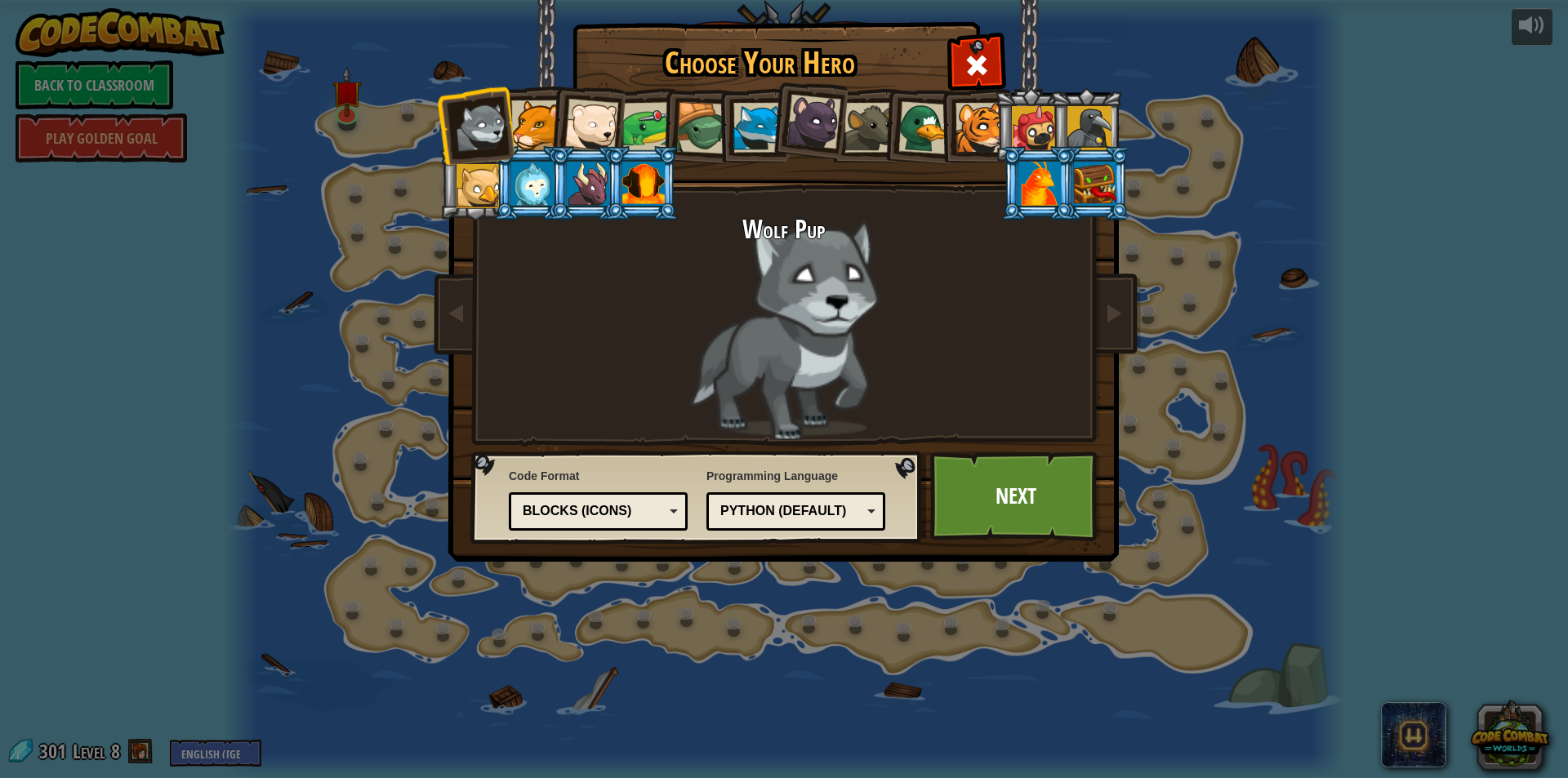
click at [1056, 187] on div at bounding box center [1040, 184] width 42 height 44
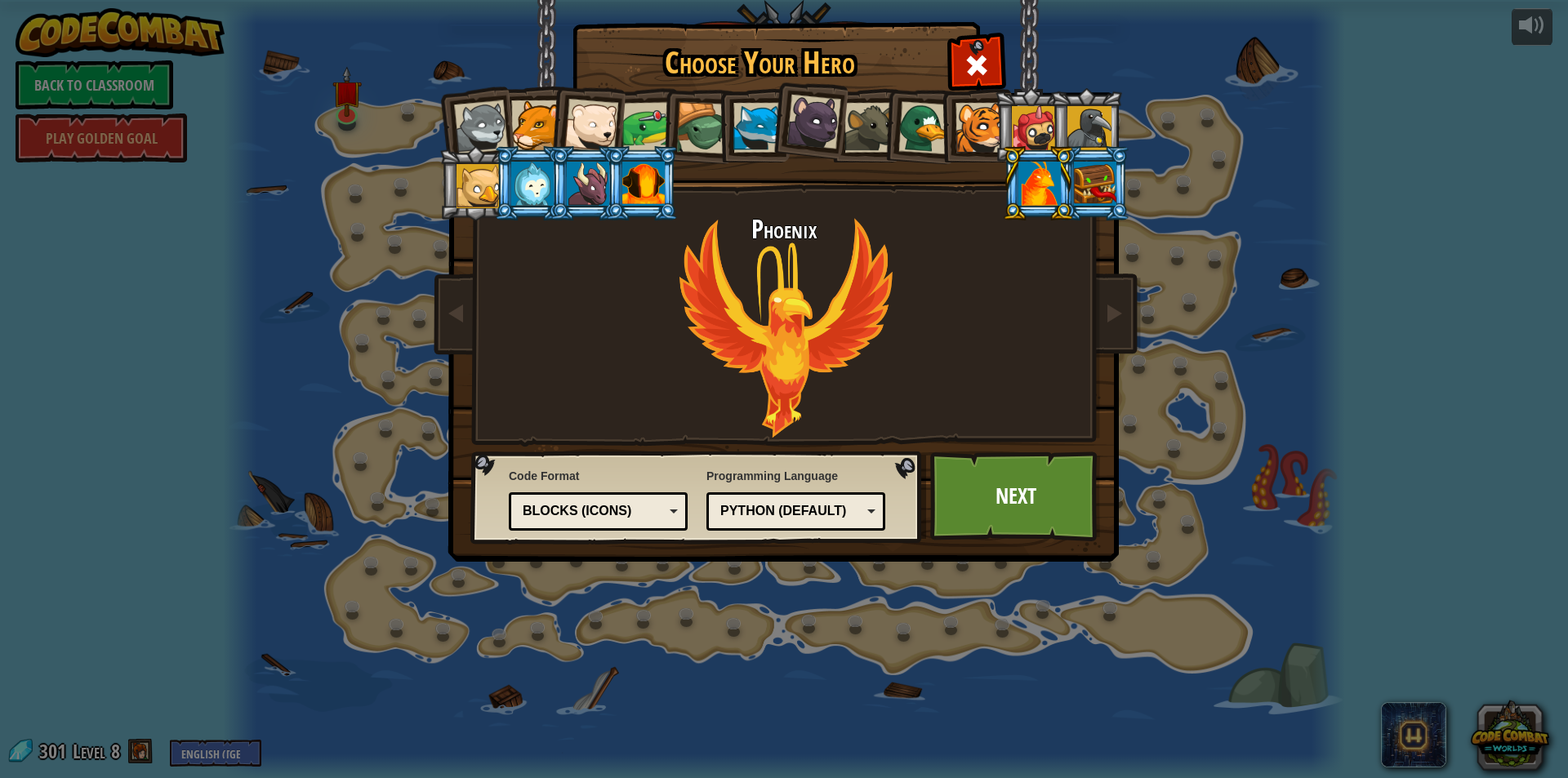
click at [1110, 185] on div at bounding box center [1095, 184] width 42 height 44
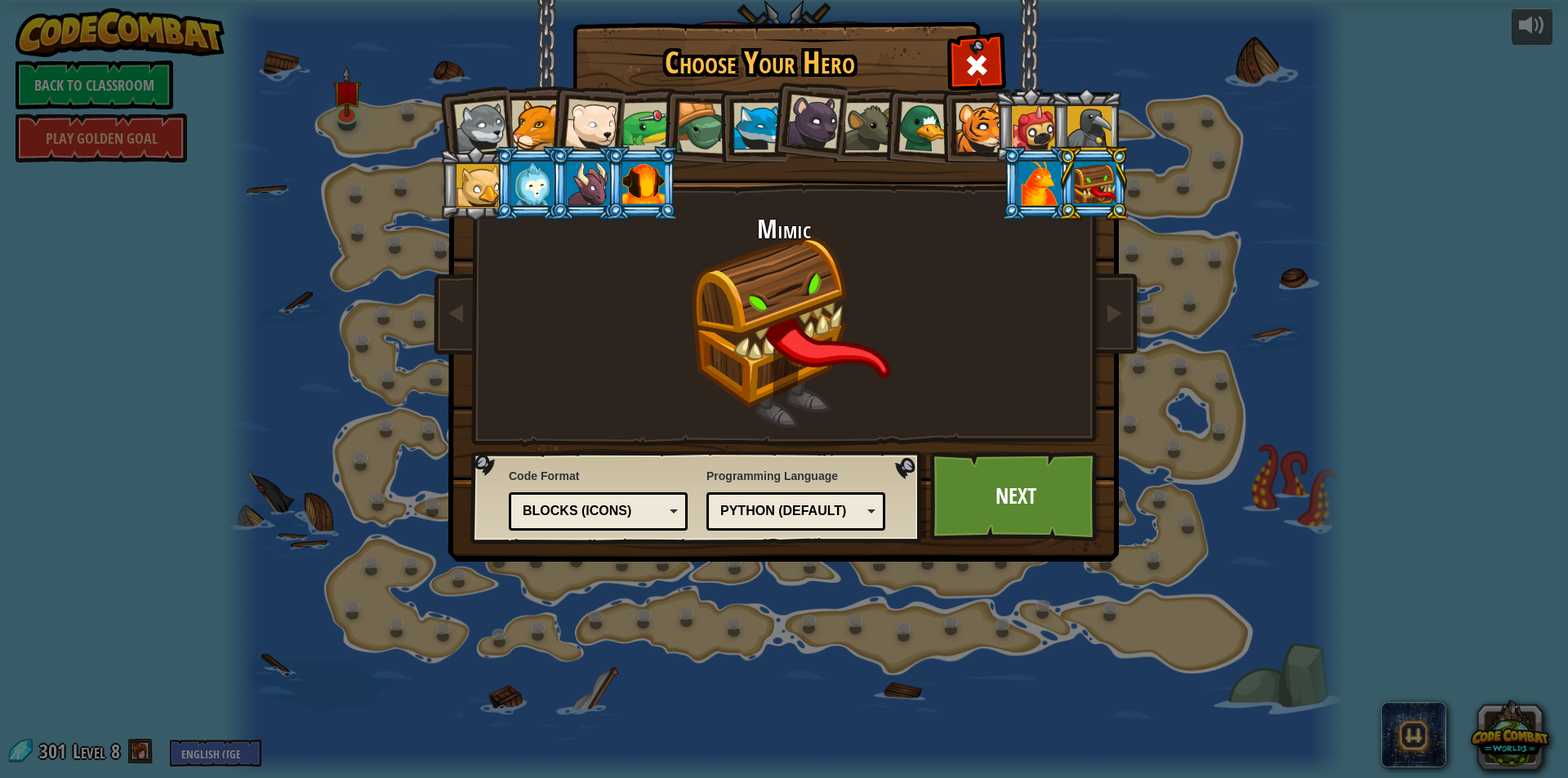
click at [973, 130] on div at bounding box center [981, 127] width 49 height 49
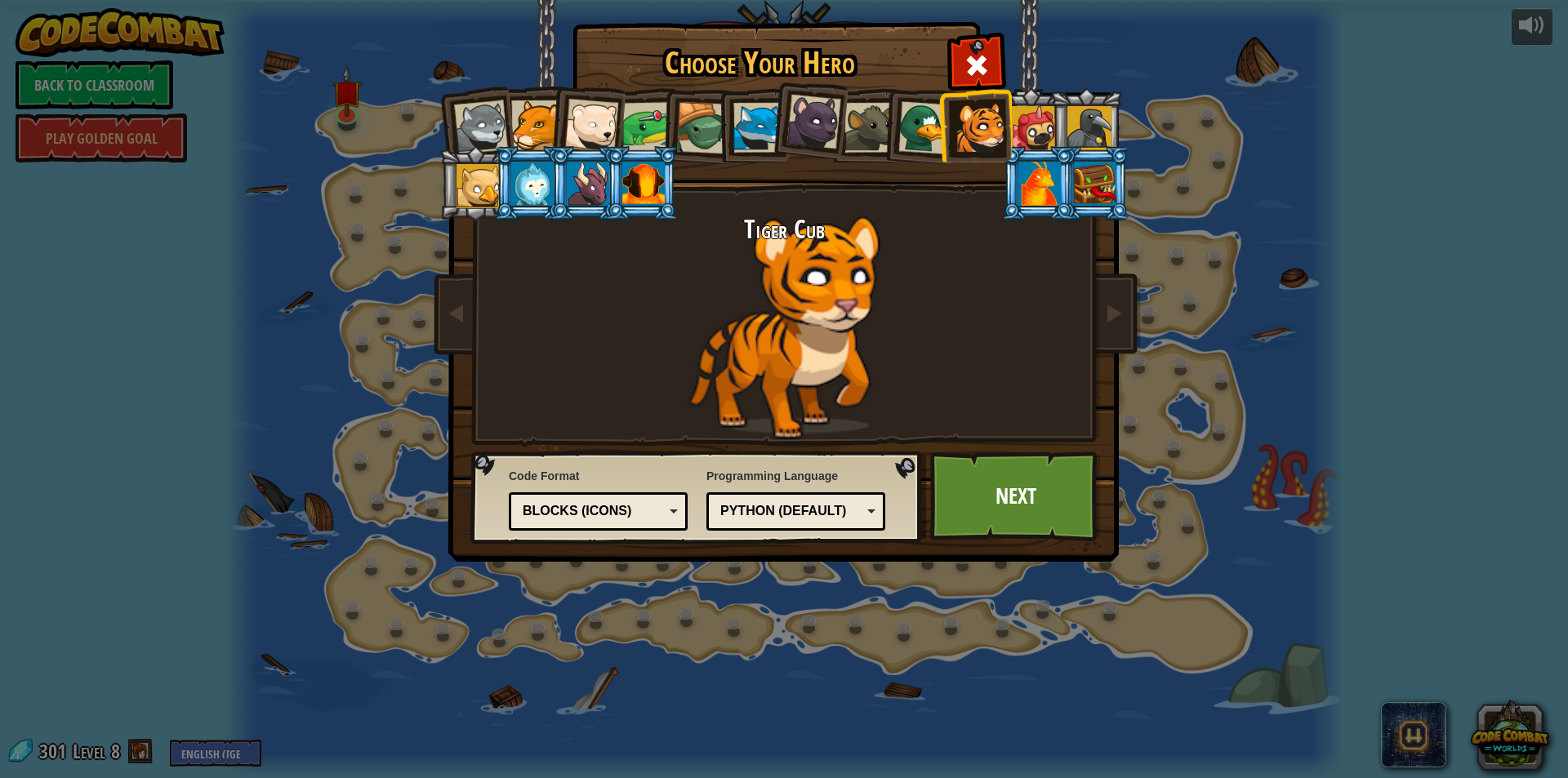
click at [875, 132] on div at bounding box center [869, 127] width 49 height 49
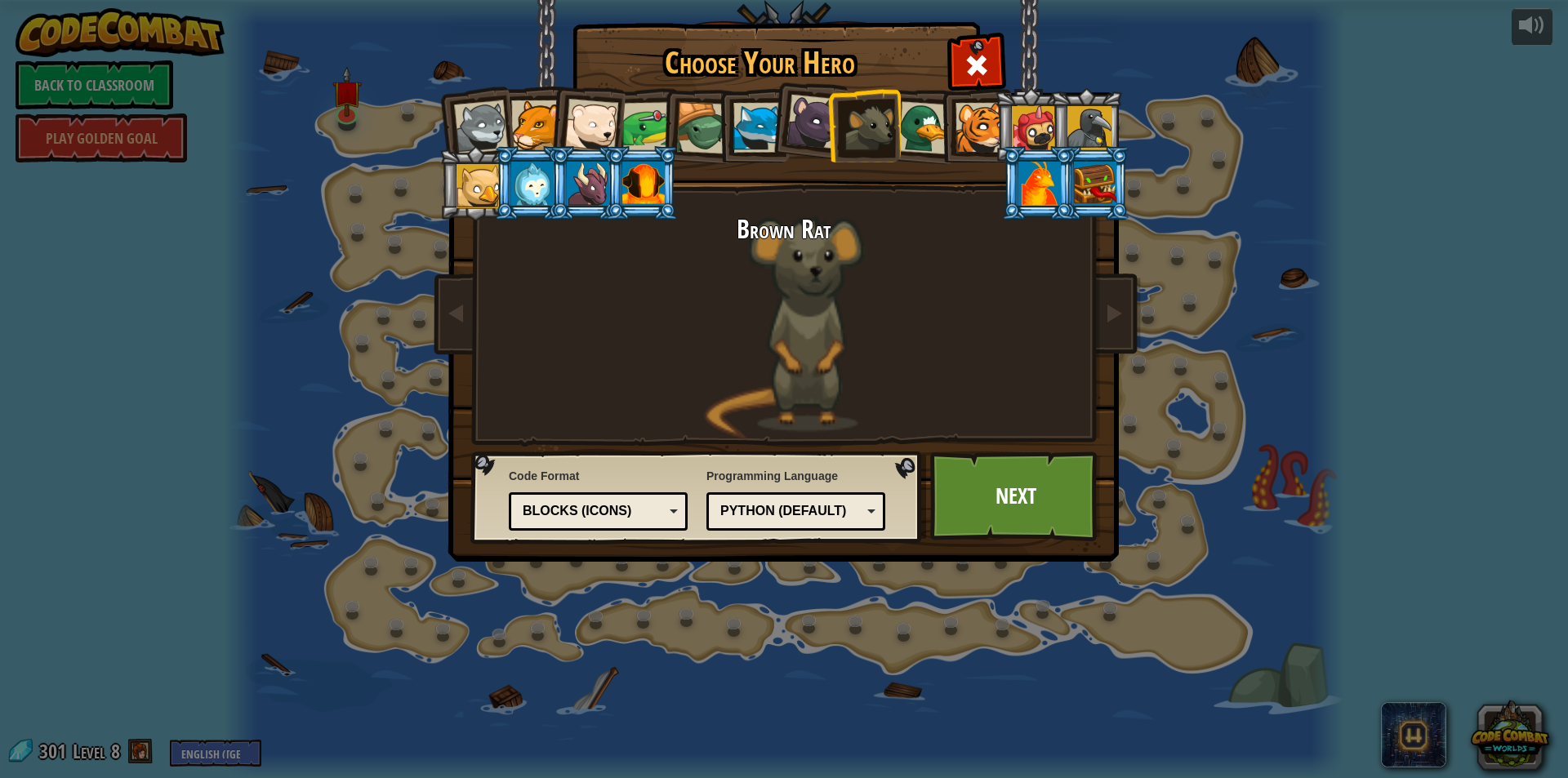
click at [652, 502] on div "Blocks (Icons)" at bounding box center [598, 511] width 157 height 26
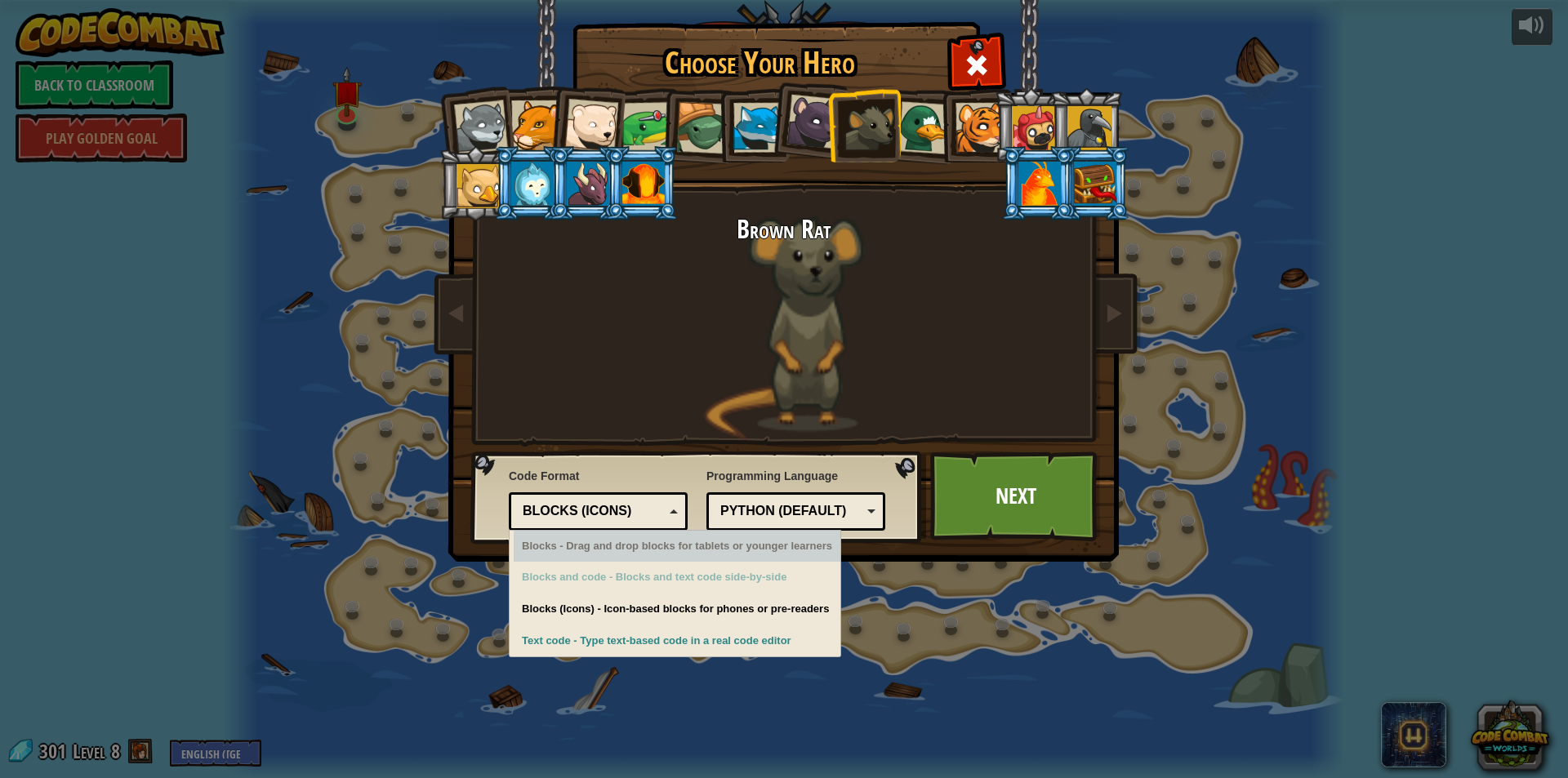
click at [779, 513] on div "Python (Default)" at bounding box center [791, 511] width 141 height 19
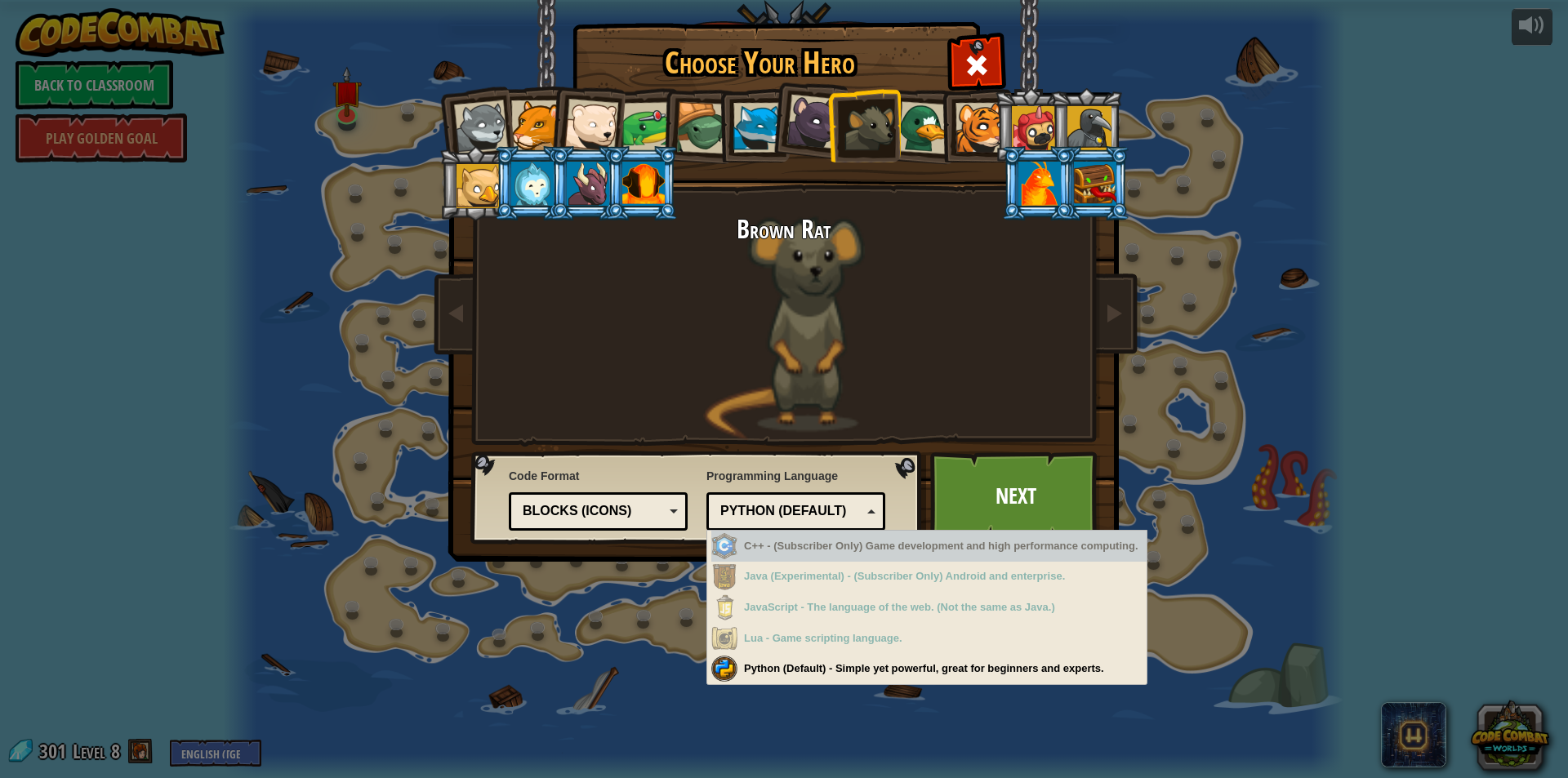
click at [779, 512] on div "Python (Default)" at bounding box center [791, 511] width 141 height 19
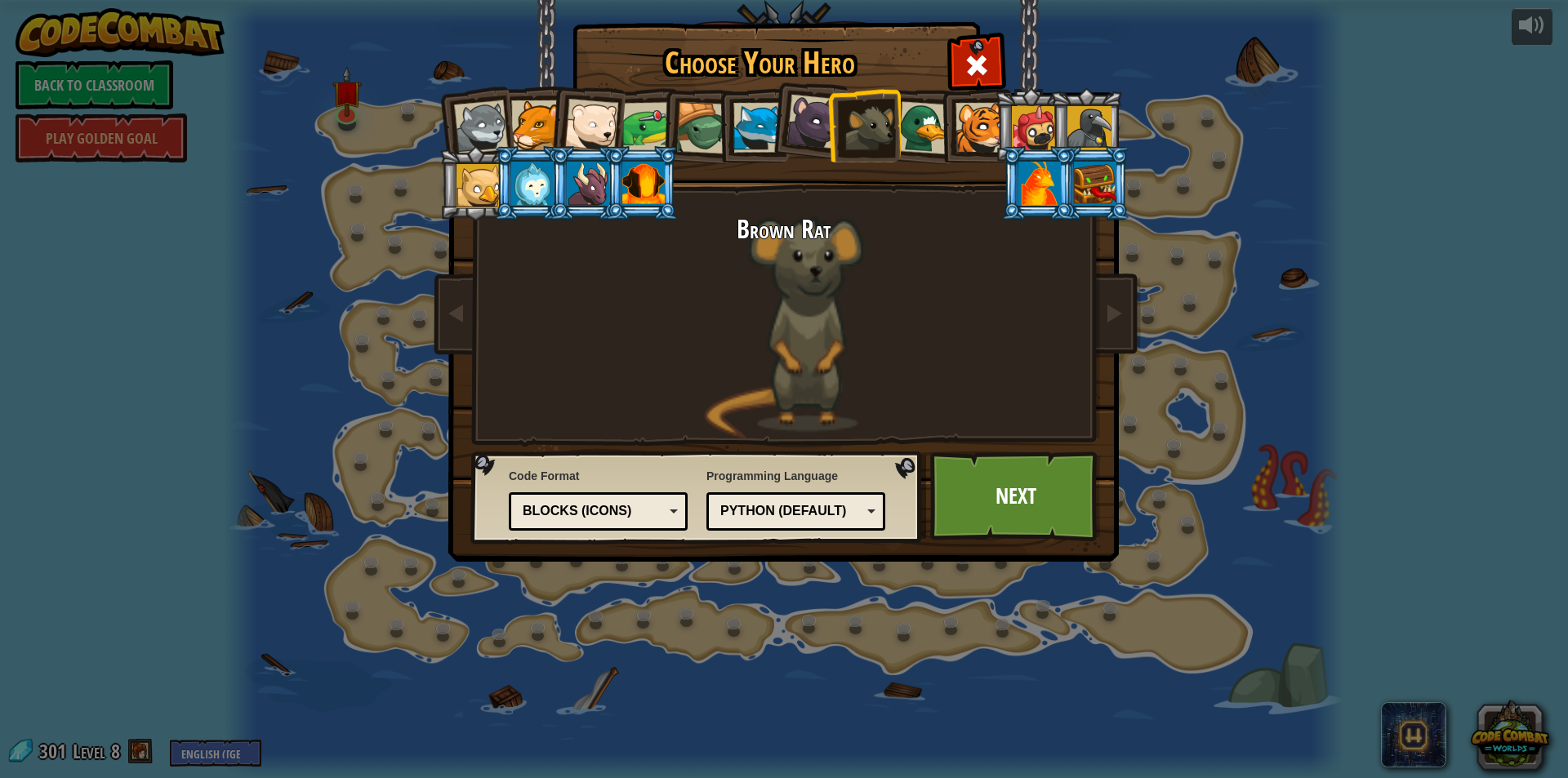
drag, startPoint x: 1099, startPoint y: 132, endPoint x: 1083, endPoint y: 147, distance: 21.9
click at [1095, 137] on div at bounding box center [1089, 128] width 44 height 44
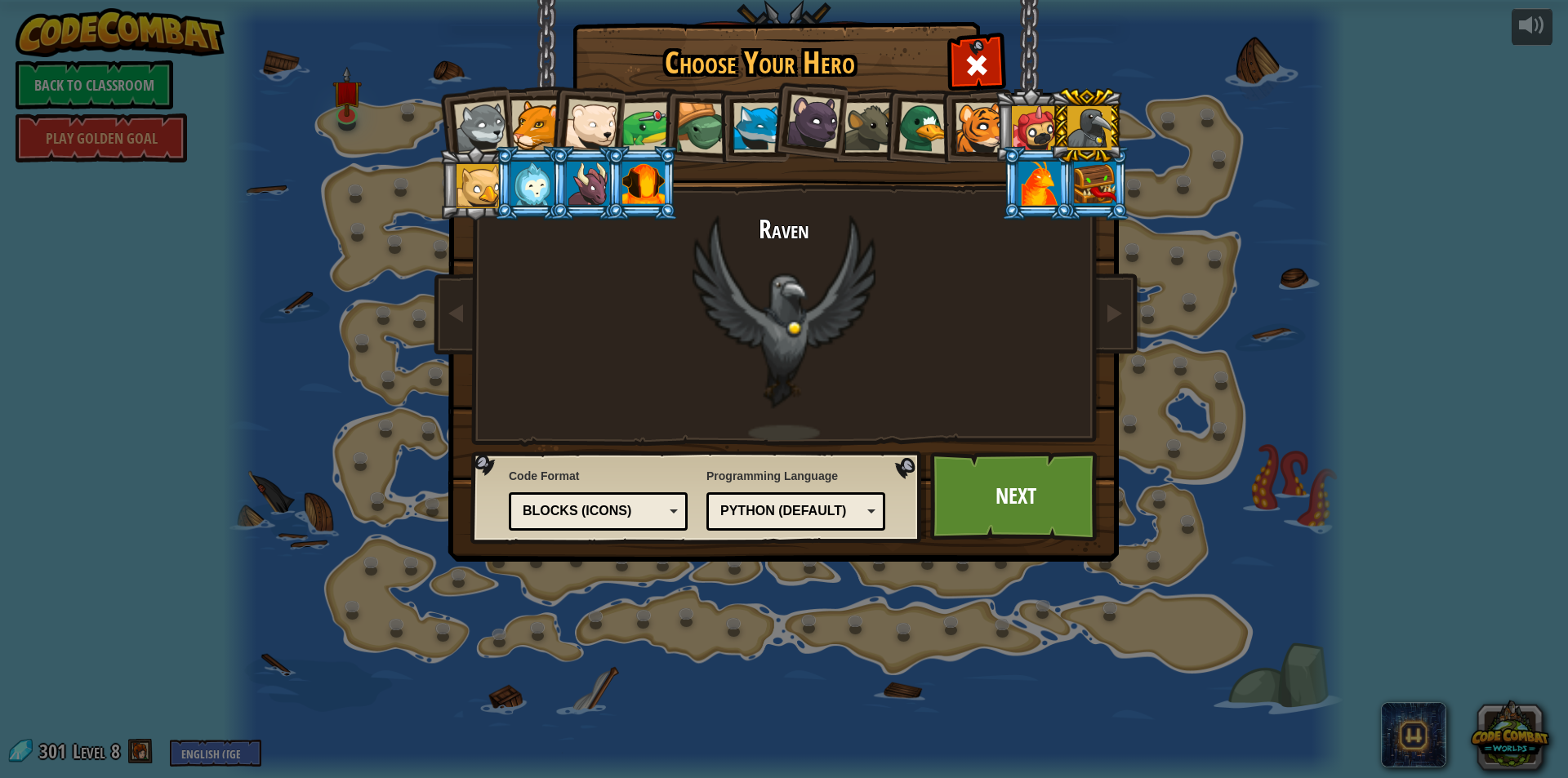
click at [1079, 117] on div at bounding box center [1089, 128] width 44 height 44
click at [1039, 116] on div at bounding box center [1034, 128] width 44 height 44
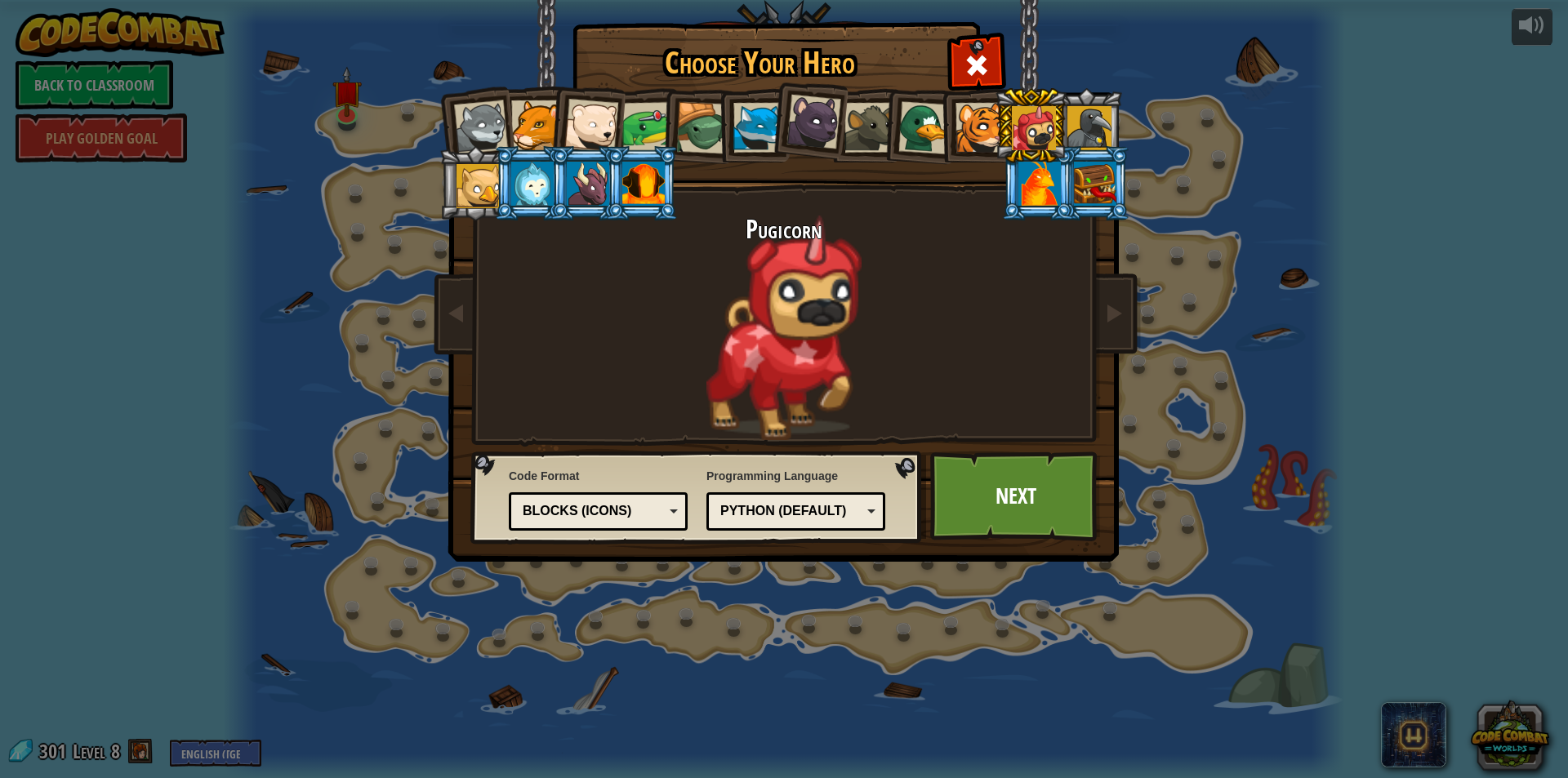
click at [464, 192] on div at bounding box center [479, 186] width 44 height 44
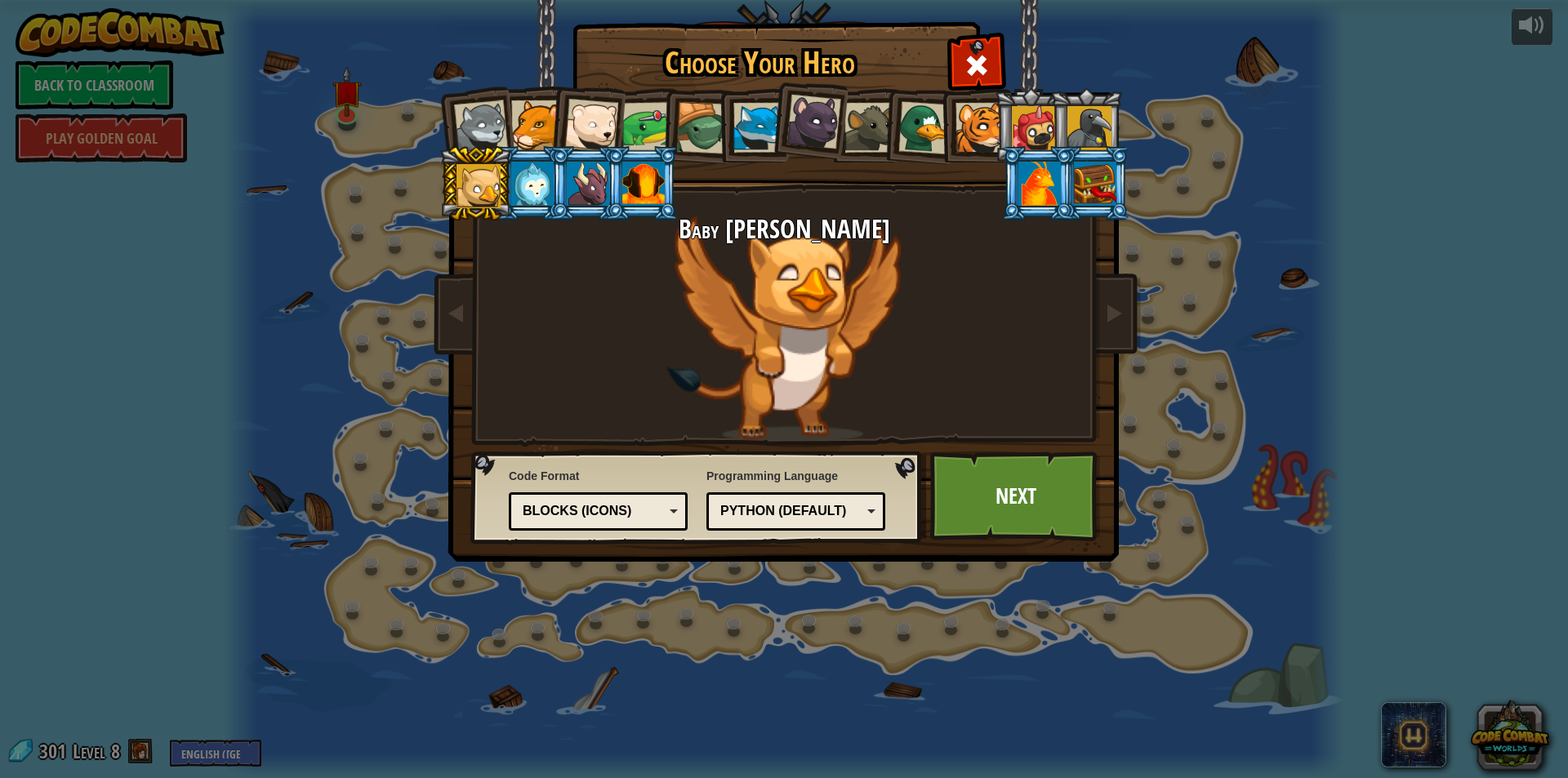
click at [1049, 125] on div at bounding box center [1034, 128] width 44 height 44
